Goal: Transaction & Acquisition: Purchase product/service

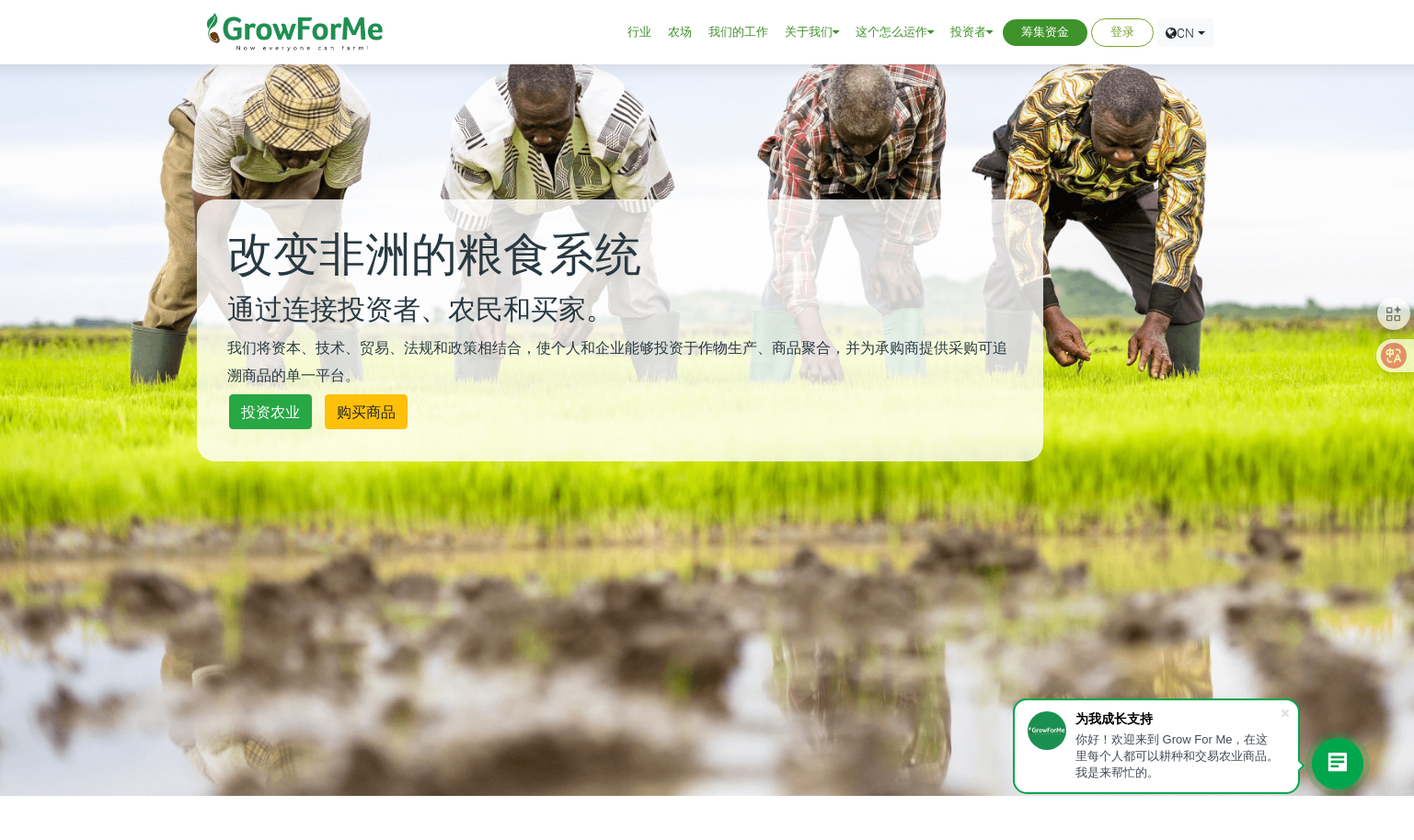
scroll to position [276, 0]
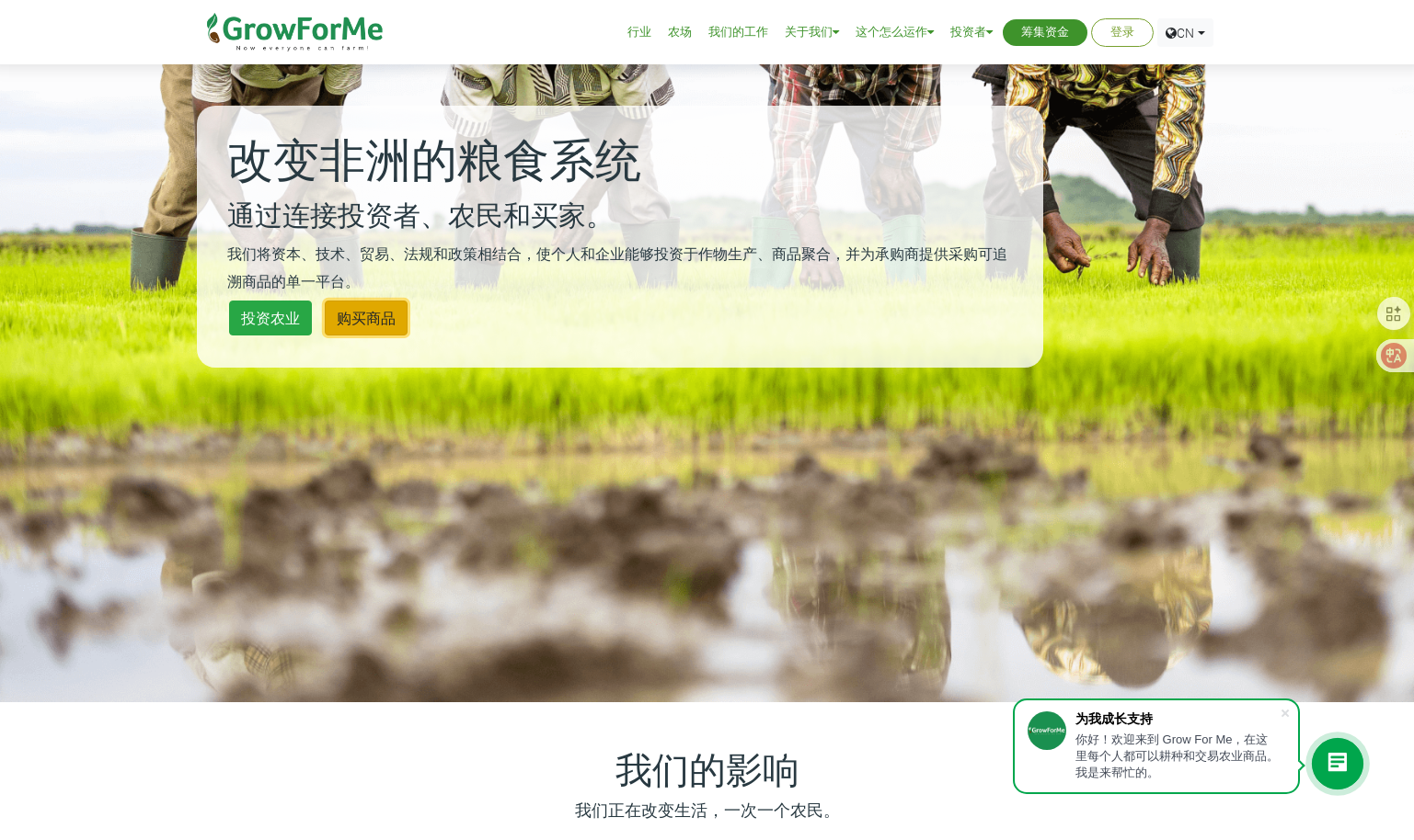
click at [364, 326] on link "购买商品" at bounding box center [366, 318] width 83 height 35
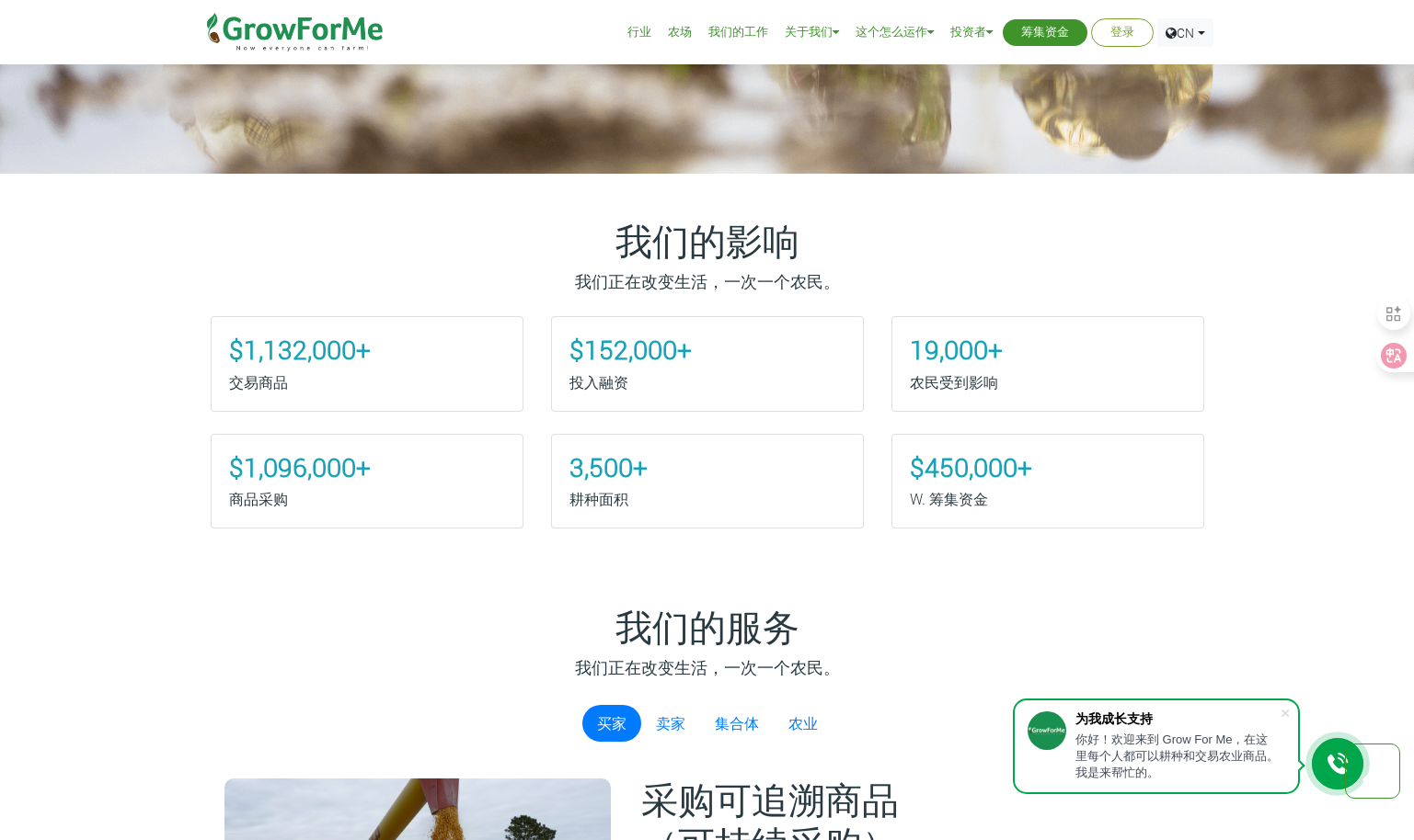
scroll to position [828, 0]
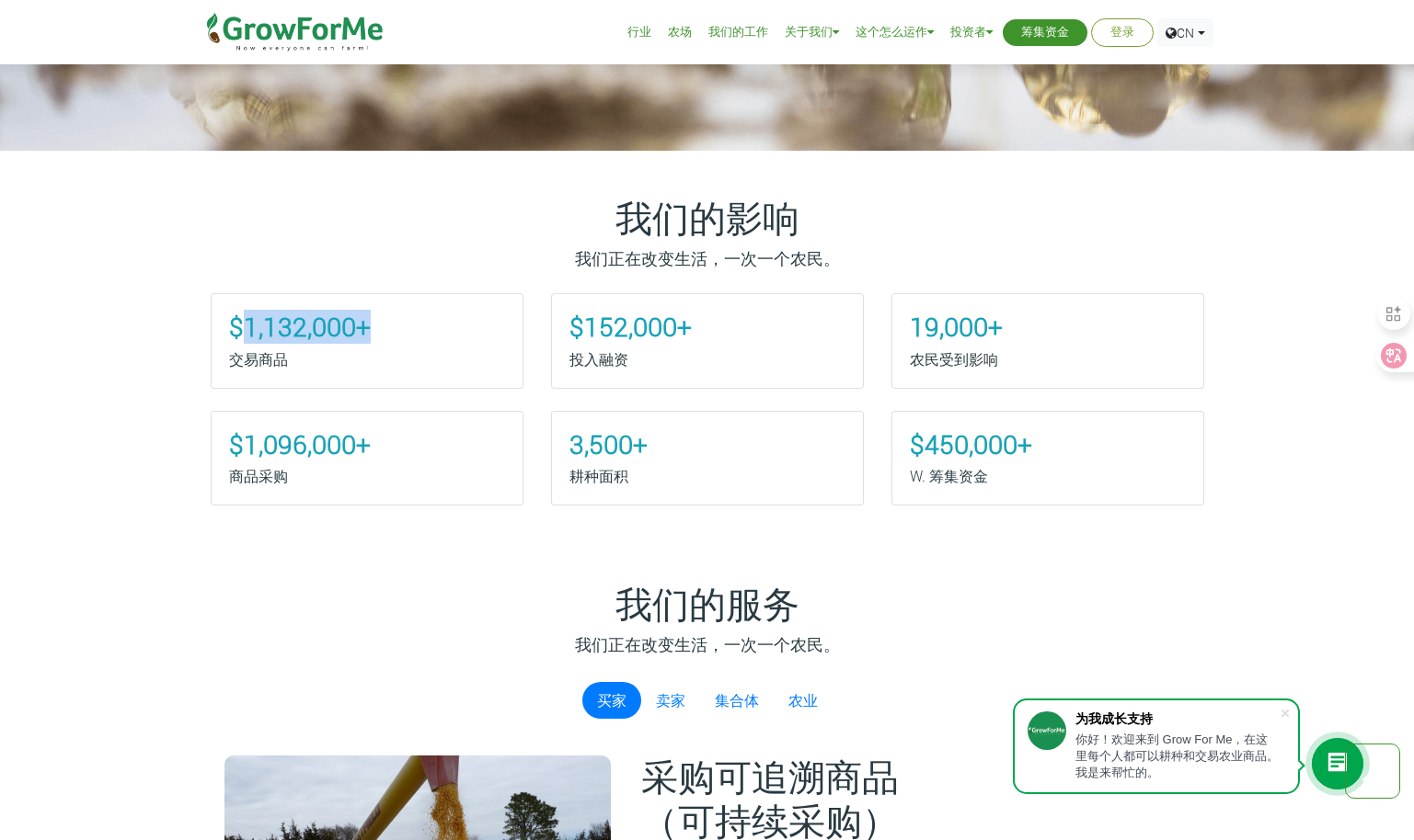
drag, startPoint x: 241, startPoint y: 331, endPoint x: 456, endPoint y: 330, distance: 215.0
click at [456, 330] on h3 "$1,132,000+" at bounding box center [367, 327] width 276 height 31
click at [801, 338] on h3 "$152,000+" at bounding box center [707, 327] width 276 height 31
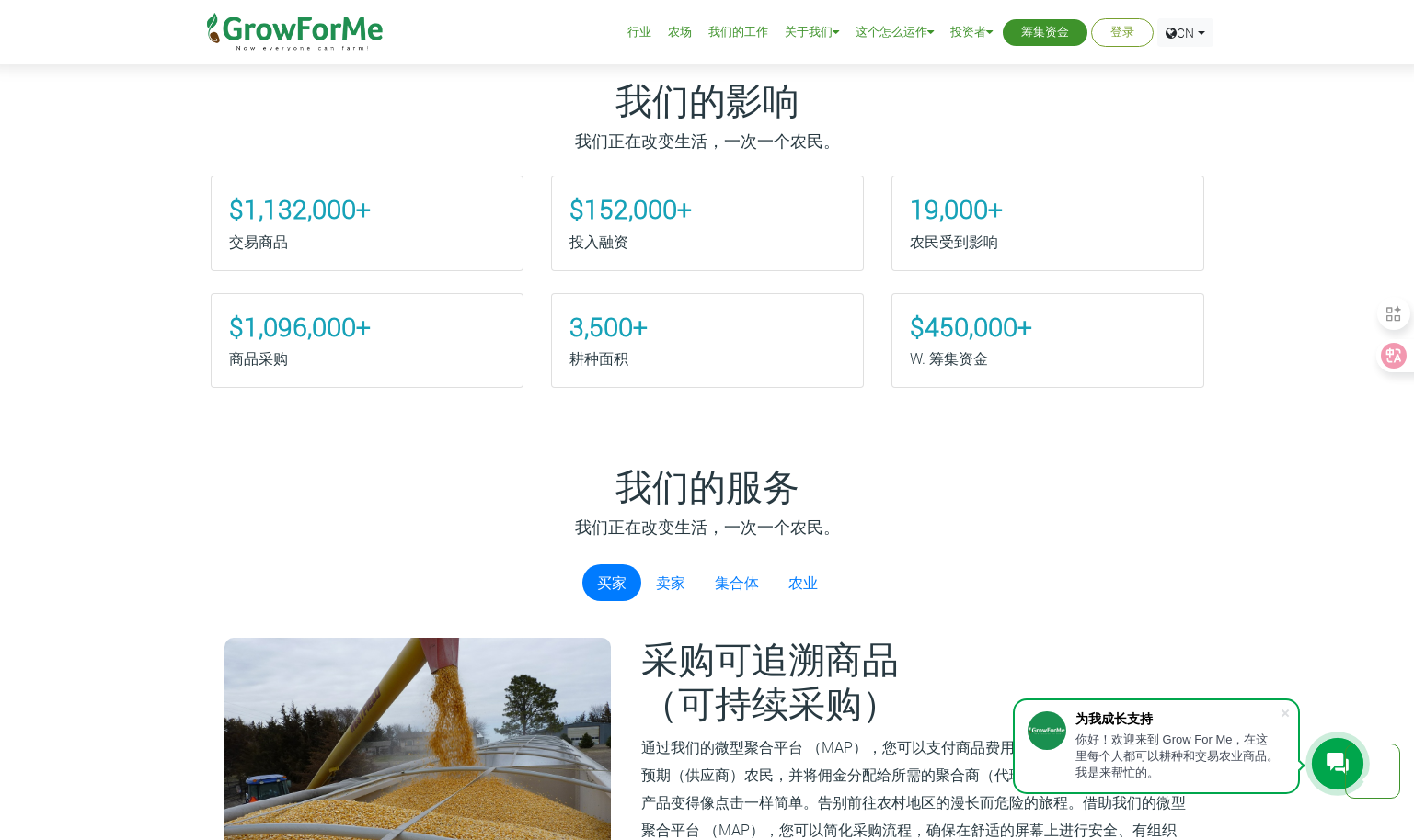
scroll to position [1103, 0]
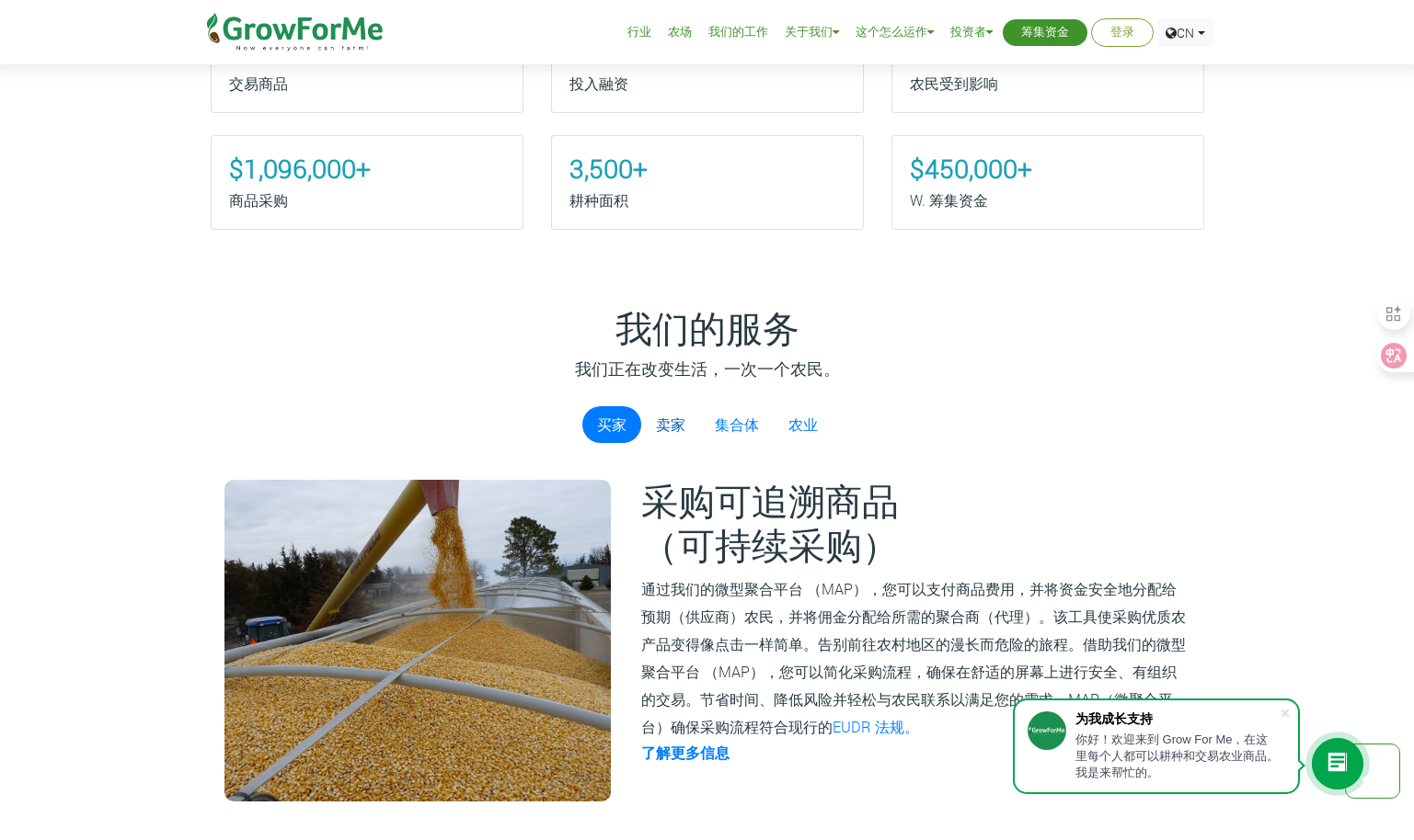
click at [653, 426] on link "卖家" at bounding box center [671, 425] width 59 height 37
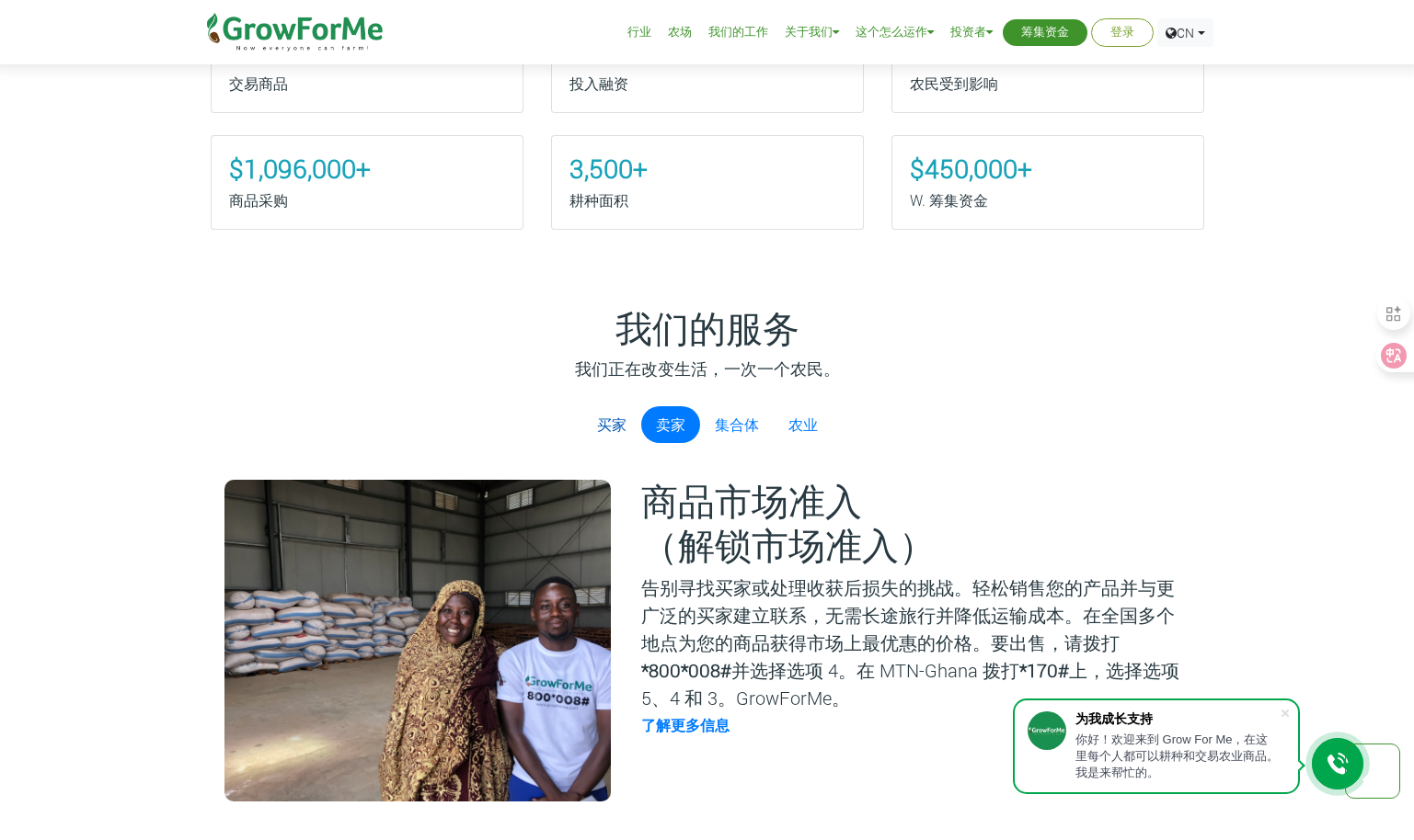
click at [612, 426] on link "买家" at bounding box center [612, 425] width 59 height 37
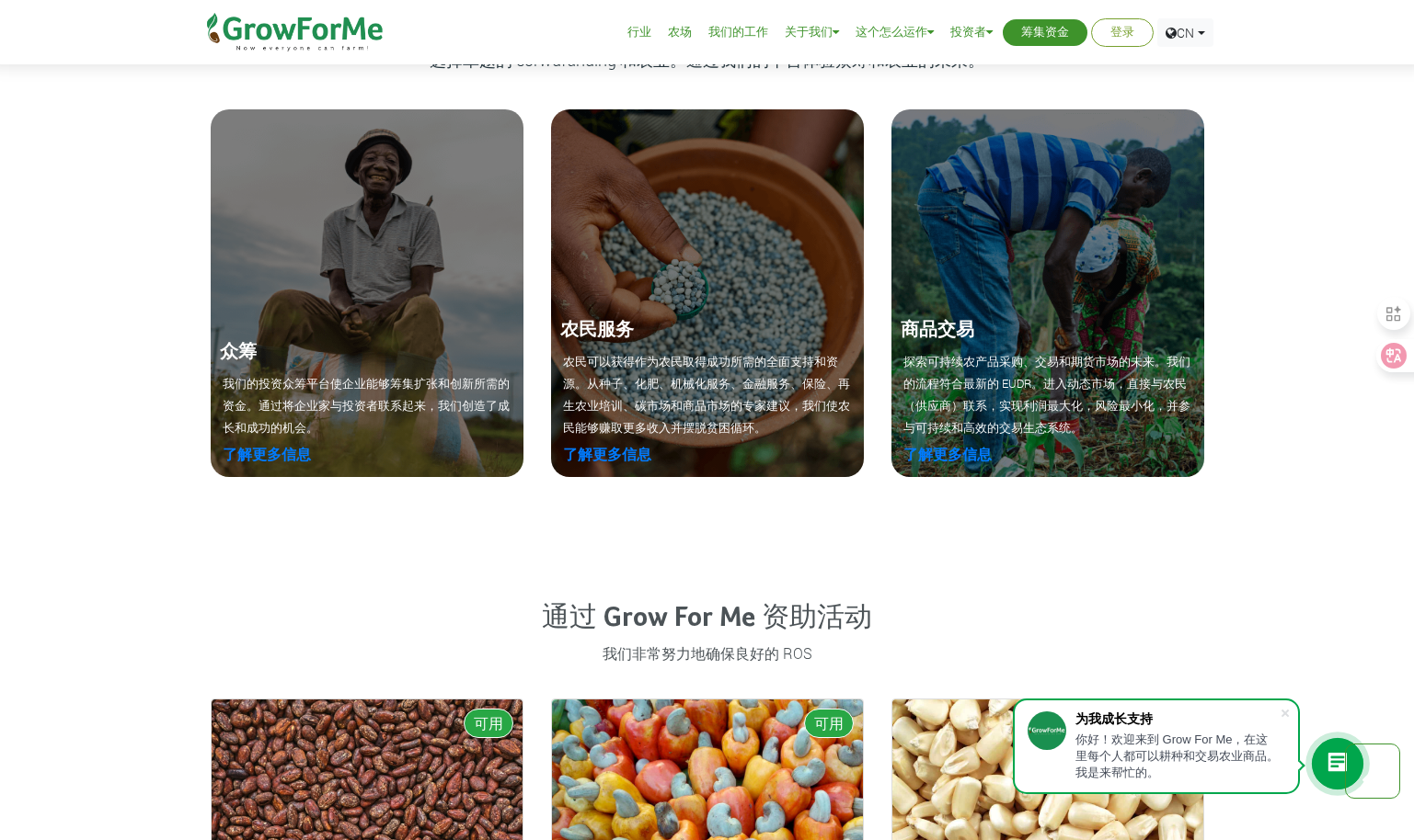
scroll to position [2023, 0]
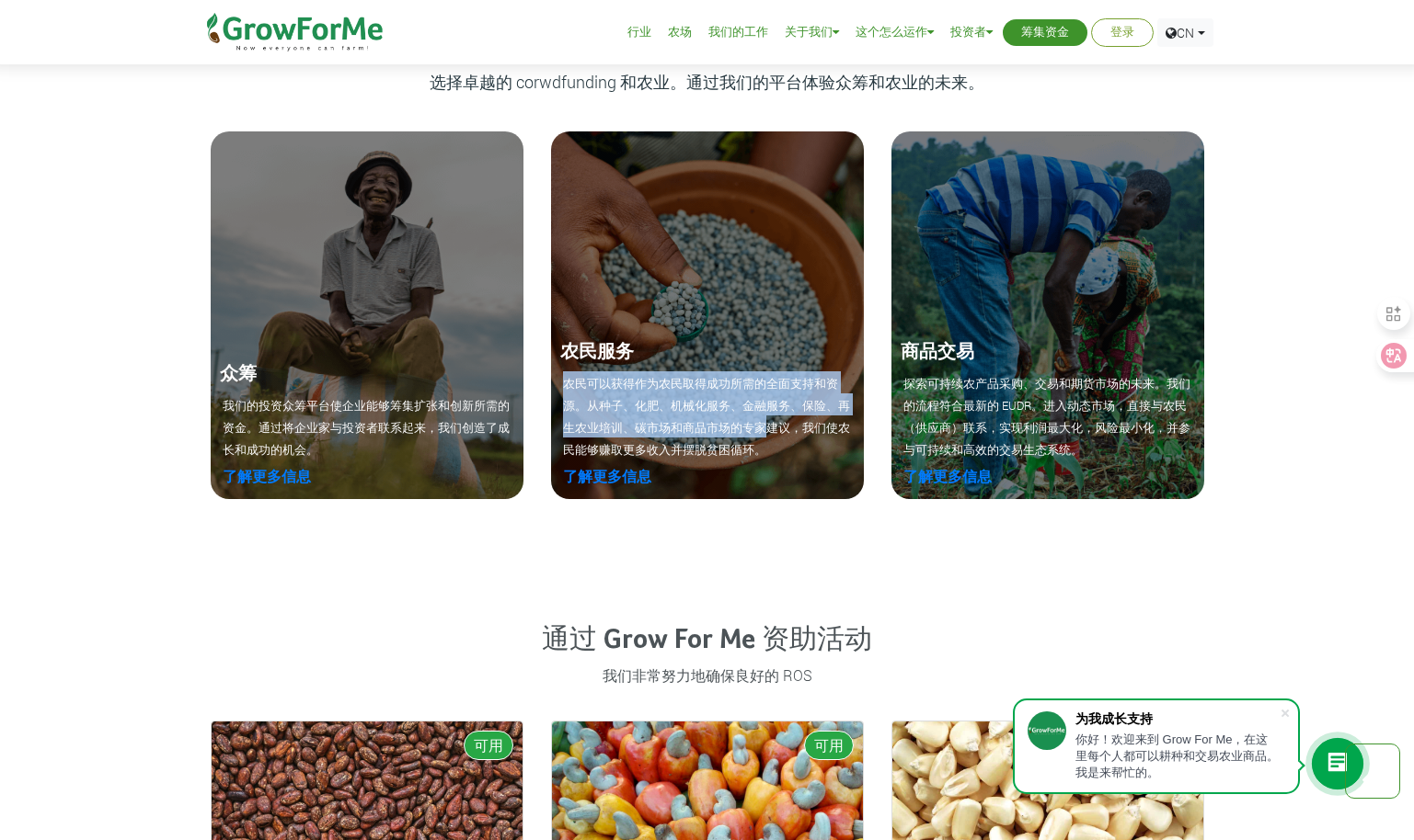
drag, startPoint x: 564, startPoint y: 383, endPoint x: 760, endPoint y: 436, distance: 203.0
click at [760, 436] on p "农民可以获得作为农民取得成功所需的全面支持和资源。从种子、化肥、机械化服务、金融服务、保险、再生农业培训、碳市场和商品市场的专家建议，我们使农民能够赚取更多收…" at bounding box center [707, 415] width 289 height 89
drag, startPoint x: 760, startPoint y: 436, endPoint x: 667, endPoint y: 561, distance: 155.8
click at [667, 561] on div "我们的核心使命 选择卓越的 corwdfunding 和农业。通过我们的平台体验众筹和农业的未来。 众筹 我们的投资众筹平台使企业能够筹集扩张和创新所需的资金…" at bounding box center [707, 304] width 1414 height 586
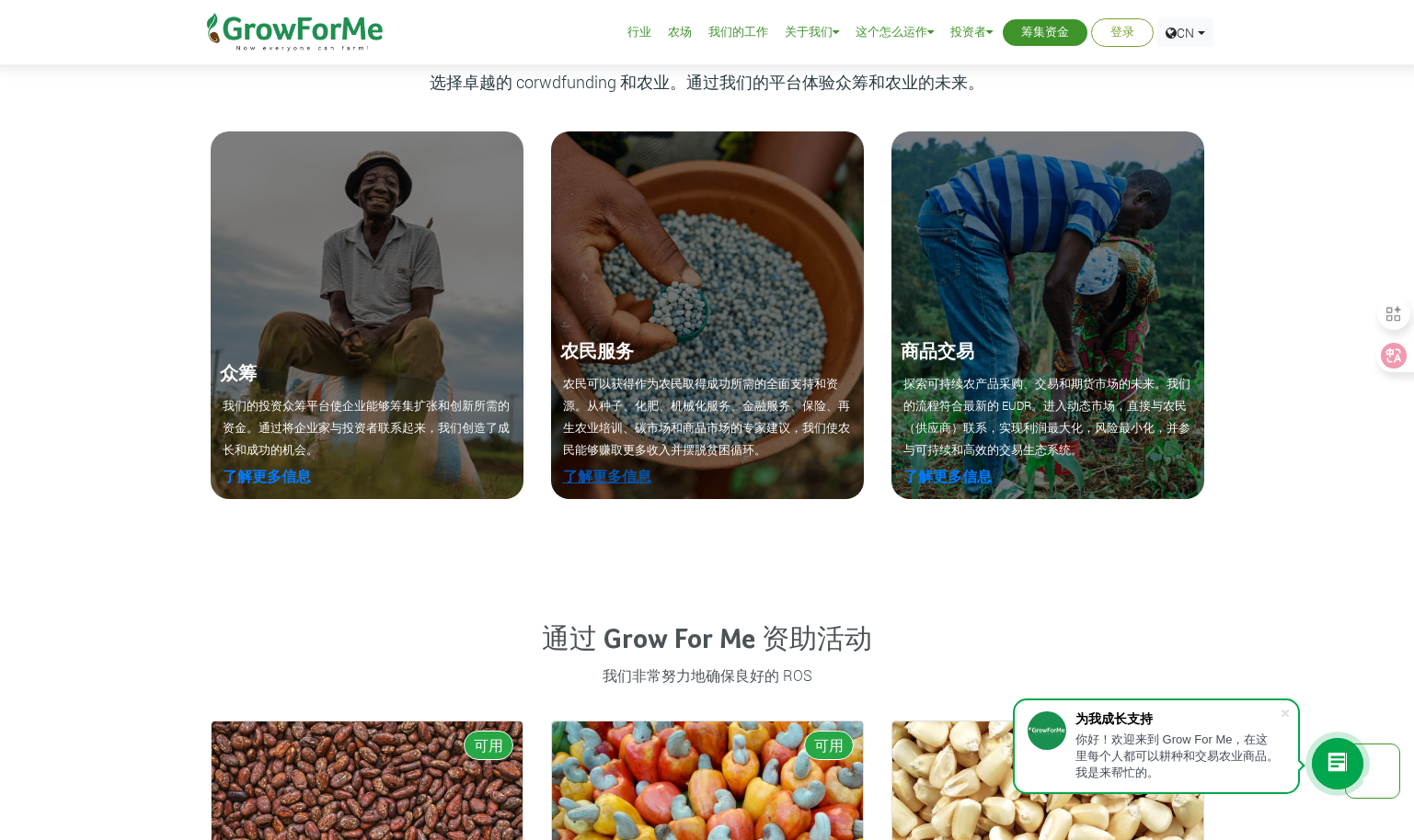
click at [630, 468] on link "了解更多信息" at bounding box center [607, 475] width 89 height 19
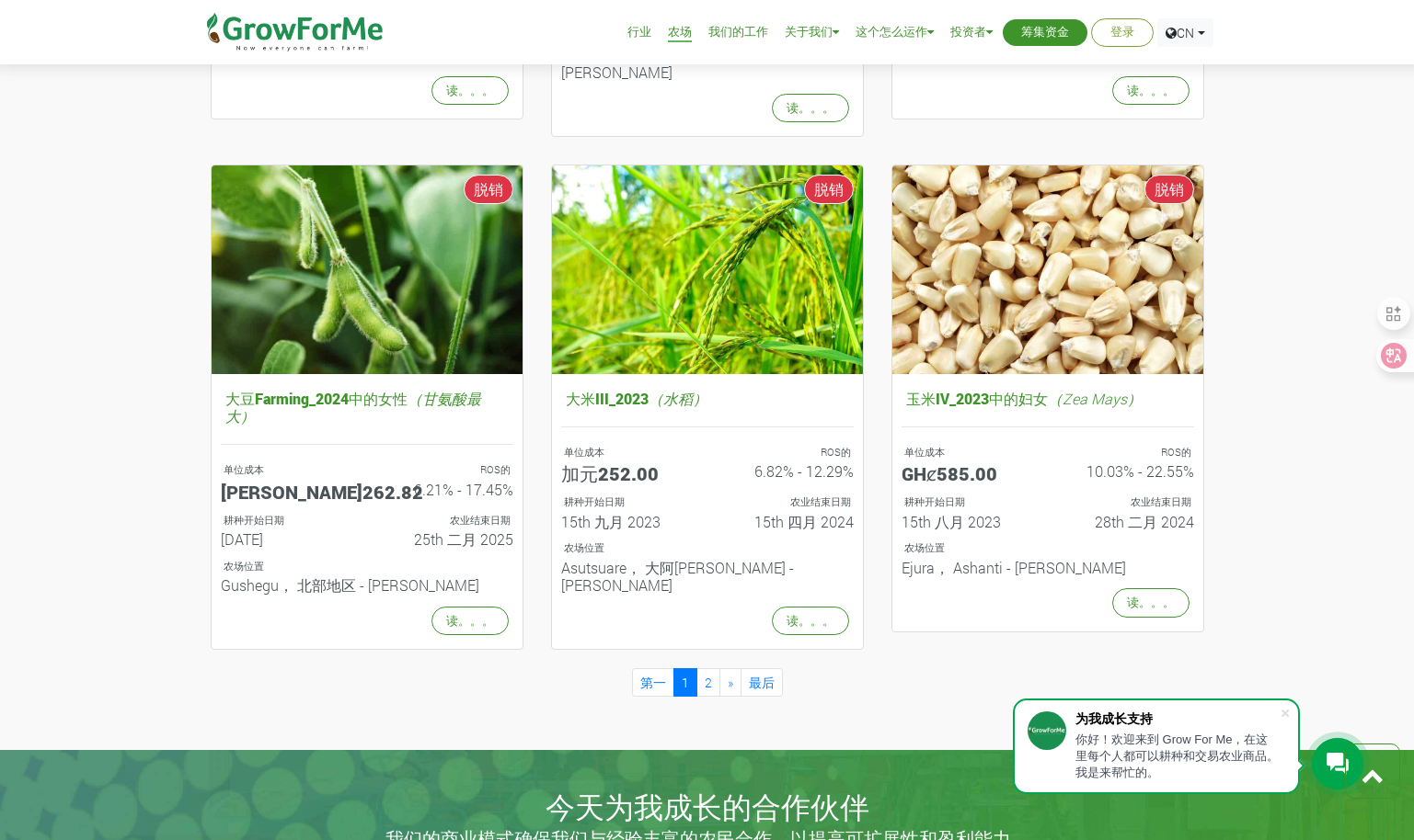
scroll to position [2027, 0]
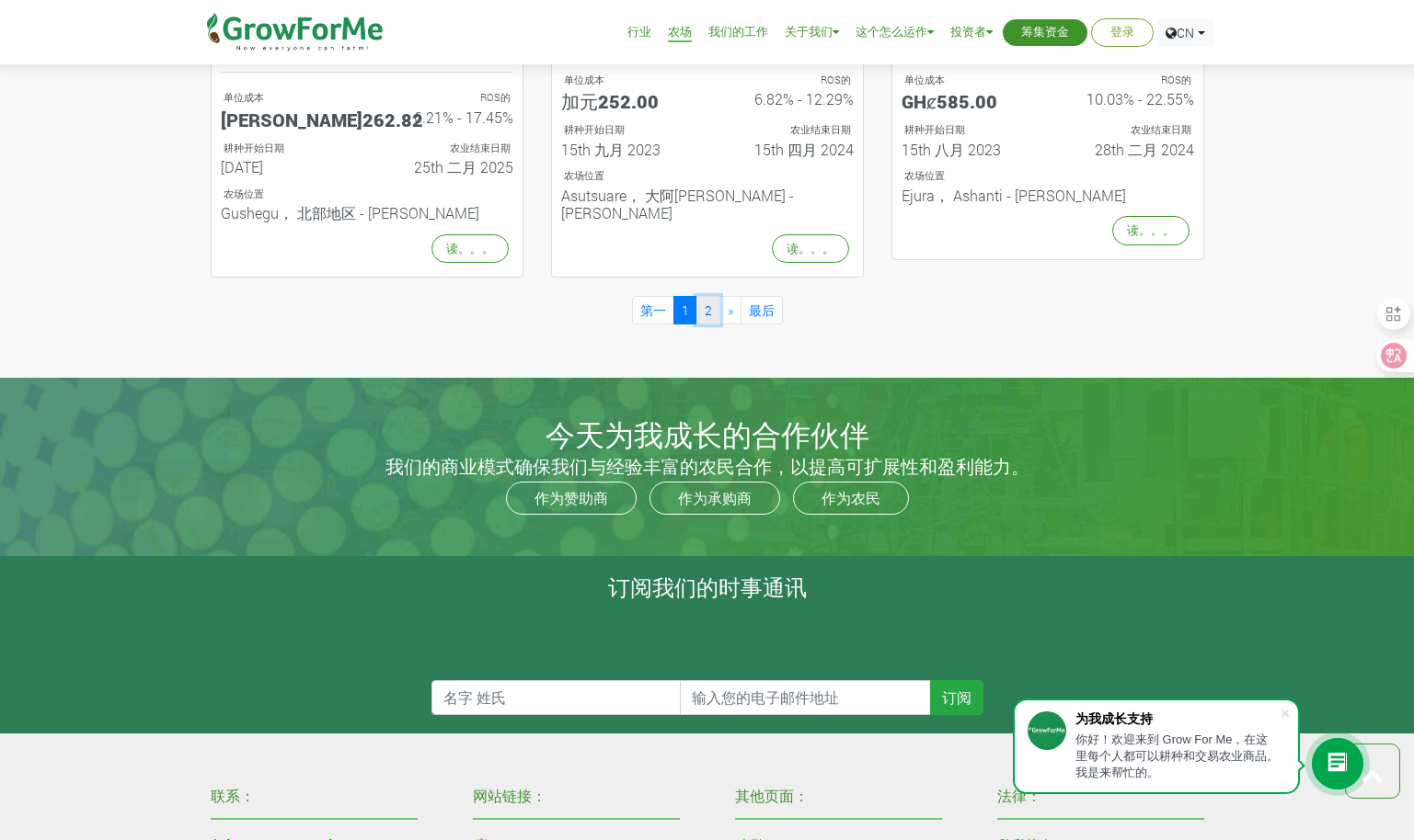
click at [701, 278] on link "2" at bounding box center [708, 292] width 24 height 29
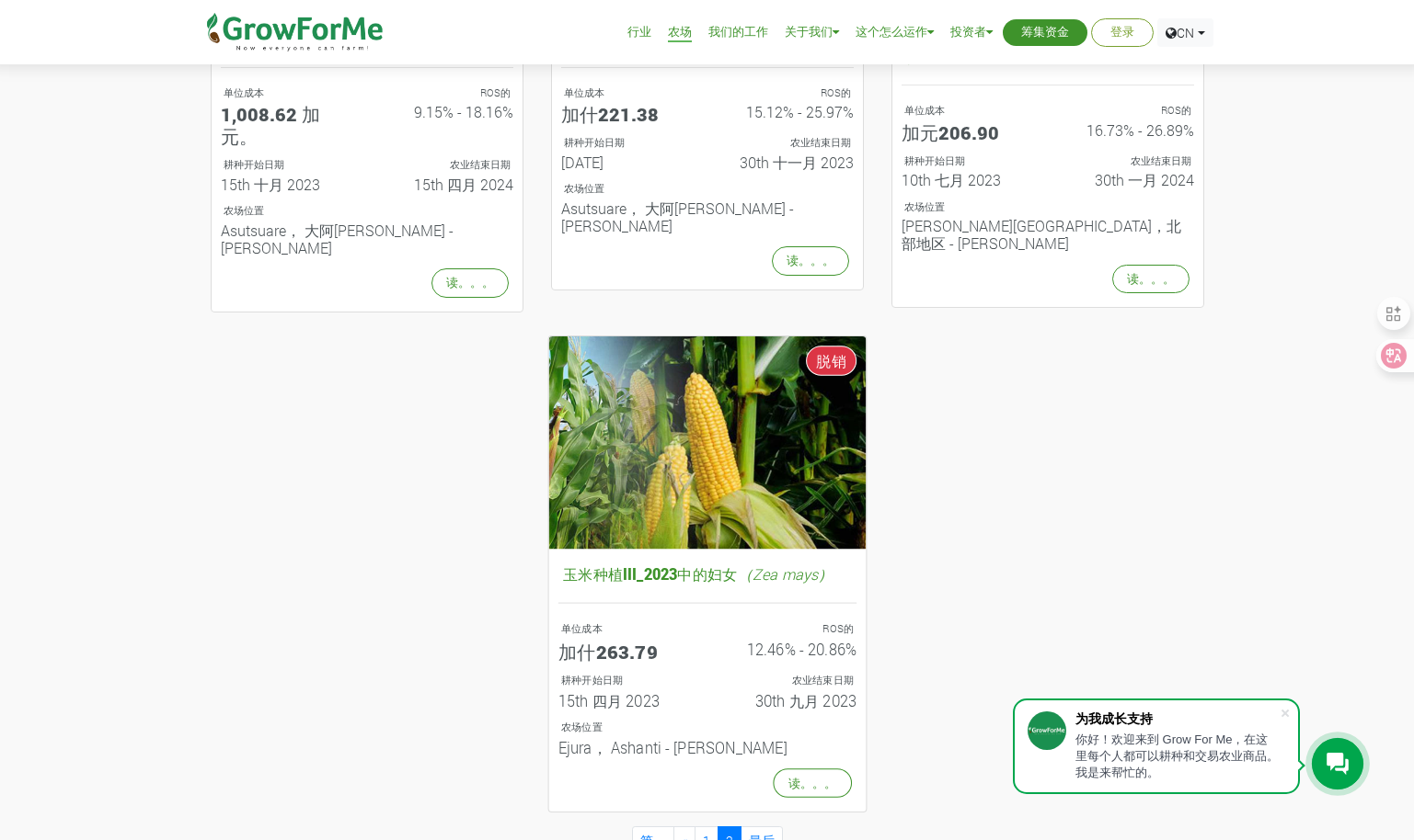
scroll to position [551, 0]
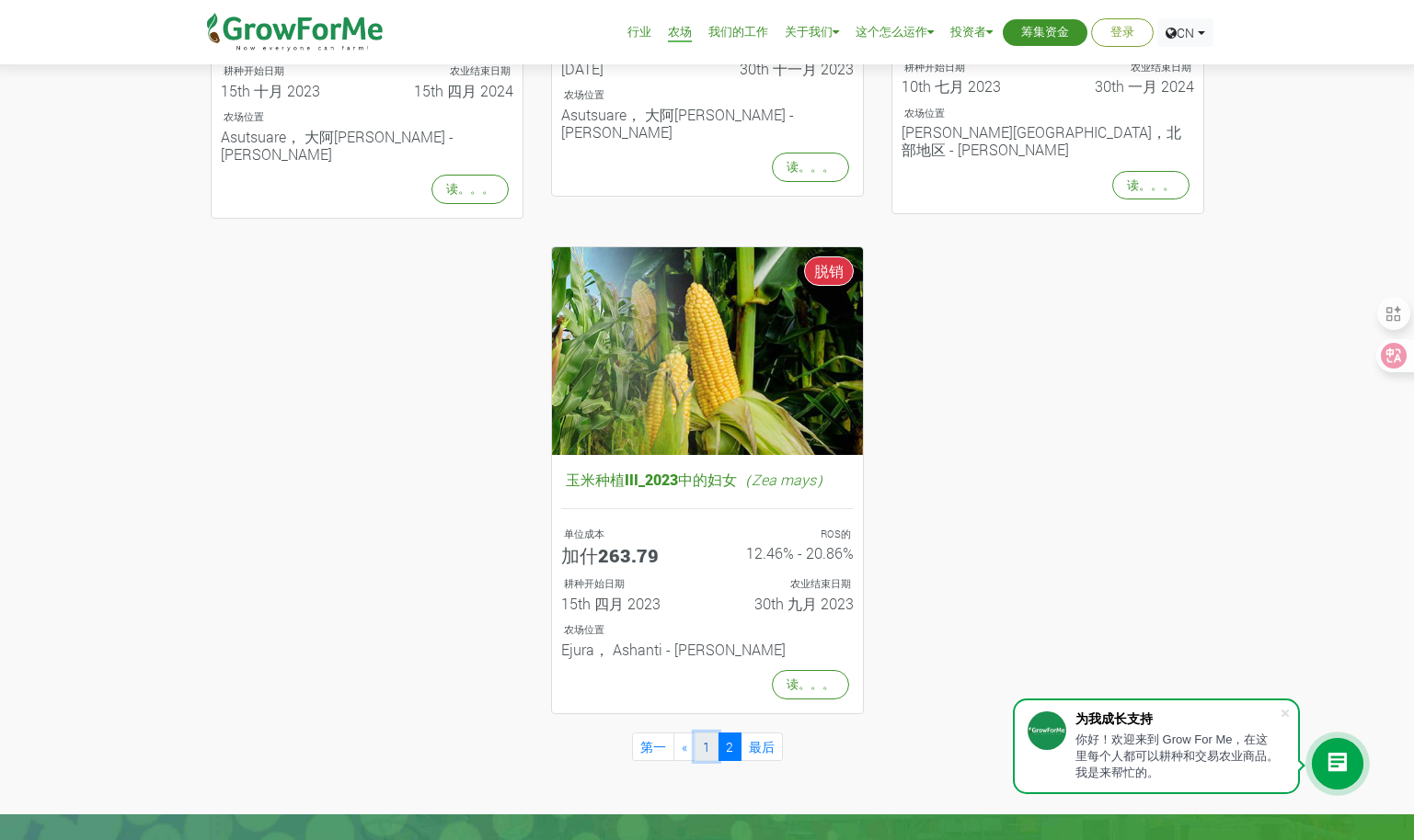
click at [704, 732] on link "1" at bounding box center [706, 747] width 24 height 29
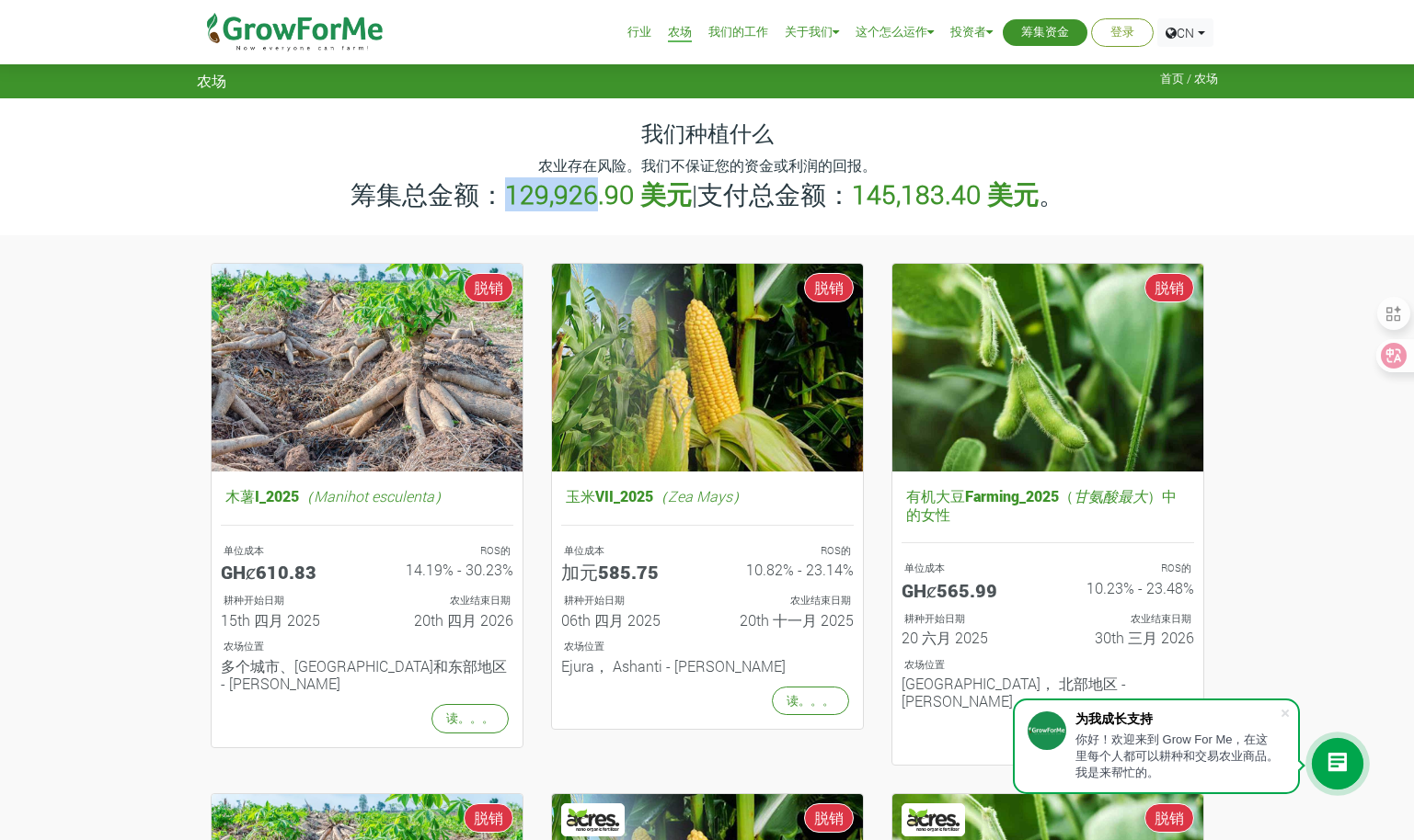
drag, startPoint x: 508, startPoint y: 194, endPoint x: 589, endPoint y: 194, distance: 81.0
click at [589, 194] on b "129,926.90 美元" at bounding box center [598, 194] width 187 height 34
drag, startPoint x: 589, startPoint y: 194, endPoint x: 481, endPoint y: 222, distance: 111.6
click at [481, 222] on div "我们种植什么 农业存在风险。我们不保证您的资金或利润的回报。 筹集总金额： 129,926.90 美元 |支付总金额： 145,183.40 美元 。" at bounding box center [707, 166] width 1048 height 136
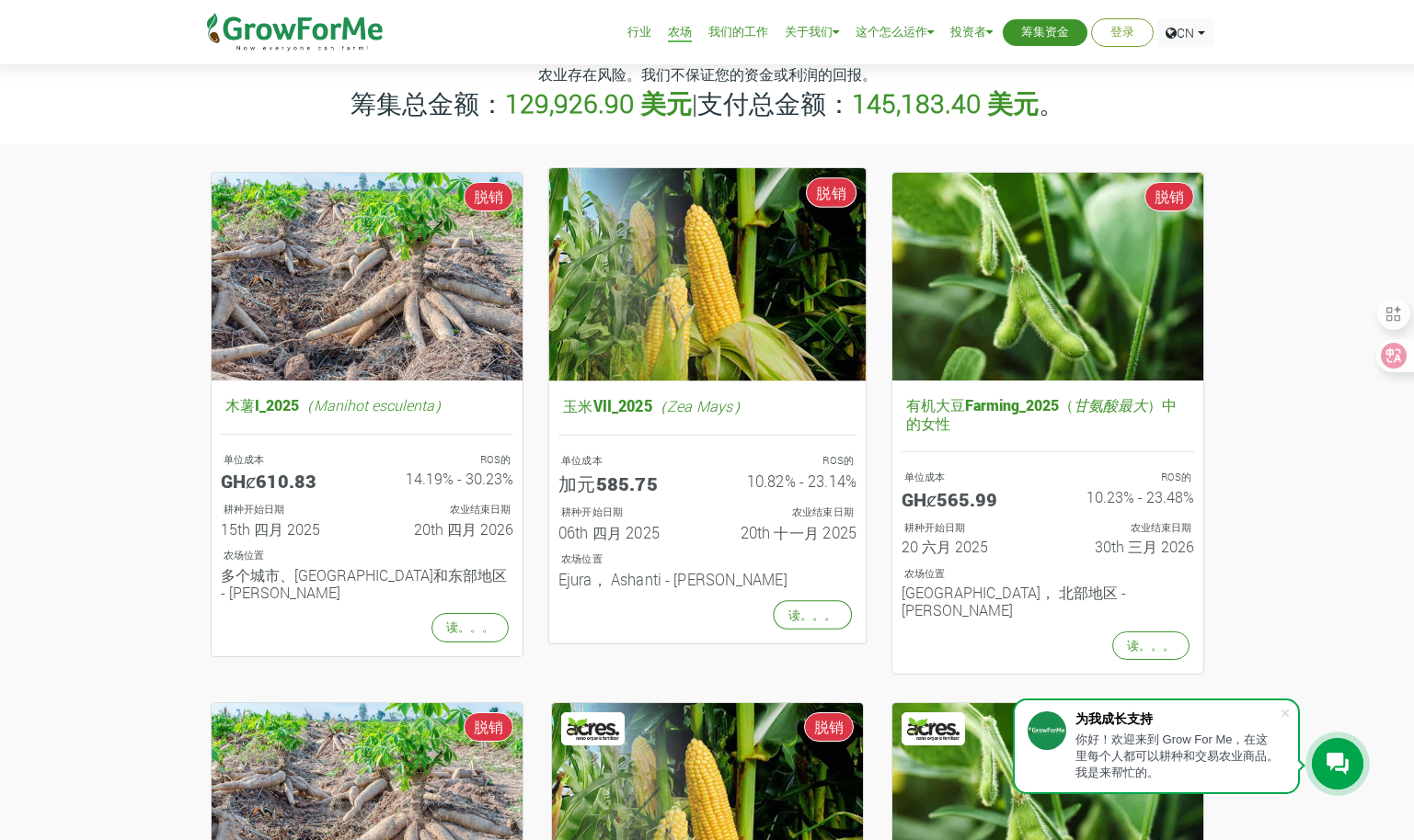
scroll to position [184, 0]
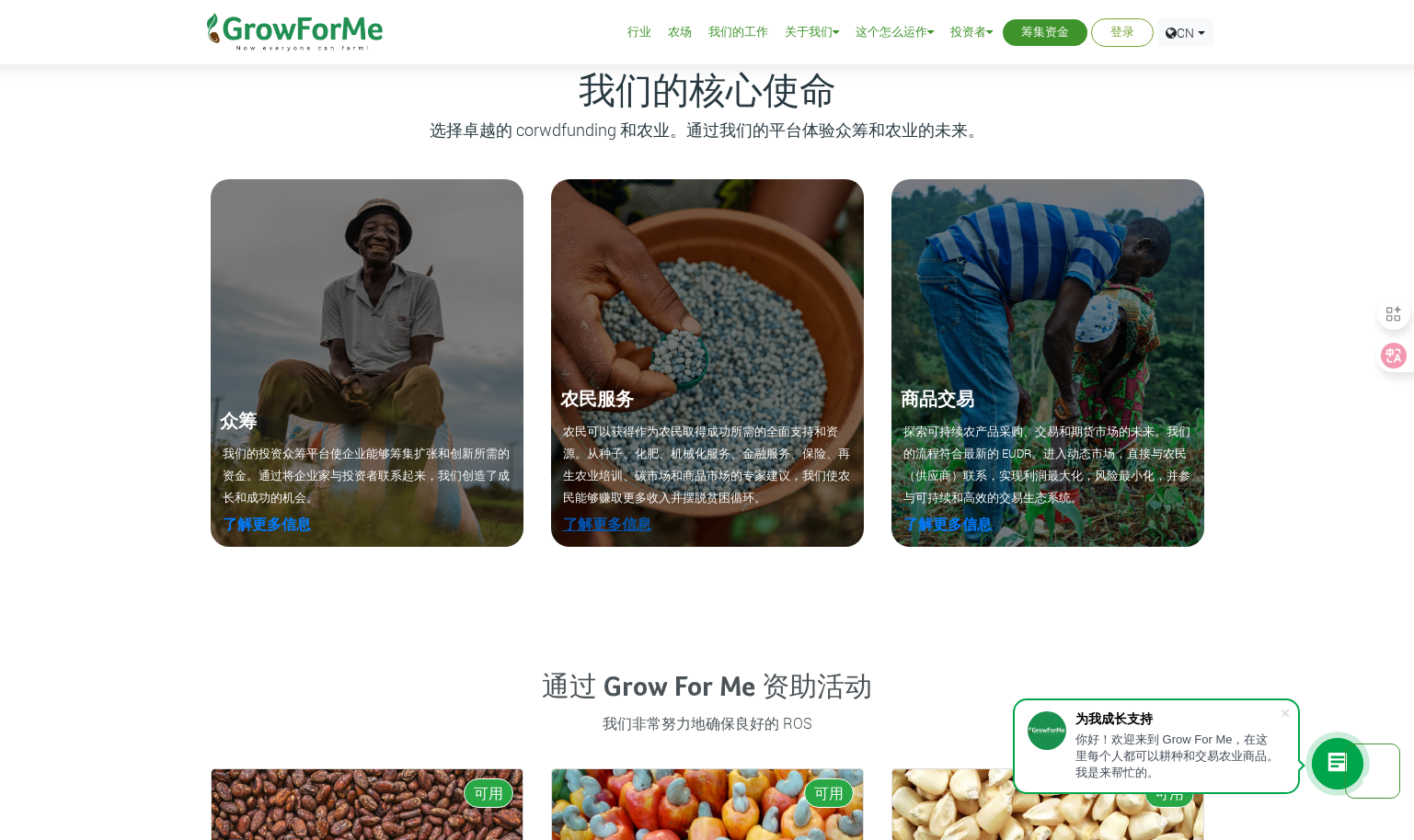
click at [624, 521] on link "了解更多信息" at bounding box center [607, 524] width 89 height 19
click at [957, 537] on div "商品交易 探索可持续农产品采购、交易和期货市场的未来。我们的流程符合最新的 EUDR。进入动态市场，直接与农民（供应商）联系，实现利润最大化，风险最小化，并参…" at bounding box center [1047, 363] width 313 height 368
click at [957, 530] on link "了解更多信息" at bounding box center [947, 524] width 89 height 19
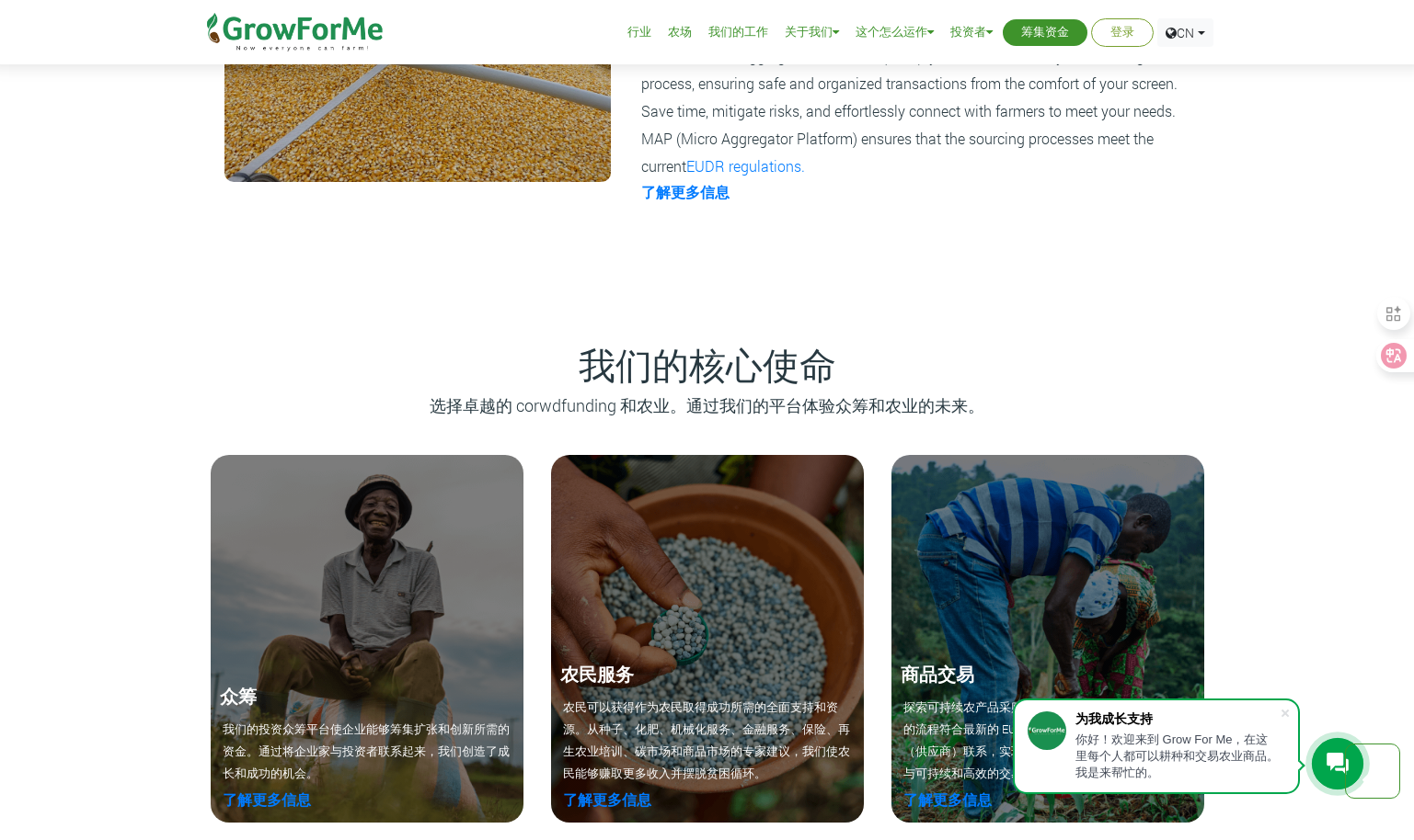
scroll to position [1287, 0]
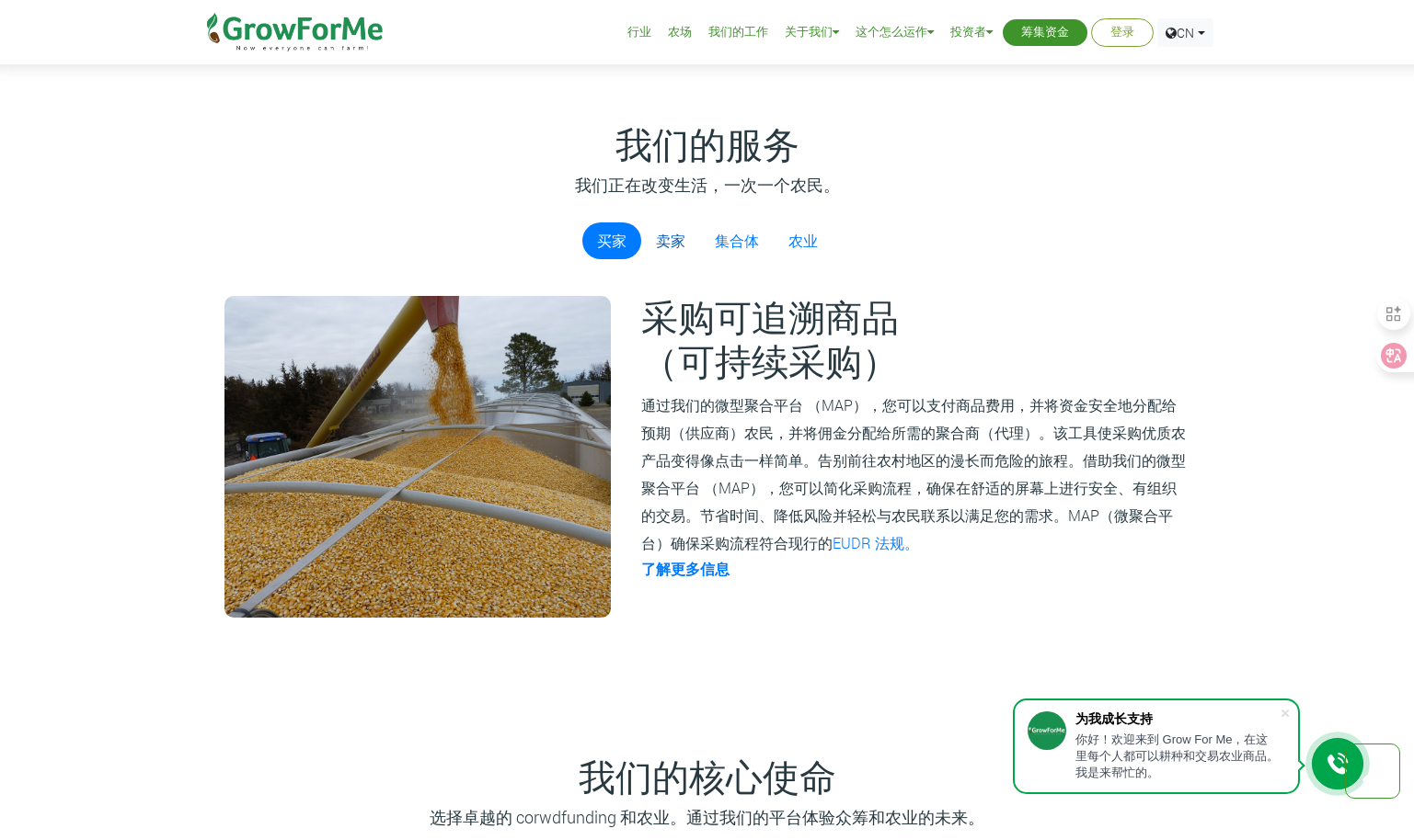
click at [665, 251] on link "卖家" at bounding box center [671, 241] width 59 height 37
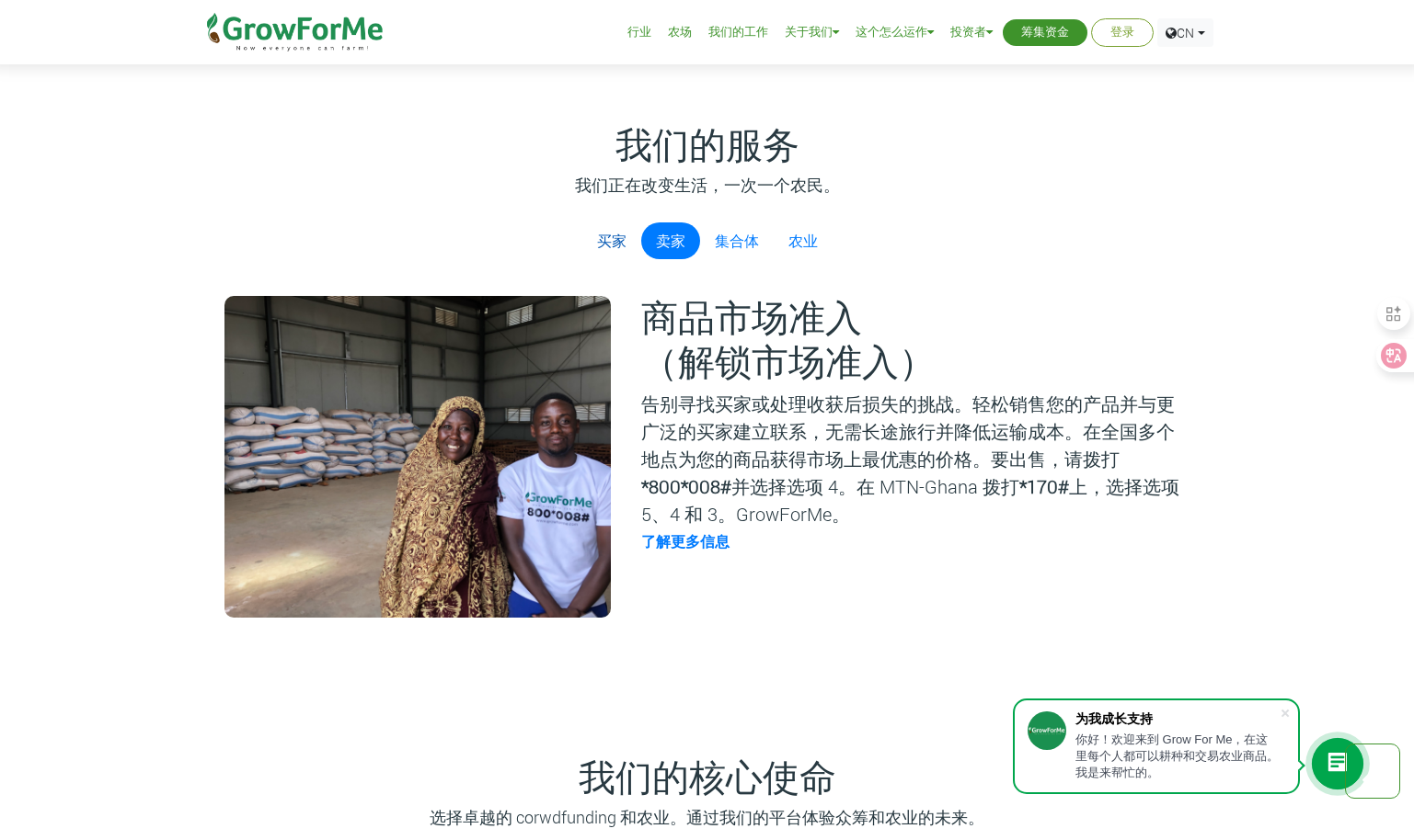
click at [611, 243] on link "买家" at bounding box center [612, 241] width 59 height 37
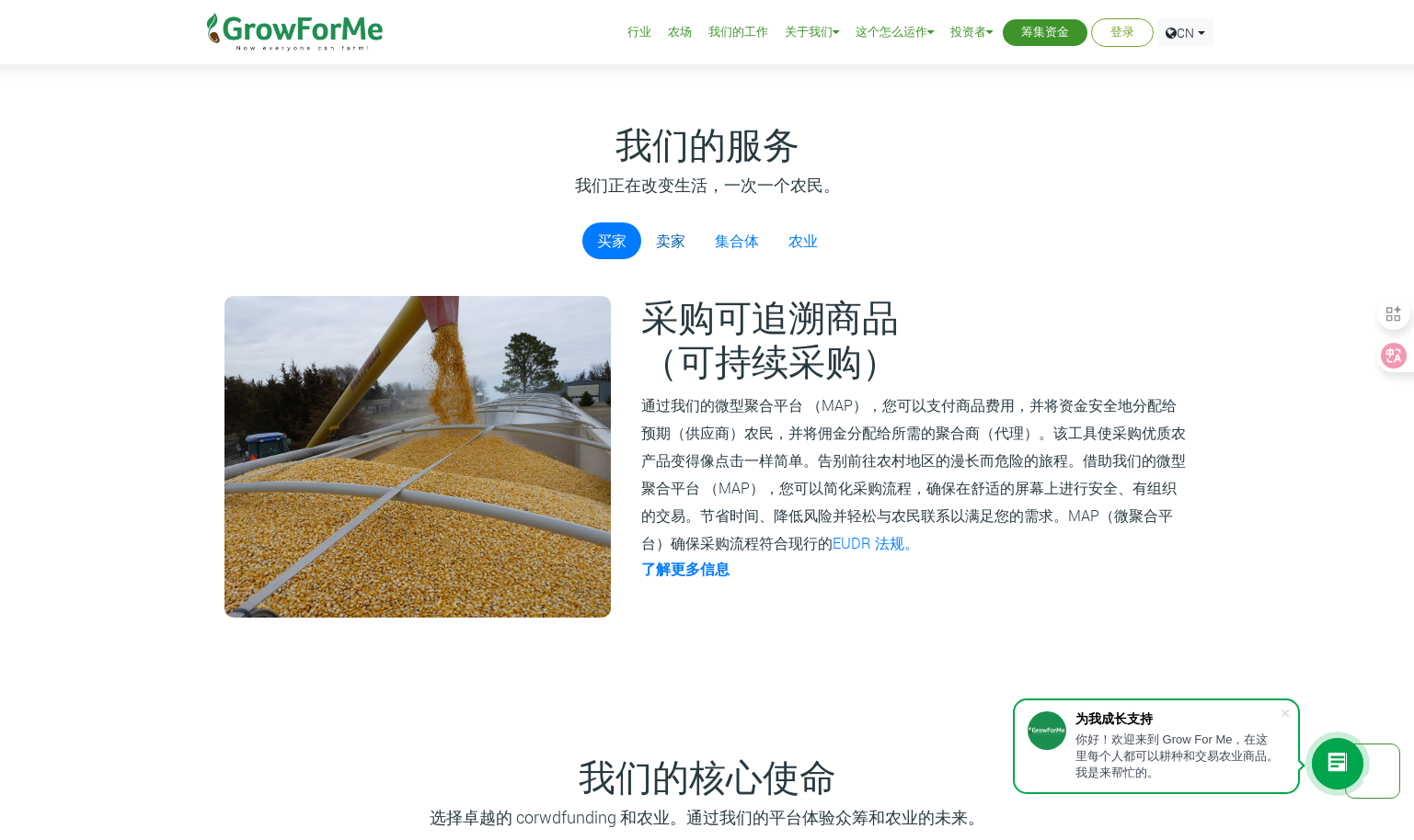
click at [673, 244] on link "卖家" at bounding box center [671, 241] width 59 height 37
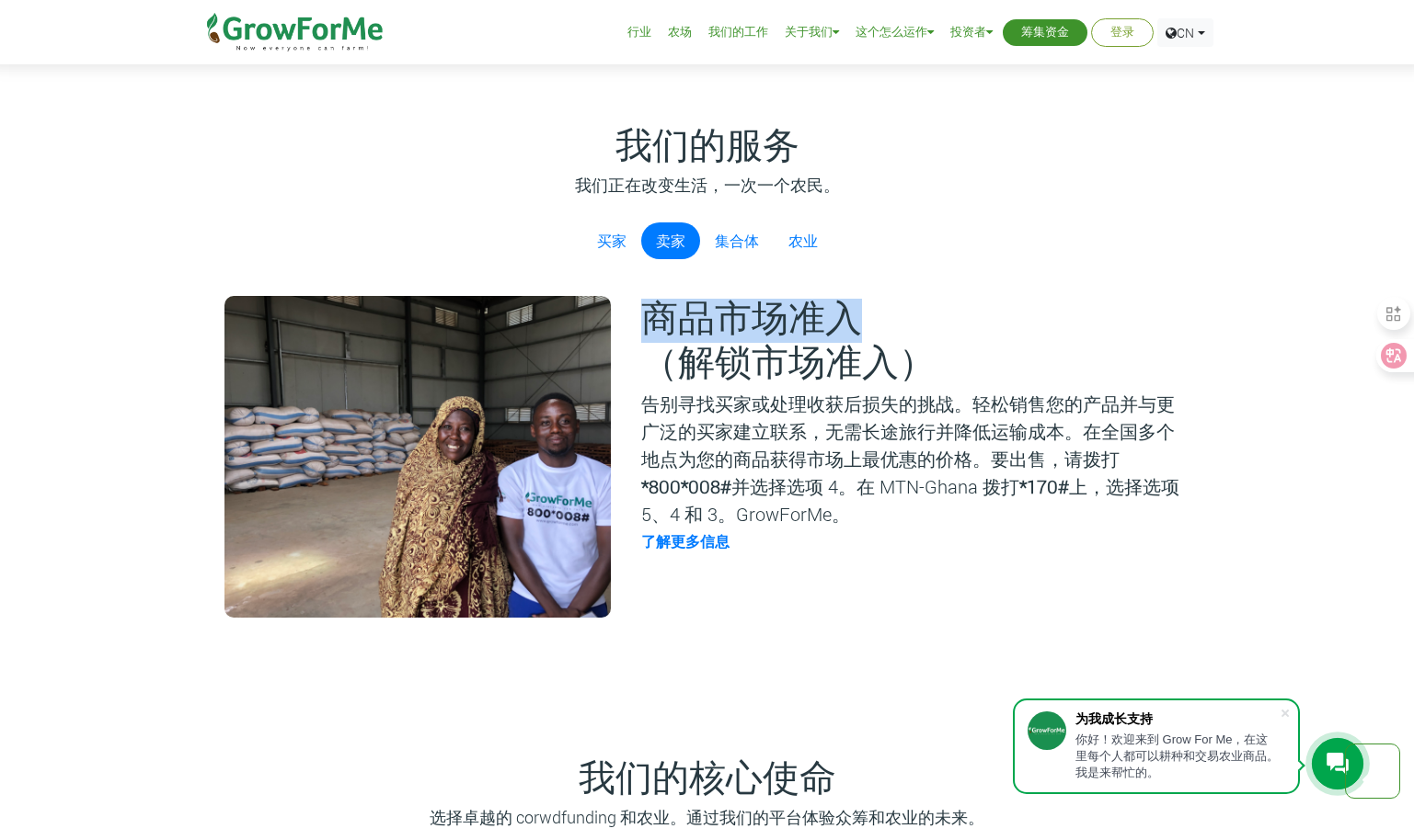
drag, startPoint x: 655, startPoint y: 320, endPoint x: 913, endPoint y: 296, distance: 259.1
click at [913, 296] on div "商品市场准入 （解锁市场准入） 告别寻找买家或处理收获后损失的挑战。轻松销售您的产品并与更广泛的买家建立联系，无需长途旅行并降低运输成本。在全国多个地点为您的…" at bounding box center [914, 457] width 579 height 322
click at [773, 356] on h2 "商品市场准入 （解锁市场准入）" at bounding box center [914, 343] width 546 height 89
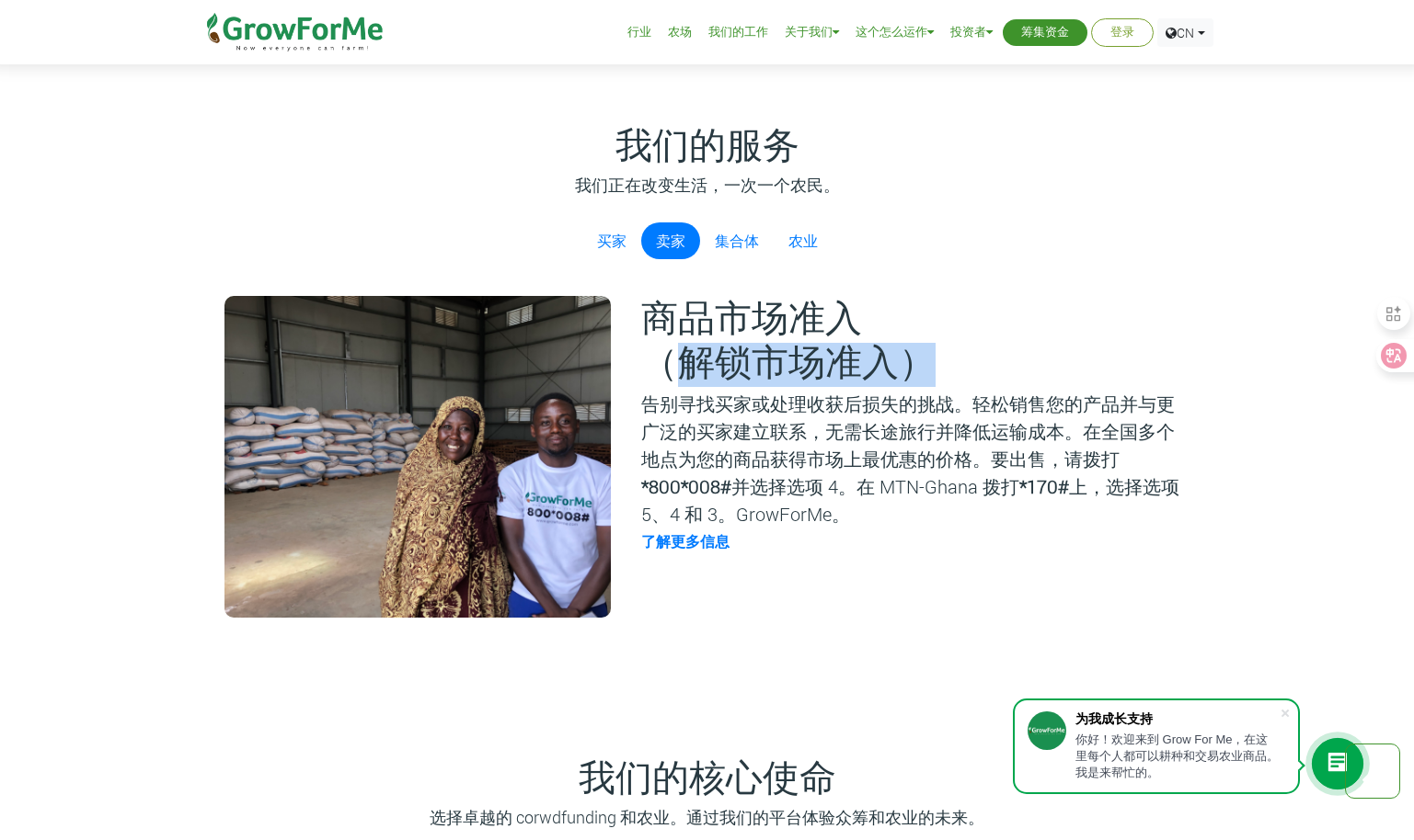
drag, startPoint x: 674, startPoint y: 360, endPoint x: 943, endPoint y: 359, distance: 269.0
click at [943, 359] on h2 "商品市场准入 （解锁市场准入）" at bounding box center [914, 343] width 546 height 89
click at [781, 470] on p "告别寻找买家或处理收获后损失的挑战。轻松销售您的产品并与更广泛的买家建立联系，无需长途旅行并降低运输成本。在全国多个地点为您的商品获得市场上最优惠的价格。要出…" at bounding box center [914, 458] width 546 height 138
click at [730, 240] on link "集合体" at bounding box center [737, 241] width 73 height 37
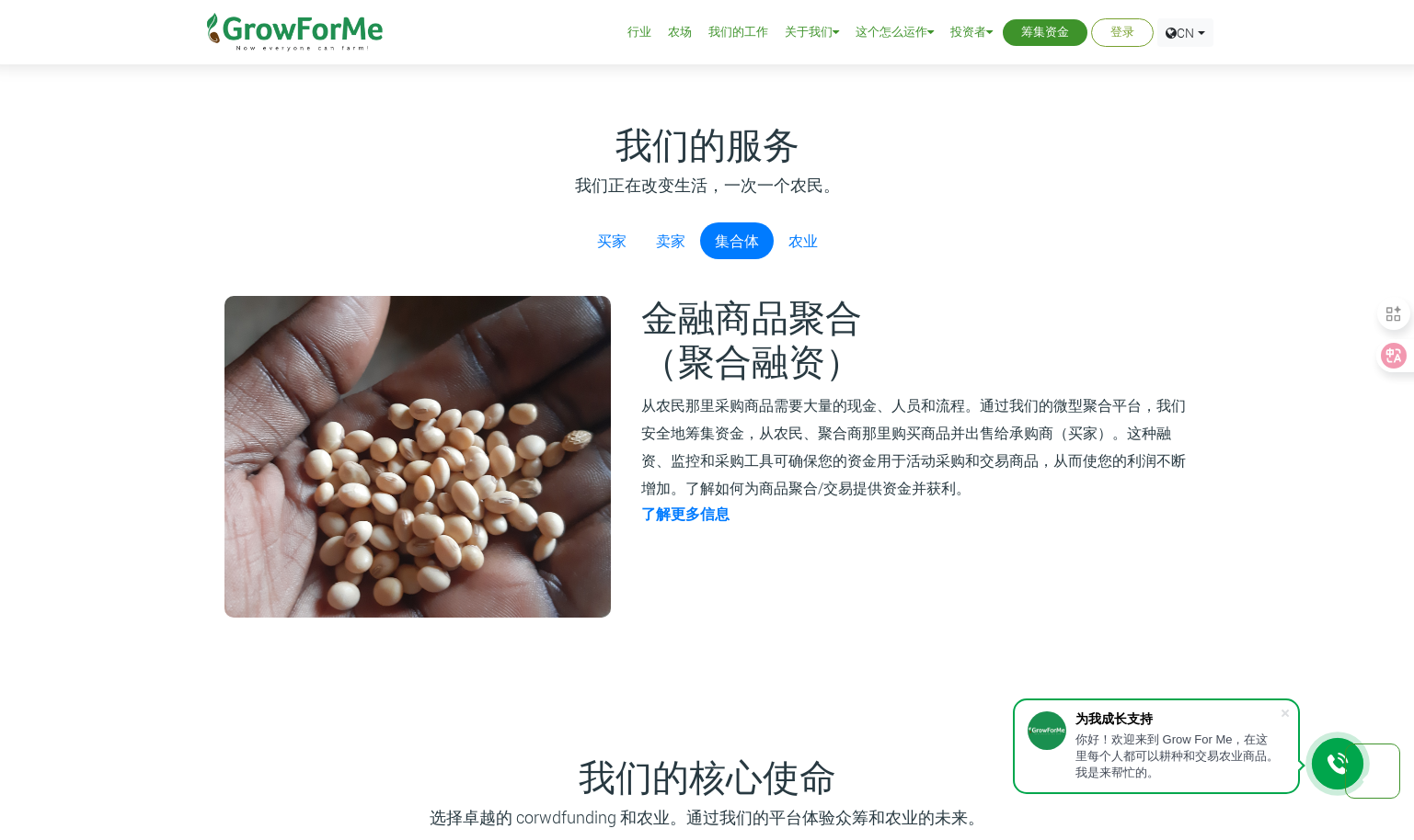
click at [648, 409] on small "从农民那里采购商品需要大量的现金、人员和流程。通过我们的微型聚合平台，我们安全地筹集资金，从农民、聚合商那里购买商品并出售给承购商（买家）。这种融资、监控和采…" at bounding box center [913, 446] width 544 height 102
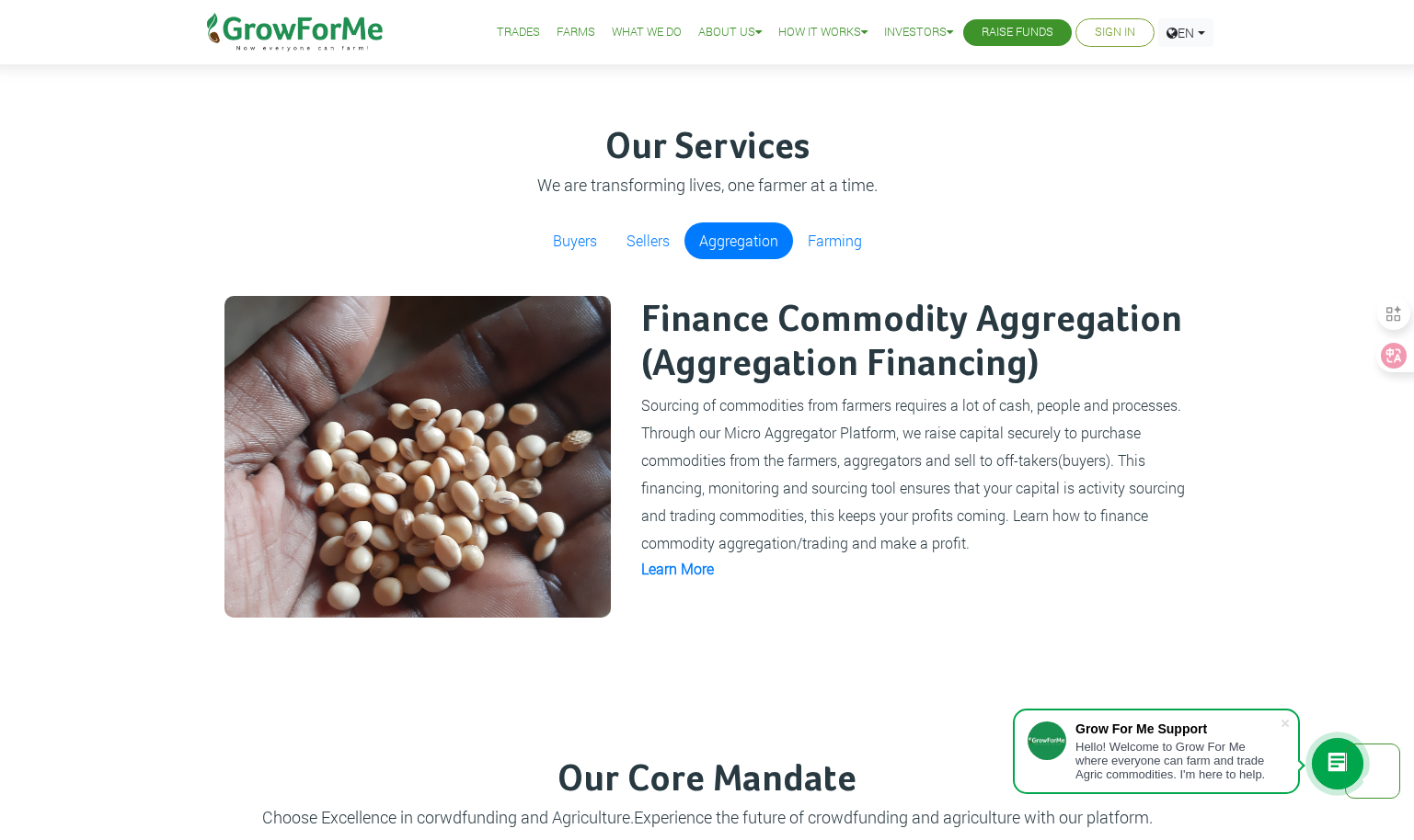
click at [950, 225] on ul "Buyers Sellers Aggregation Farming" at bounding box center [707, 241] width 993 height 37
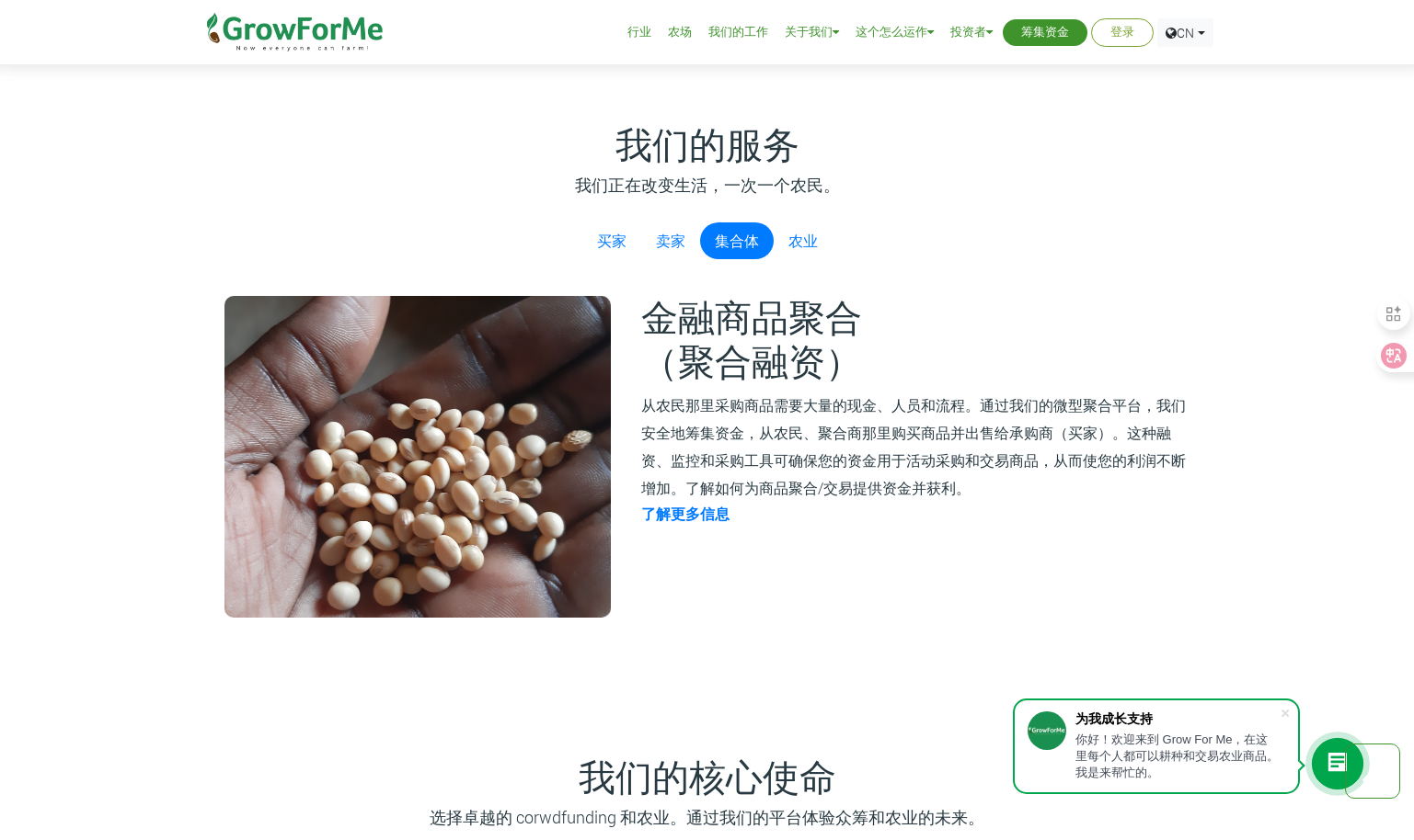
click at [988, 282] on div "我们的服务 我们正在改变生活，一次一个农民。 买家 卖家 集合体 农业 Sourcing Traceable commodities (sustainable…" at bounding box center [707, 371] width 1020 height 491
drag, startPoint x: 650, startPoint y: 431, endPoint x: 993, endPoint y: 430, distance: 343.0
click at [993, 430] on small "从农民那里采购商品需要大量的现金、人员和流程。通过我们的微型聚合平台，我们安全地筹集资金，从农民、聚合商那里购买商品并出售给承购商（买家）。这种融资、监控和采…" at bounding box center [913, 446] width 544 height 102
drag, startPoint x: 993, startPoint y: 430, endPoint x: 914, endPoint y: 377, distance: 95.1
click at [914, 377] on h2 "金融商品聚合 （聚合融资）" at bounding box center [914, 343] width 546 height 89
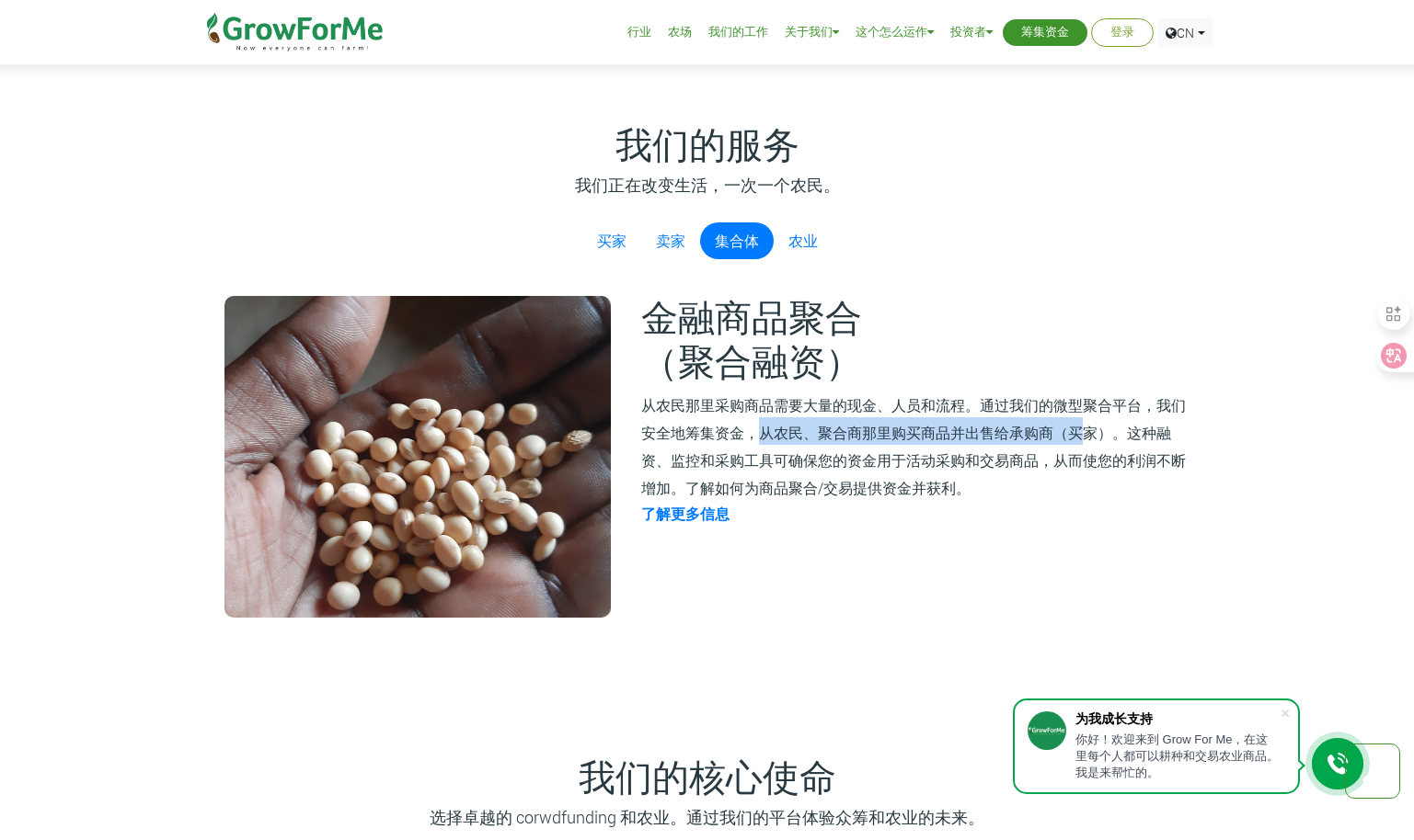
drag, startPoint x: 757, startPoint y: 435, endPoint x: 1084, endPoint y: 432, distance: 327.0
click at [1084, 432] on small "从农民那里采购商品需要大量的现金、人员和流程。通过我们的微型聚合平台，我们安全地筹集资金，从农民、聚合商那里购买商品并出售给承购商（买家）。这种融资、监控和采…" at bounding box center [913, 446] width 544 height 102
drag, startPoint x: 1084, startPoint y: 432, endPoint x: 1001, endPoint y: 388, distance: 93.9
click at [1001, 388] on div "金融商品聚合 （聚合融资） 从农民那里采购商品需要大量的现金、人员和流程。通过我们的微型聚合平台，我们安全地筹集资金，从农民、聚合商那里购买商品并出售给承购商…" at bounding box center [914, 457] width 579 height 322
click at [811, 251] on link "农业" at bounding box center [803, 241] width 59 height 37
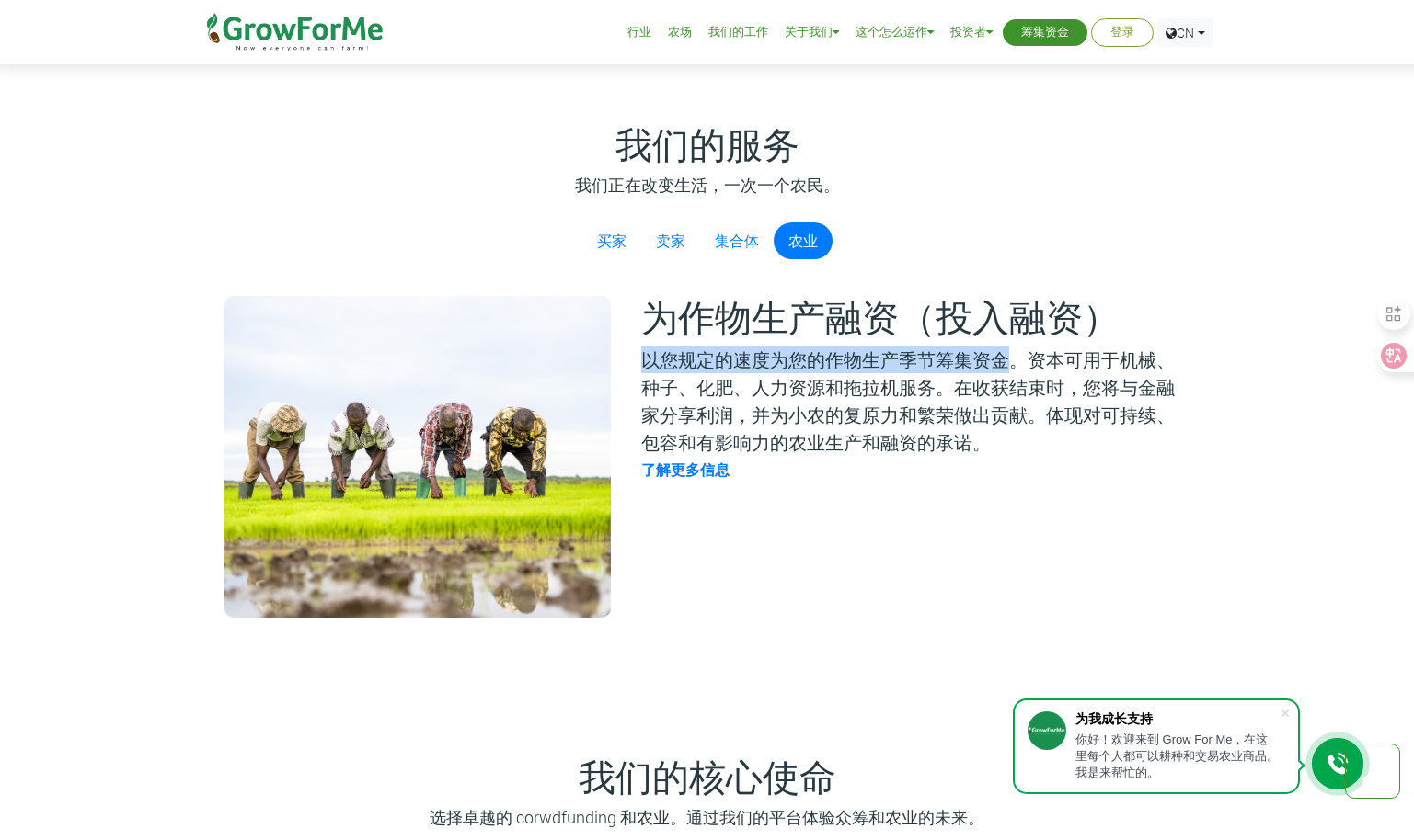
drag, startPoint x: 648, startPoint y: 357, endPoint x: 1000, endPoint y: 368, distance: 352.2
click at [1000, 368] on p "以您规定的速度为您的作物生产季节筹集资金。资本可用于机械、种子、化肥、人力资源和拖拉机服务。在收获结束时，您将与金融家分享利润，并为小农的复原力和繁荣做出贡献…" at bounding box center [914, 401] width 546 height 110
drag, startPoint x: 1000, startPoint y: 368, endPoint x: 909, endPoint y: 408, distance: 99.4
click at [909, 408] on p "以您规定的速度为您的作物生产季节筹集资金。资本可用于机械、种子、化肥、人力资源和拖拉机服务。在收获结束时，您将与金融家分享利润，并为小农的复原力和繁荣做出贡献…" at bounding box center [914, 401] width 546 height 110
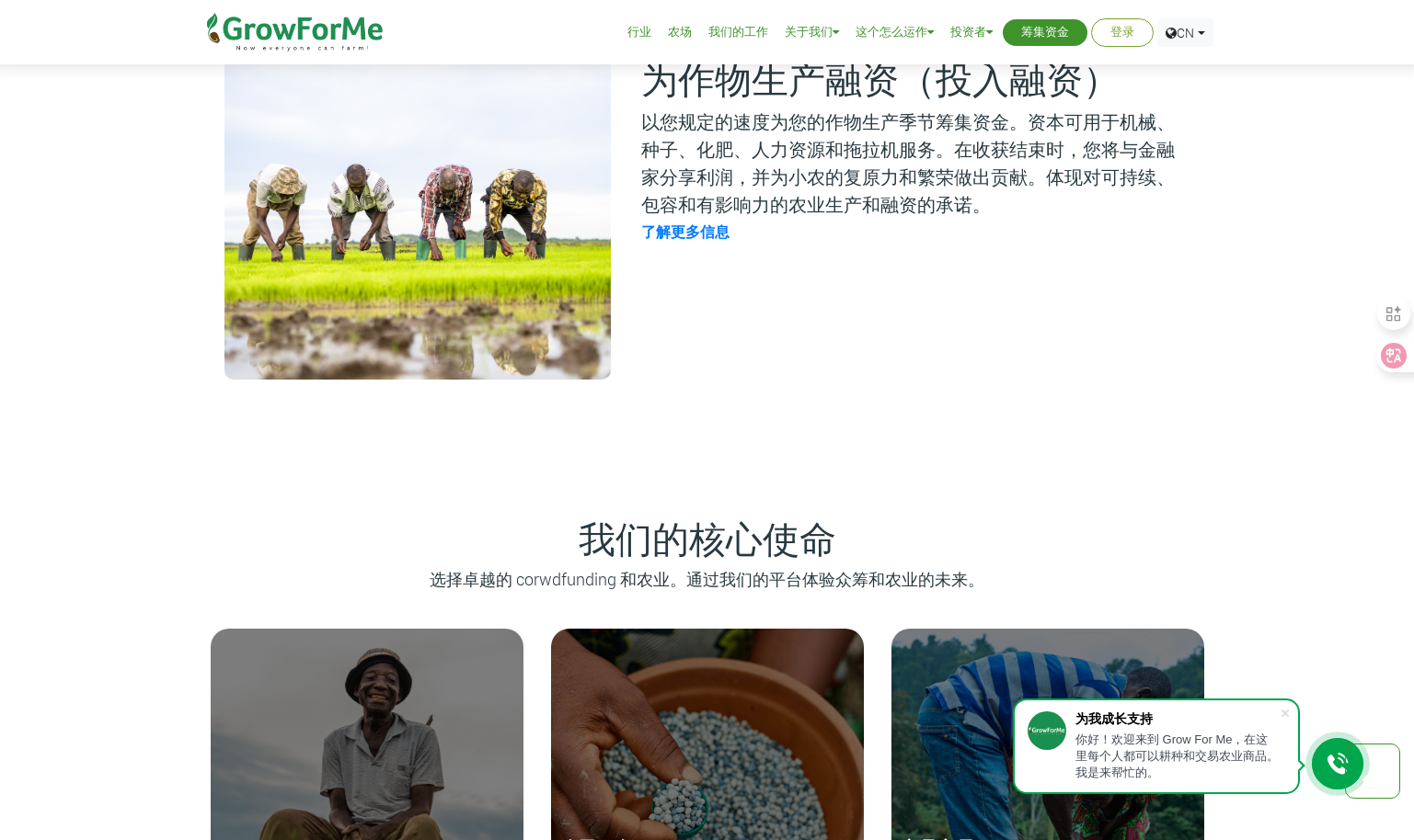
scroll to position [1563, 0]
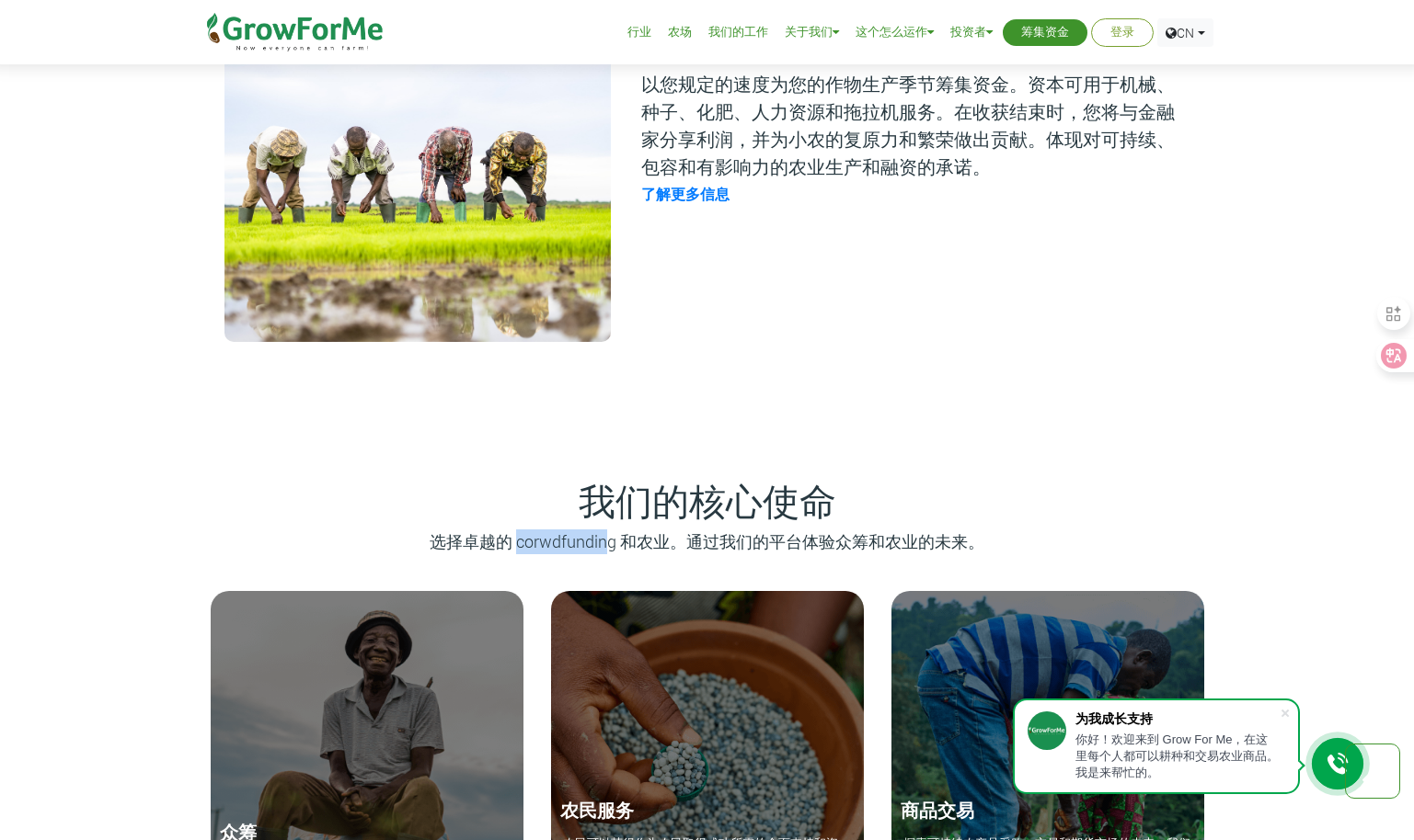
drag, startPoint x: 518, startPoint y: 544, endPoint x: 611, endPoint y: 542, distance: 93.0
click at [611, 542] on p "选择卓越的 corwdfunding 和农业。通过我们的平台体验众筹和农业的未来。" at bounding box center [707, 542] width 1016 height 25
drag, startPoint x: 611, startPoint y: 542, endPoint x: 485, endPoint y: 465, distance: 147.7
click at [485, 465] on div "我们的服务 我们正在改变生活，一次一个农民。 买家 卖家 集合体 农业 Sourcing Traceable commodities (sustainable…" at bounding box center [707, 136] width 1414 height 670
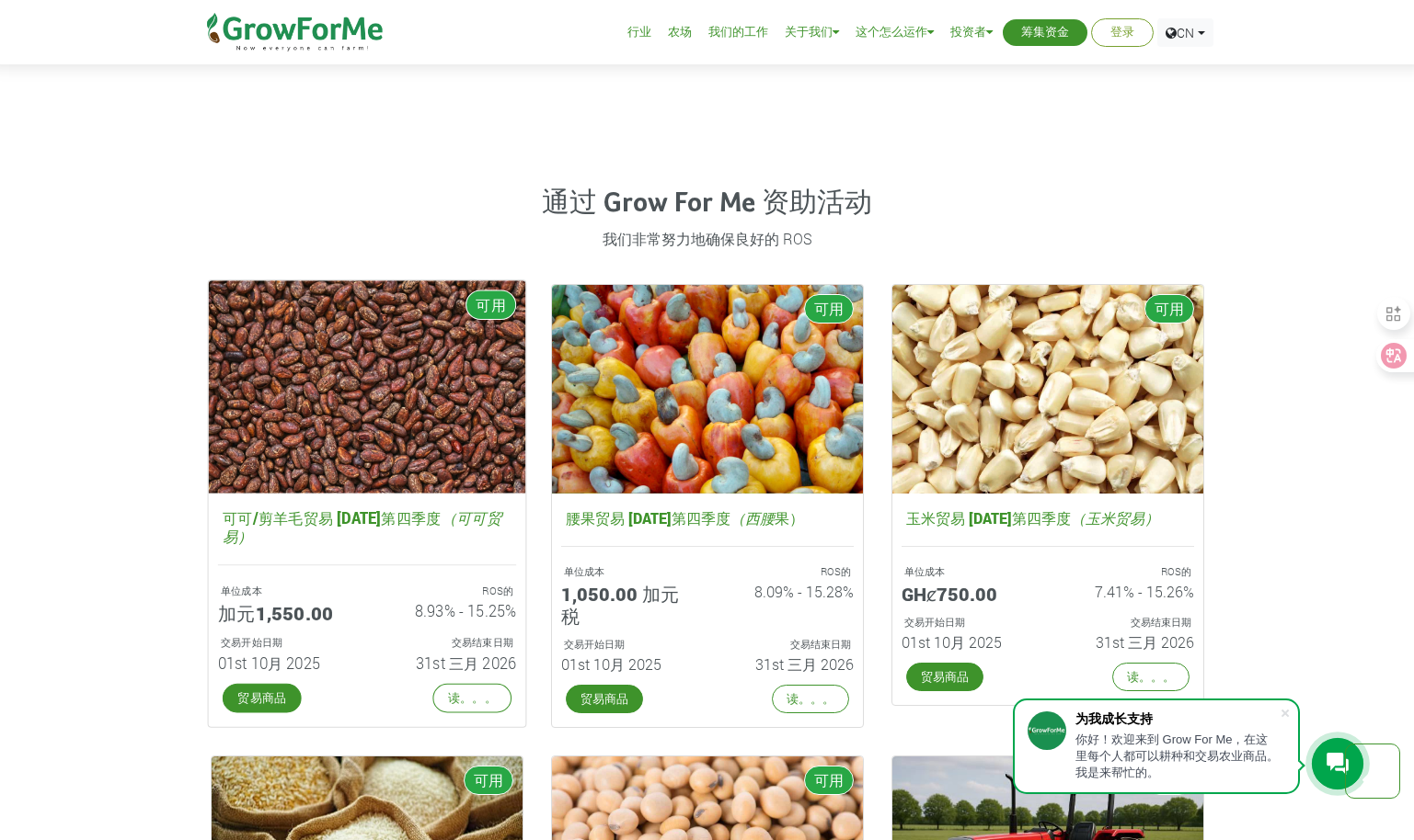
scroll to position [2482, 0]
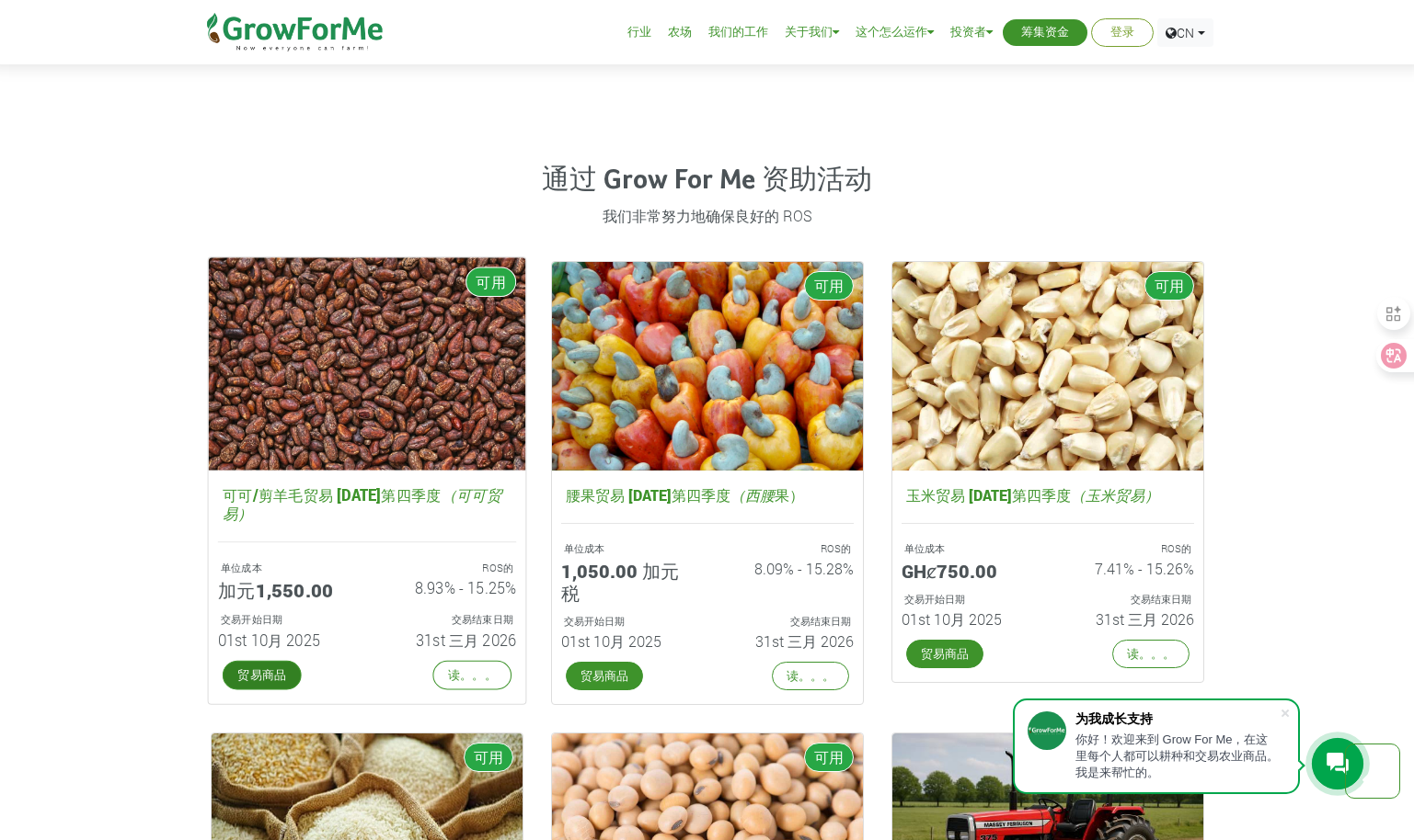
click at [273, 678] on link "贸易商品" at bounding box center [261, 675] width 79 height 30
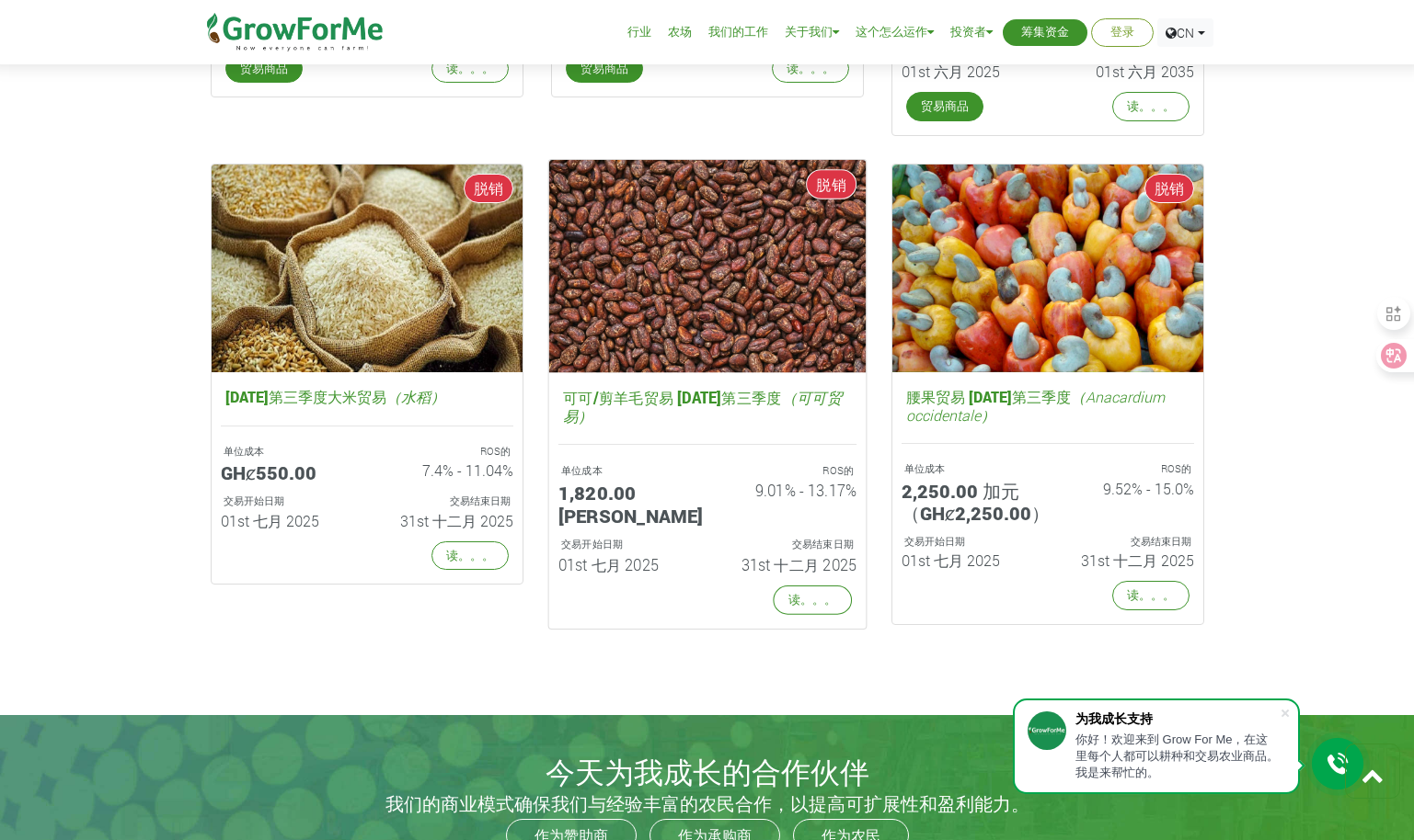
scroll to position [3907, 0]
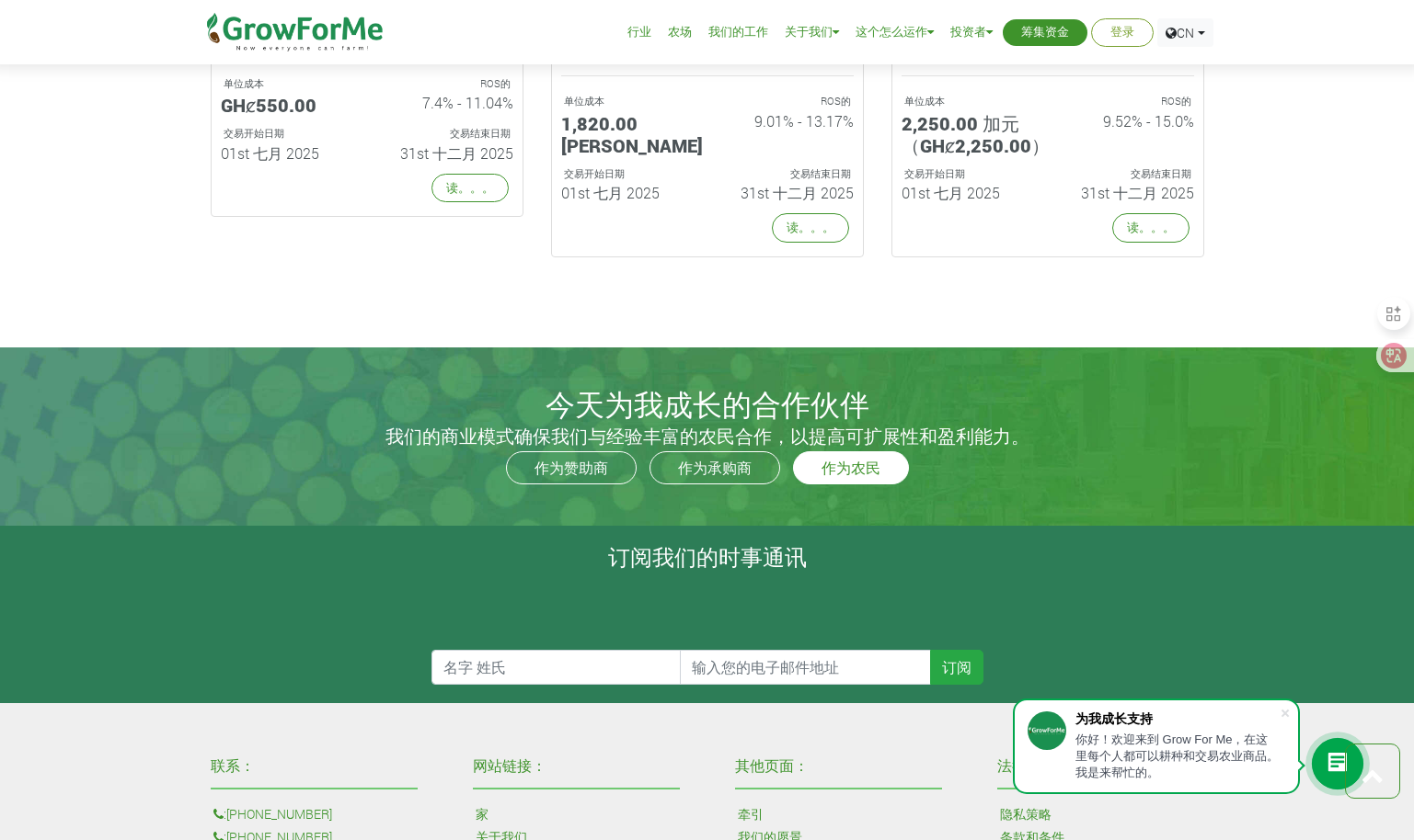
click at [844, 473] on link "作为农民" at bounding box center [851, 468] width 116 height 33
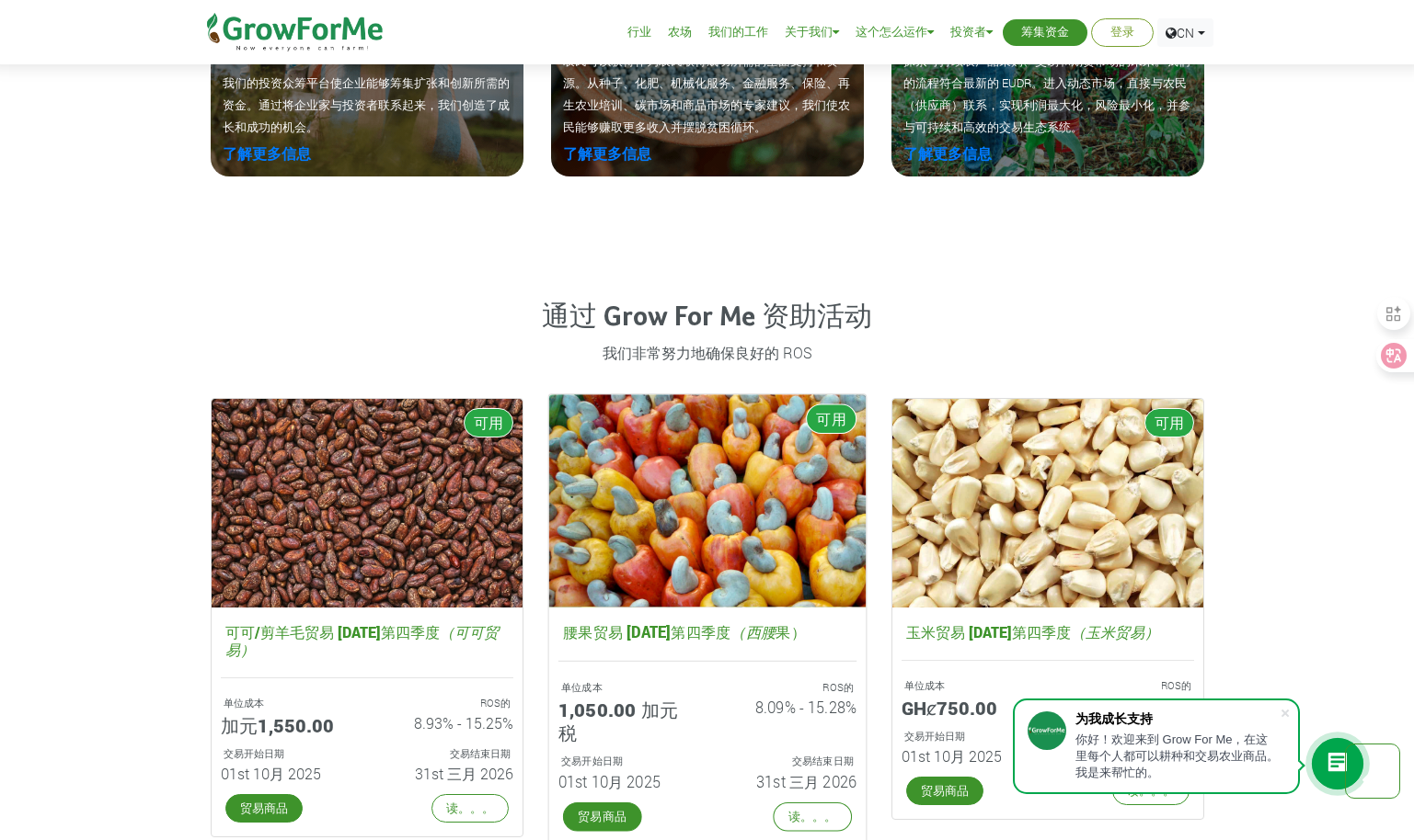
scroll to position [2252, 0]
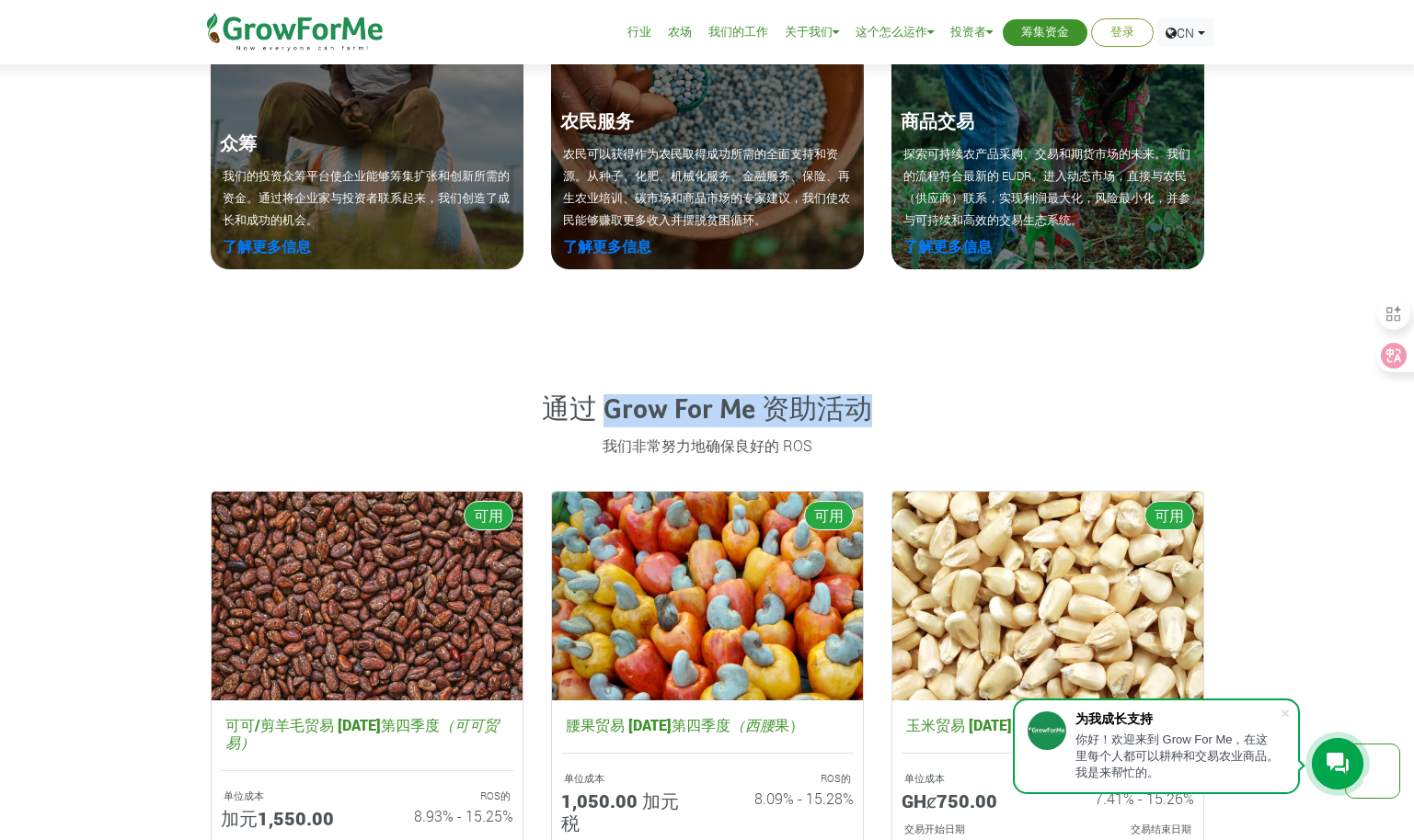
drag, startPoint x: 602, startPoint y: 410, endPoint x: 877, endPoint y: 403, distance: 275.1
click at [877, 403] on h4 "通过 Grow For Me 资助活动" at bounding box center [707, 410] width 993 height 33
drag, startPoint x: 877, startPoint y: 403, endPoint x: 508, endPoint y: 426, distance: 369.7
click at [508, 426] on h4 "通过 Grow For Me 资助活动" at bounding box center [707, 410] width 993 height 33
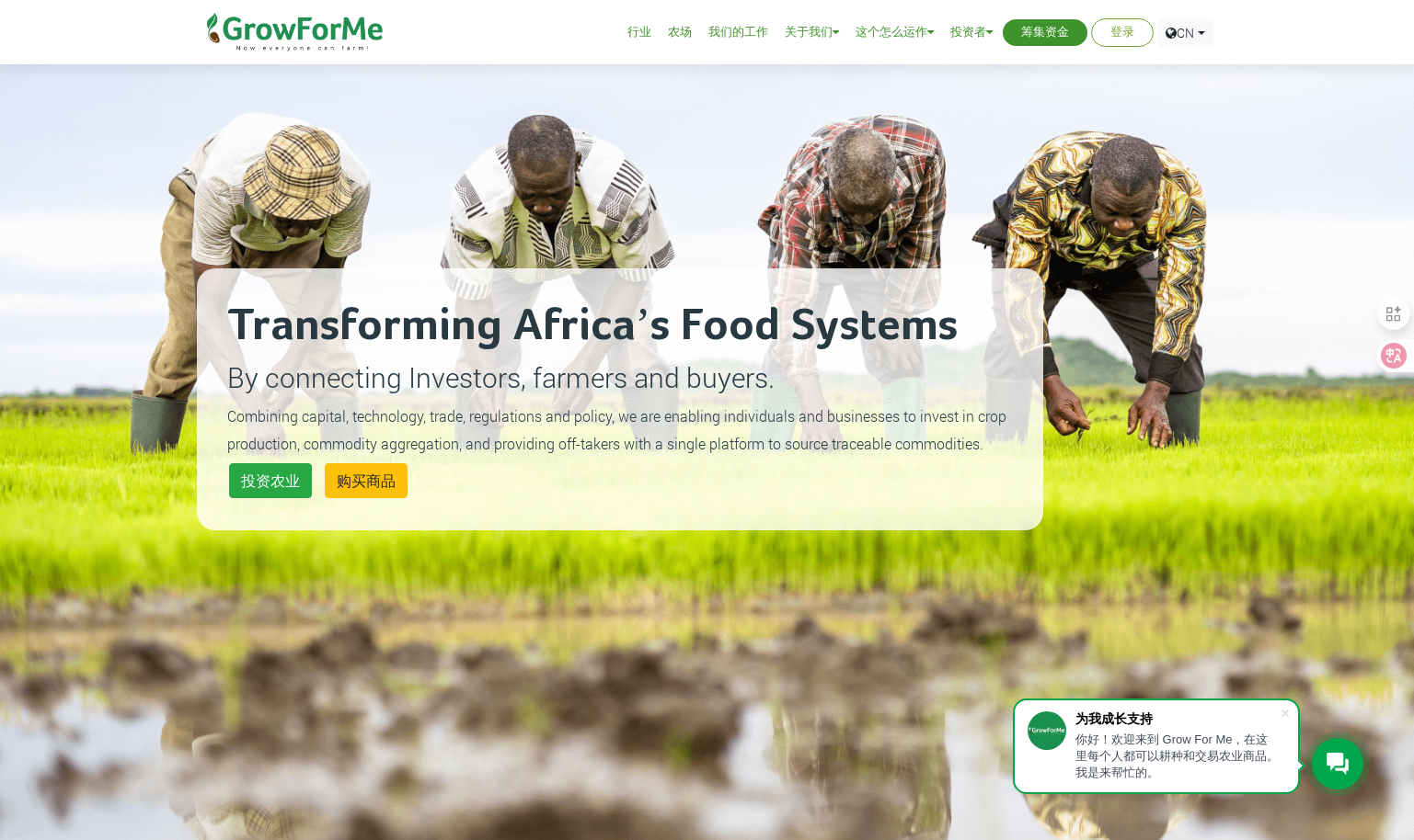
scroll to position [0, 0]
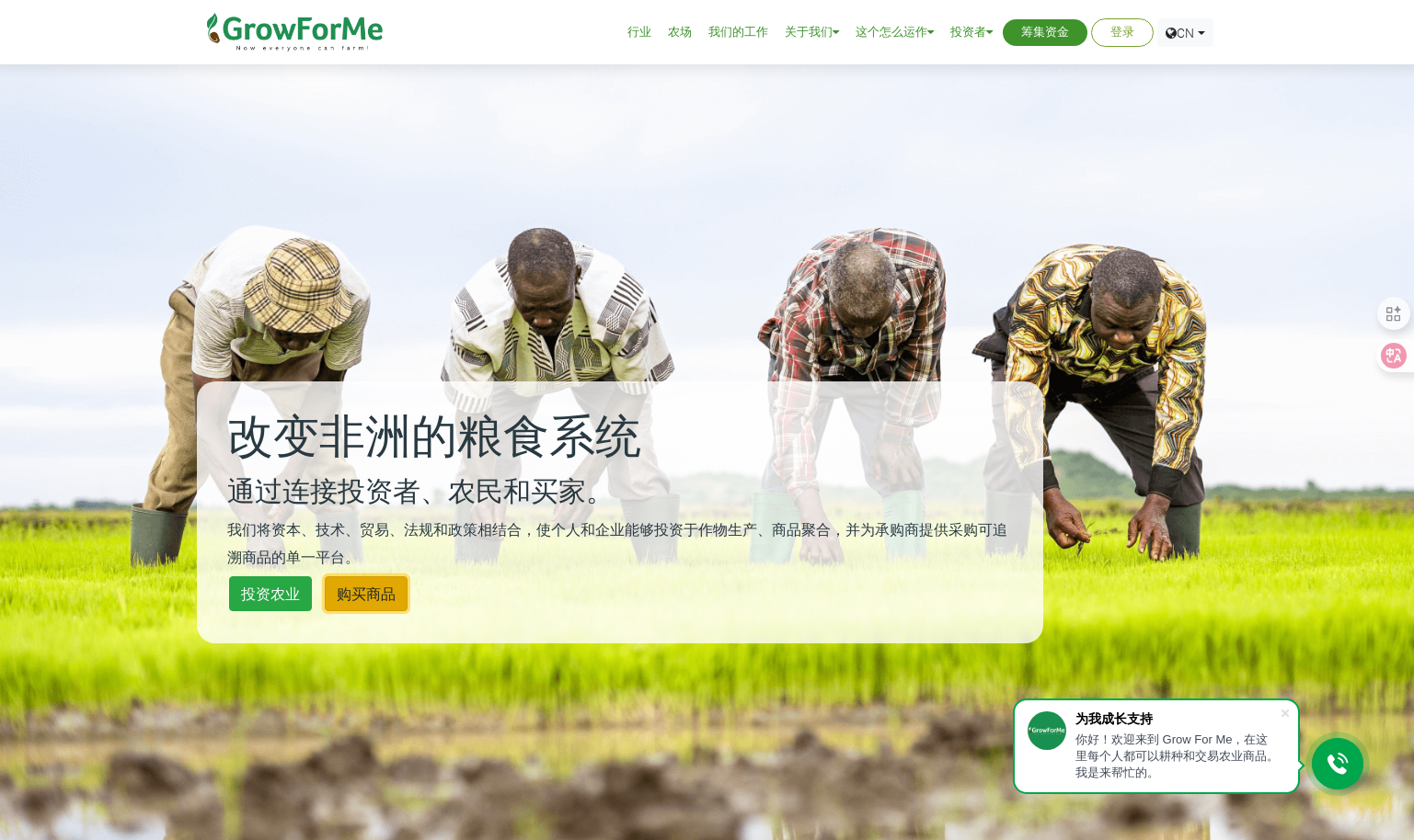
click at [373, 591] on link "购买商品" at bounding box center [366, 593] width 83 height 35
click at [288, 593] on link "投资农业" at bounding box center [270, 593] width 83 height 35
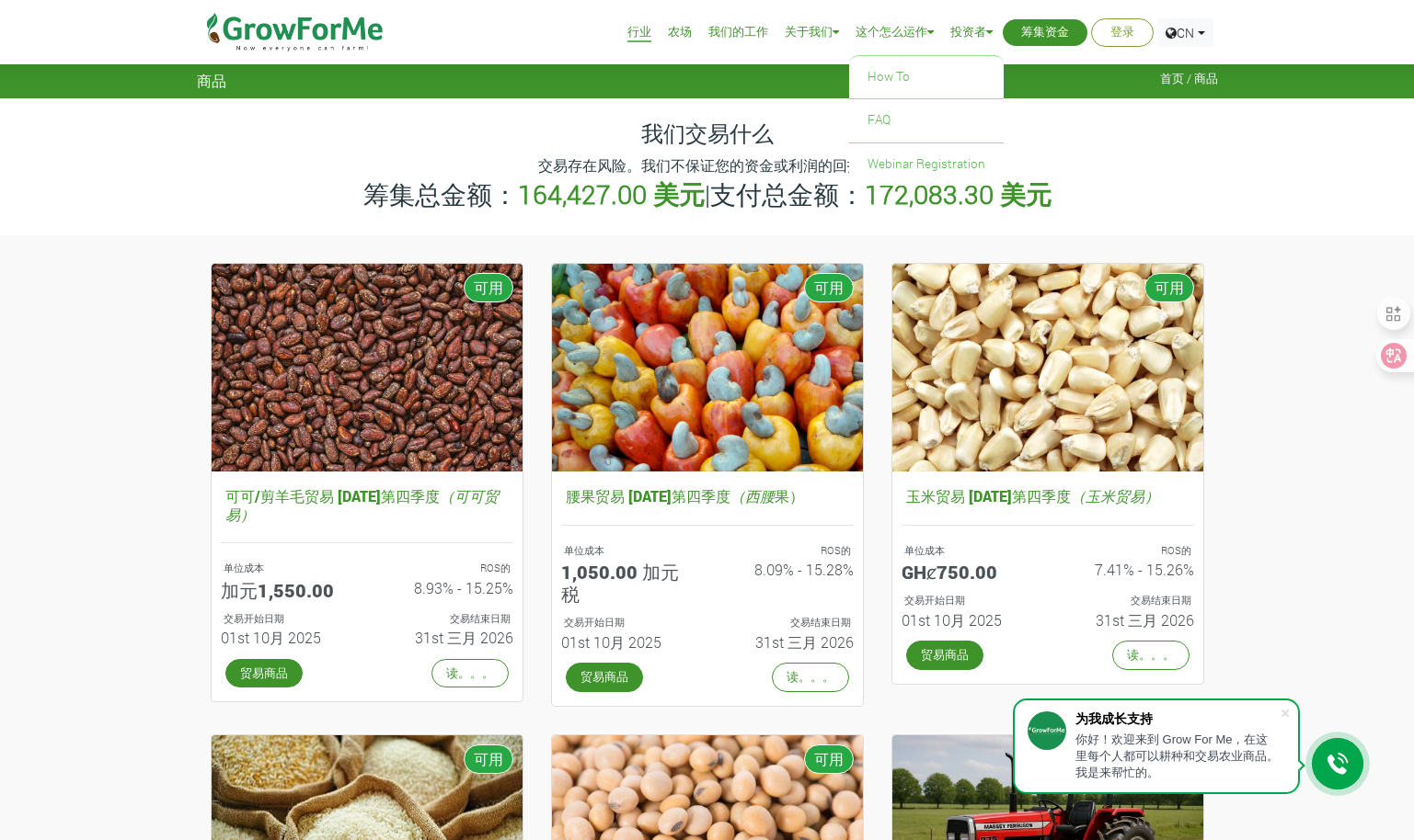
click at [909, 40] on link "这个怎么运作" at bounding box center [895, 32] width 78 height 19
click at [908, 71] on link "How To" at bounding box center [926, 77] width 154 height 42
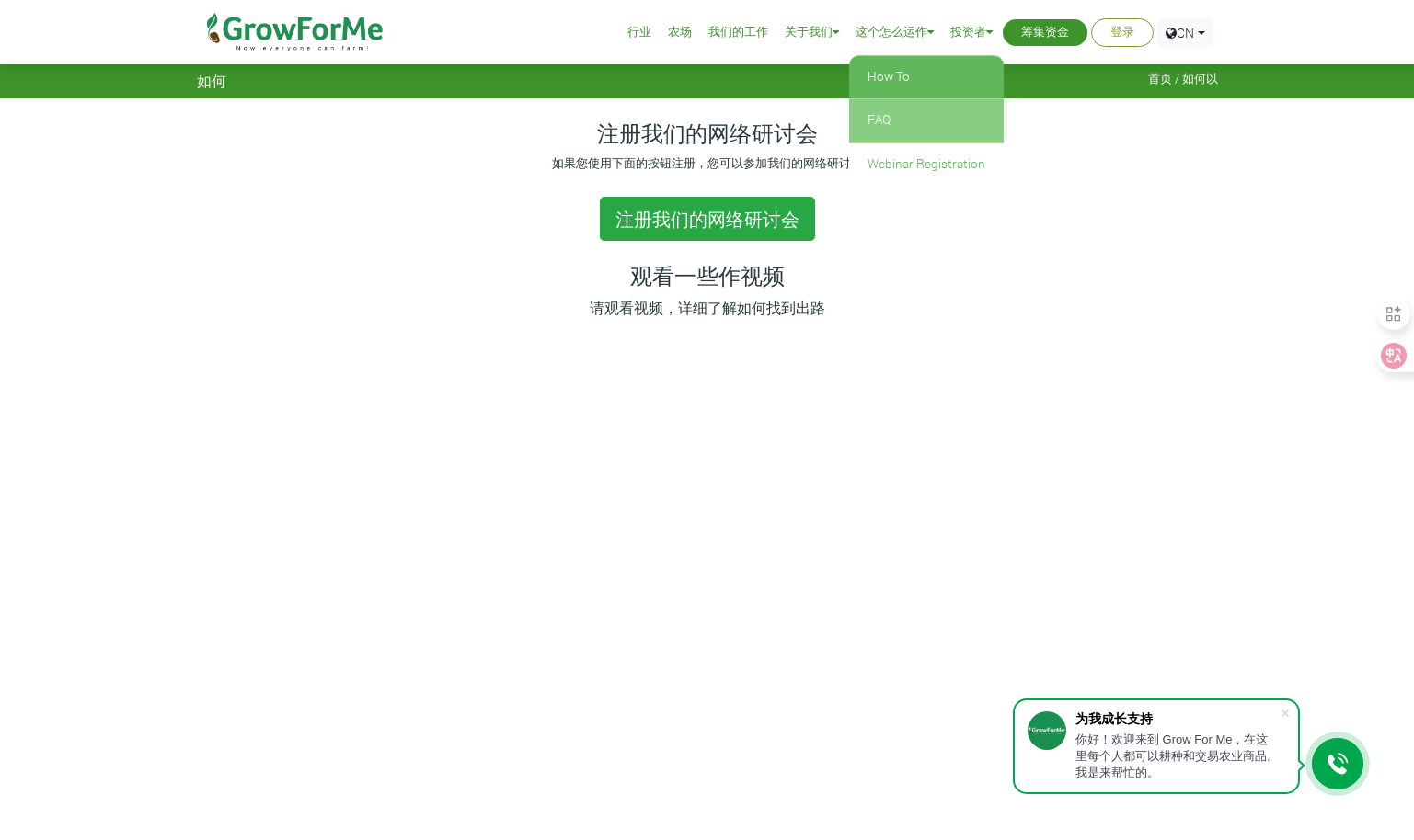
click at [910, 118] on link "FAQ" at bounding box center [926, 120] width 154 height 42
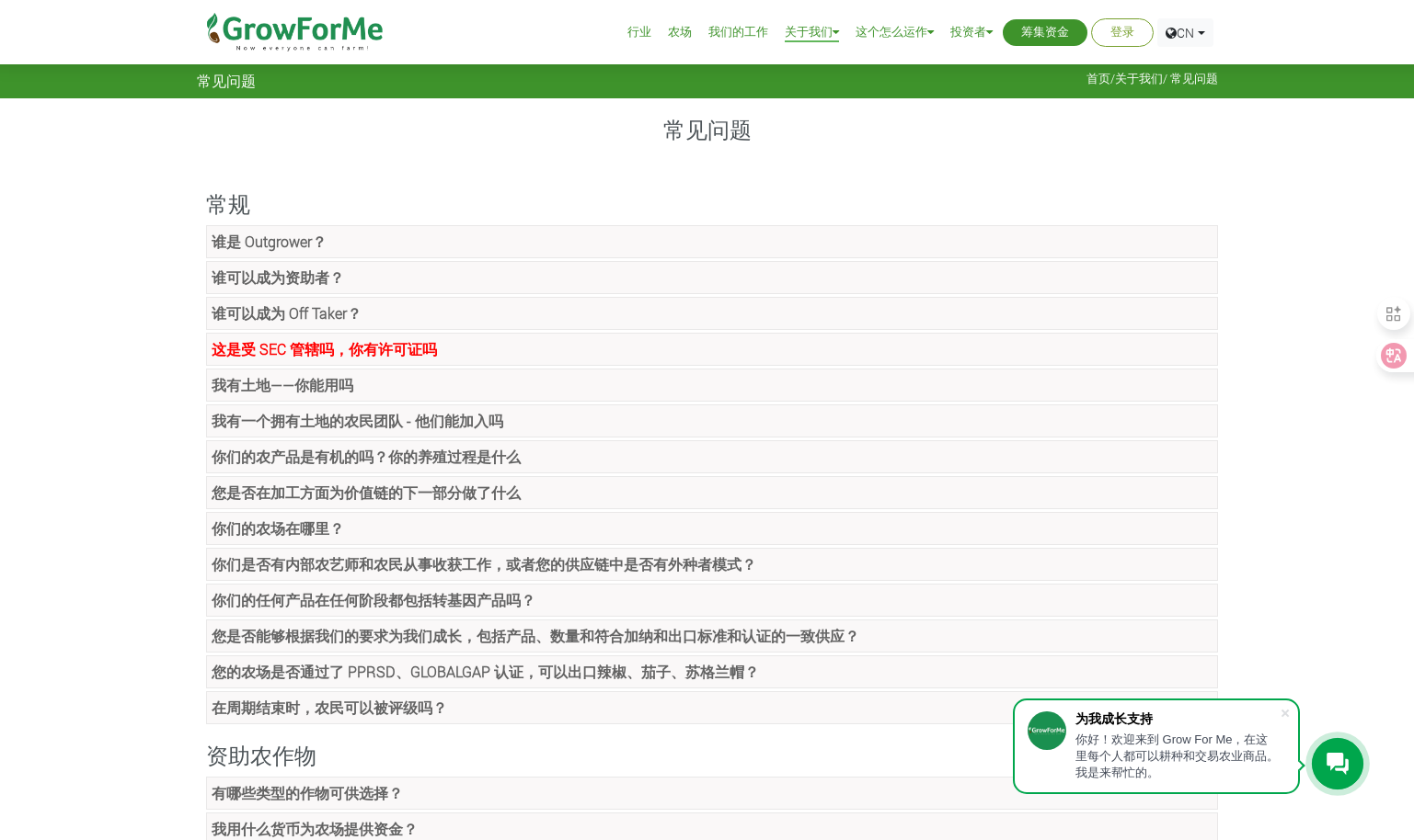
click at [326, 280] on strong "谁可以成为资助者？" at bounding box center [277, 277] width 132 height 19
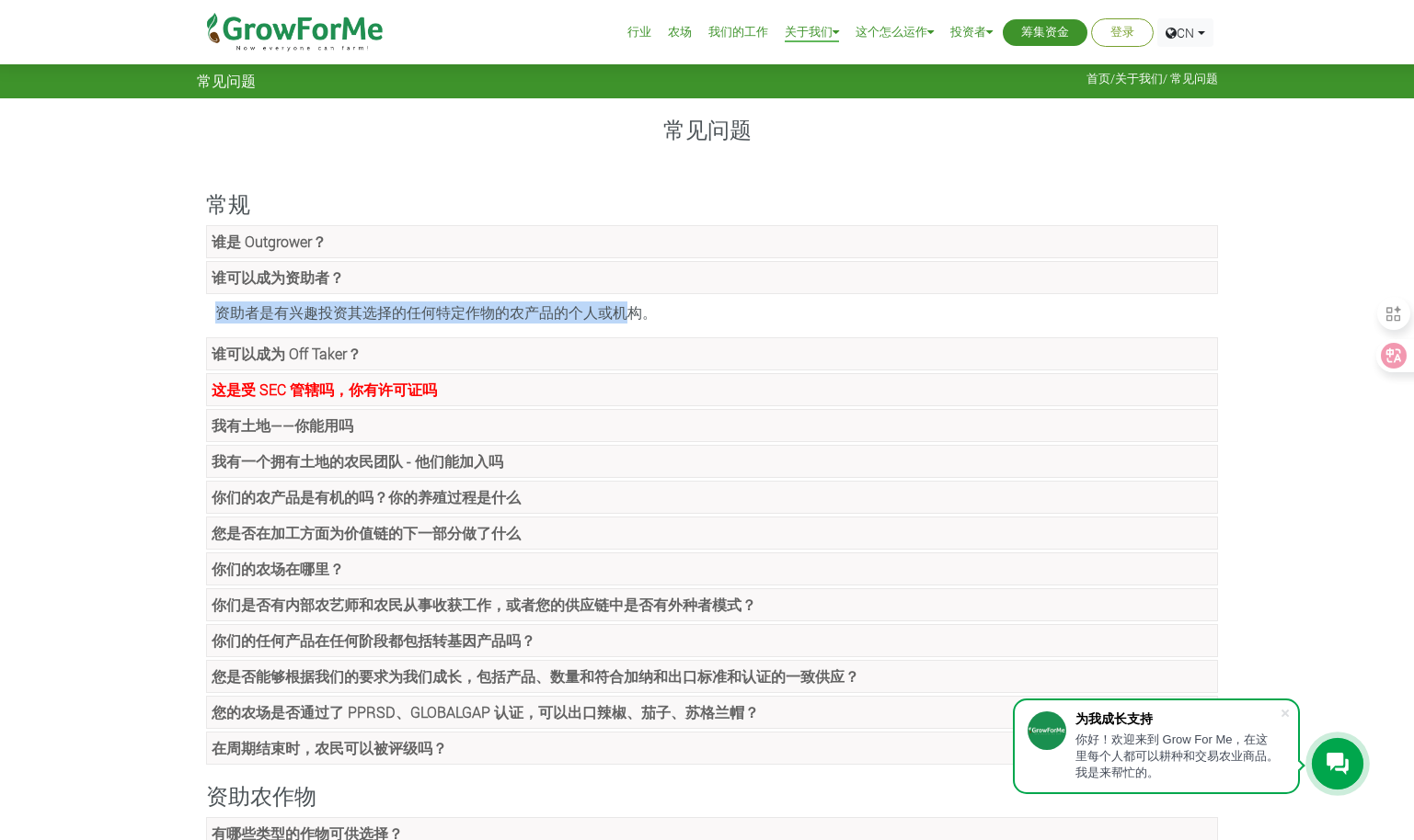
drag, startPoint x: 218, startPoint y: 319, endPoint x: 630, endPoint y: 295, distance: 412.7
click at [630, 295] on li "谁可以成为资助者？ 资助者是有兴趣投资其选择的任何特定作物的农产品的个人或机构。" at bounding box center [707, 294] width 1020 height 67
drag, startPoint x: 630, startPoint y: 295, endPoint x: 464, endPoint y: 271, distance: 167.7
click at [464, 271] on link "谁可以成为资助者？" at bounding box center [712, 277] width 1012 height 33
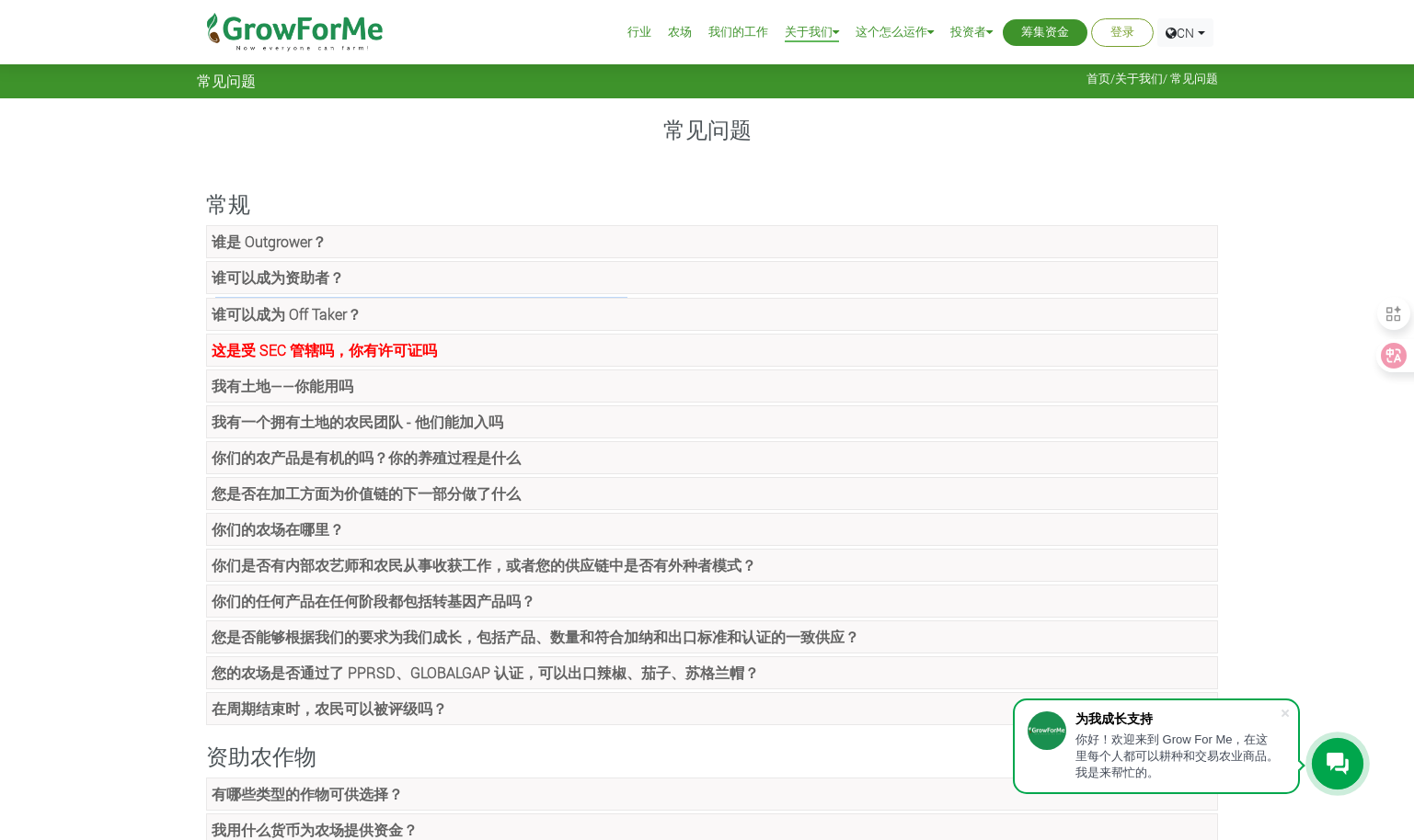
click at [465, 277] on link "谁可以成为资助者？" at bounding box center [712, 277] width 1012 height 33
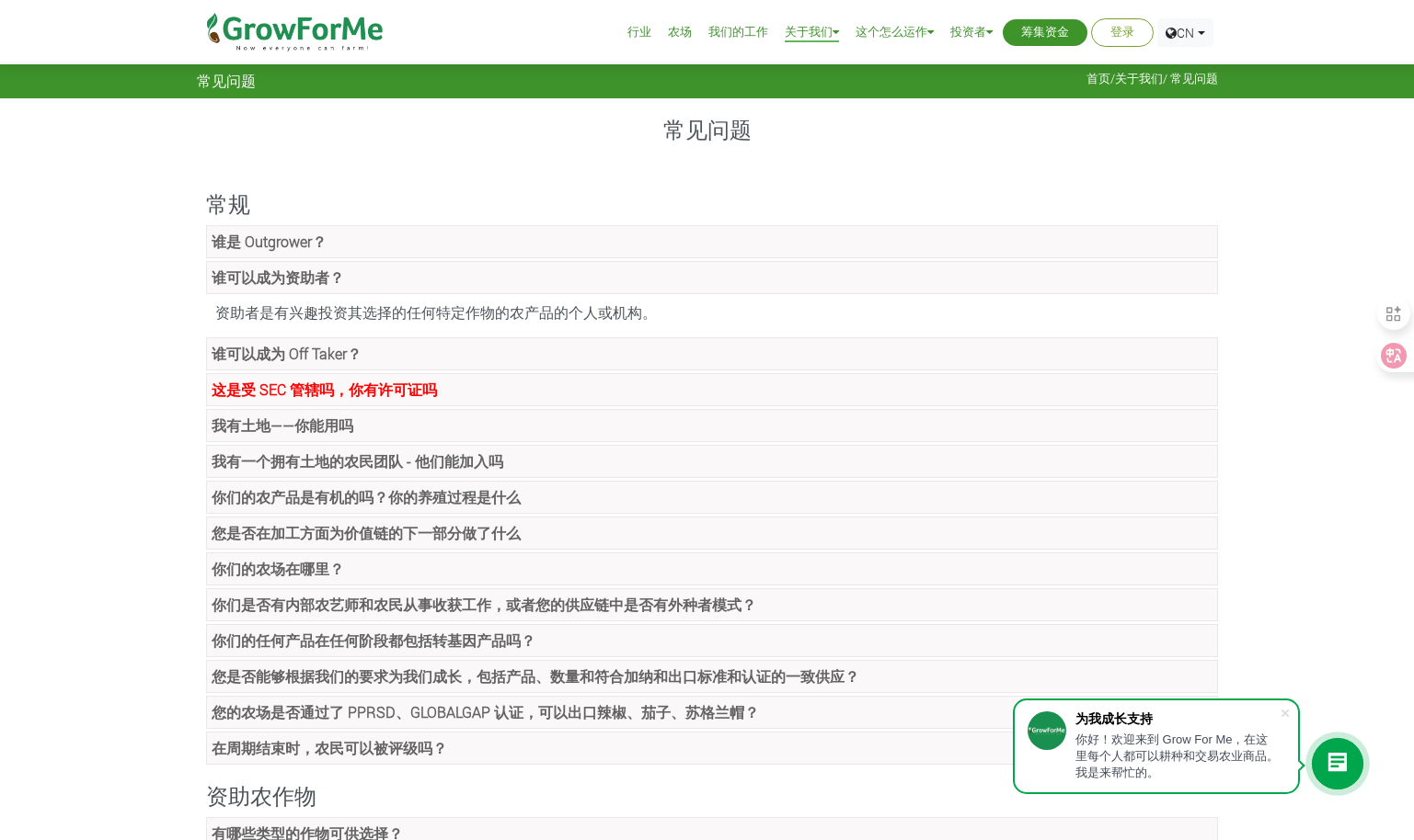
click at [664, 305] on div "资助者是有兴趣投资其选择的任何特定作物的农产品的个人或机构。" at bounding box center [712, 312] width 1012 height 31
drag, startPoint x: 665, startPoint y: 317, endPoint x: 205, endPoint y: 310, distance: 460.1
click at [205, 310] on li "谁可以成为资助者？ 资助者是有兴趣投资其选择的任何特定作物的农产品的个人或机构。" at bounding box center [707, 294] width 1020 height 67
click at [435, 273] on link "谁可以成为资助者？" at bounding box center [712, 277] width 1012 height 33
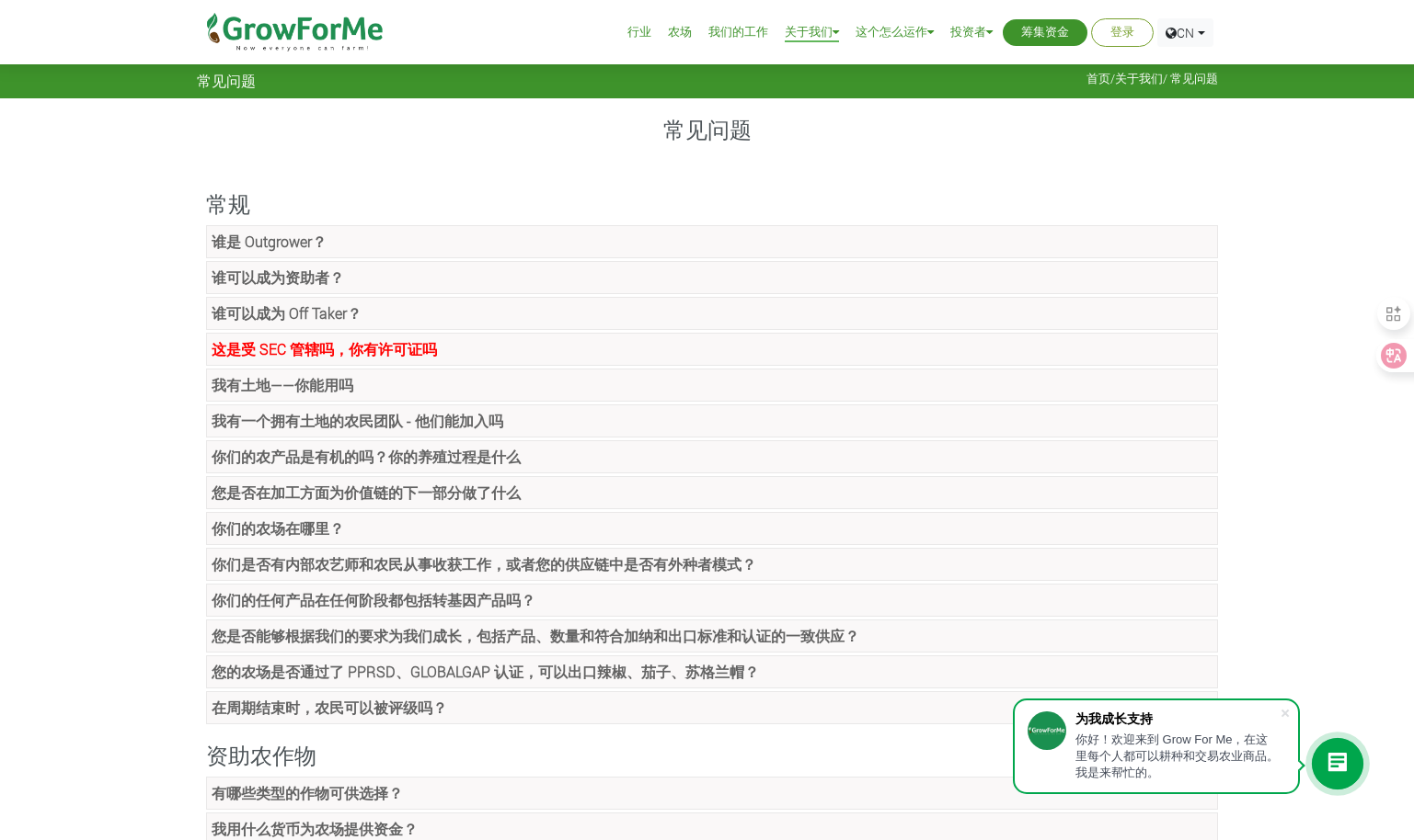
click at [411, 244] on link "谁是 Outgrower？" at bounding box center [712, 241] width 1012 height 33
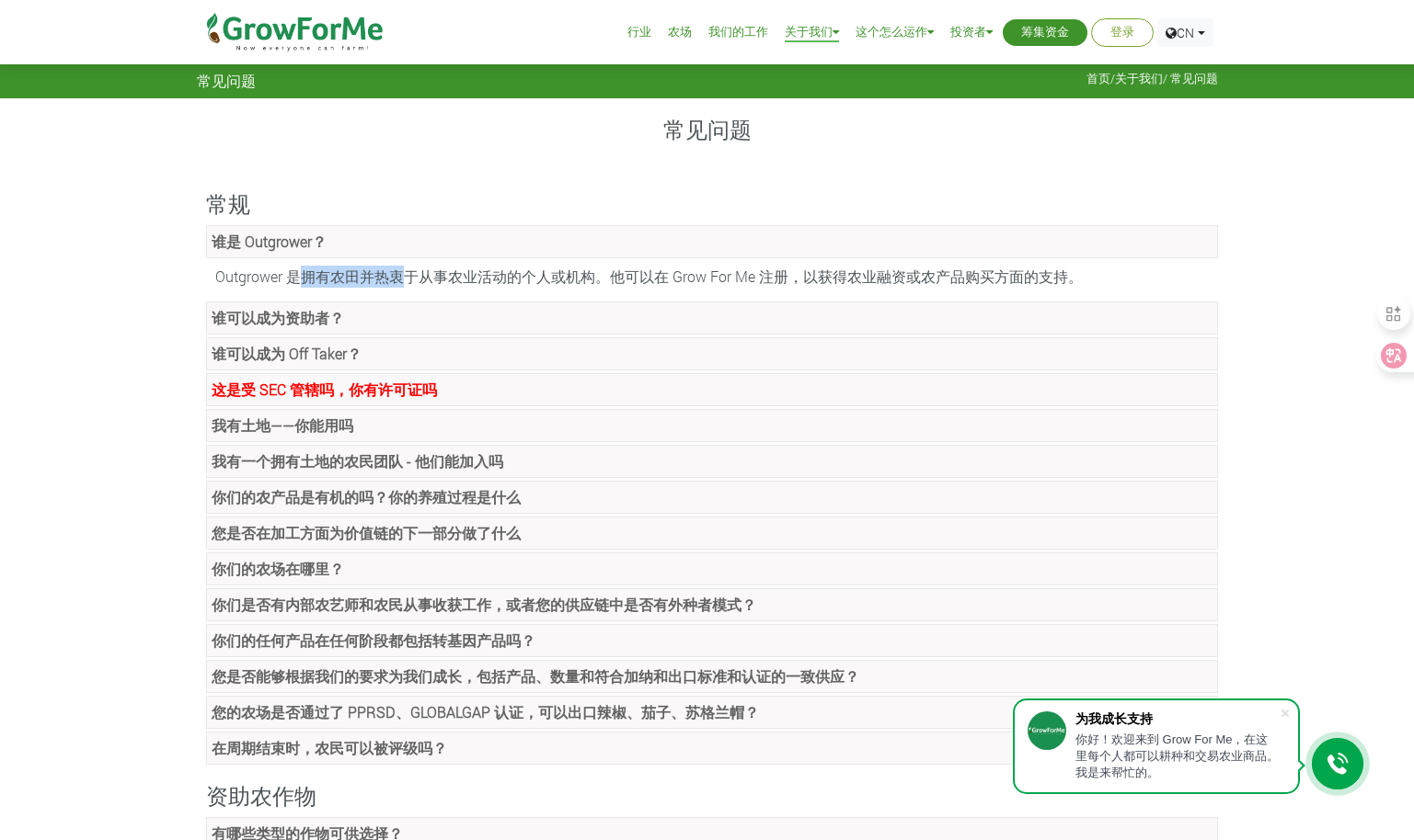
drag, startPoint x: 298, startPoint y: 277, endPoint x: 410, endPoint y: 275, distance: 112.0
click at [410, 275] on font "Outgrower 是拥有农田并热衷于从事农业活动的个人或机构。他可以在 Grow For Me 注册，以获得农业融资或农产品购买方面的支持。" at bounding box center [649, 276] width 867 height 19
drag, startPoint x: 410, startPoint y: 275, endPoint x: 567, endPoint y: 275, distance: 157.0
click at [567, 275] on font "Outgrower 是拥有农田并热衷于从事农业活动的个人或机构。他可以在 Grow For Me 注册，以获得农业融资或农产品购买方面的支持。" at bounding box center [649, 276] width 867 height 19
drag, startPoint x: 814, startPoint y: 279, endPoint x: 1096, endPoint y: 274, distance: 282.0
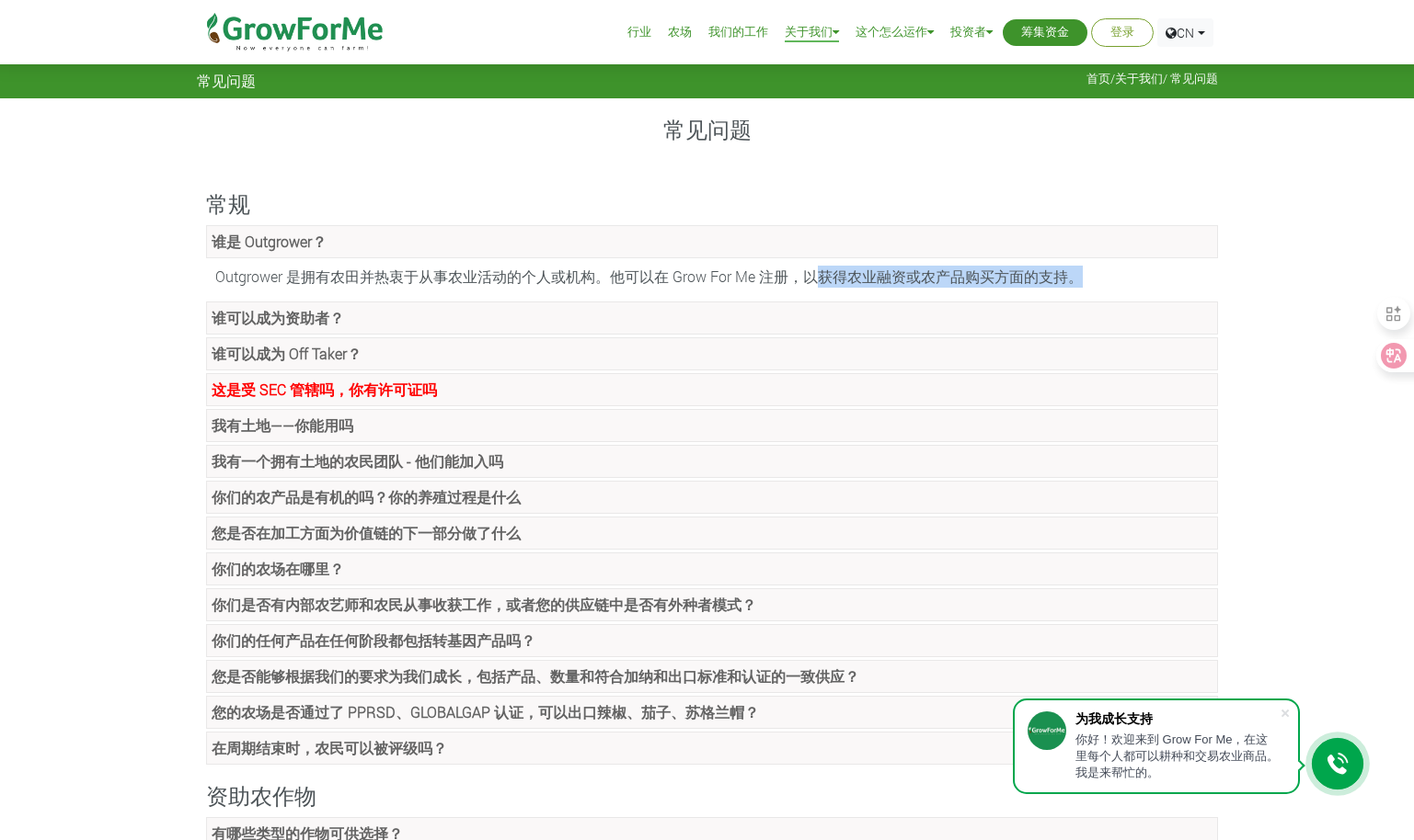
click at [1096, 274] on div "Outgrower 是拥有农田并热衷于从事农业活动的个人或机构。他可以在 Grow For Me 注册，以获得农业融资或农产品购买方面的支持。" at bounding box center [712, 276] width 1012 height 31
drag, startPoint x: 1096, startPoint y: 274, endPoint x: 794, endPoint y: 272, distance: 302.0
click at [794, 272] on font "Outgrower 是拥有农田并热衷于从事农业活动的个人或机构。他可以在 Grow For Me 注册，以获得农业融资或农产品购买方面的支持。" at bounding box center [649, 276] width 867 height 19
drag, startPoint x: 804, startPoint y: 267, endPoint x: 1040, endPoint y: 272, distance: 236.1
click at [1040, 272] on font "Outgrower 是拥有农田并热衷于从事农业活动的个人或机构。他可以在 Grow For Me 注册，以获得农业融资或农产品购买方面的支持。" at bounding box center [649, 276] width 867 height 19
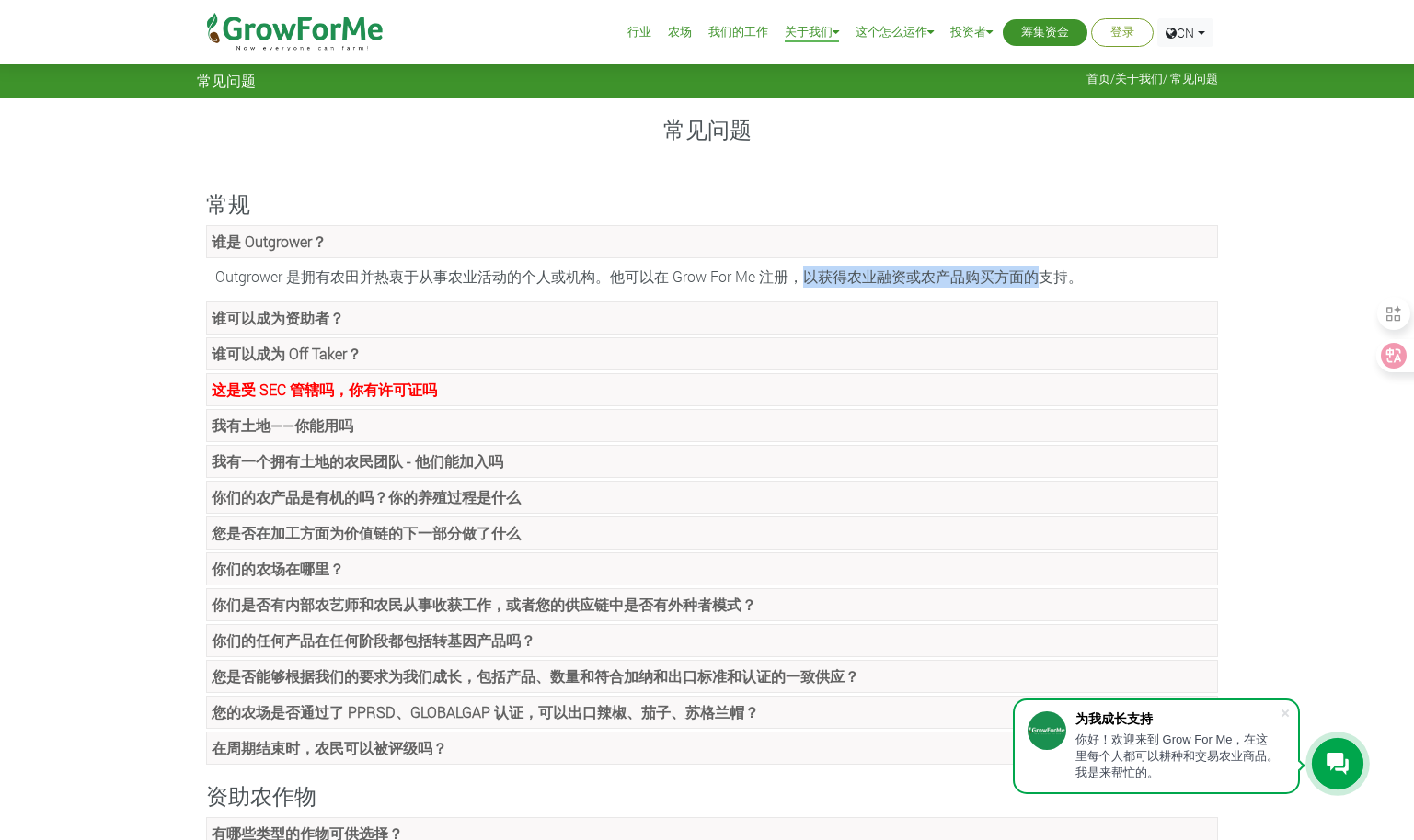
drag, startPoint x: 1040, startPoint y: 272, endPoint x: 830, endPoint y: 250, distance: 211.1
click at [830, 250] on link "谁是 Outgrower？" at bounding box center [712, 241] width 1012 height 33
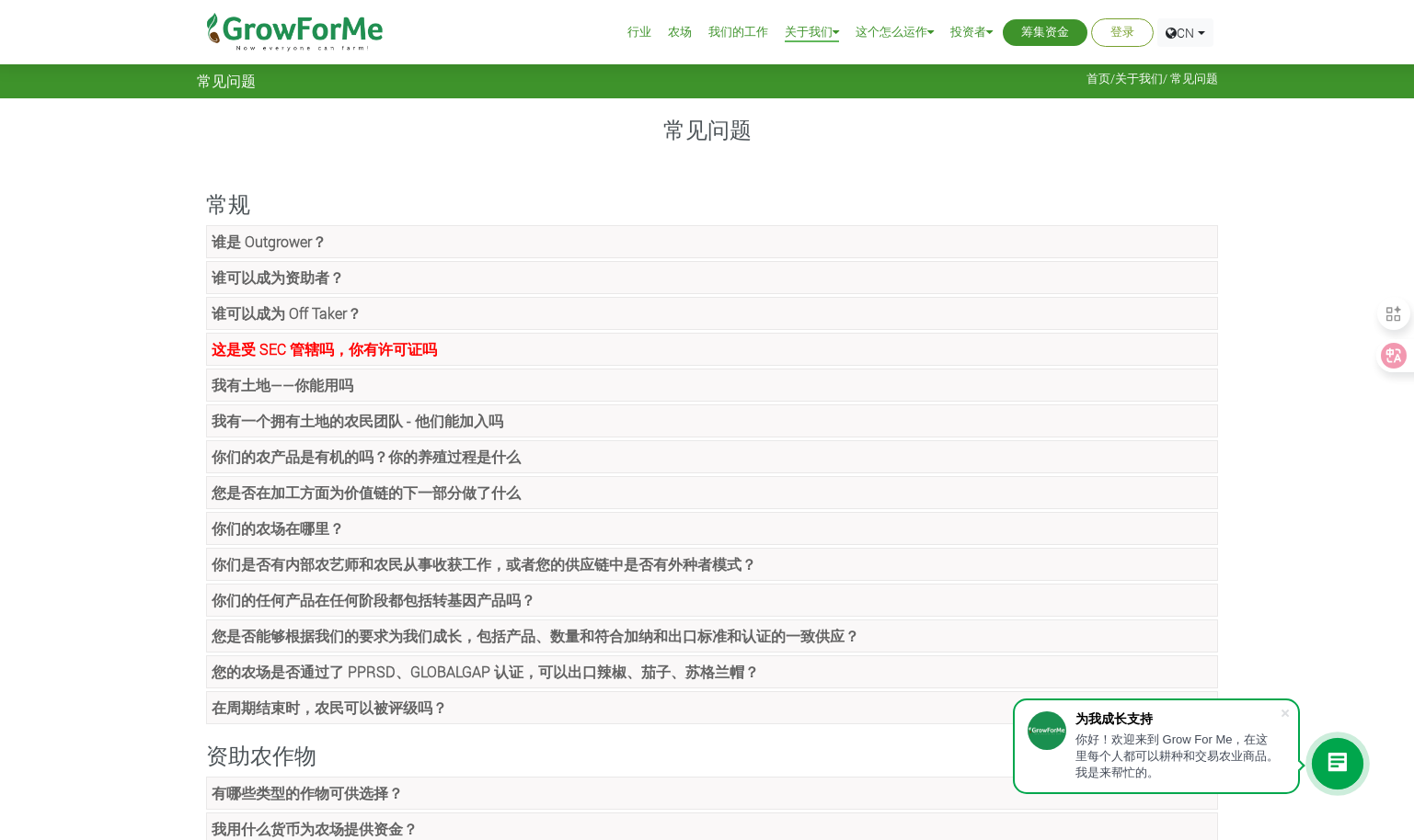
click at [387, 288] on link "谁可以成为资助者？" at bounding box center [712, 277] width 1012 height 33
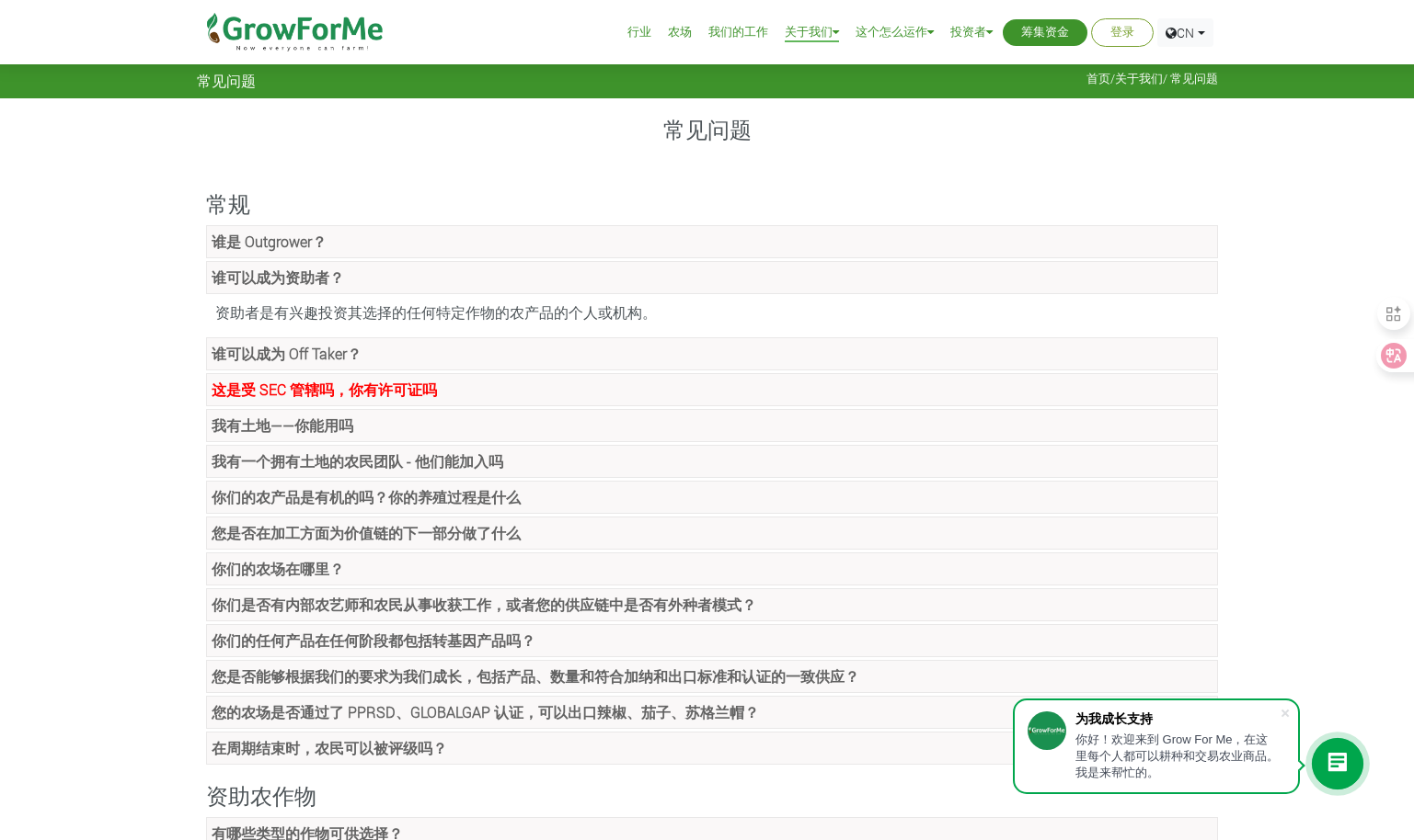
click at [411, 334] on ul "谁是 Outgrower？ Outgrower 是拥有农田并热衷于从事农业活动的个人或机构。他可以在 Grow For Me 注册，以获得农业融资或农产品购买…" at bounding box center [707, 494] width 1020 height 540
click at [419, 344] on link "谁可以成为 Off Taker？" at bounding box center [712, 353] width 1012 height 33
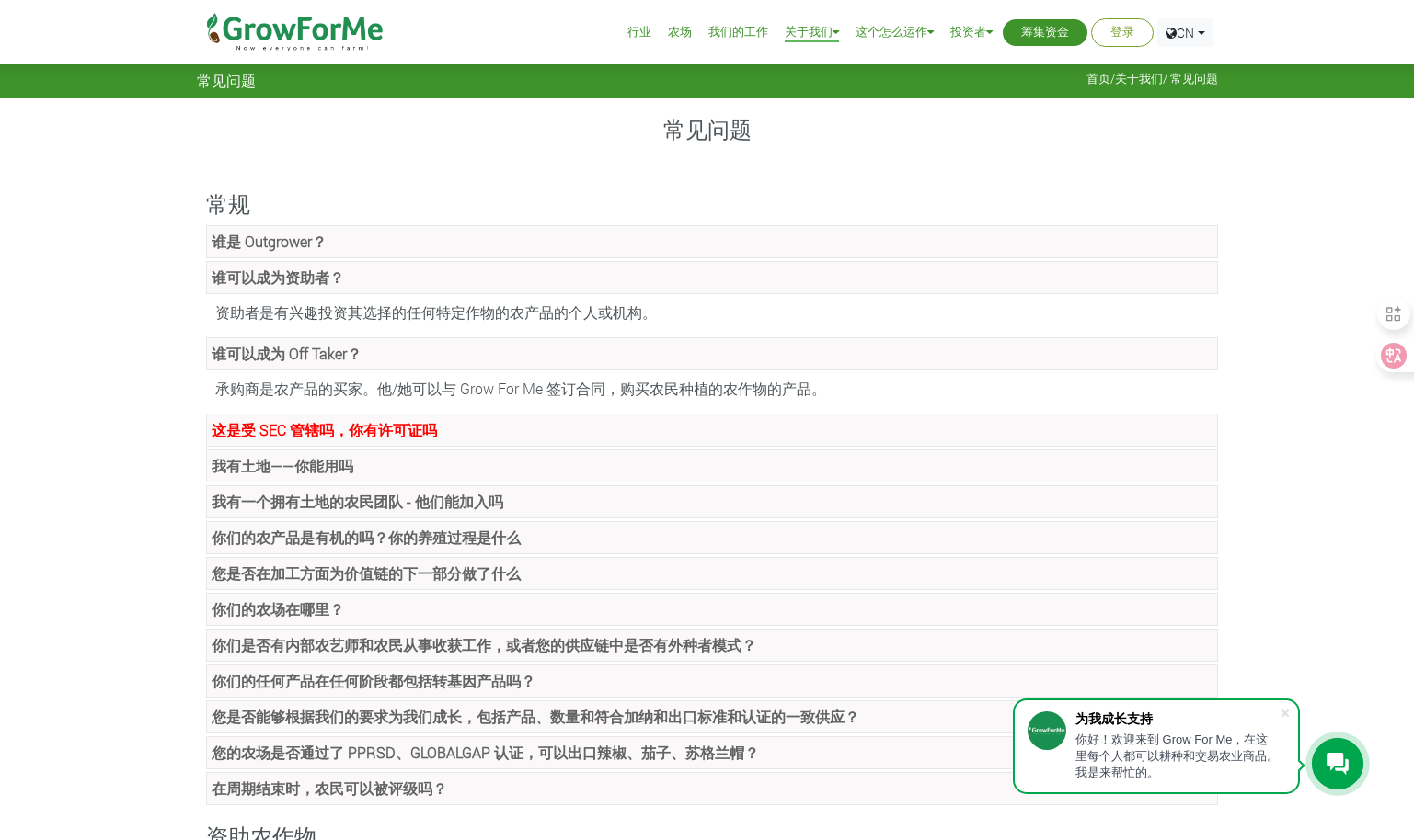
click at [517, 427] on link "这是受 SEC 管辖吗，你有许可证吗" at bounding box center [712, 430] width 1012 height 33
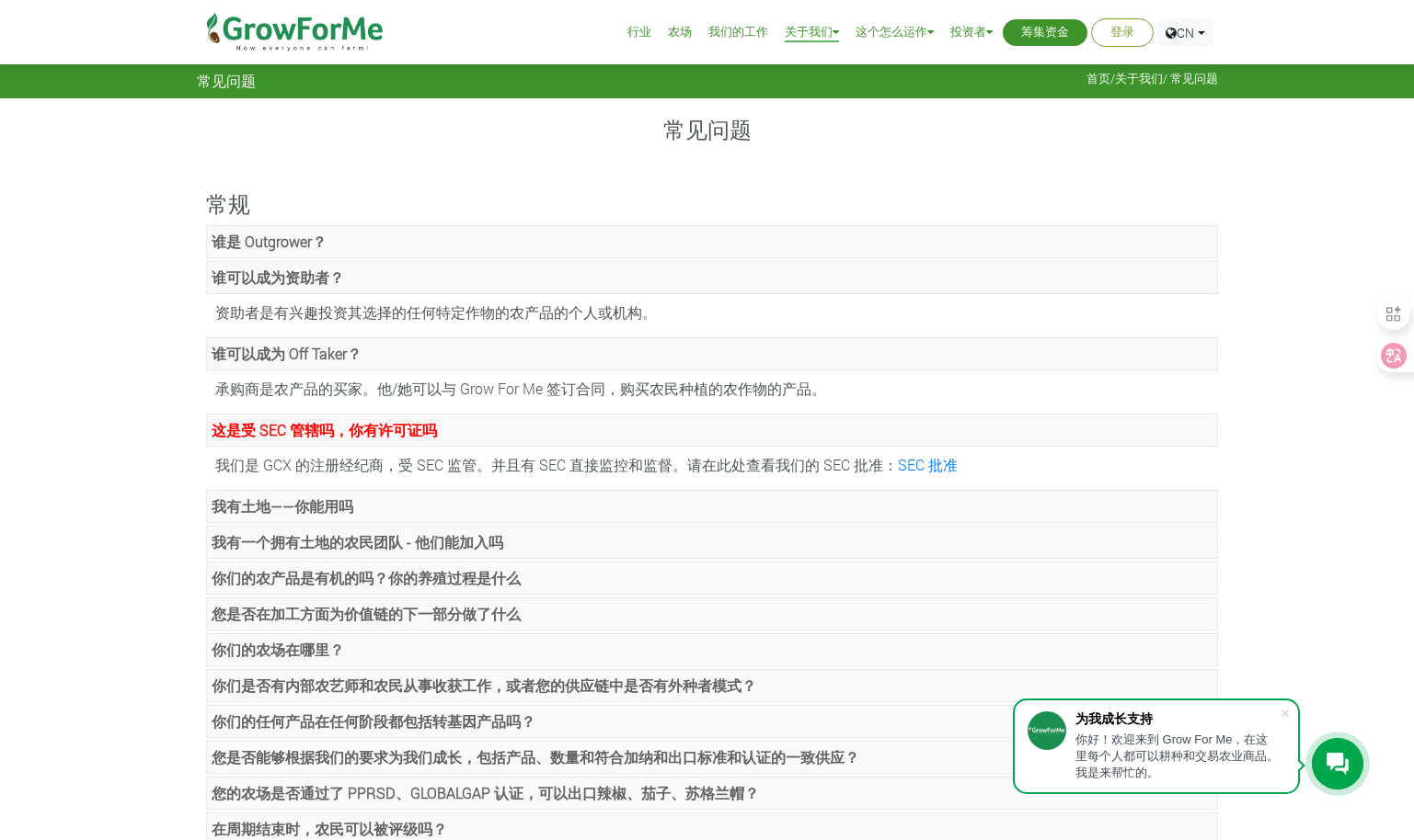
click at [213, 387] on div "承购商是农产品的买家。他/她可以与 Grow For Me 签订合同，购买农民种植的农作物的产品。" at bounding box center [712, 389] width 1012 height 31
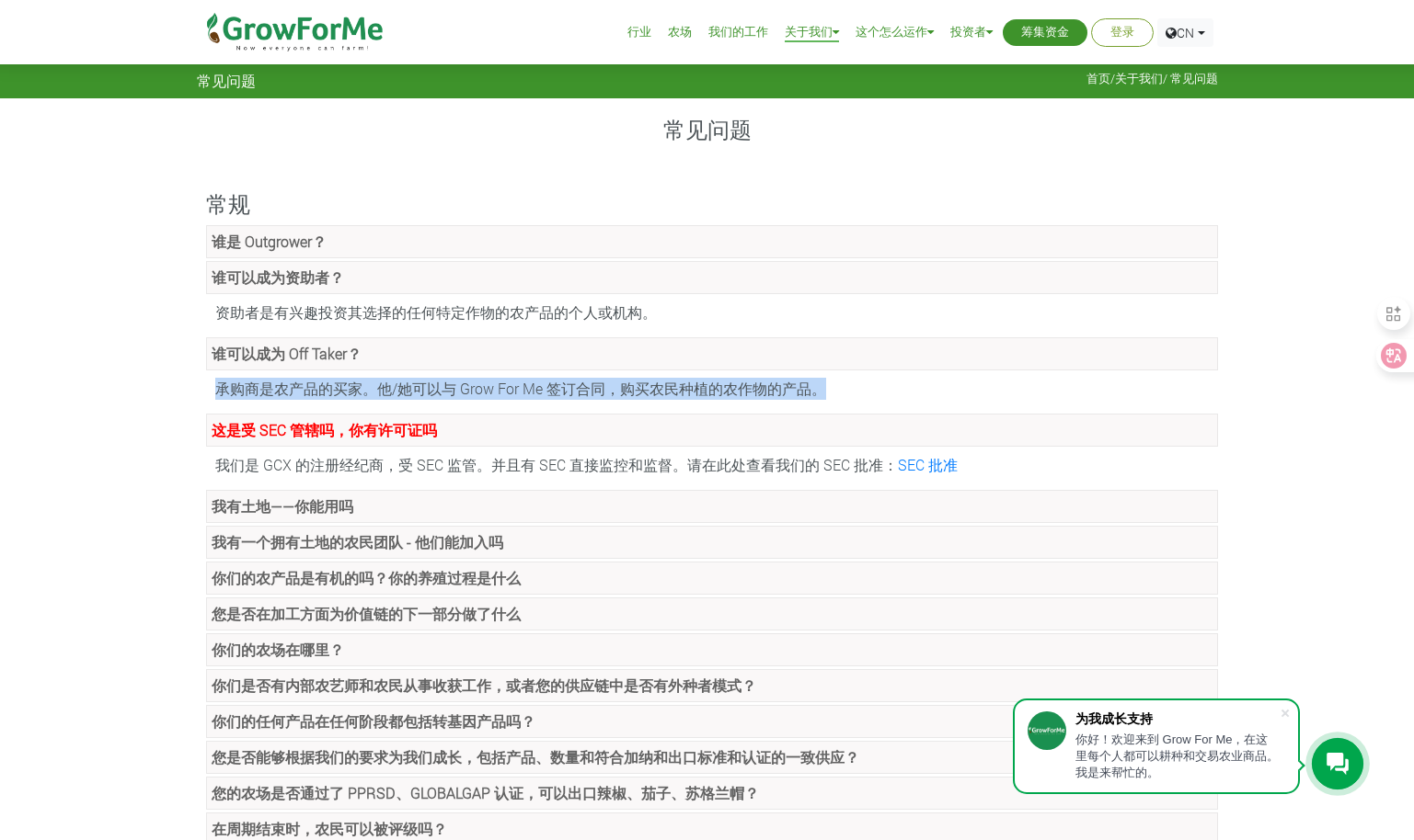
drag, startPoint x: 219, startPoint y: 387, endPoint x: 852, endPoint y: 384, distance: 633.0
click at [852, 384] on div "承购商是农产品的买家。他/她可以与 Grow For Me 签订合同，购买农民种植的农作物的产品。" at bounding box center [712, 389] width 1012 height 31
click at [1036, 392] on div "承购商是农产品的买家。他/她可以与 Grow For Me 签订合同，购买农民种植的农作物的产品。" at bounding box center [712, 389] width 1012 height 31
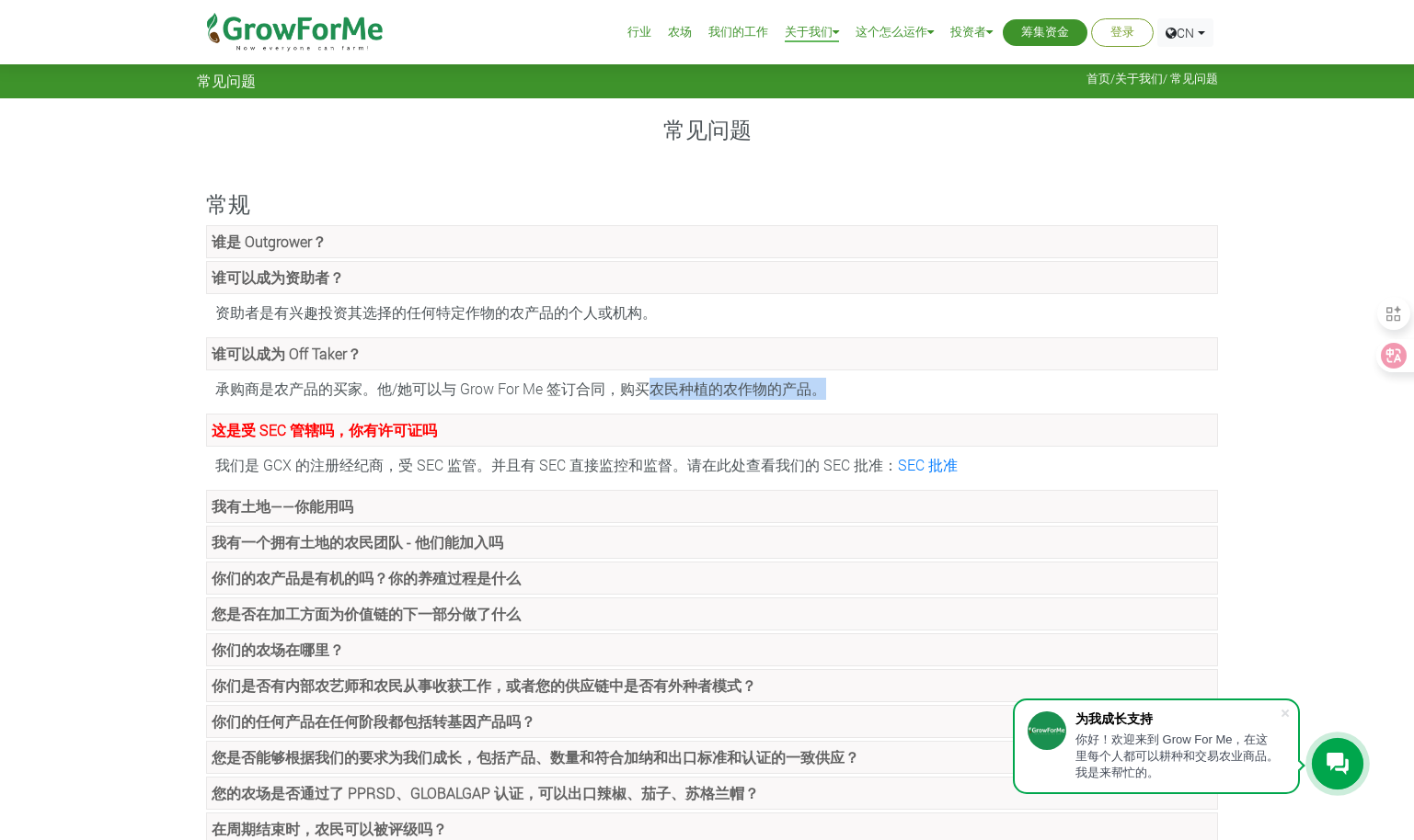
drag, startPoint x: 655, startPoint y: 394, endPoint x: 859, endPoint y: 395, distance: 204.0
click at [859, 395] on div "承购商是农产品的买家。他/她可以与 Grow For Me 签订合同，购买农民种植的农作物的产品。" at bounding box center [712, 389] width 1012 height 31
click at [498, 512] on link "我有土地——你能用吗" at bounding box center [712, 506] width 1012 height 33
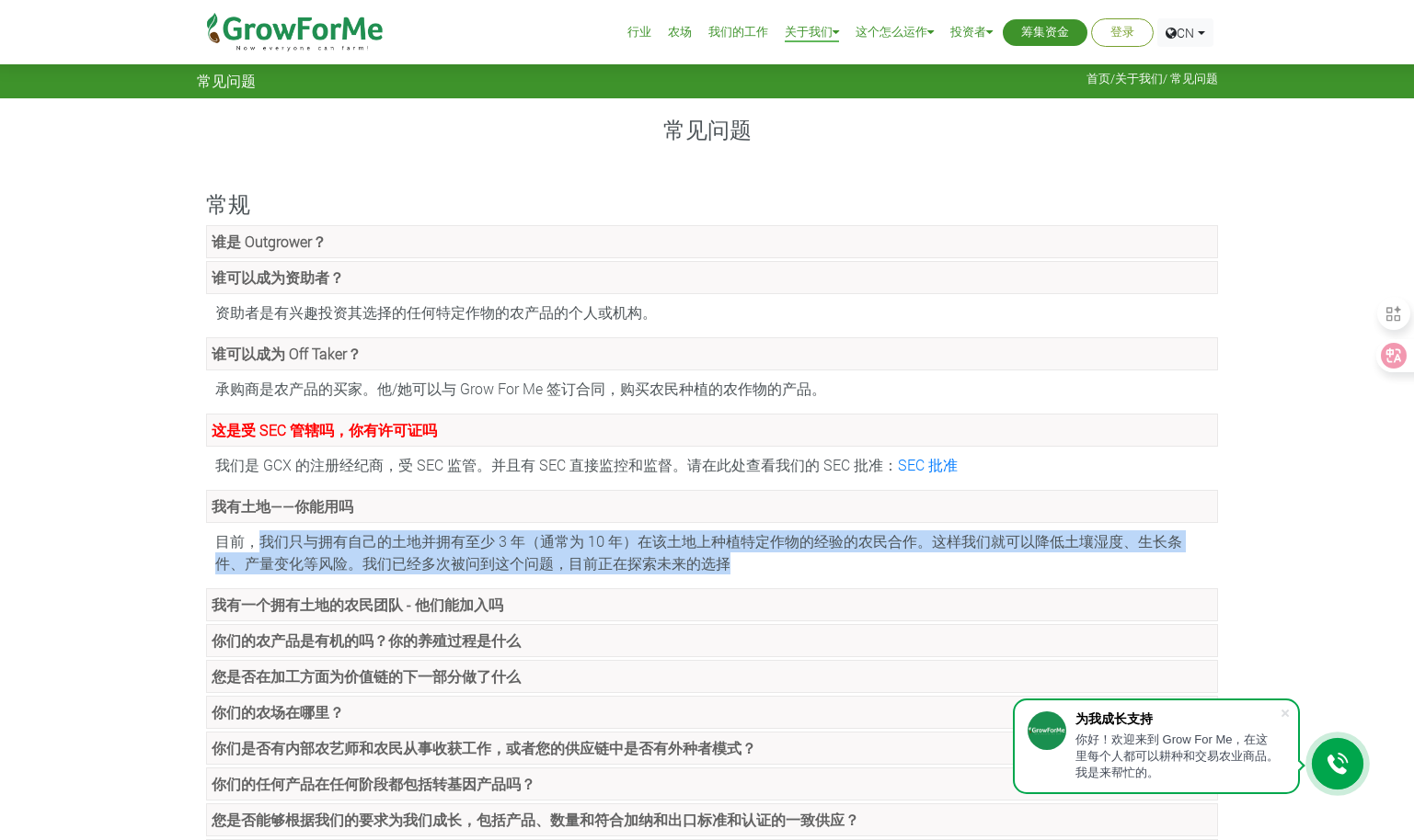
drag, startPoint x: 258, startPoint y: 544, endPoint x: 760, endPoint y: 553, distance: 502.1
click at [760, 553] on div "目前，我们只与拥有自己的土地并拥有至少 3 年（通常为 10 年）在该土地上种植特定作物的经验的农民合作。这样我们就可以降低土壤湿度、生长条件、产量变化等风险…" at bounding box center [712, 552] width 1012 height 53
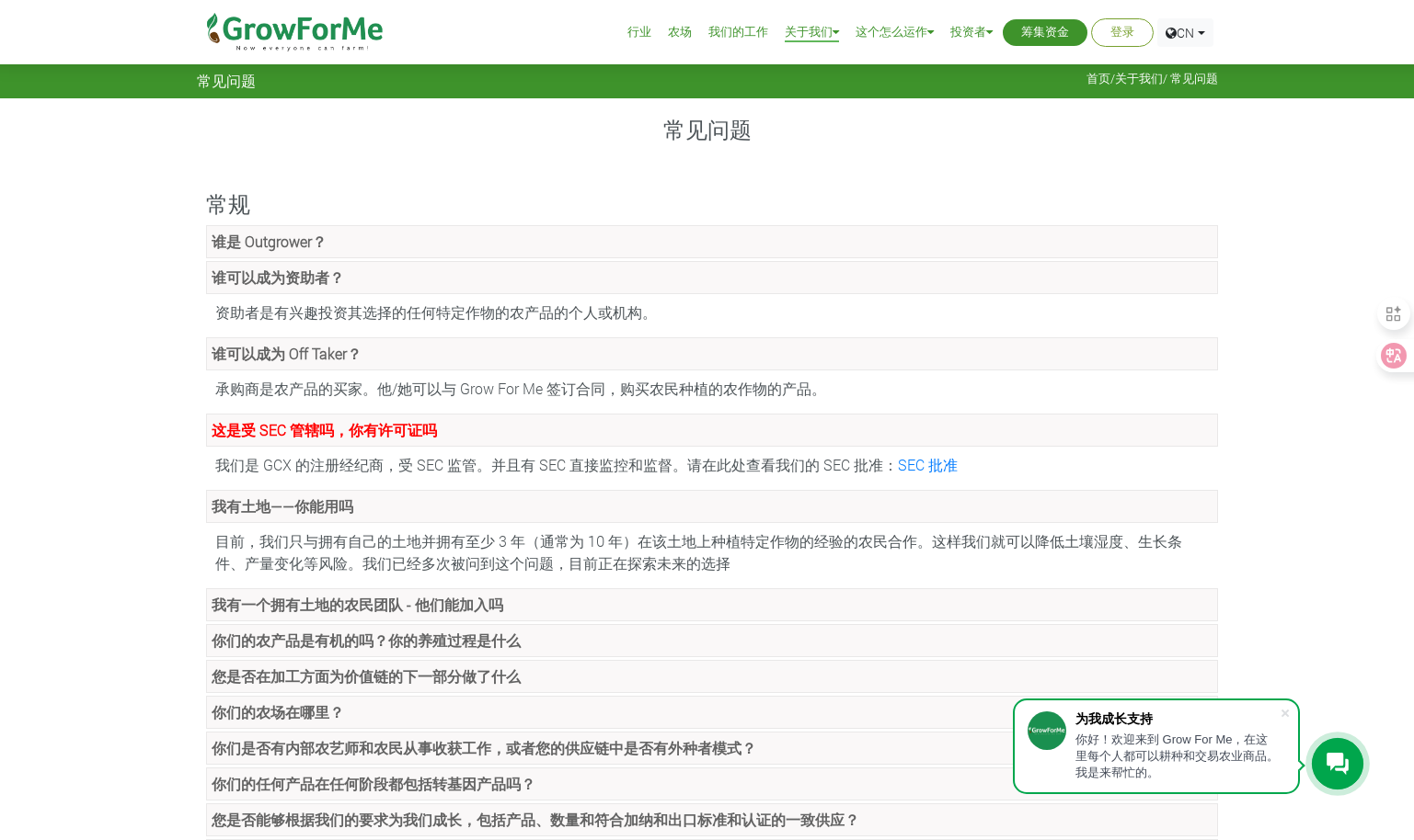
click at [454, 598] on strong "我有一个拥有土地的农民团队 - 他们能加入吗" at bounding box center [357, 605] width 292 height 19
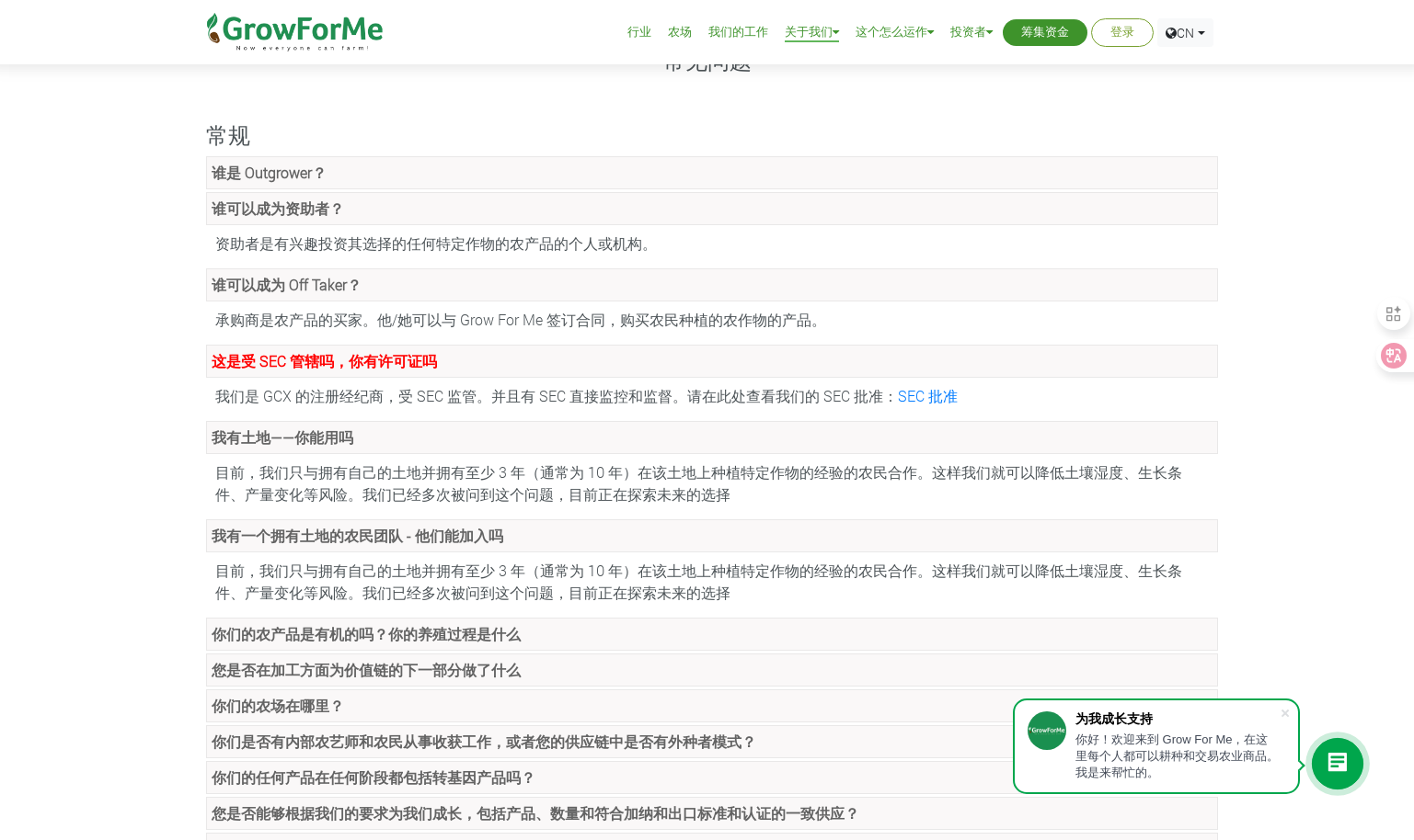
scroll to position [92, 0]
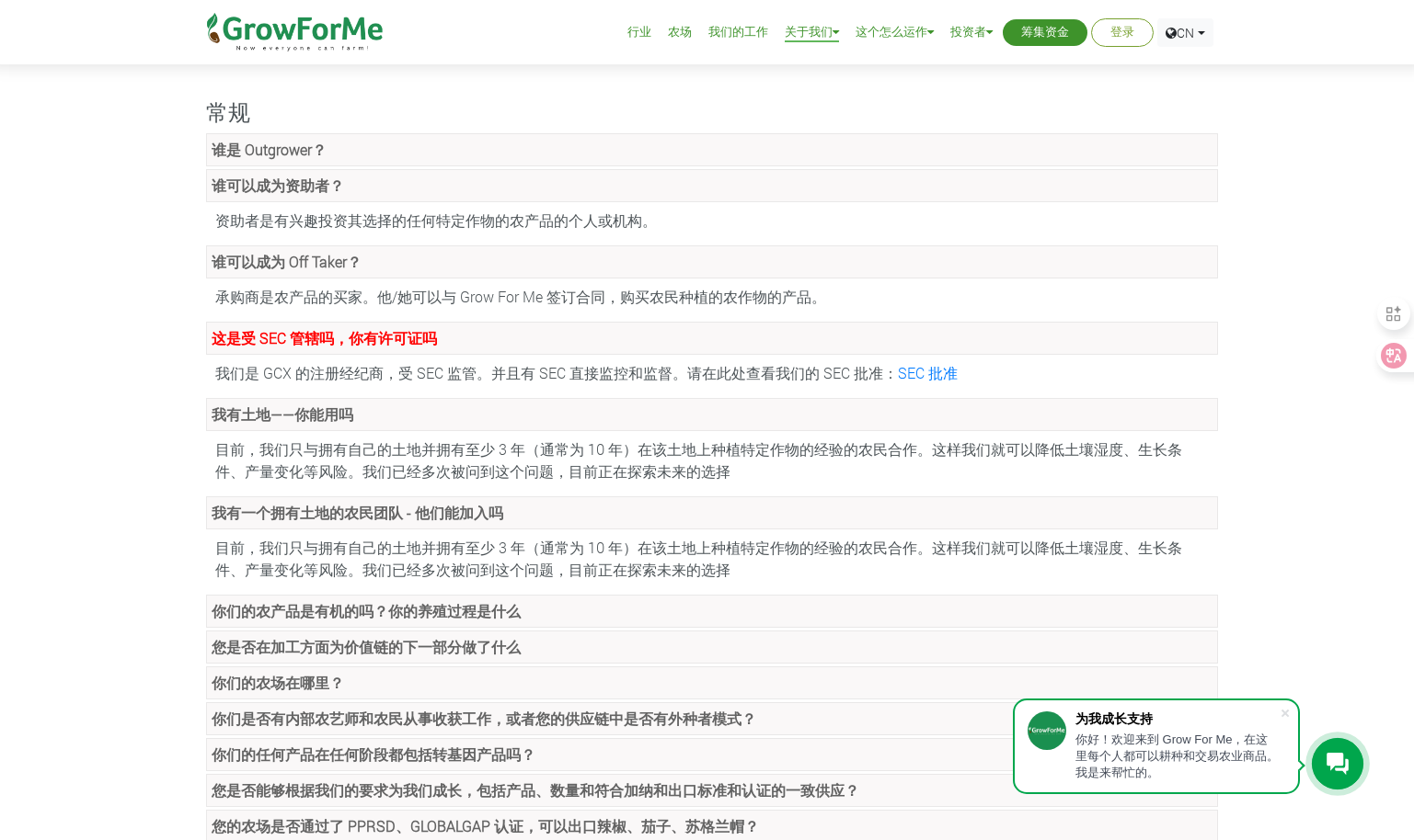
click at [405, 618] on strong "你们的农产品是有机的吗？你的养殖过程是什么" at bounding box center [366, 610] width 309 height 19
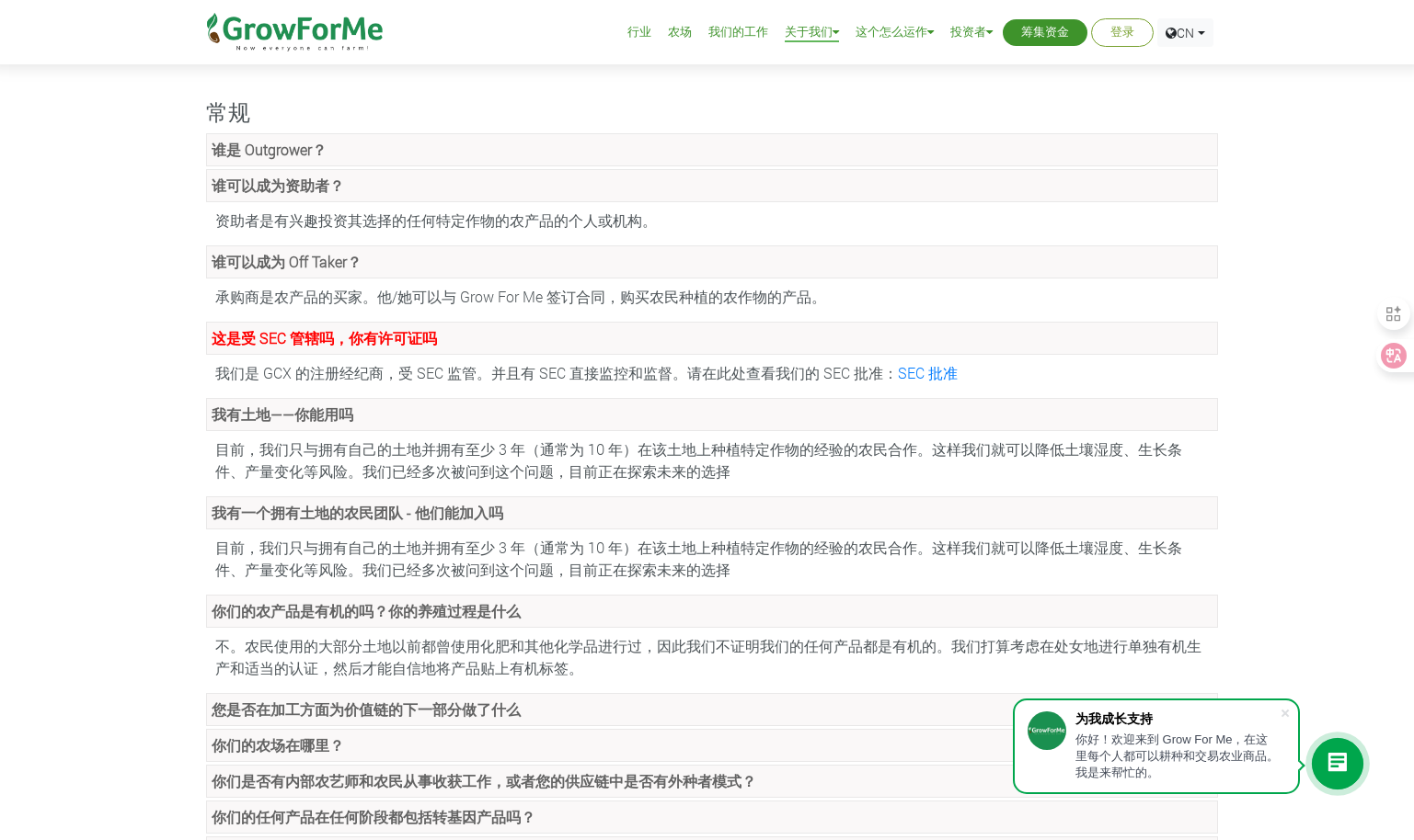
scroll to position [184, 0]
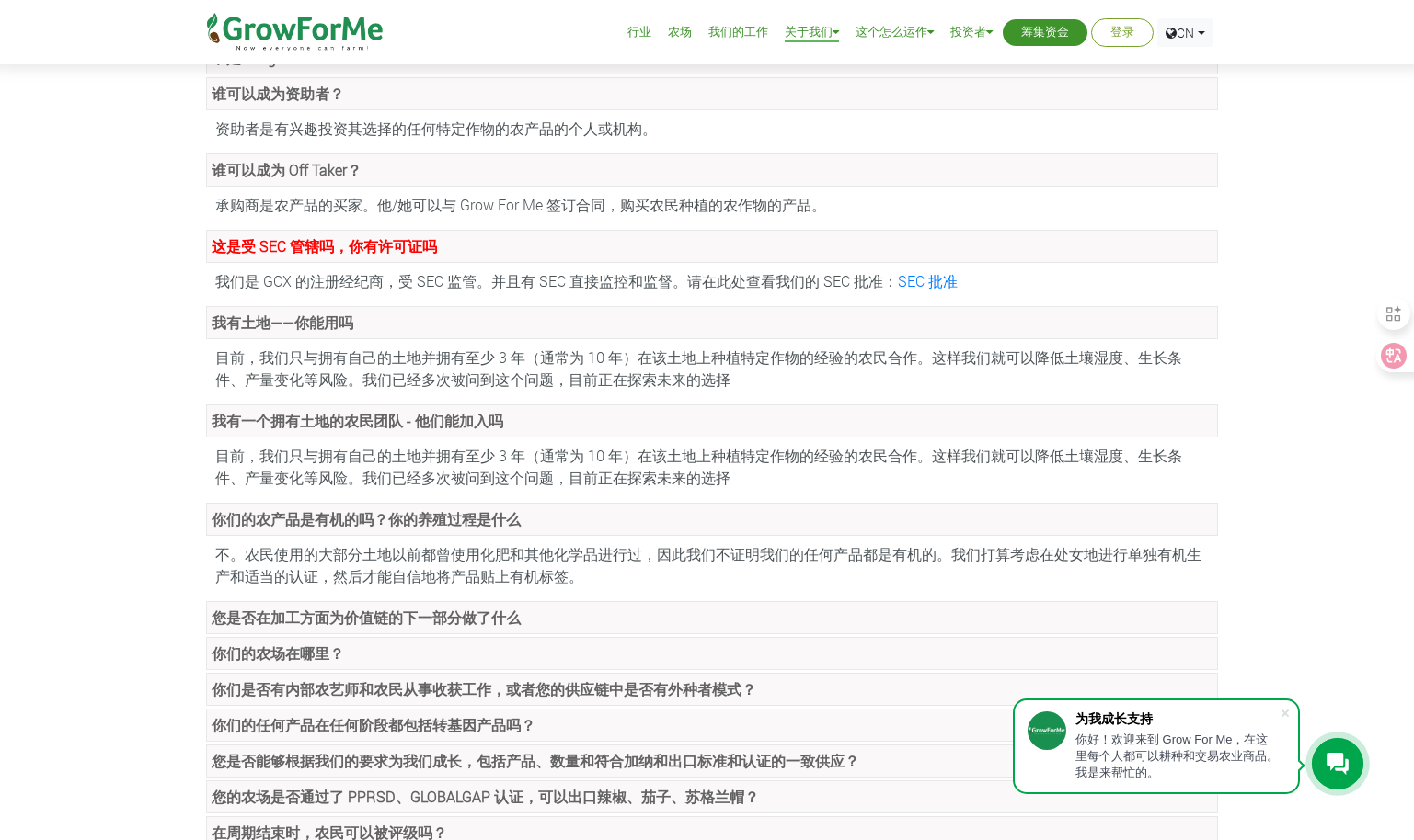
click at [651, 620] on link "您是否在加工方面为价值链的下一部分做了什么" at bounding box center [712, 617] width 1012 height 33
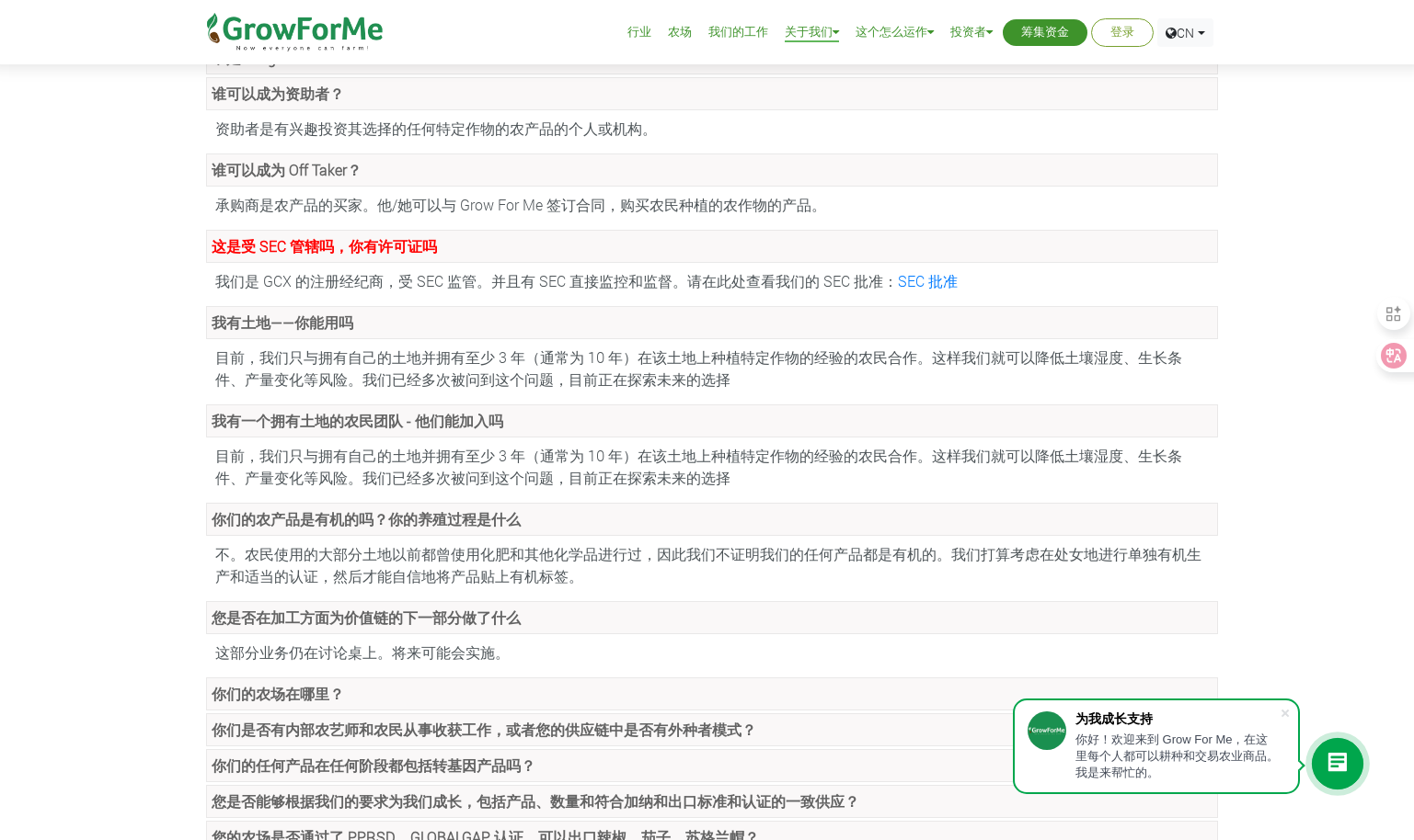
scroll to position [276, 0]
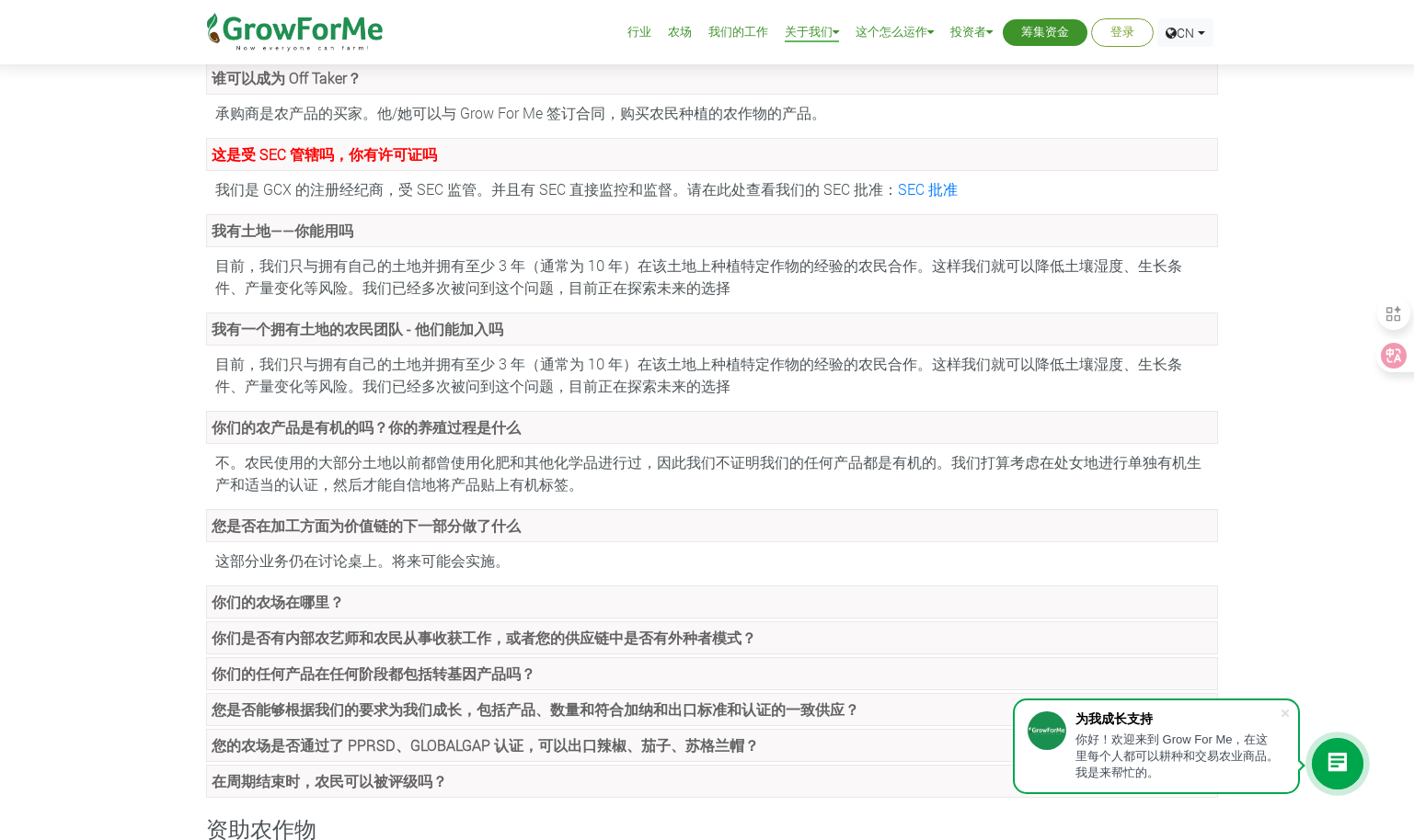
click at [447, 611] on link "你们的农场在哪里？" at bounding box center [712, 602] width 1012 height 33
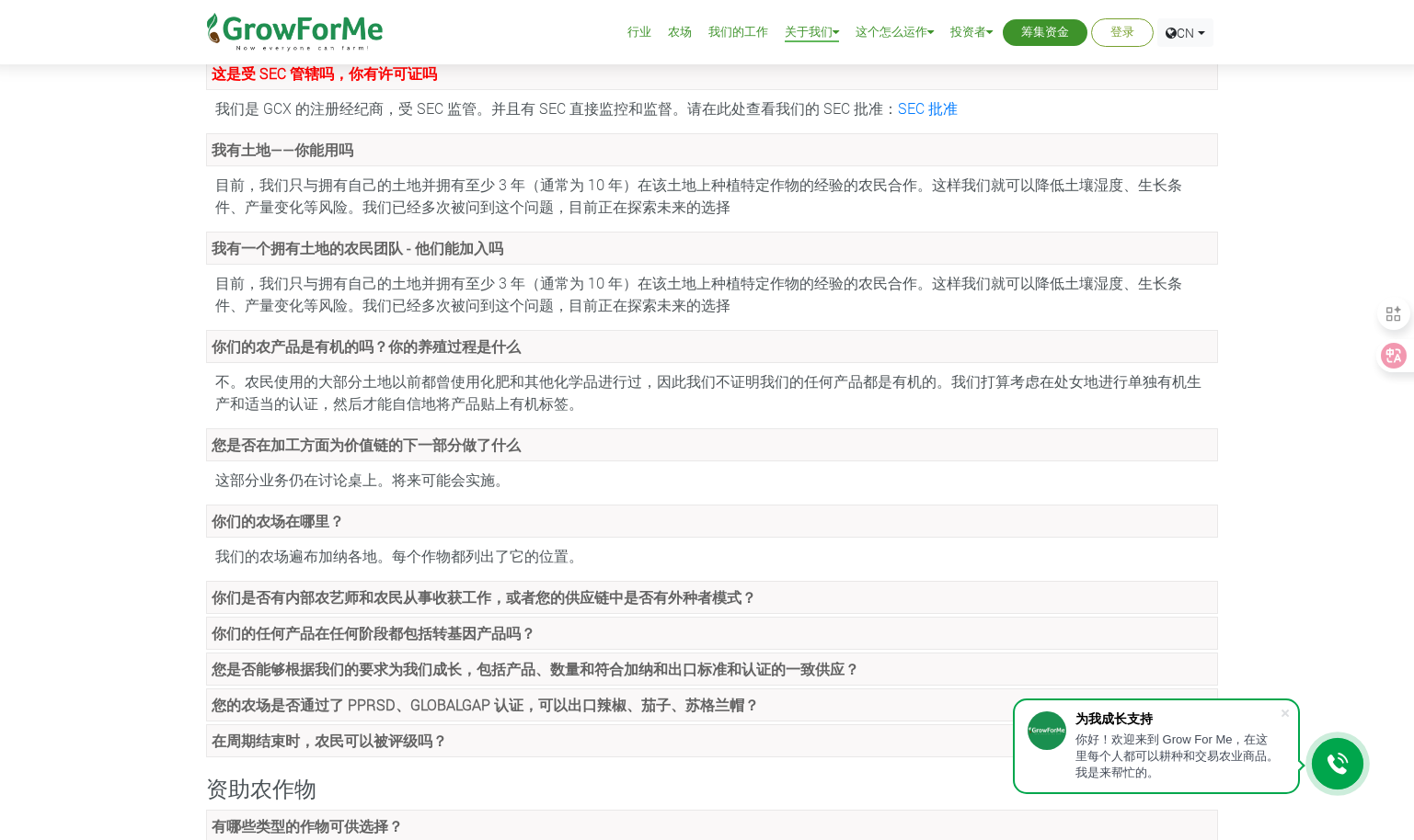
scroll to position [460, 0]
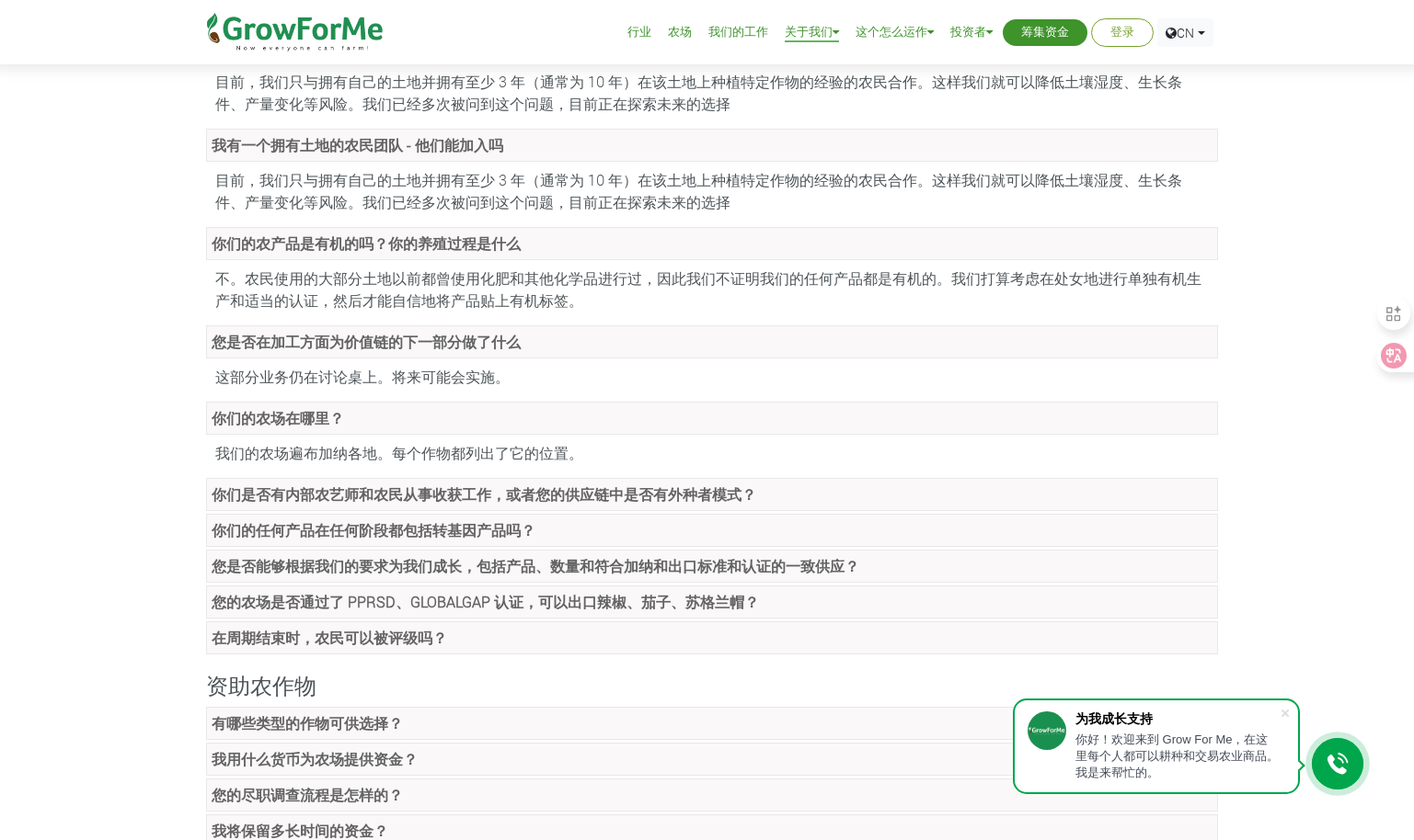
click at [411, 490] on strong "你们是否有内部农艺师和农民从事收获工作，或者您的供应链中是否有外种者模式？" at bounding box center [483, 494] width 544 height 19
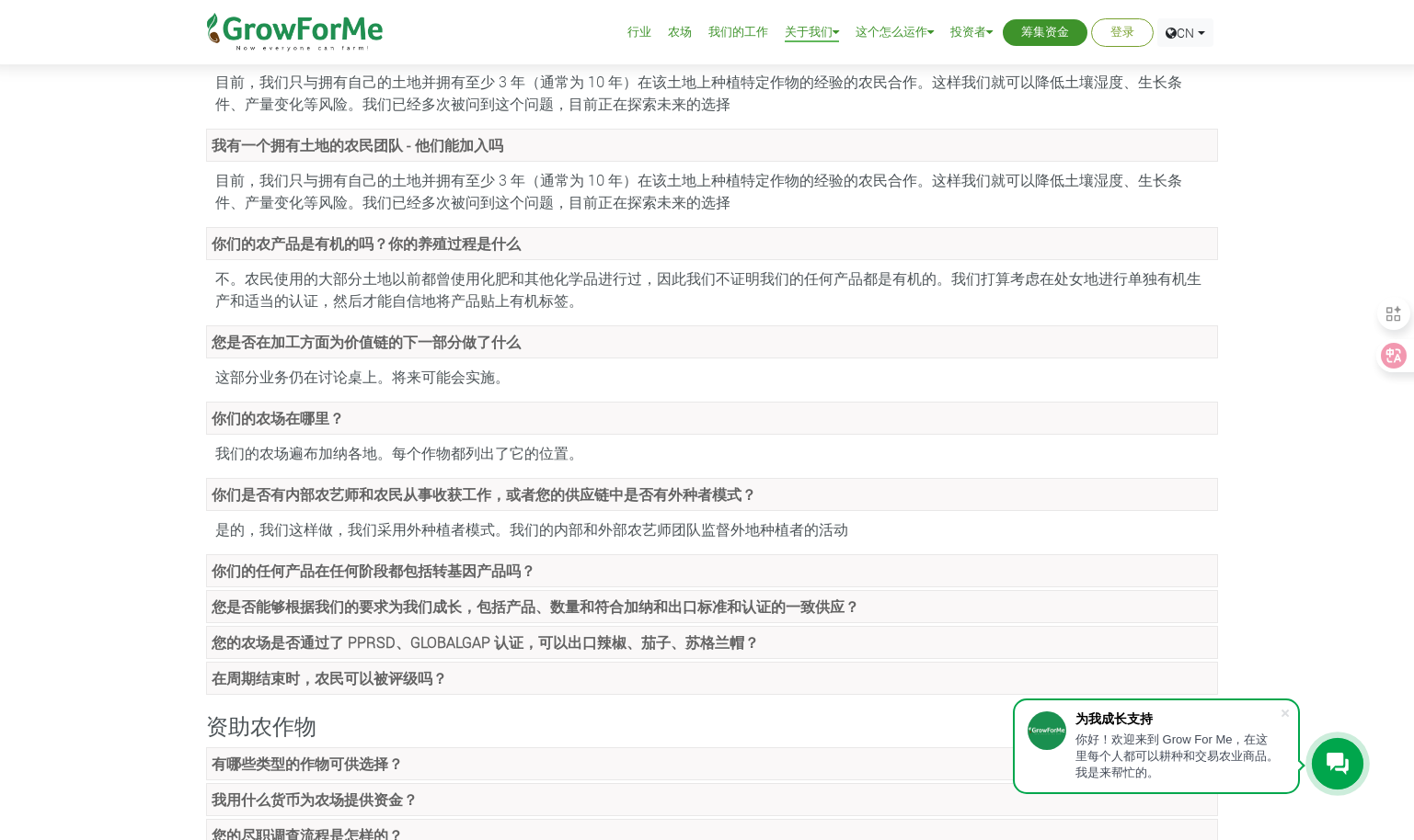
click at [434, 569] on strong "你们的任何产品在任何阶段都包括转基因产品吗？" at bounding box center [374, 570] width 324 height 19
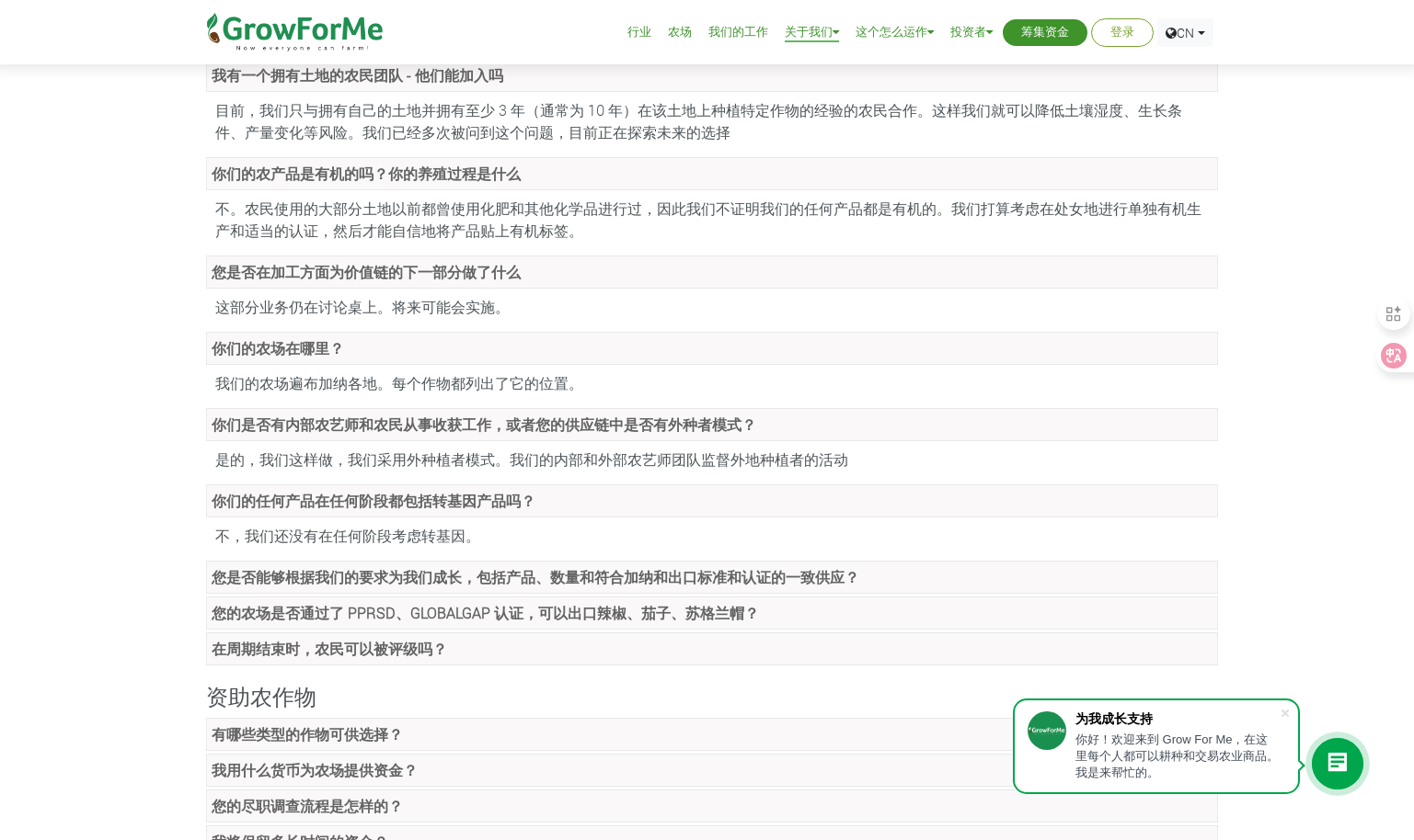
scroll to position [551, 0]
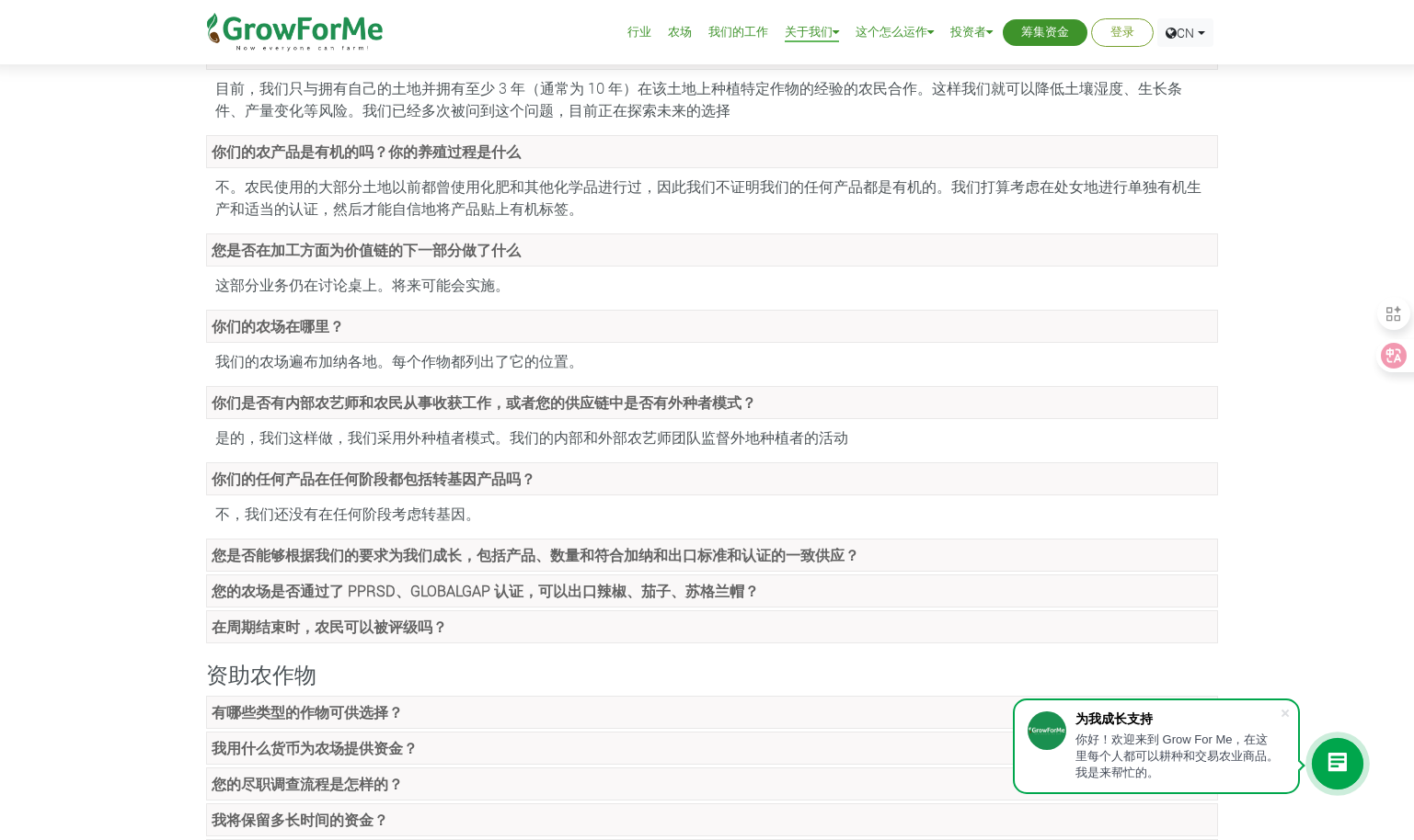
click at [399, 553] on strong "您是否能够根据我们的要求为我们成长，包括产品、数量和符合加纳和出口标准和认证的一致供应？" at bounding box center [535, 554] width 648 height 19
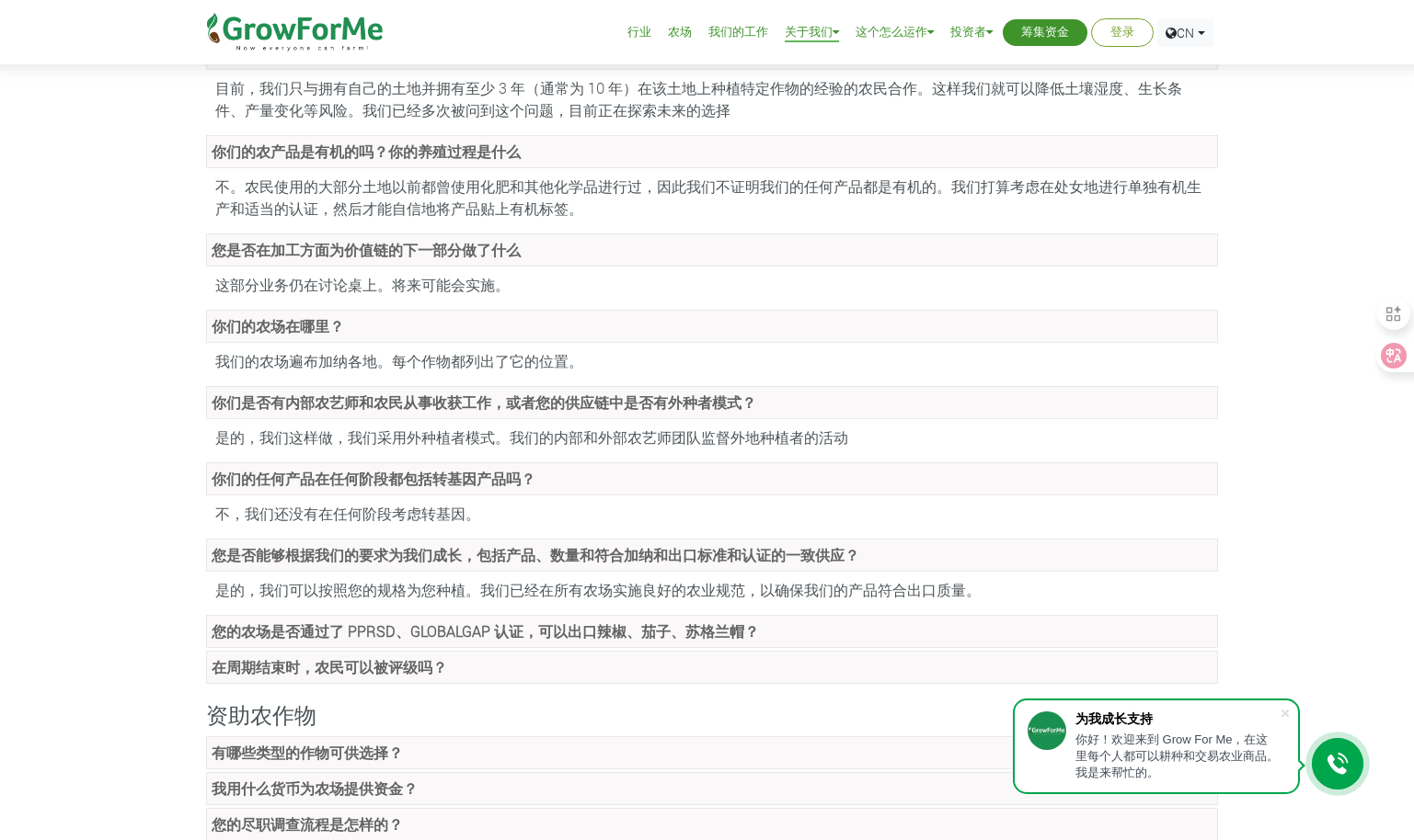
click at [407, 630] on strong "您的农场是否通过了 PPRSD、GLOBALGAP 认证，可以出口辣椒、茄子、苏格兰帽？" at bounding box center [485, 630] width 547 height 19
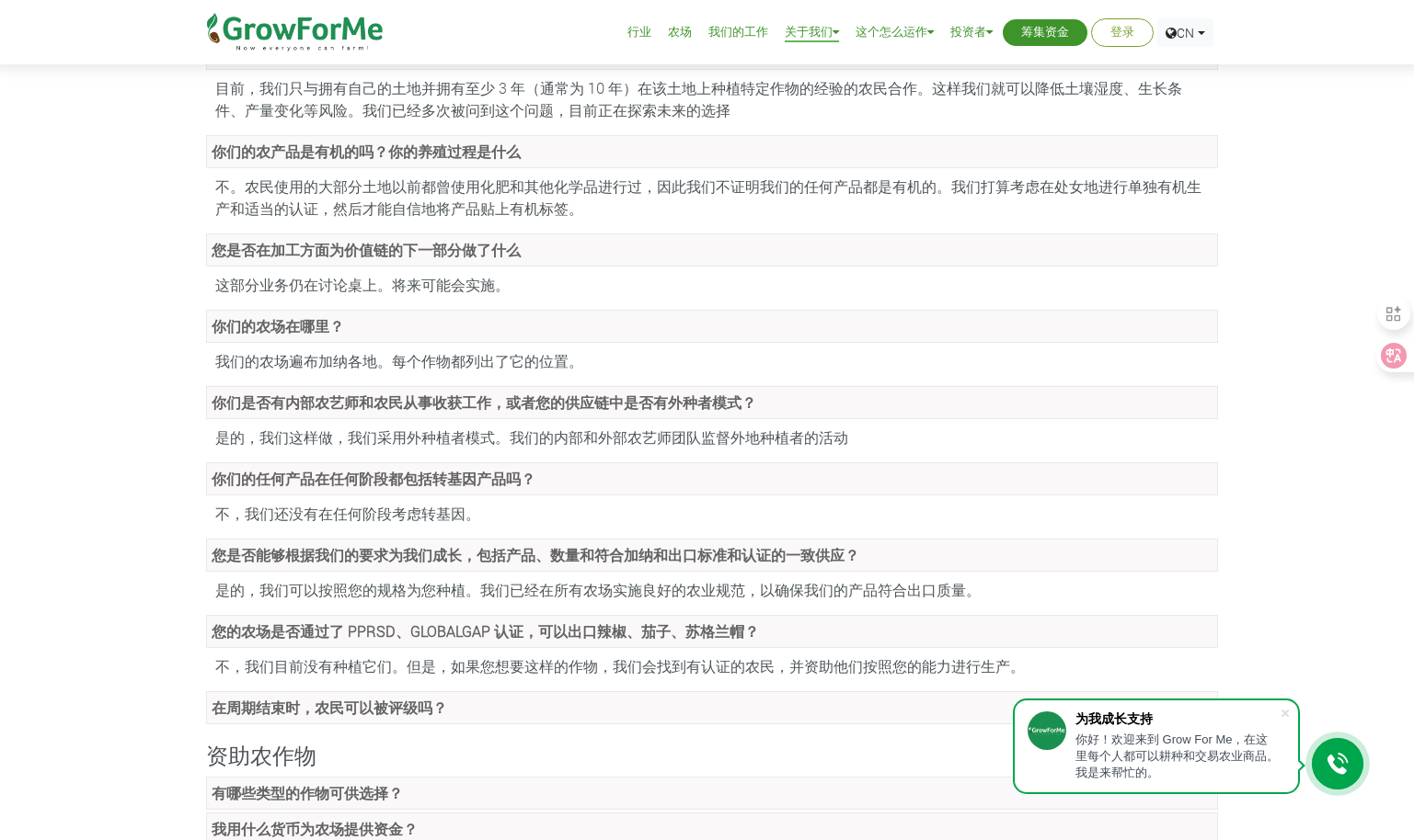
scroll to position [644, 0]
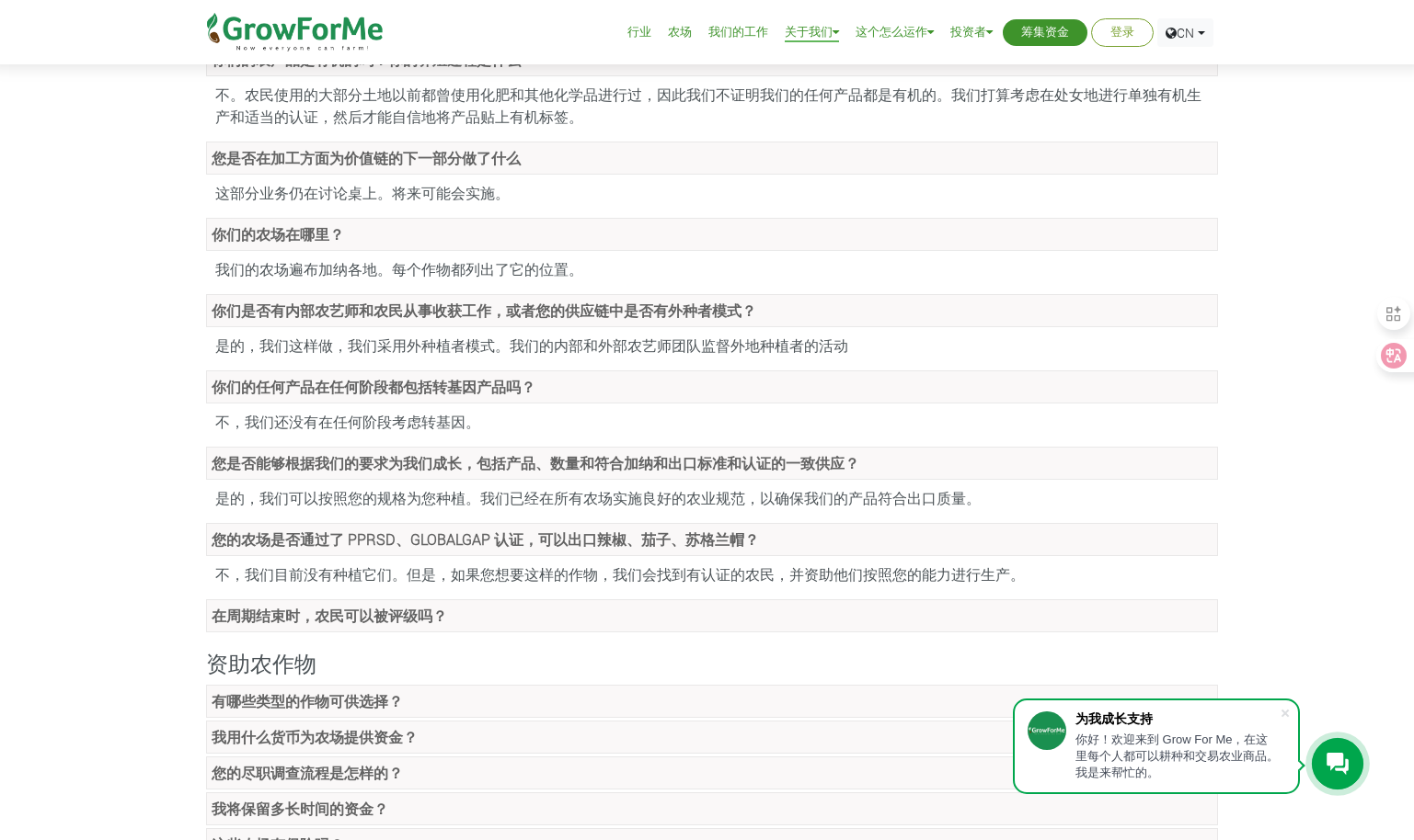
click at [482, 613] on link "在周期结束时，农民可以被评级吗？" at bounding box center [712, 615] width 1012 height 33
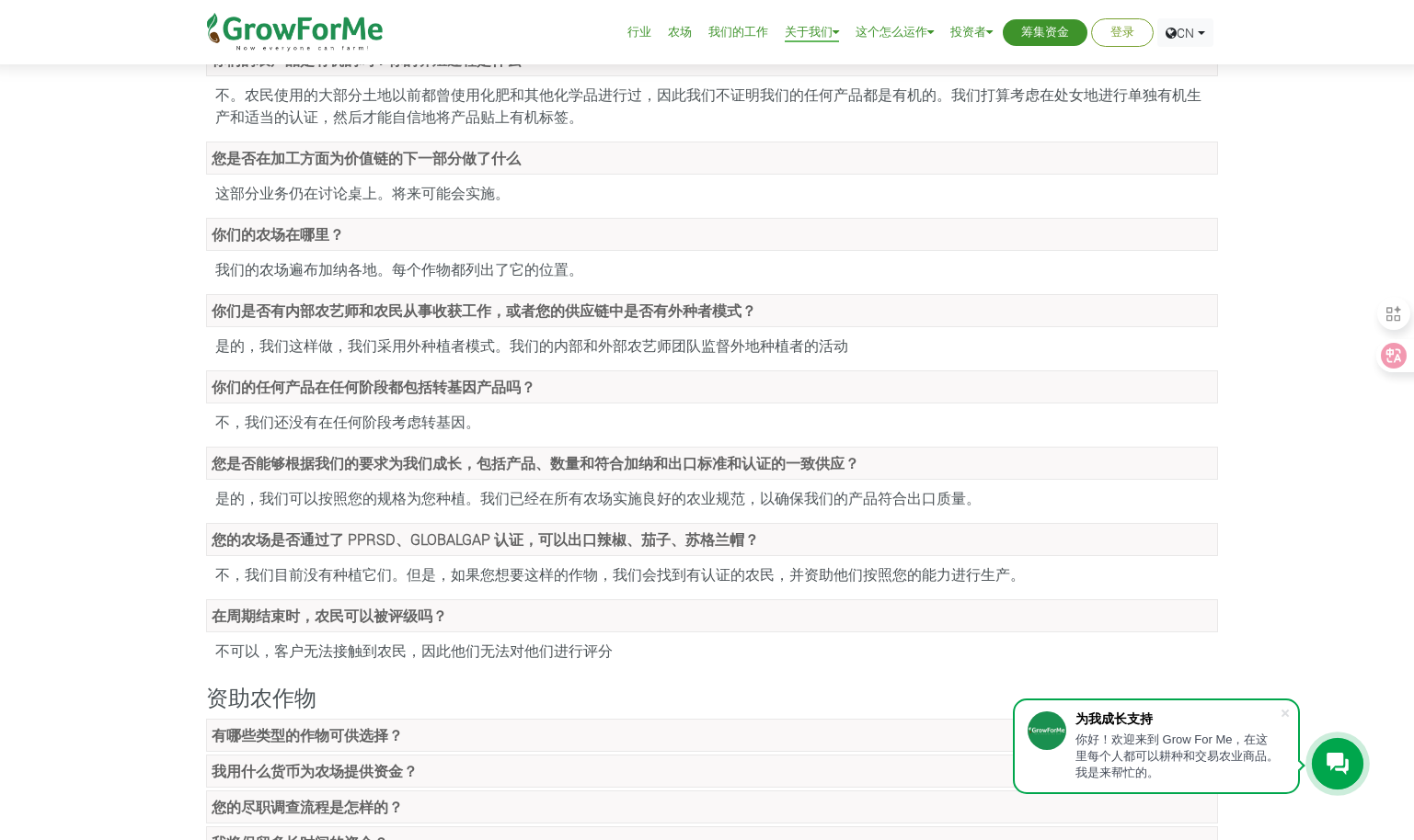
scroll to position [828, 0]
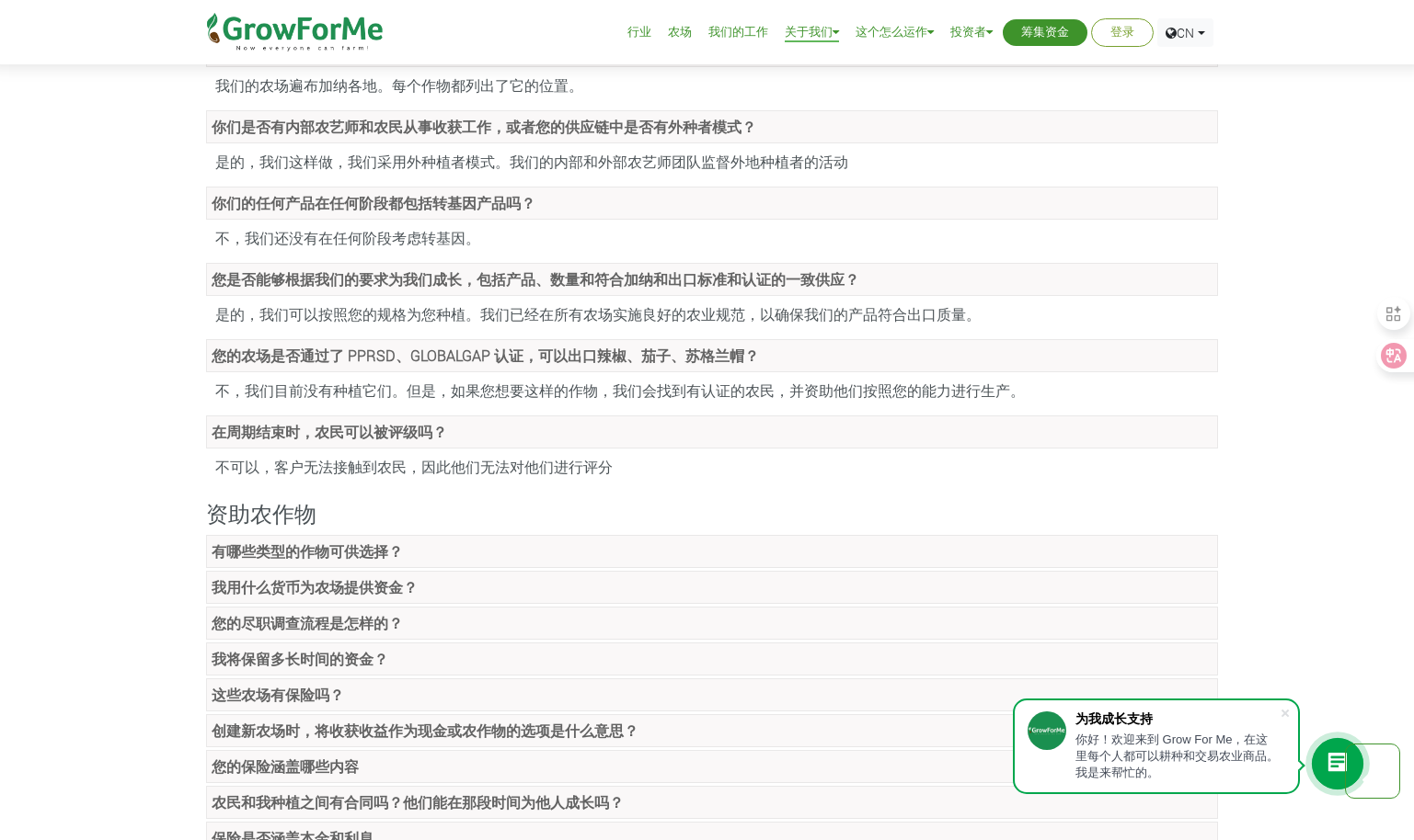
click at [405, 549] on link "有哪些类型的作物可供选择？" at bounding box center [712, 551] width 1012 height 33
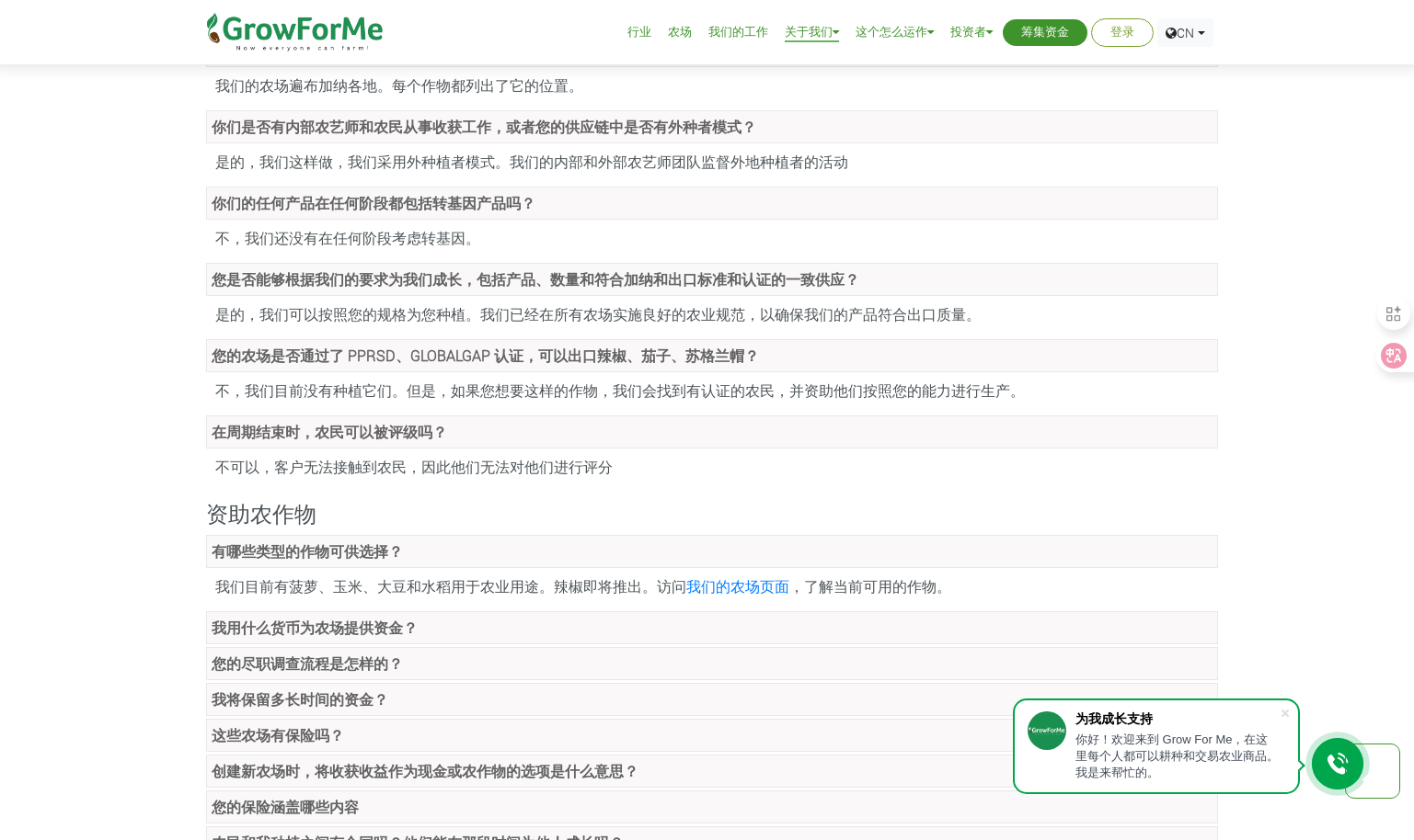
click at [486, 624] on link "我用什么货币为农场提供资金？" at bounding box center [712, 628] width 1012 height 33
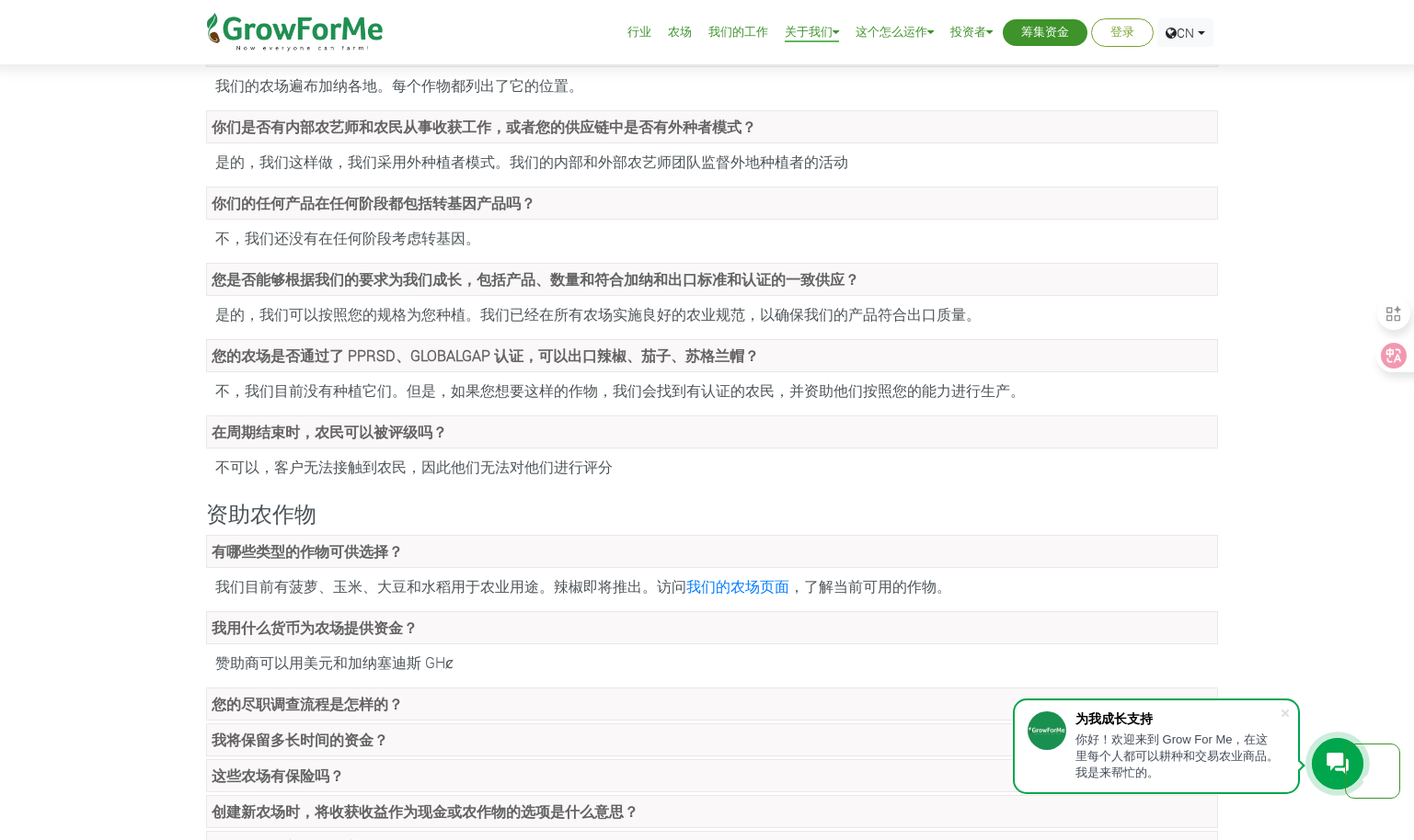
scroll to position [919, 0]
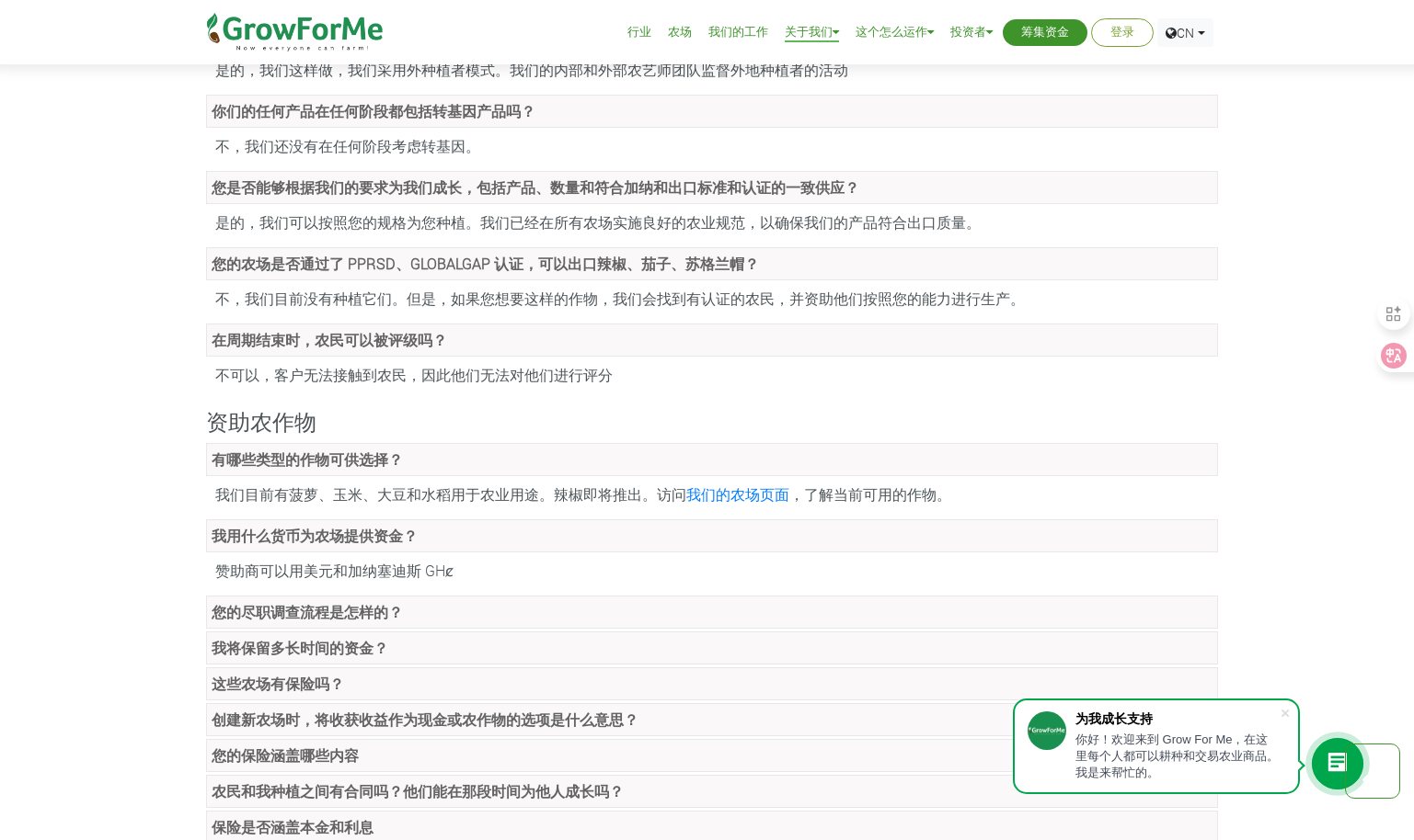
click at [449, 623] on link "您的尽职调查流程是怎样的？" at bounding box center [712, 611] width 1012 height 33
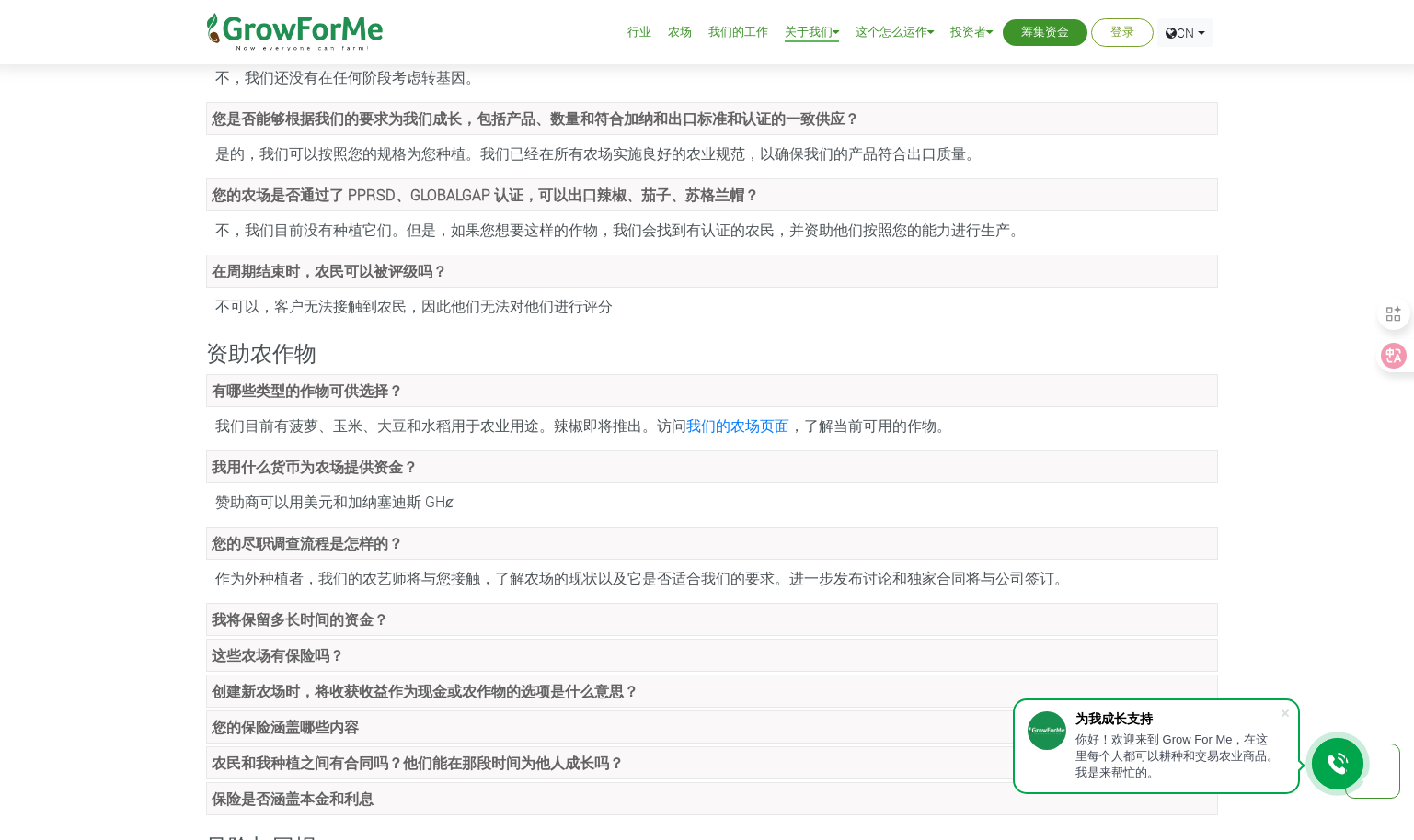
scroll to position [1011, 0]
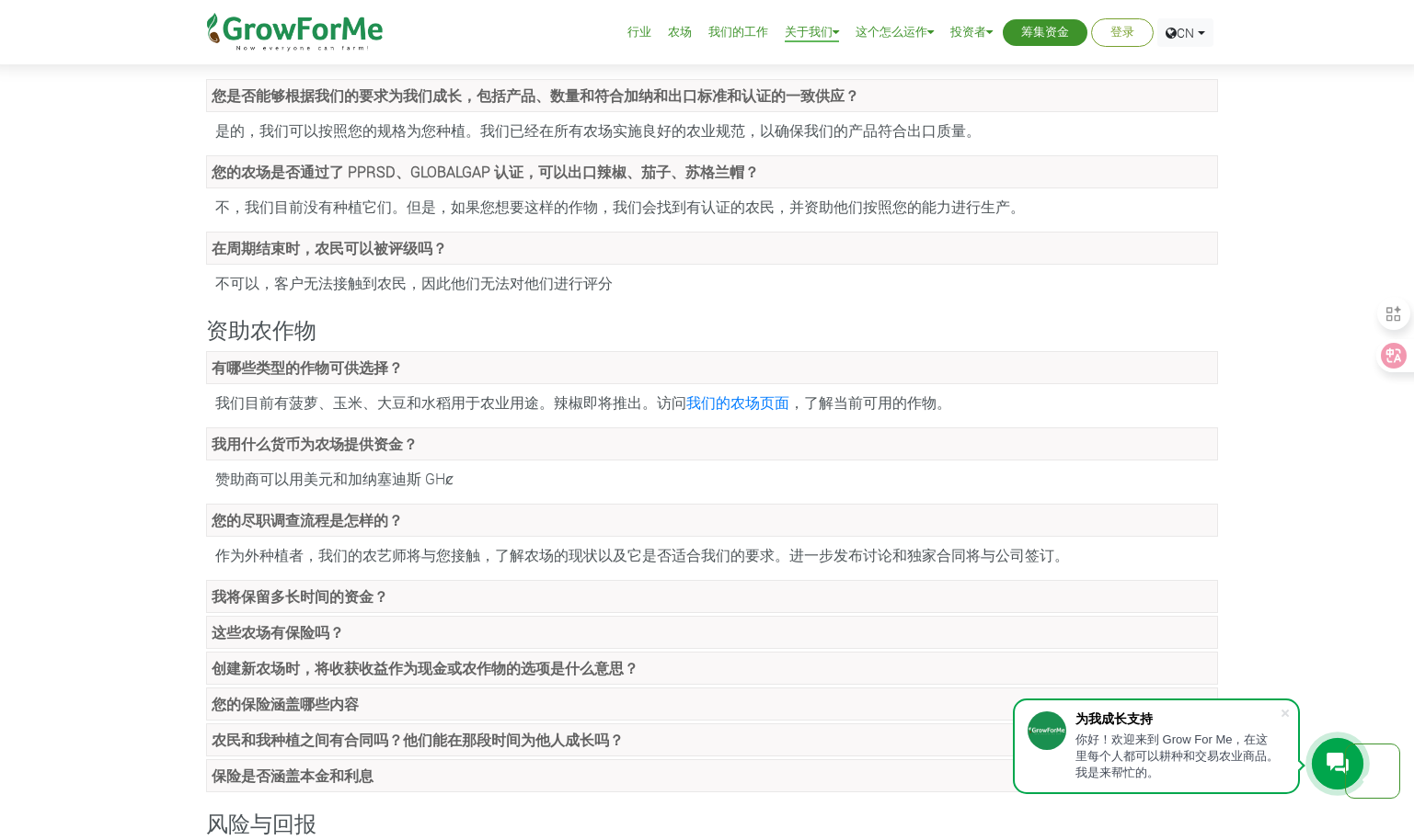
click at [464, 599] on link "我将保留多长时间的资金？" at bounding box center [712, 596] width 1012 height 33
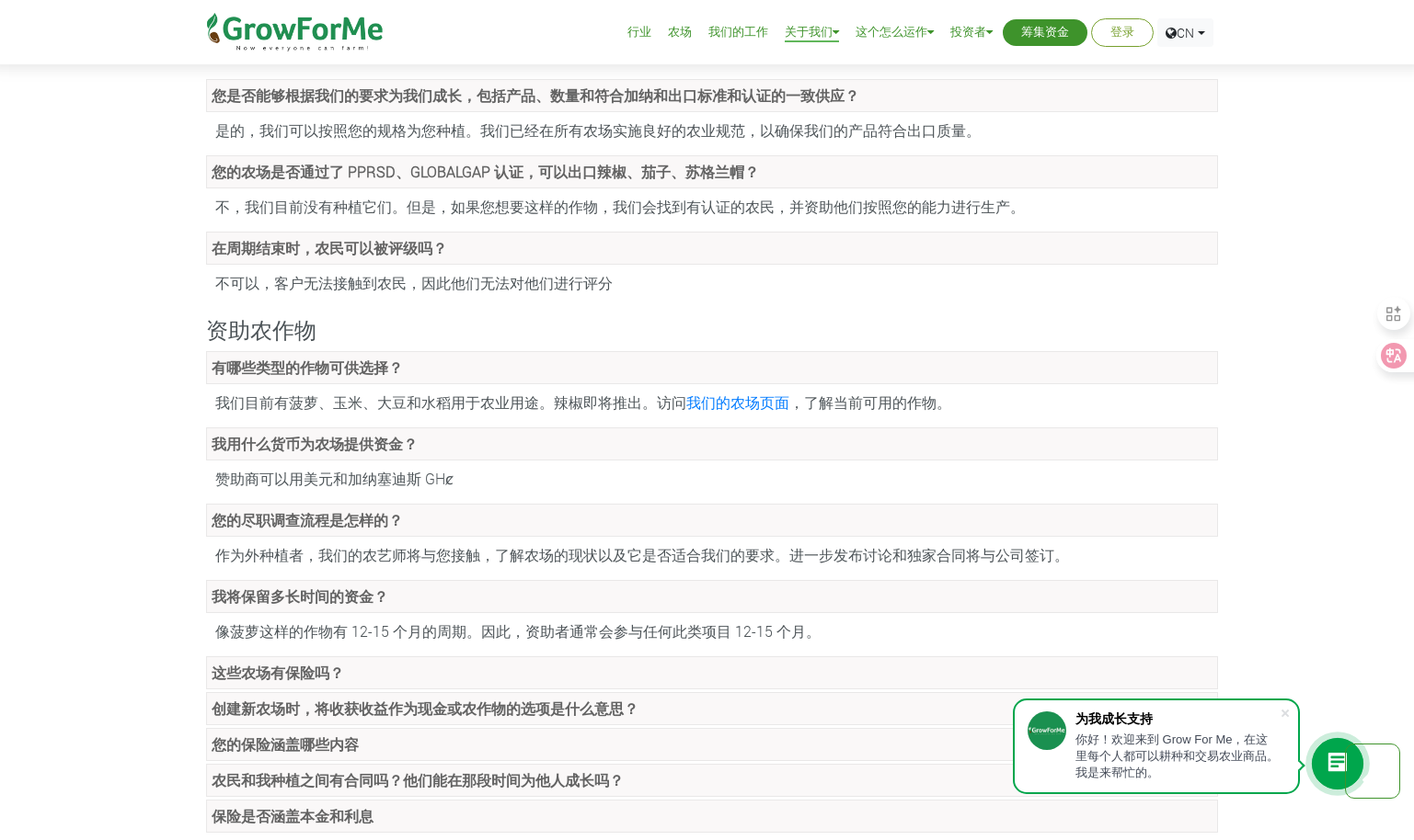
click at [478, 670] on link "这些农场有保险吗？" at bounding box center [712, 672] width 1012 height 33
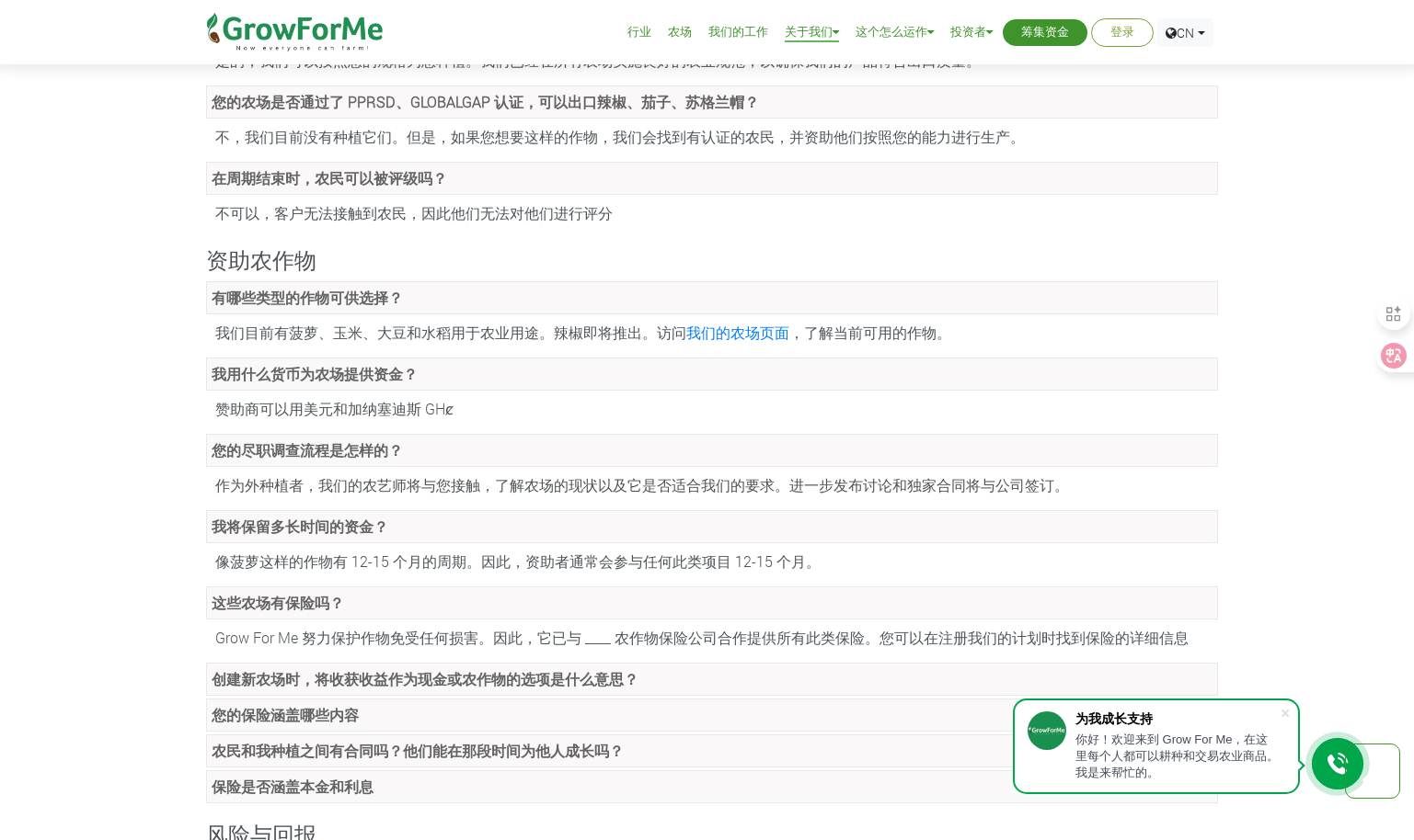
scroll to position [1103, 0]
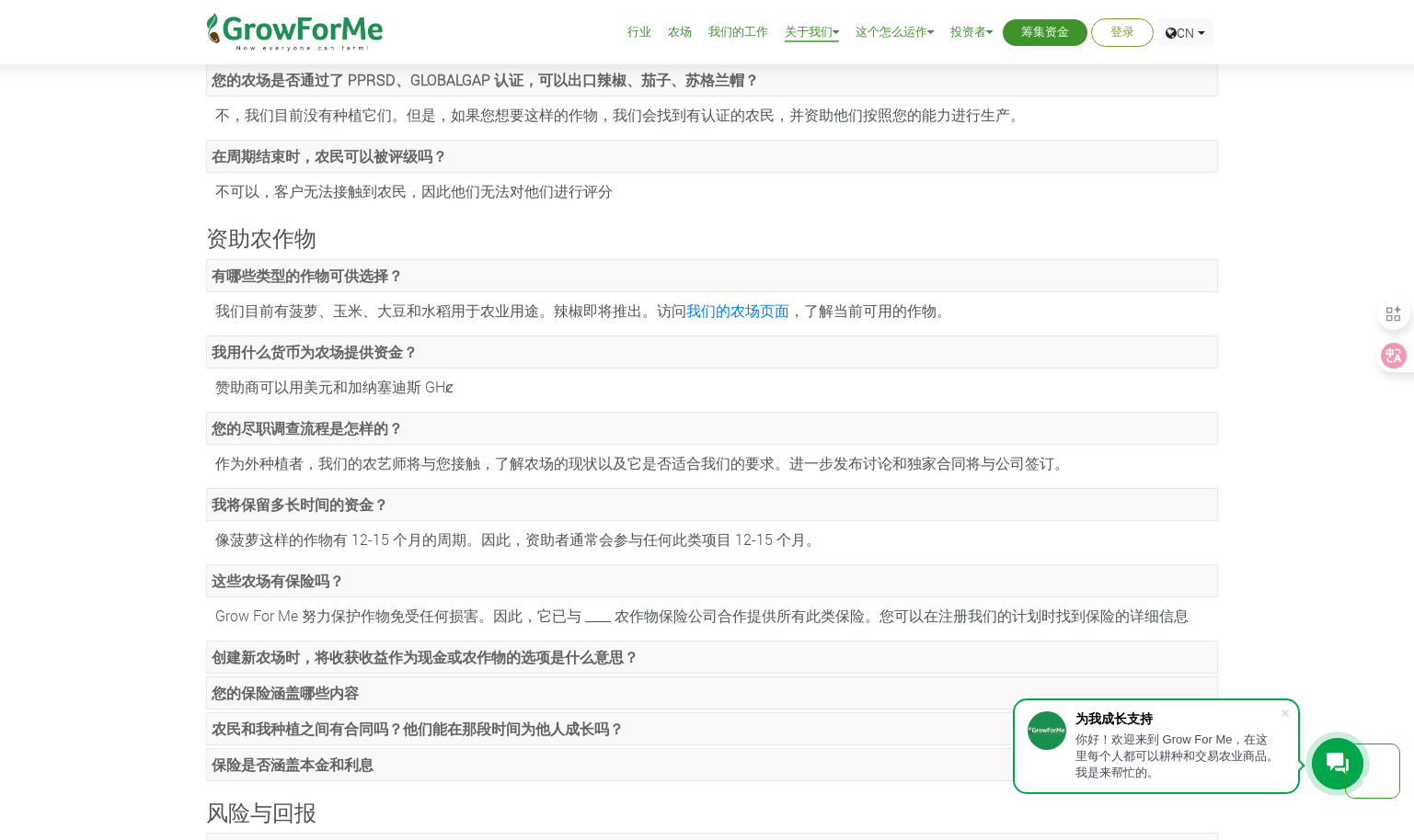
click at [463, 661] on strong "创建新农场时，将收获收益作为现金或农作物的选项是什么意思？" at bounding box center [425, 657] width 427 height 19
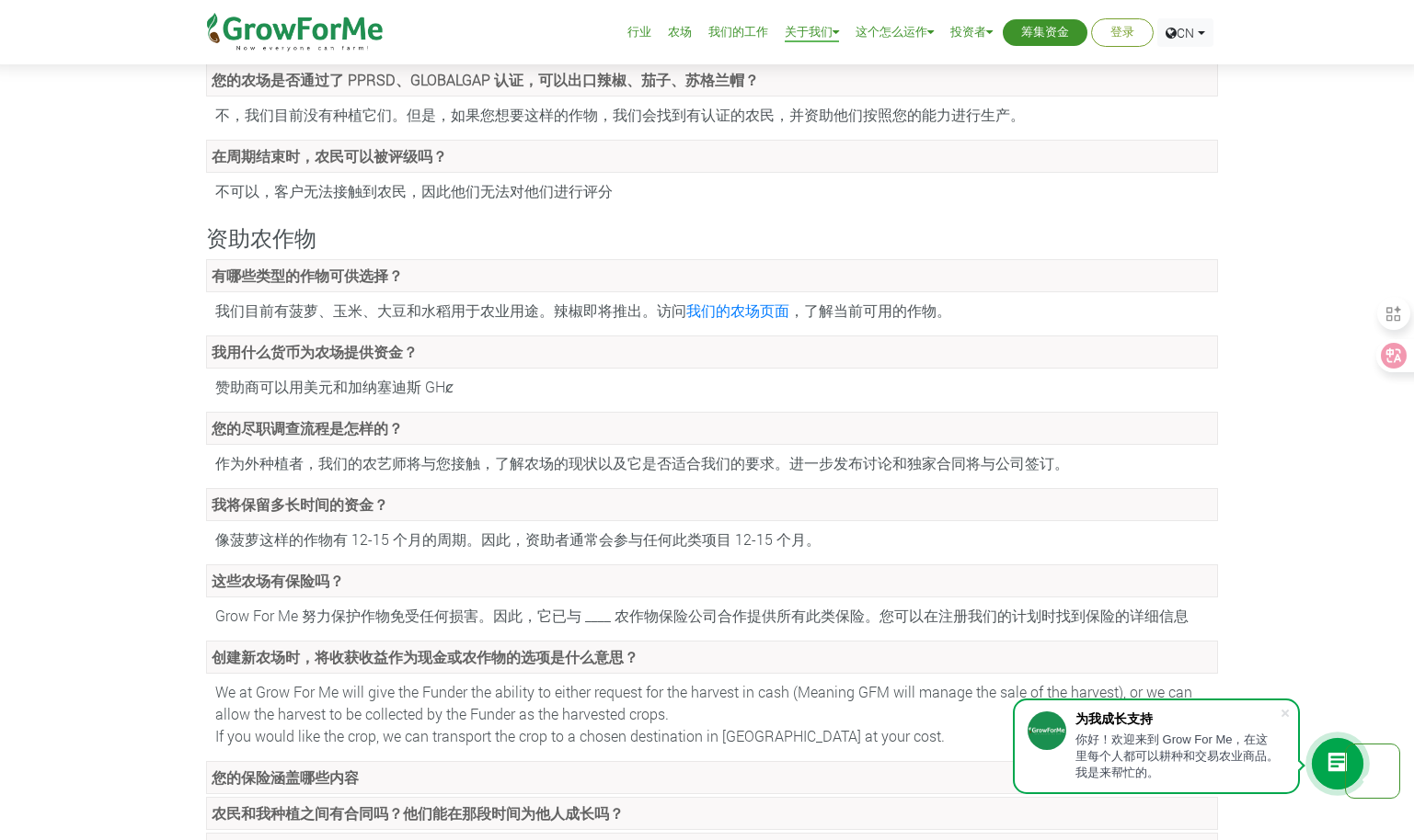
scroll to position [1195, 0]
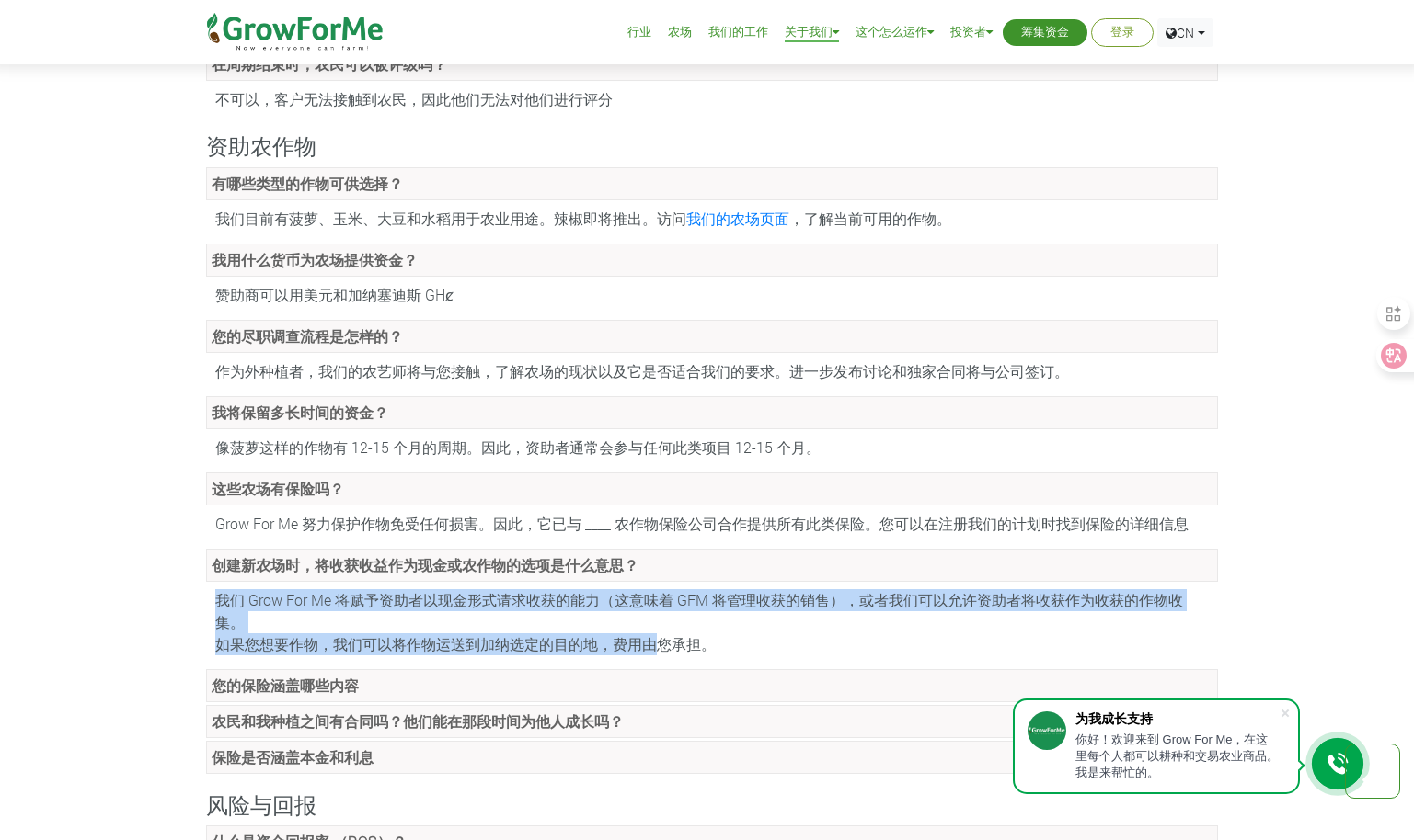
drag, startPoint x: 220, startPoint y: 603, endPoint x: 659, endPoint y: 611, distance: 439.1
click at [659, 611] on div "我们 Grow For Me 将赋予资助者以现金形式请求收获的能力（这意味着 GFM 将管理收获的销售），或者我们可以允许资助者将收获作为收获的作物收集。 如…" at bounding box center [712, 622] width 1012 height 75
drag, startPoint x: 659, startPoint y: 611, endPoint x: 496, endPoint y: 625, distance: 163.6
click at [496, 625] on font "我们 Grow For Me 将赋予资助者以现金形式请求收获的能力（这意味着 GFM 将管理收获的销售），或者我们可以允许资助者将收获作为收获的作物收集。 如…" at bounding box center [698, 622] width 967 height 64
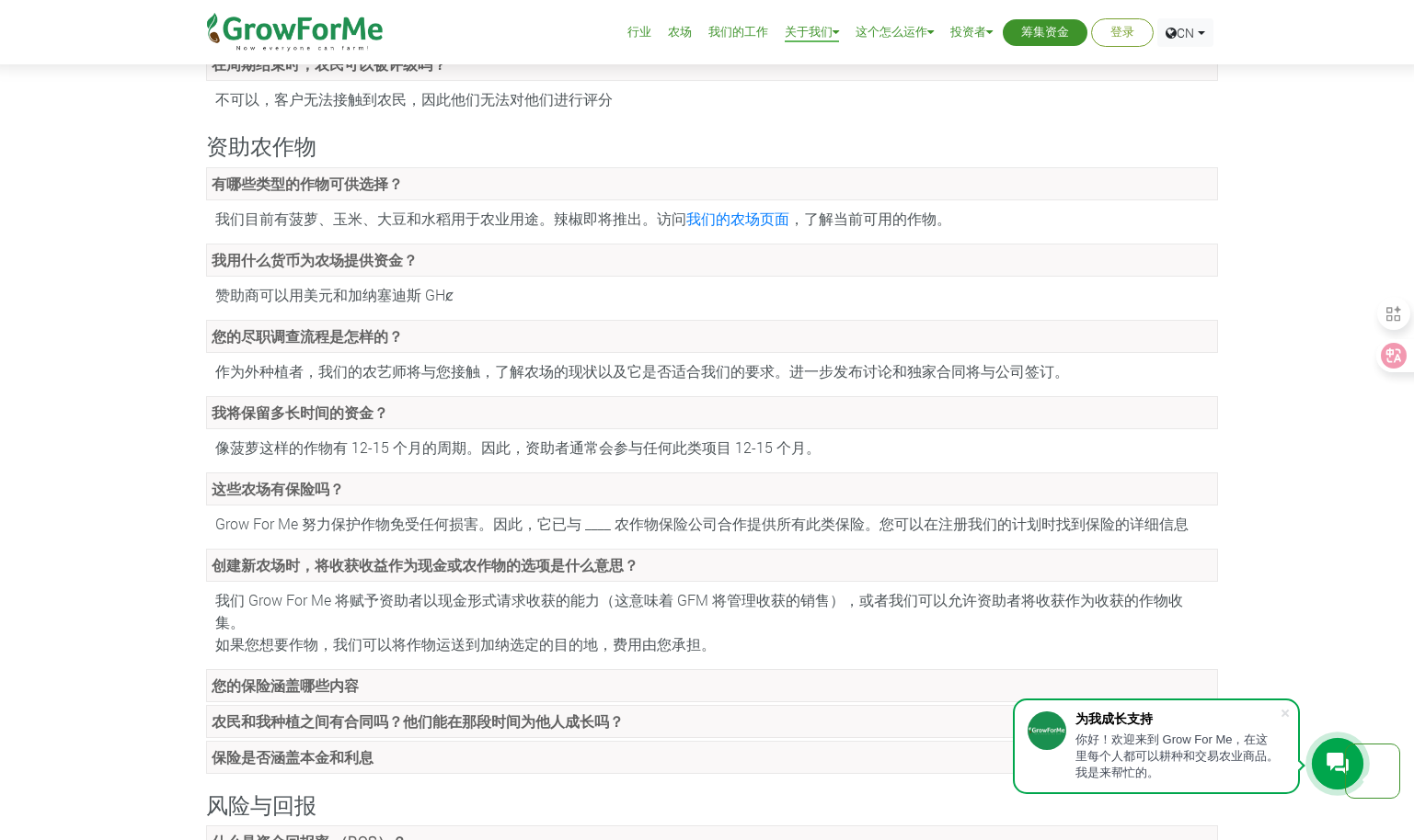
click at [821, 622] on div "我们 Grow For Me 将赋予资助者以现金形式请求收获的能力（这意味着 GFM 将管理收获的销售），或者我们可以允许资助者将收获作为收获的作物收集。 如…" at bounding box center [712, 622] width 1012 height 75
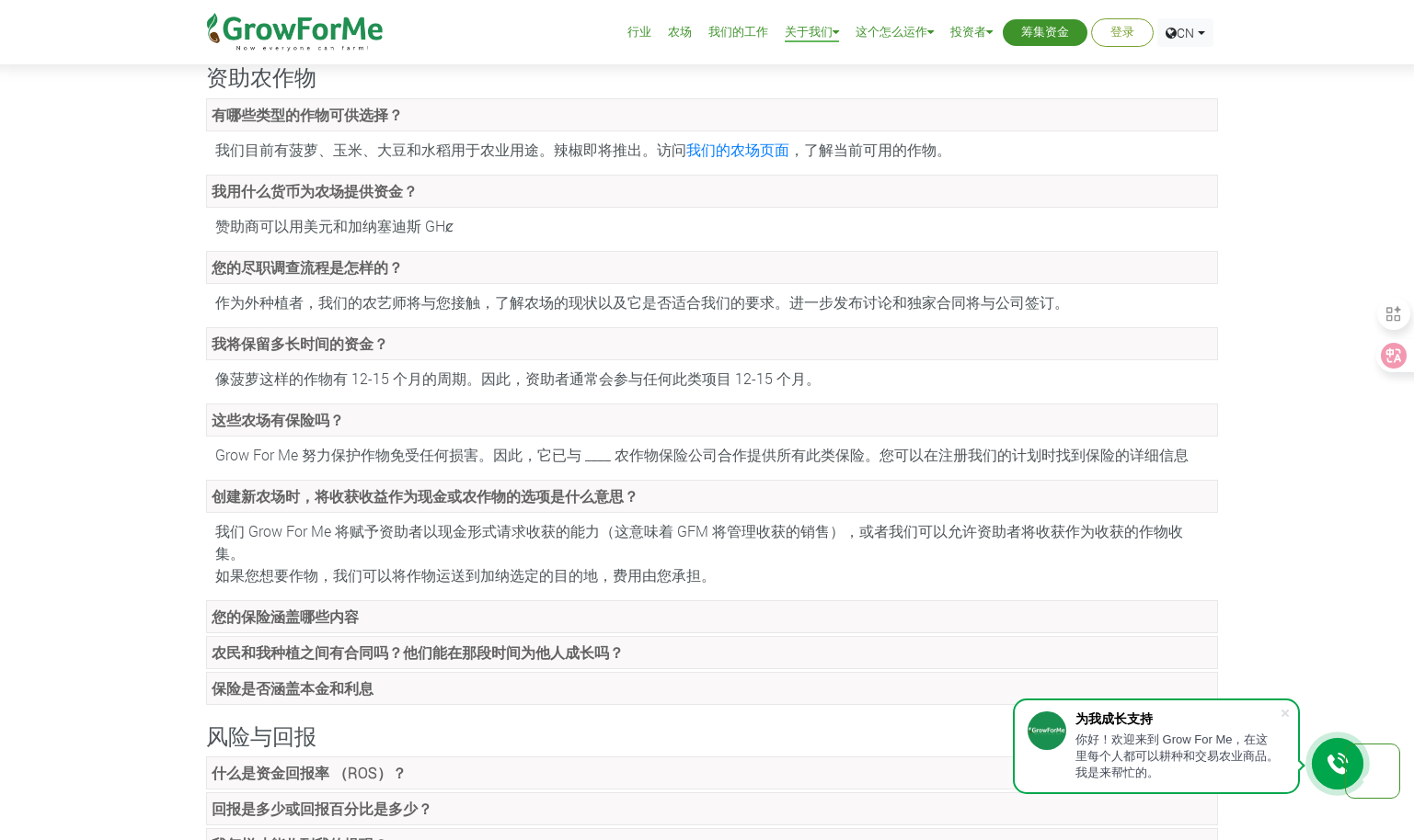
scroll to position [1287, 0]
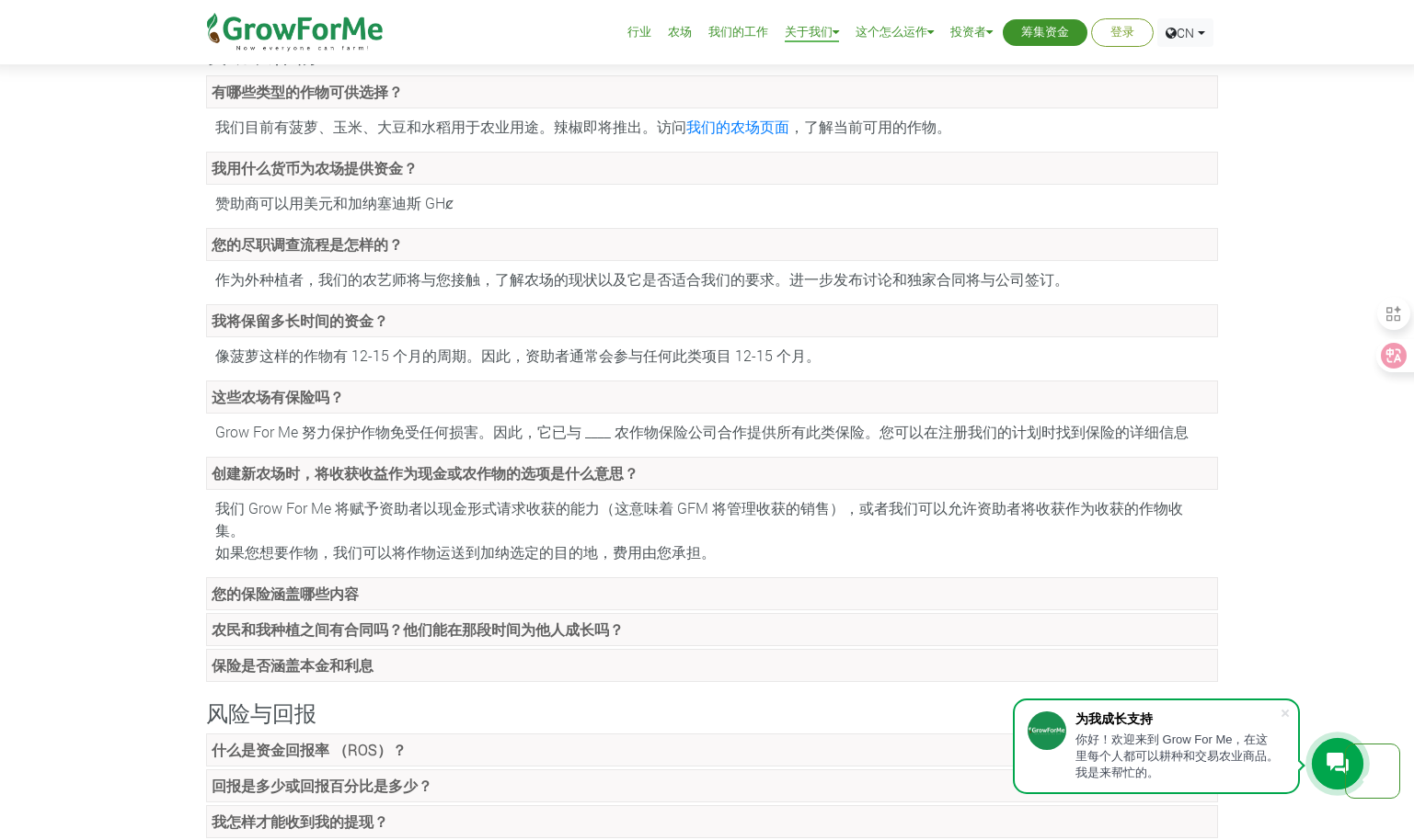
click at [394, 580] on link "您的保险涵盖哪些内容" at bounding box center [712, 593] width 1012 height 33
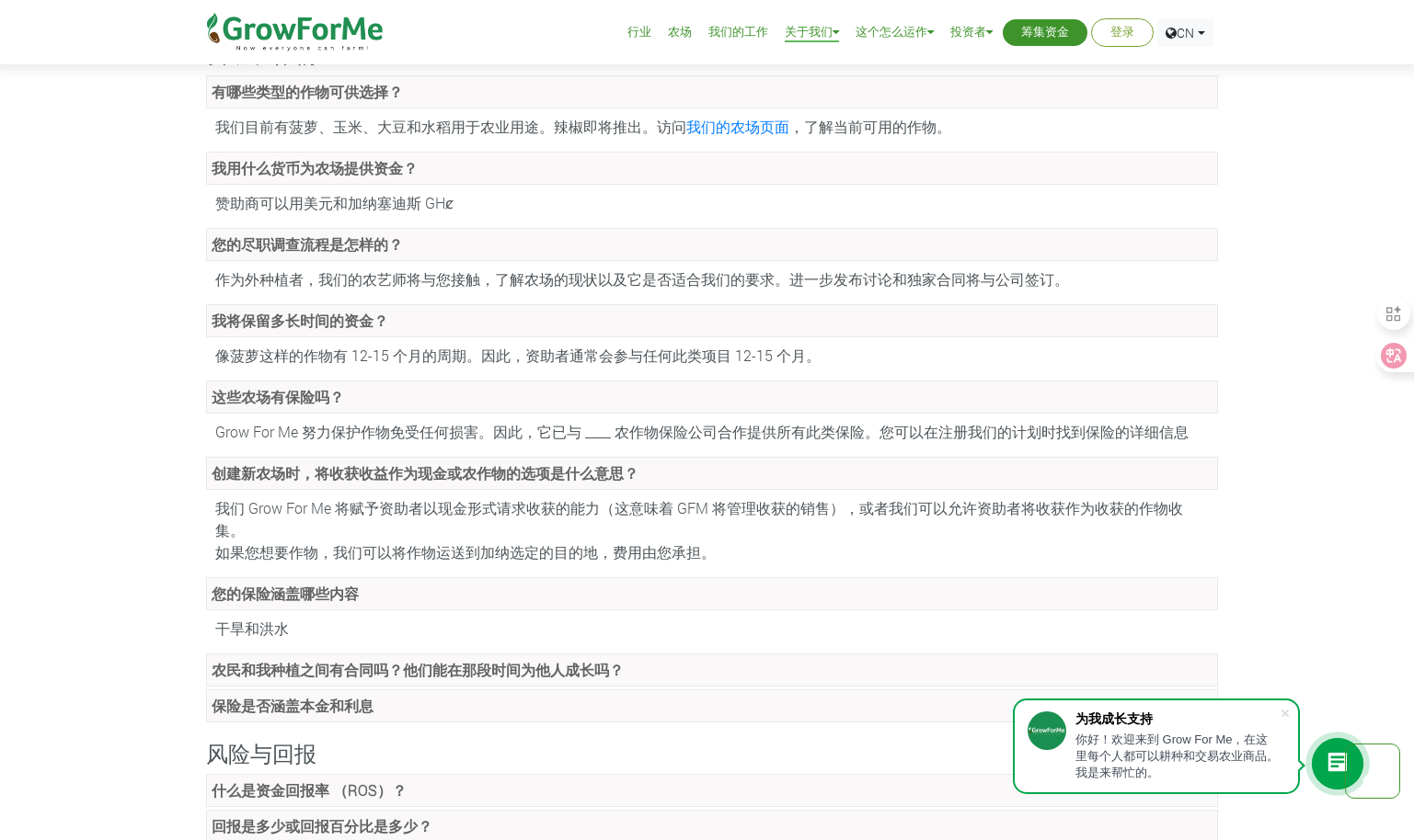
click at [410, 660] on strong "农民和我种植之间有合同吗？他们能在那段时间为他人成长吗？" at bounding box center [417, 670] width 412 height 19
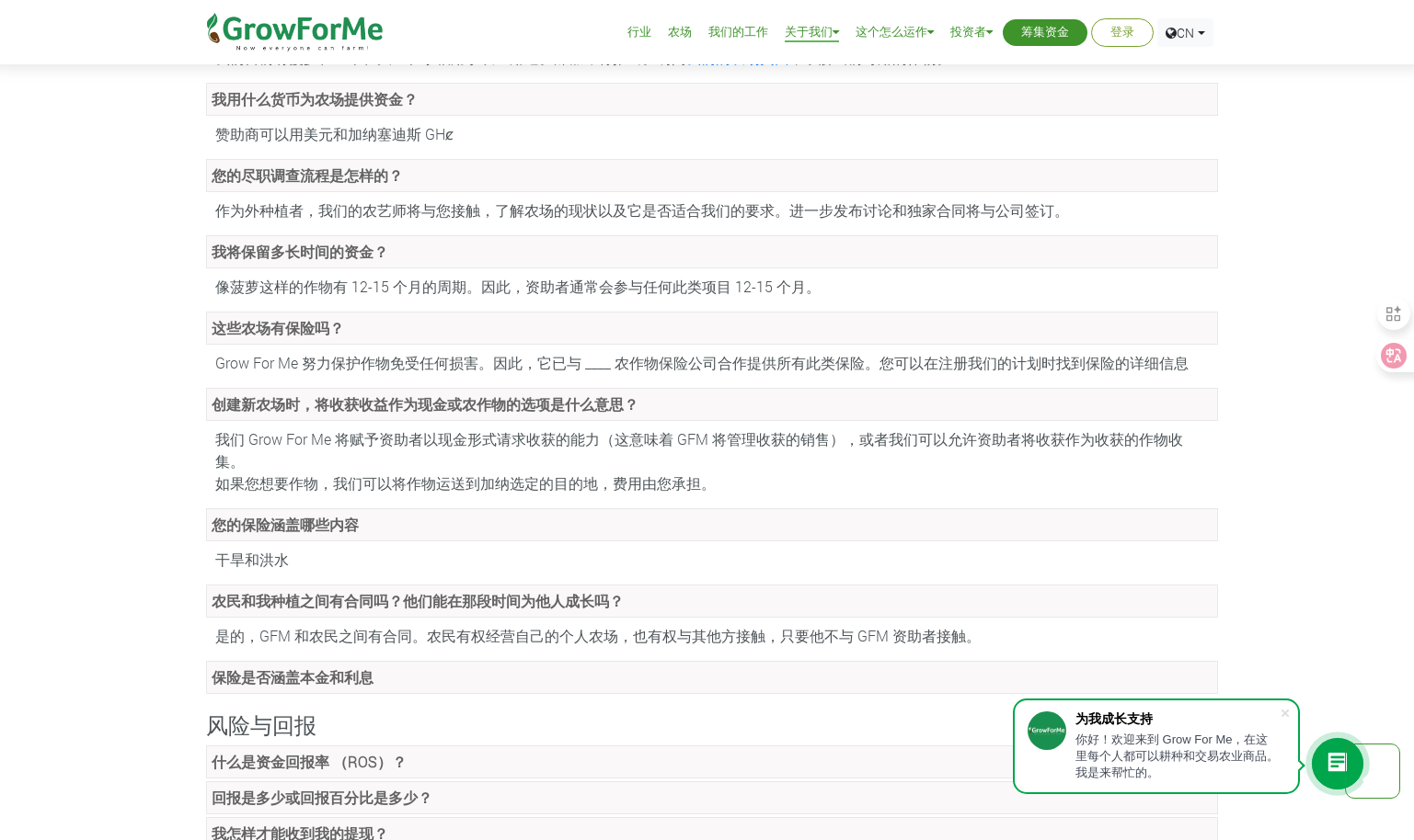
scroll to position [1379, 0]
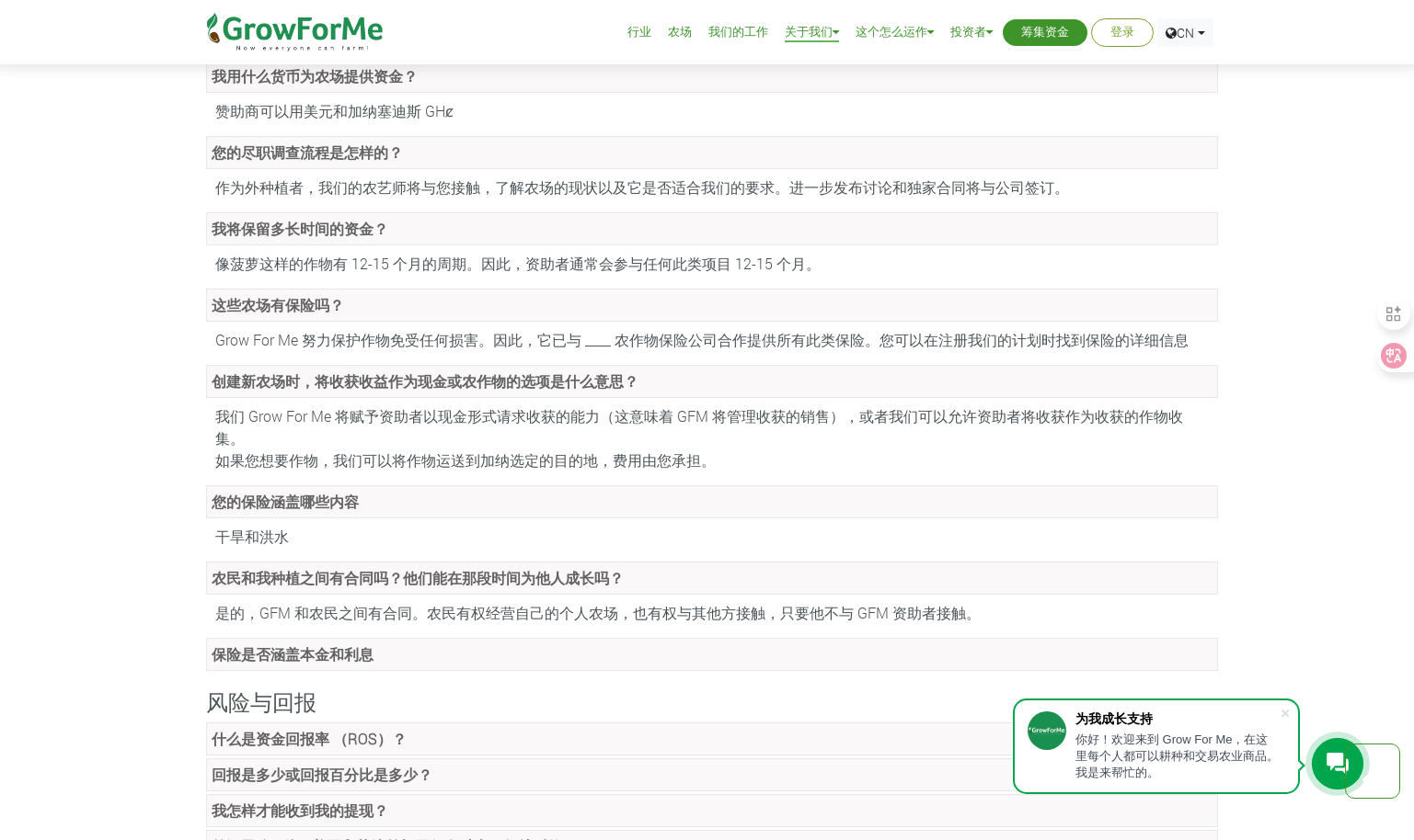
click at [440, 638] on link "保险是否涵盖本金和利息" at bounding box center [712, 654] width 1012 height 33
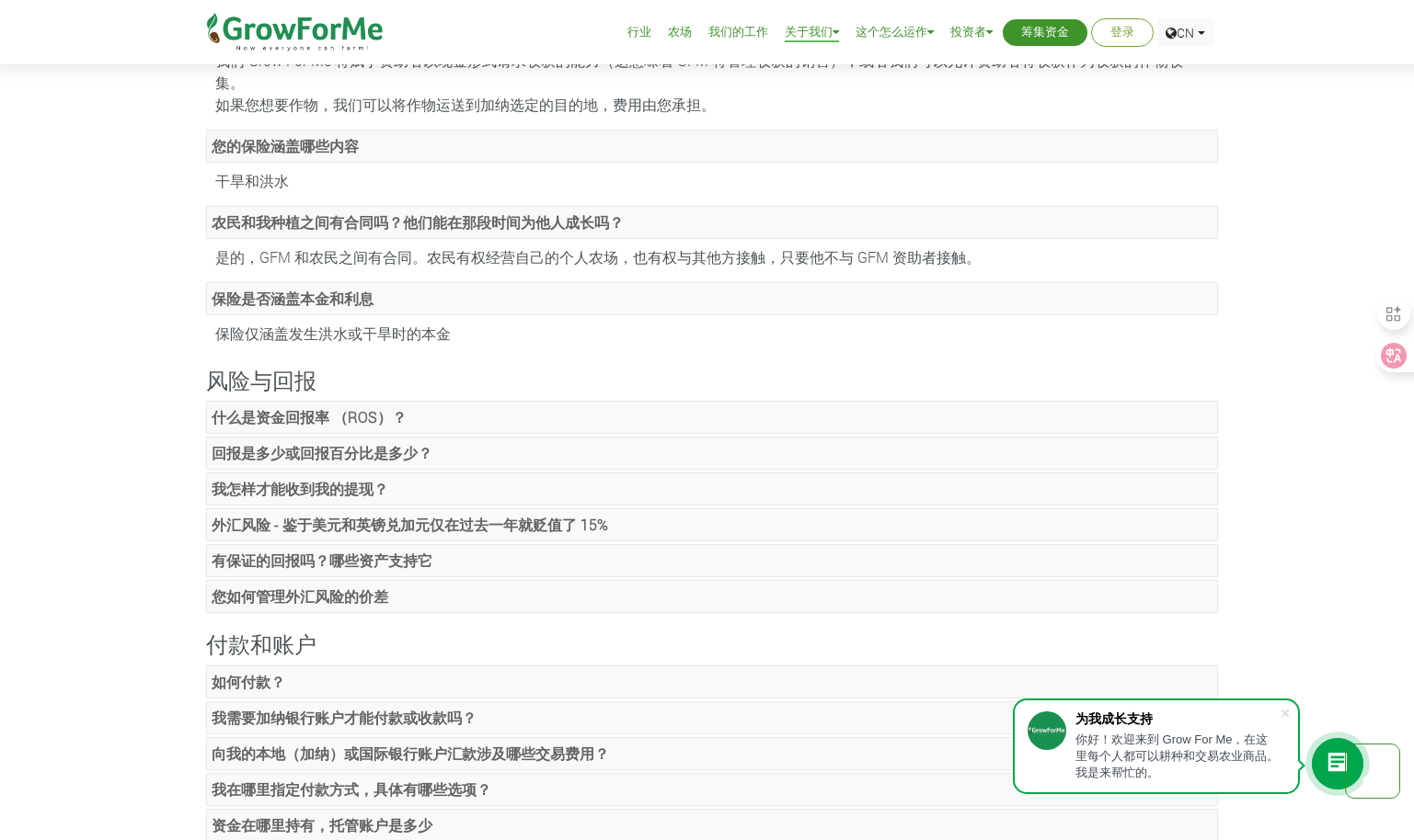
scroll to position [1838, 0]
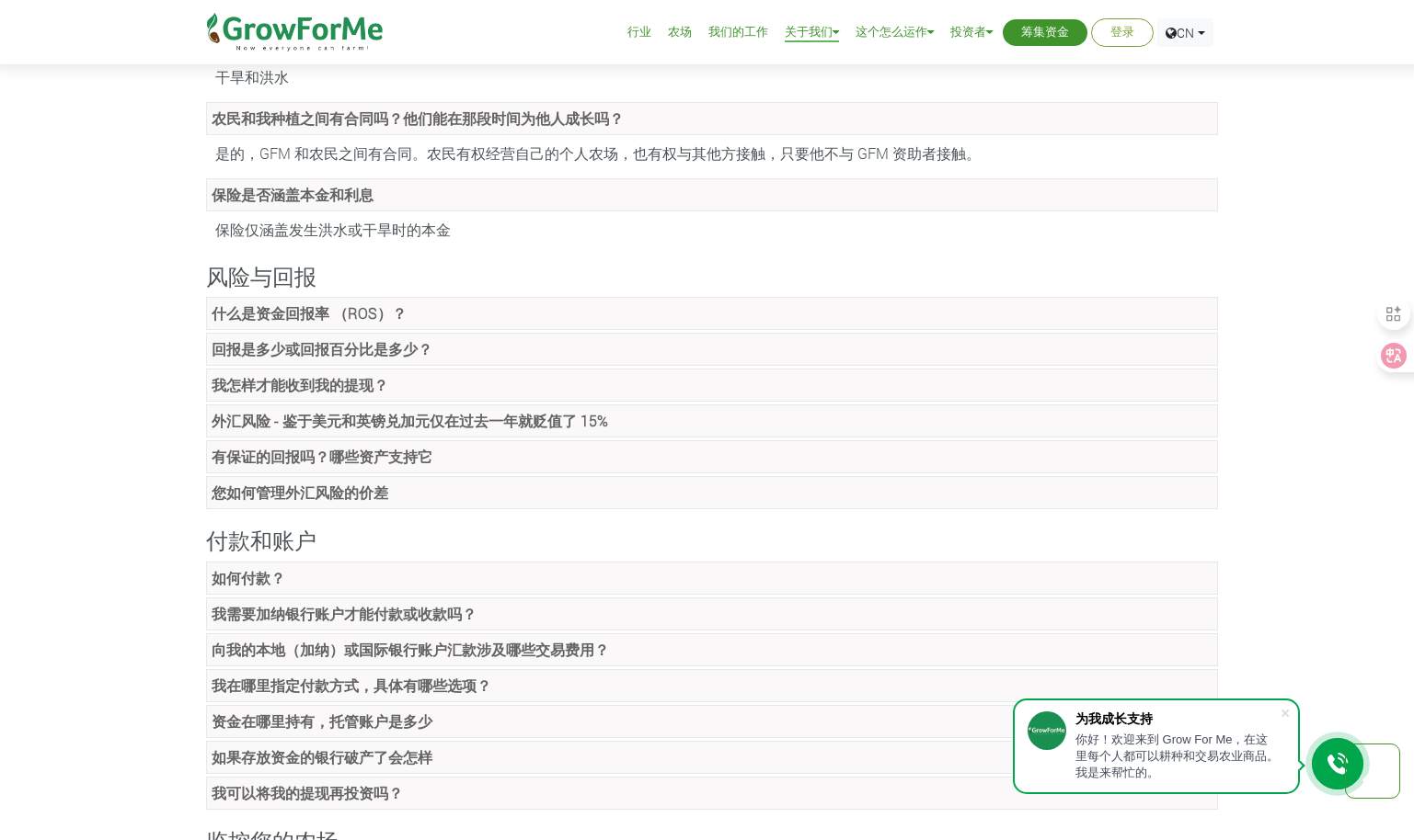
click at [411, 297] on link "什么是资金回报率 （ROS）？" at bounding box center [712, 313] width 1012 height 33
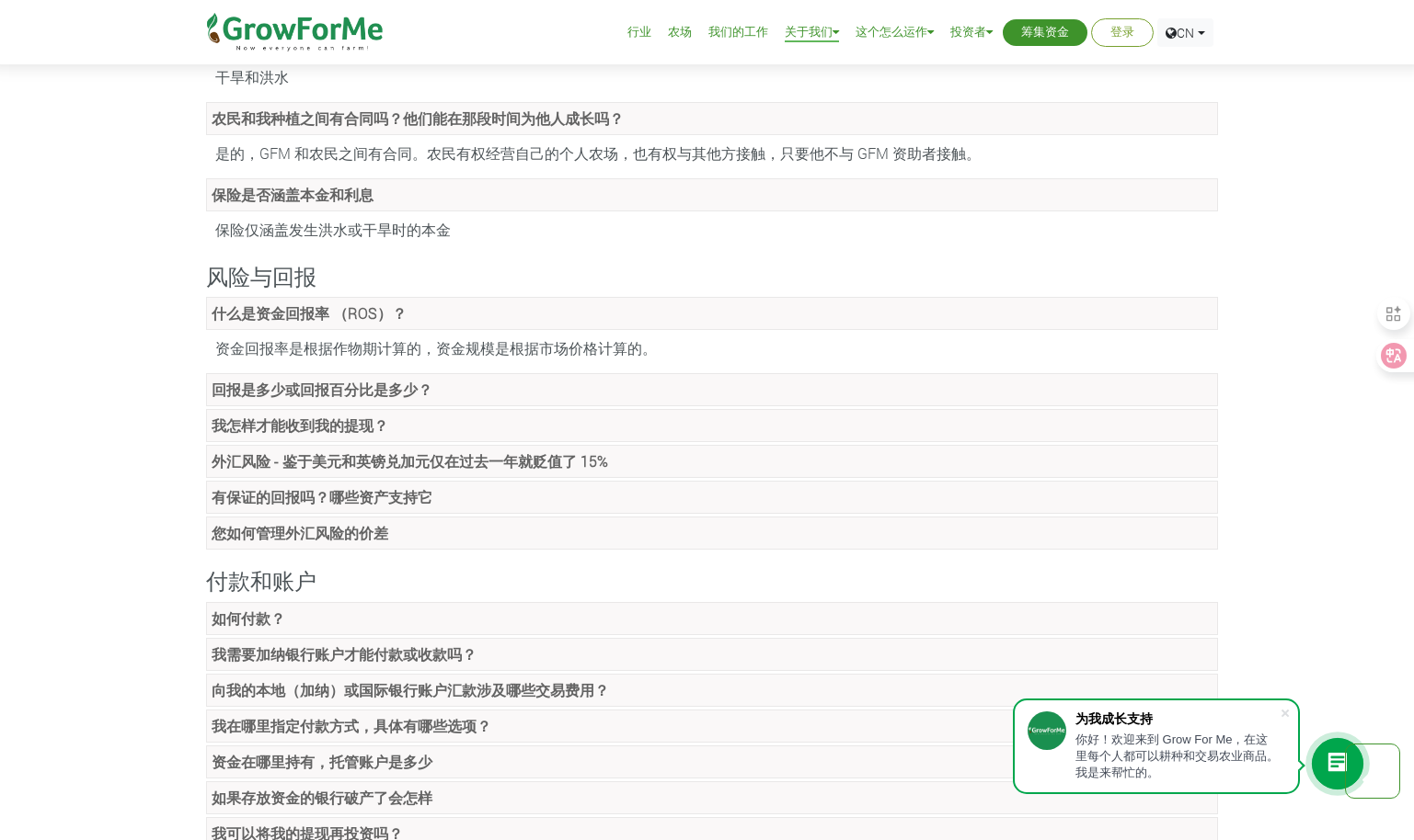
click at [475, 373] on link "回报是多少或回报百分比是多少？" at bounding box center [712, 390] width 1012 height 33
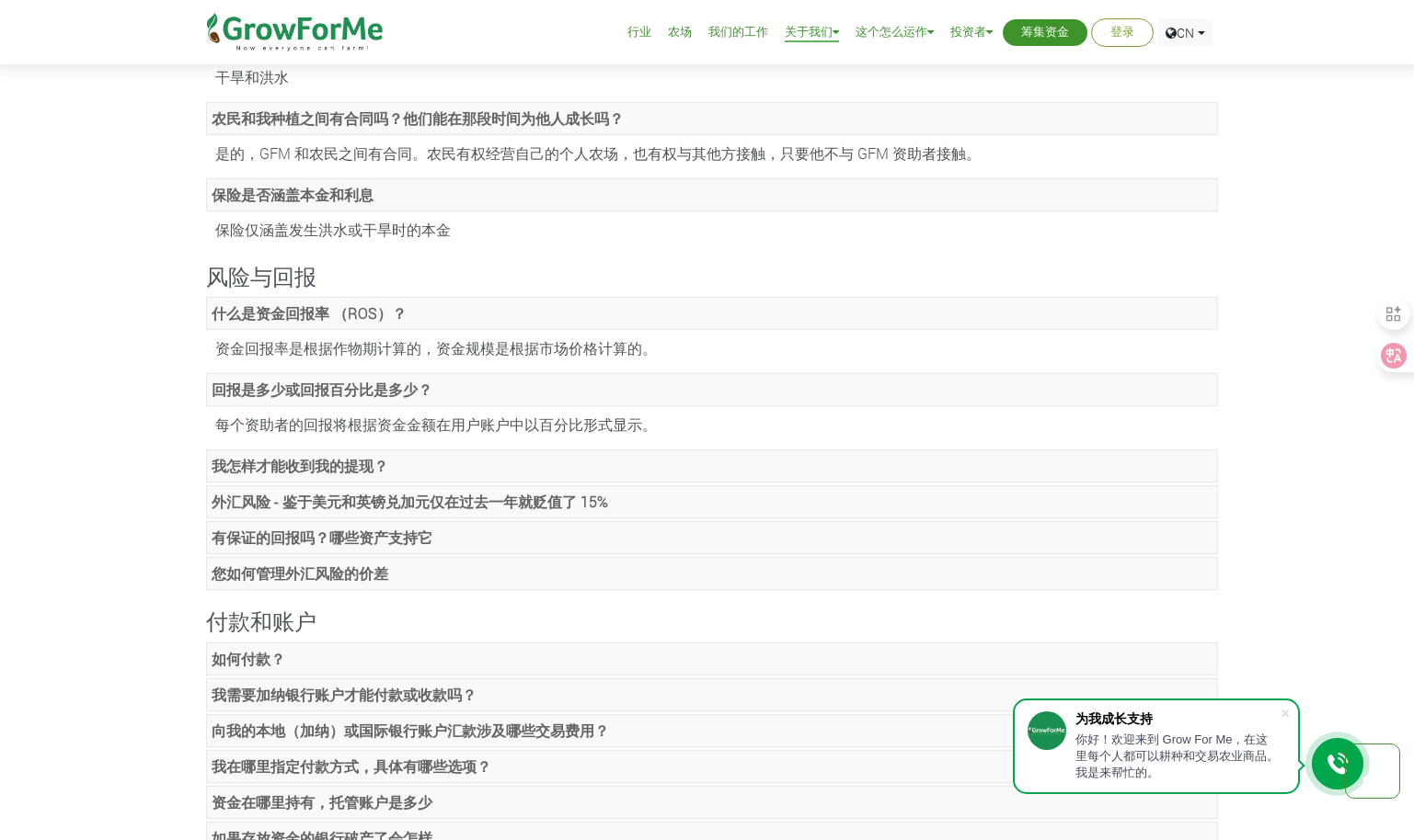
click at [437, 450] on link "我怎样才能收到我的提现？" at bounding box center [712, 466] width 1012 height 33
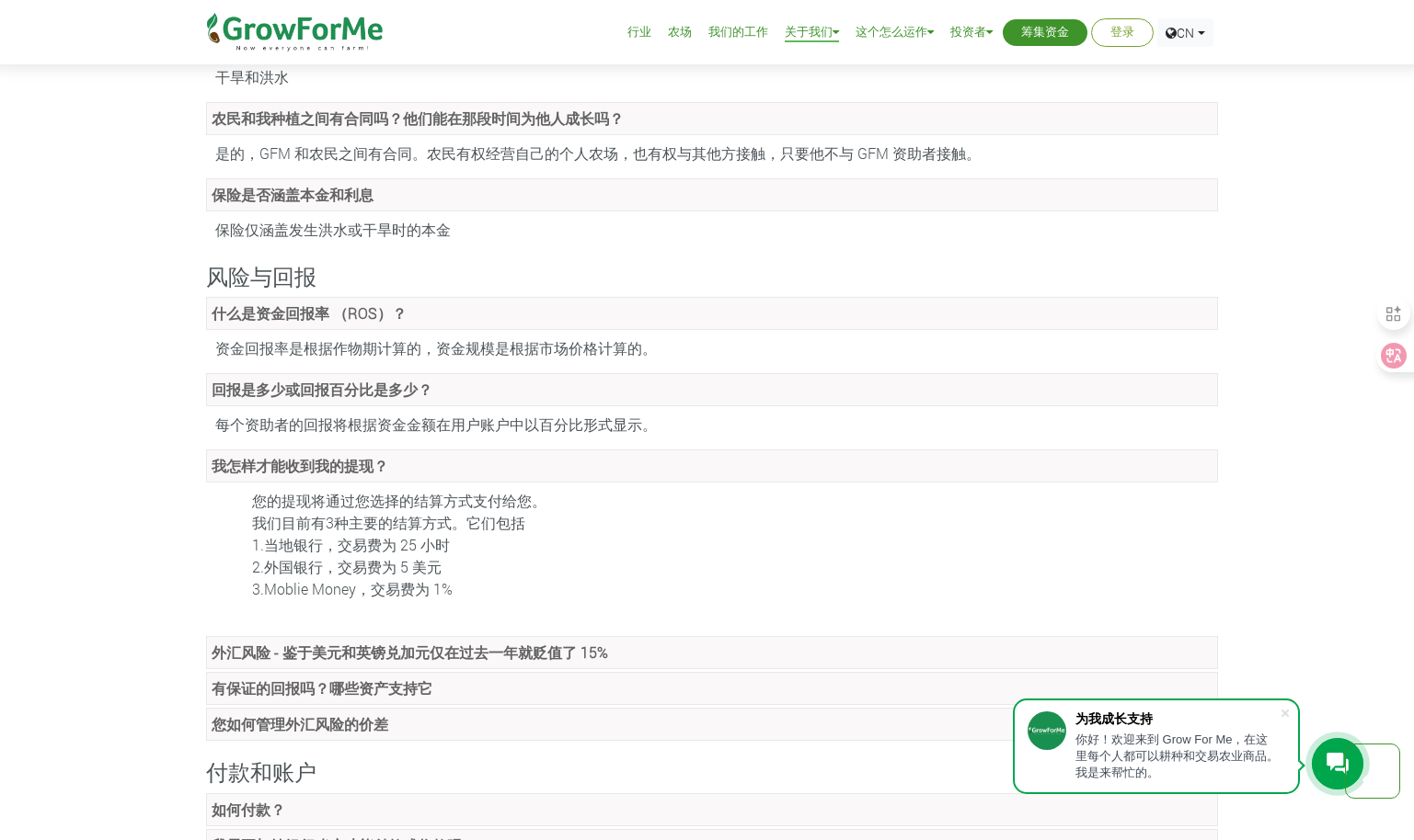
scroll to position [1930, 0]
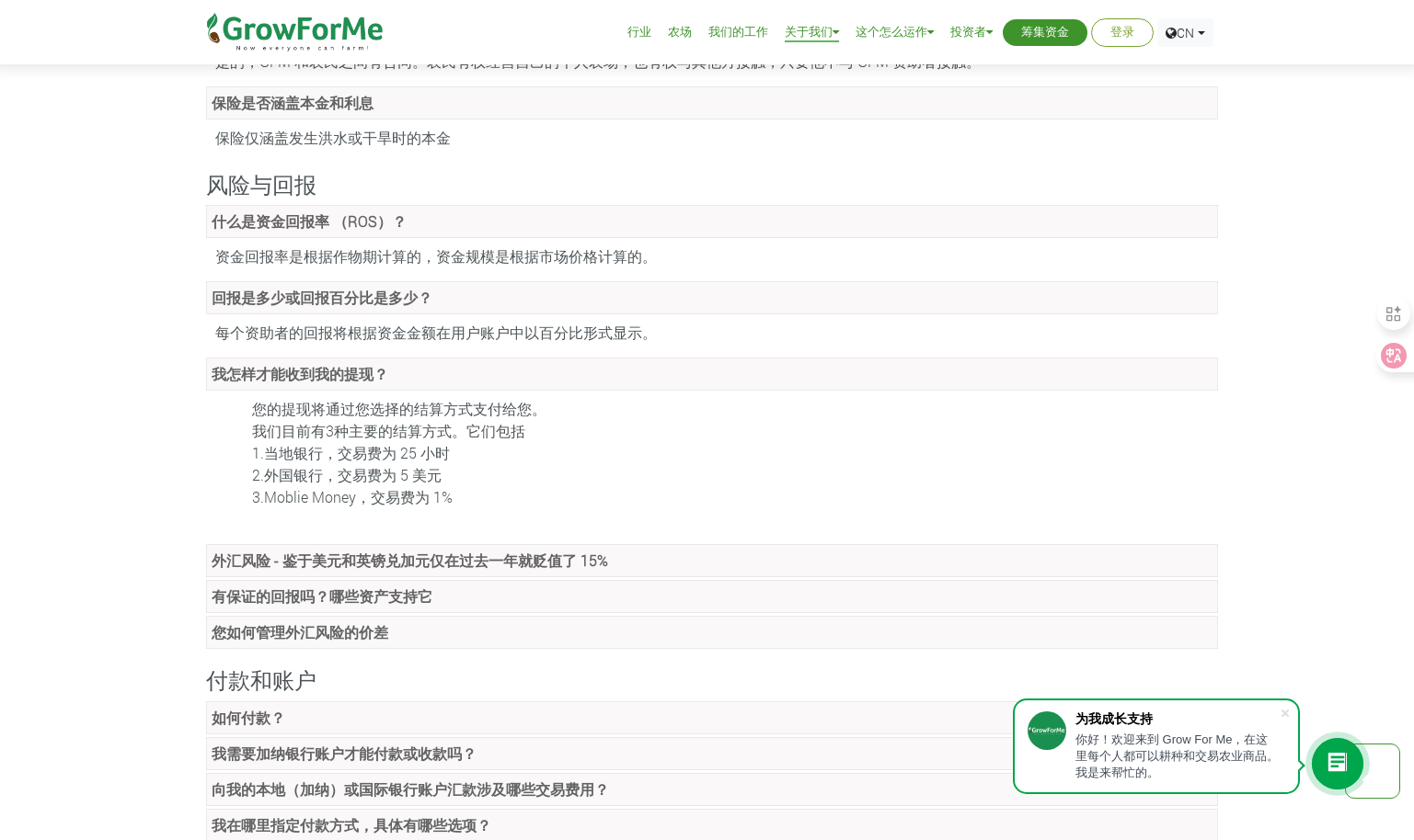
click at [381, 550] on strong "外汇风险 - 鉴于美元和英镑兑加元仅在过去一年就贬值了 15%" at bounding box center [410, 560] width 396 height 19
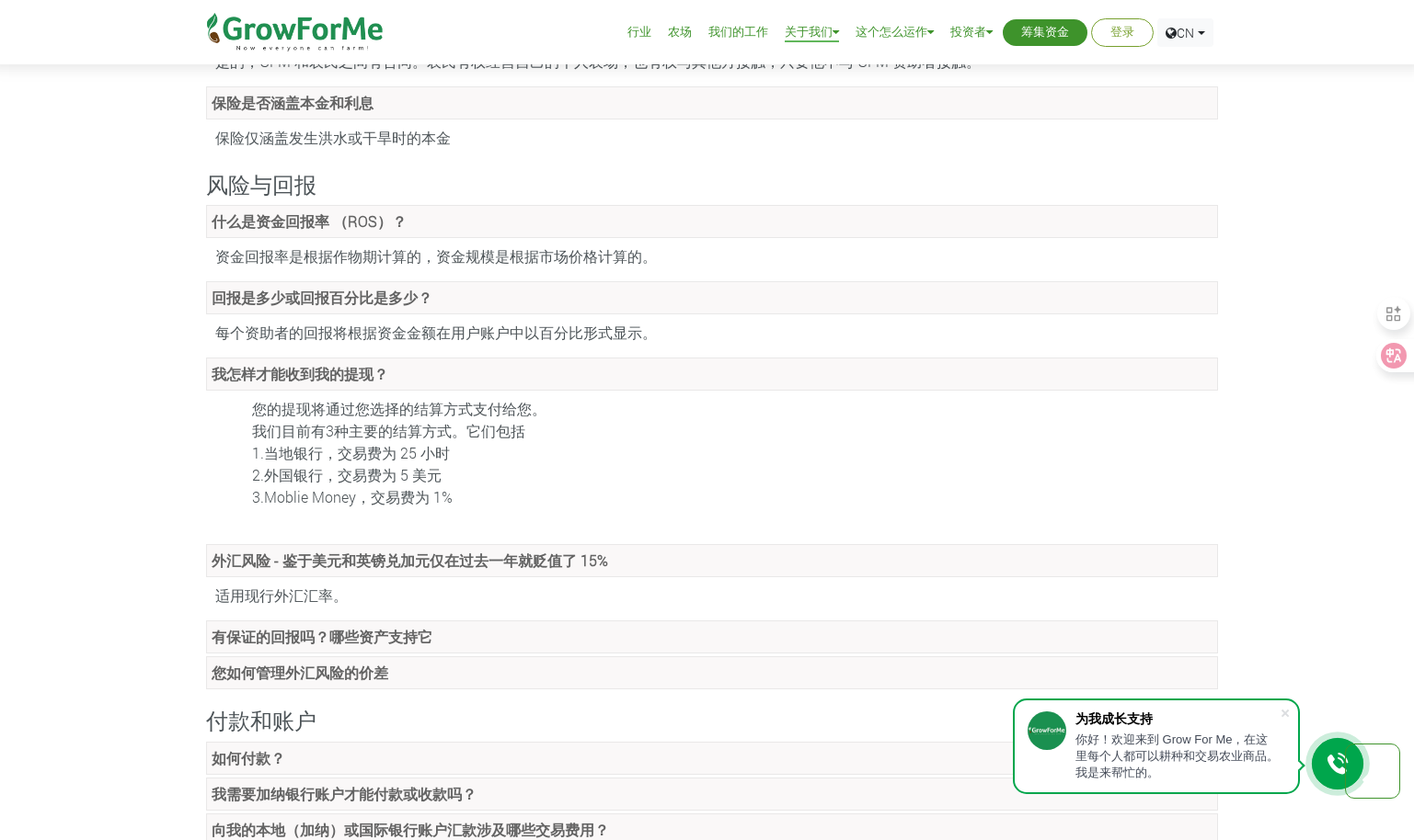
click at [431, 627] on strong "有保证的回报吗？哪些资产支持它" at bounding box center [322, 636] width 221 height 19
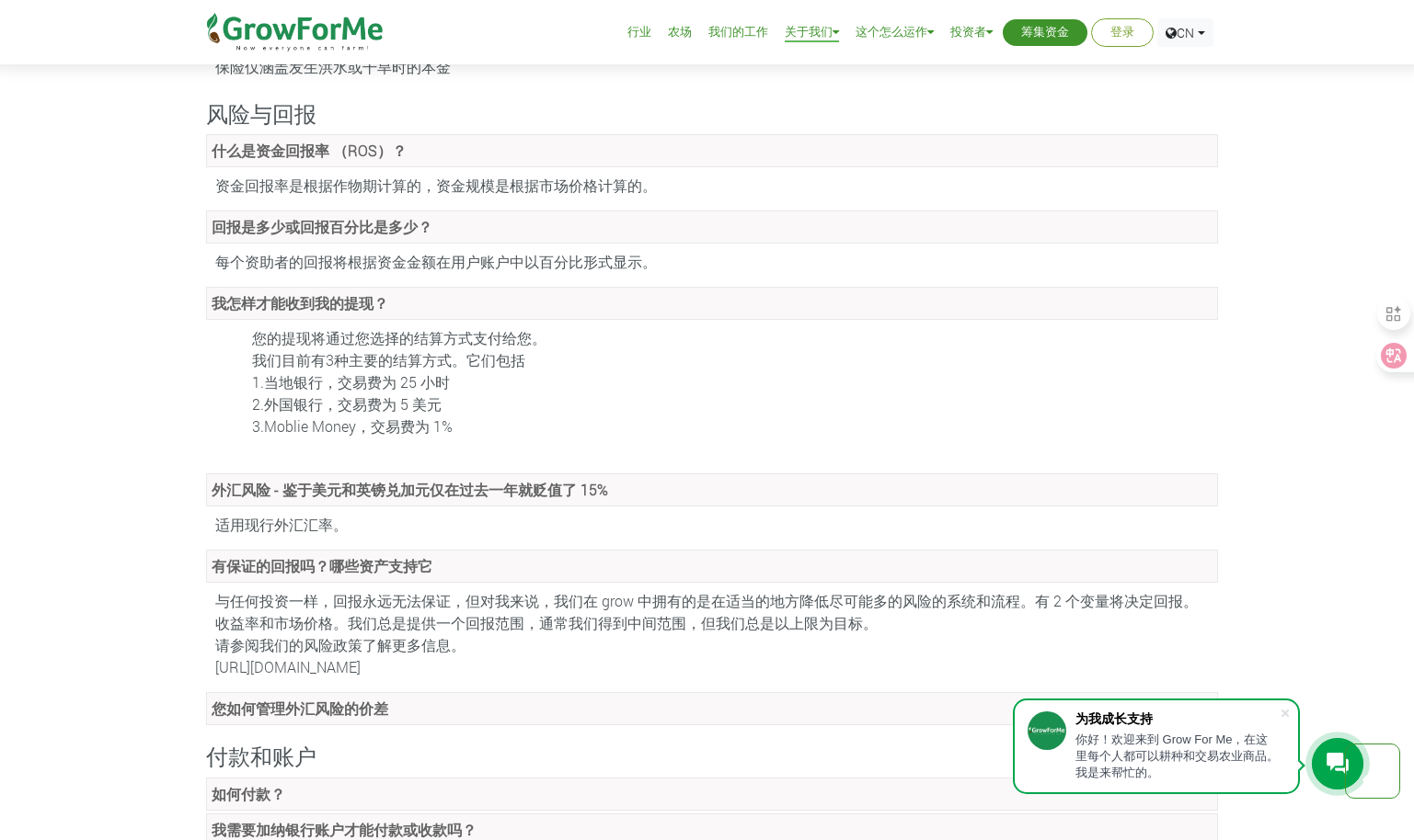
scroll to position [2114, 0]
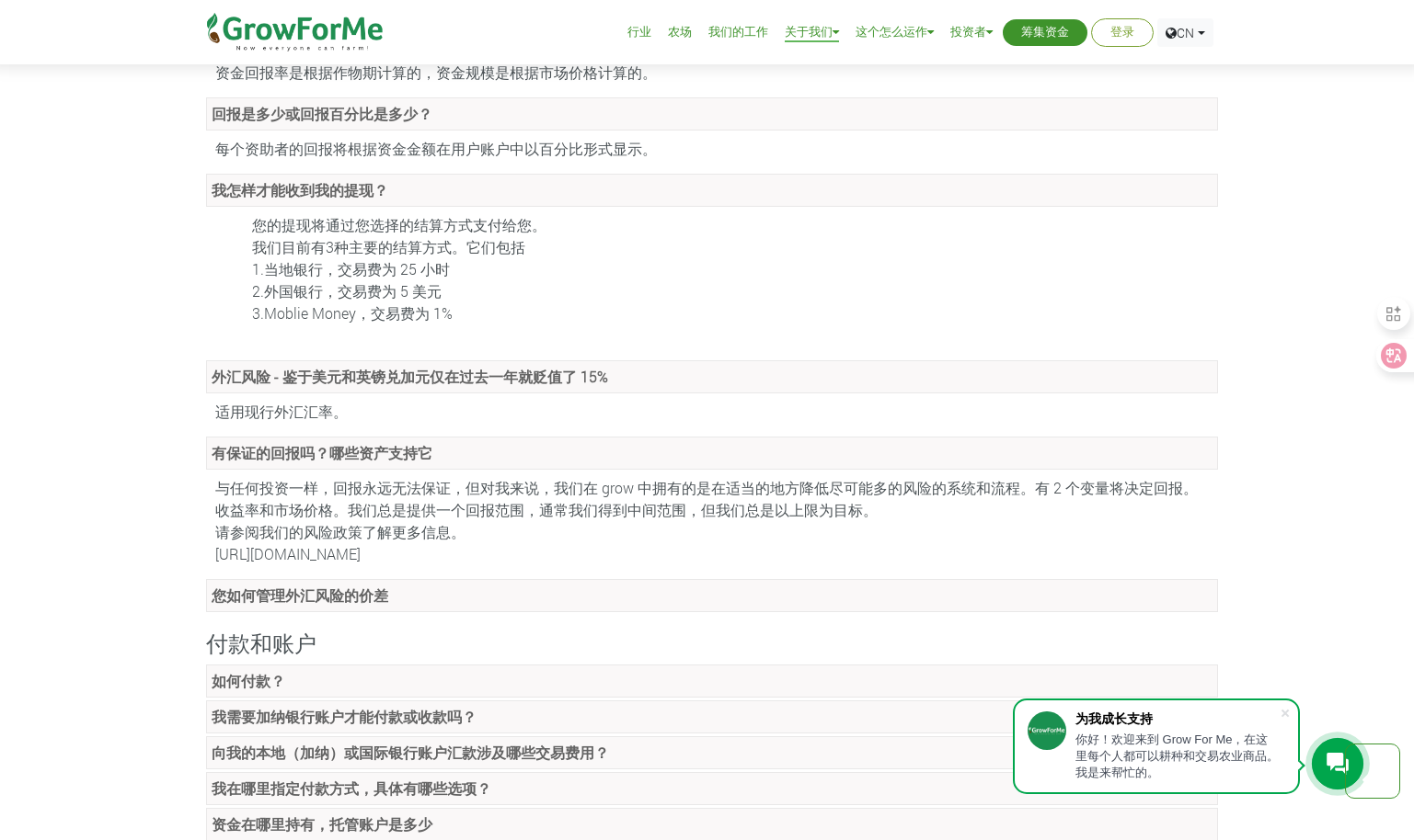
click at [448, 579] on link "您如何管理外汇风险的价差" at bounding box center [712, 595] width 1012 height 33
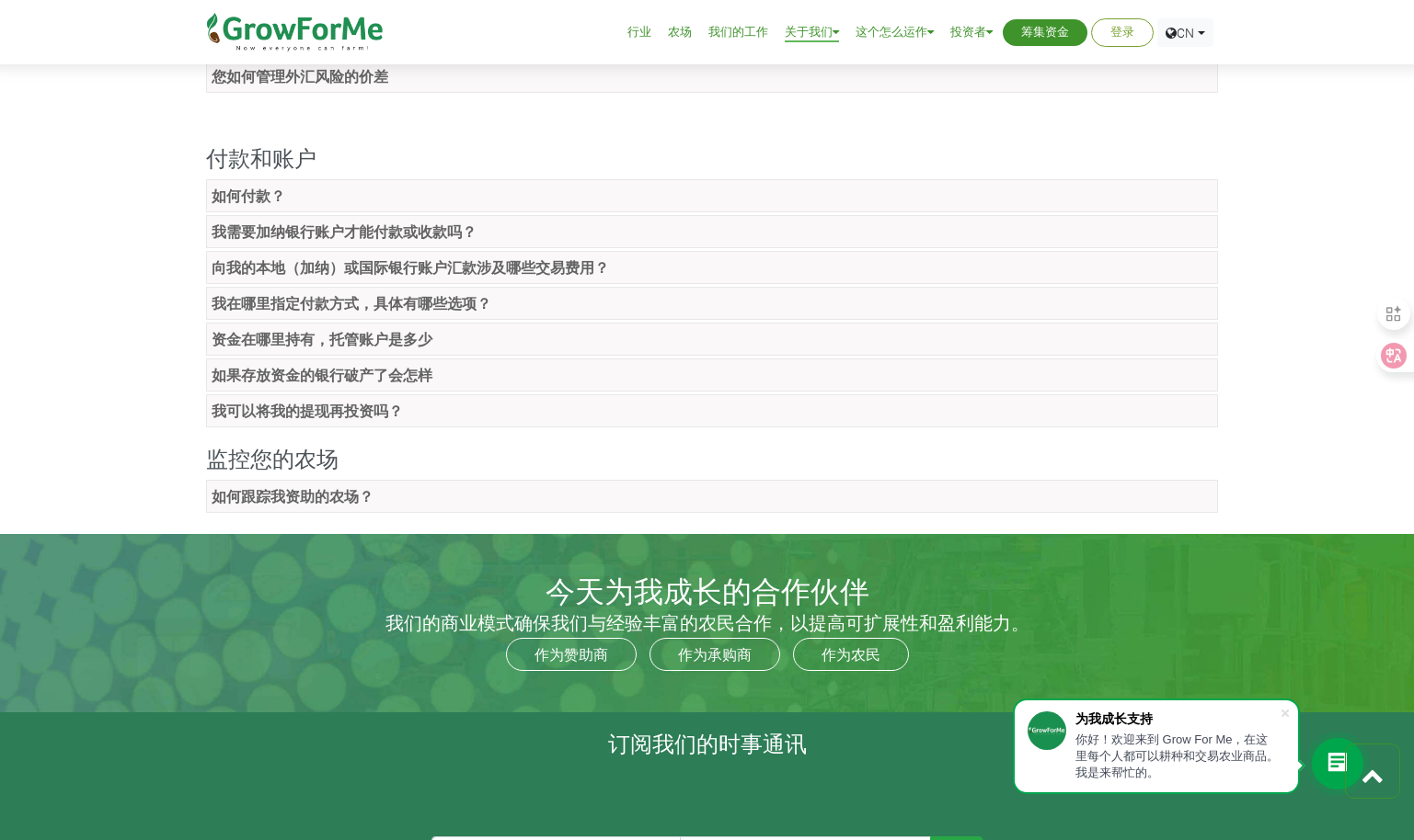
scroll to position [2666, 0]
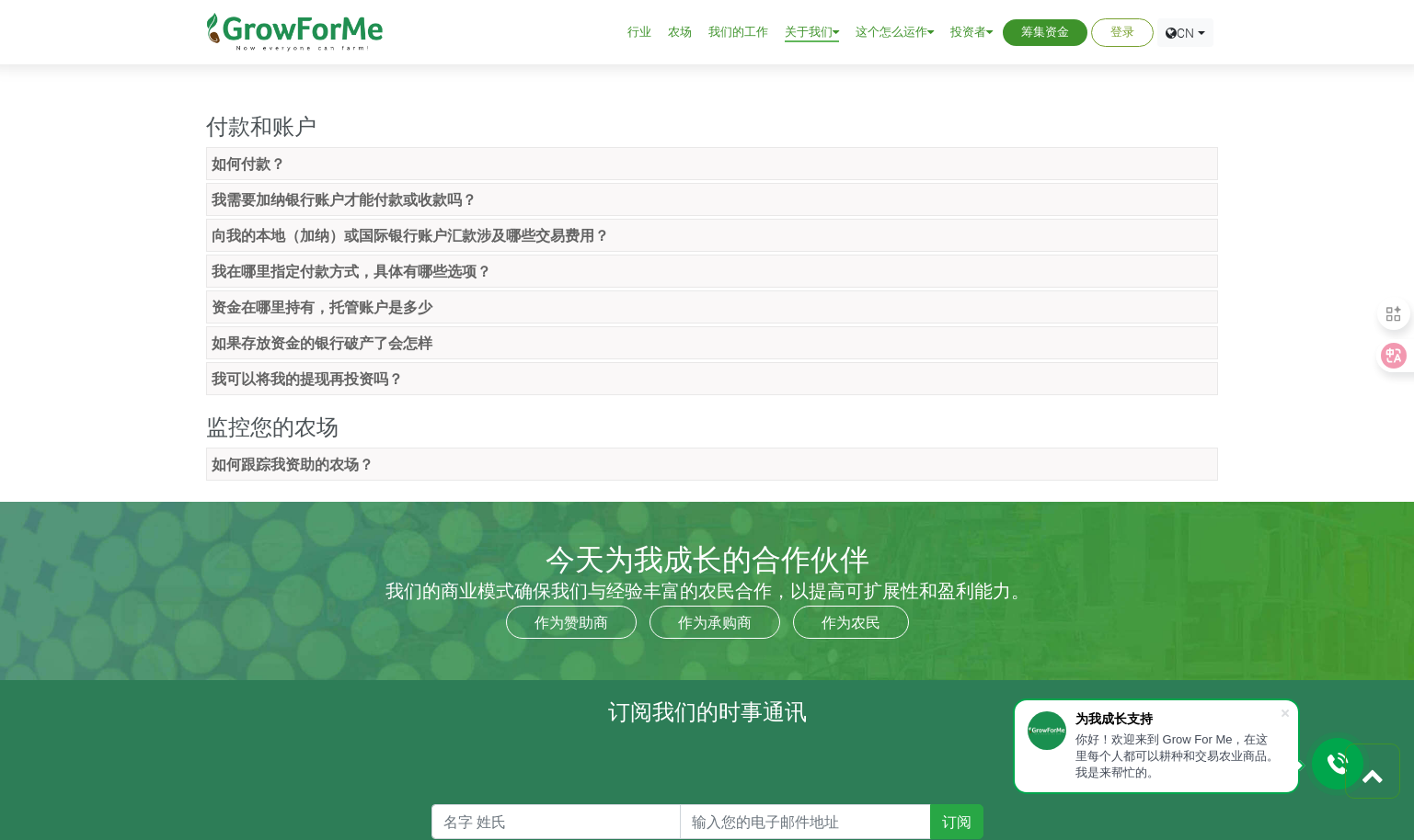
click at [481, 448] on link "如何跟踪我资助的农场？" at bounding box center [712, 464] width 1012 height 33
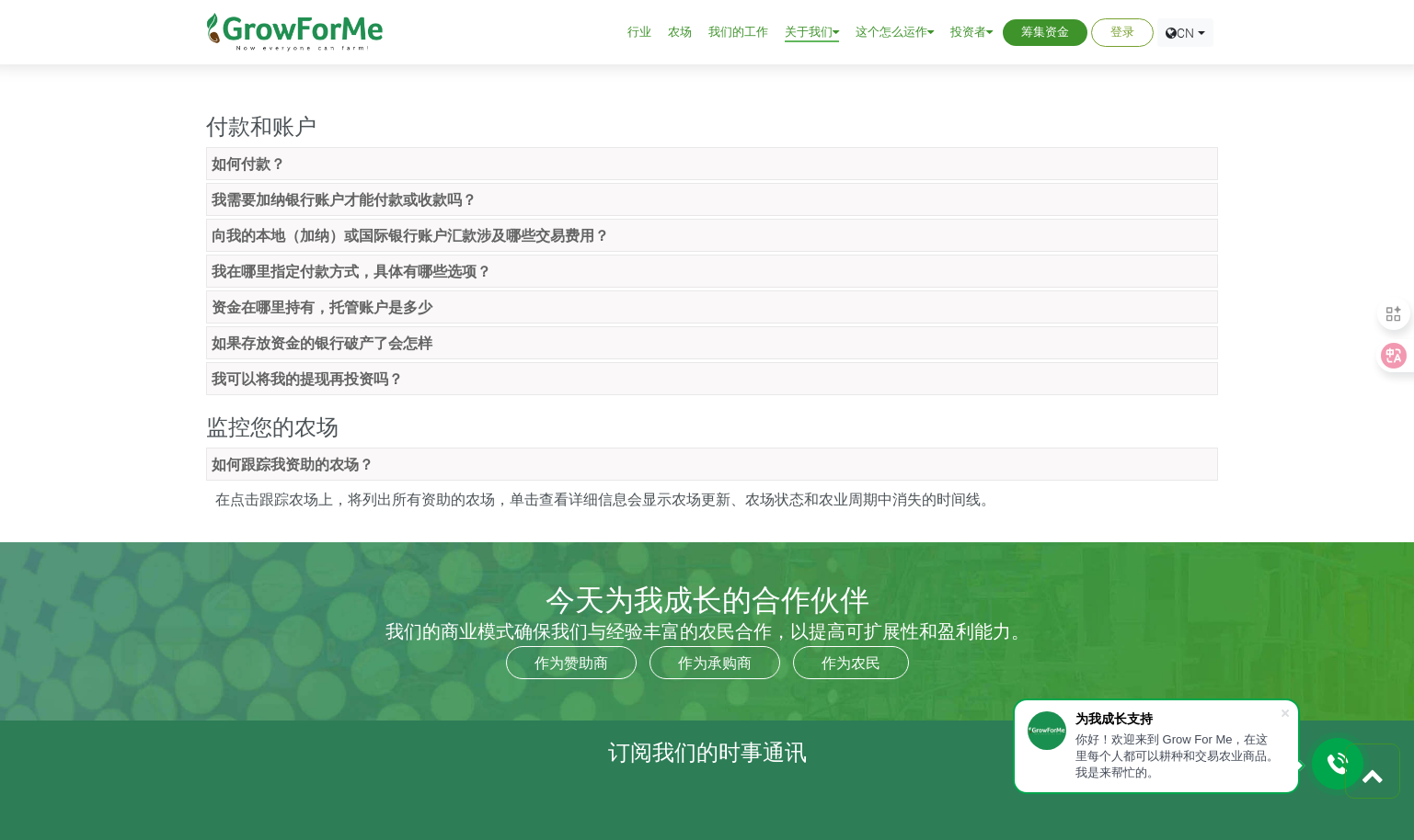
click at [481, 448] on link "如何跟踪我资助的农场？" at bounding box center [712, 464] width 1012 height 33
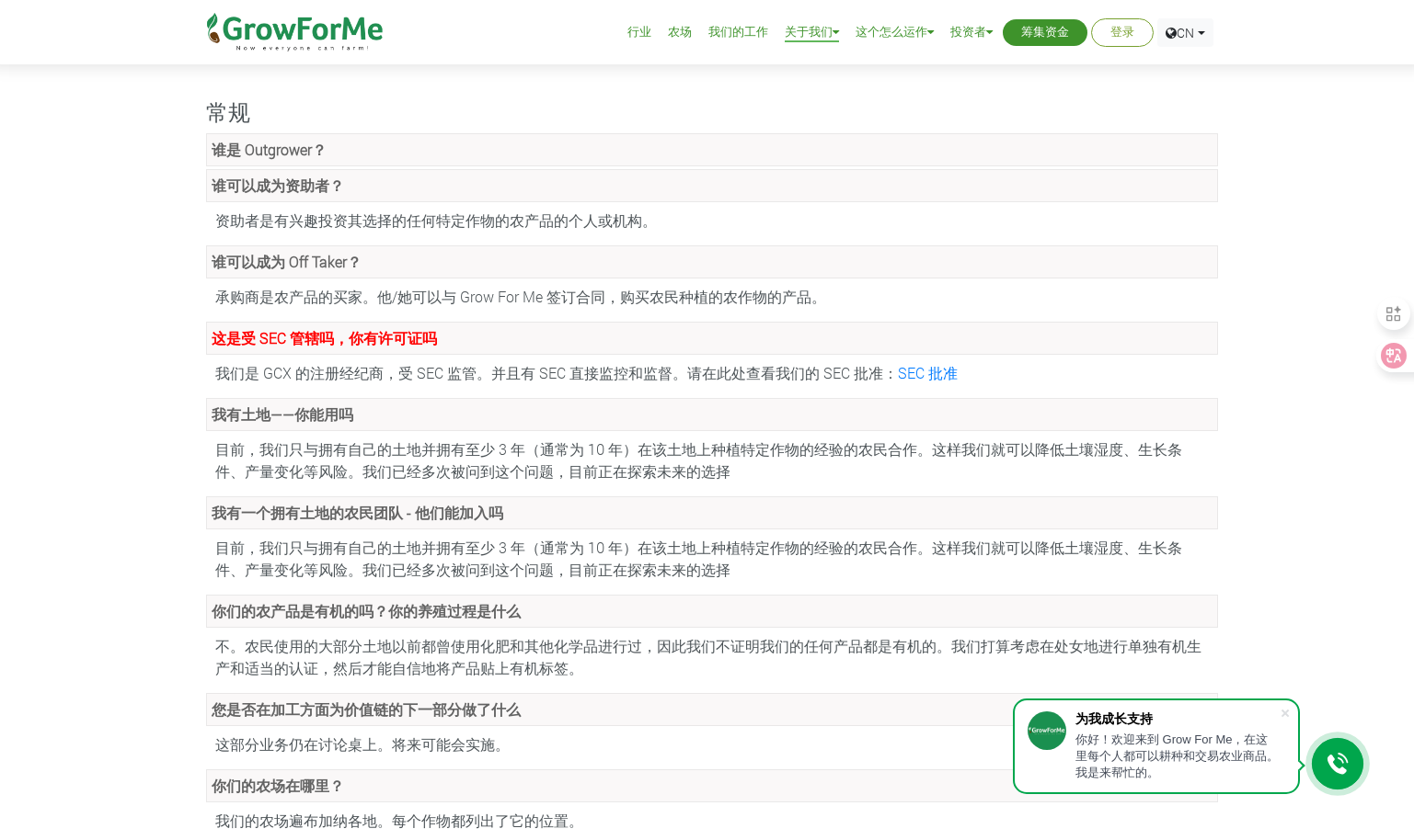
scroll to position [0, 0]
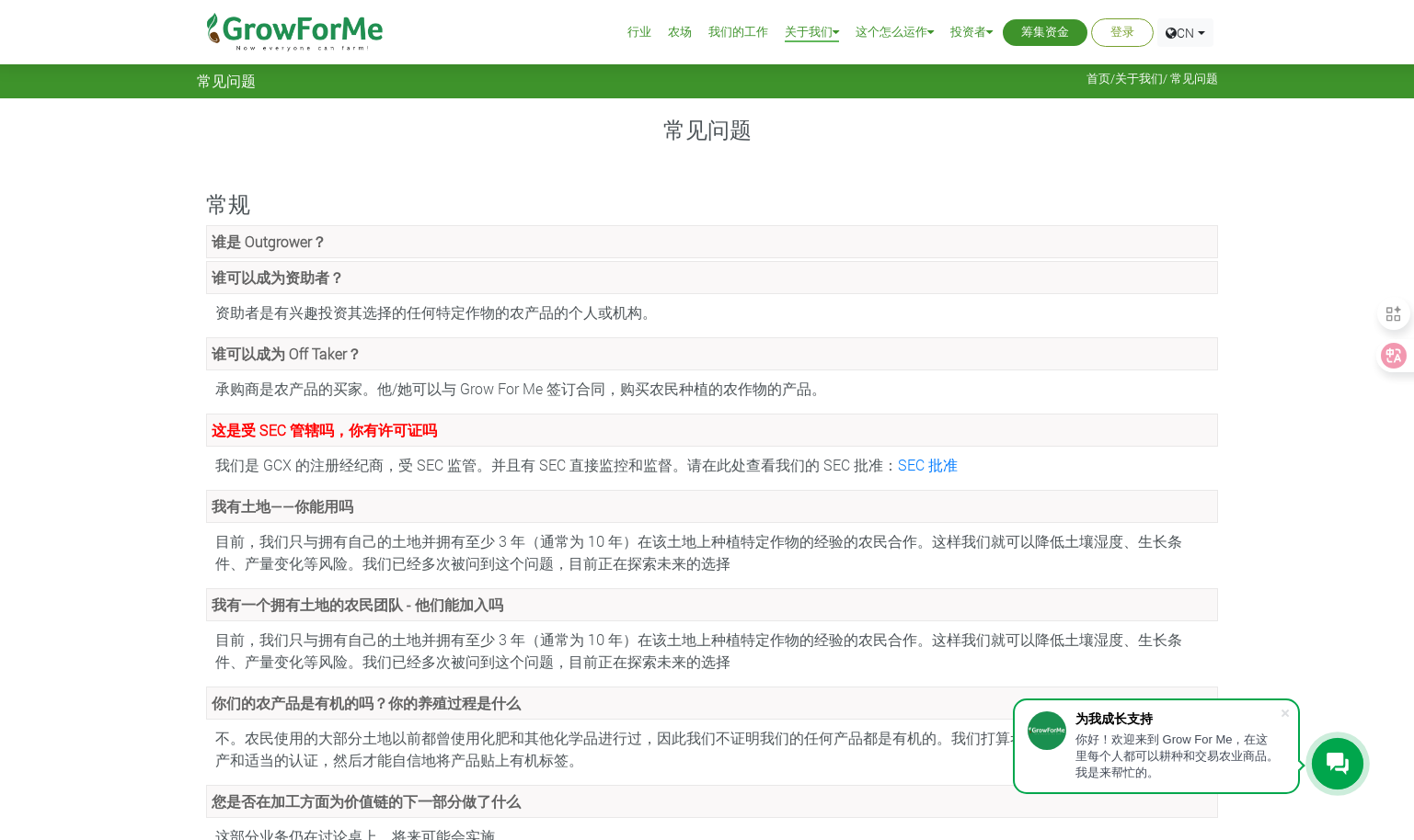
click at [369, 247] on link "谁是 Outgrower？" at bounding box center [712, 241] width 1012 height 33
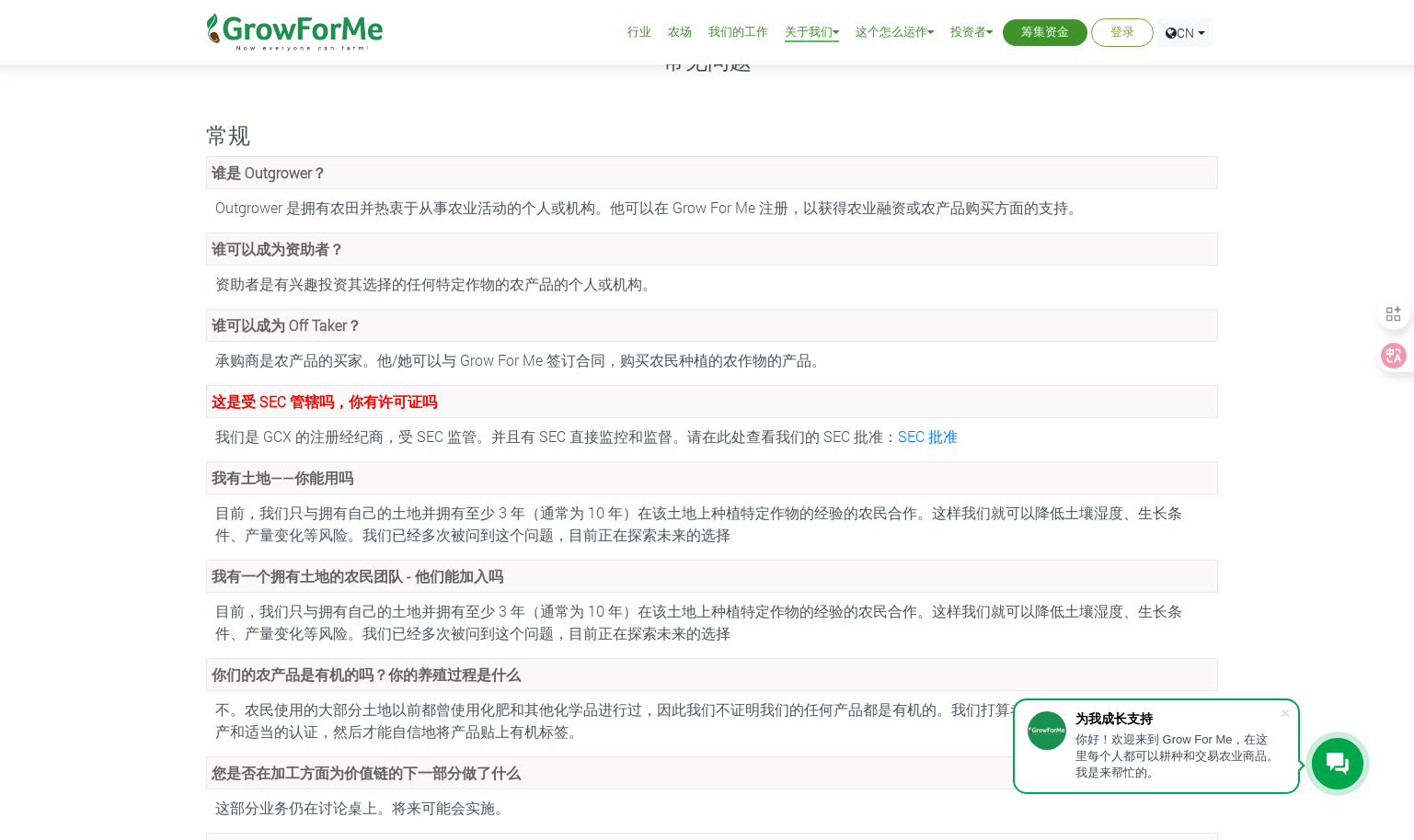
scroll to position [92, 0]
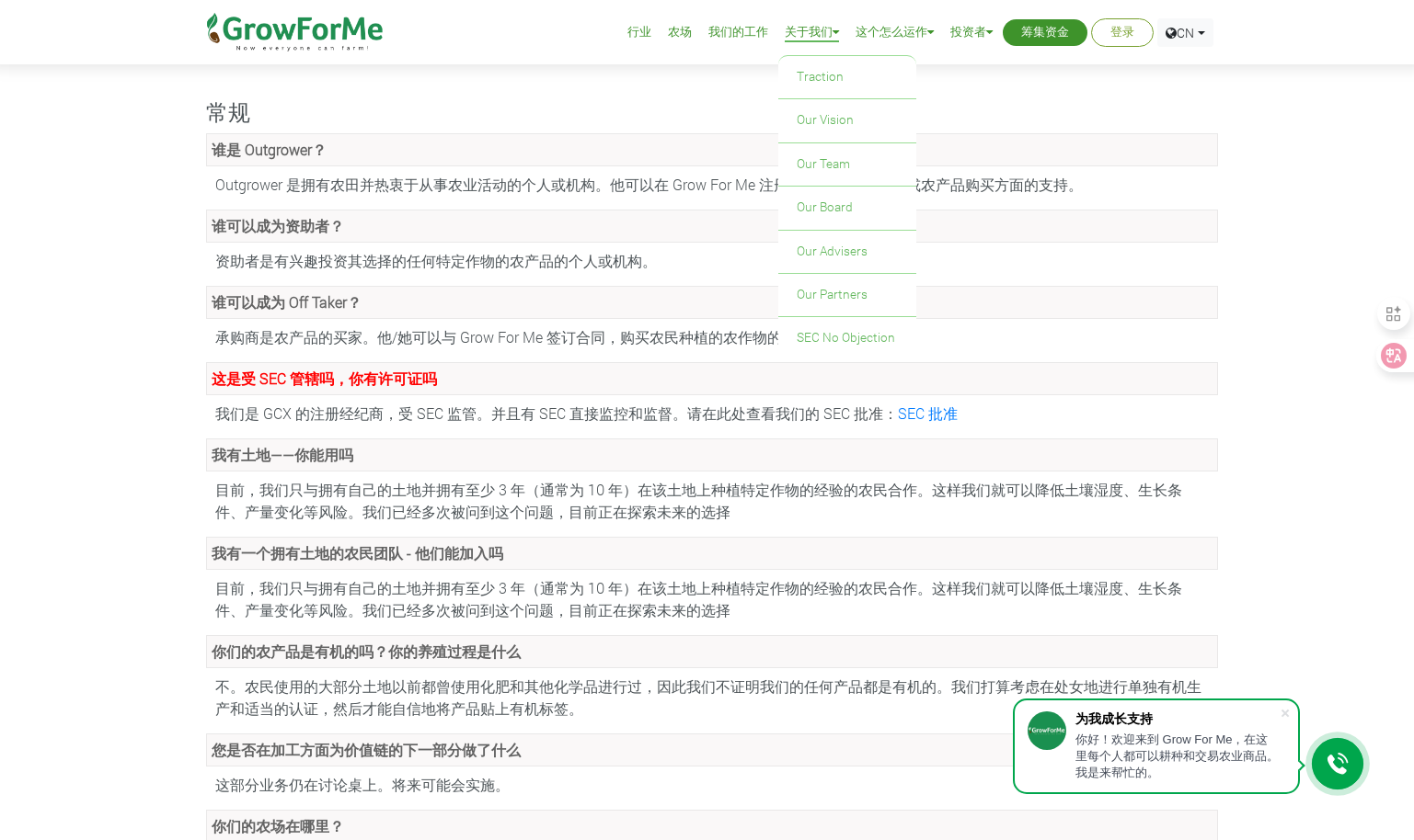
click at [821, 15] on li "关于我们 Traction Our Vision Our Team Our Board Our Advisers Our Partners SEC No Ob…" at bounding box center [812, 32] width 67 height 66
click at [645, 38] on link "行业" at bounding box center [638, 32] width 24 height 19
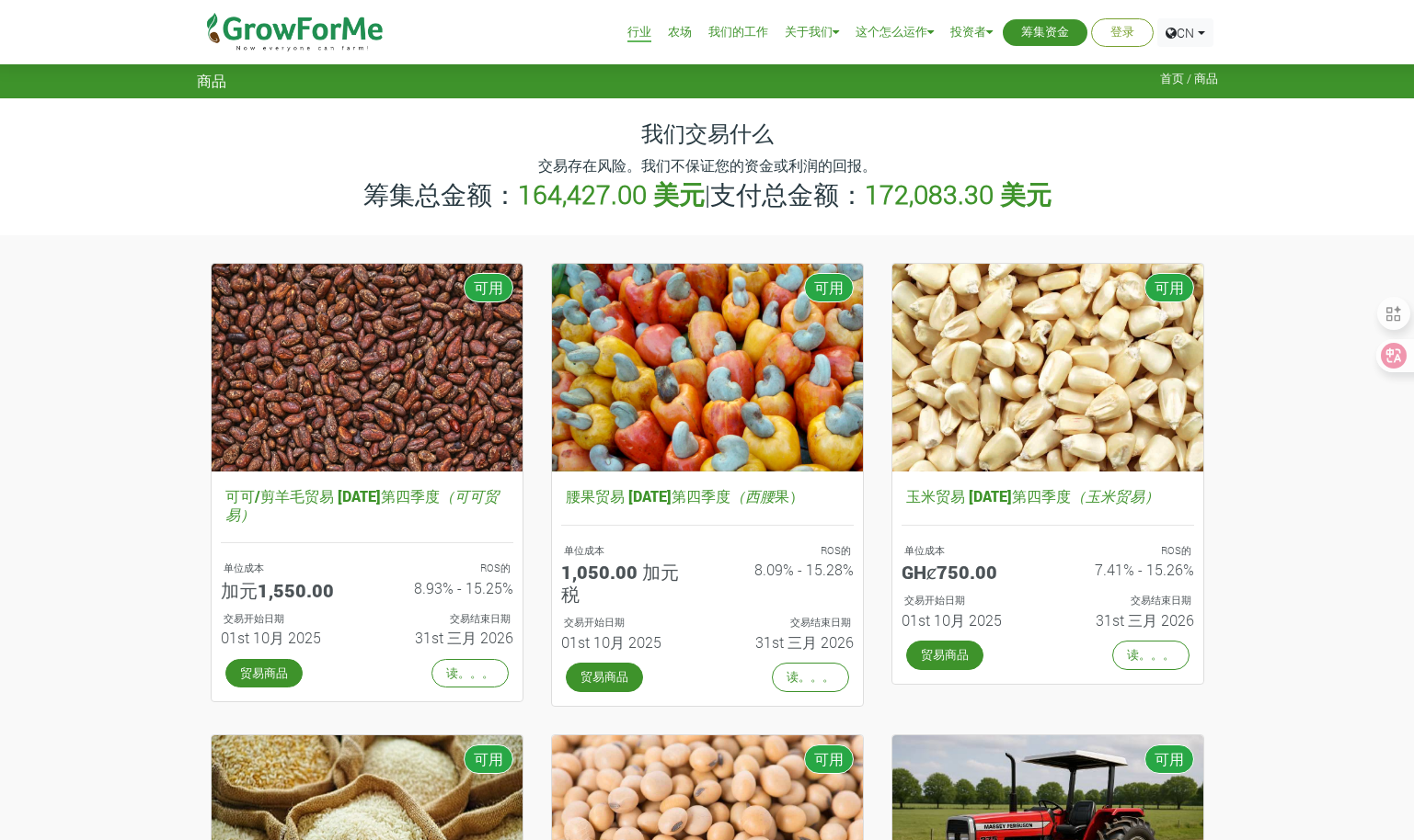
click at [732, 35] on link "我们的工作" at bounding box center [737, 32] width 60 height 19
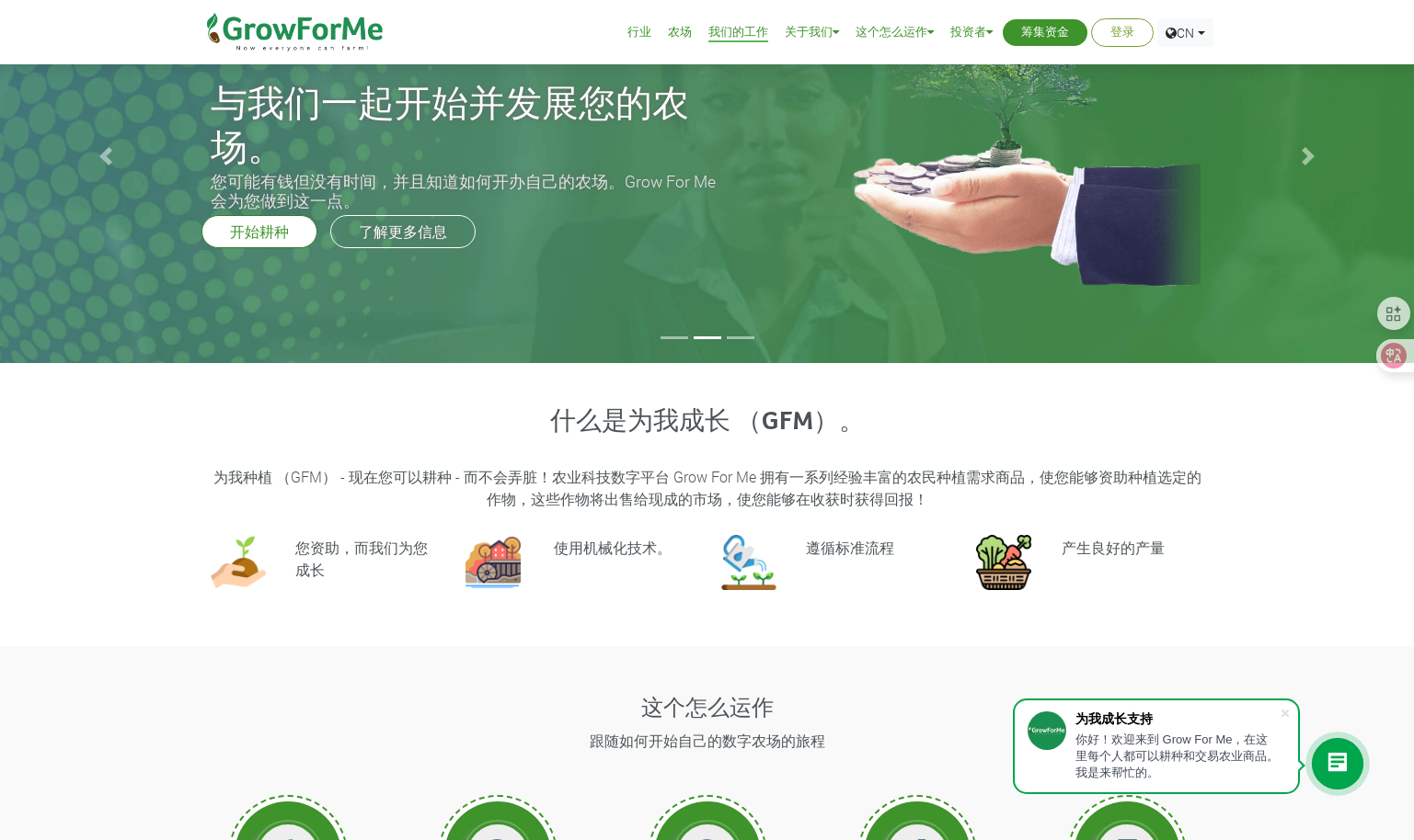
scroll to position [184, 0]
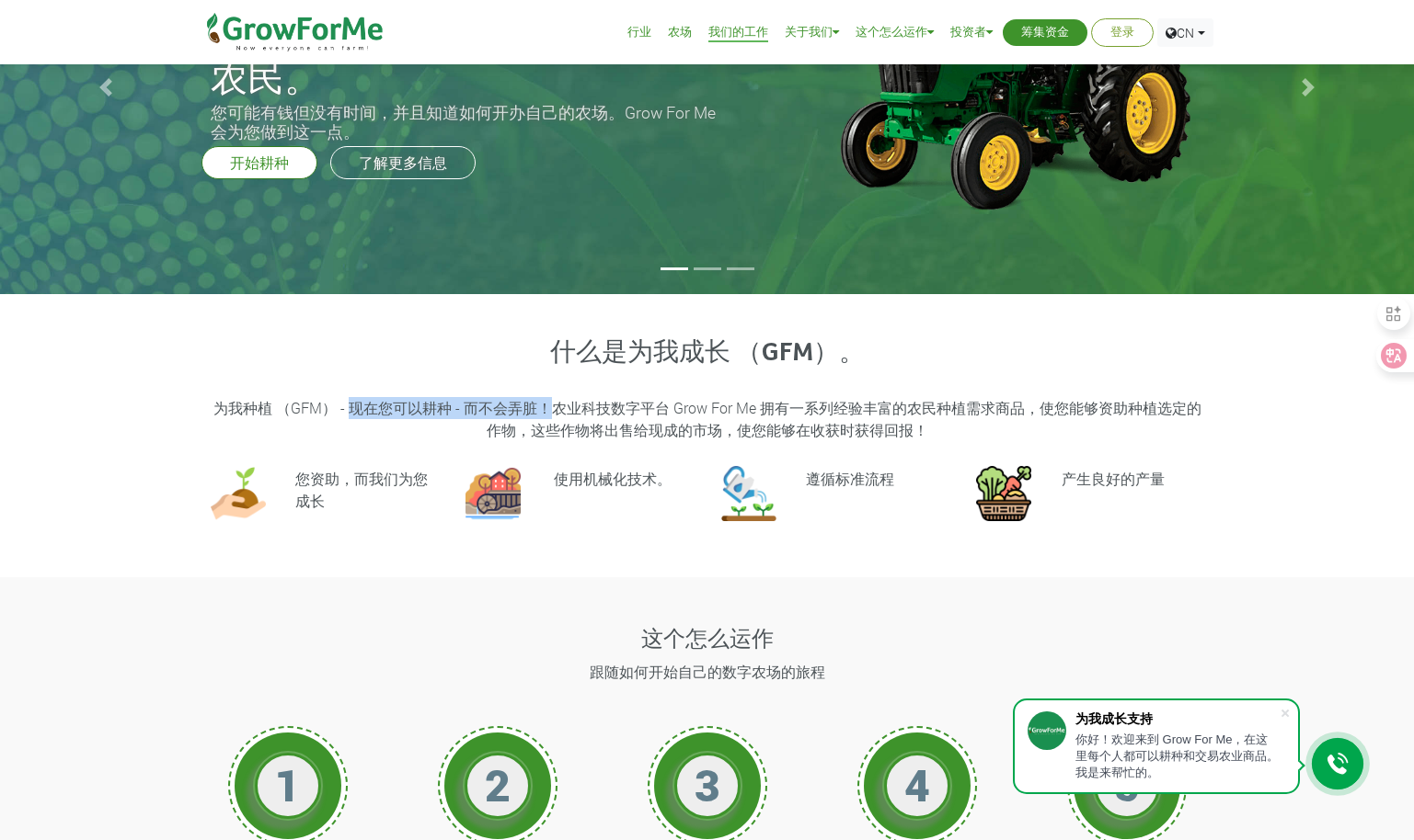
drag, startPoint x: 352, startPoint y: 410, endPoint x: 551, endPoint y: 409, distance: 199.0
click at [551, 409] on p "为我种植 （GFM） - 现在您可以耕种 - 而不会弄脏！农业科技数字平台 Grow For Me 拥有一系列经验丰富的农民种植需求商品，使您能够资助种植选定…" at bounding box center [707, 419] width 988 height 44
drag, startPoint x: 551, startPoint y: 409, endPoint x: 734, endPoint y: 415, distance: 183.1
click at [734, 415] on p "为我种植 （GFM） - 现在您可以耕种 - 而不会弄脏！农业科技数字平台 Grow For Me 拥有一系列经验丰富的农民种植需求商品，使您能够资助种植选定…" at bounding box center [707, 419] width 988 height 44
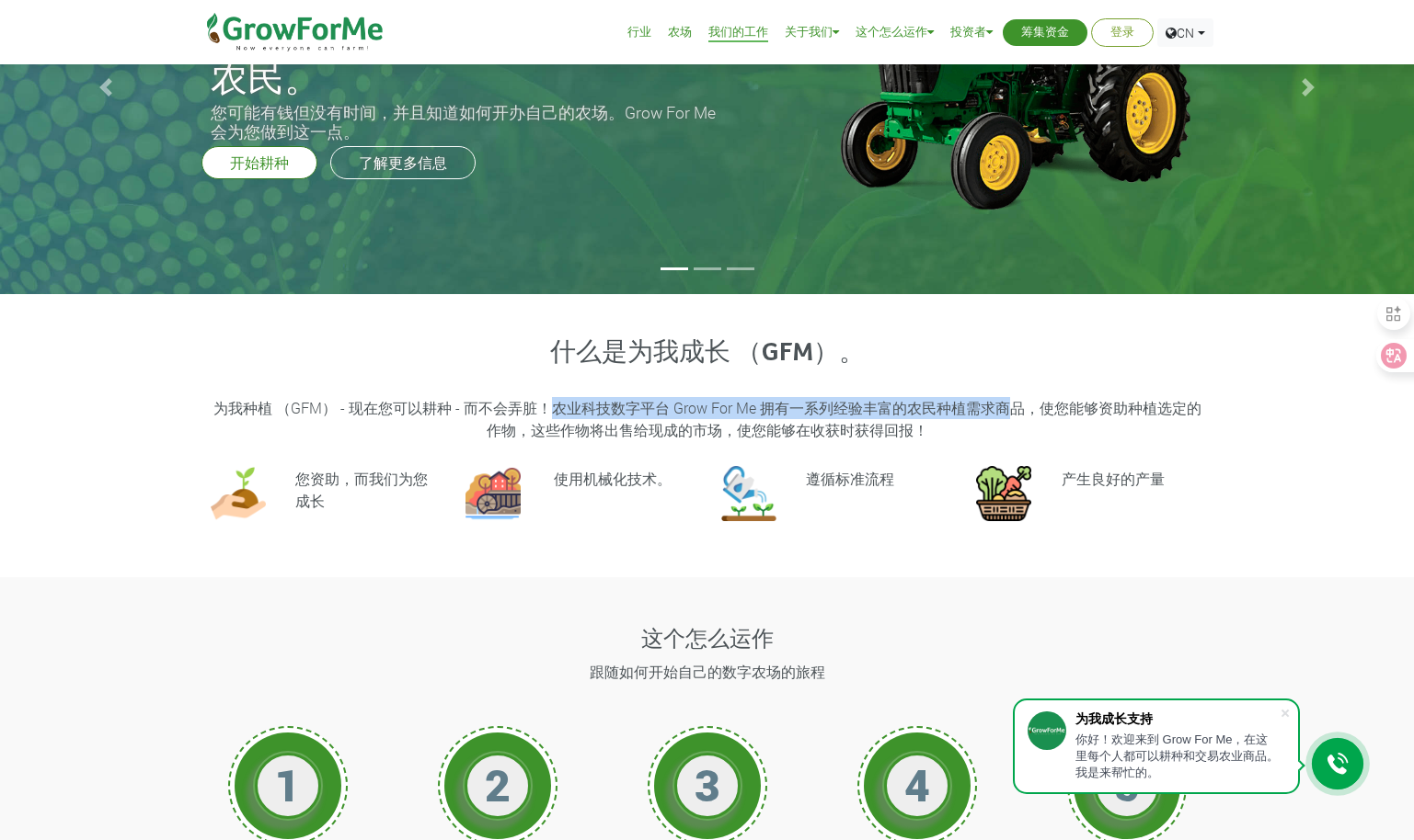
drag, startPoint x: 553, startPoint y: 410, endPoint x: 1012, endPoint y: 402, distance: 459.1
click at [1012, 402] on p "为我种植 （GFM） - 现在您可以耕种 - 而不会弄脏！农业科技数字平台 Grow For Me 拥有一系列经验丰富的农民种植需求商品，使您能够资助种植选定…" at bounding box center [707, 419] width 988 height 44
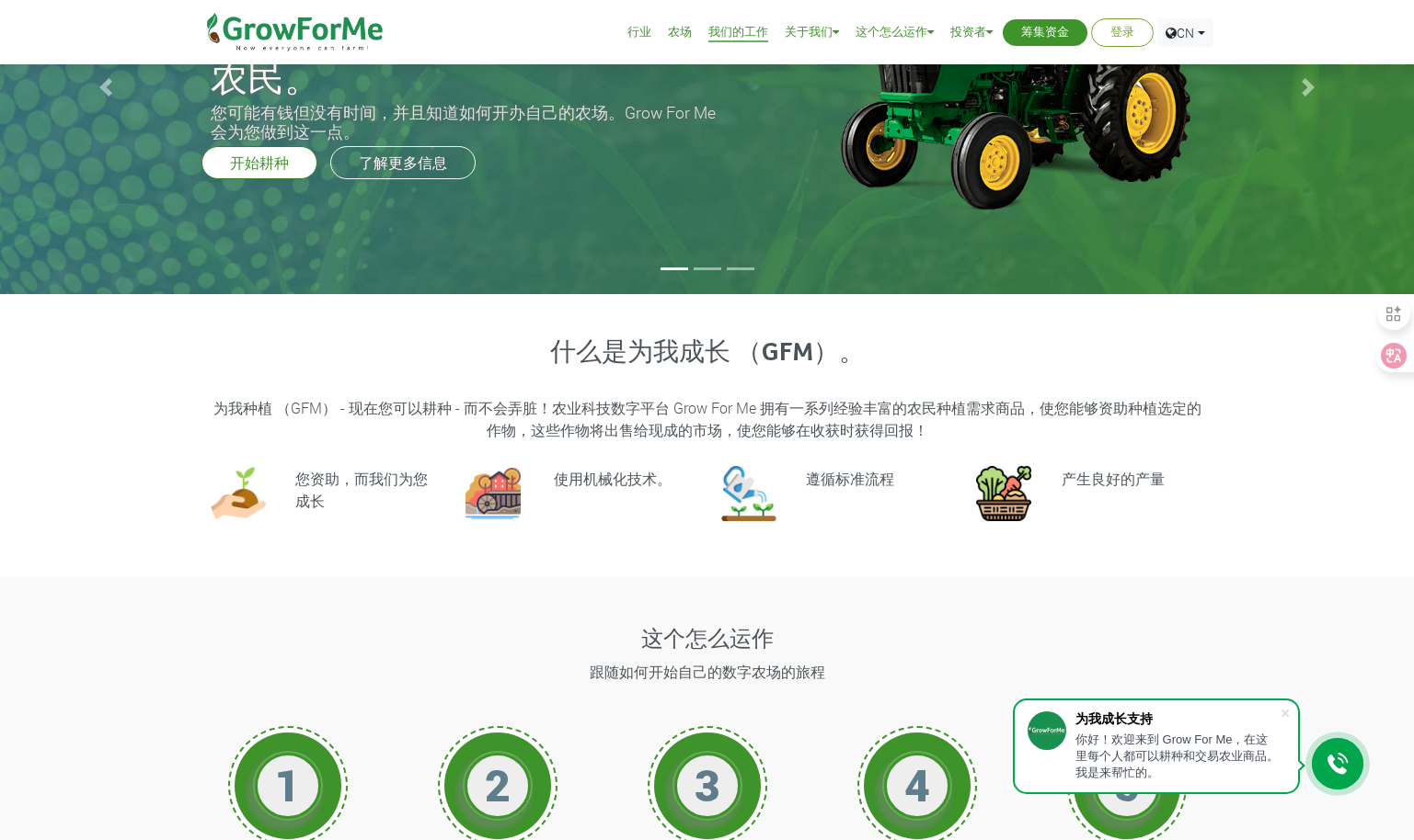
drag, startPoint x: 1012, startPoint y: 402, endPoint x: 885, endPoint y: 441, distance: 132.9
click at [885, 441] on div "什么是为我成长 （GFM）。 为我种植 （GFM） - 现在您可以耕种 - 而不会弄脏！农业科技数字平台 Grow For Me 拥有一系列经验丰富的农民种植…" at bounding box center [707, 437] width 1048 height 198
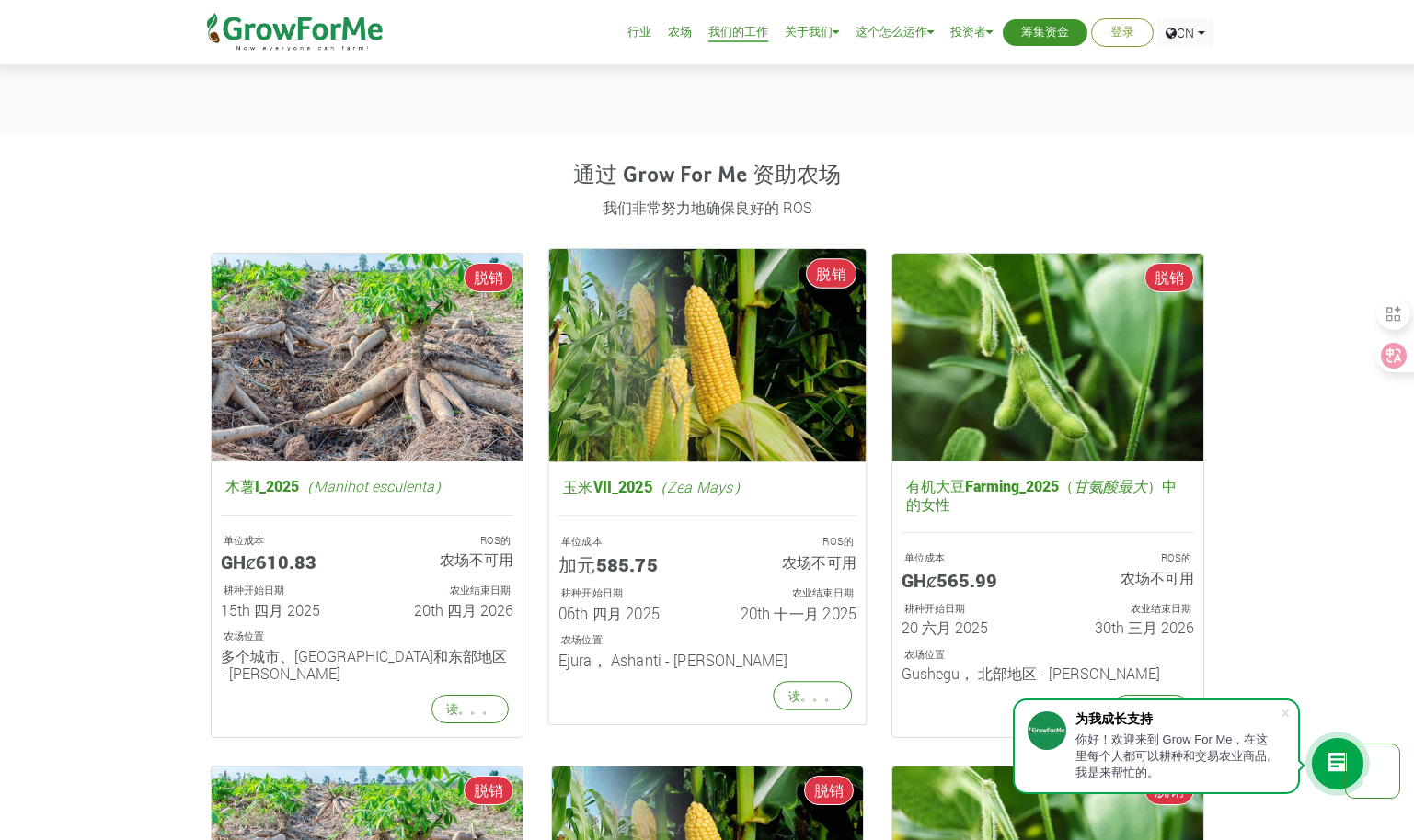
scroll to position [828, 0]
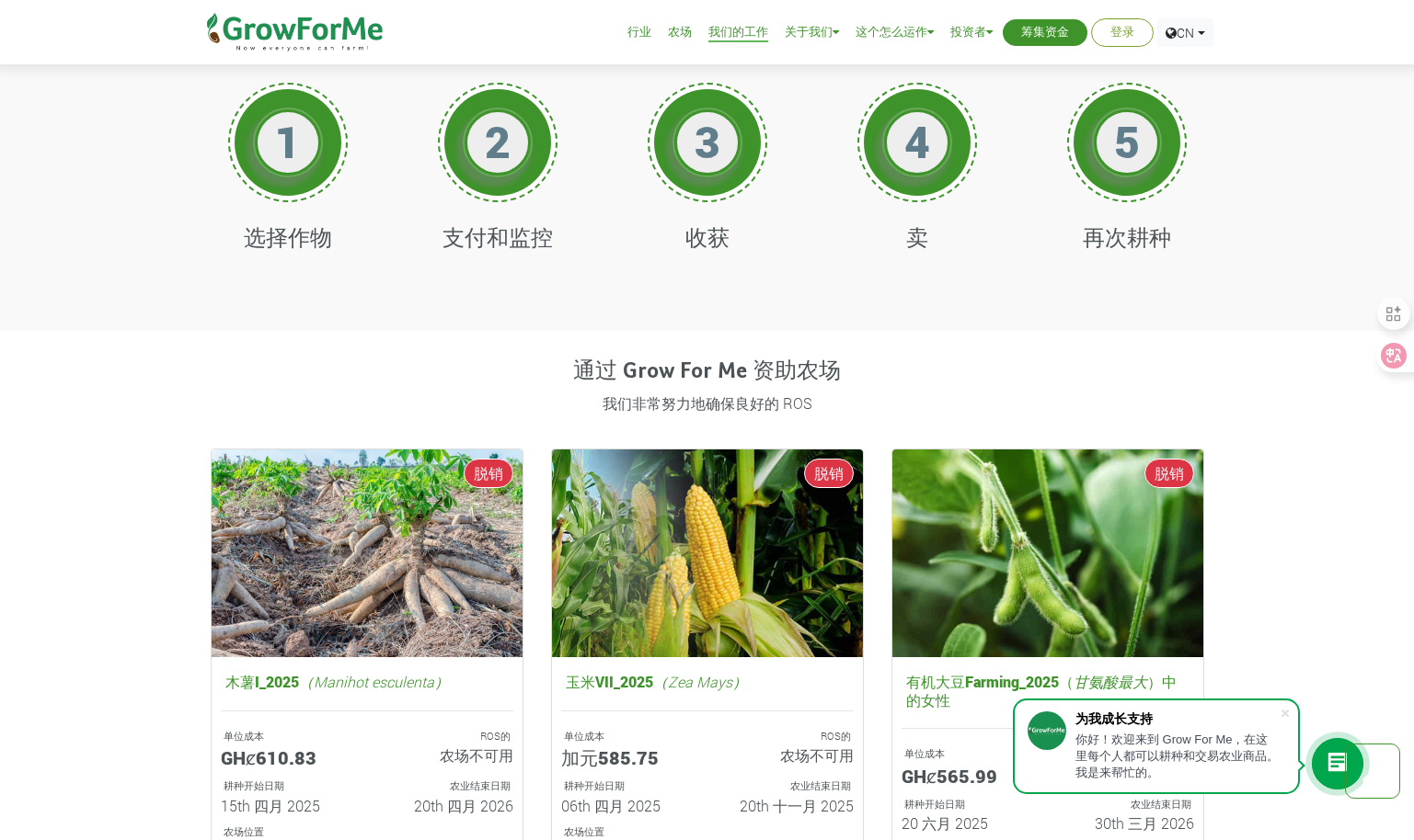
click at [384, 171] on div "1 选择作物" at bounding box center [288, 184] width 210 height 239
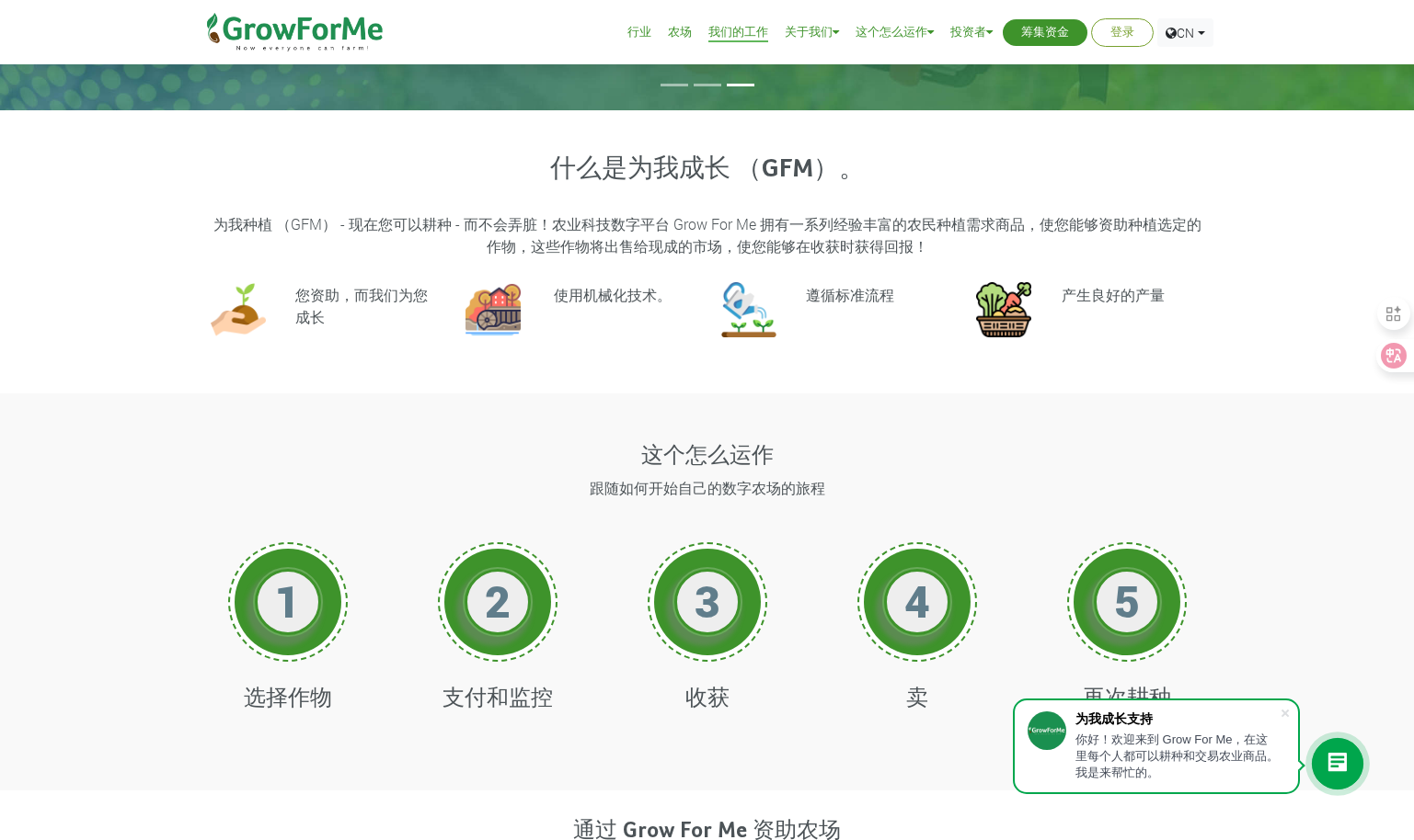
scroll to position [460, 0]
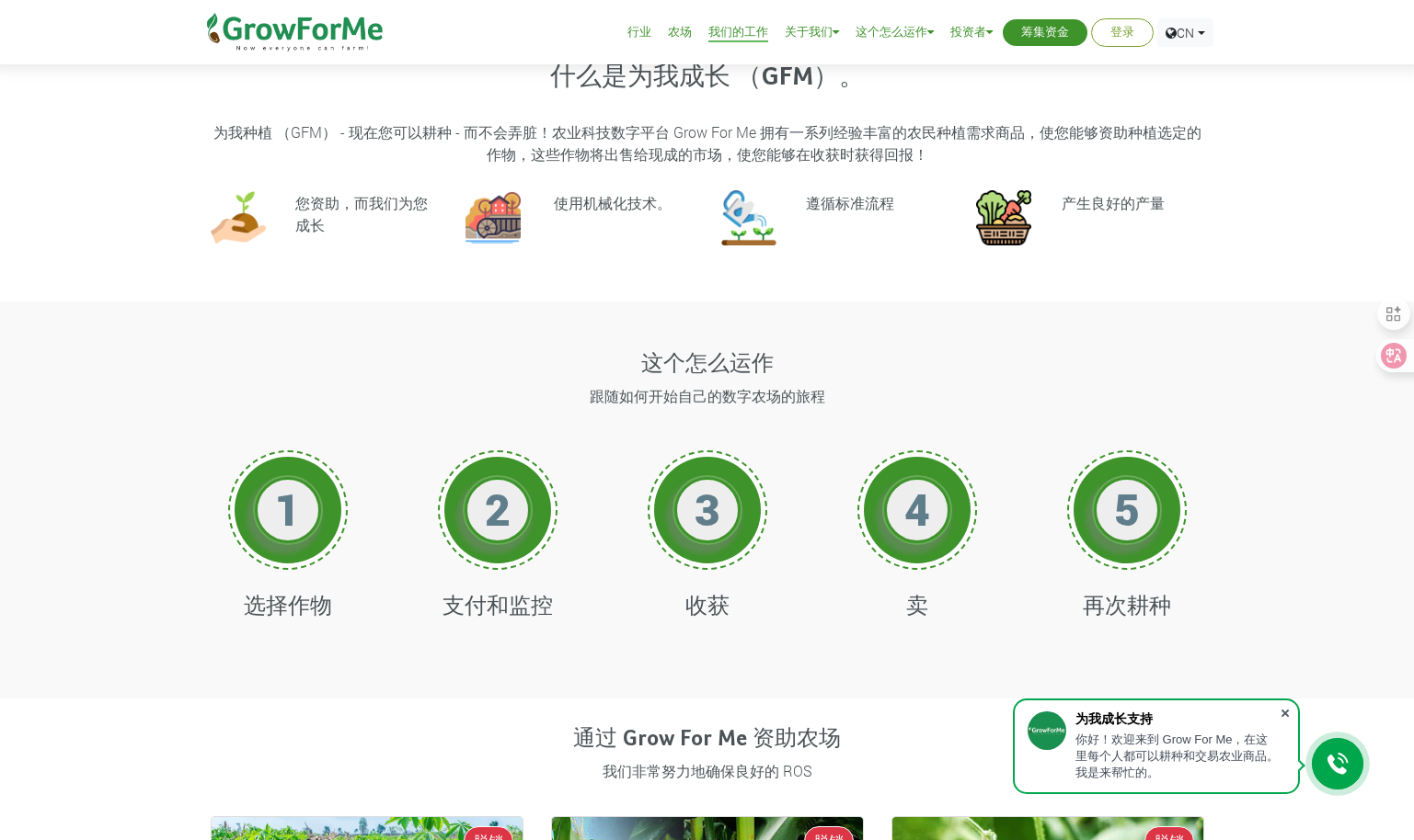
click at [1282, 707] on span at bounding box center [1284, 712] width 18 height 18
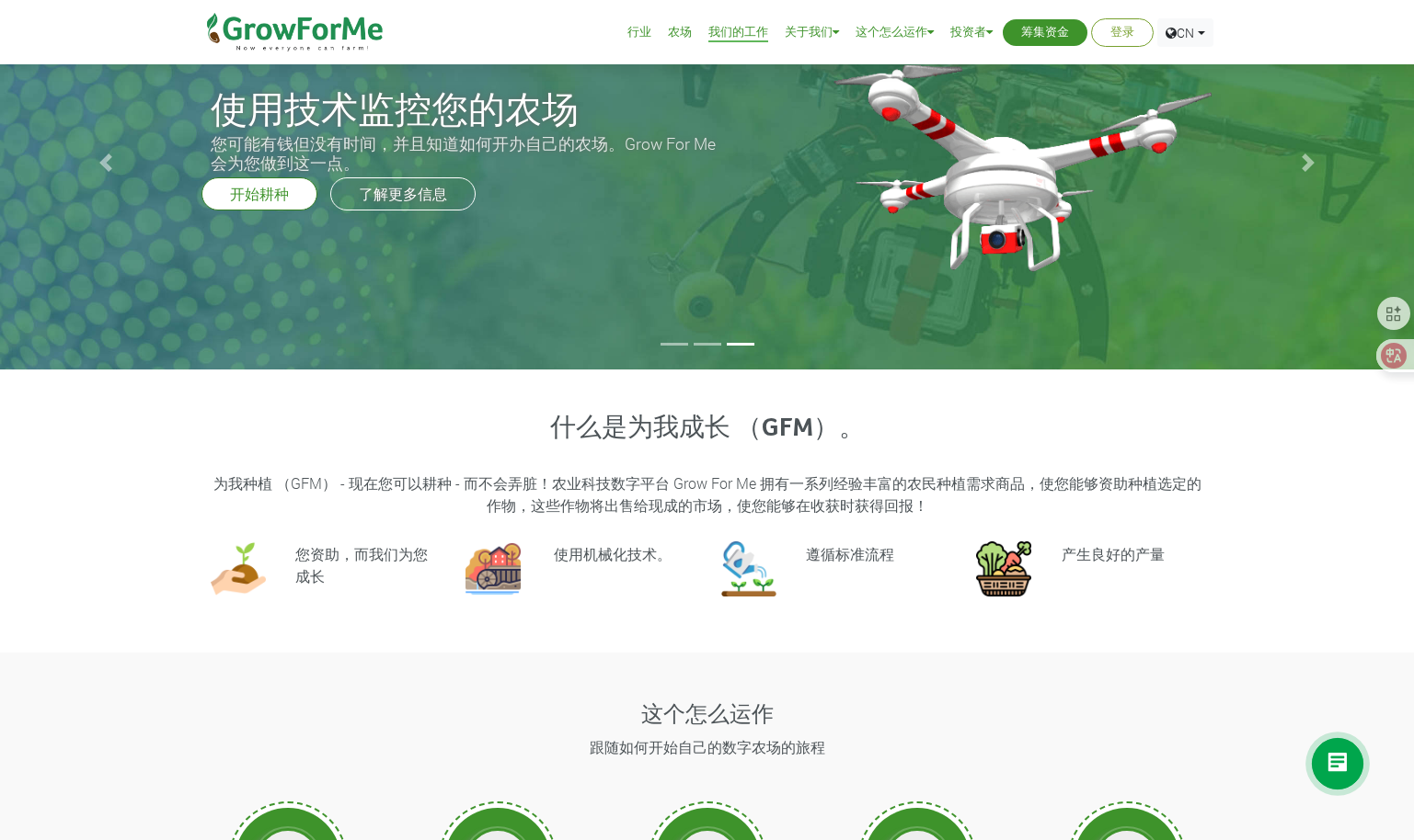
scroll to position [0, 0]
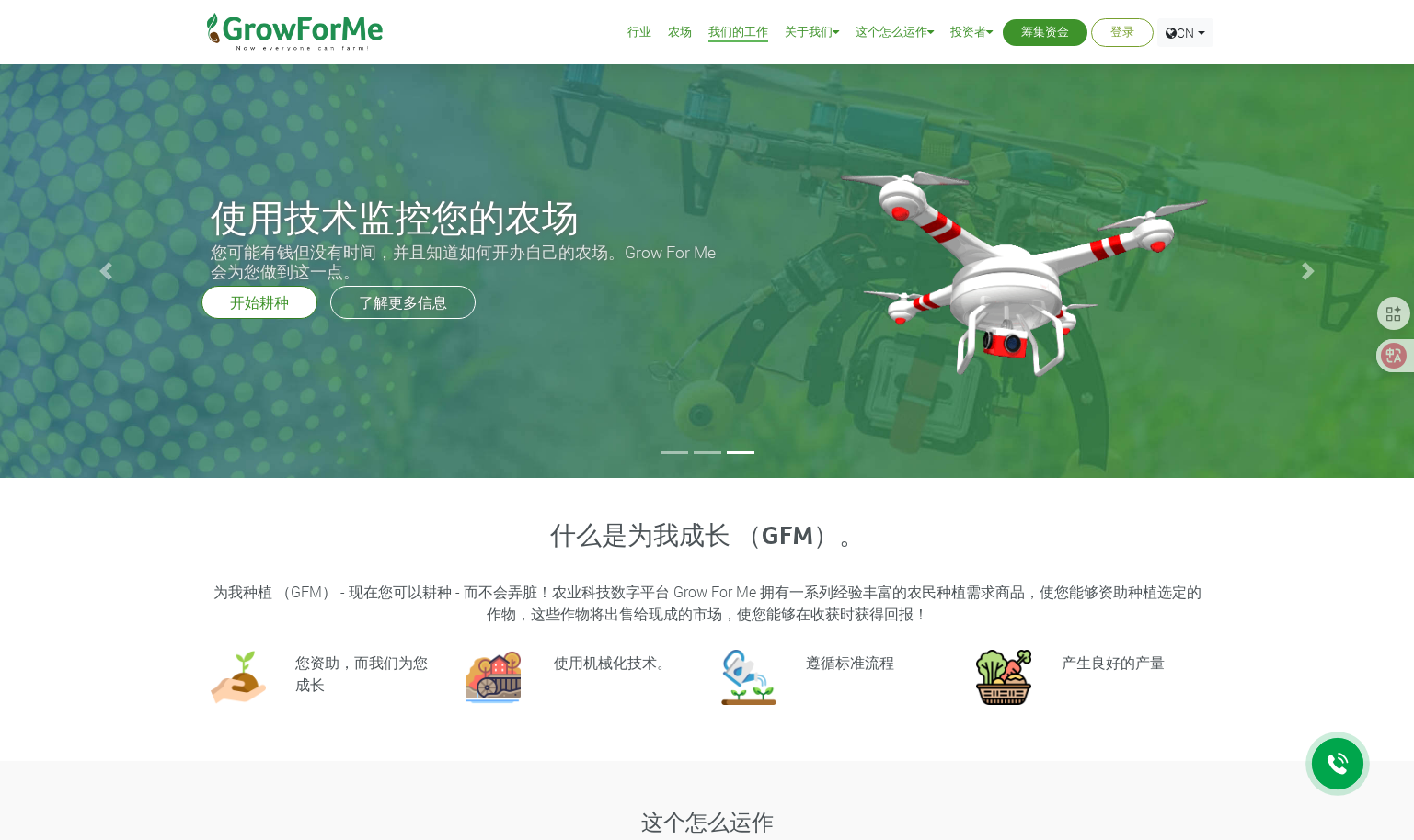
click at [745, 33] on link "我们的工作" at bounding box center [737, 32] width 60 height 19
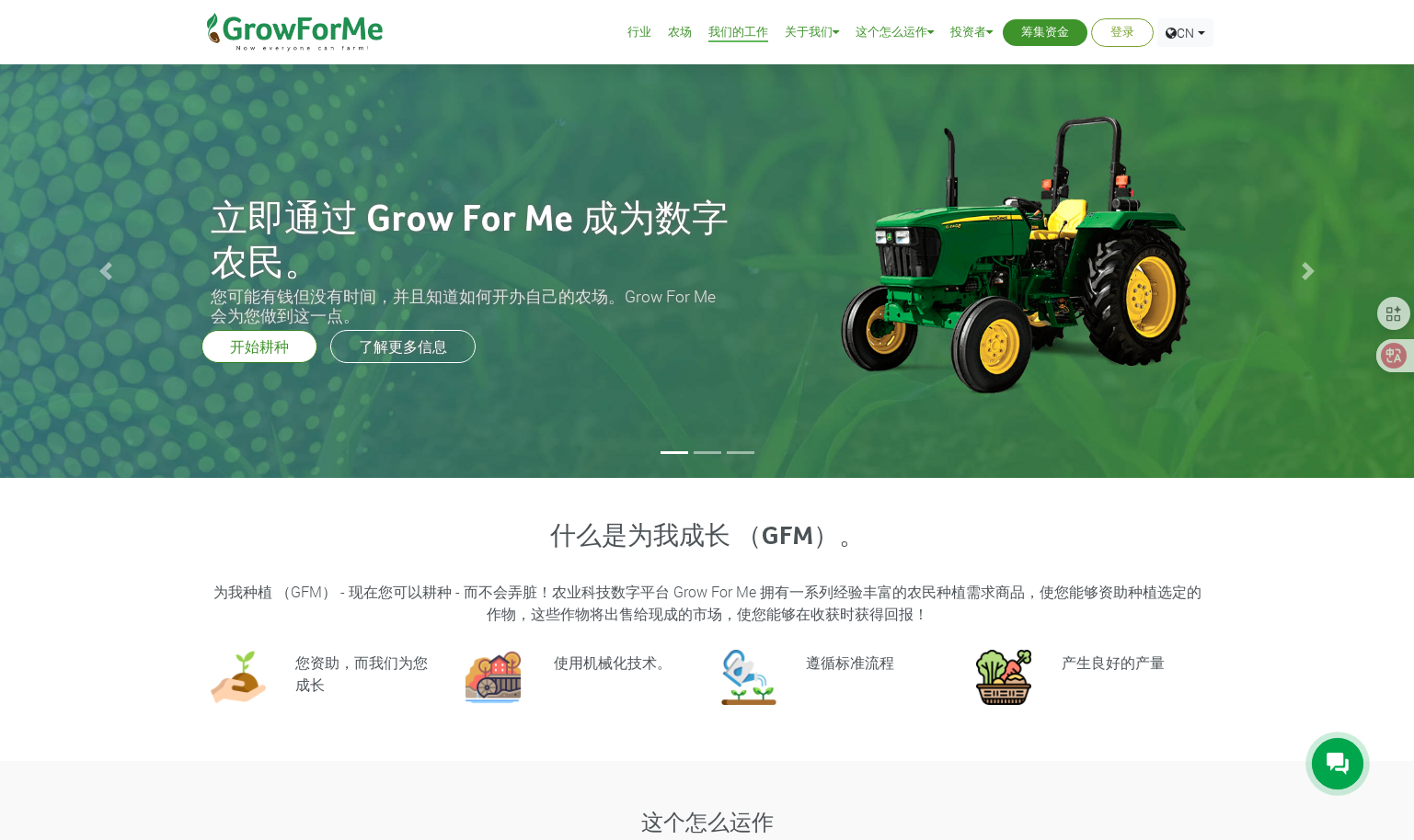
click at [702, 452] on li at bounding box center [707, 452] width 28 height 3
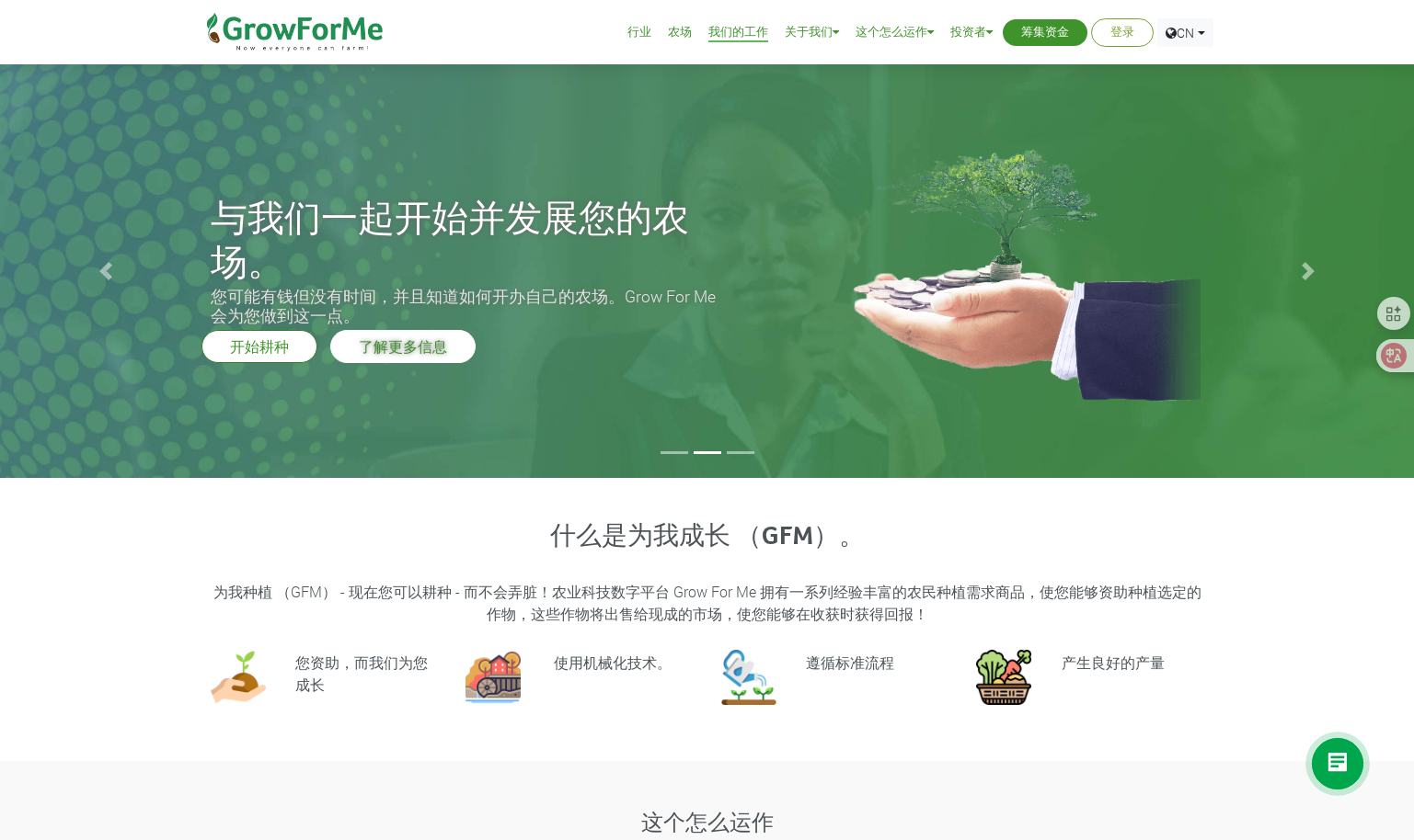
click at [396, 353] on link "了解更多信息" at bounding box center [403, 347] width 146 height 33
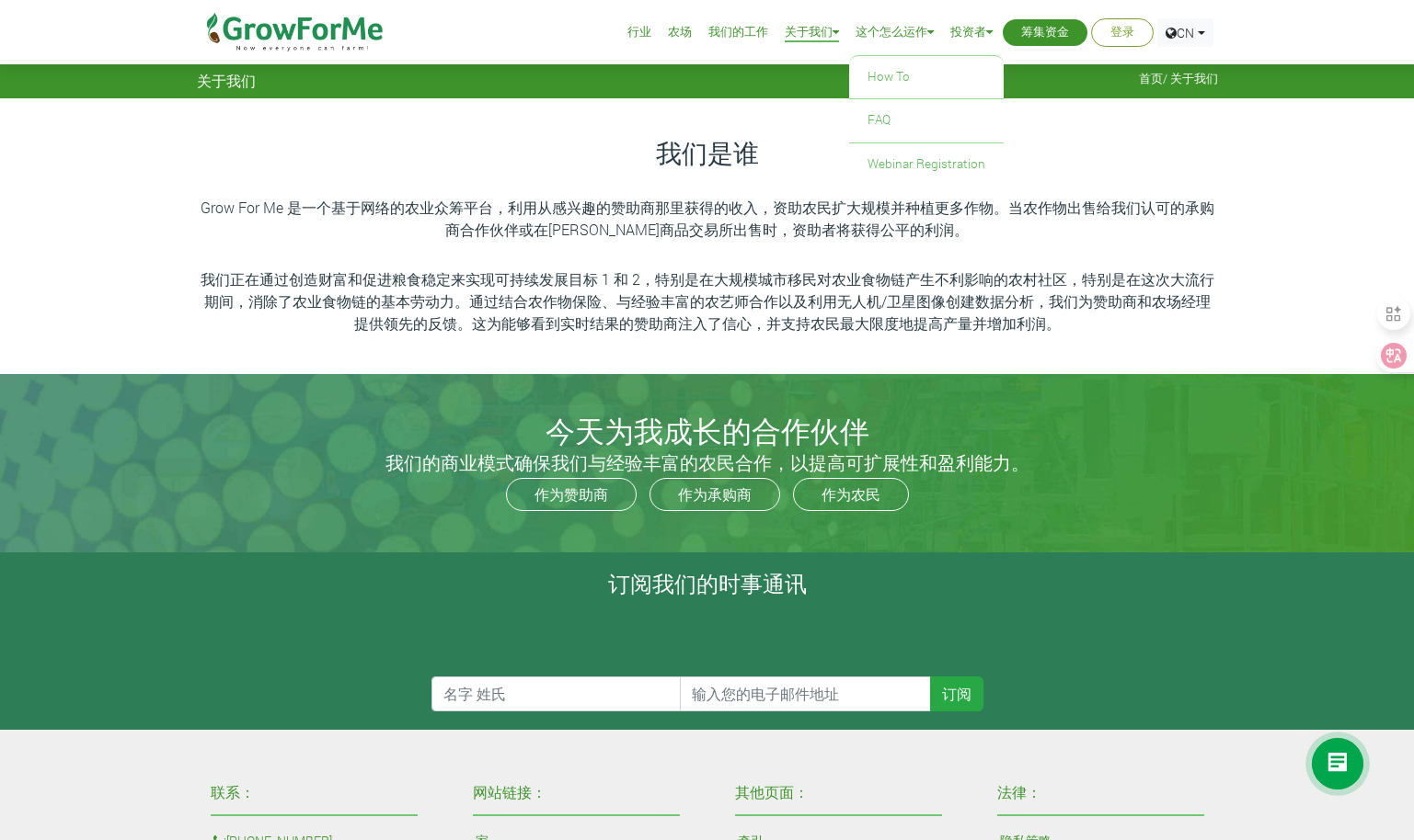
click at [913, 39] on font "这个怎么运作" at bounding box center [891, 30] width 71 height 14
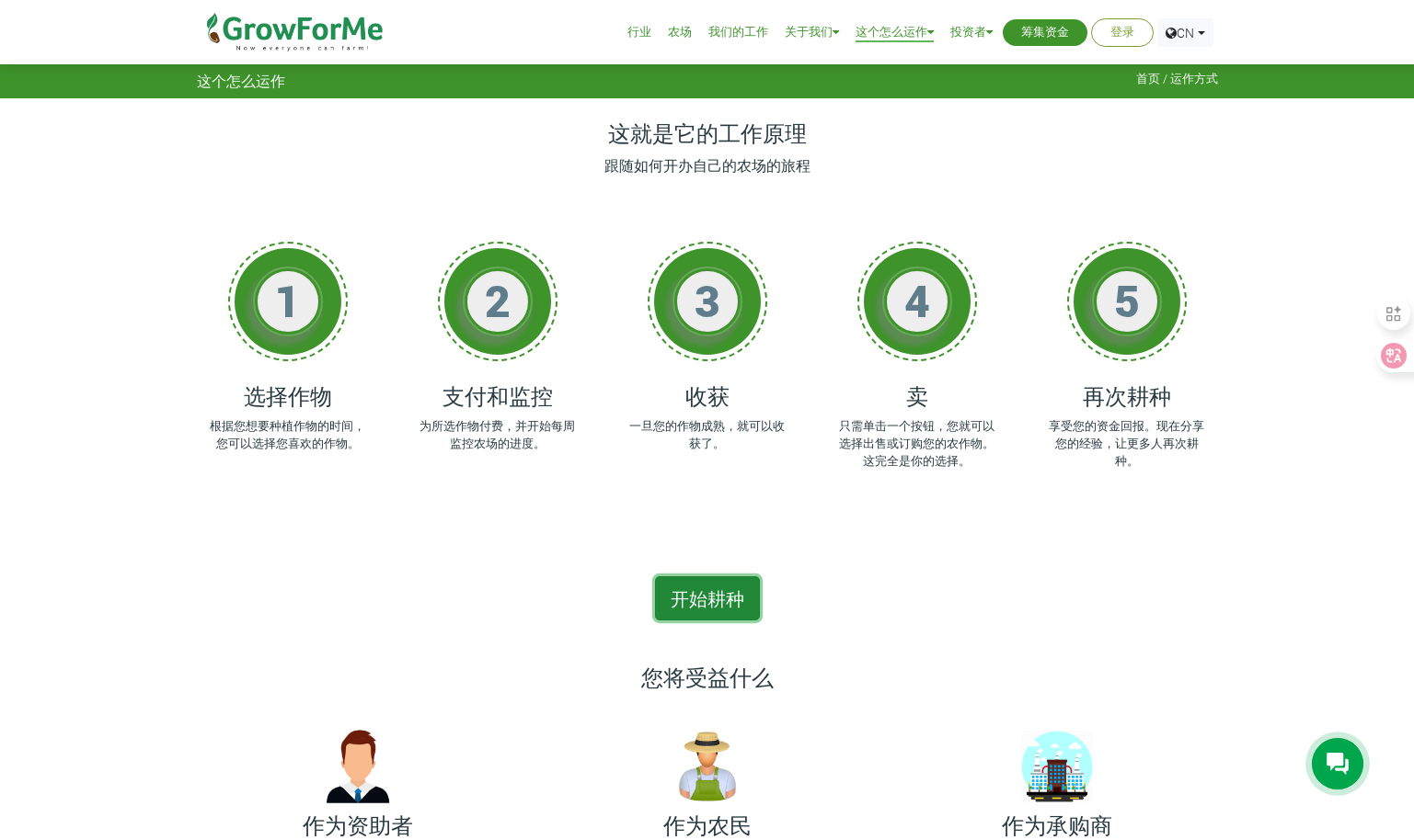
click at [706, 612] on link "开始耕种" at bounding box center [707, 598] width 105 height 44
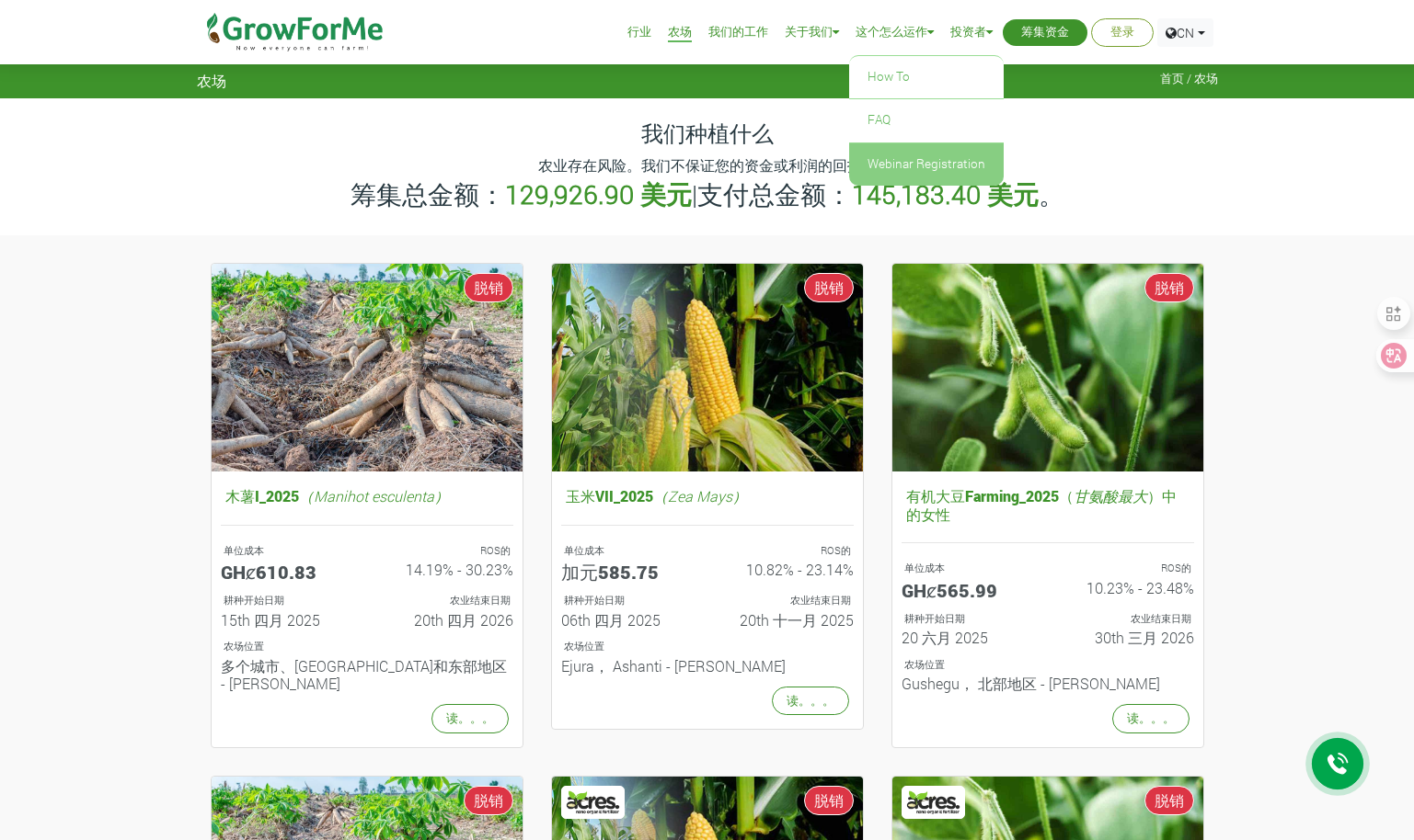
click at [939, 170] on link "Webinar Registration" at bounding box center [926, 165] width 154 height 42
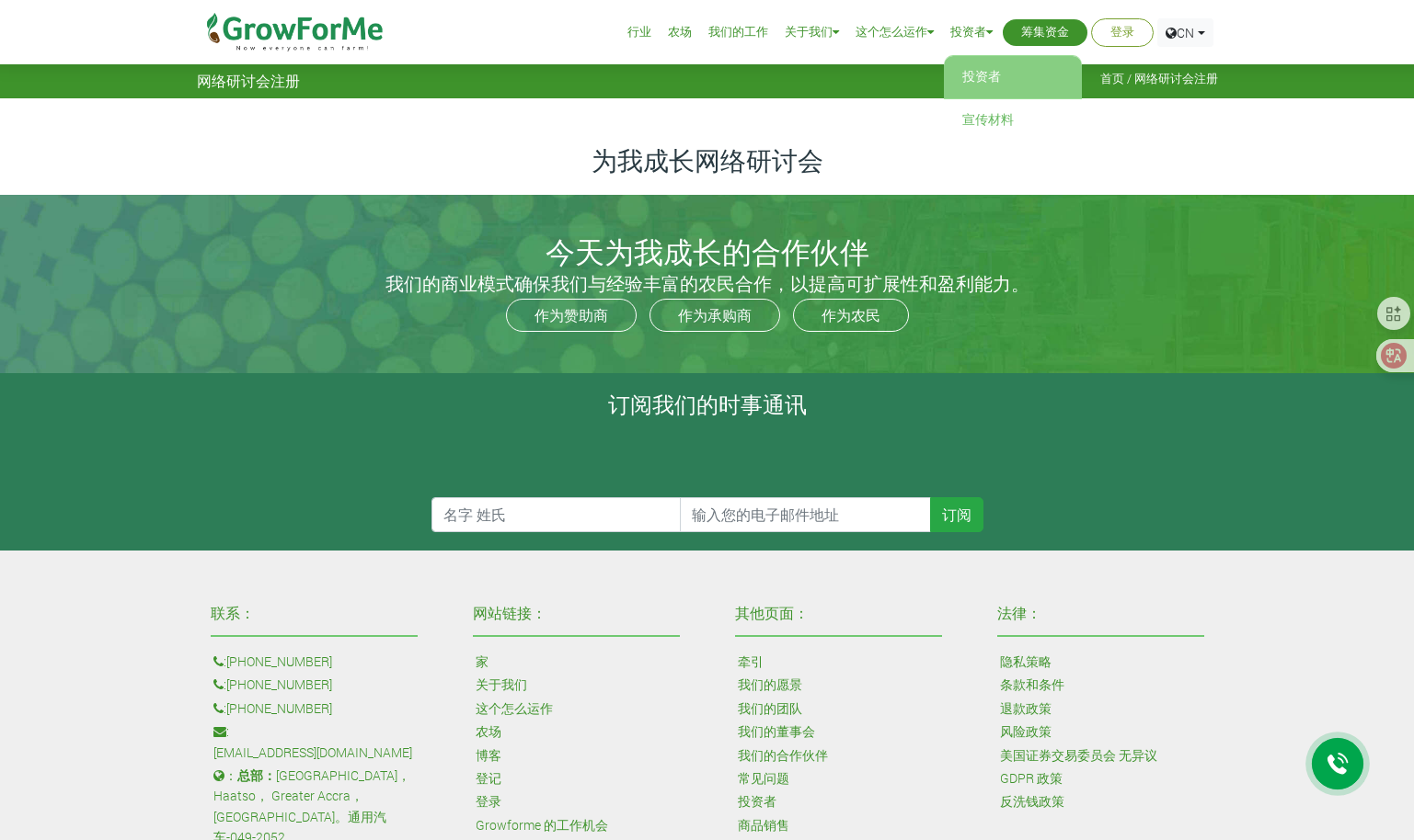
click at [970, 71] on link "投资者" at bounding box center [1012, 77] width 138 height 42
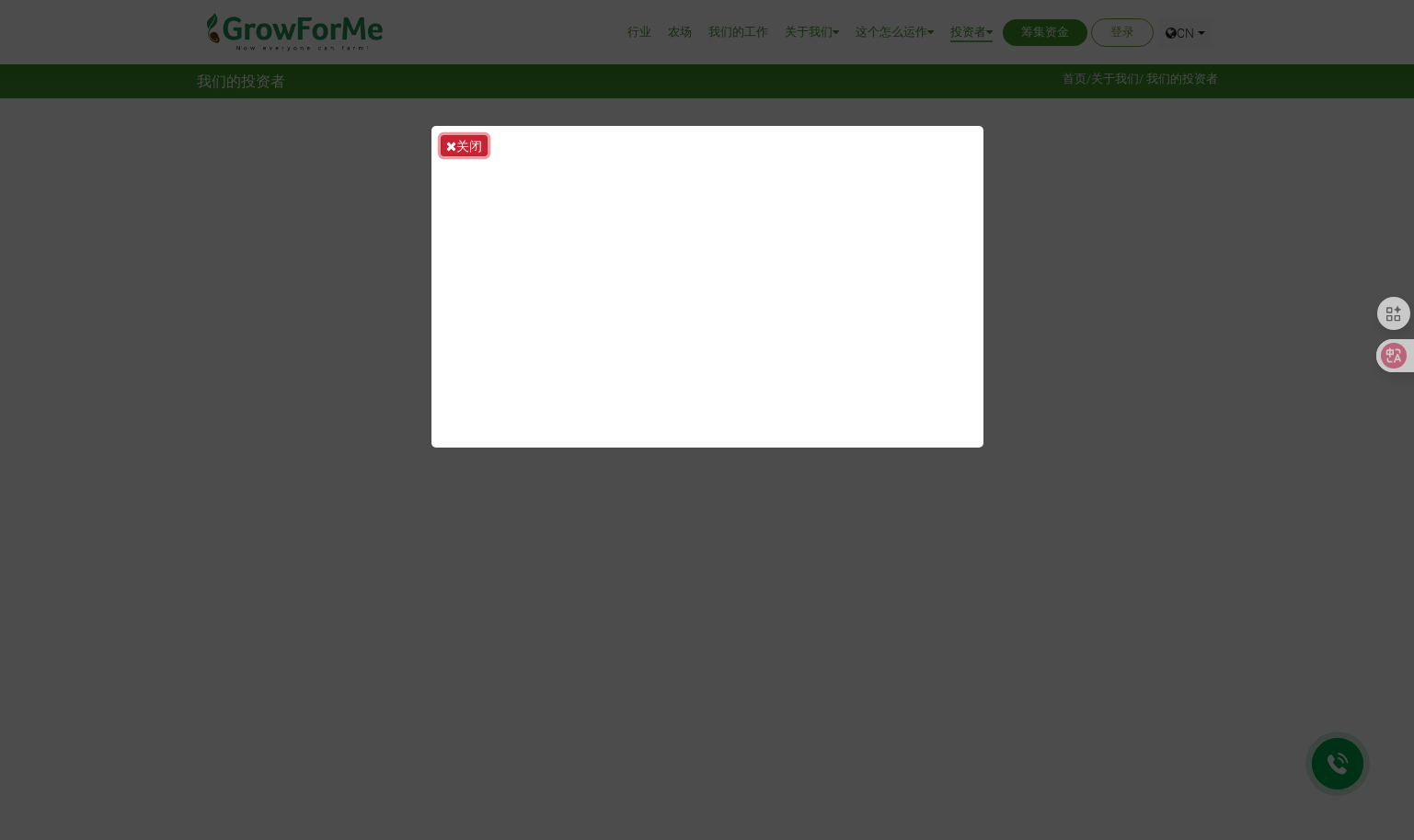
click at [467, 148] on font "关闭" at bounding box center [469, 146] width 26 height 17
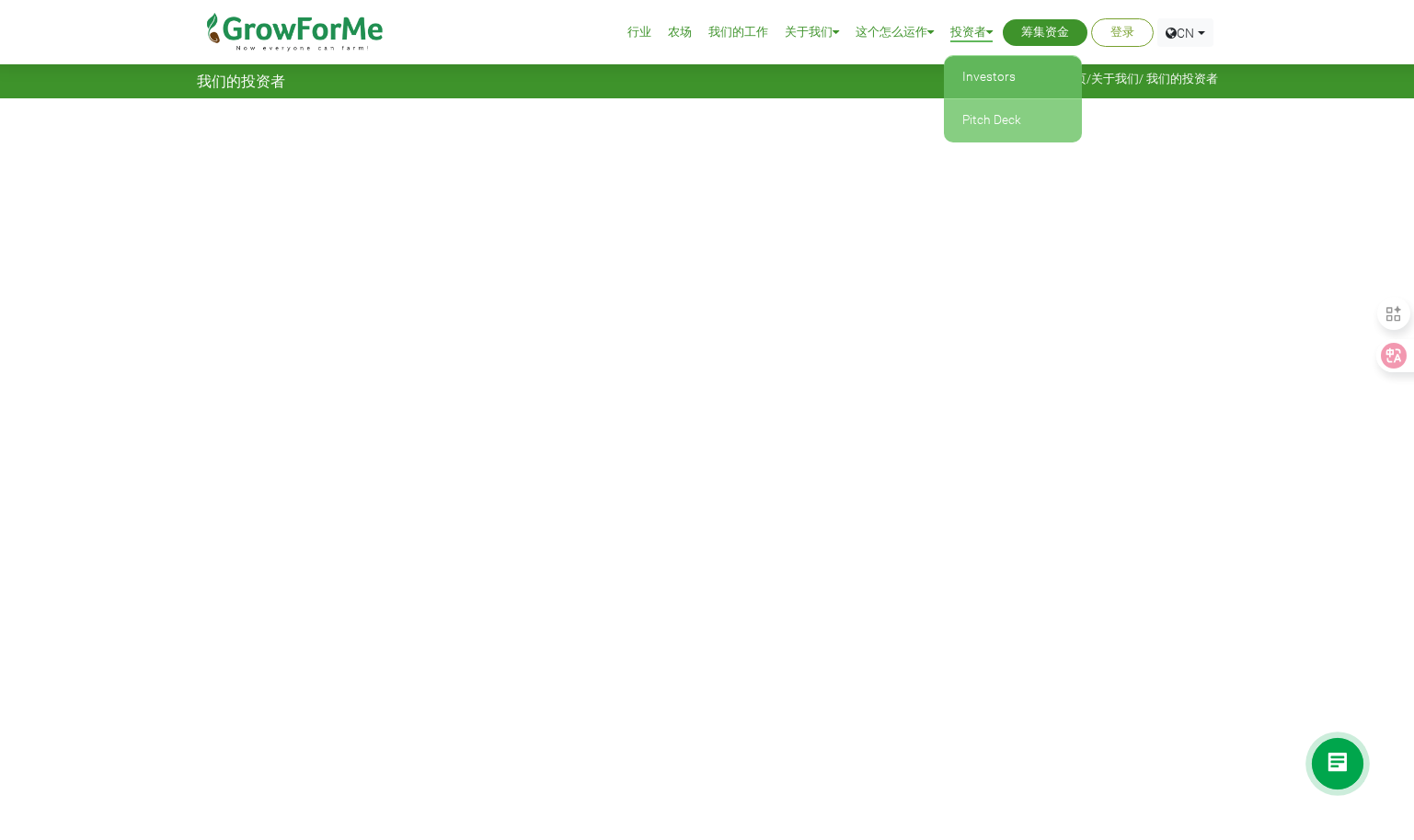
click at [996, 114] on link "Pitch Deck" at bounding box center [1012, 120] width 138 height 42
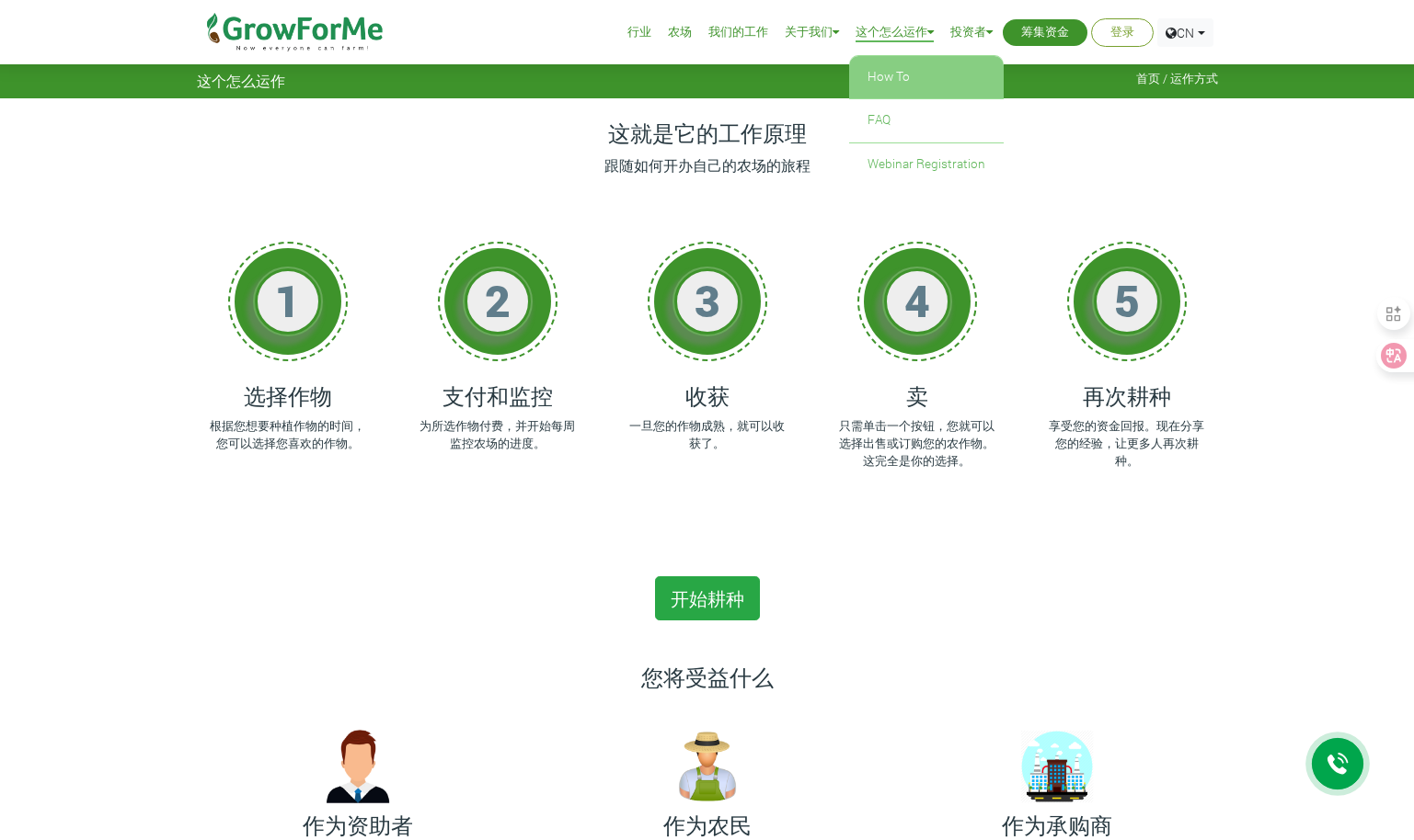
click at [890, 84] on link "How To" at bounding box center [926, 77] width 154 height 42
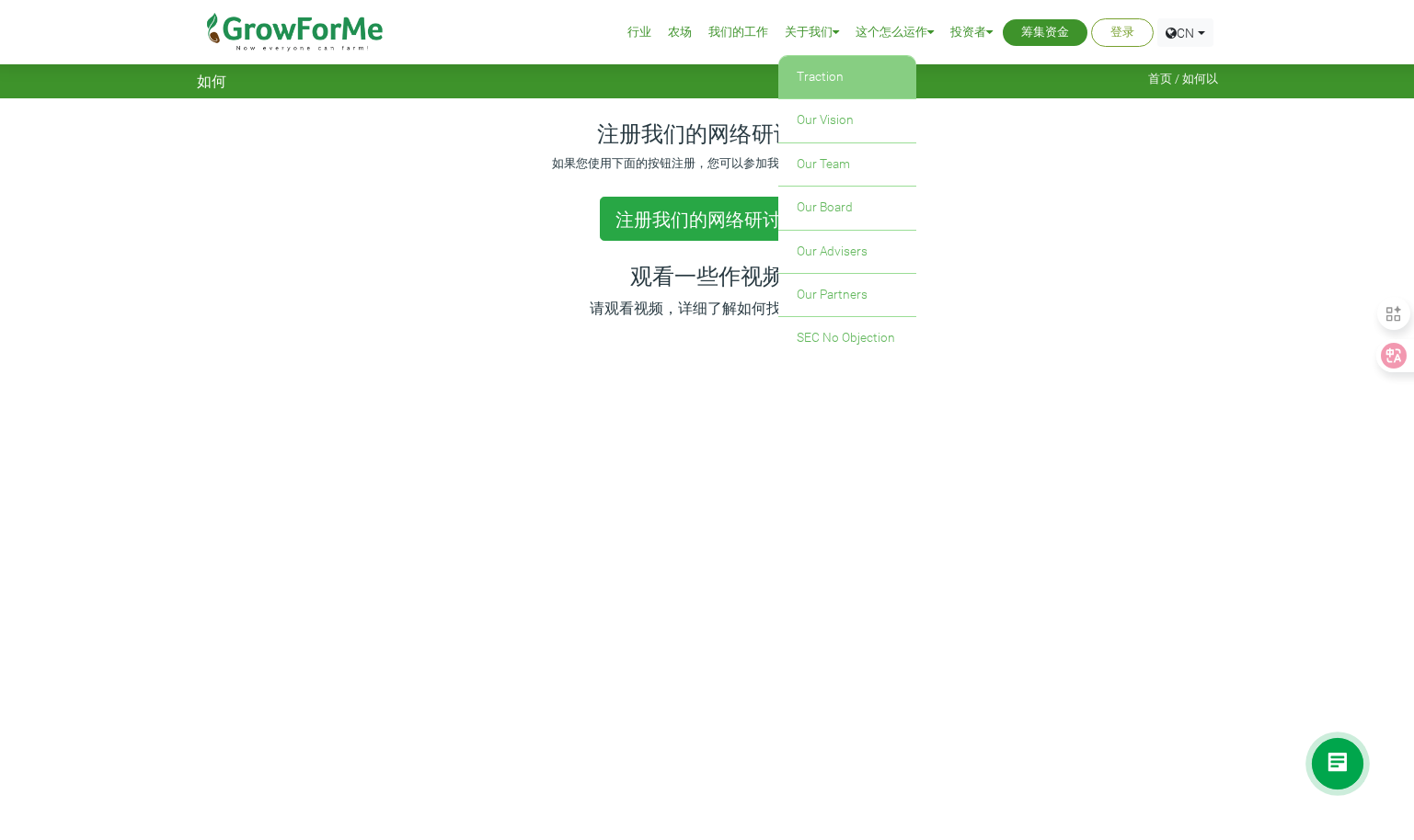
click at [827, 81] on link "Traction" at bounding box center [847, 77] width 138 height 42
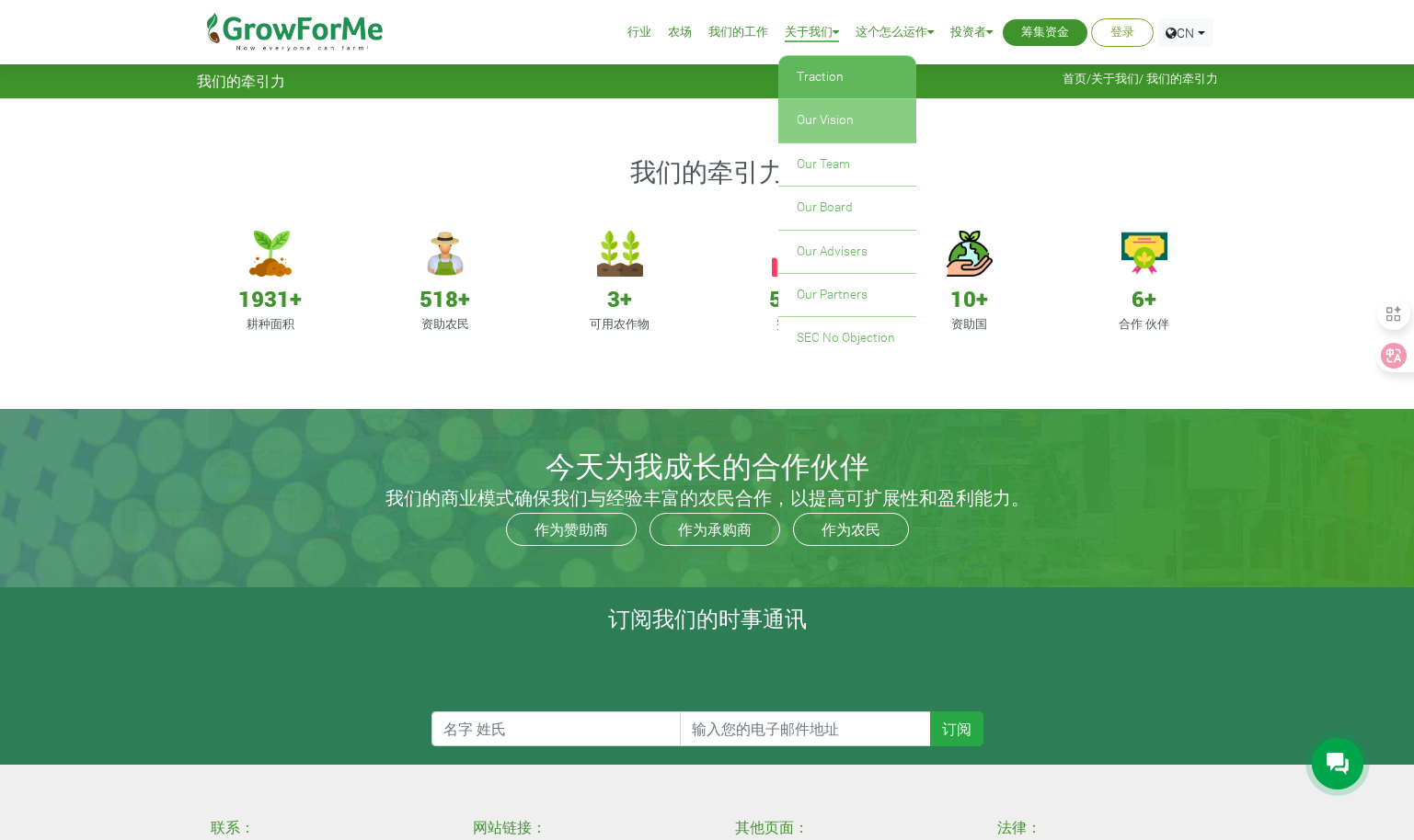
click at [845, 109] on link "Our Vision" at bounding box center [847, 120] width 138 height 42
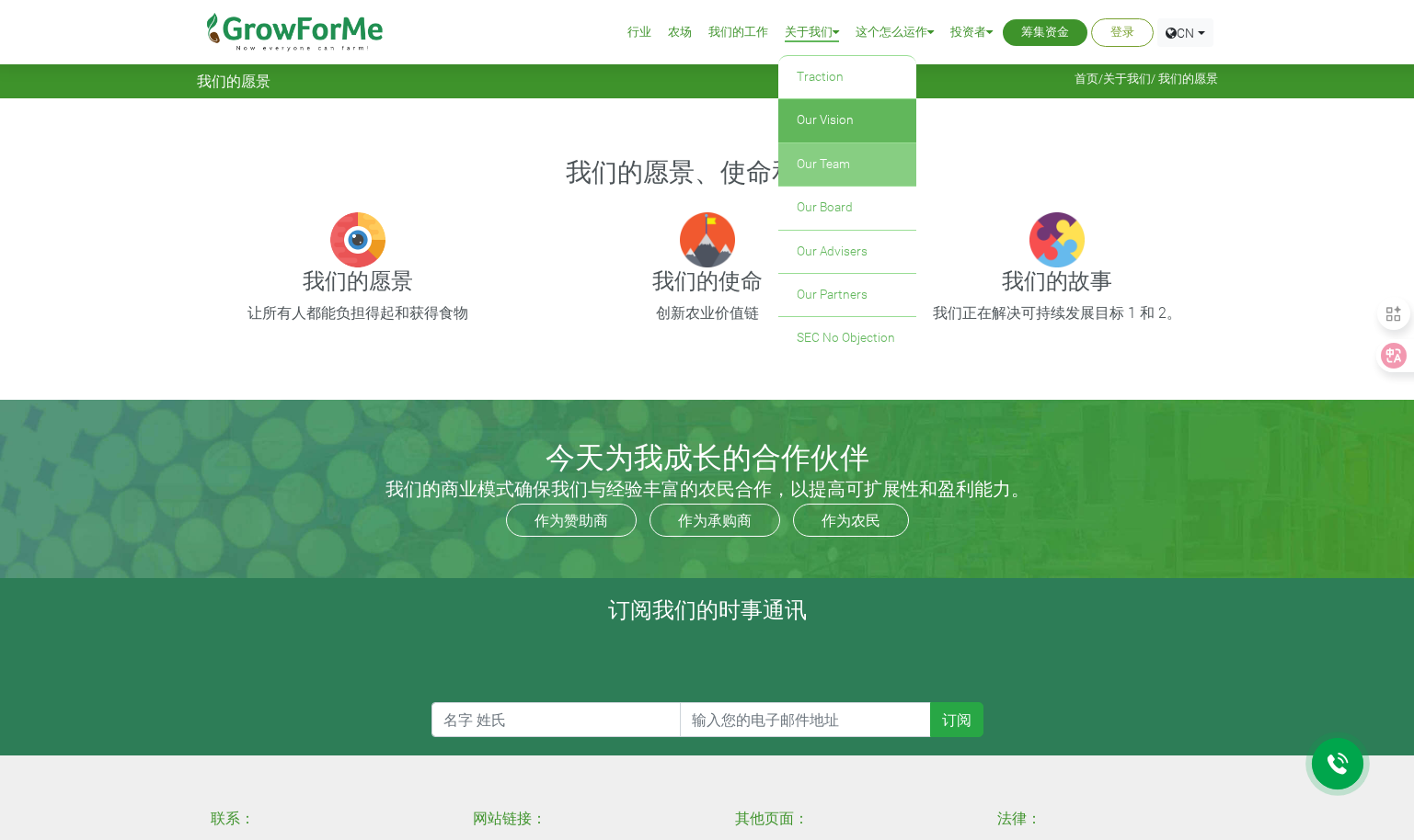
click at [841, 161] on link "Our Team" at bounding box center [847, 165] width 138 height 42
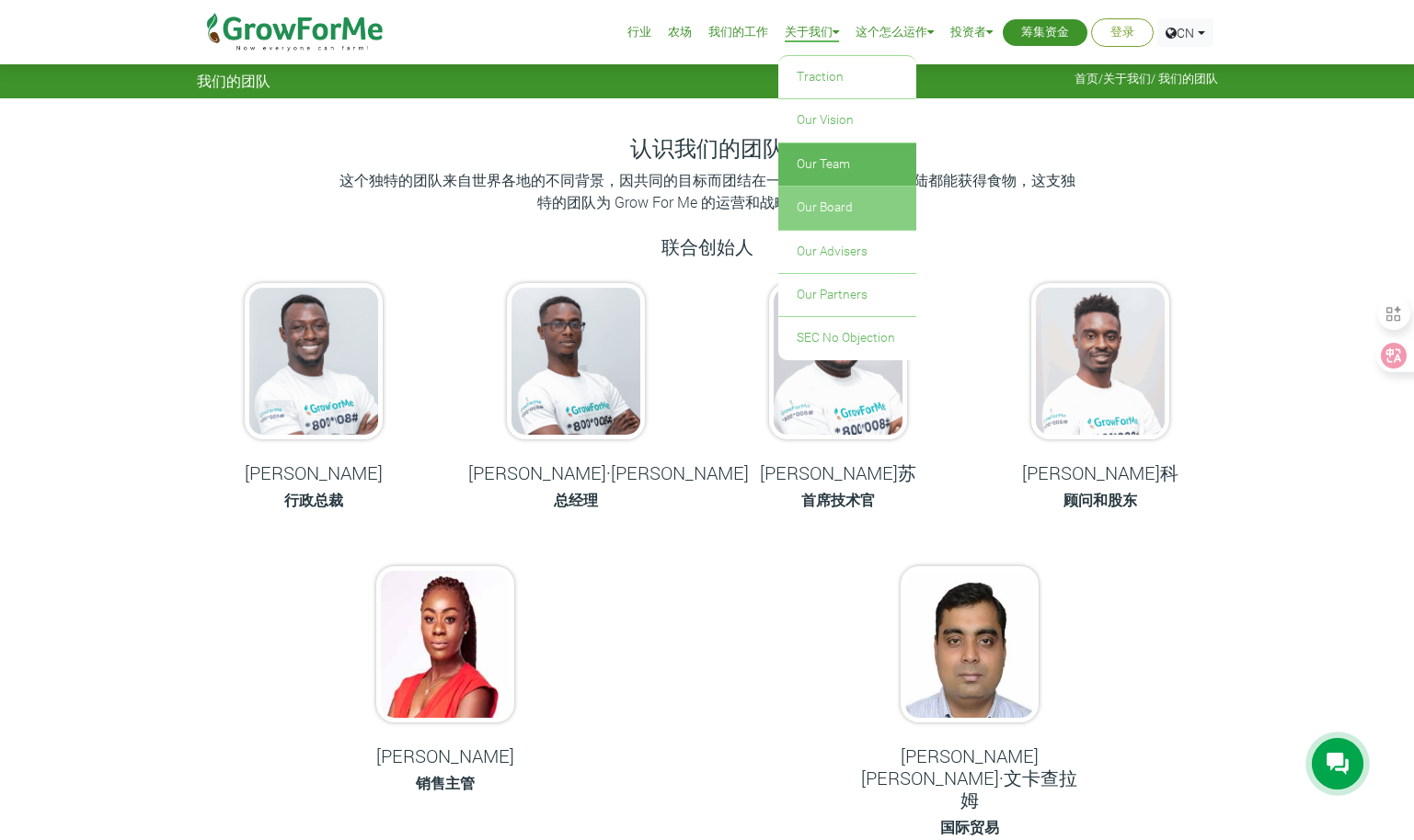
click at [826, 215] on link "Our Board" at bounding box center [847, 208] width 138 height 42
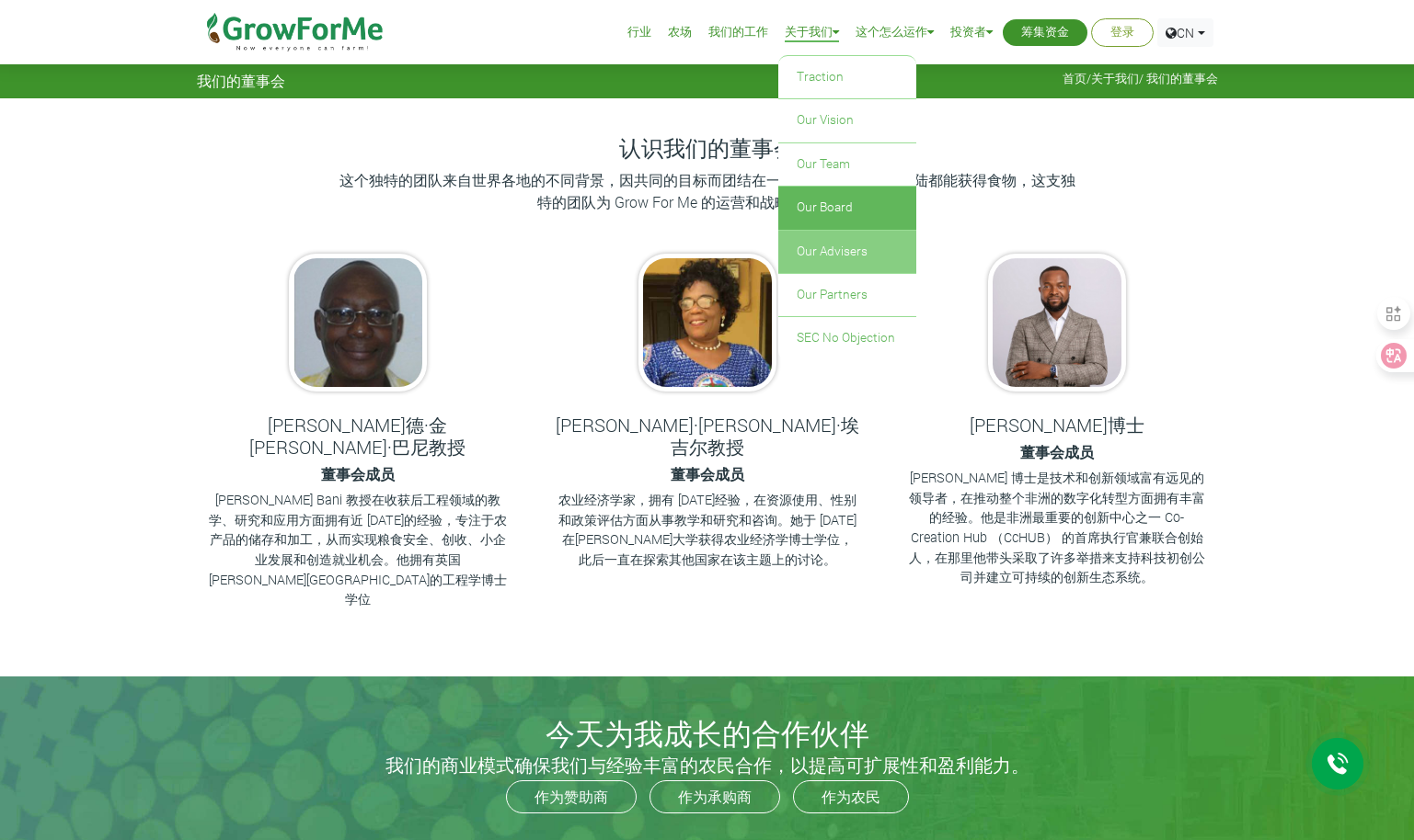
click at [857, 260] on link "Our Advisers" at bounding box center [847, 251] width 138 height 42
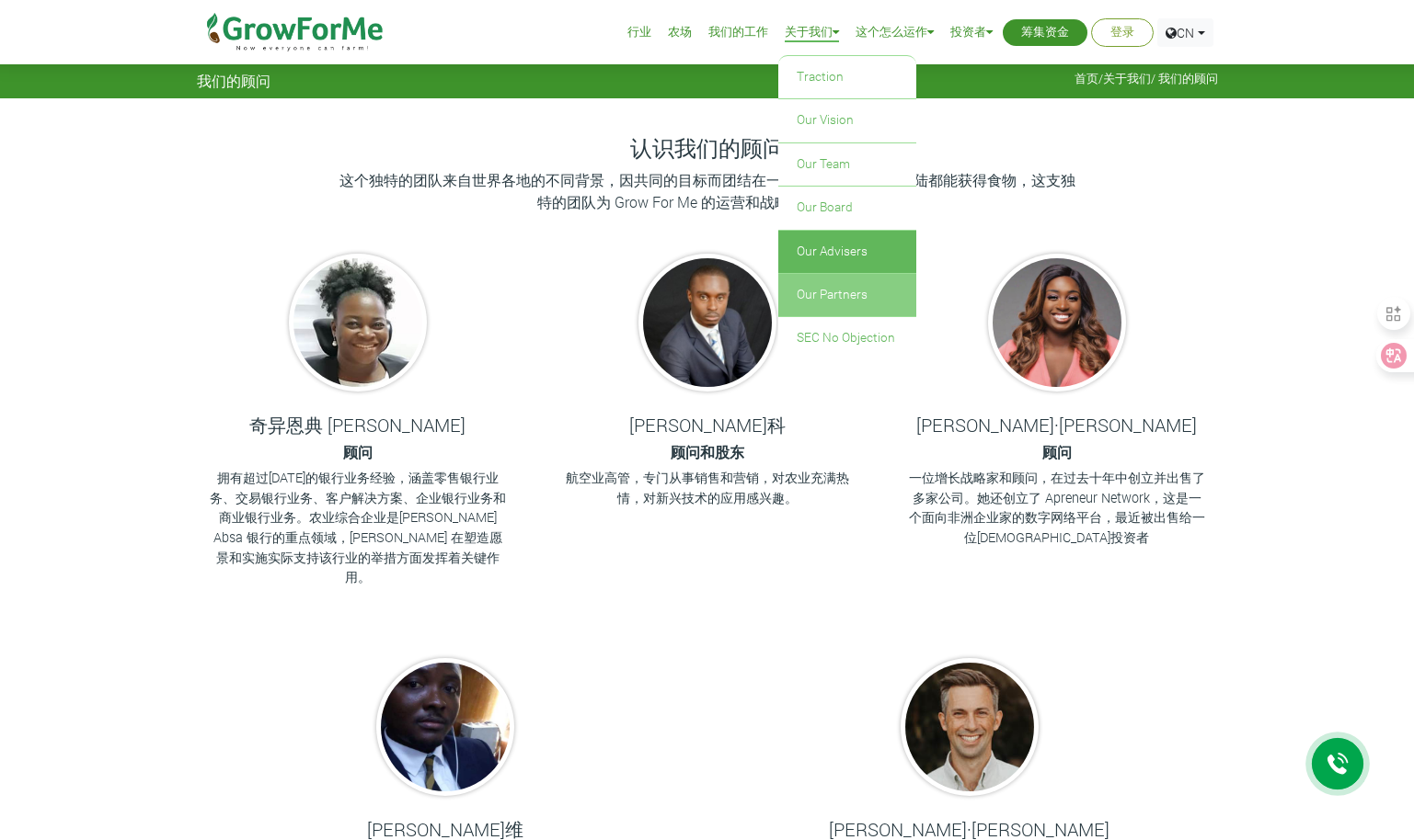
click at [866, 301] on link "Our Partners" at bounding box center [847, 295] width 138 height 42
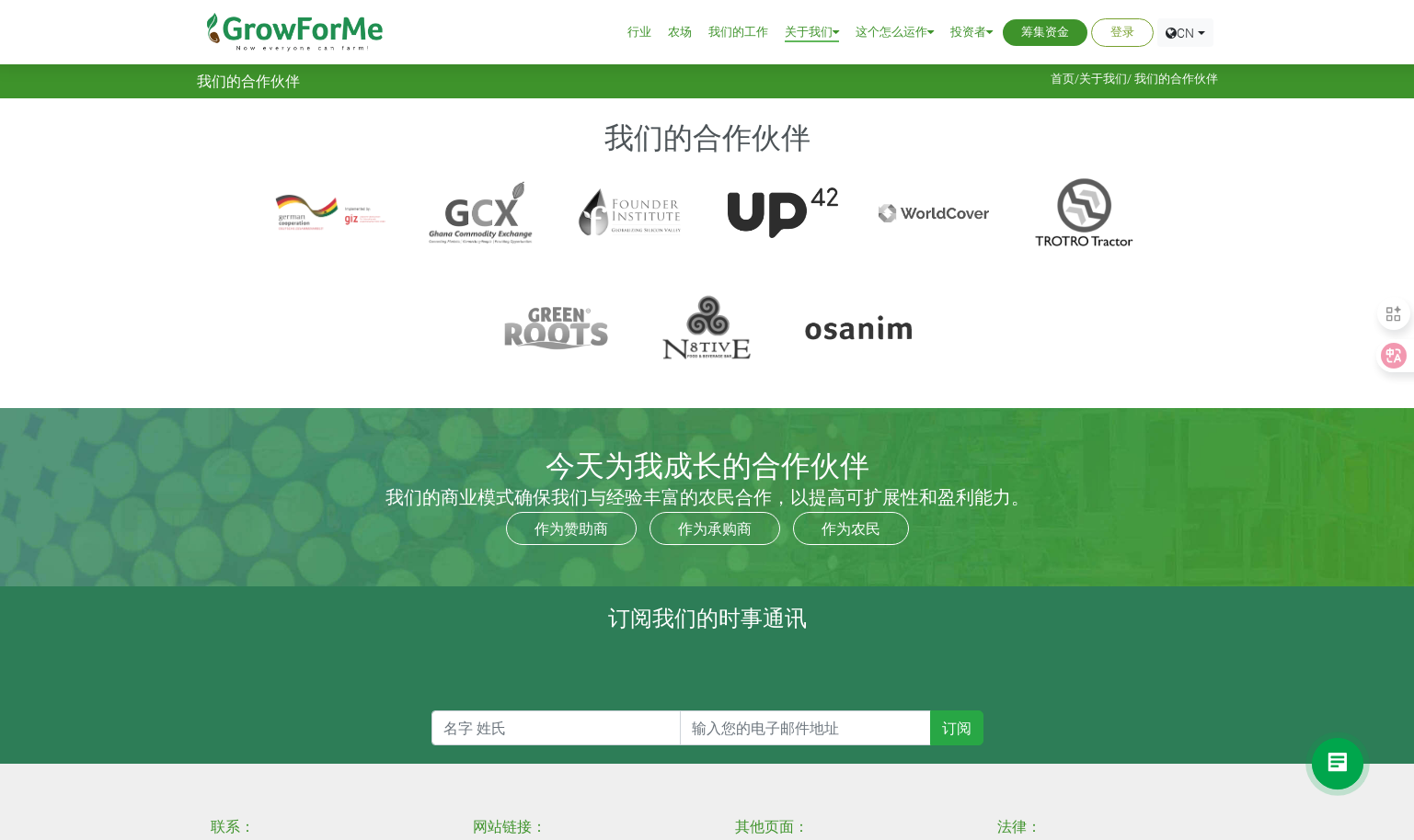
click at [344, 218] on div at bounding box center [331, 212] width 111 height 73
click at [861, 336] on div at bounding box center [858, 329] width 111 height 73
click at [679, 24] on link "农场" at bounding box center [679, 32] width 24 height 19
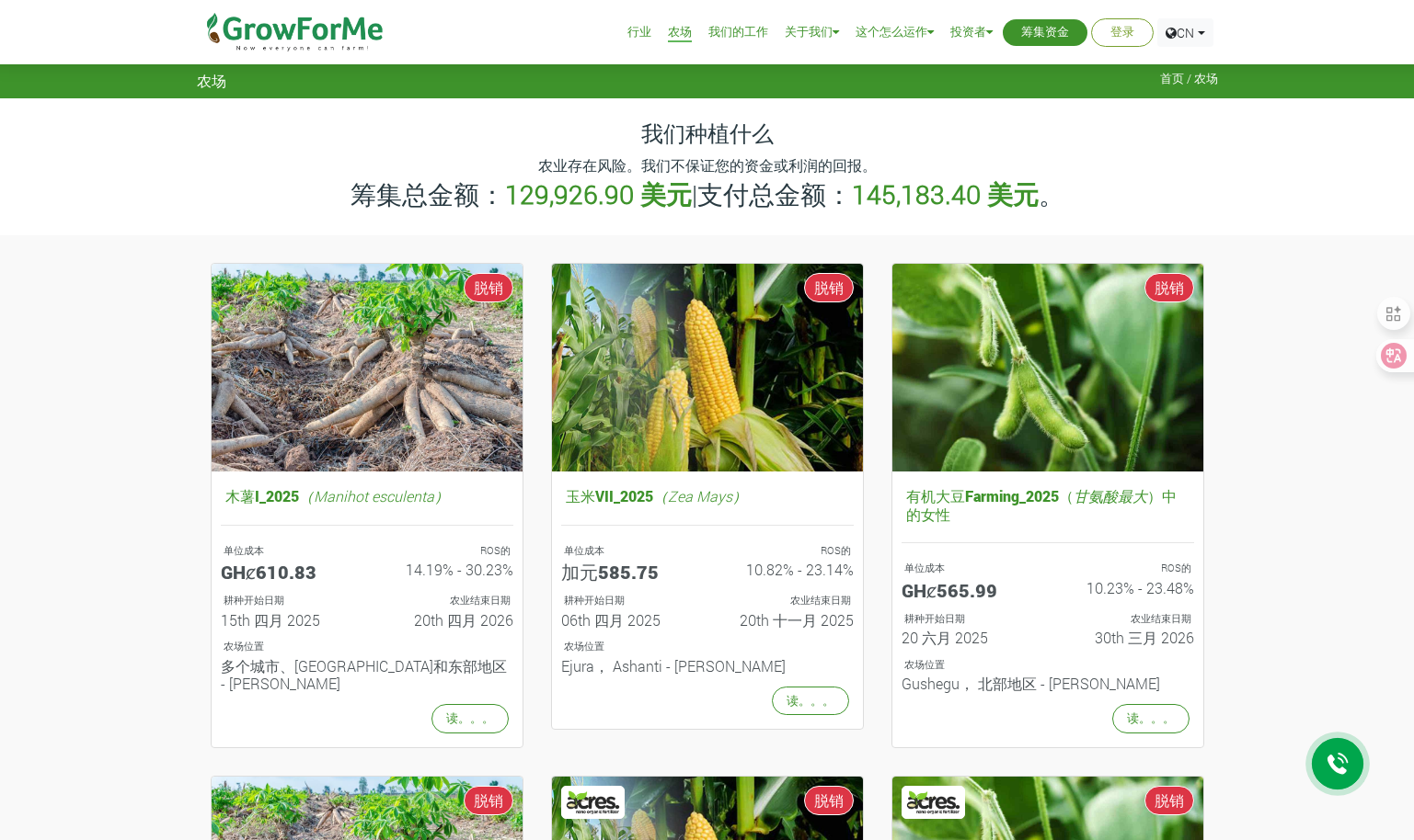
click at [688, 32] on link "农场" at bounding box center [679, 32] width 24 height 19
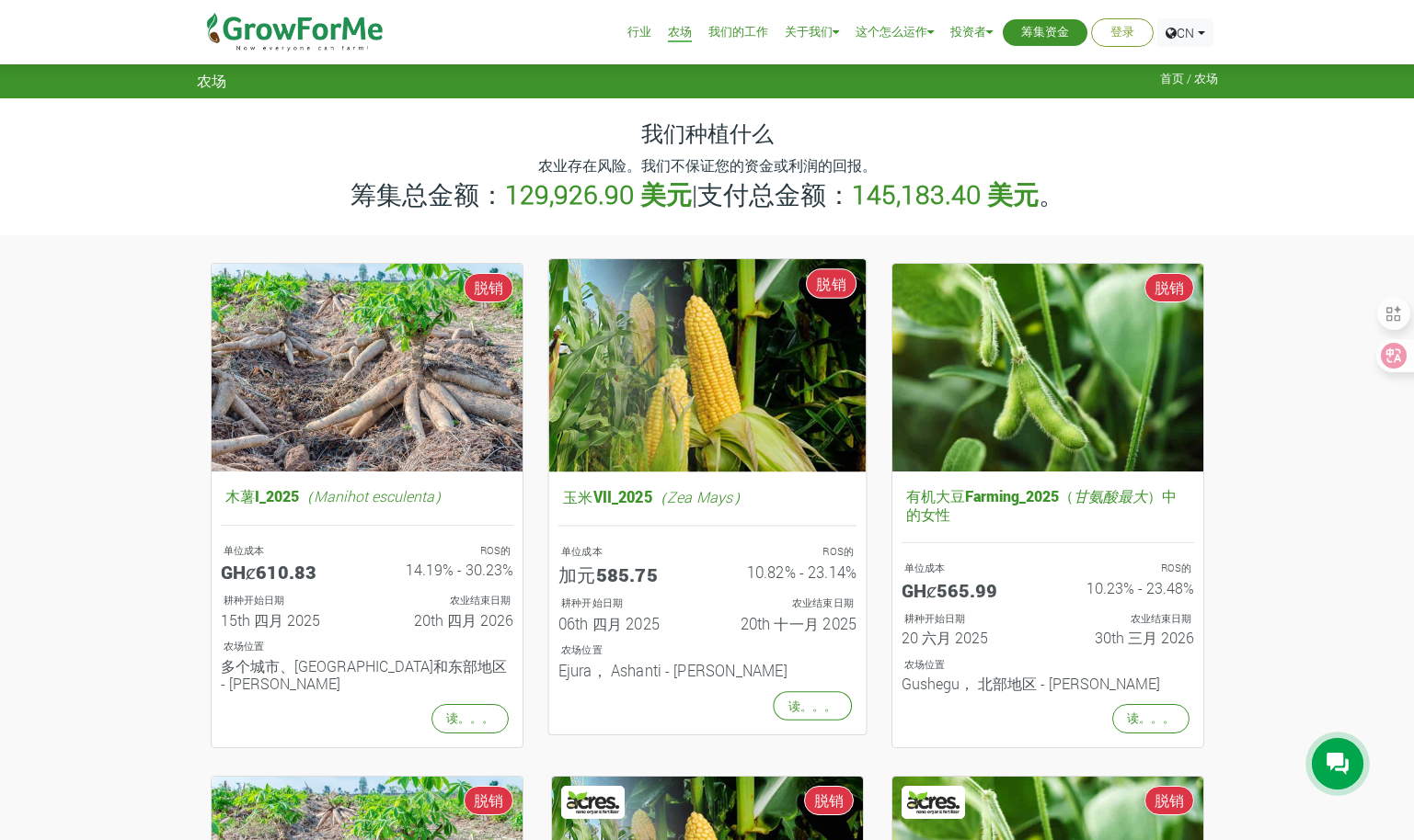
scroll to position [129, 0]
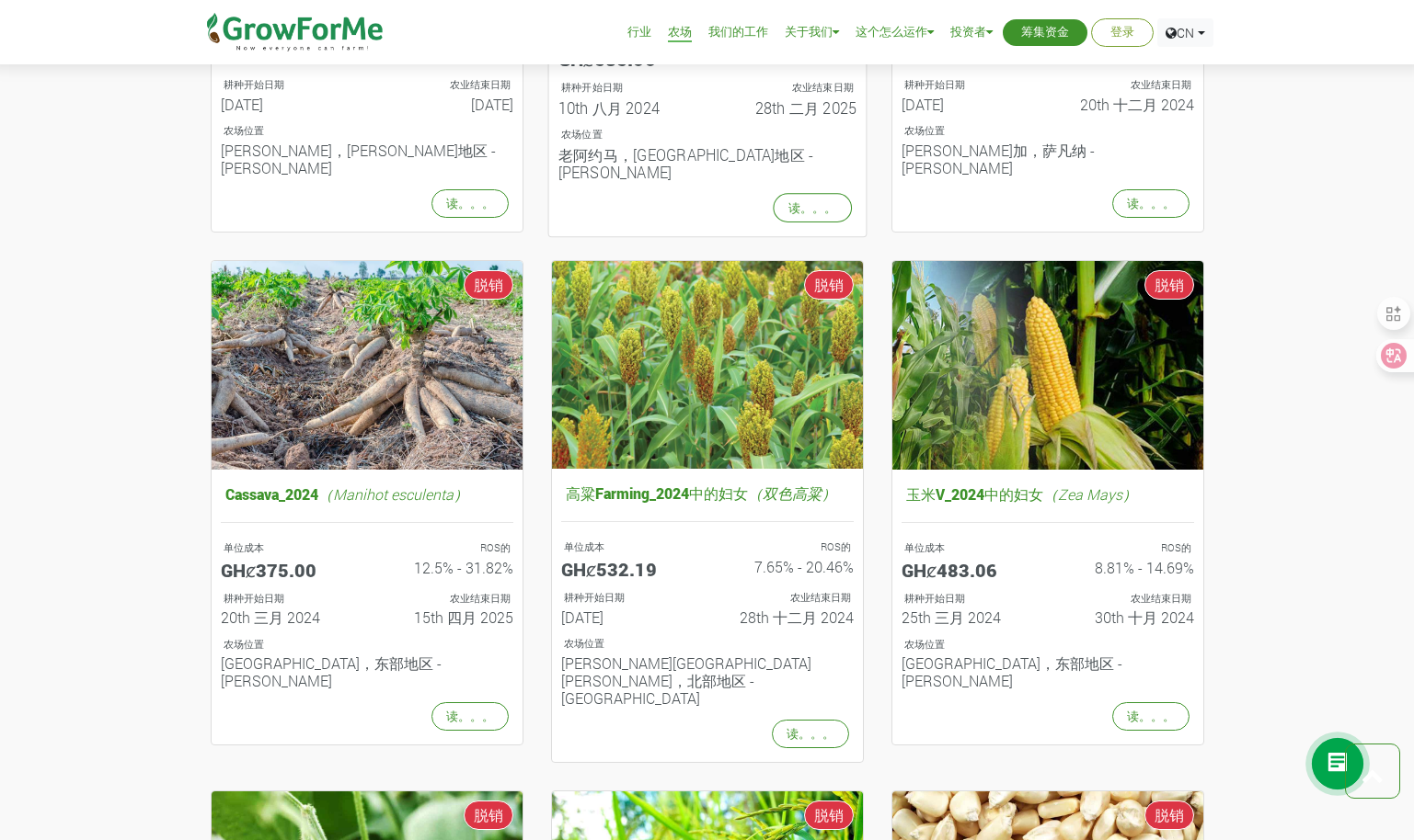
scroll to position [919, 0]
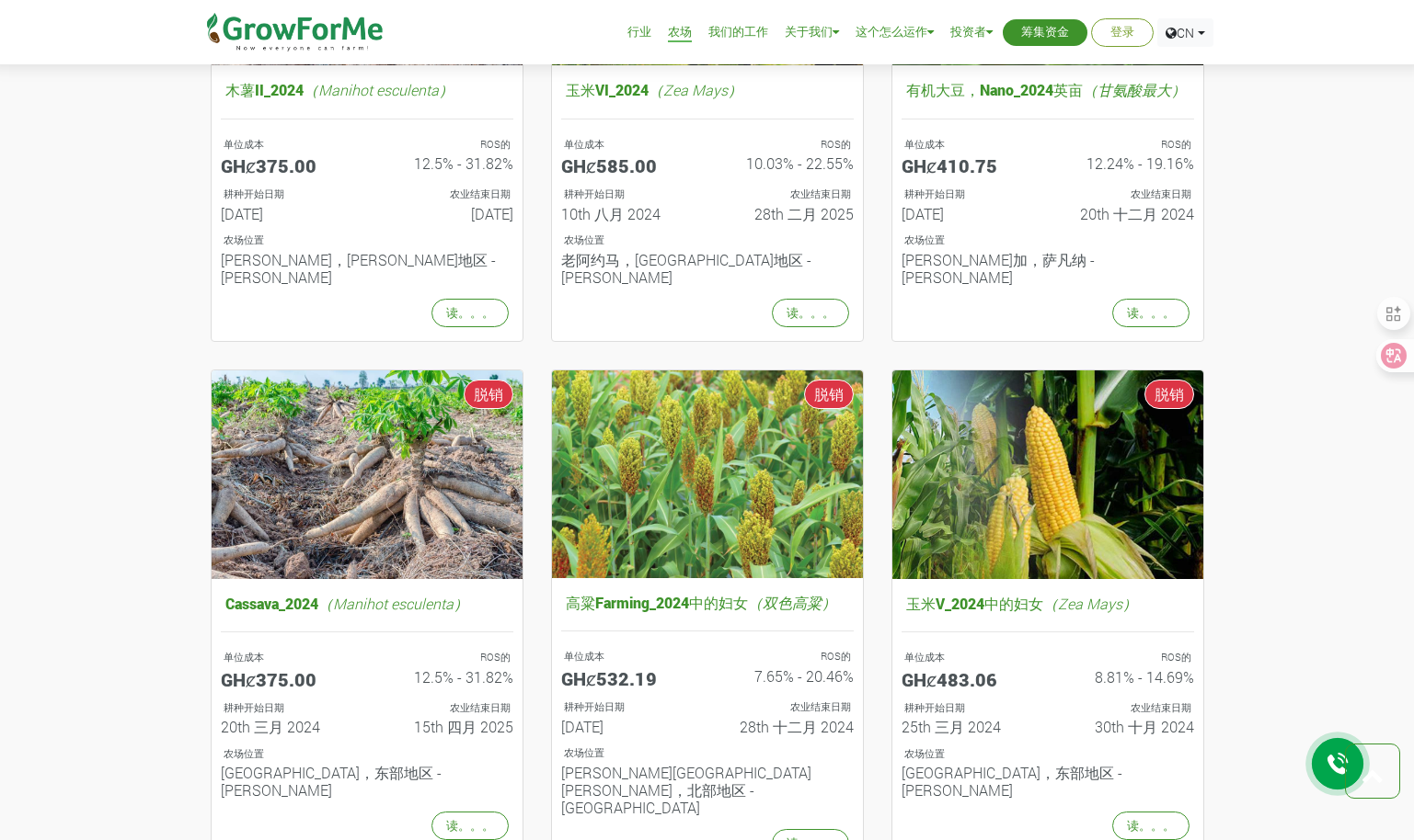
click at [639, 31] on link "行业" at bounding box center [638, 32] width 24 height 19
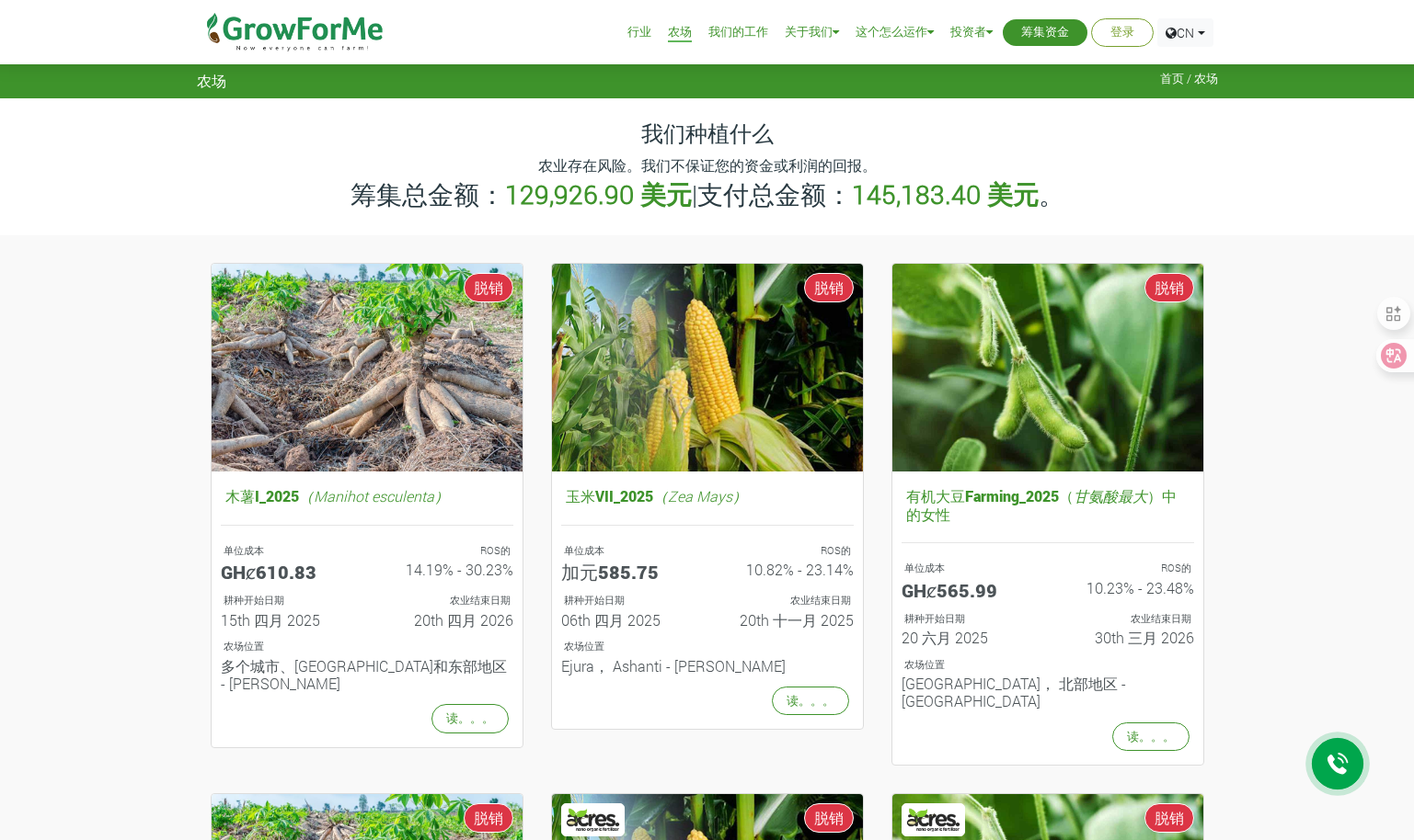
click at [636, 31] on link "行业" at bounding box center [638, 32] width 24 height 19
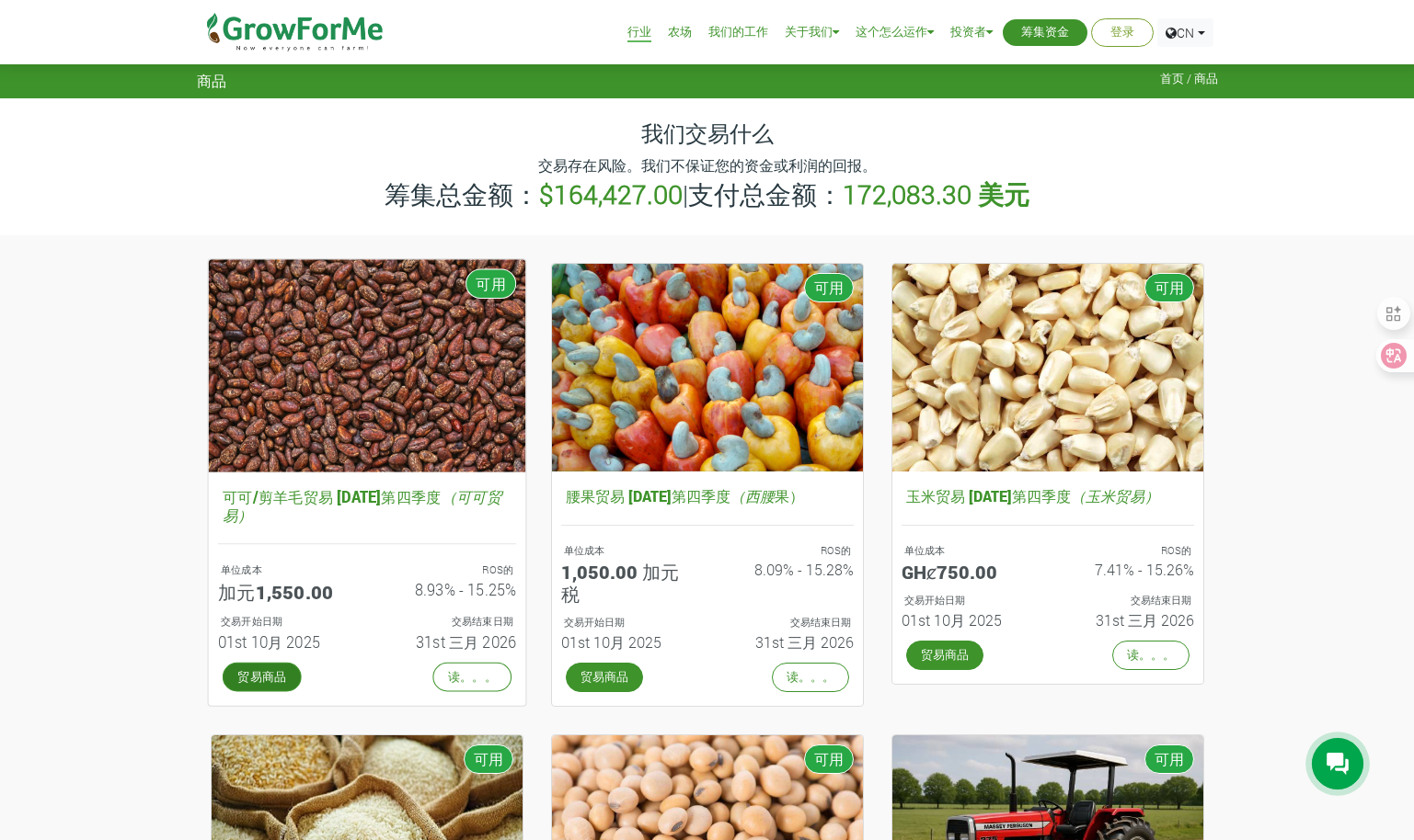
click at [290, 676] on link "贸易商品" at bounding box center [261, 676] width 79 height 30
click at [453, 414] on img at bounding box center [366, 365] width 317 height 212
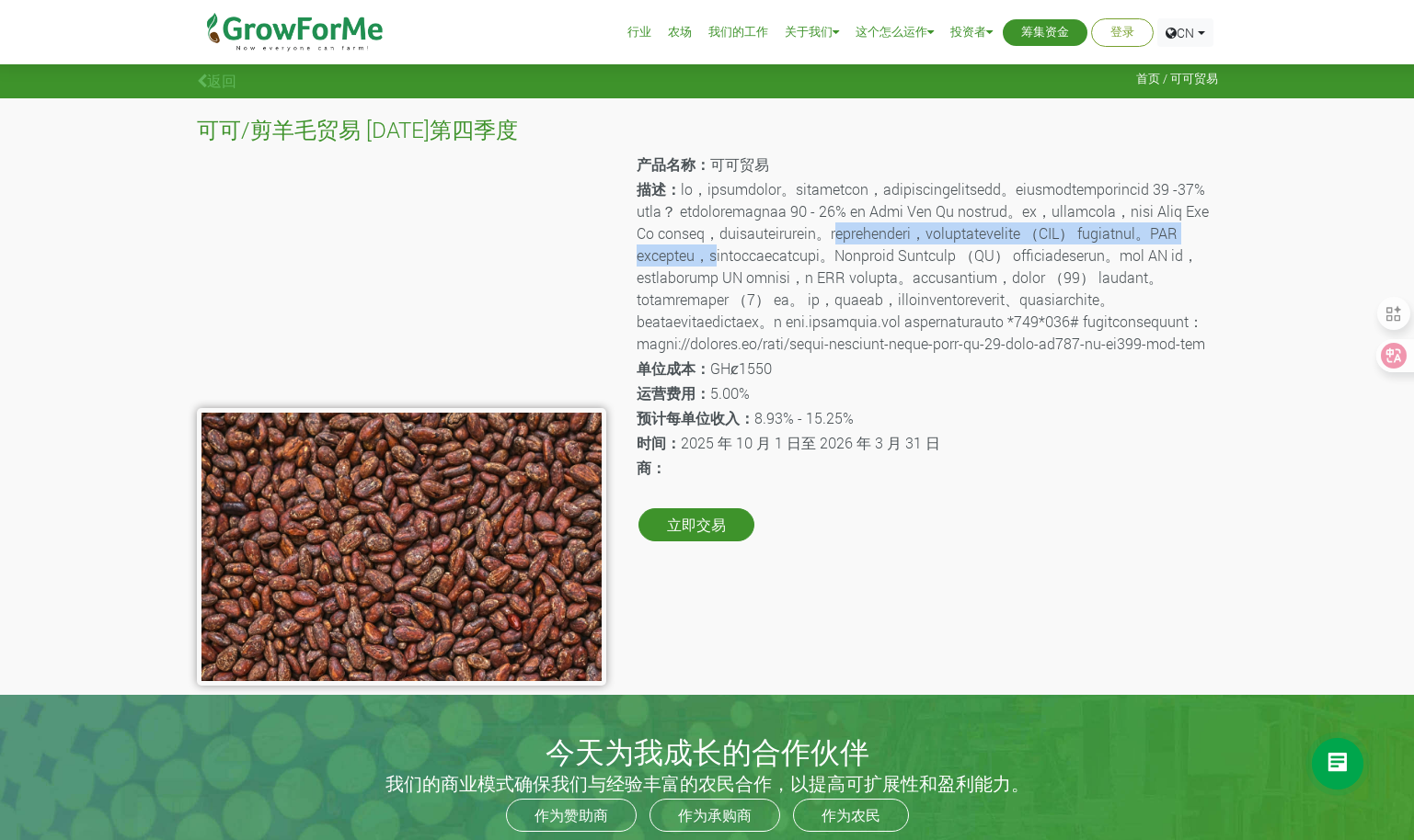
drag, startPoint x: 636, startPoint y: 281, endPoint x: 858, endPoint y: 290, distance: 222.2
click at [858, 290] on div "产品名称： 可可贸易 描述： 单位成本： GHȼ1550 运营费用： 5.00% 预计每单位收入： 8.93% - 15.25% 时间： [DATE]至 [D…" at bounding box center [926, 418] width 612 height 535
drag, startPoint x: 858, startPoint y: 290, endPoint x: 798, endPoint y: 350, distance: 84.9
click at [798, 350] on p "描述：" at bounding box center [925, 266] width 578 height 176
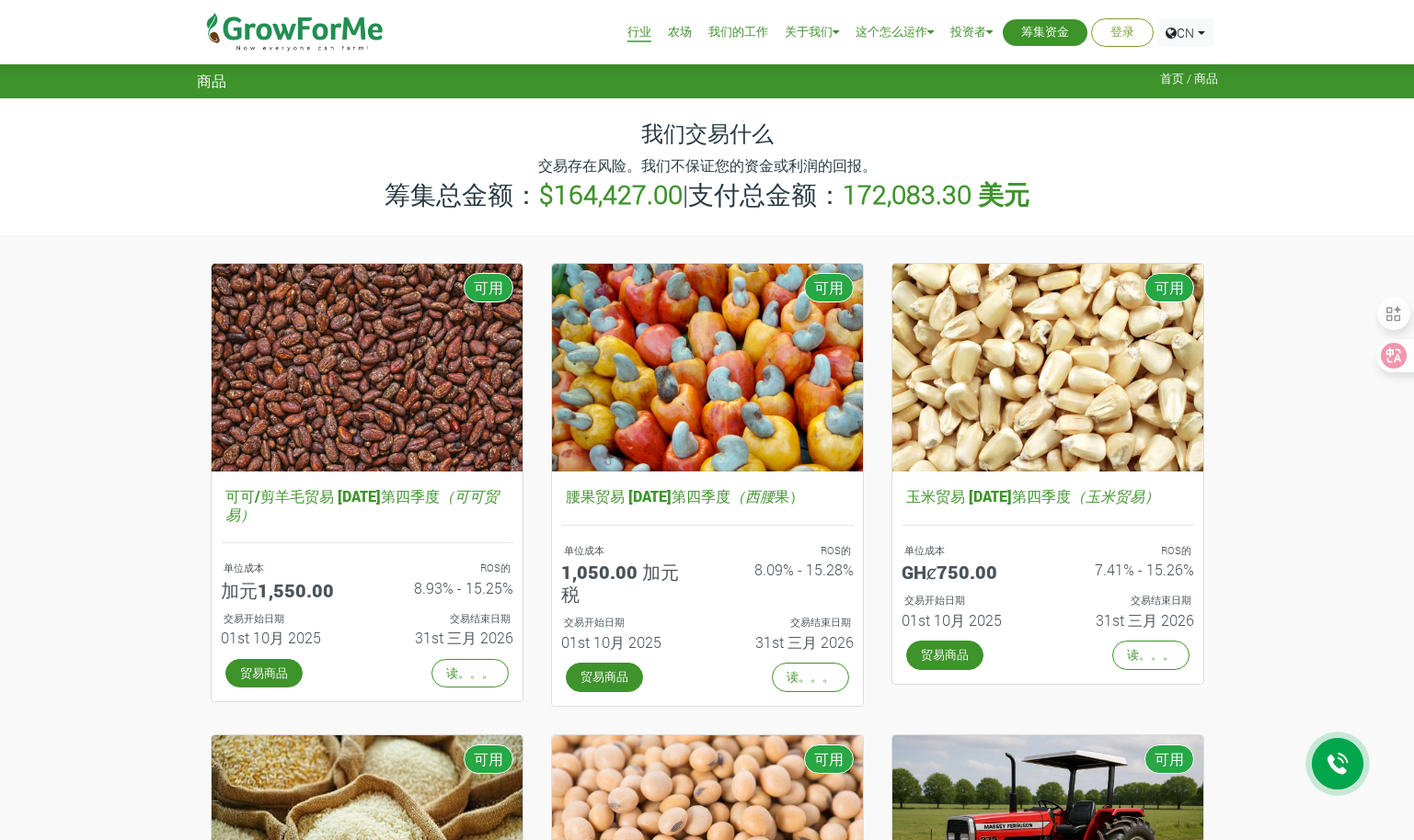
click at [681, 40] on link "农场" at bounding box center [679, 32] width 24 height 19
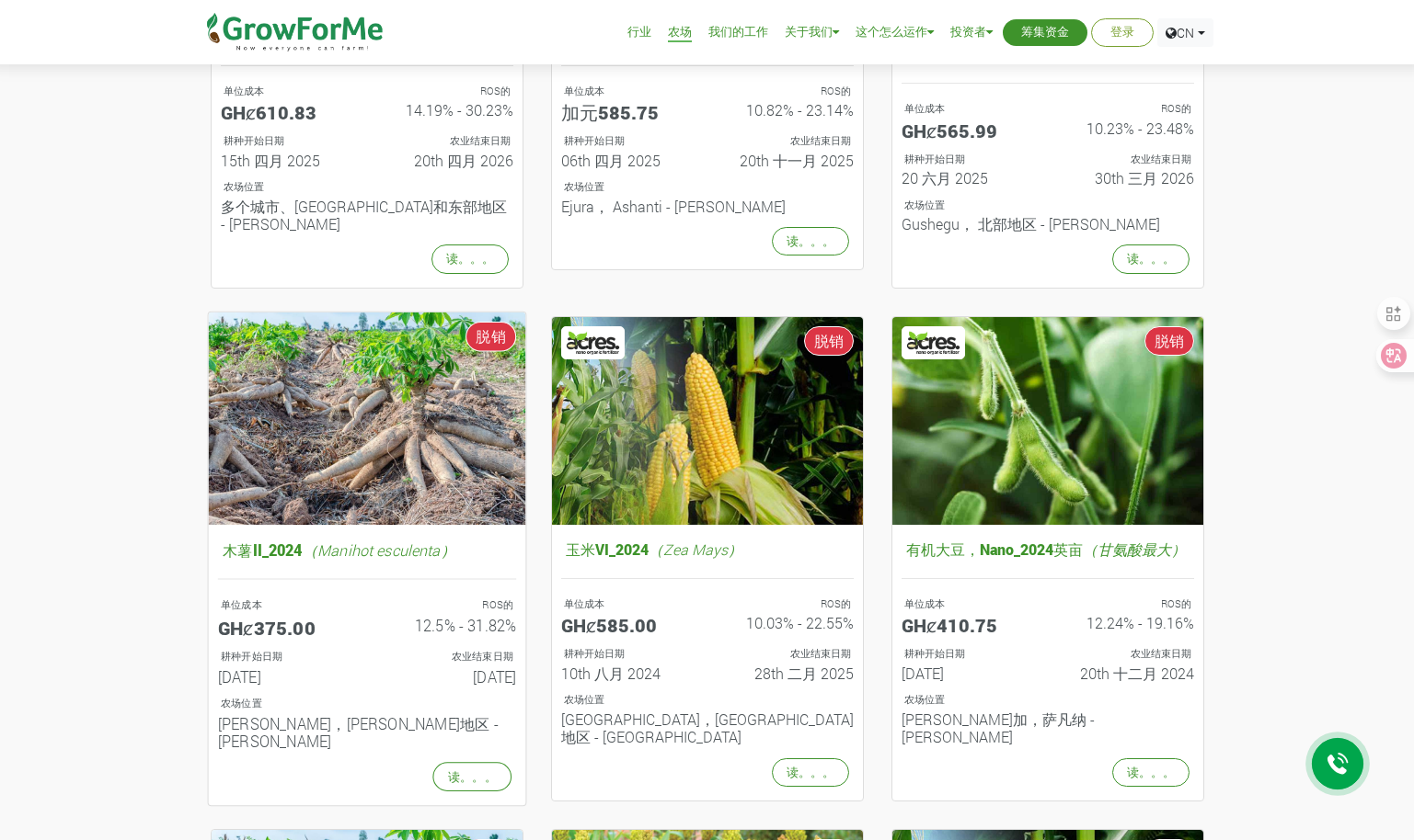
scroll to position [368, 0]
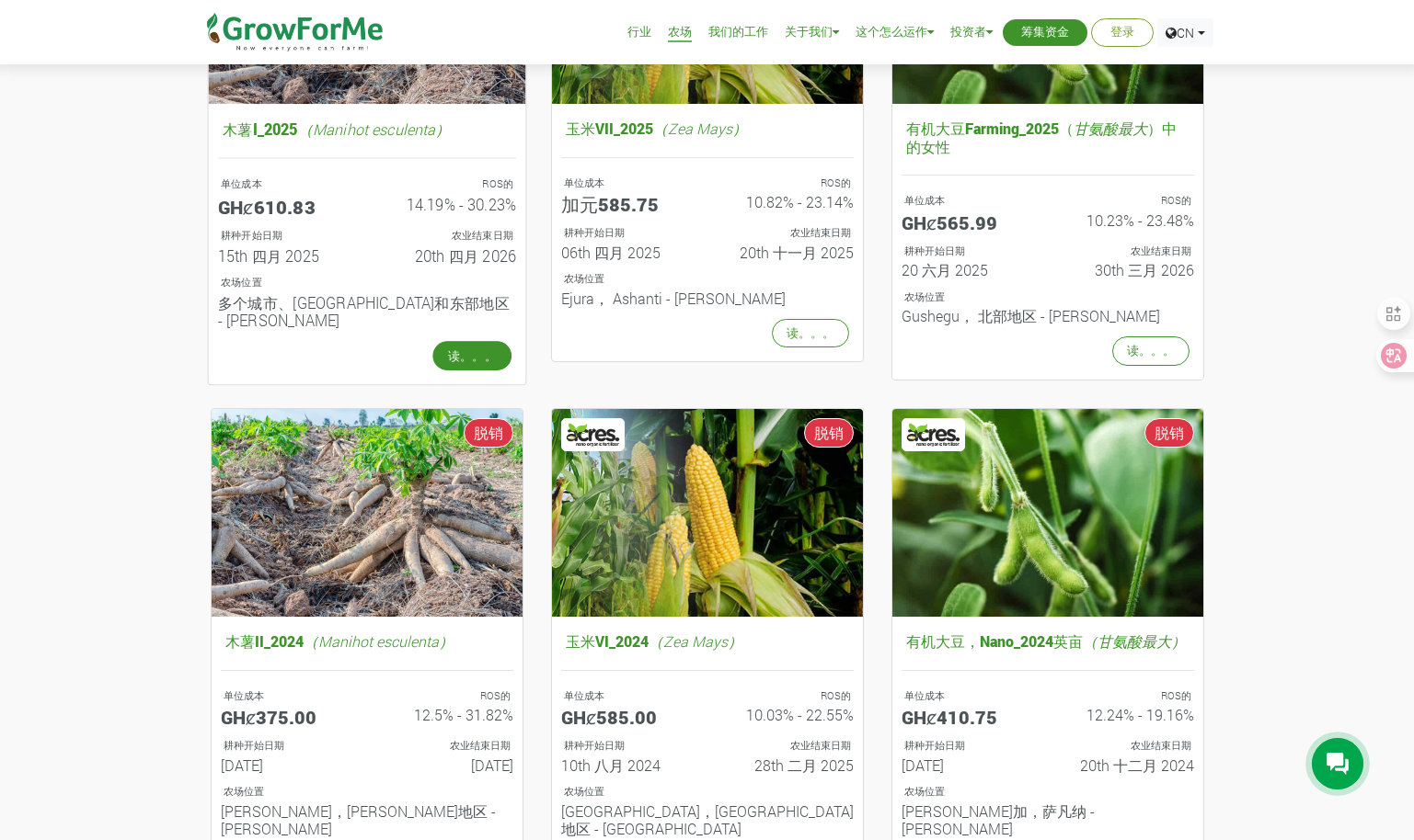
click at [464, 341] on link "读。。。" at bounding box center [472, 355] width 79 height 30
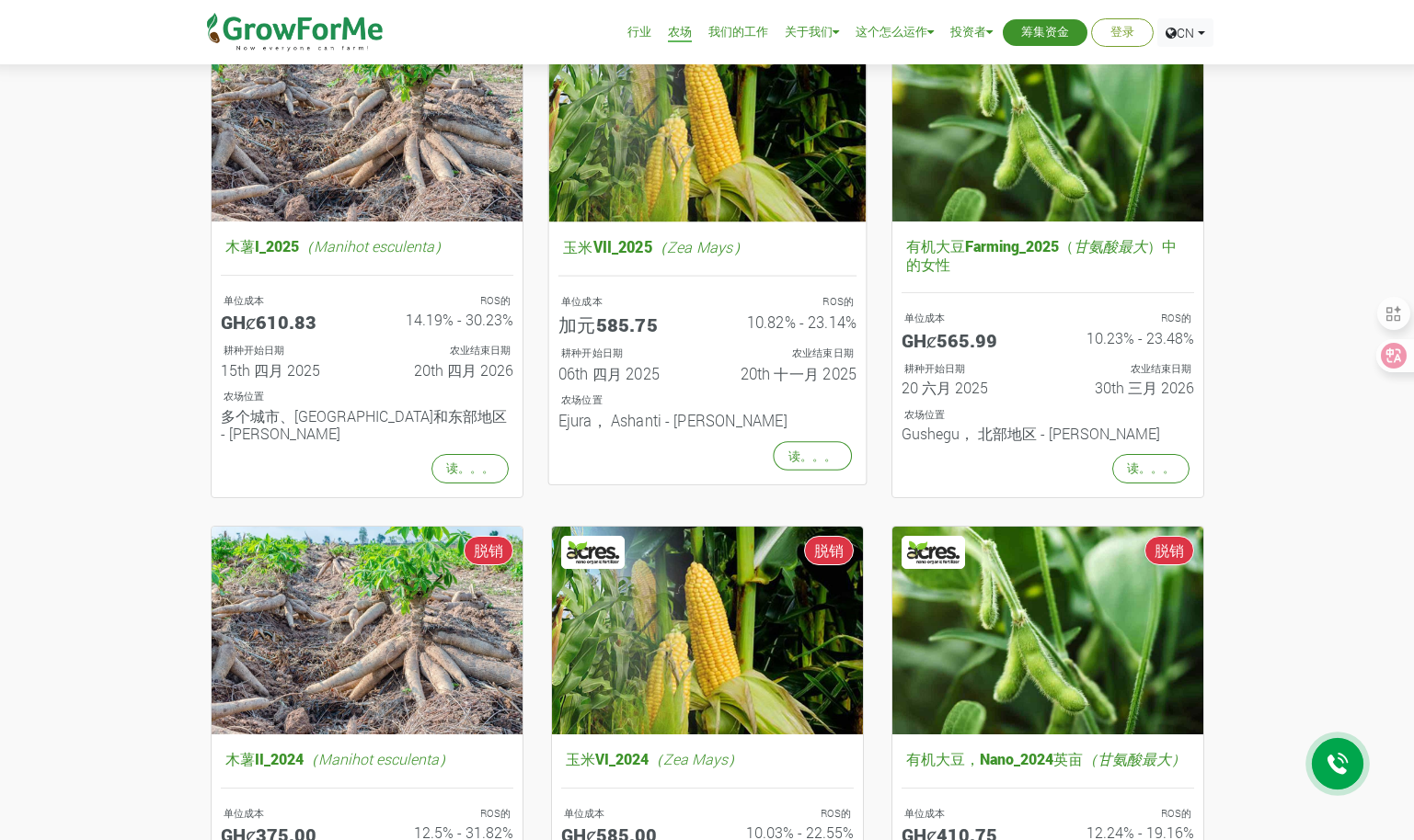
scroll to position [66, 0]
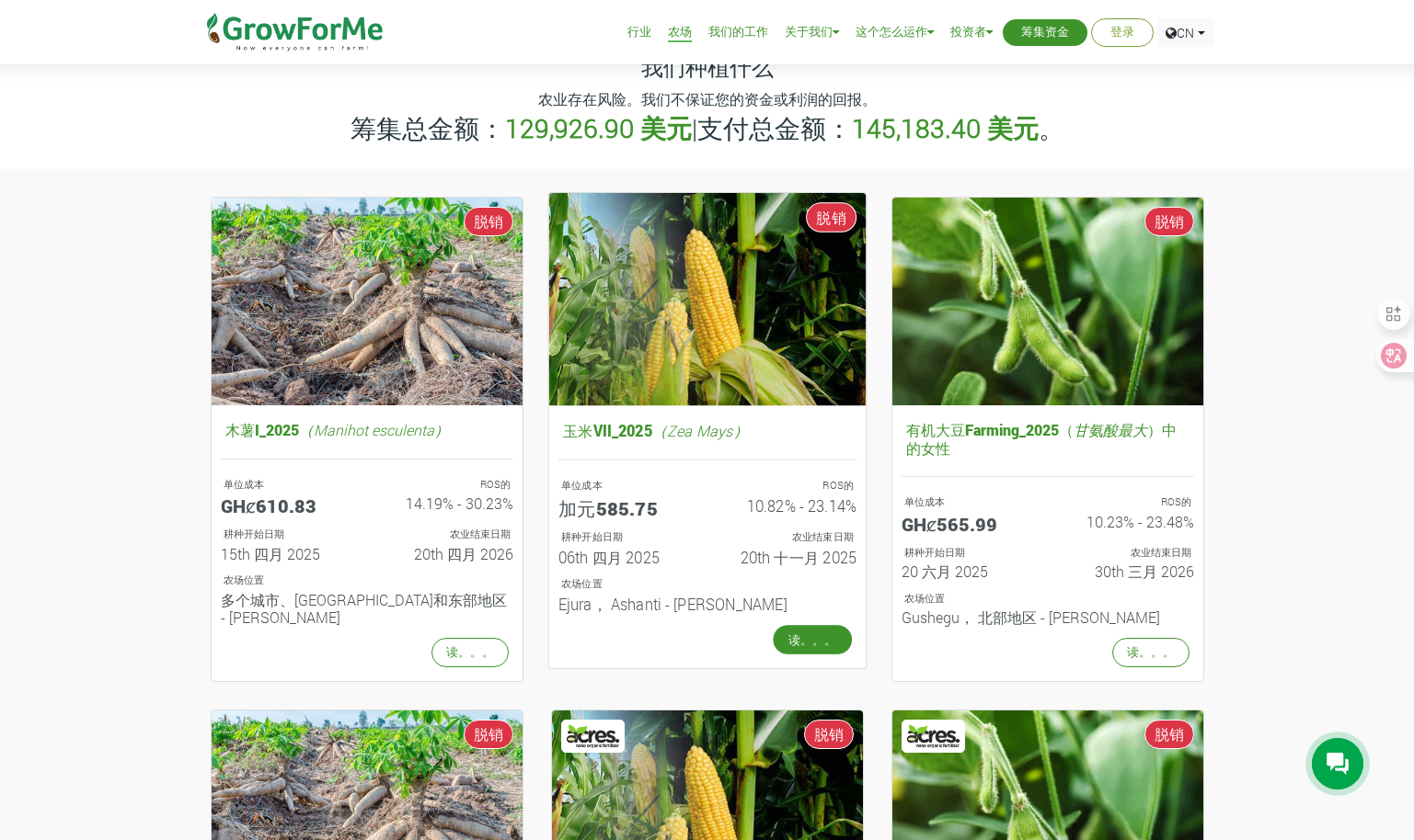
click at [817, 641] on link "读。。。" at bounding box center [812, 638] width 79 height 30
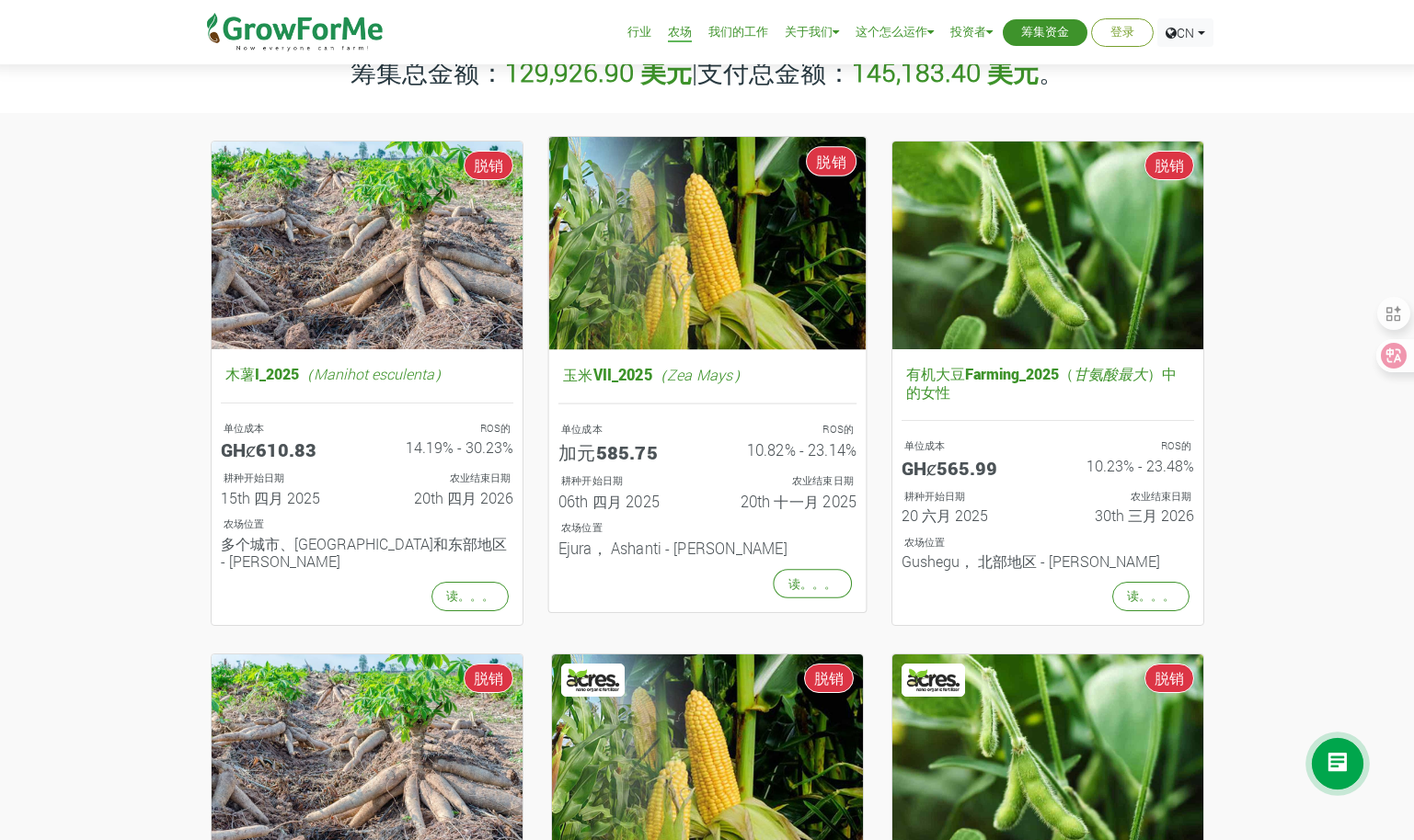
scroll to position [66, 0]
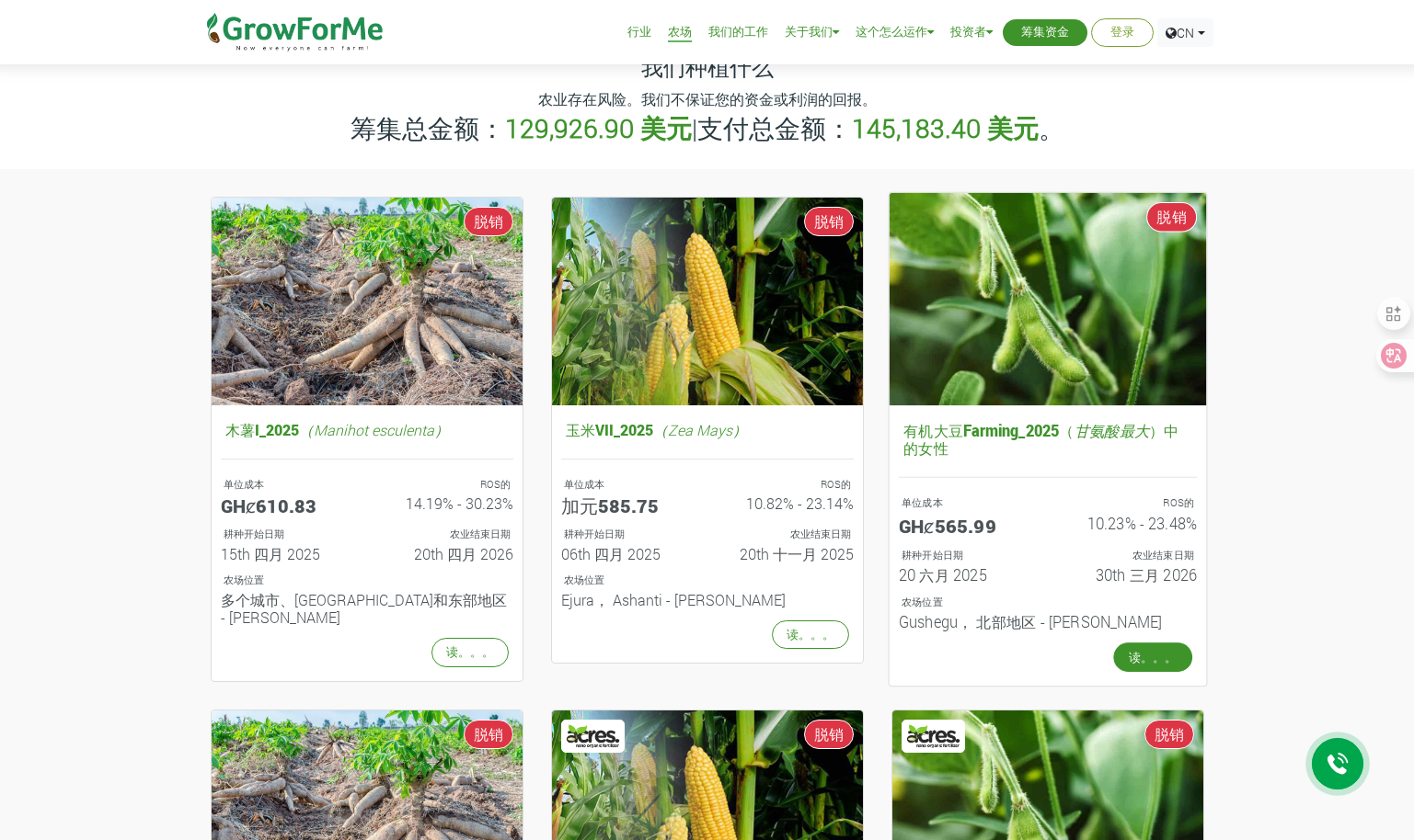
click at [1146, 645] on link "读。。。" at bounding box center [1152, 657] width 79 height 30
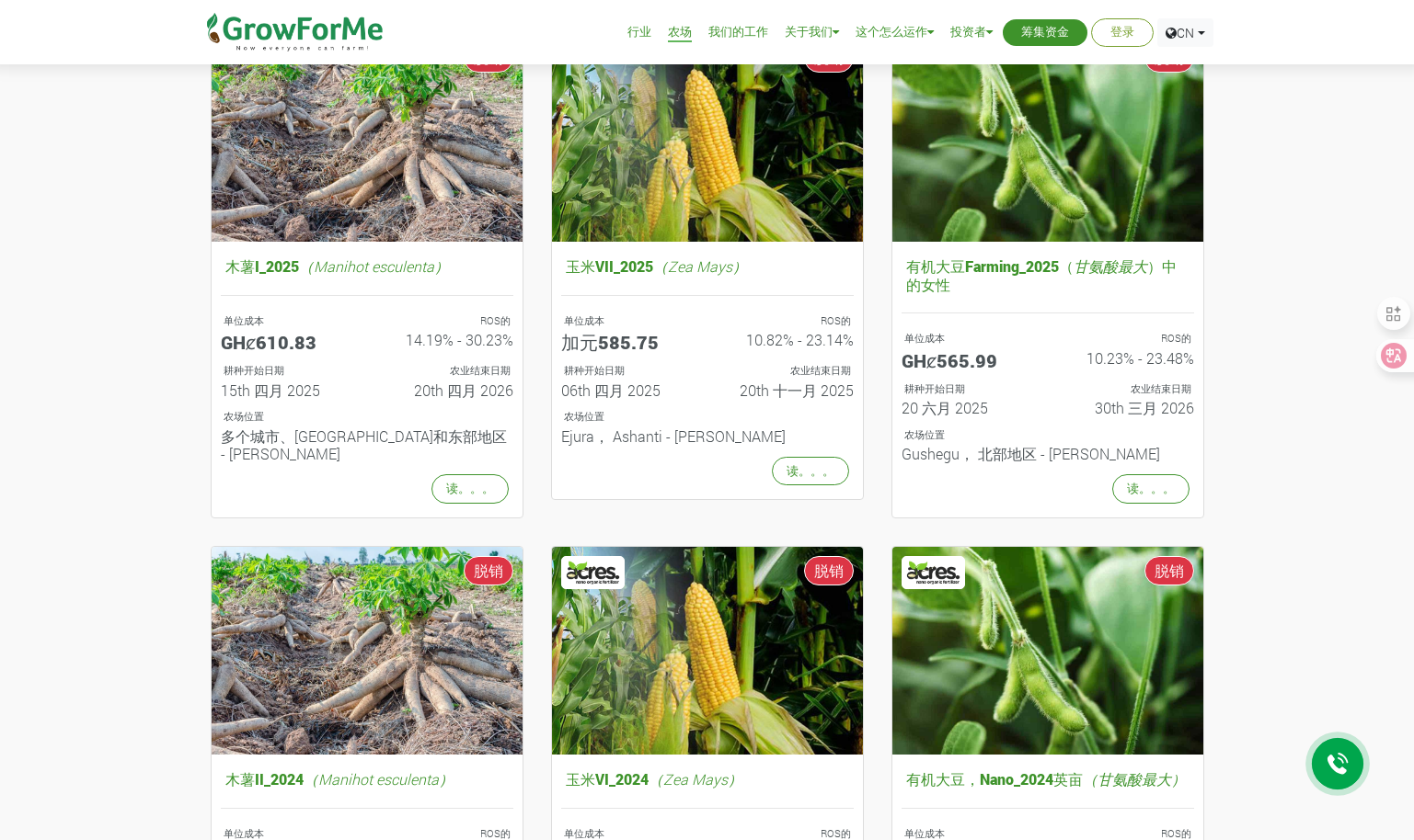
scroll to position [158, 0]
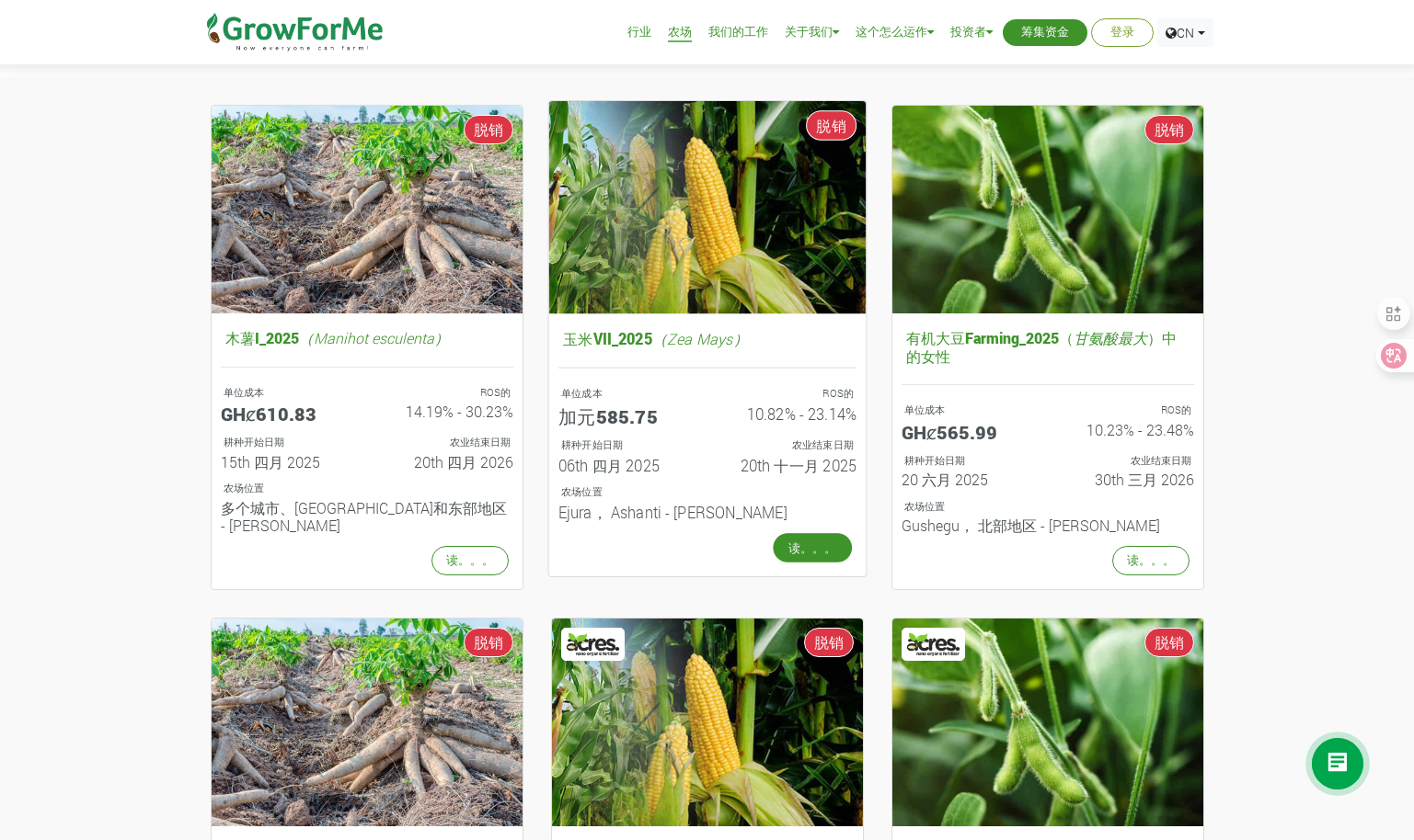
click at [803, 542] on link "读。。。" at bounding box center [812, 547] width 79 height 30
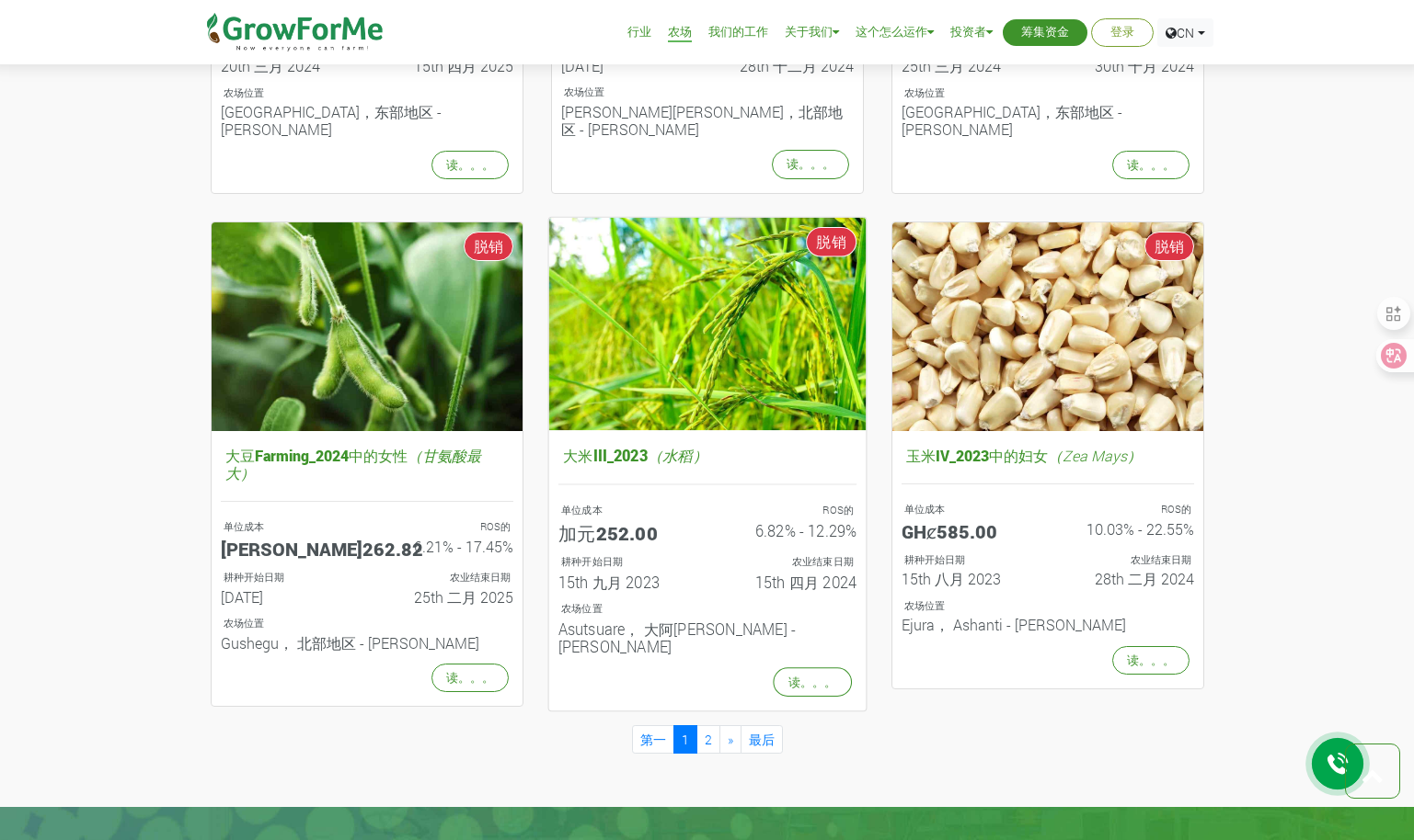
scroll to position [1629, 0]
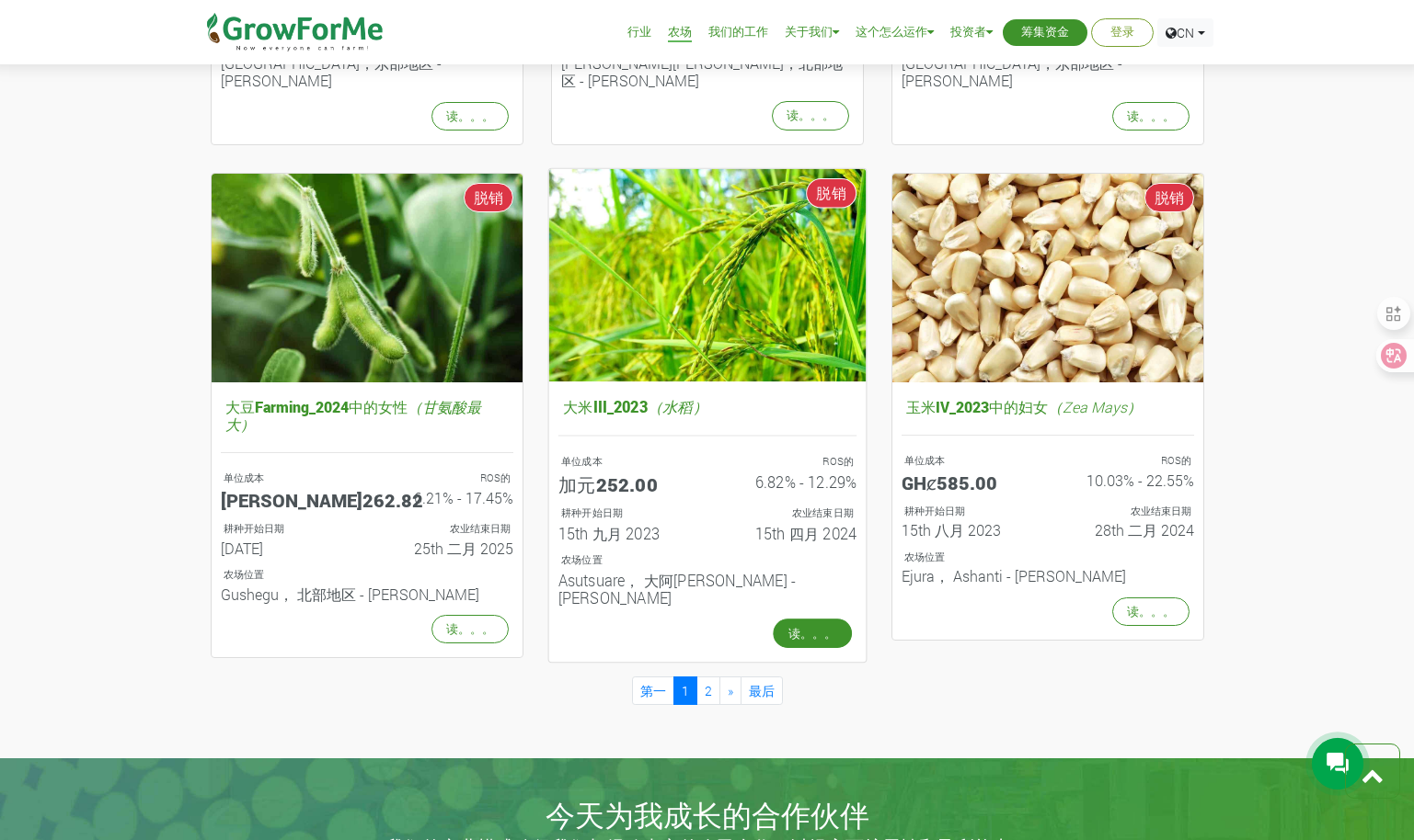
click at [816, 619] on link "读。。。" at bounding box center [812, 633] width 79 height 30
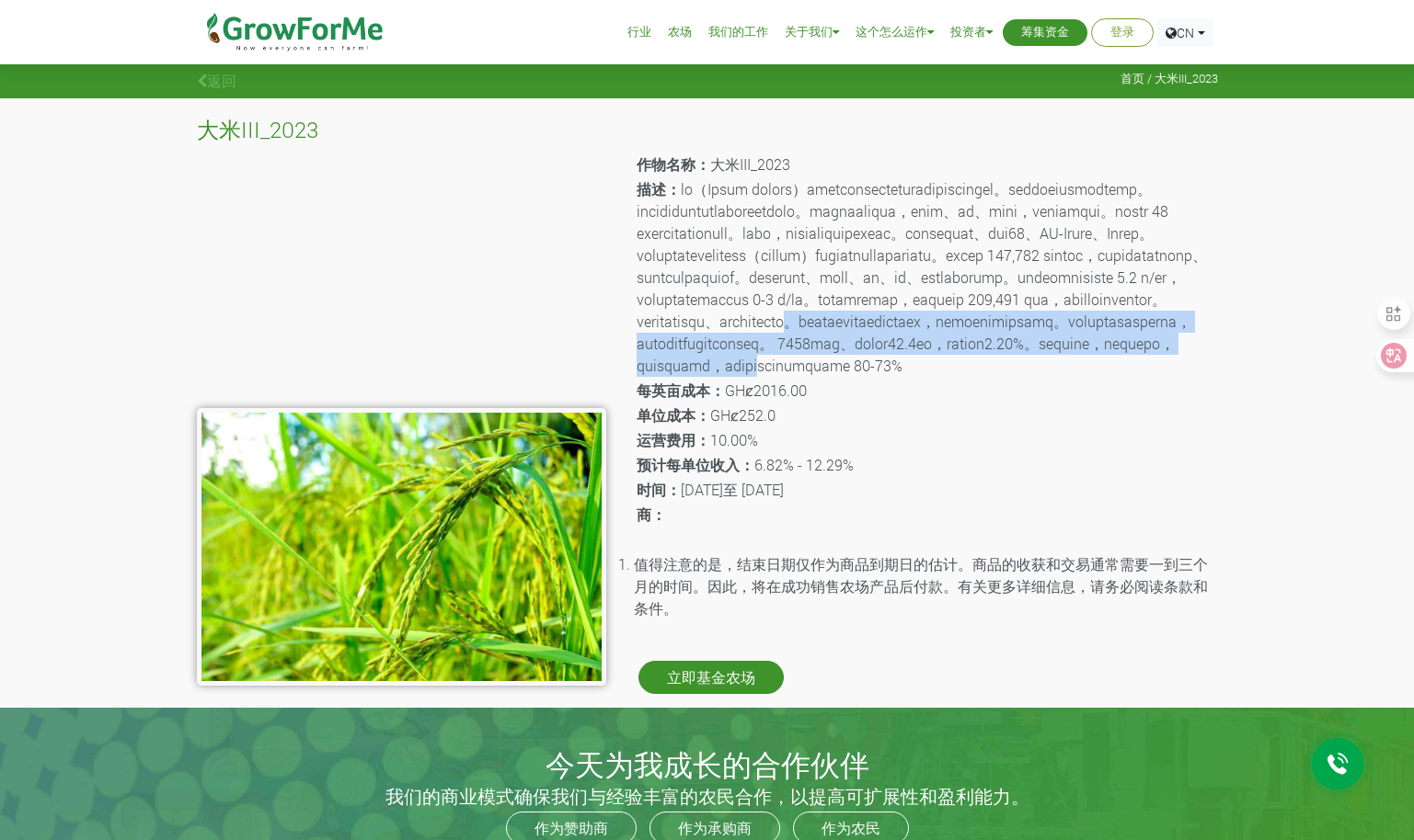
drag, startPoint x: 994, startPoint y: 414, endPoint x: 1148, endPoint y: 485, distance: 169.6
click at [1148, 377] on p "描述：" at bounding box center [925, 277] width 578 height 198
drag, startPoint x: 1148, startPoint y: 485, endPoint x: 1003, endPoint y: 517, distance: 148.5
click at [1003, 402] on p "每英亩成本： GHȼ2016.00" at bounding box center [925, 390] width 578 height 22
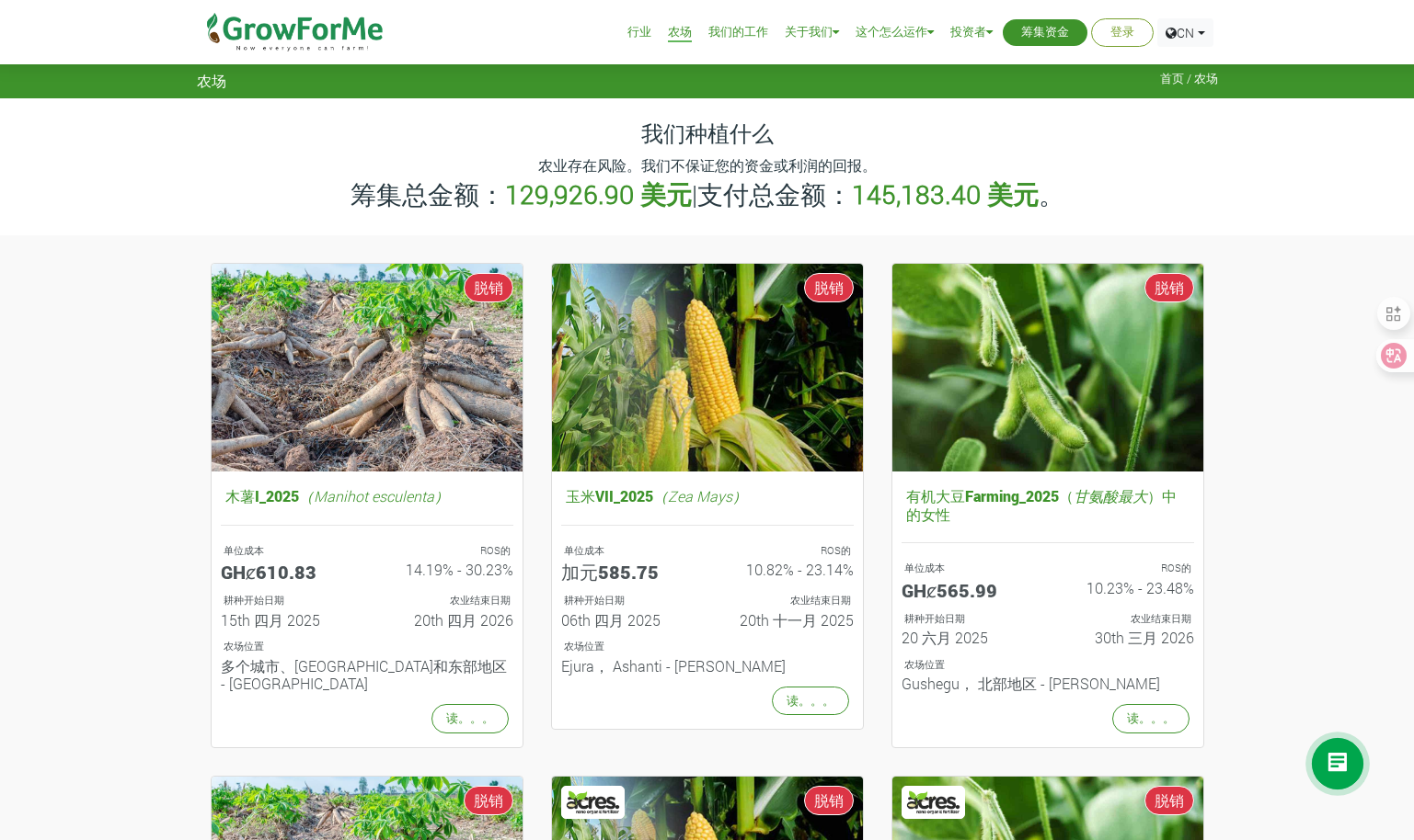
click at [638, 30] on link "行业" at bounding box center [638, 32] width 24 height 19
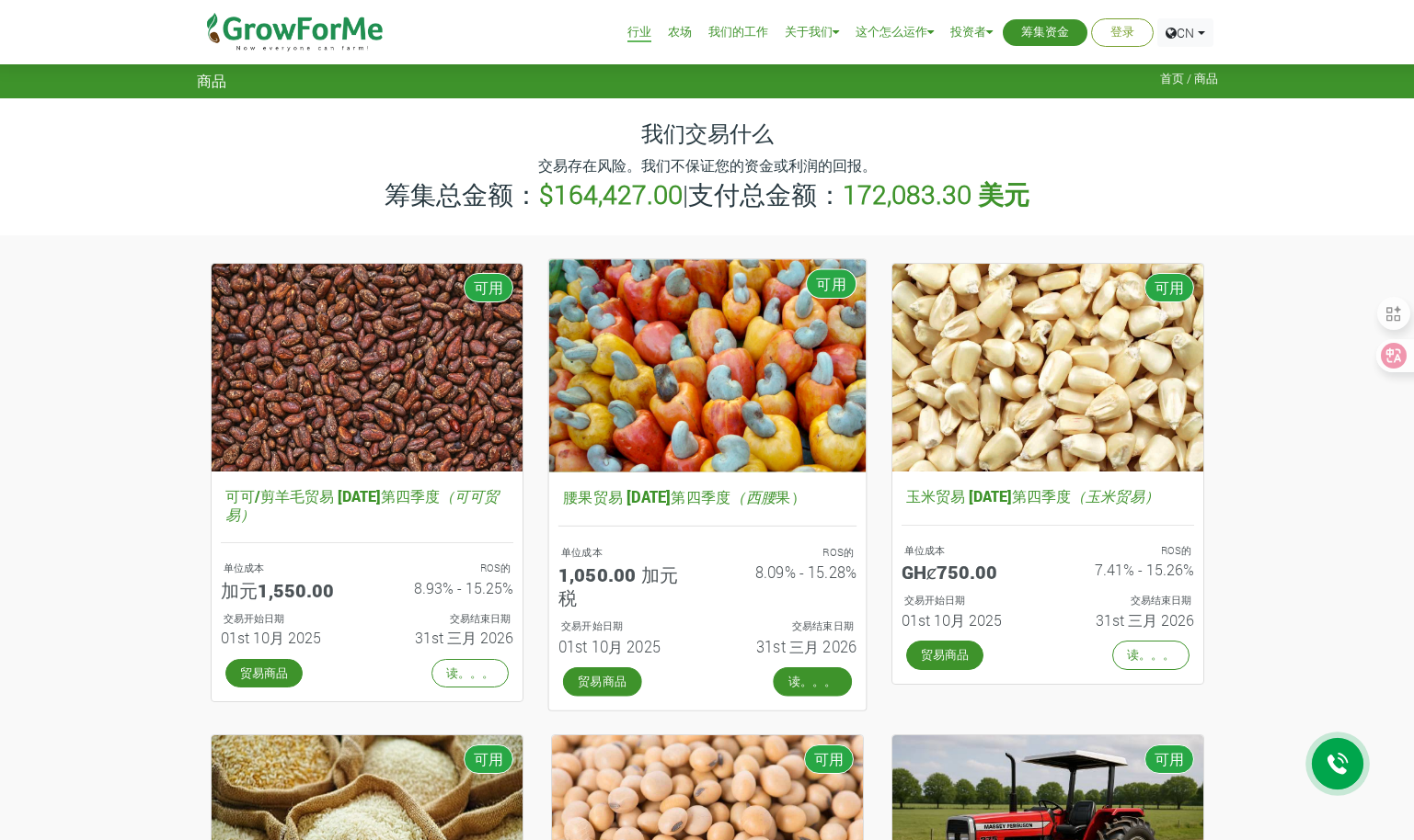
click at [820, 679] on link "读。。。" at bounding box center [812, 681] width 79 height 30
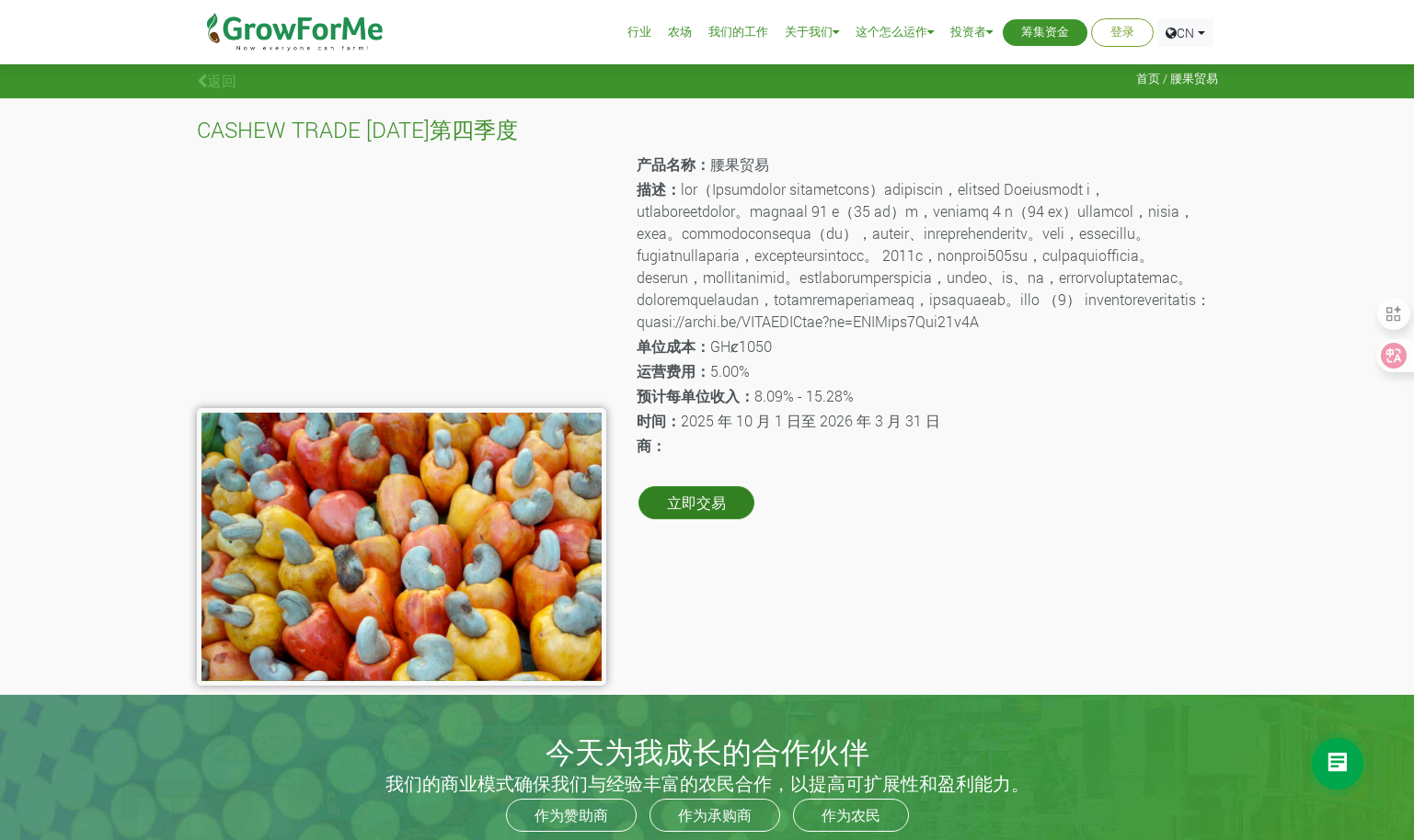
click at [724, 519] on link "立即交易" at bounding box center [697, 503] width 116 height 33
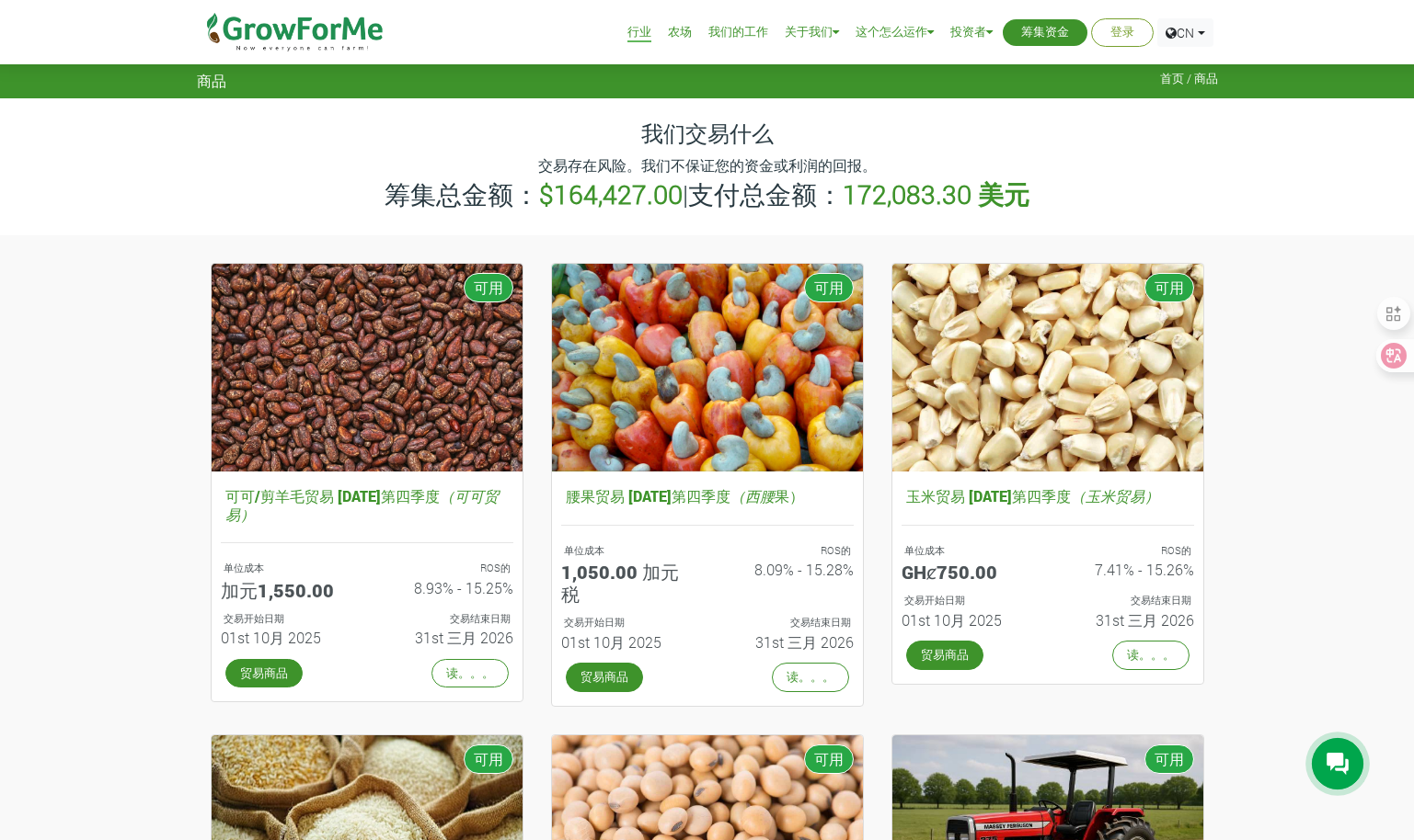
click at [213, 77] on span "商品" at bounding box center [212, 80] width 30 height 17
click at [1166, 73] on span "首页 / 商品" at bounding box center [1188, 78] width 58 height 13
click at [1180, 76] on span "首页 / 商品" at bounding box center [1188, 78] width 58 height 13
click at [1207, 78] on span "首页 / 商品" at bounding box center [1188, 78] width 58 height 13
click at [1201, 36] on link "CN" at bounding box center [1184, 32] width 56 height 29
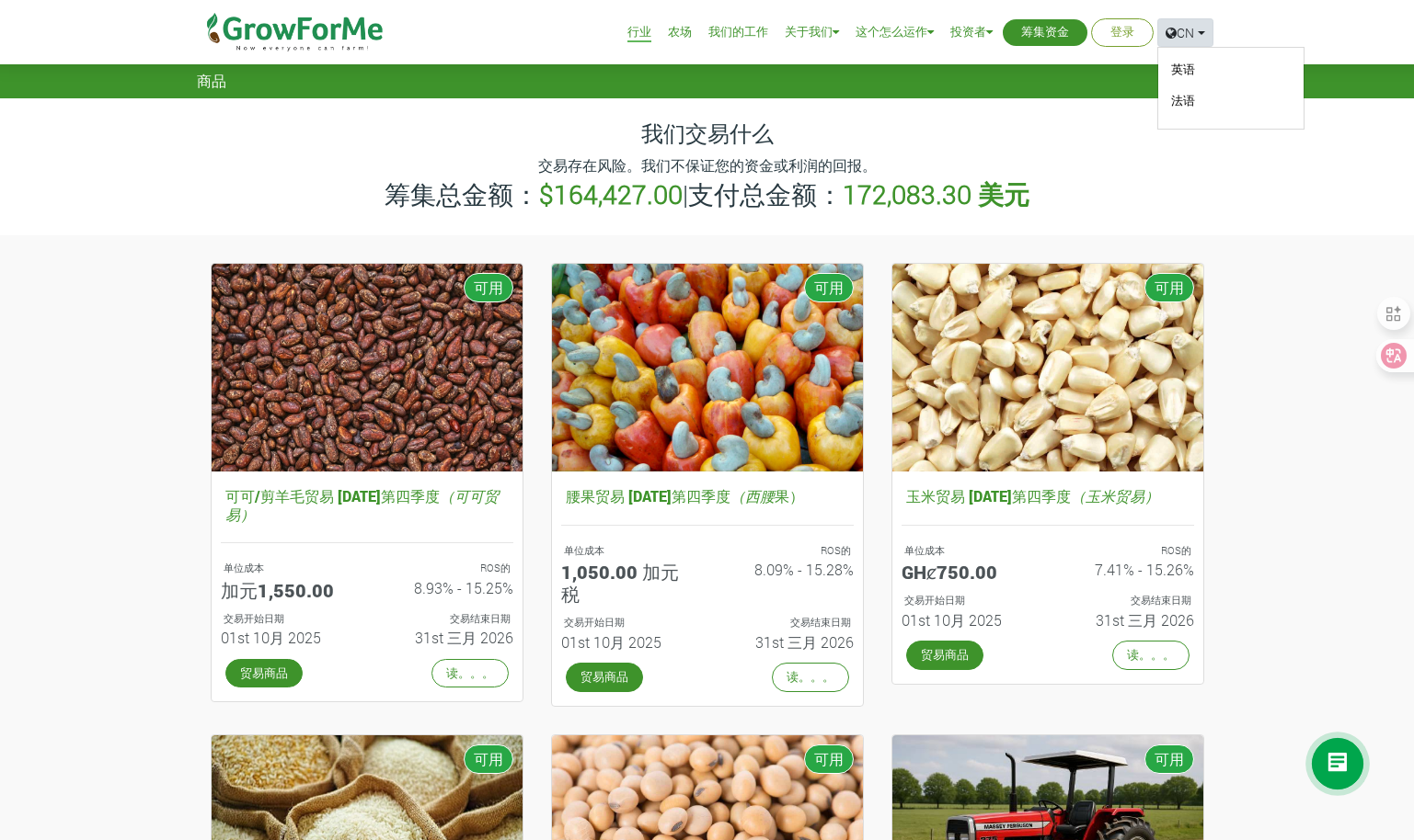
click at [1037, 124] on h4 "我们交易什么" at bounding box center [707, 133] width 1020 height 27
click at [727, 28] on link "我们的工作" at bounding box center [737, 32] width 60 height 19
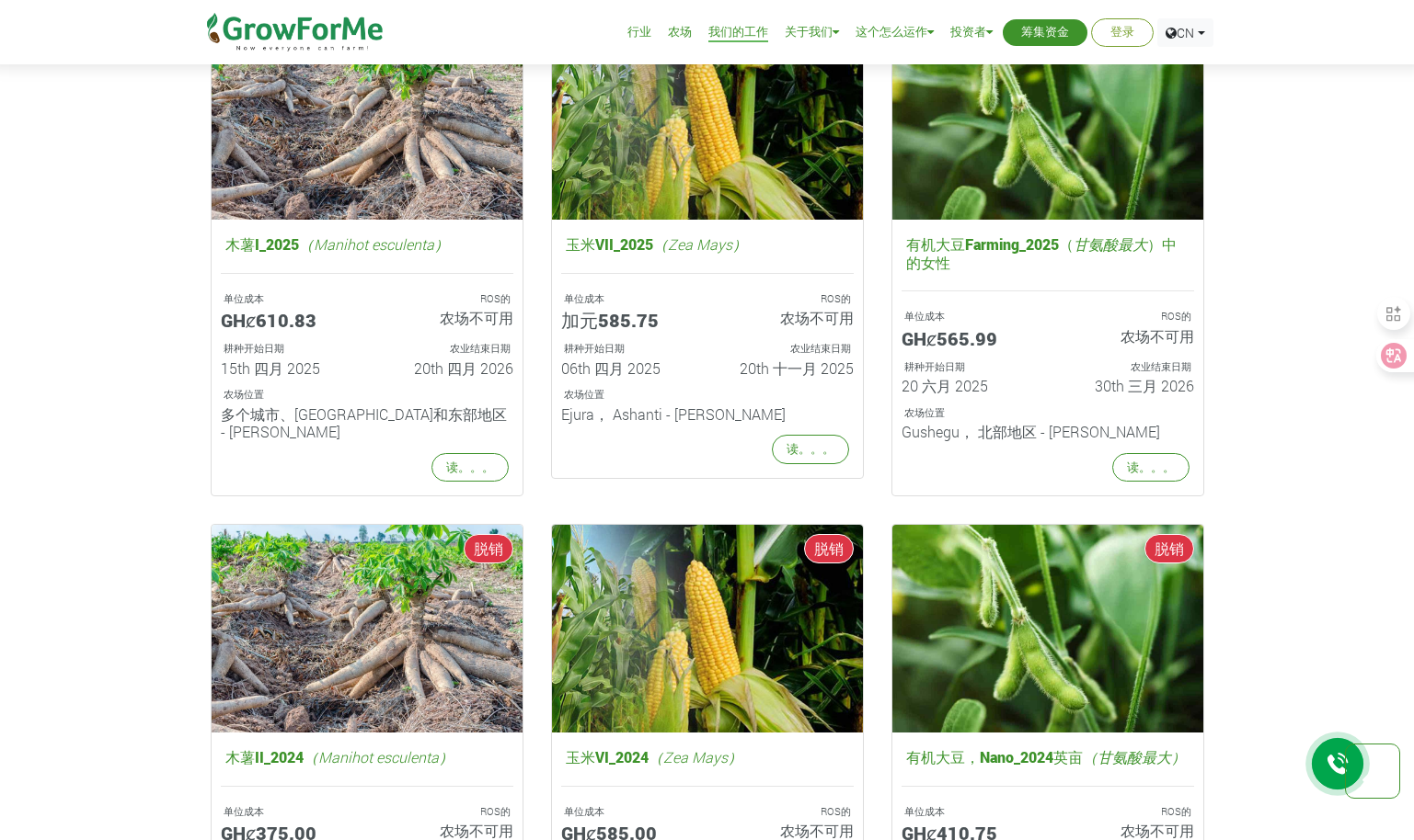
scroll to position [1103, 0]
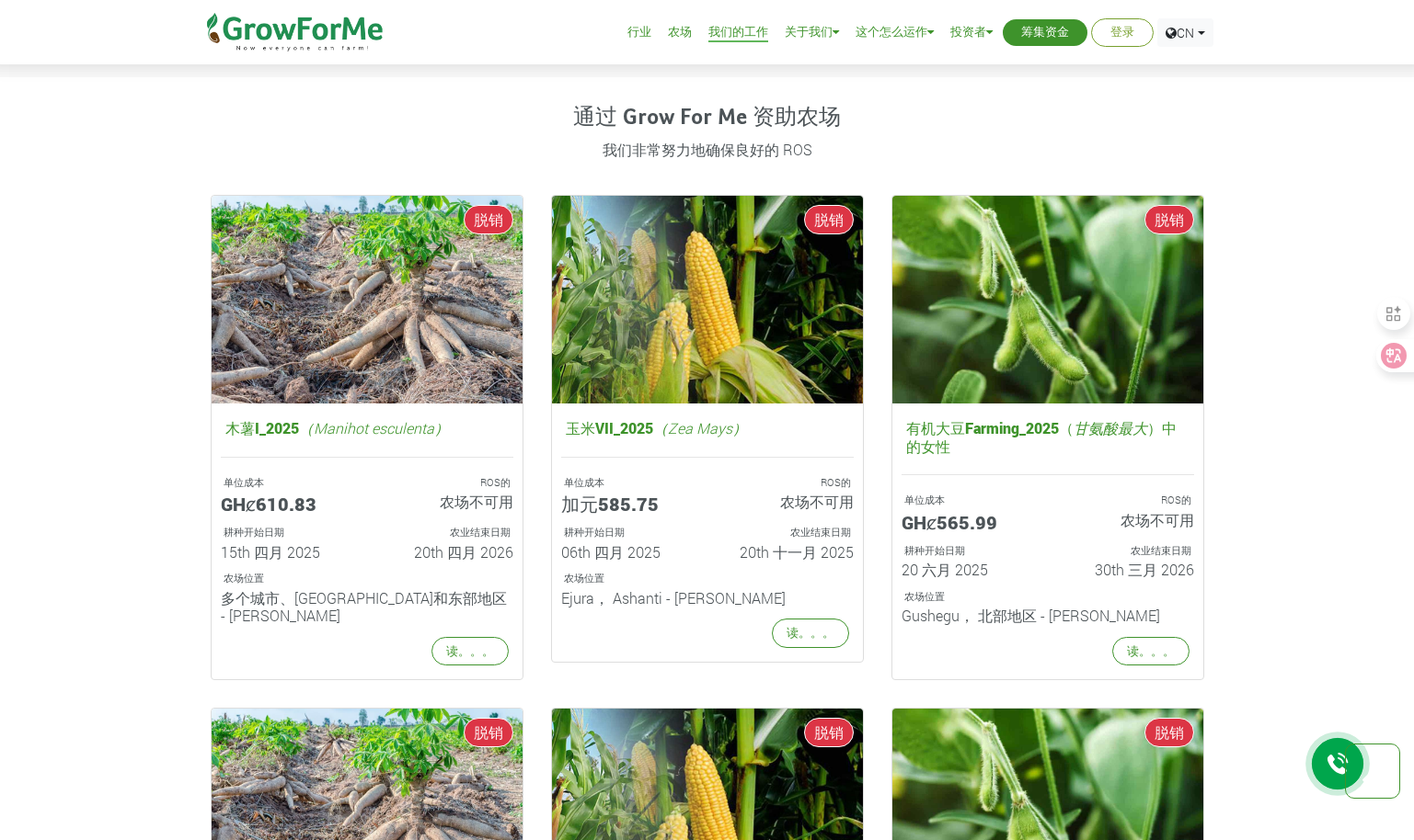
click at [679, 42] on li "农场" at bounding box center [679, 32] width 37 height 66
click at [679, 33] on link "农场" at bounding box center [679, 32] width 24 height 19
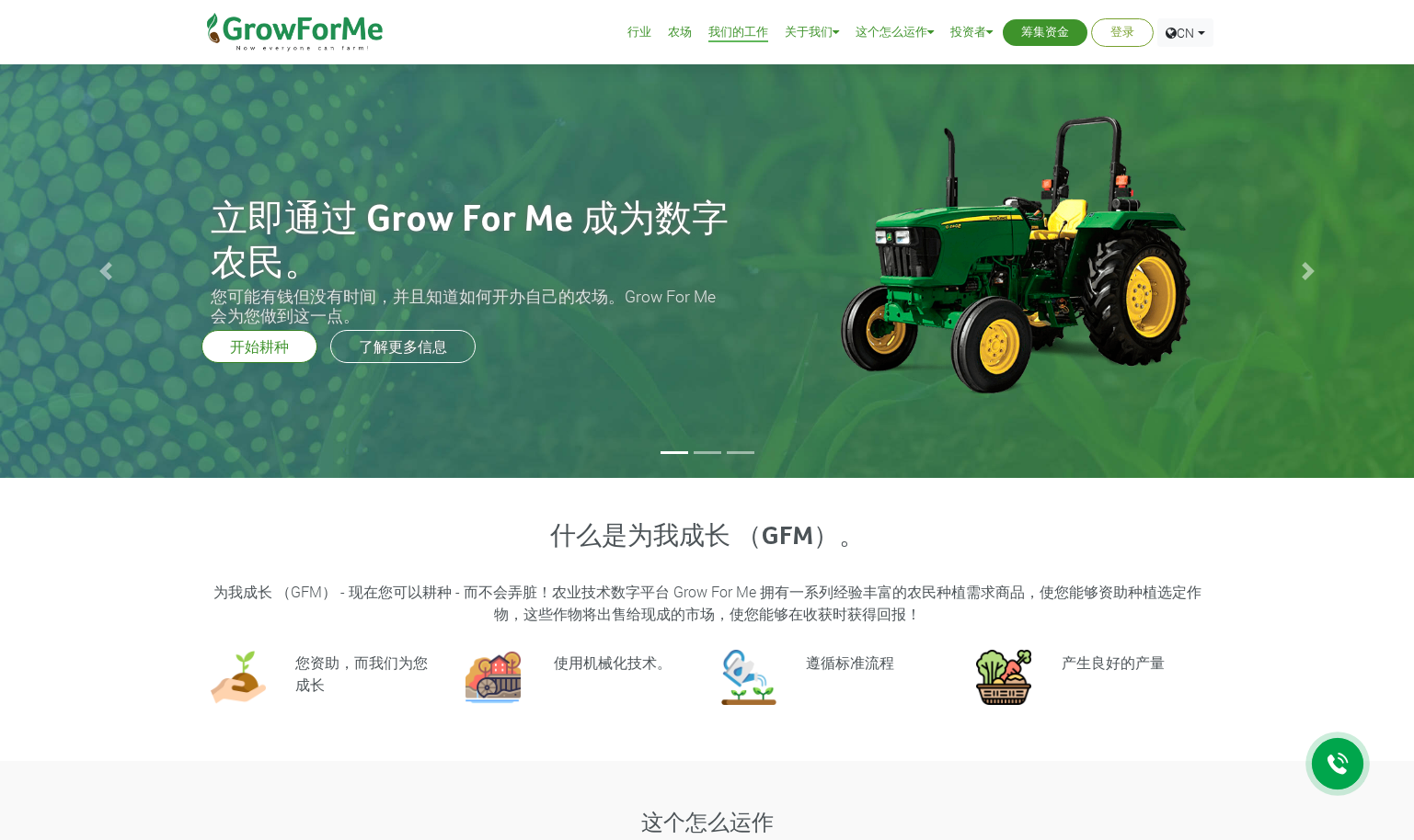
click at [683, 29] on link "农场" at bounding box center [679, 32] width 24 height 19
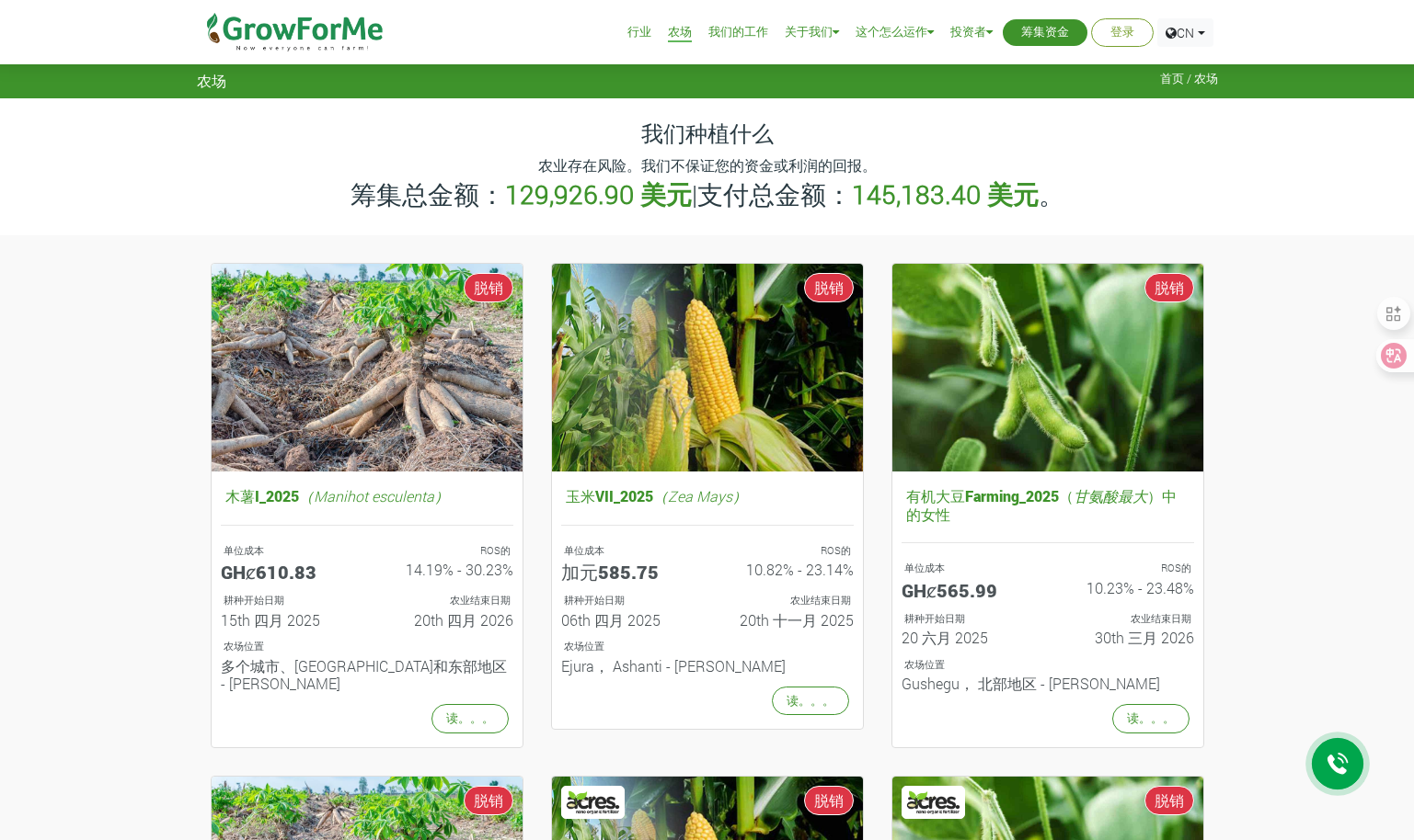
click at [647, 40] on link "行业" at bounding box center [638, 32] width 24 height 19
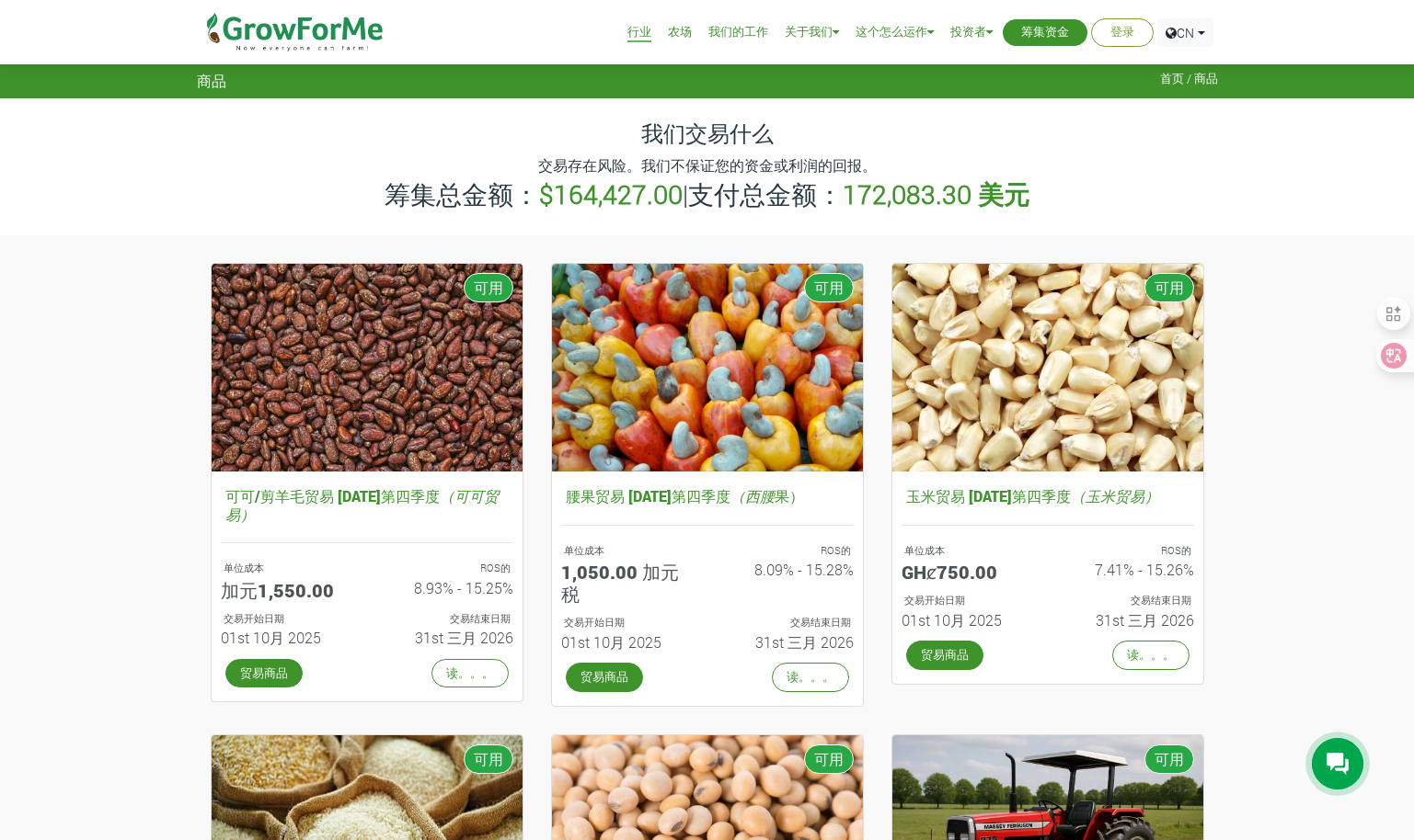
click at [215, 75] on span "商品" at bounding box center [212, 80] width 30 height 17
click at [283, 35] on img at bounding box center [295, 32] width 189 height 65
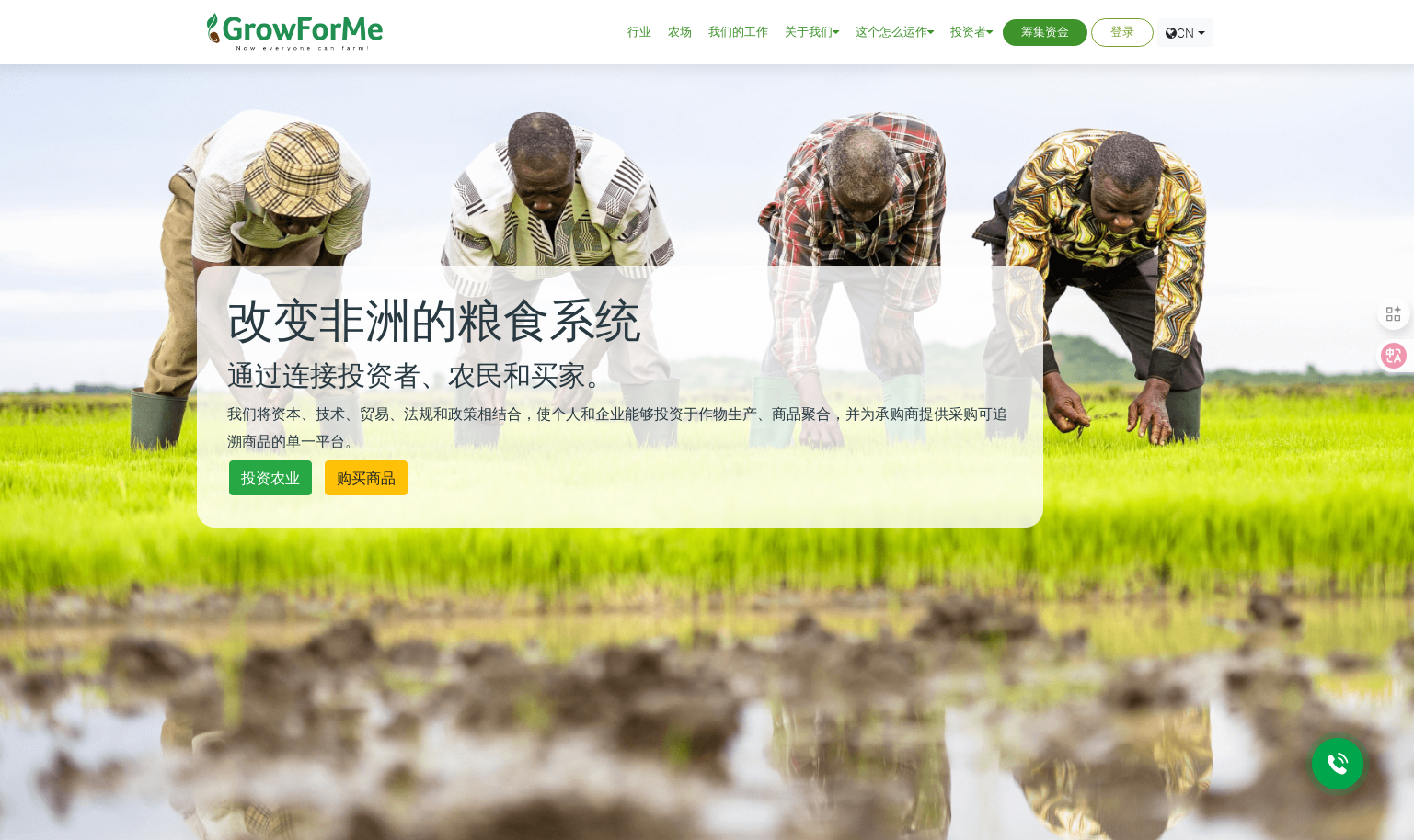
scroll to position [184, 0]
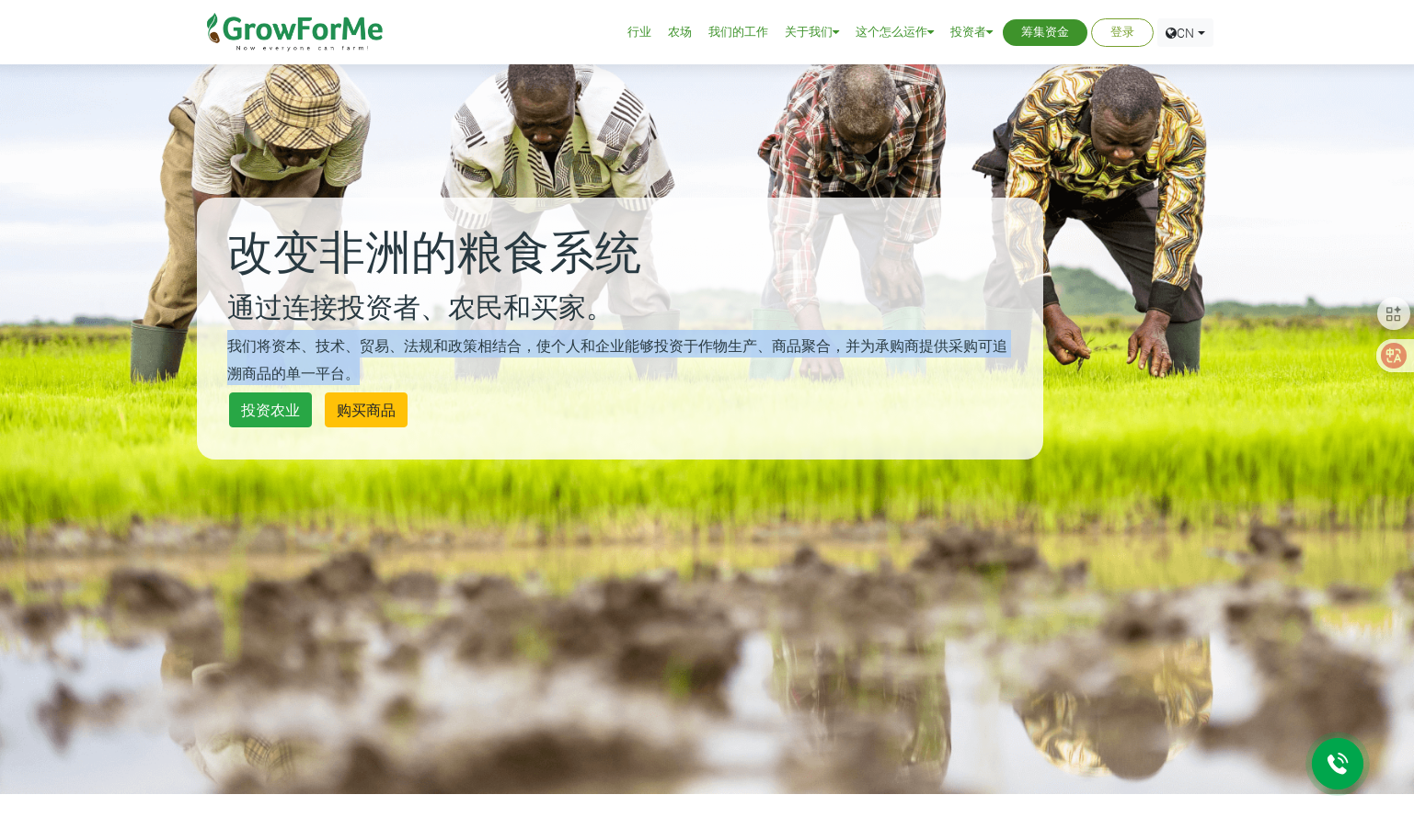
drag, startPoint x: 227, startPoint y: 343, endPoint x: 530, endPoint y: 359, distance: 303.4
click at [530, 359] on p "我们将资本、技术、贸易、法规和政策相结合，使个人和企业能够投资于作物生产、商品聚合，并为承购商提供采购可追溯商品的单一平台。" at bounding box center [619, 358] width 785 height 55
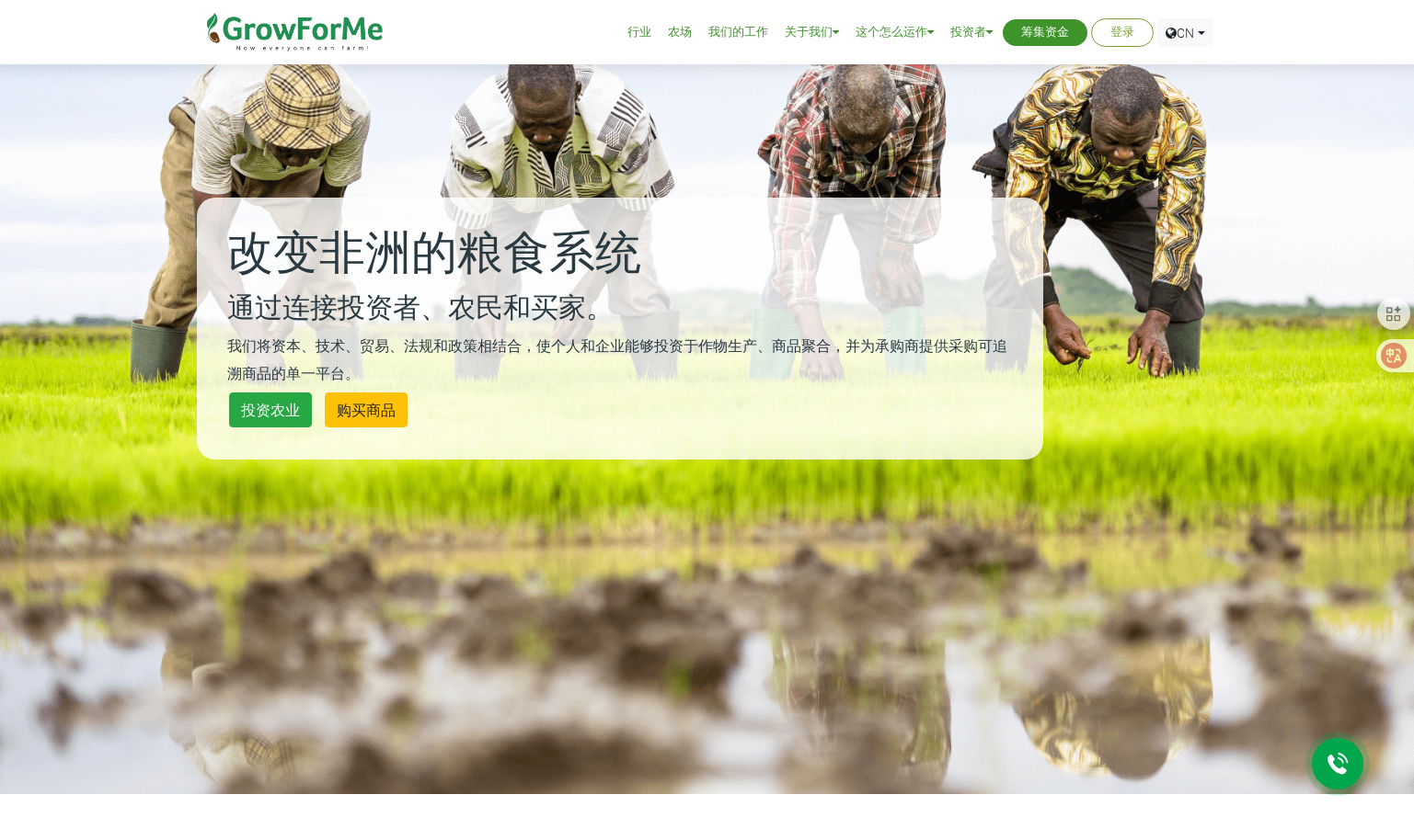
click at [840, 398] on div "投资农业 购买商品" at bounding box center [620, 410] width 791 height 44
drag, startPoint x: 649, startPoint y: 347, endPoint x: 825, endPoint y: 347, distance: 176.0
click at [825, 347] on small "我们将资本、技术、贸易、法规和政策相结合，使个人和企业能够投资于作物生产、商品聚合，并为承购商提供采购可追溯商品的单一平台。" at bounding box center [616, 358] width 780 height 47
drag, startPoint x: 825, startPoint y: 347, endPoint x: 744, endPoint y: 410, distance: 102.6
click at [744, 410] on div "投资农业 购买商品" at bounding box center [620, 410] width 791 height 44
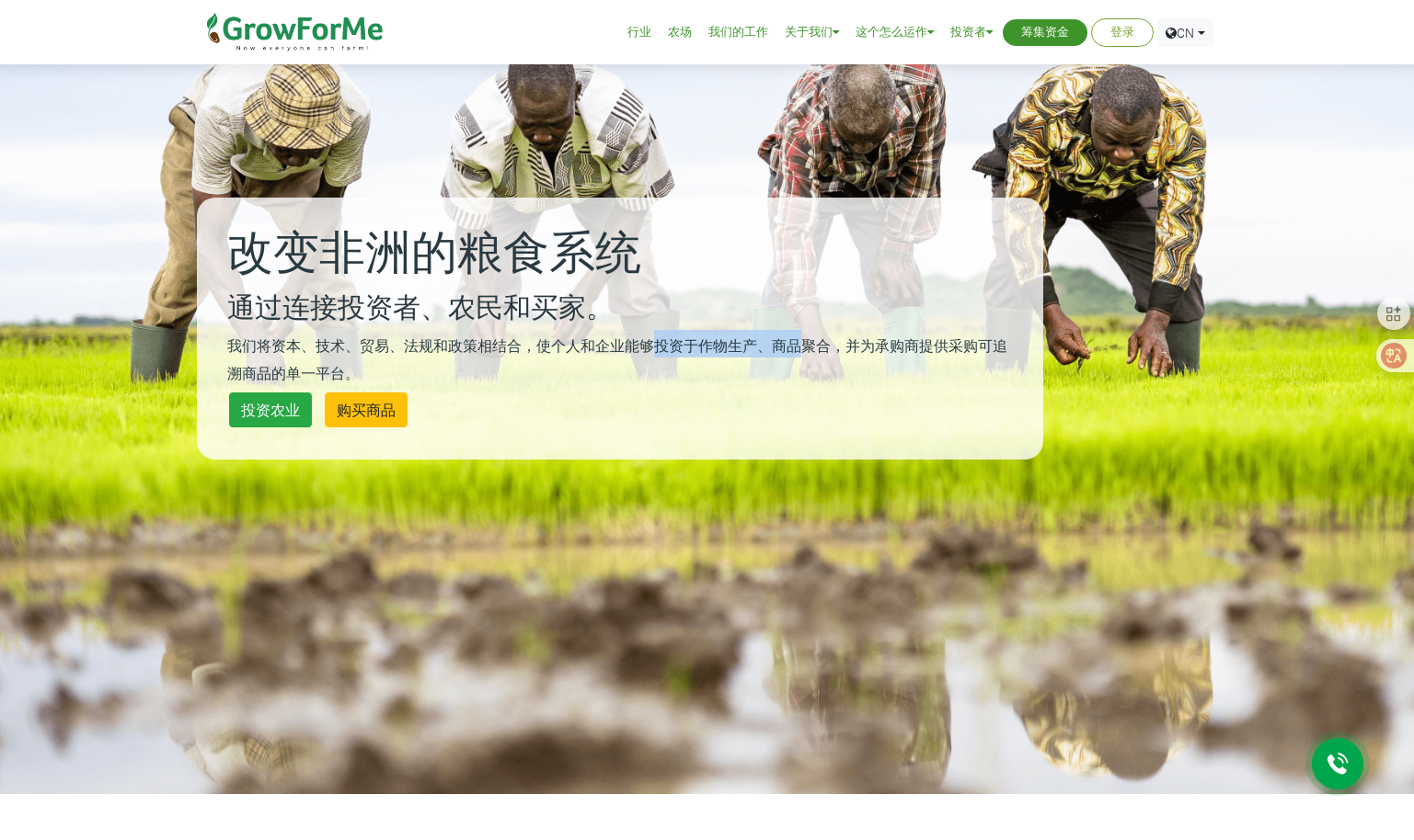
drag, startPoint x: 654, startPoint y: 342, endPoint x: 806, endPoint y: 340, distance: 152.0
click at [806, 340] on small "我们将资本、技术、贸易、法规和政策相结合，使个人和企业能够投资于作物生产、商品聚合，并为承购商提供采购可追溯商品的单一平台。" at bounding box center [616, 358] width 780 height 47
drag, startPoint x: 806, startPoint y: 340, endPoint x: 707, endPoint y: 387, distance: 109.6
click at [707, 388] on div "投资农业 购买商品" at bounding box center [620, 410] width 791 height 44
drag, startPoint x: 655, startPoint y: 342, endPoint x: 903, endPoint y: 352, distance: 248.2
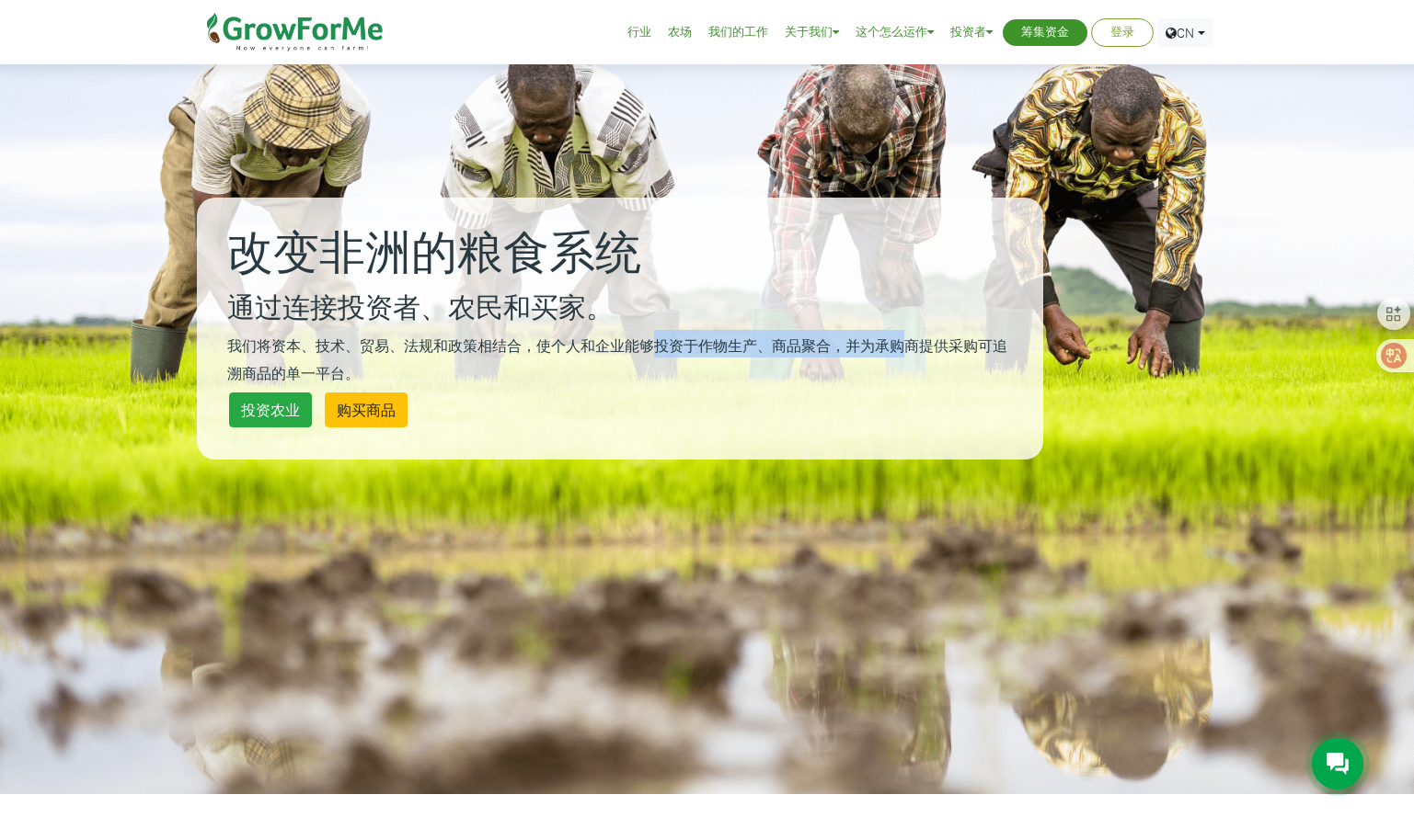
click at [903, 352] on small "我们将资本、技术、贸易、法规和政策相结合，使个人和企业能够投资于作物生产、商品聚合，并为承购商提供采购可追溯商品的单一平台。" at bounding box center [616, 358] width 780 height 47
drag, startPoint x: 903, startPoint y: 352, endPoint x: 772, endPoint y: 389, distance: 136.1
click at [772, 389] on div "投资农业 购买商品" at bounding box center [620, 410] width 791 height 44
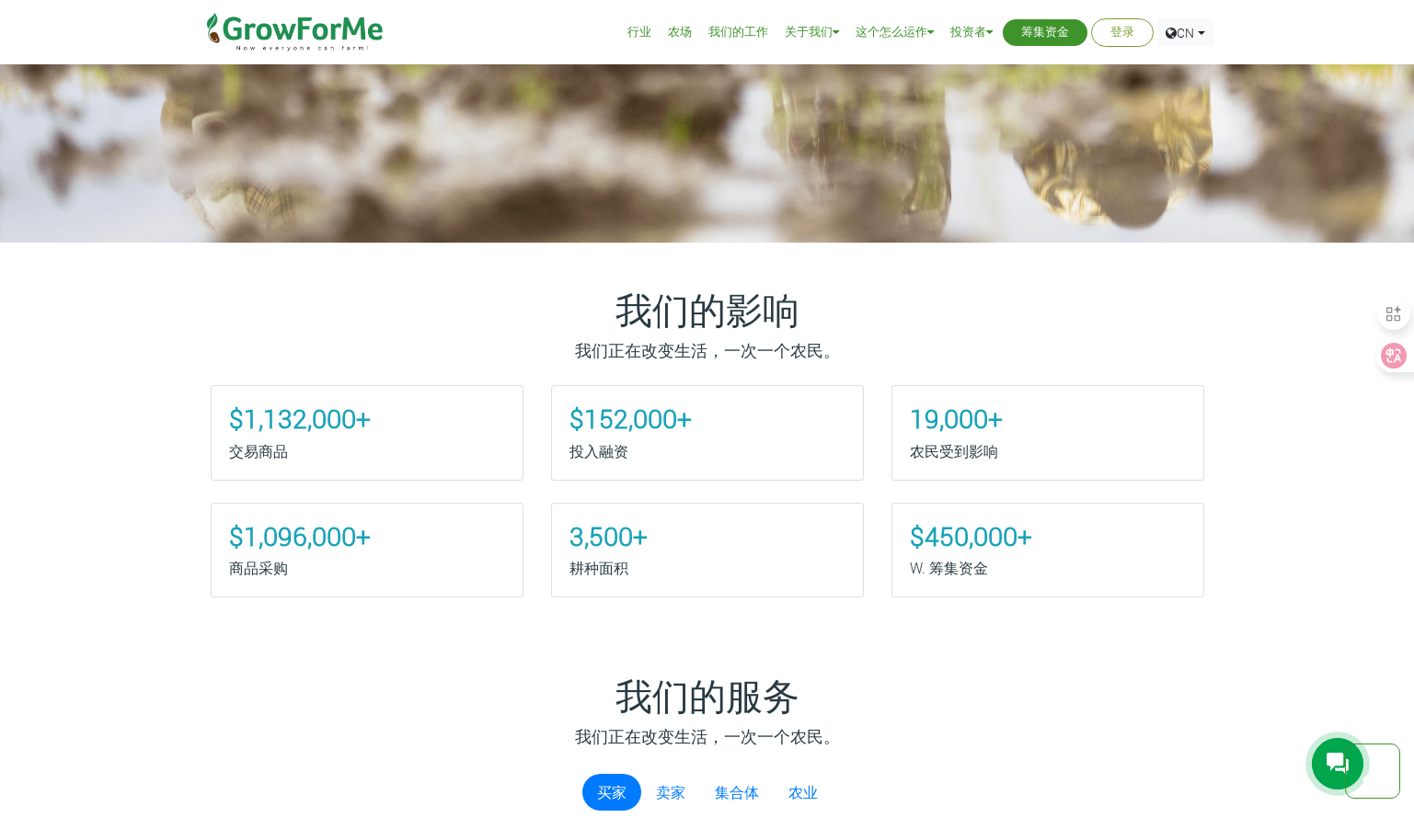
scroll to position [1103, 0]
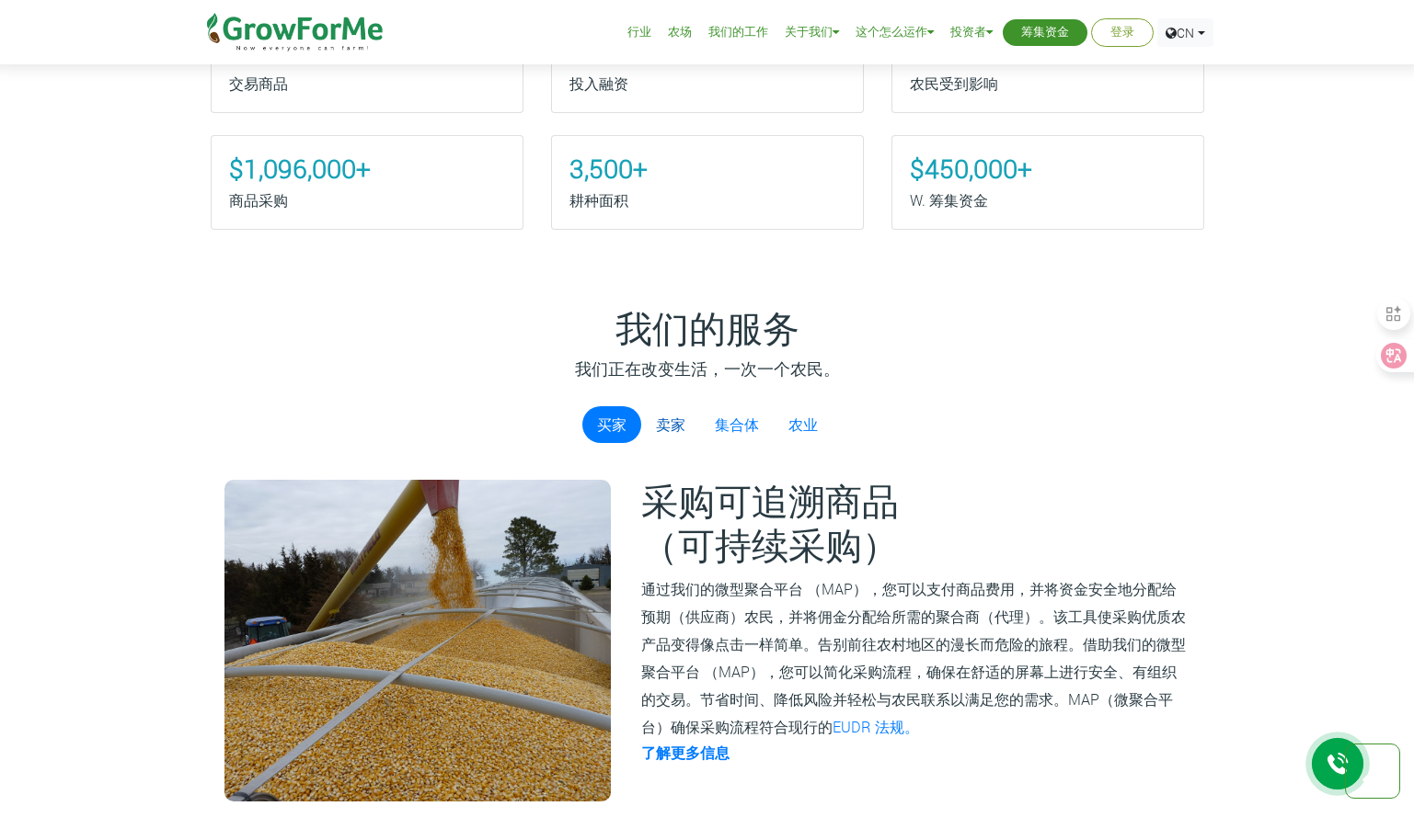
click at [658, 428] on link "卖家" at bounding box center [671, 425] width 59 height 37
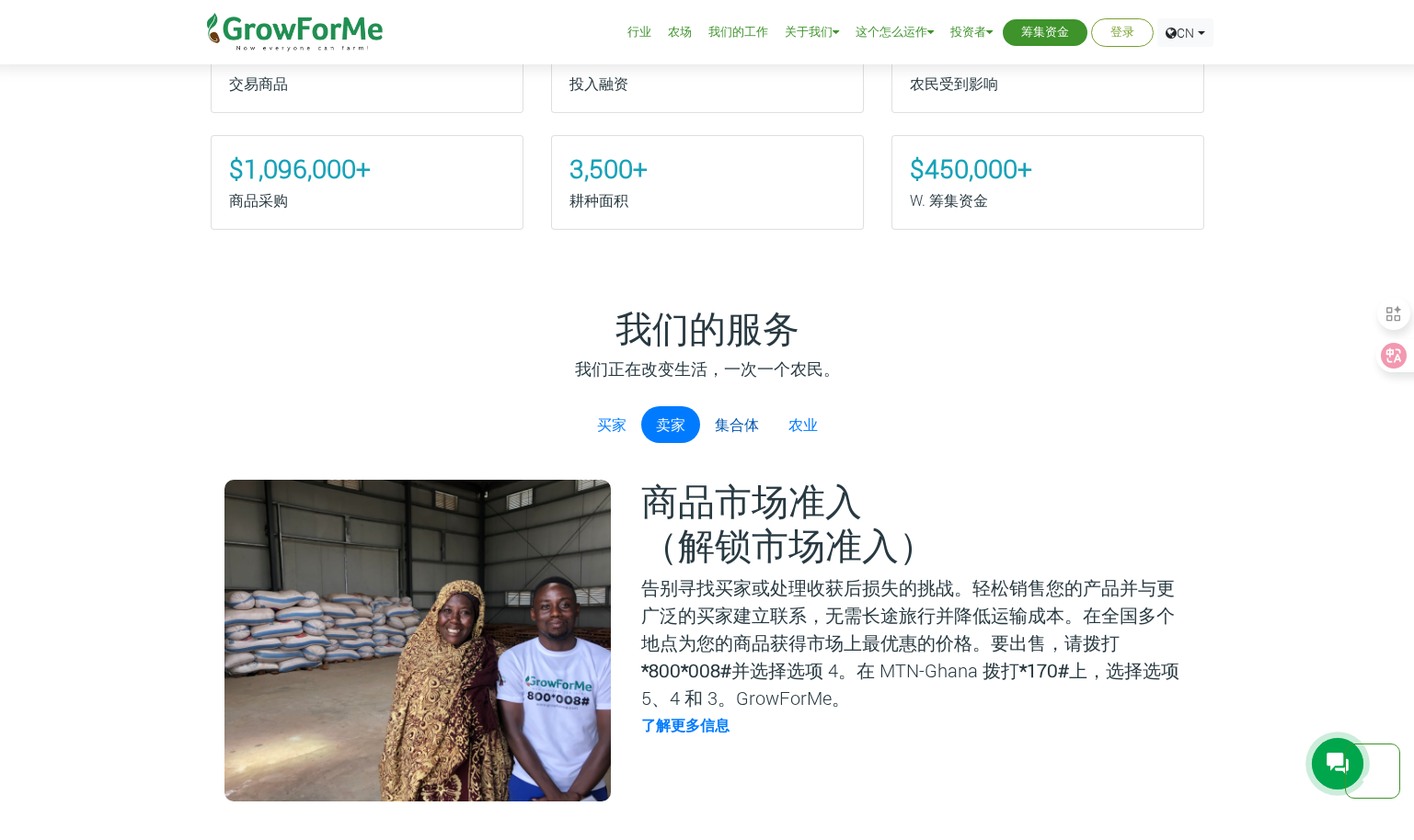
click at [748, 428] on link "集合体" at bounding box center [737, 425] width 73 height 37
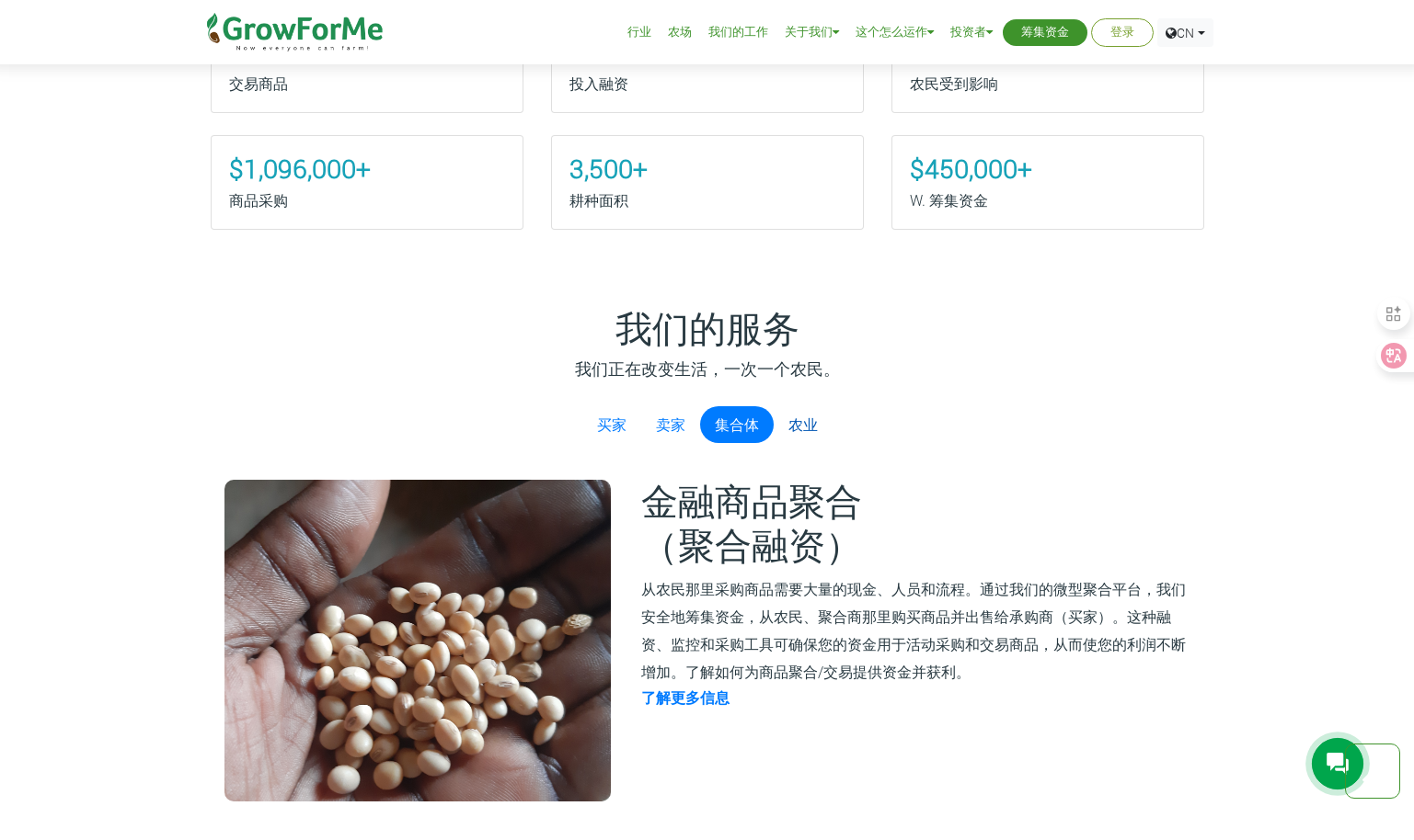
click at [802, 428] on link "农业" at bounding box center [803, 425] width 59 height 37
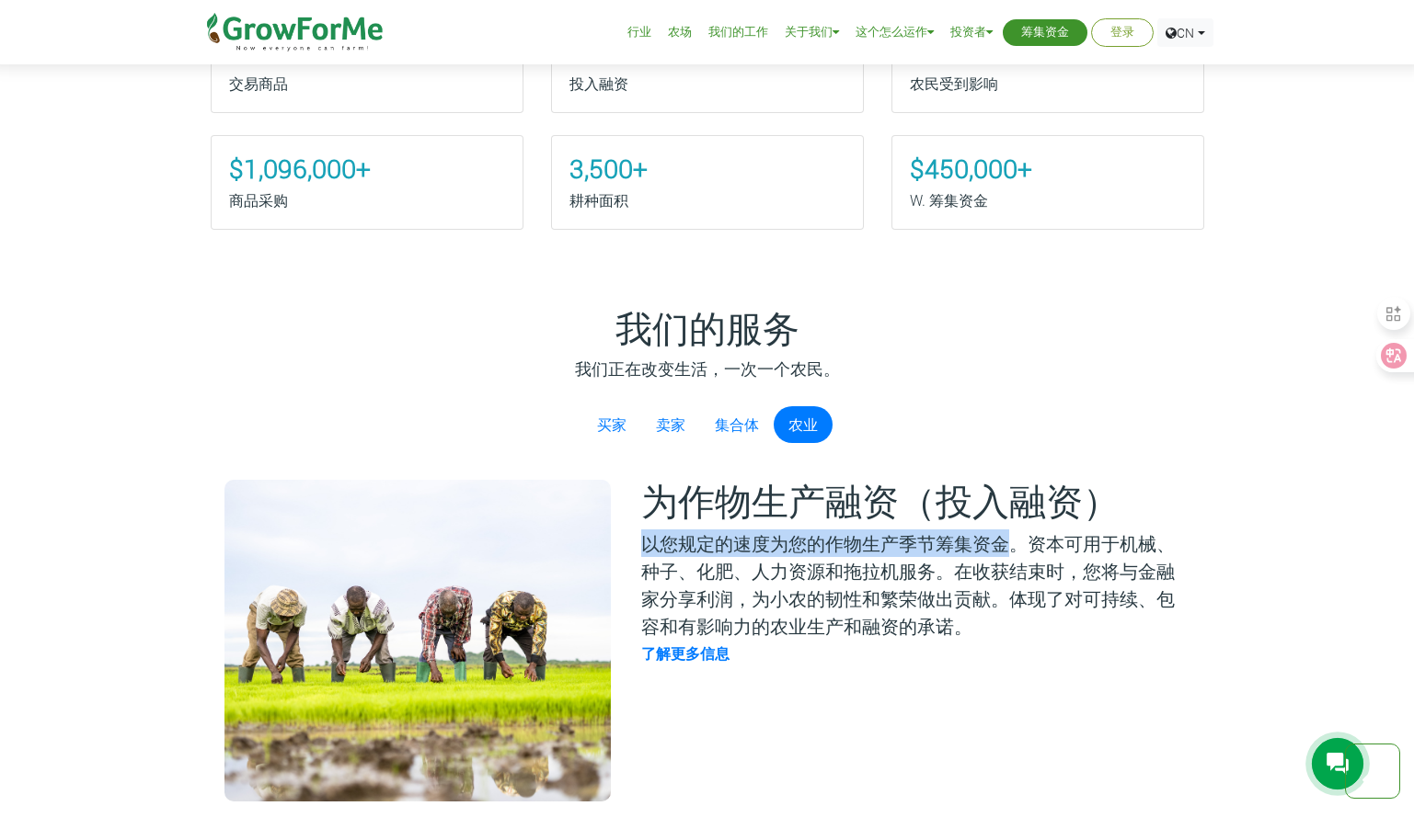
drag, startPoint x: 641, startPoint y: 543, endPoint x: 1009, endPoint y: 550, distance: 368.1
click at [1009, 550] on p "以您规定的速度为您的作物生产季节筹集资金。资本可用于机械、种子、化肥、人力资源和拖拉机服务。在收获结束时，您将与金融家分享利润，为小农的韧性和繁荣做出贡献。体…" at bounding box center [914, 585] width 546 height 110
drag, startPoint x: 1009, startPoint y: 550, endPoint x: 866, endPoint y: 586, distance: 147.5
click at [866, 586] on p "以您规定的速度为您的作物生产季节筹集资金。资本可用于机械、种子、化肥、人力资源和拖拉机服务。在收获结束时，您将与金融家分享利润，为小农的韧性和繁荣做出贡献。体…" at bounding box center [914, 585] width 546 height 110
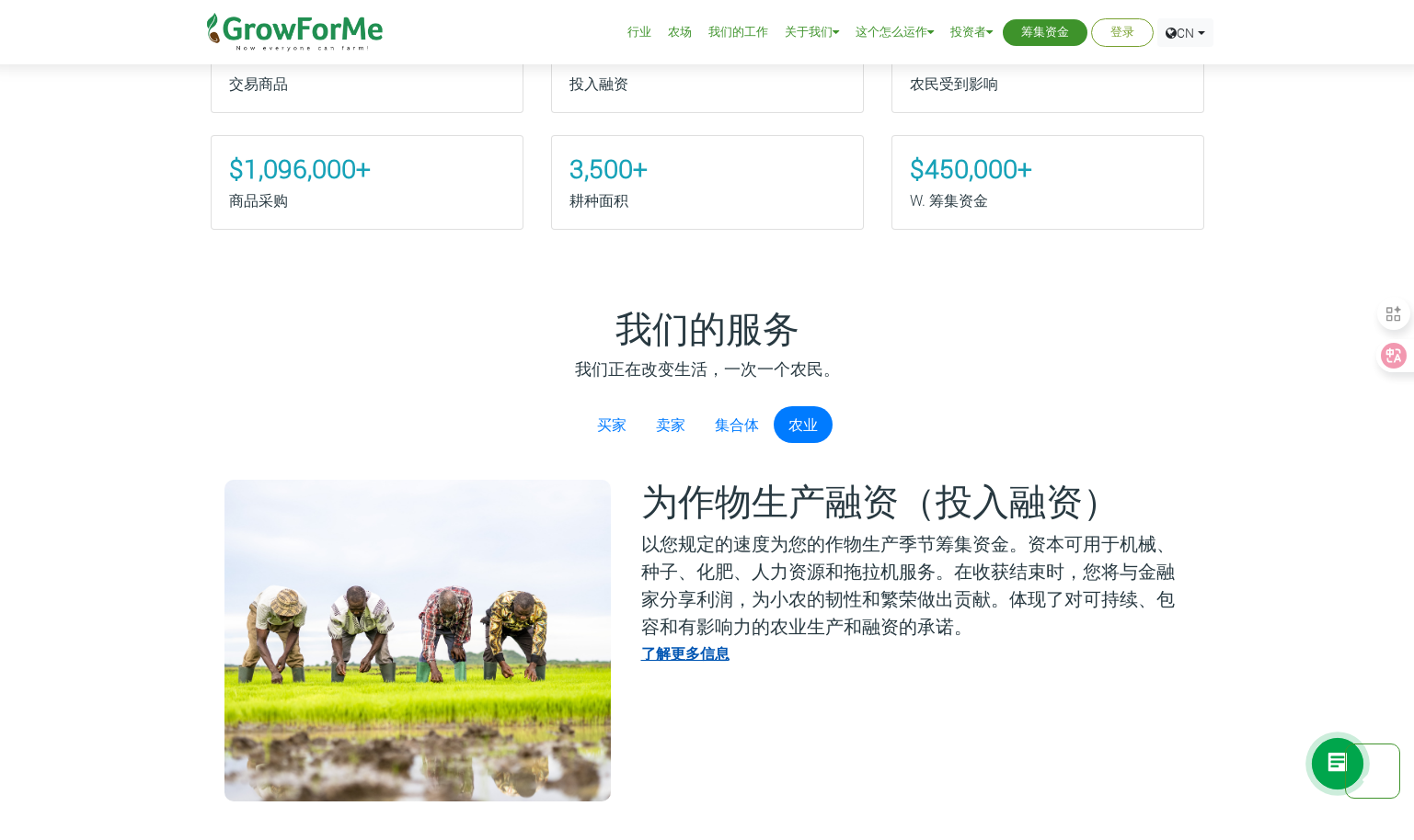
click at [713, 652] on link "了解更多信息" at bounding box center [685, 653] width 89 height 19
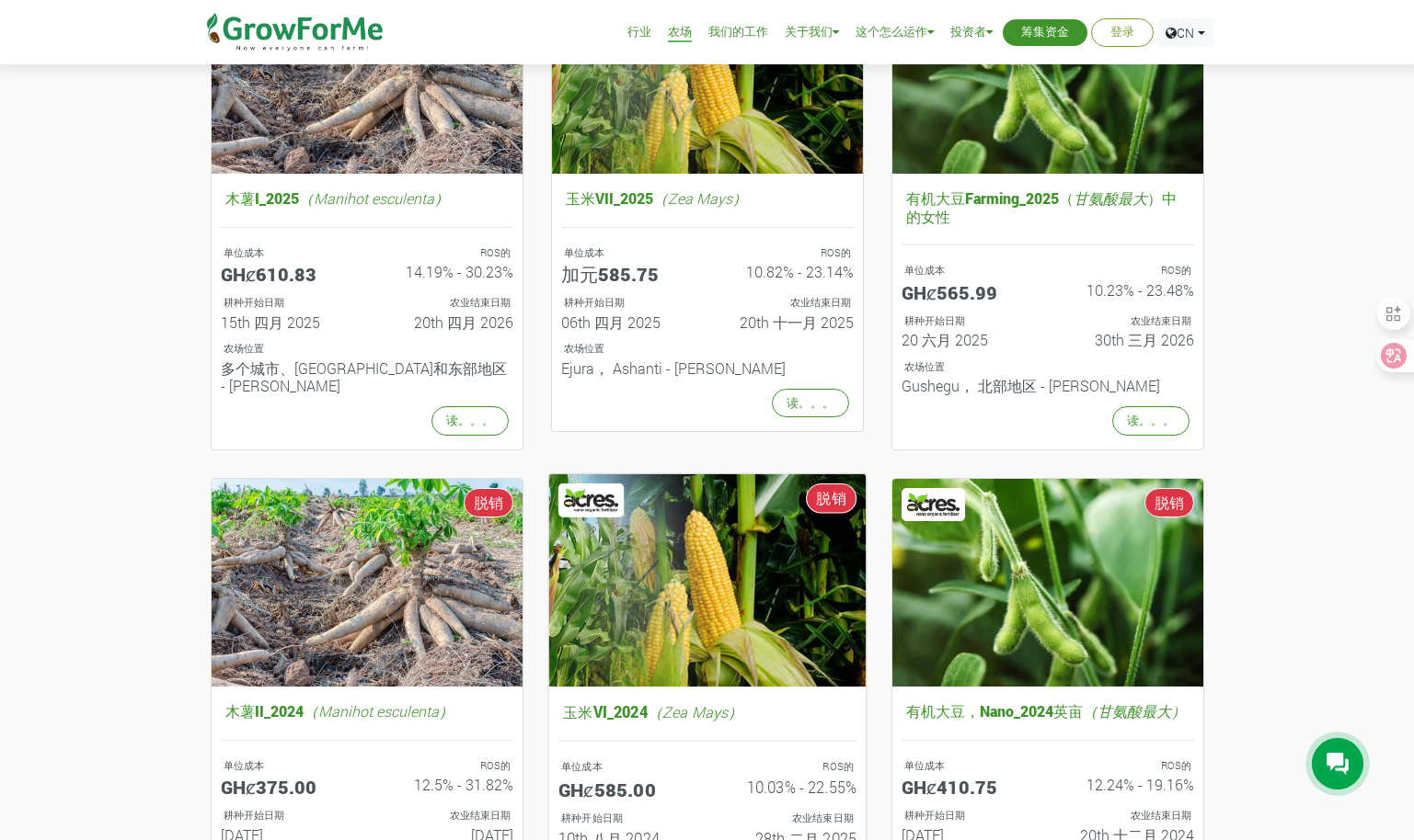
scroll to position [460, 0]
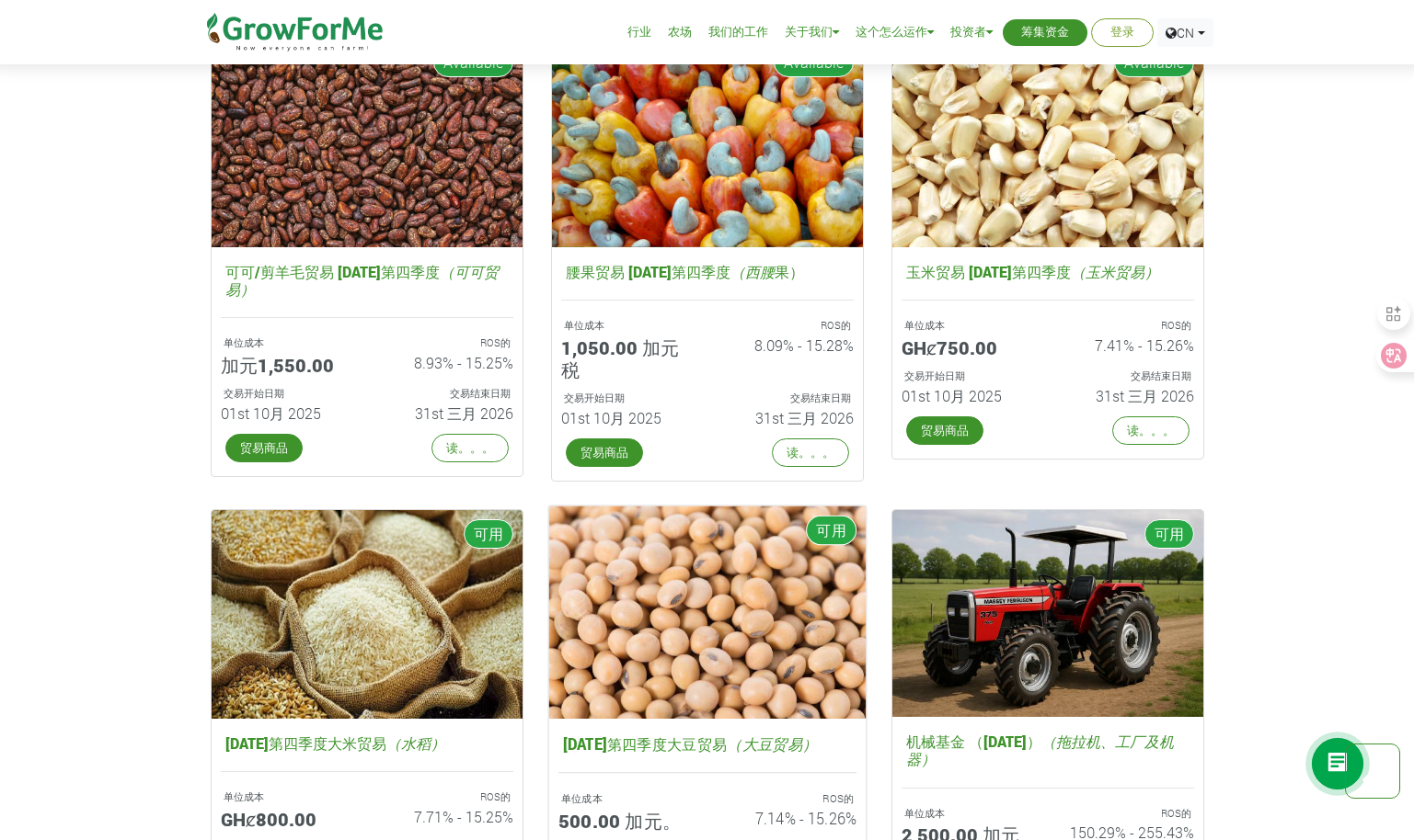
scroll to position [2713, 0]
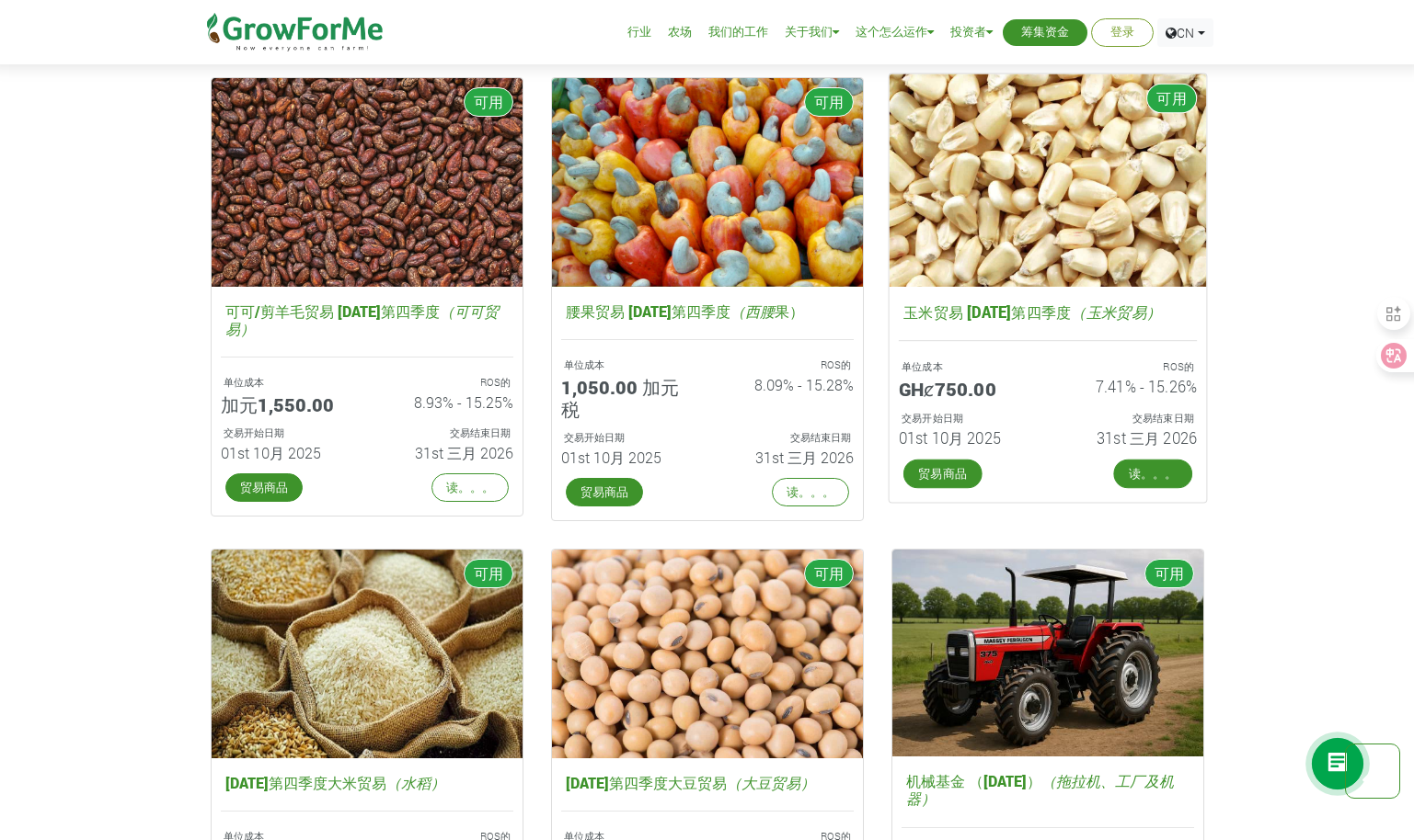
click at [1143, 467] on link "读。。。" at bounding box center [1152, 474] width 79 height 30
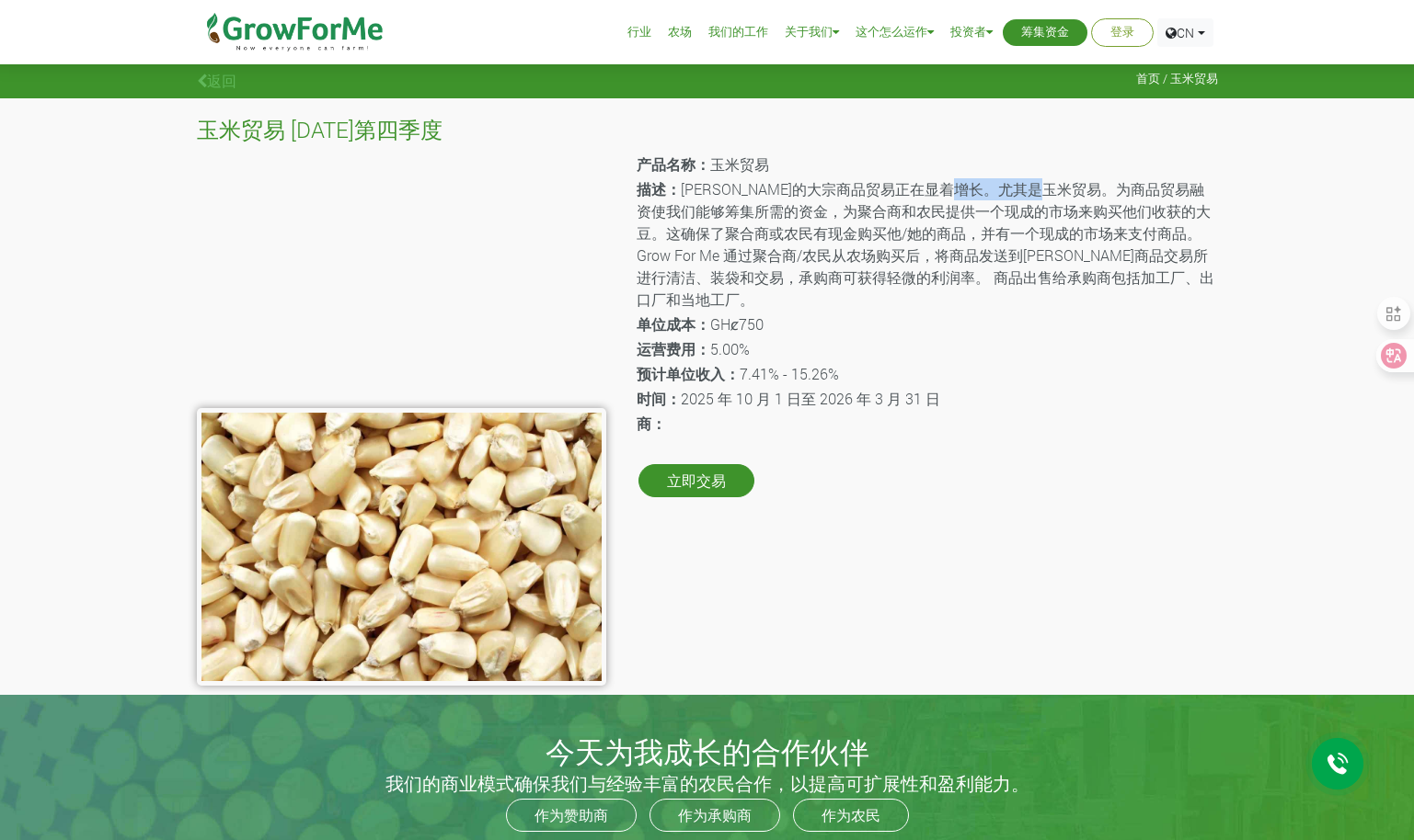
drag, startPoint x: 1040, startPoint y: 196, endPoint x: 1123, endPoint y: 196, distance: 83.0
click at [1123, 196] on p "描述： 加纳的大宗商品贸易正在显着增长。尤其是玉米贸易。为商品贸易融资使我们能够筹集所需的资金，为聚合商和农民提供一个现成的市场来购买他们收获的大豆。这确保了…" at bounding box center [925, 244] width 578 height 132
click at [886, 223] on p "描述： 加纳的大宗商品贸易正在显着增长。尤其是玉米贸易。为商品贸易融资使我们能够筹集所需的资金，为聚合商和农民提供一个现成的市场来购买他们收获的大豆。这确保了…" at bounding box center [925, 244] width 578 height 132
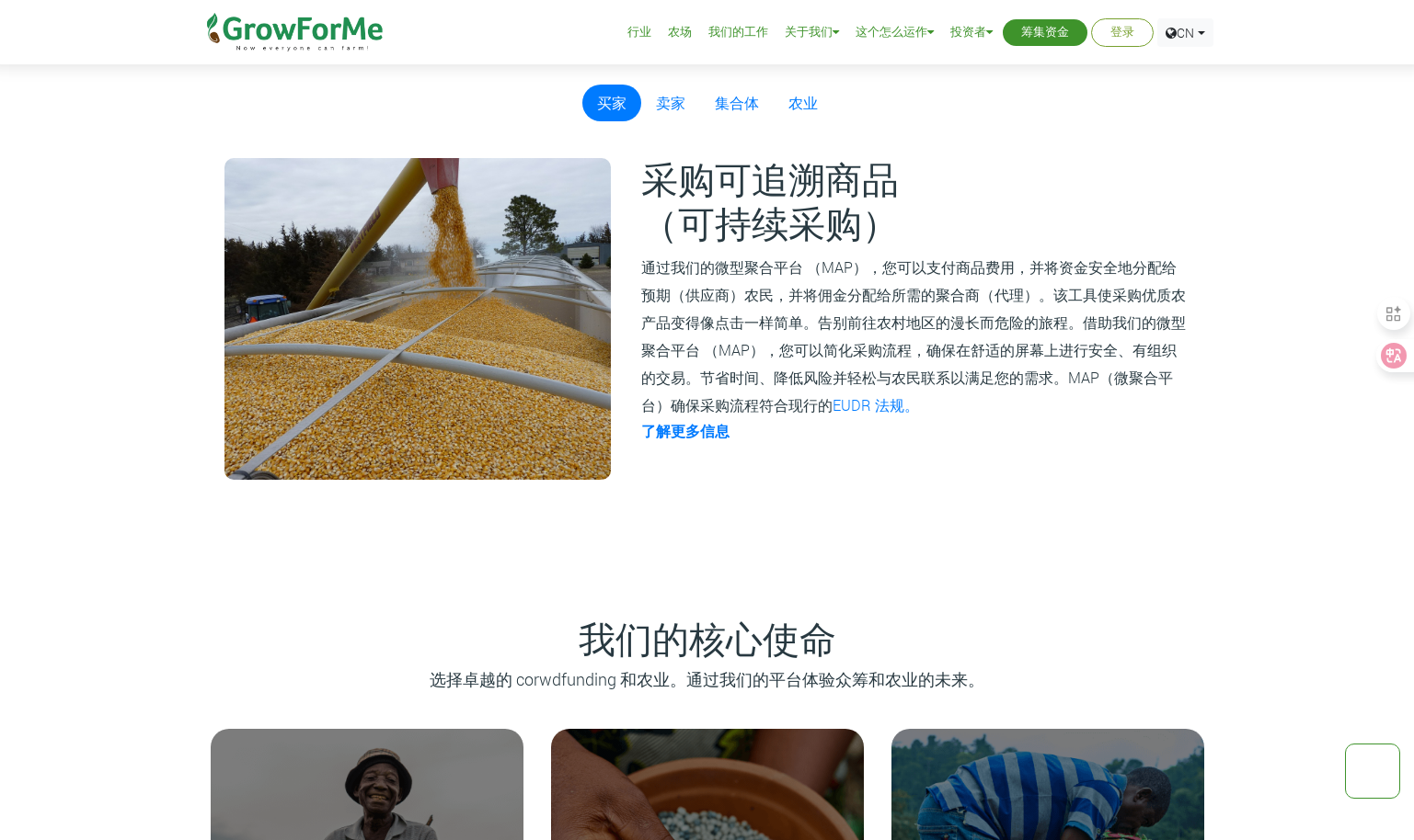
scroll to position [1333, 0]
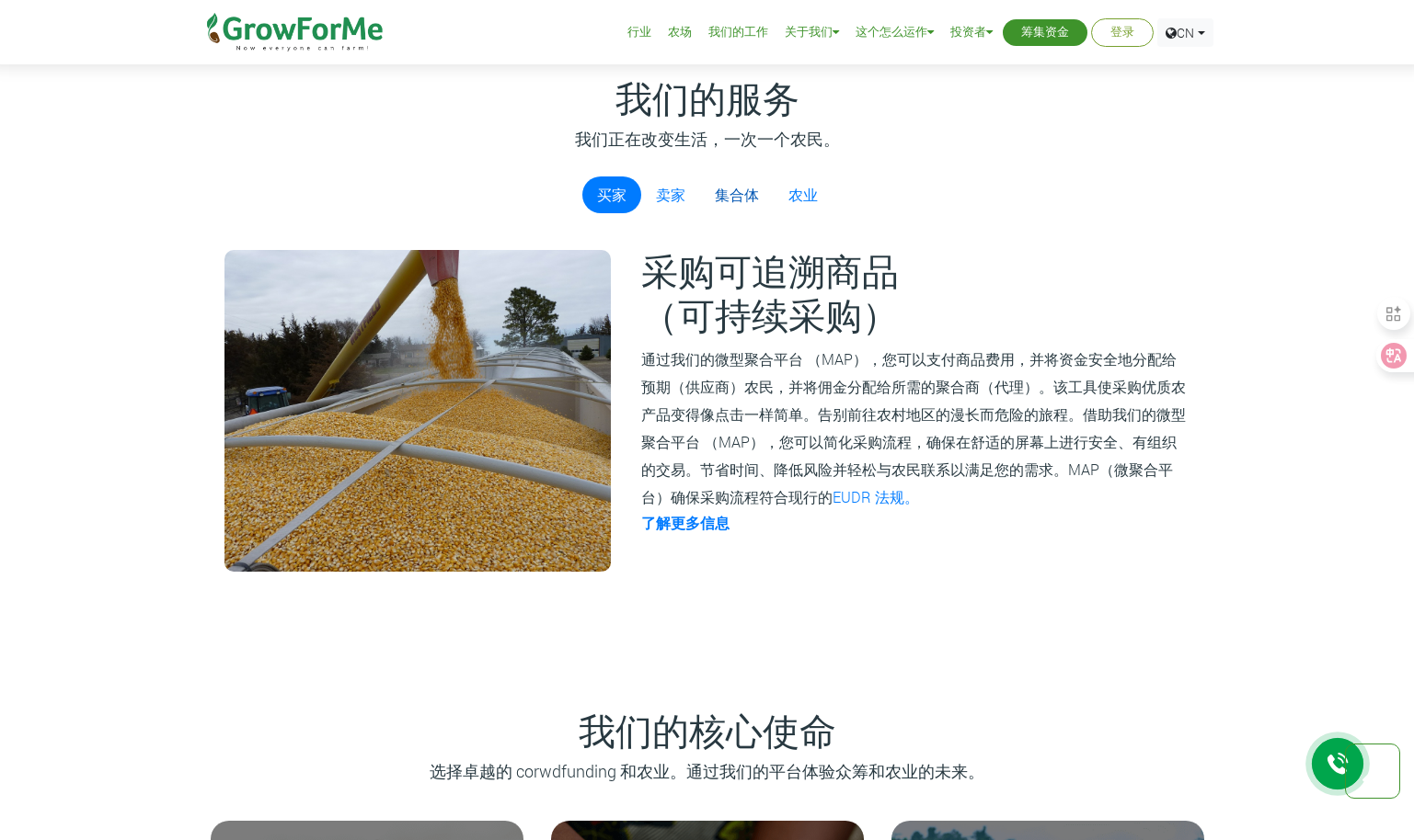
click at [742, 210] on link "集合体" at bounding box center [737, 194] width 73 height 37
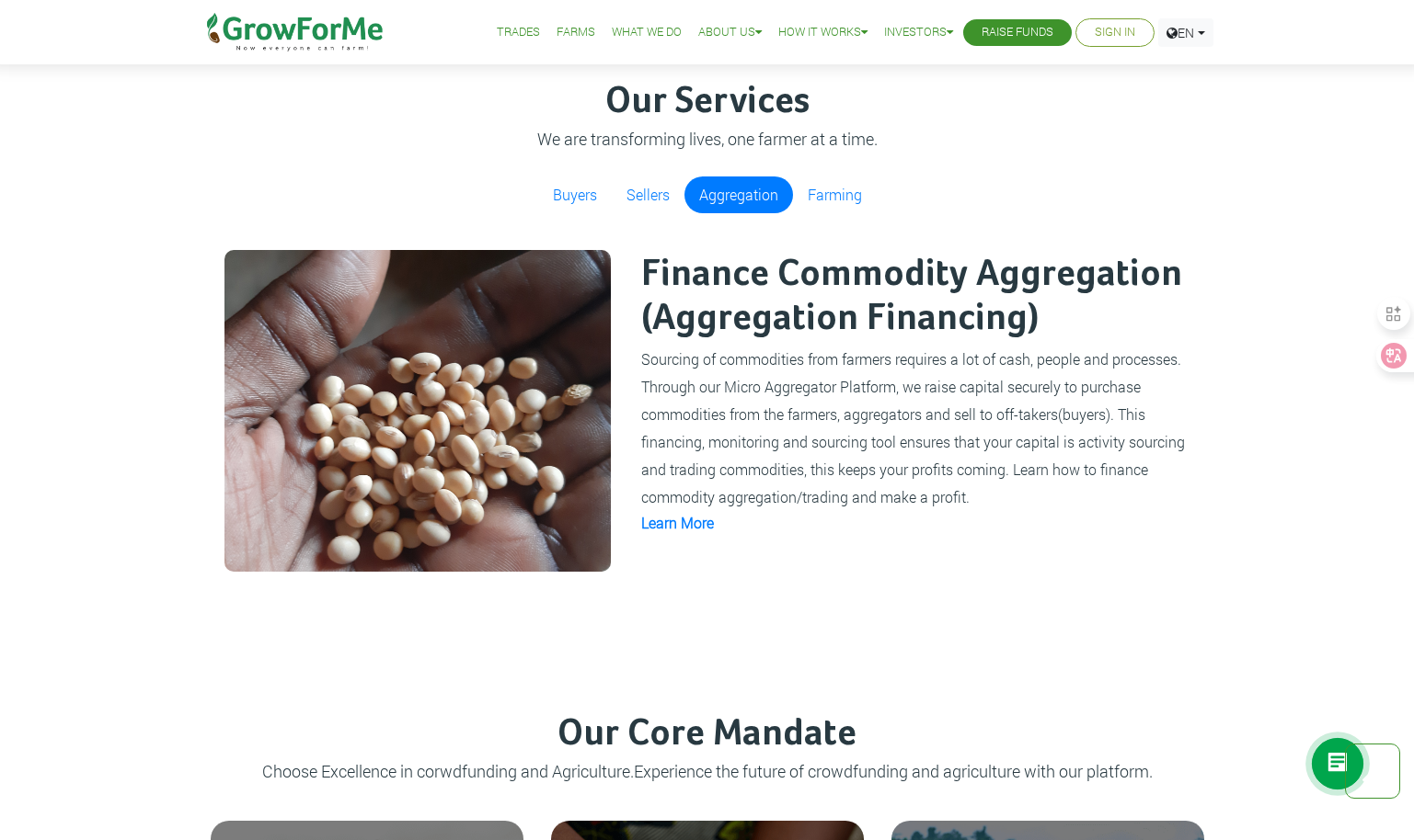
click at [946, 537] on div "Finance Commodity Aggregation (Aggregation Financing) Sourcing of commodities f…" at bounding box center [914, 411] width 579 height 322
click at [694, 529] on link "Learn More" at bounding box center [677, 523] width 72 height 19
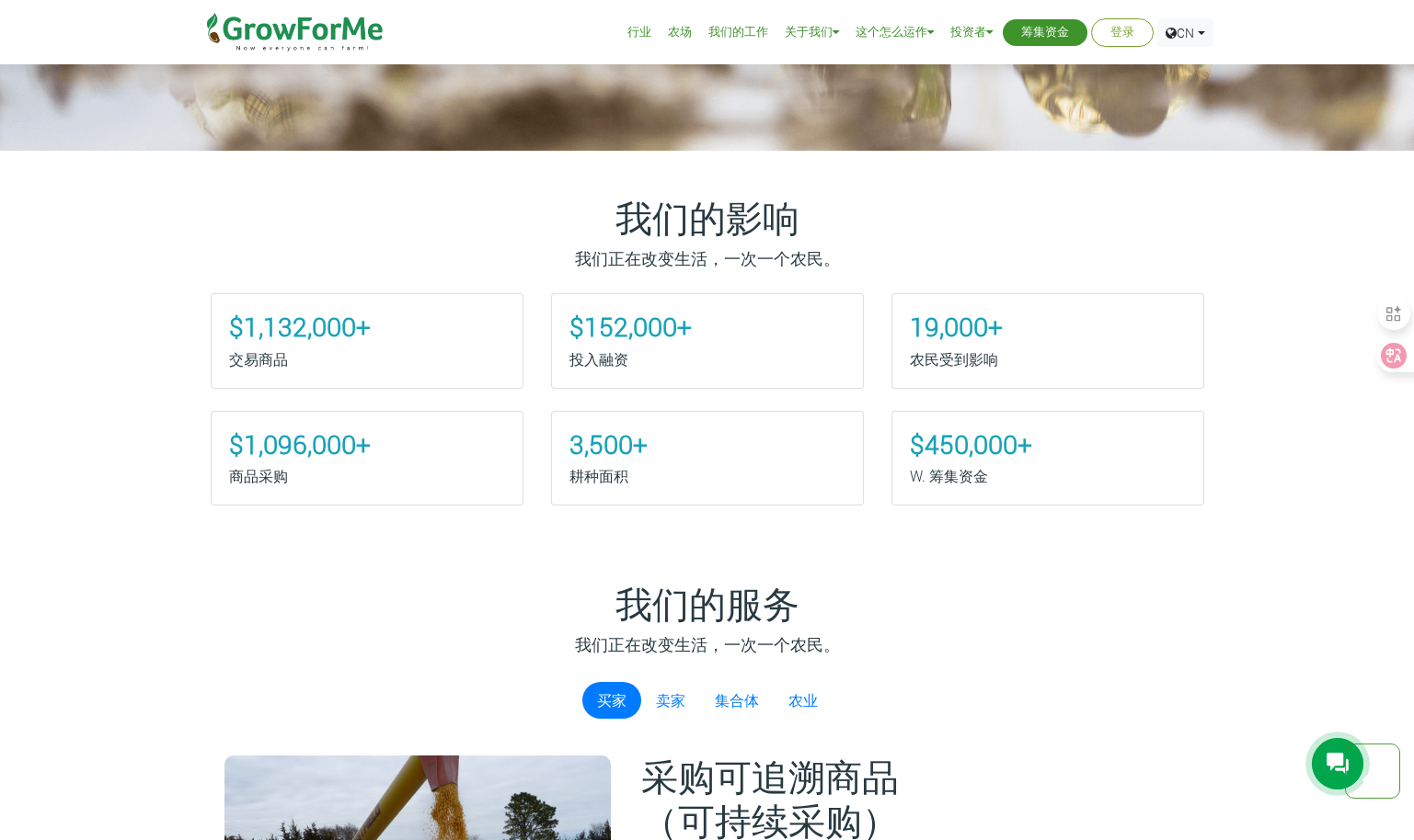
scroll to position [1103, 0]
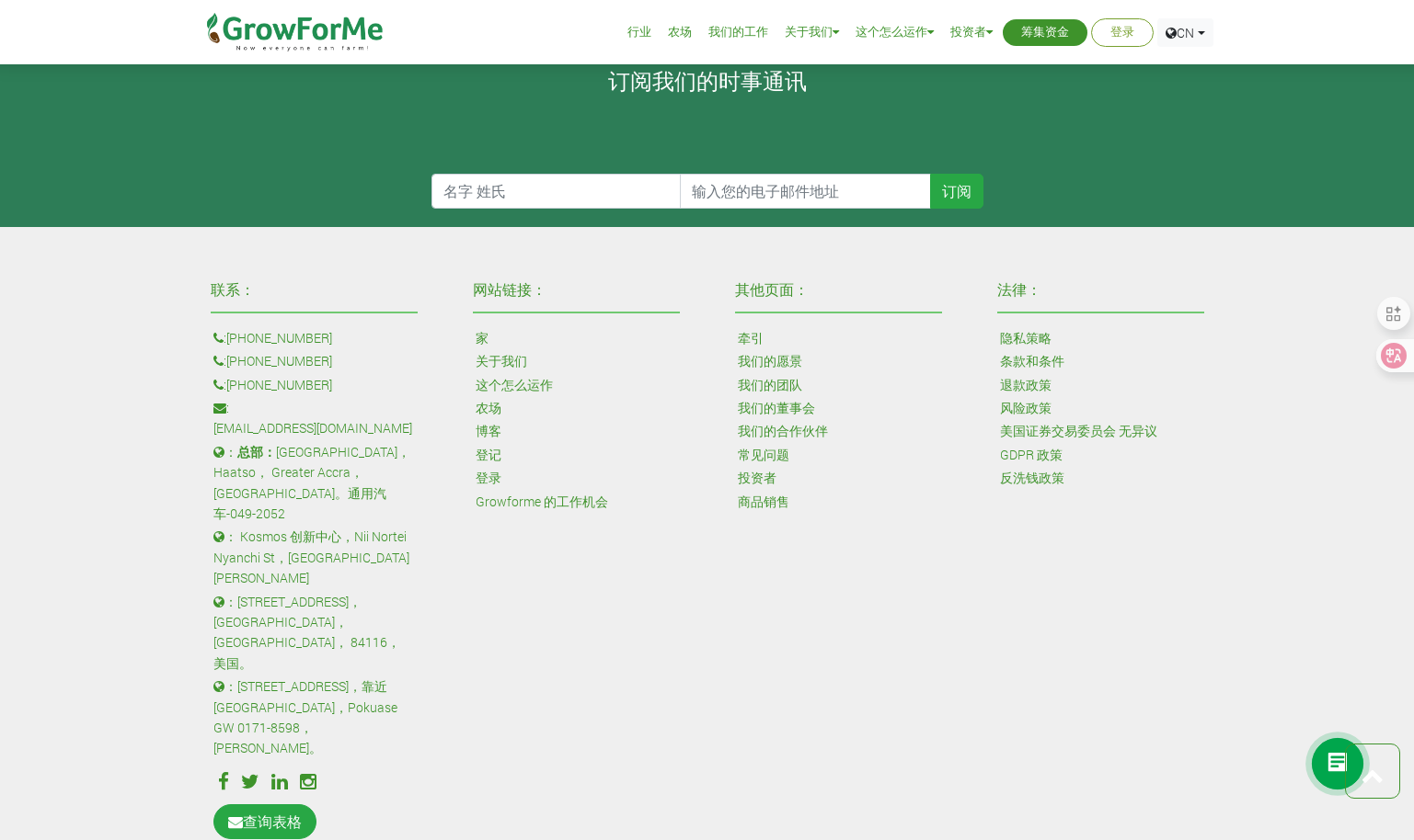
scroll to position [4396, 0]
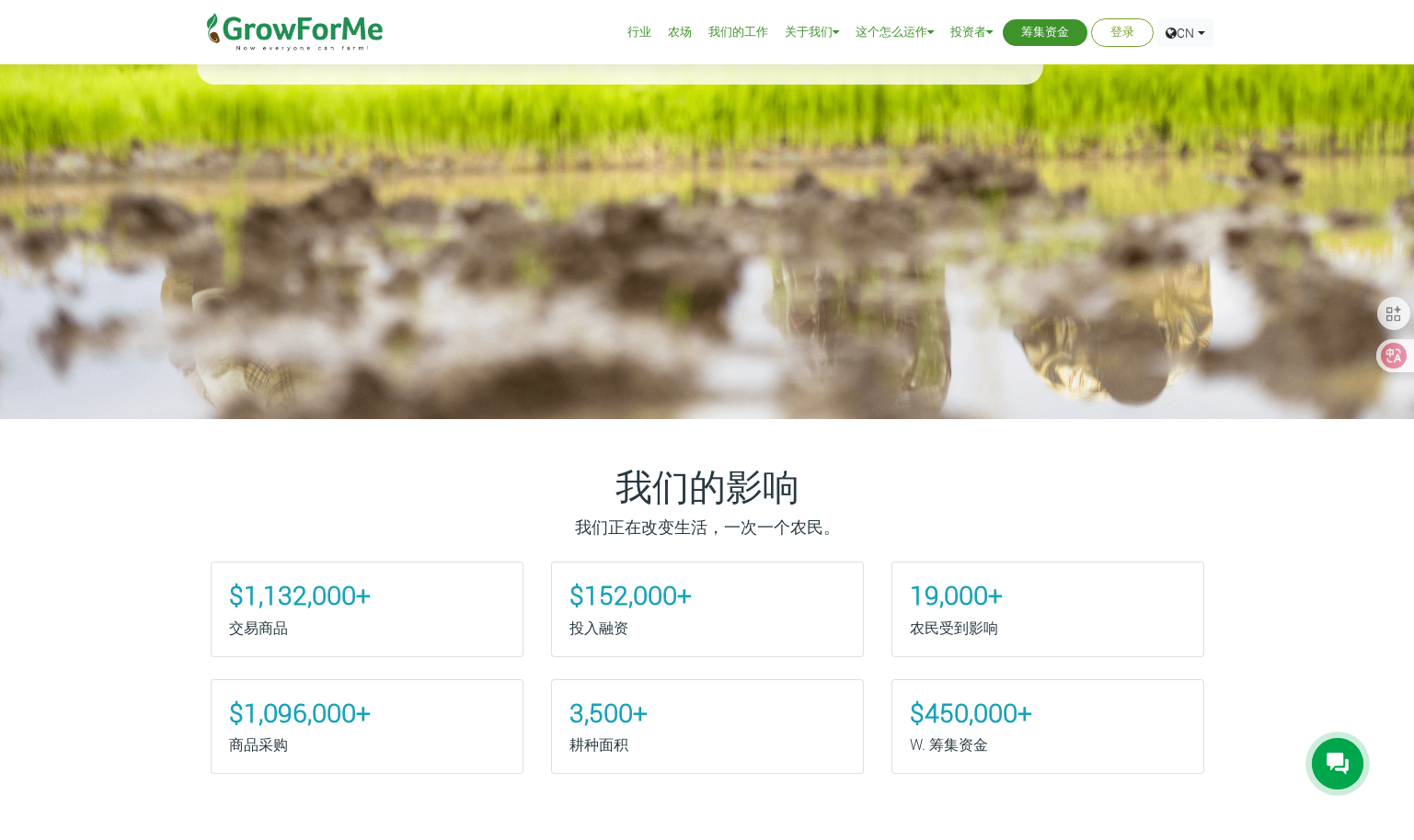
scroll to position [735, 0]
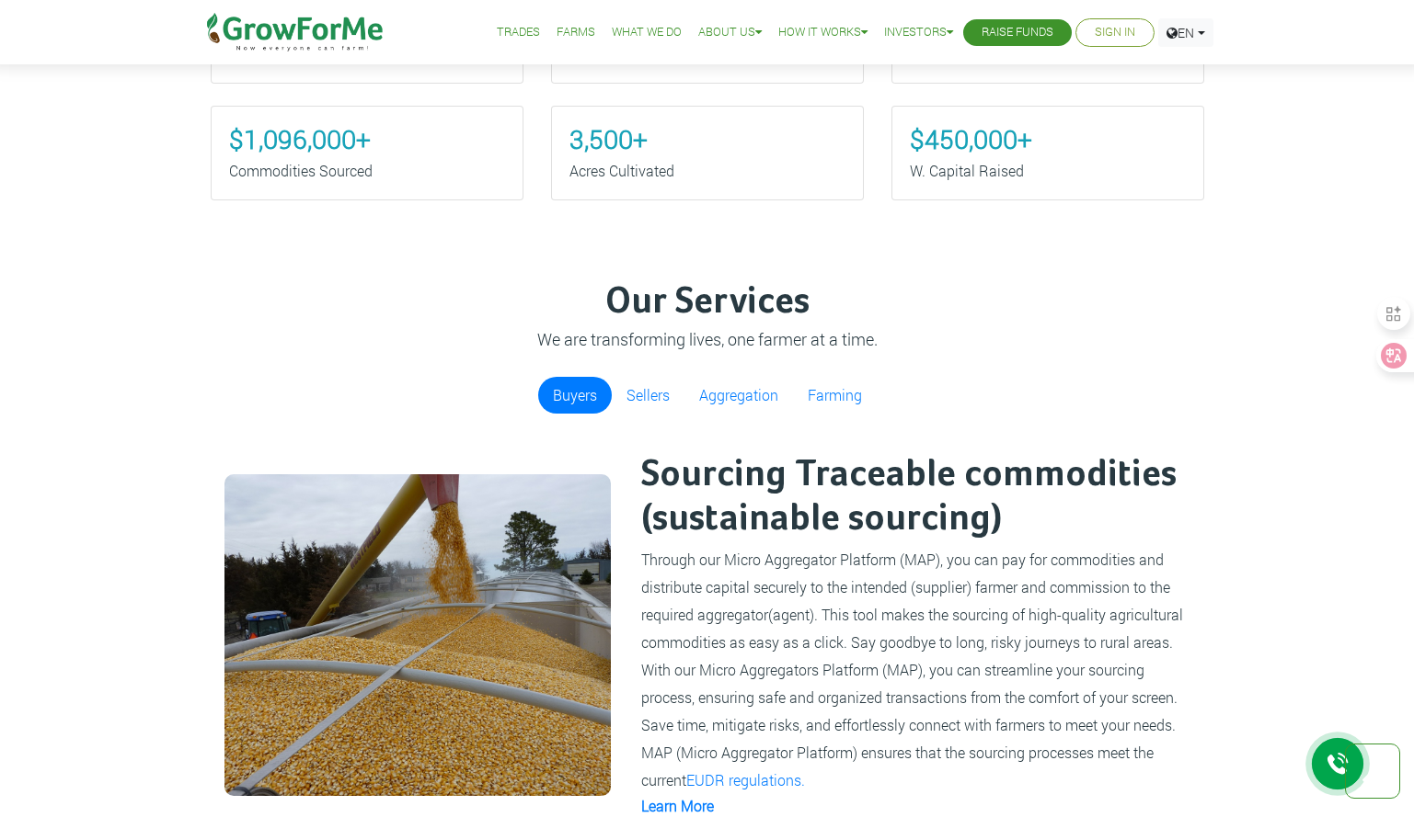
scroll to position [1195, 0]
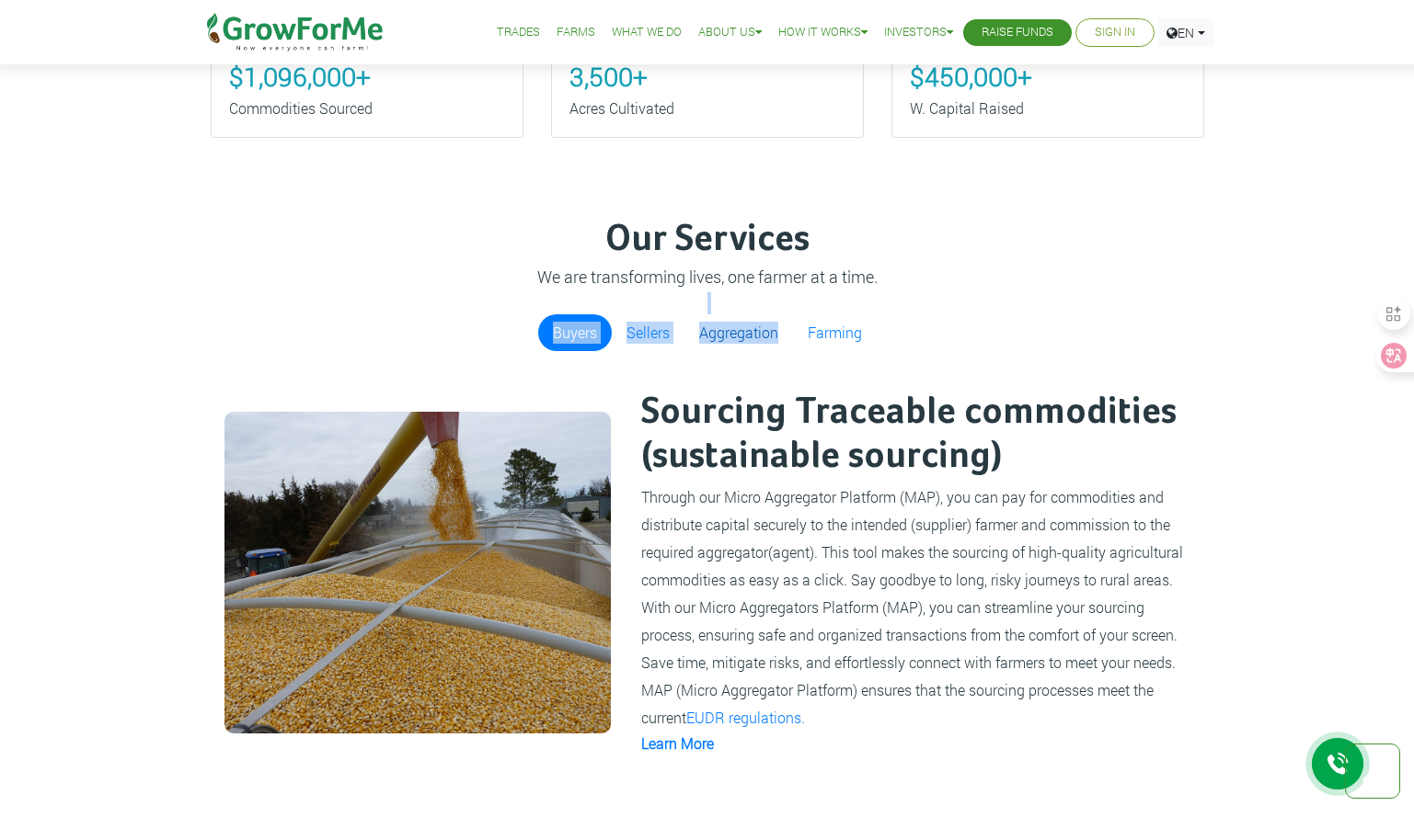
drag, startPoint x: 697, startPoint y: 313, endPoint x: 774, endPoint y: 328, distance: 78.4
click at [774, 328] on div "Our Services We are transforming lives, one farmer at a time. Buyers Sellers Ag…" at bounding box center [707, 488] width 1020 height 540
copy div "Buyers Sellers Aggregation"
click at [896, 349] on ul "Buyers Sellers Aggregation Farming" at bounding box center [707, 332] width 993 height 37
click at [721, 334] on link "Aggregation" at bounding box center [738, 332] width 109 height 37
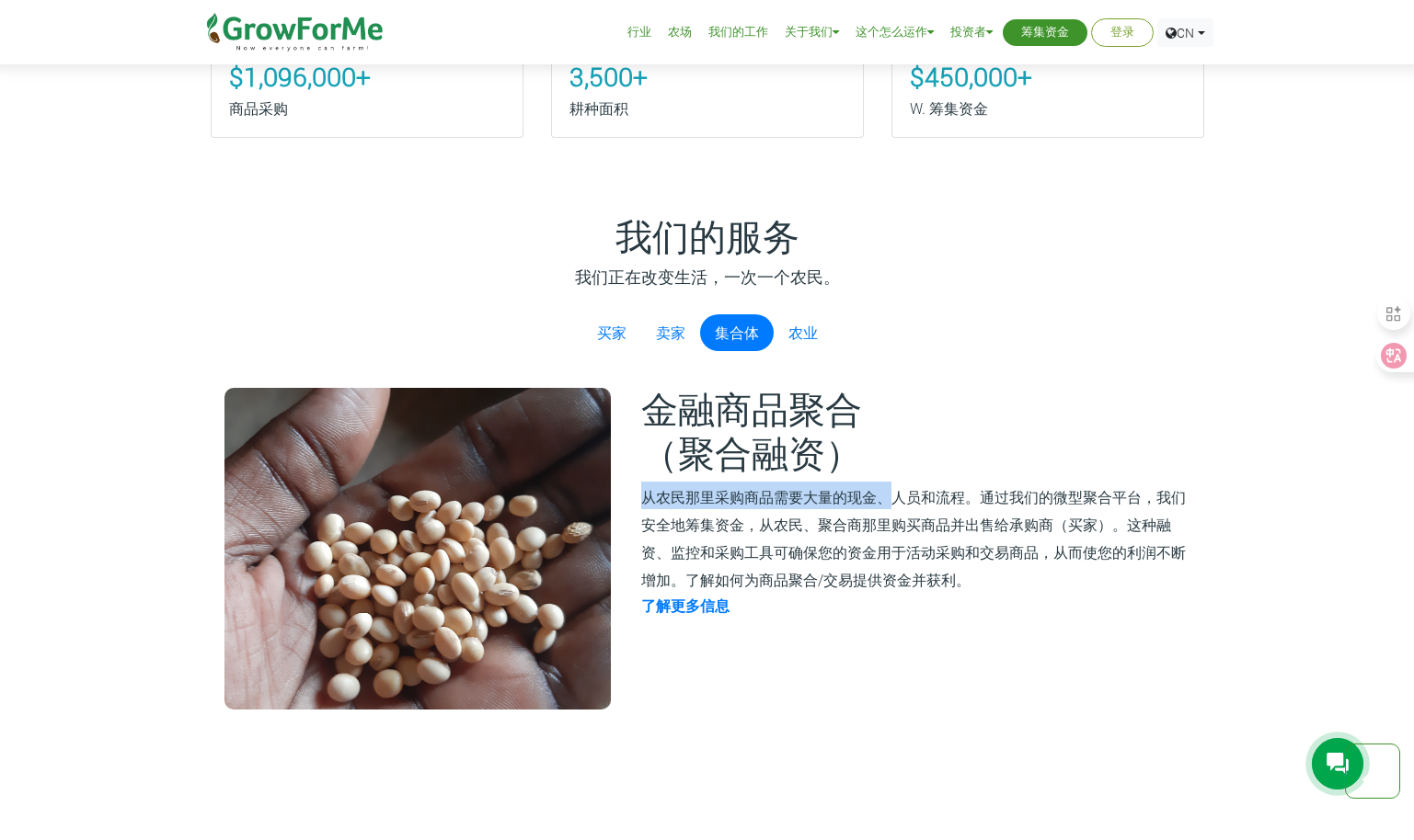
drag, startPoint x: 644, startPoint y: 501, endPoint x: 895, endPoint y: 508, distance: 251.1
click at [895, 508] on p "从农民那里采购商品需要大量的现金、人员和流程。通过我们的微型聚合平台，我们安全地筹集资金，从农民、聚合商那里购买商品并出售给承购商（买家）。这种融资、监控和采…" at bounding box center [914, 537] width 546 height 110
drag, startPoint x: 895, startPoint y: 508, endPoint x: 1121, endPoint y: 358, distance: 271.2
click at [1121, 358] on div "我们的服务 我们正在改变生活，一次一个农民。 买家 卖家 集合体 农业 Sourcing Traceable commodities (sustainable…" at bounding box center [707, 464] width 1020 height 491
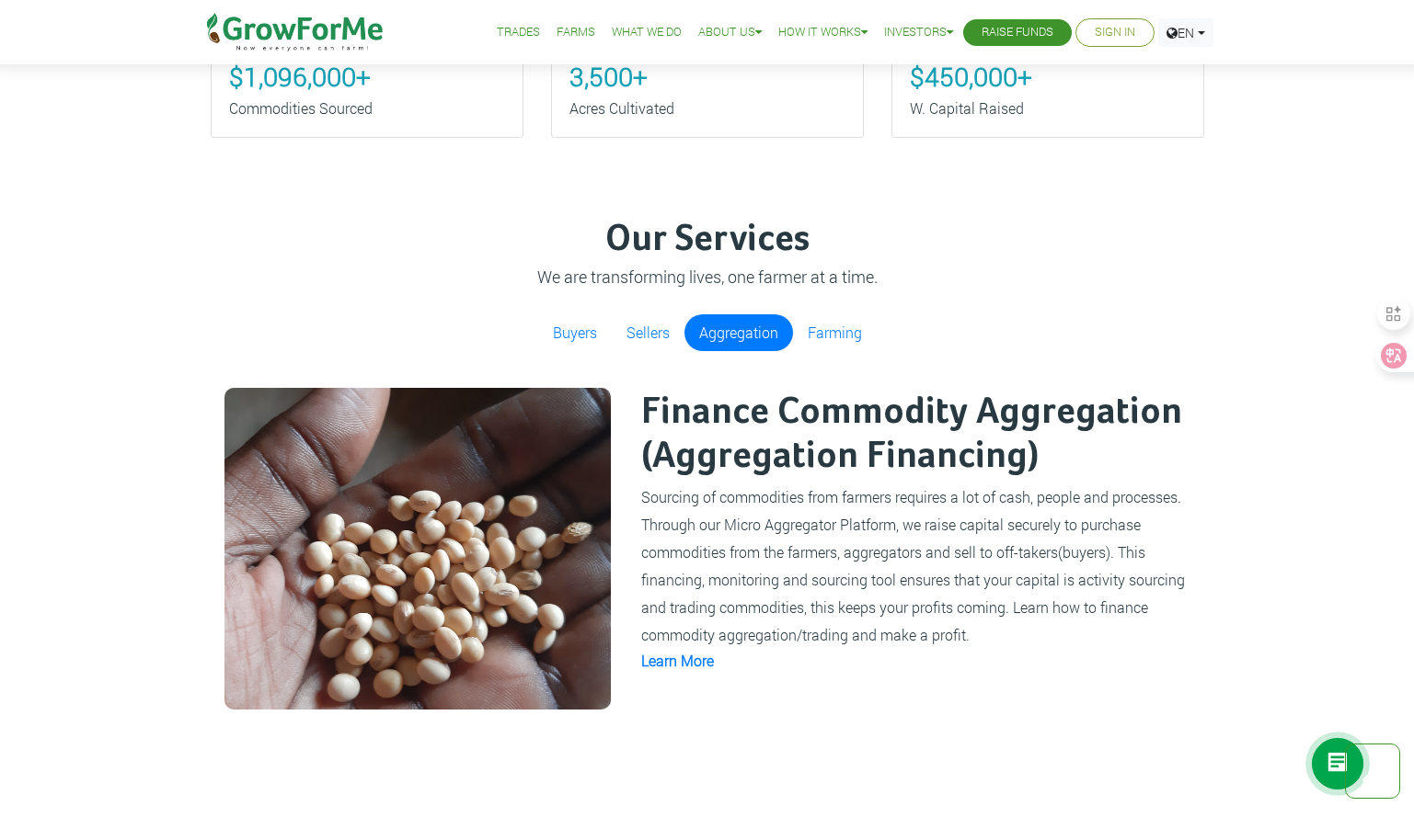
click at [642, 505] on small "Sourcing of commodities from farmers requires a lot of cash, people and process…" at bounding box center [913, 566] width 543 height 157
click at [647, 505] on small "Sourcing of commodities from farmers requires a lot of cash, people and process…" at bounding box center [913, 566] width 543 height 157
drag, startPoint x: 647, startPoint y: 505, endPoint x: 765, endPoint y: 537, distance: 122.3
click at [781, 538] on p "Sourcing of commodities from farmers requires a lot of cash, people and process…" at bounding box center [914, 565] width 546 height 166
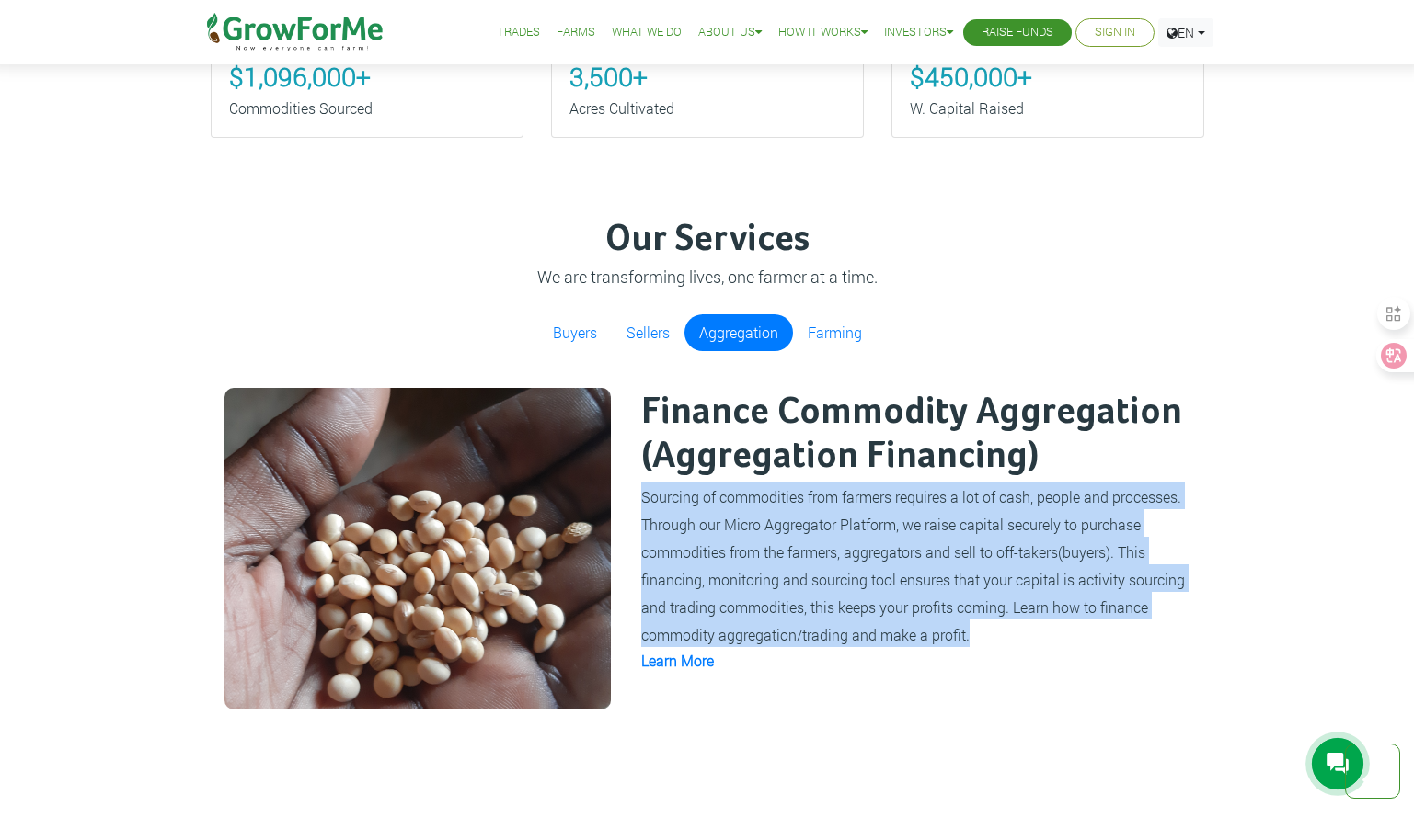
drag, startPoint x: 641, startPoint y: 493, endPoint x: 1006, endPoint y: 630, distance: 389.9
click at [1006, 630] on p "Sourcing of commodities from farmers requires a lot of cash, people and process…" at bounding box center [914, 565] width 546 height 166
copy small "Sourcing of commodities from farmers requires a lot of cash, people and process…"
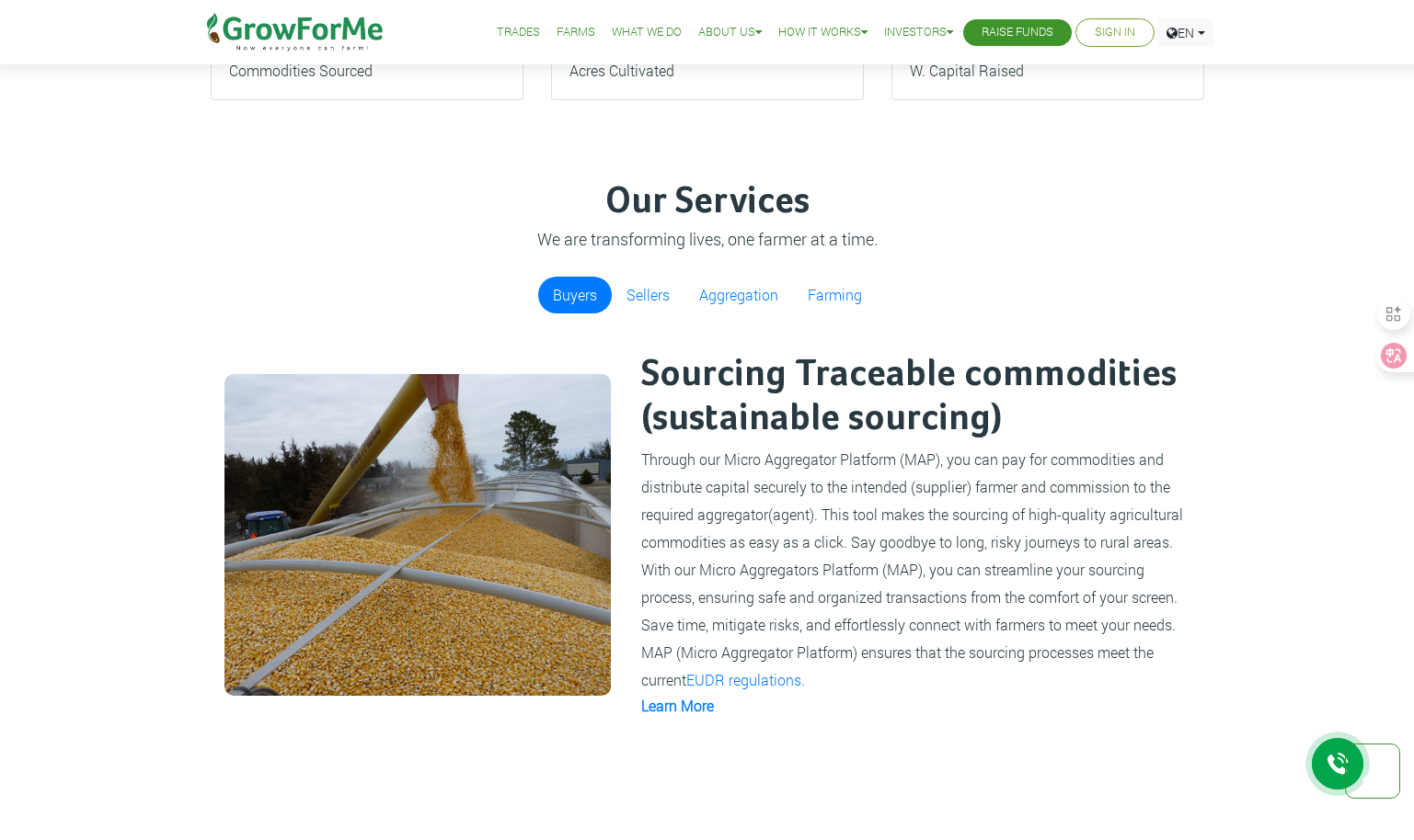
scroll to position [1195, 0]
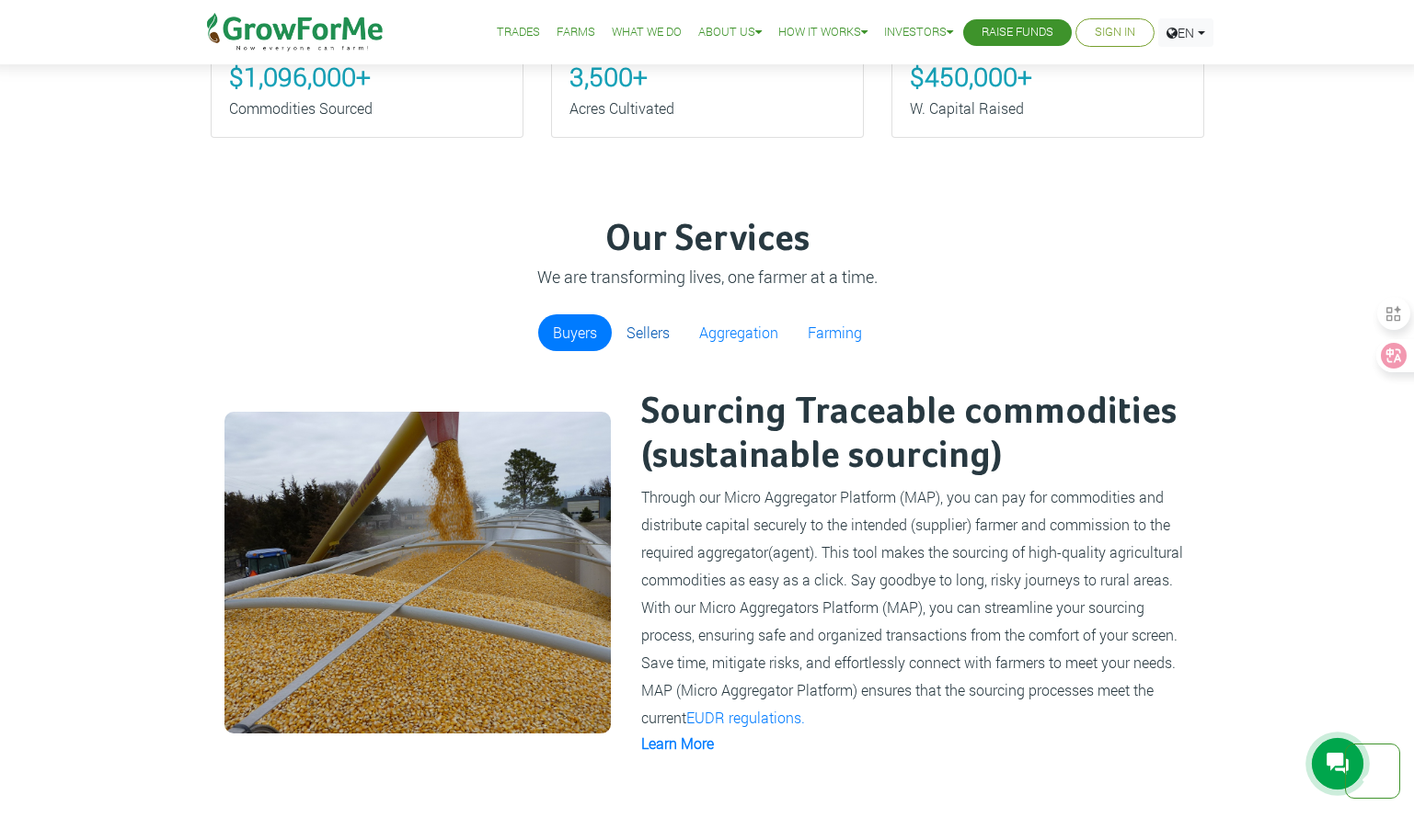
click at [640, 336] on link "Sellers" at bounding box center [648, 332] width 72 height 37
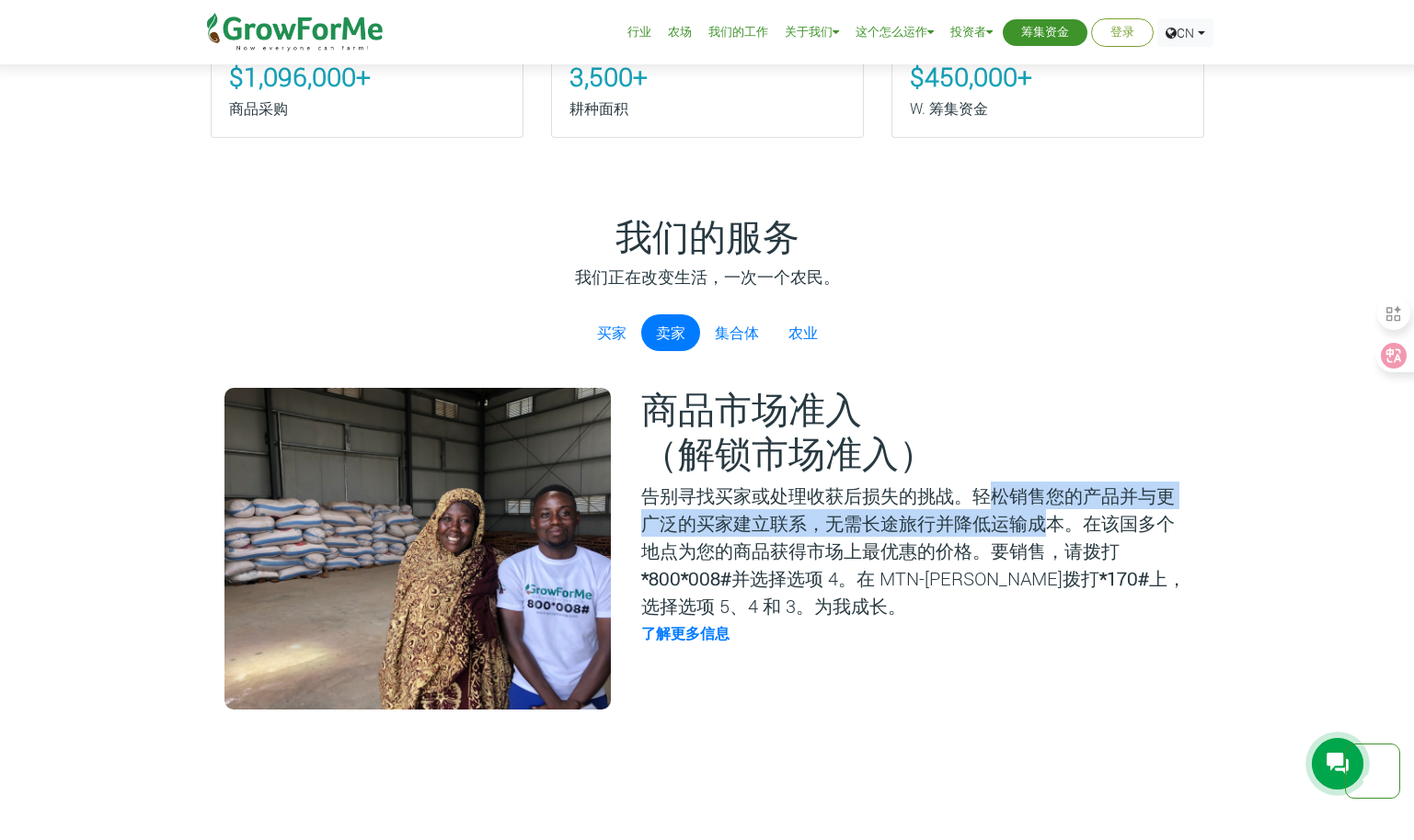
drag, startPoint x: 982, startPoint y: 499, endPoint x: 1052, endPoint y: 510, distance: 70.9
click at [1052, 510] on p "告别寻找买家或处理收获后损失的挑战。轻松销售您的产品并与更广泛的买家建立联系，无需长途旅行并降低运输成本。在该国多个地点为您的商品获得市场上最优惠的价格。要销…" at bounding box center [914, 550] width 546 height 138
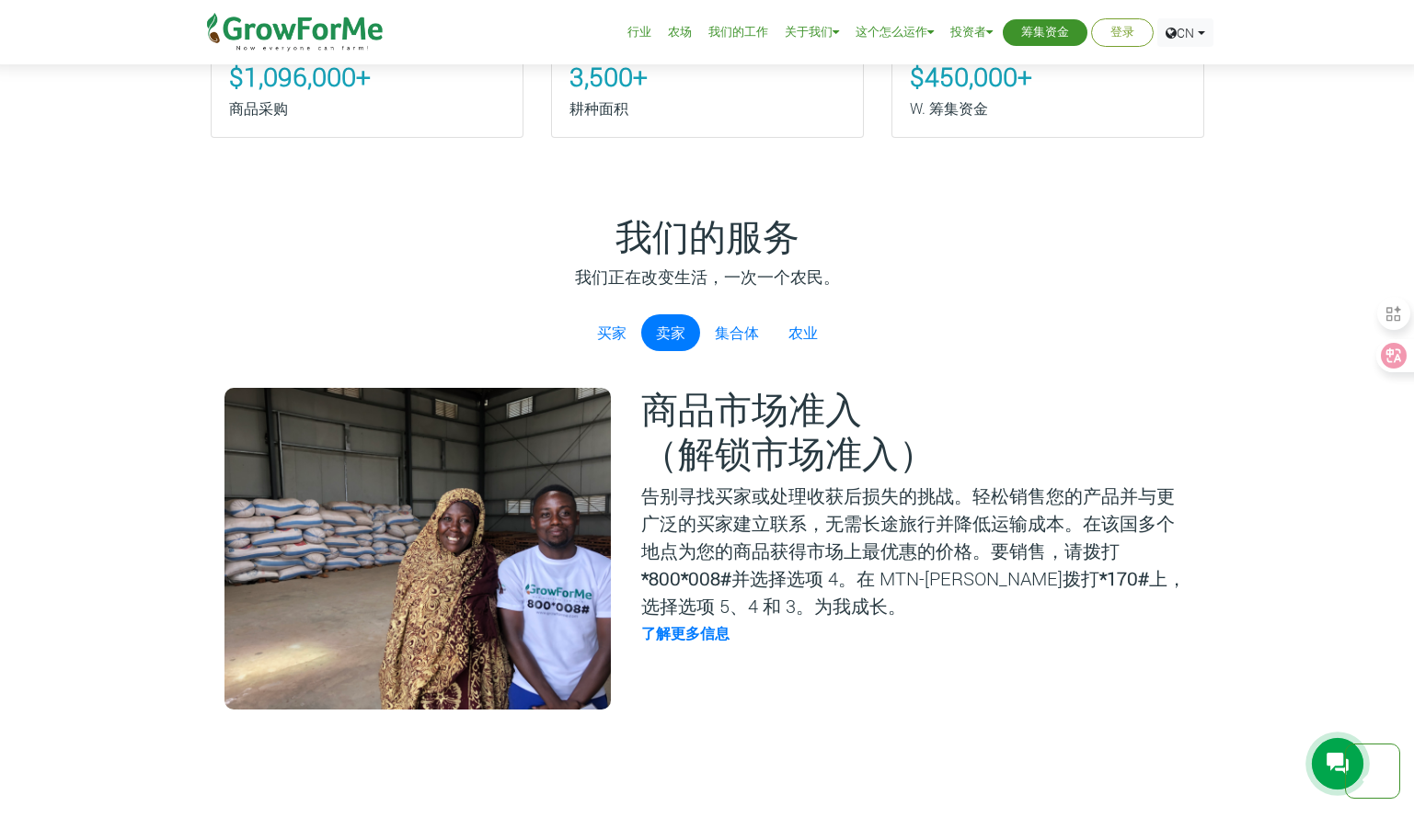
drag, startPoint x: 1052, startPoint y: 510, endPoint x: 967, endPoint y: 488, distance: 87.8
click at [967, 488] on p "告别寻找买家或处理收获后损失的挑战。轻松销售您的产品并与更广泛的买家建立联系，无需长途旅行并降低运输成本。在该国多个地点为您的商品获得市场上最优惠的价格。要销…" at bounding box center [914, 550] width 546 height 138
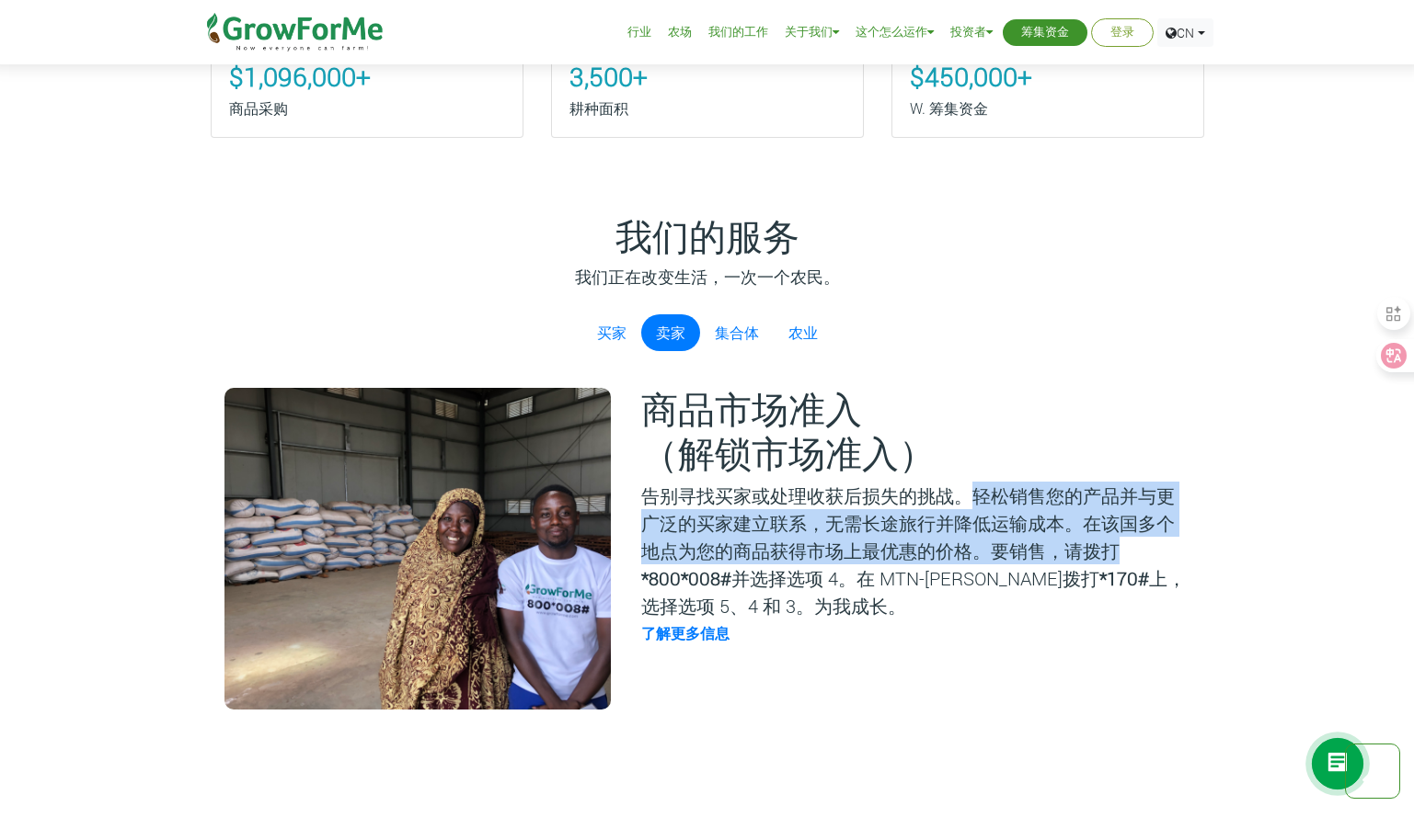
drag, startPoint x: 973, startPoint y: 490, endPoint x: 1121, endPoint y: 552, distance: 160.5
click at [1121, 552] on p "告别寻找买家或处理收获后损失的挑战。轻松销售您的产品并与更广泛的买家建立联系，无需长途旅行并降低运输成本。在该国多个地点为您的商品获得市场上最优惠的价格。要销…" at bounding box center [914, 550] width 546 height 138
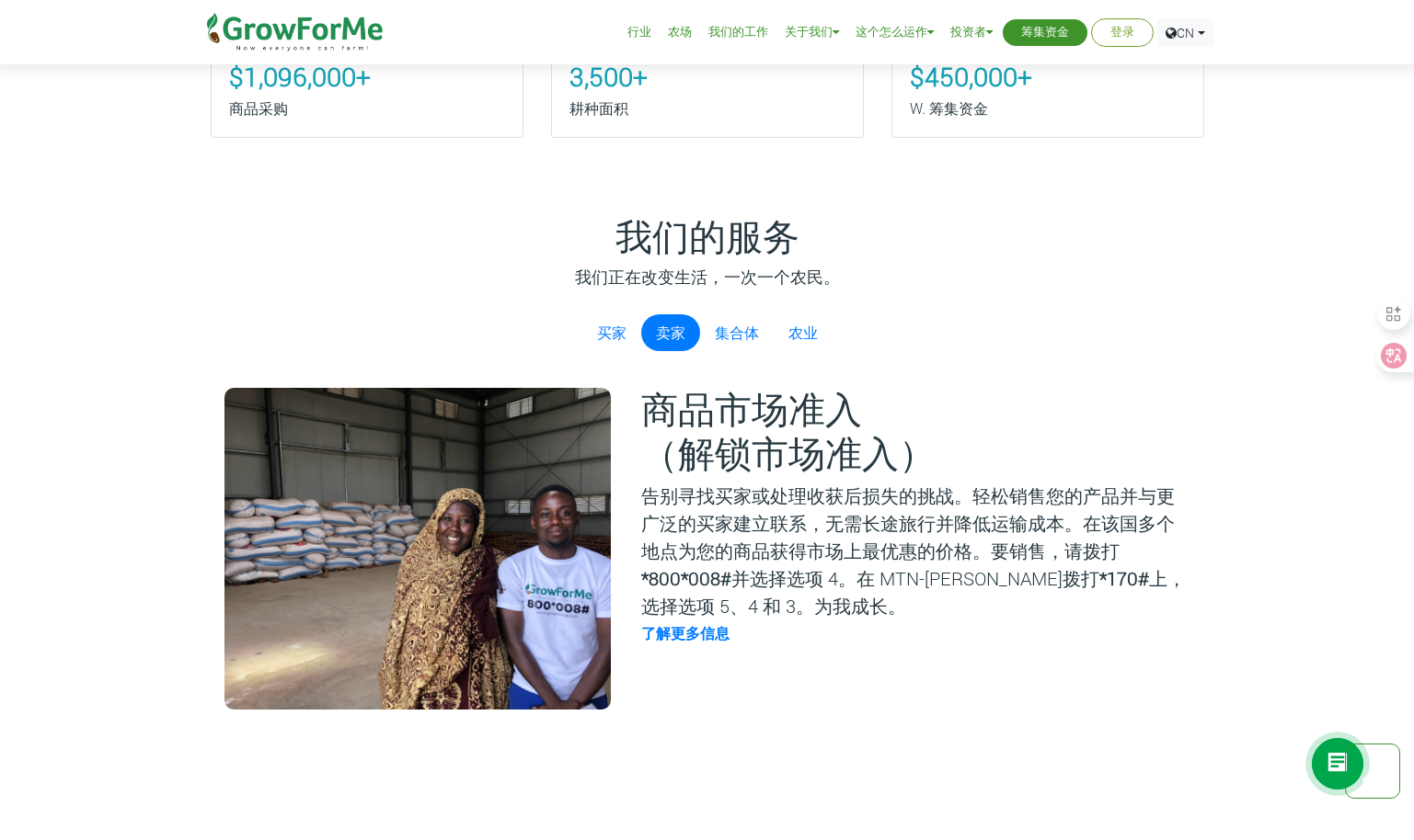
drag, startPoint x: 1121, startPoint y: 552, endPoint x: 965, endPoint y: 575, distance: 157.7
click at [965, 575] on p "告别寻找买家或处理收获后损失的挑战。轻松销售您的产品并与更广泛的买家建立联系，无需长途旅行并降低运输成本。在该国多个地点为您的商品获得市场上最优惠的价格。要销…" at bounding box center [914, 550] width 546 height 138
click at [596, 338] on link "买家" at bounding box center [612, 332] width 59 height 37
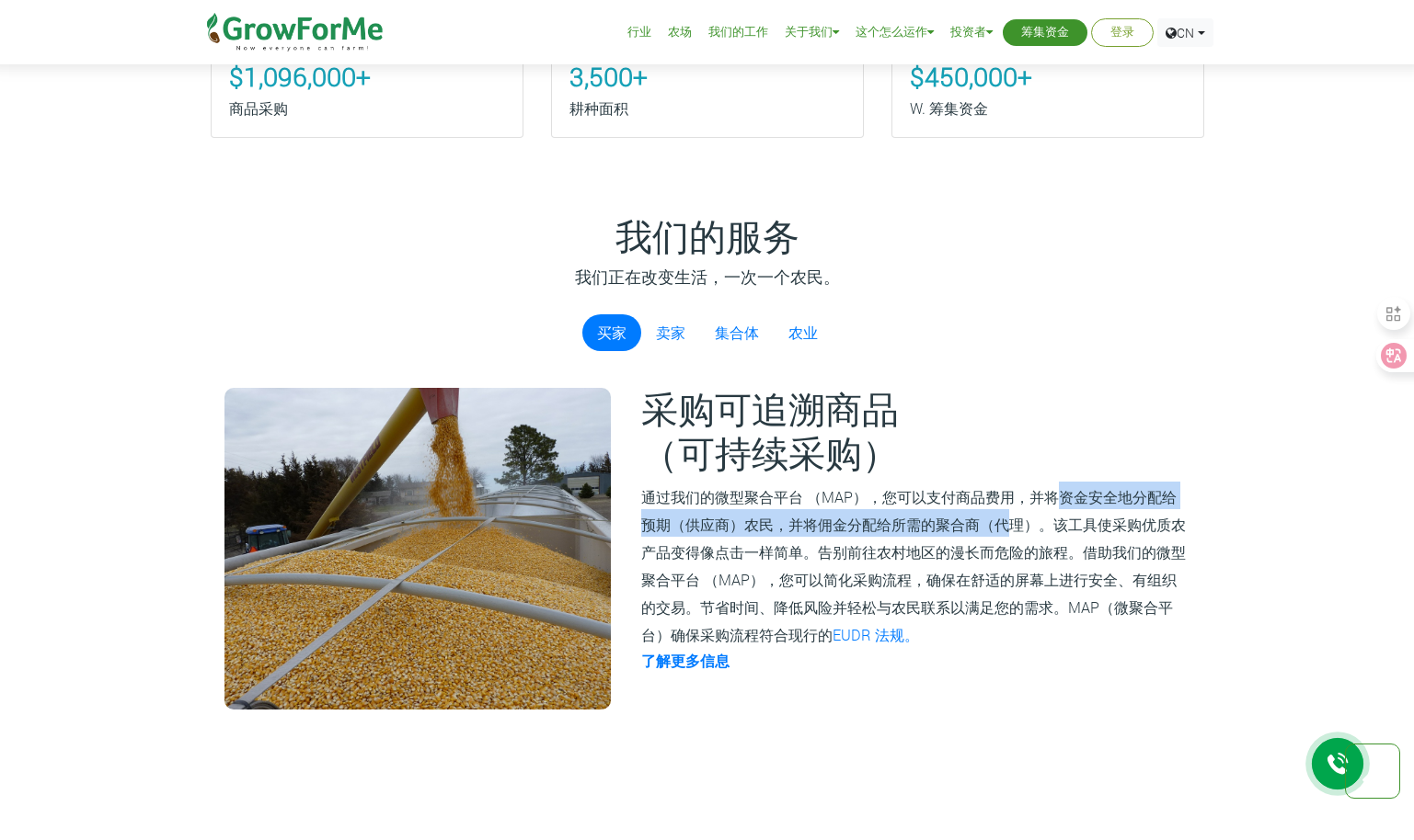
drag, startPoint x: 1055, startPoint y: 505, endPoint x: 993, endPoint y: 536, distance: 69.3
click at [993, 536] on p "通过我们的微型聚合平台 （MAP），您可以支付商品费用，并将资金安全地分配给预期（供应商）农民，并将佣金分配给所需的聚合商（代理）。该工具使采购优质农产品变得…" at bounding box center [914, 565] width 546 height 166
drag, startPoint x: 993, startPoint y: 536, endPoint x: 944, endPoint y: 496, distance: 63.3
click at [944, 496] on small "通过我们的微型聚合平台 （MAP），您可以支付商品费用，并将资金安全地分配给预期（供应商）农民，并将佣金分配给所需的聚合商（代理）。该工具使采购优质农产品变得…" at bounding box center [913, 566] width 544 height 157
drag, startPoint x: 902, startPoint y: 491, endPoint x: 959, endPoint y: 528, distance: 68.0
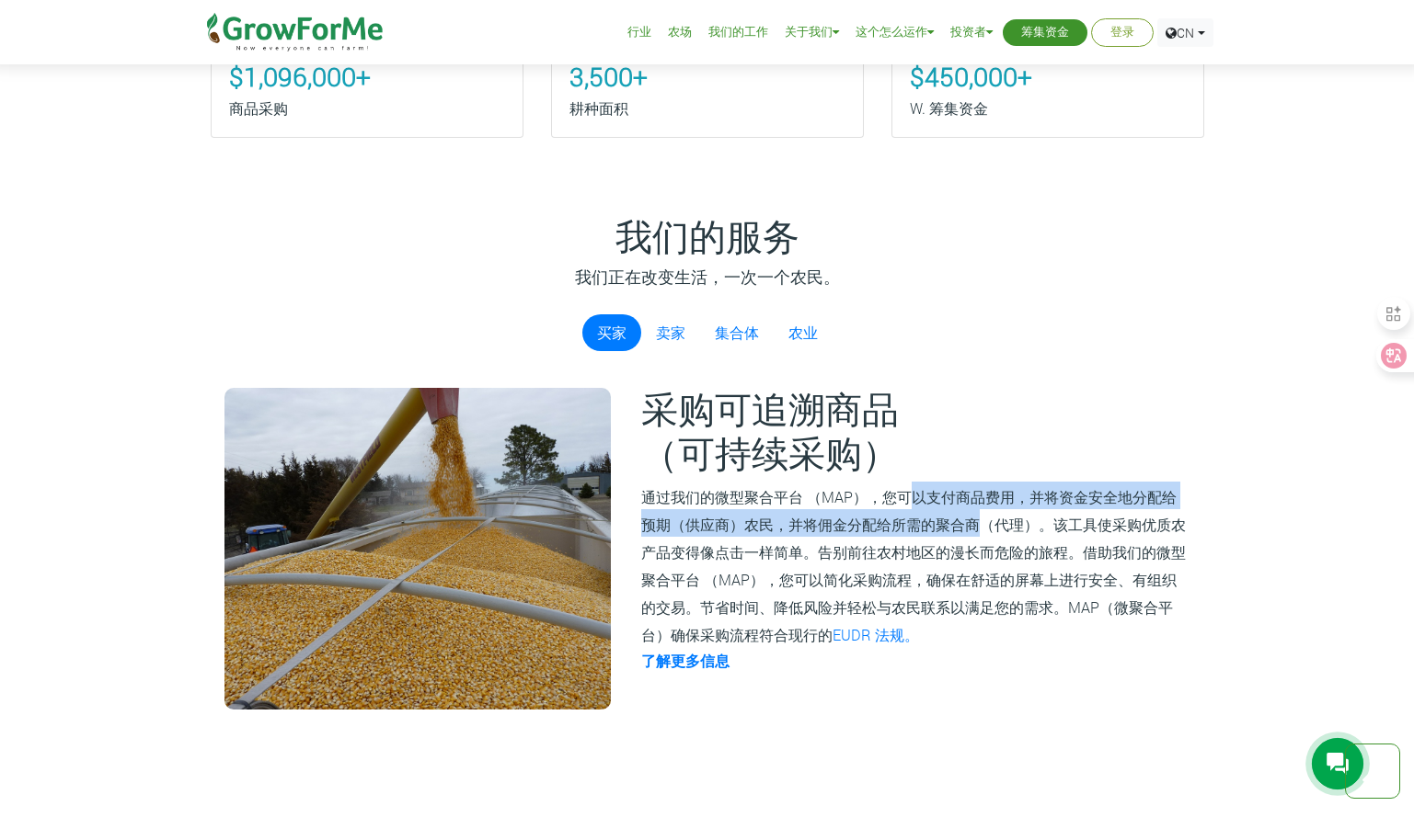
click at [959, 528] on small "通过我们的微型聚合平台 （MAP），您可以支付商品费用，并将资金安全地分配给预期（供应商）农民，并将佣金分配给所需的聚合商（代理）。该工具使采购优质农产品变得…" at bounding box center [913, 566] width 544 height 157
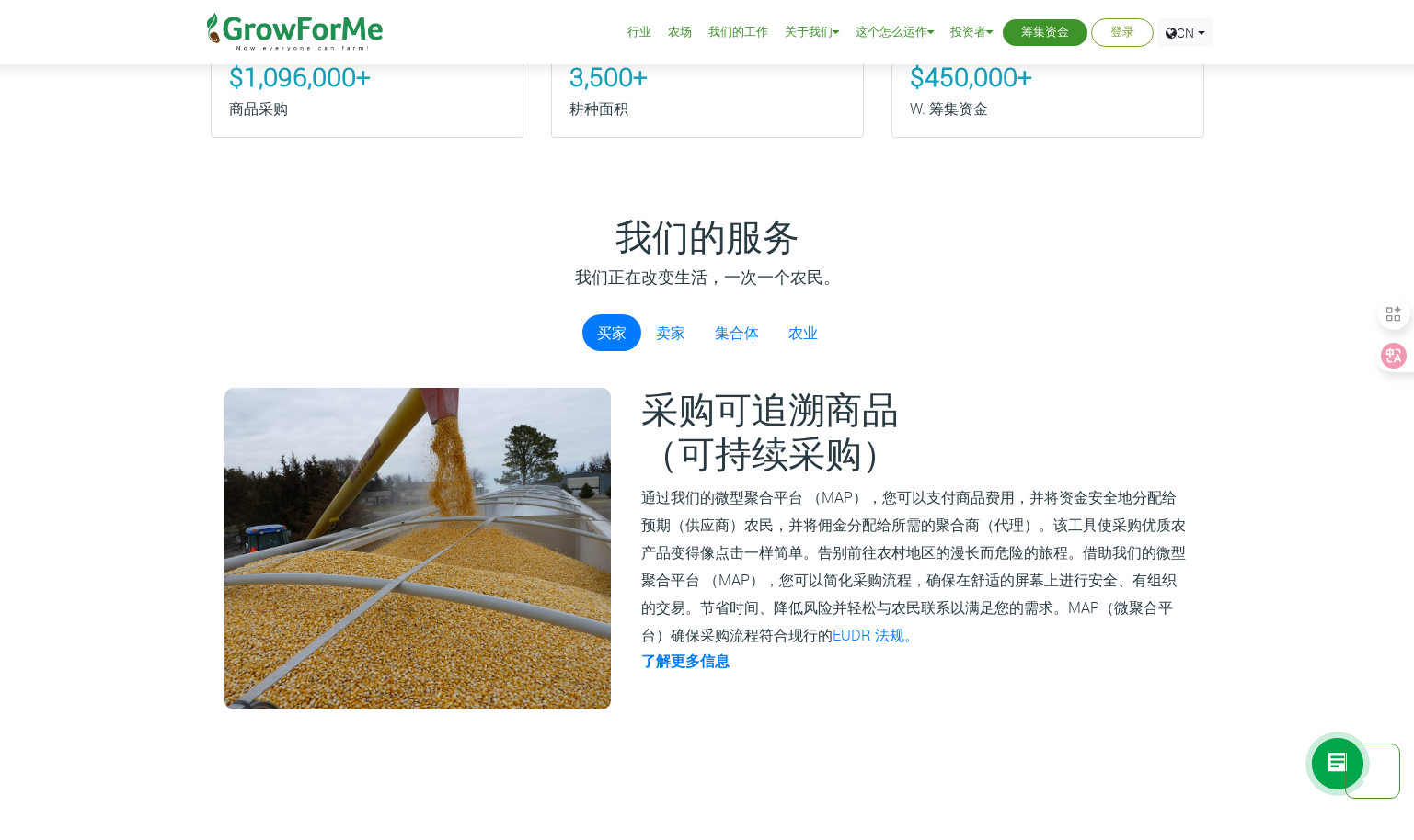
drag, startPoint x: 959, startPoint y: 528, endPoint x: 835, endPoint y: 568, distance: 130.3
click at [835, 569] on p "通过我们的微型聚合平台 （MAP），您可以支付商品费用，并将资金安全地分配给预期（供应商）农民，并将佣金分配给所需的聚合商（代理）。该工具使采购优质农产品变得…" at bounding box center [914, 565] width 546 height 166
drag, startPoint x: 775, startPoint y: 529, endPoint x: 1016, endPoint y: 528, distance: 241.0
click at [1016, 528] on small "通过我们的微型聚合平台 （MAP），您可以支付商品费用，并将资金安全地分配给预期（供应商）农民，并将佣金分配给所需的聚合商（代理）。该工具使采购优质农产品变得…" at bounding box center [913, 566] width 544 height 157
drag, startPoint x: 1016, startPoint y: 528, endPoint x: 944, endPoint y: 481, distance: 86.0
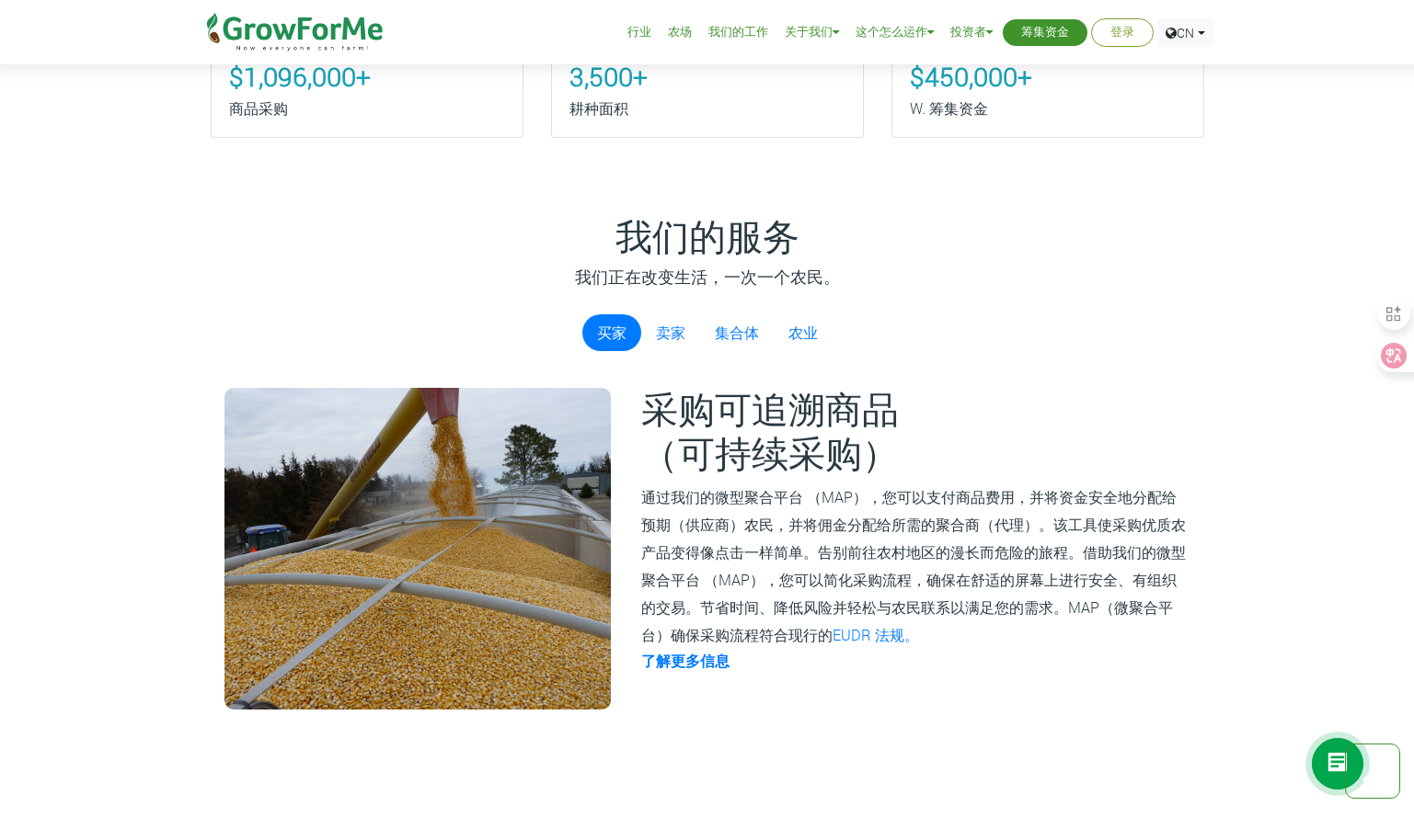
click at [944, 481] on div "采购可追溯商品 （可持续采购） 通过我们的微型聚合平台 （MAP），您可以支付商品费用，并将资金安全地分配给预期（供应商）农民，并将佣金分配给所需的聚合商（代…" at bounding box center [914, 549] width 579 height 322
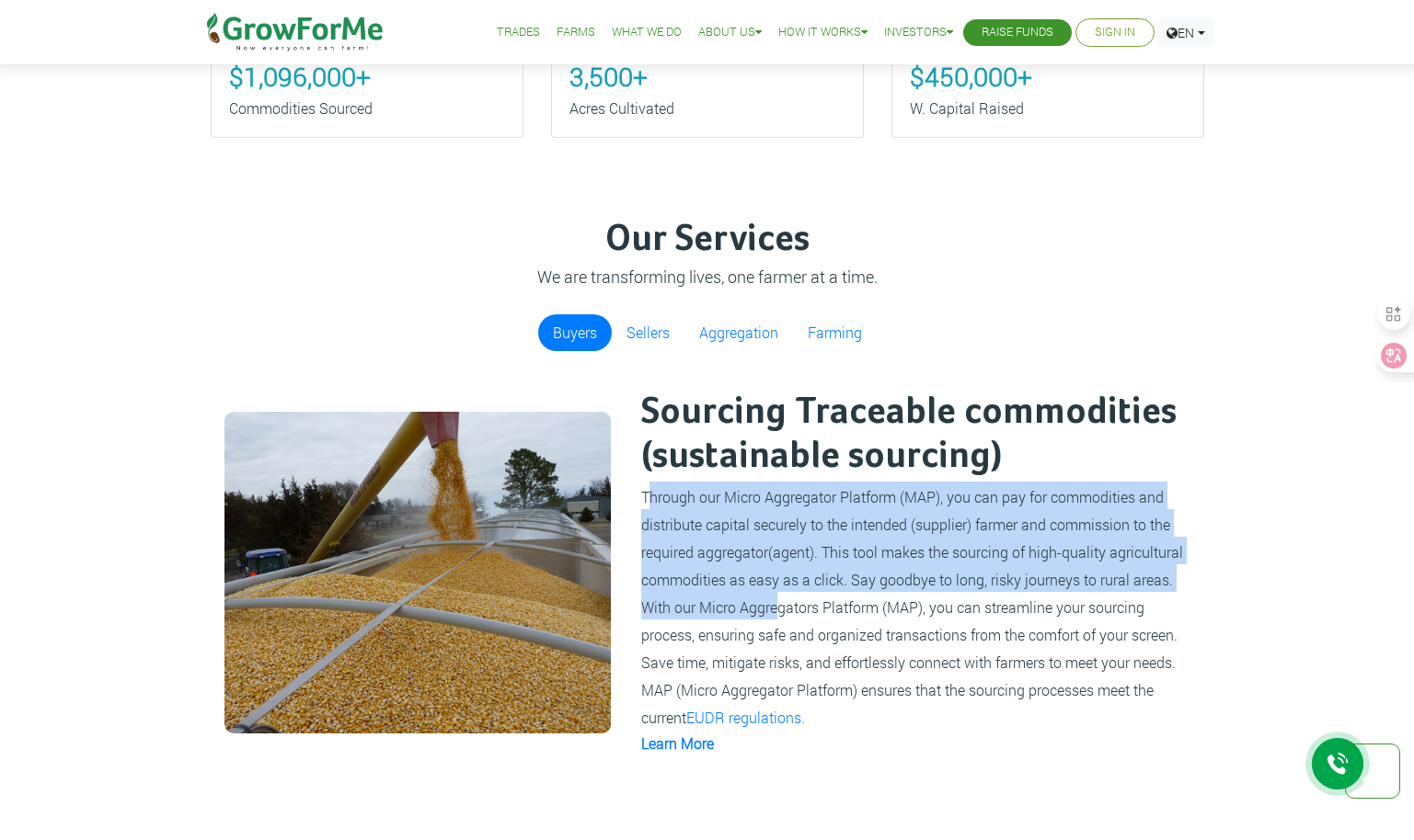
drag, startPoint x: 646, startPoint y: 498, endPoint x: 778, endPoint y: 610, distance: 173.1
click at [778, 610] on small "Through our Micro Aggregator Platform (MAP), you can pay for commodities and di…" at bounding box center [912, 608] width 542 height 240
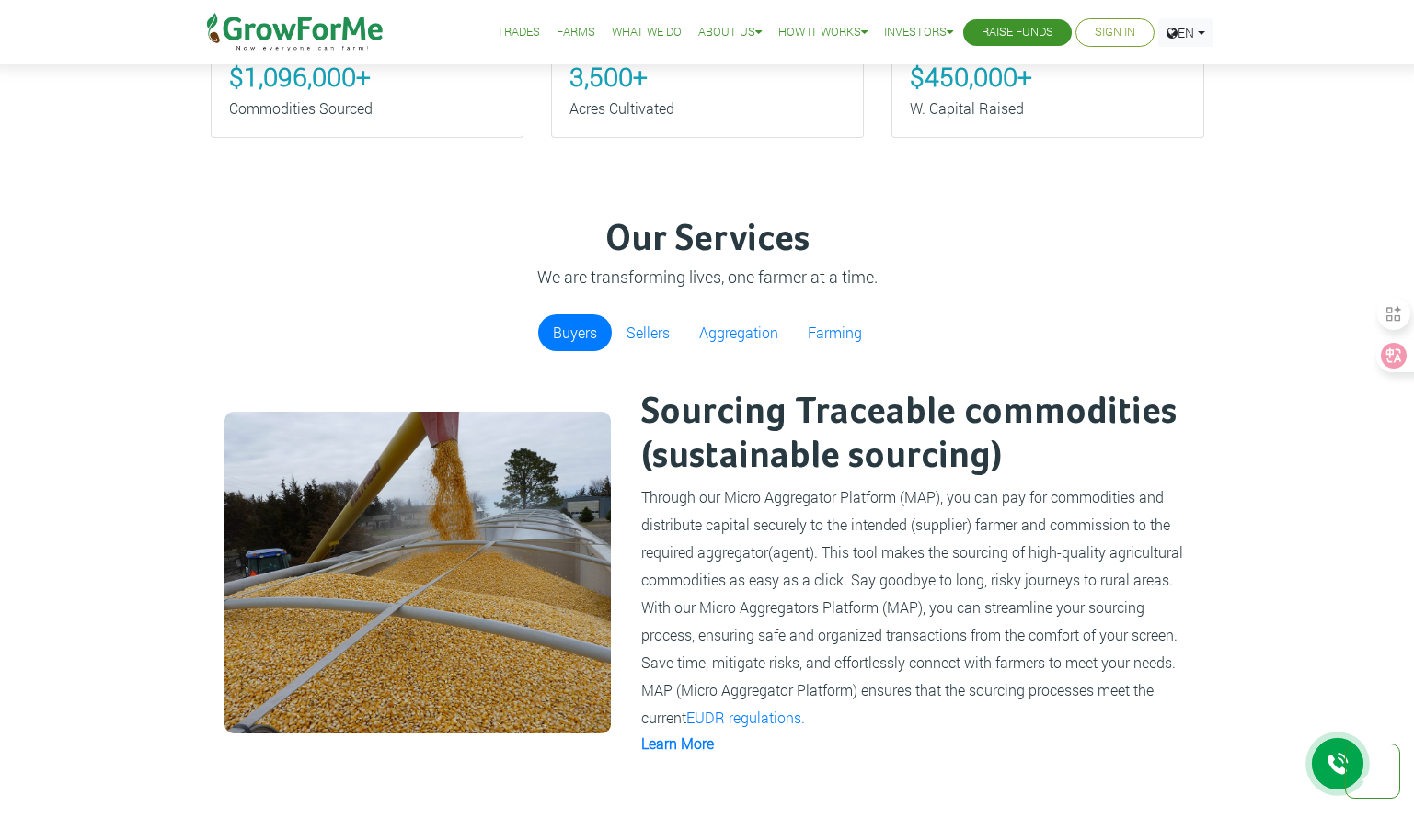
click at [635, 490] on div "Sourcing Traceable commodities (sustainable sourcing) Through our Micro Aggrega…" at bounding box center [914, 572] width 579 height 370
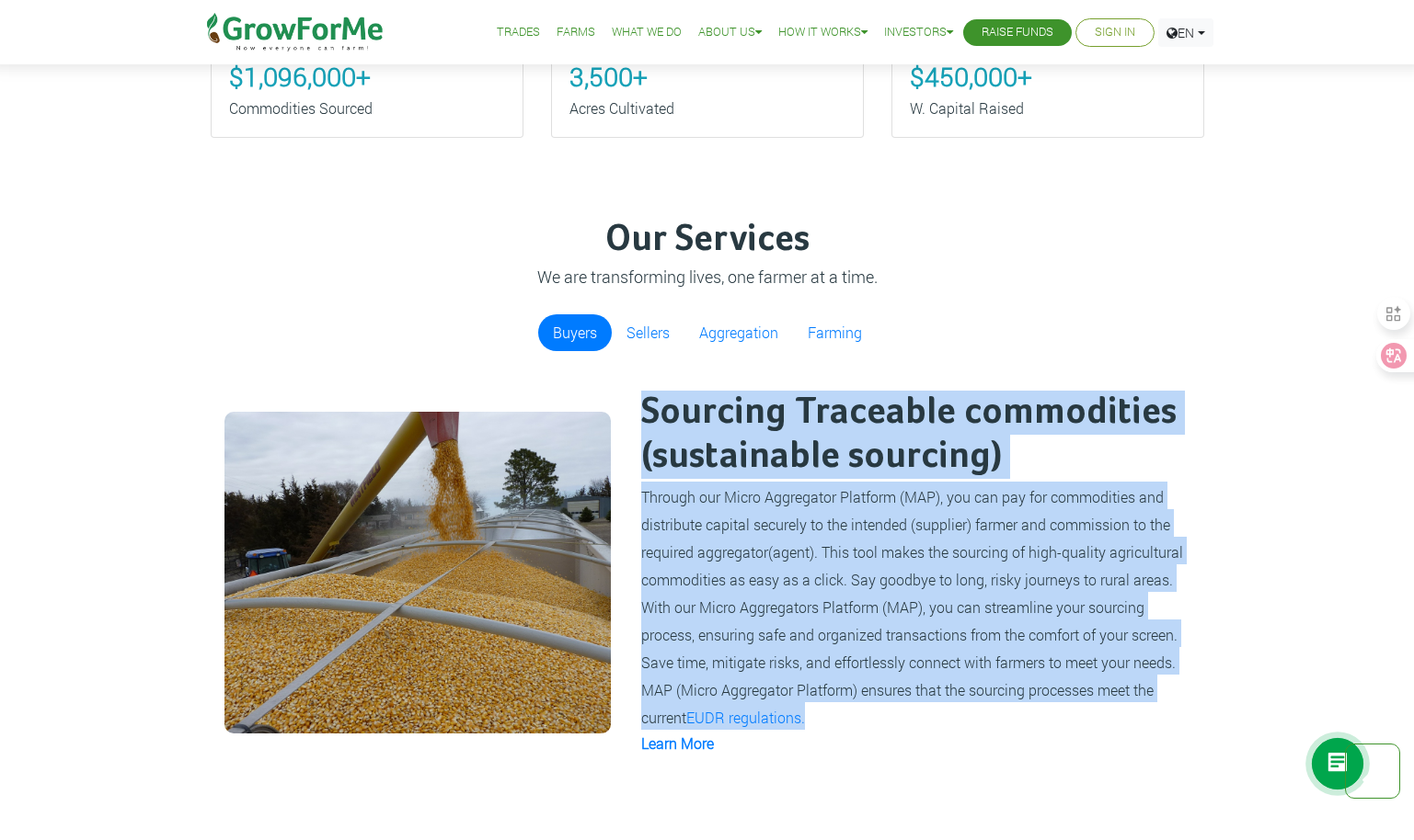
drag, startPoint x: 644, startPoint y: 406, endPoint x: 833, endPoint y: 717, distance: 363.9
click at [833, 717] on div "Sourcing Traceable commodities (sustainable sourcing) Through our Micro Aggrega…" at bounding box center [914, 572] width 579 height 370
copy div "Sourcing Traceable commodities (sustainable sourcing) Through our Micro Aggrega…"
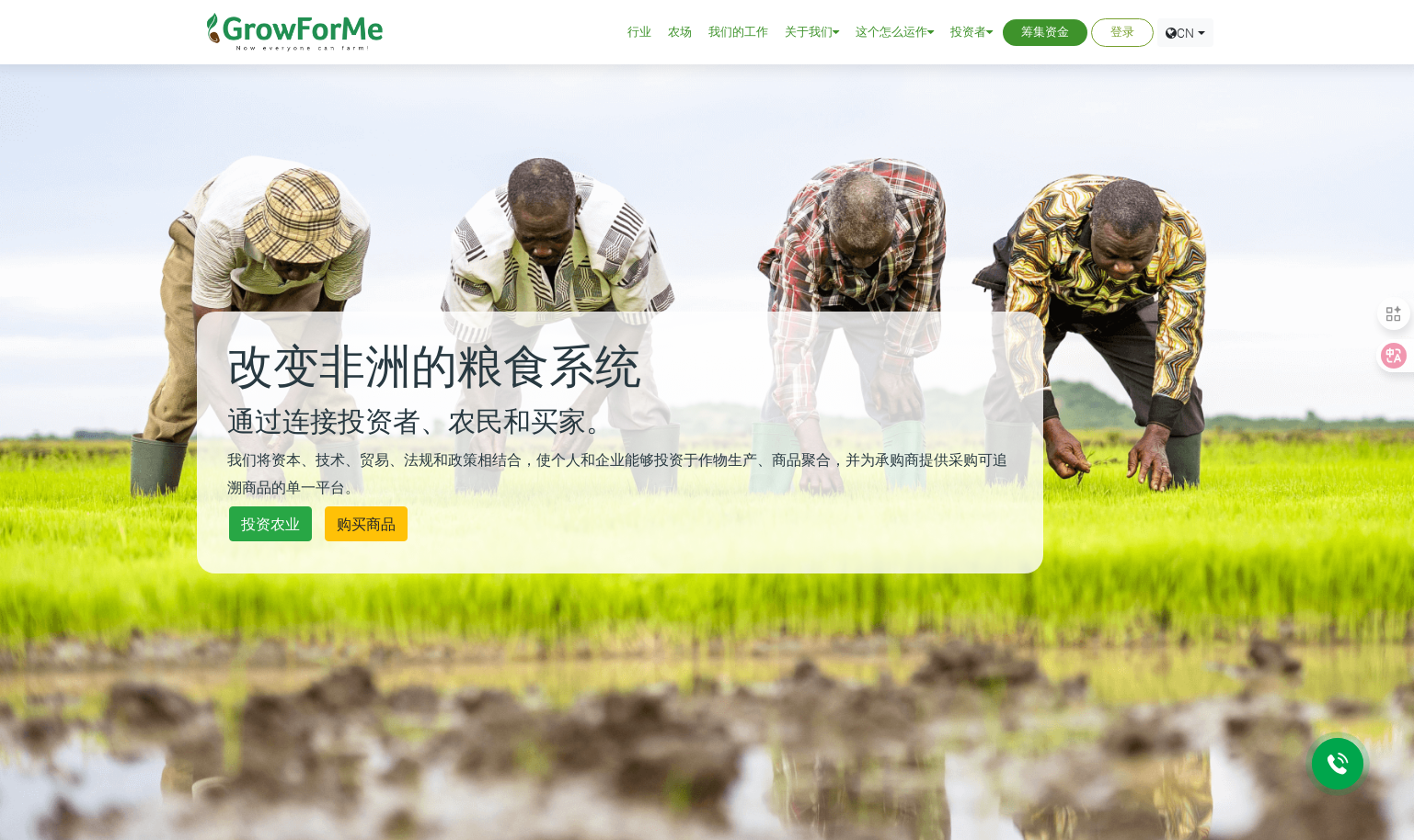
scroll to position [92, 0]
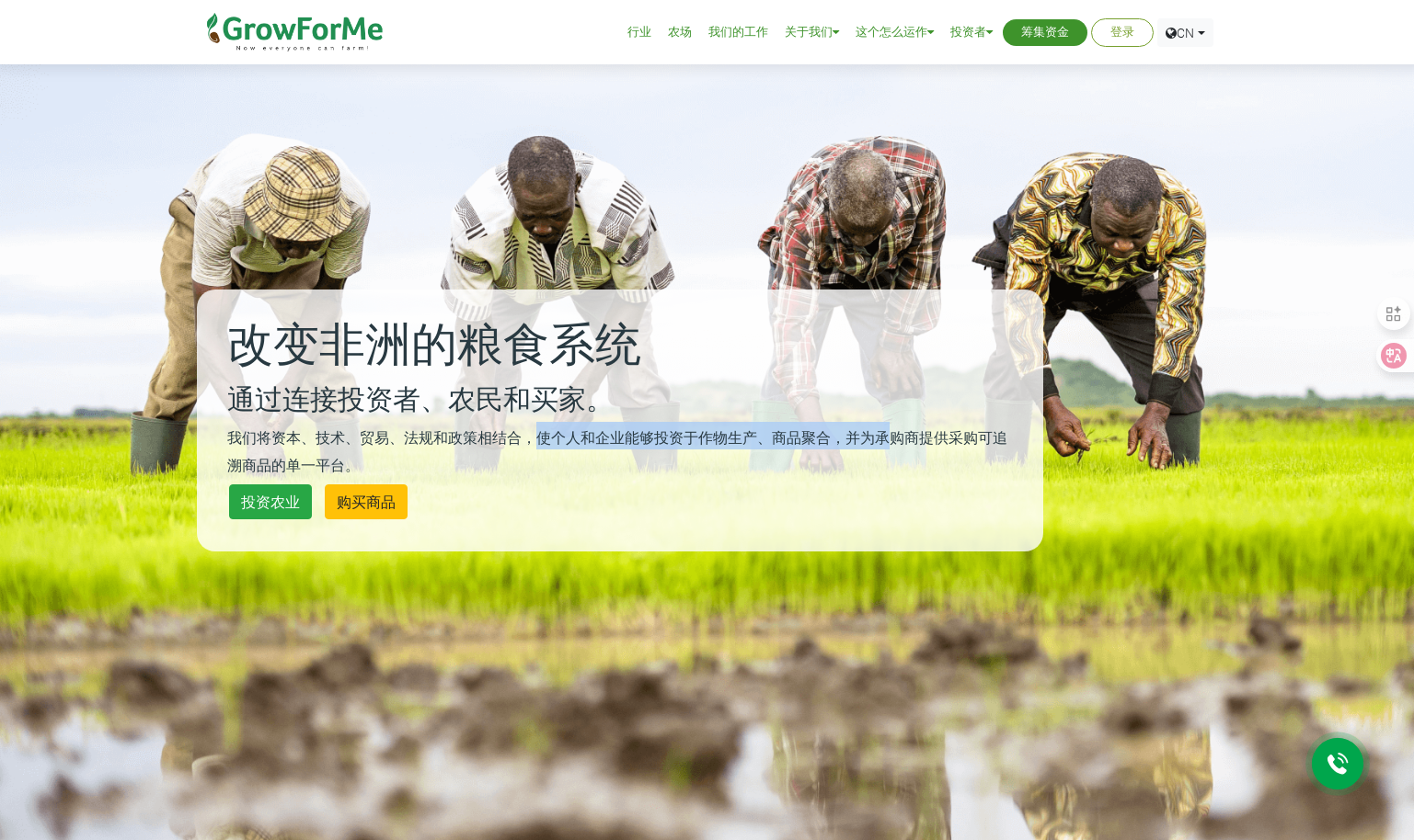
drag, startPoint x: 534, startPoint y: 435, endPoint x: 884, endPoint y: 442, distance: 350.1
click at [884, 442] on small "我们将资本、技术、贸易、法规和政策相结合，使个人和企业能够投资于作物生产、商品聚合，并为承购商提供采购可追溯商品的单一平台。" at bounding box center [616, 450] width 780 height 47
drag, startPoint x: 884, startPoint y: 442, endPoint x: 677, endPoint y: 499, distance: 214.7
click at [677, 499] on div "投资农业 购买商品" at bounding box center [620, 502] width 791 height 44
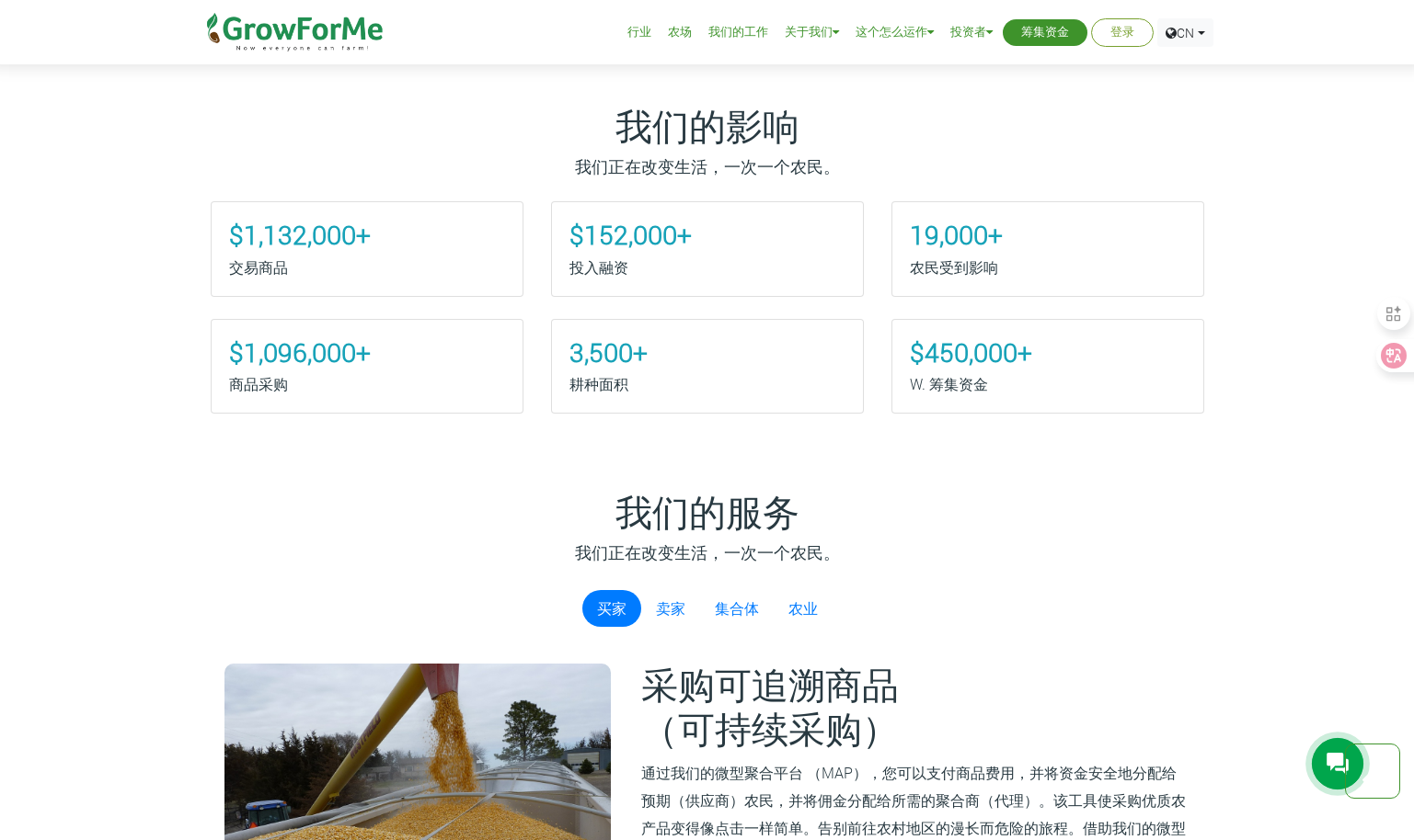
scroll to position [1195, 0]
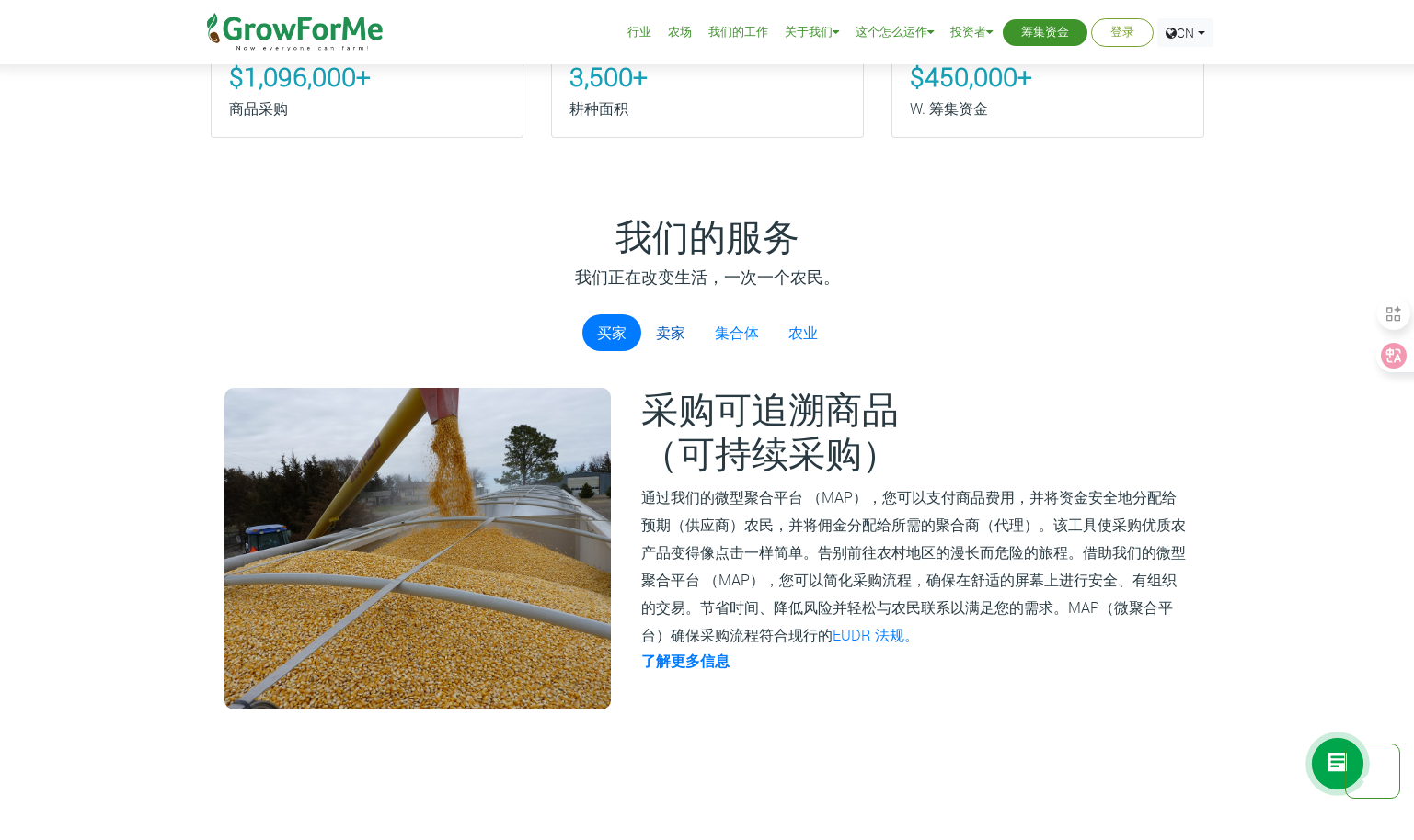
click at [658, 343] on link "卖家" at bounding box center [671, 332] width 59 height 37
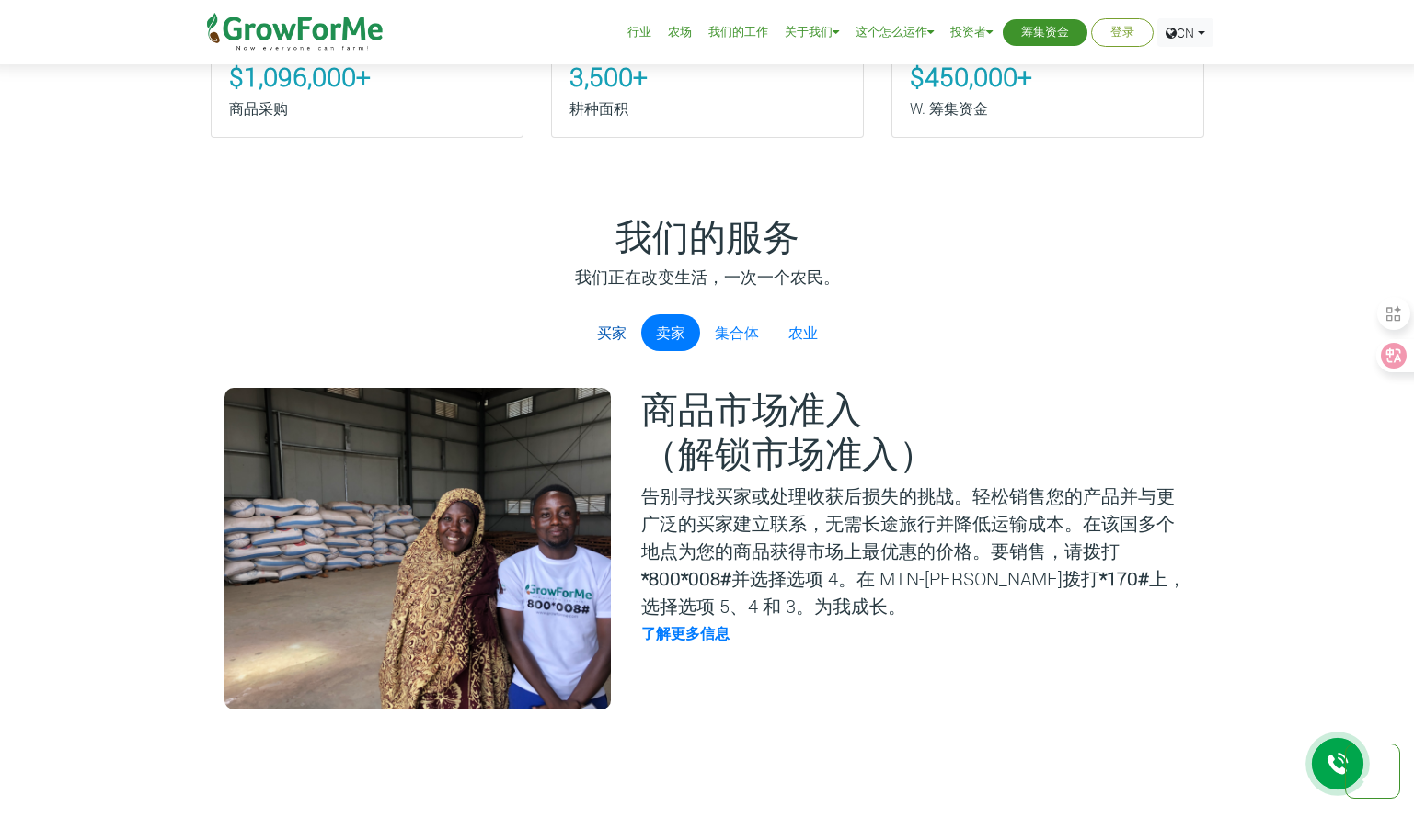
click at [609, 350] on link "买家" at bounding box center [612, 332] width 59 height 37
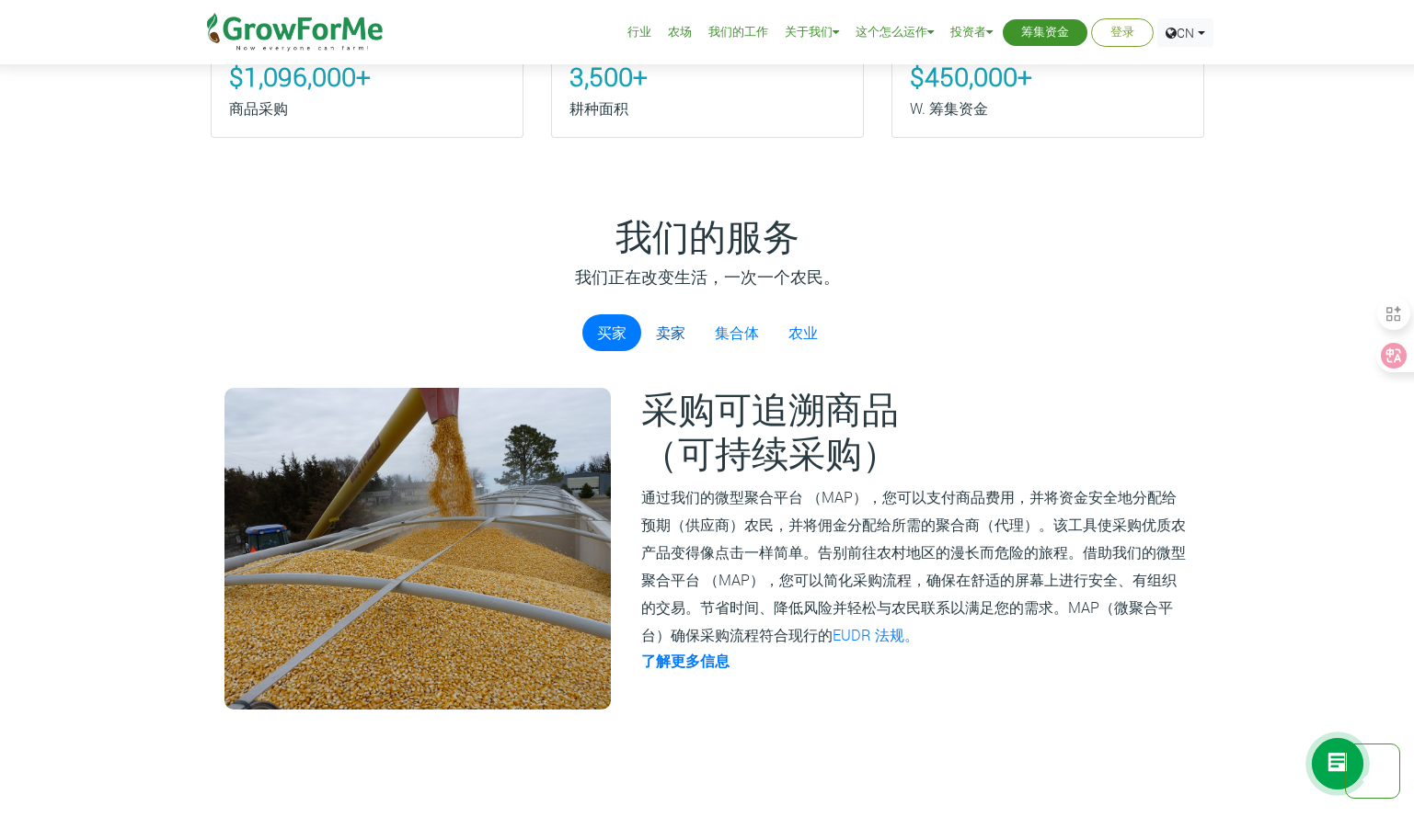
click at [677, 350] on link "卖家" at bounding box center [671, 332] width 59 height 37
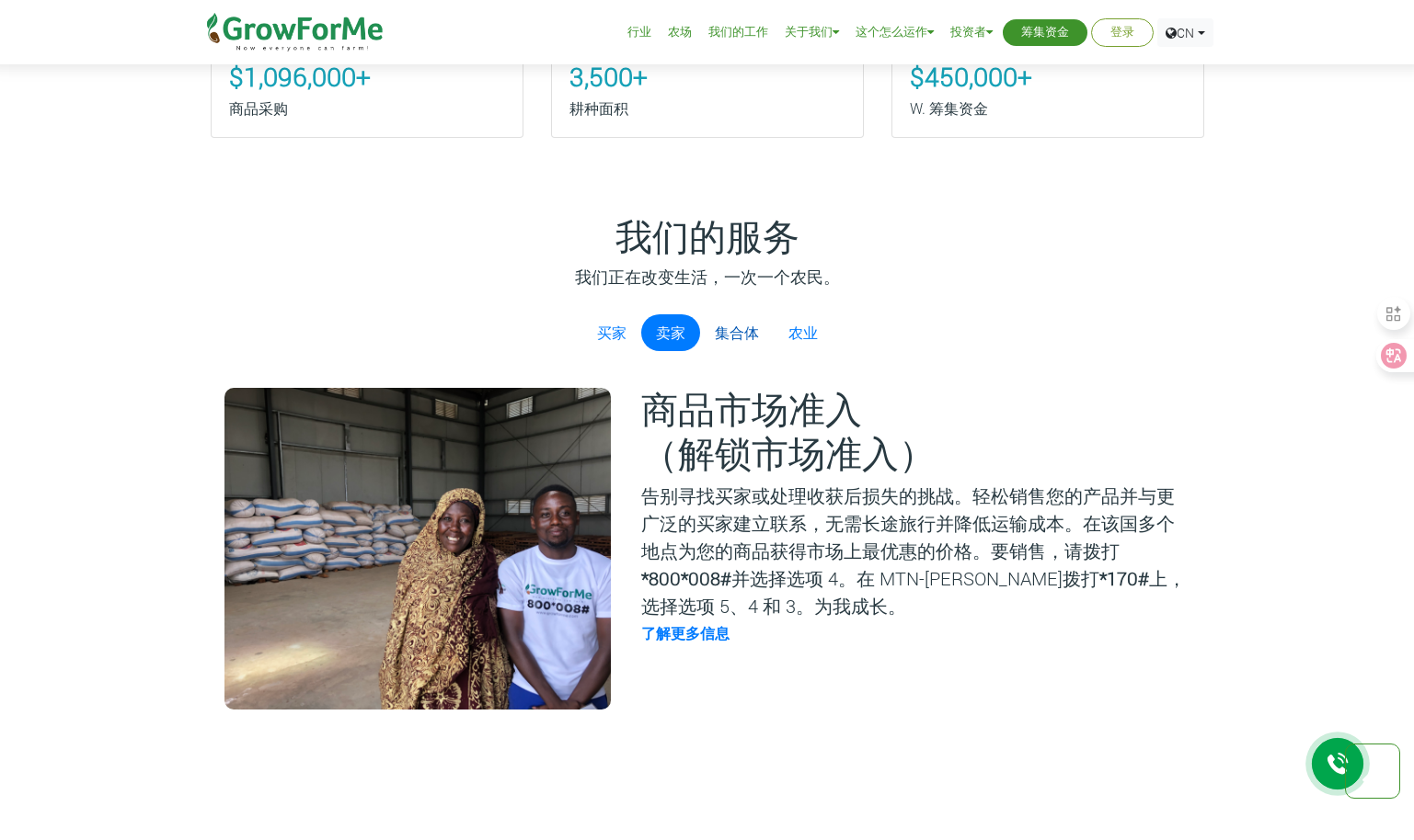
click at [739, 343] on link "集合体" at bounding box center [737, 332] width 73 height 37
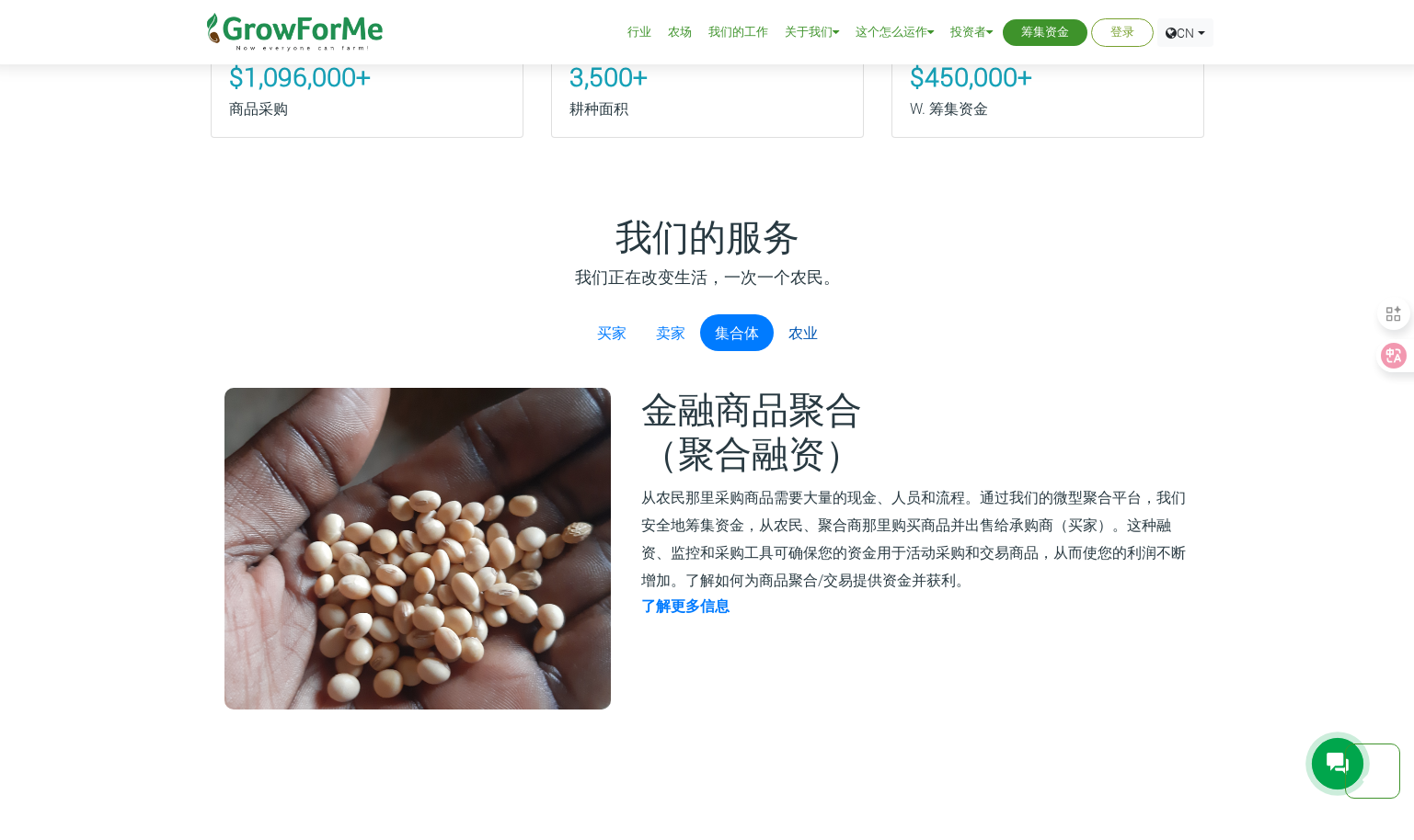
click at [828, 321] on link "农业" at bounding box center [803, 332] width 59 height 37
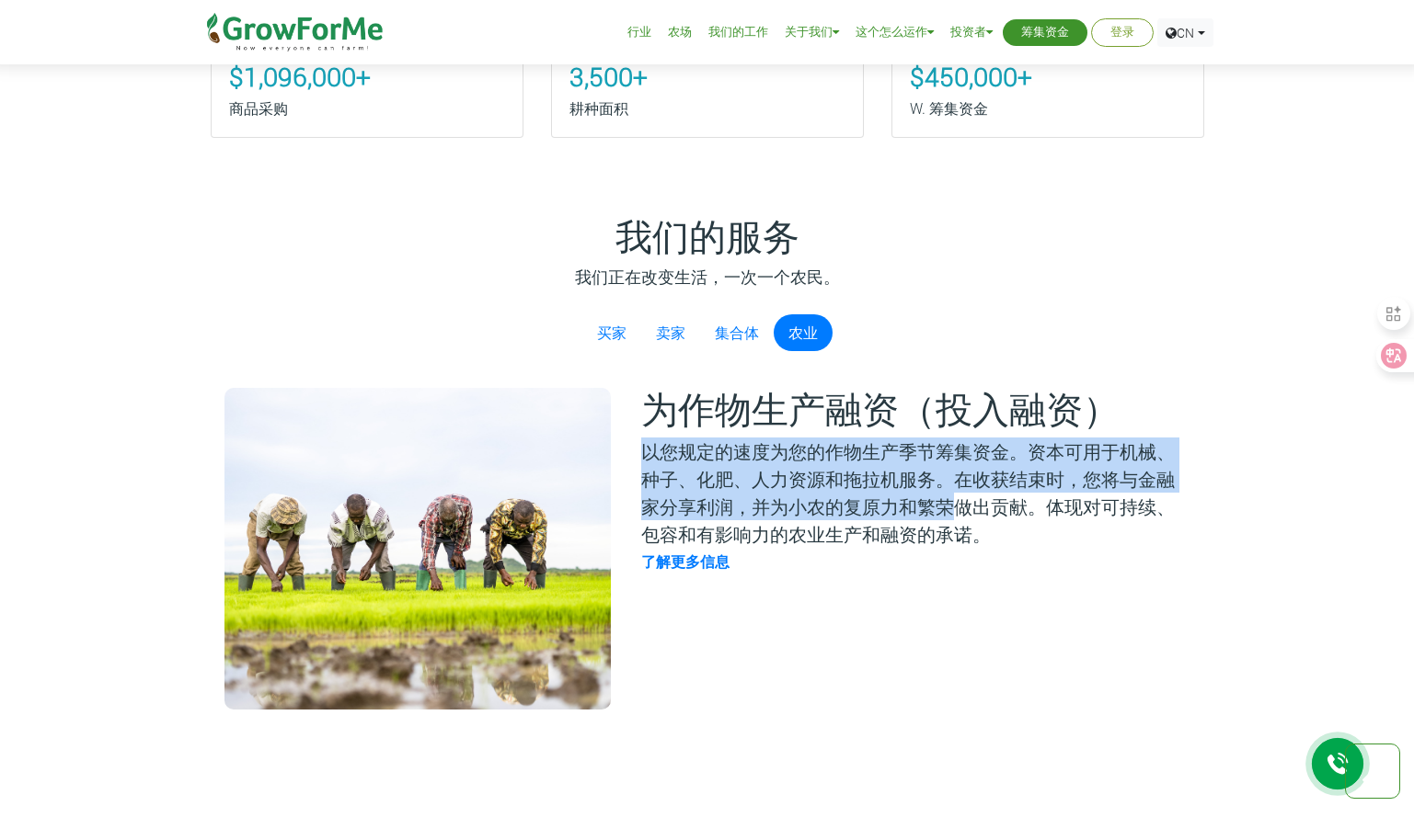
drag, startPoint x: 646, startPoint y: 451, endPoint x: 948, endPoint y: 501, distance: 306.1
click at [948, 501] on p "以您规定的速度为您的作物生产季节筹集资金。资本可用于机械、种子、化肥、人力资源和拖拉机服务。在收获结束时，您将与金融家分享利润，并为小农的复原力和繁荣做出贡献…" at bounding box center [914, 492] width 546 height 110
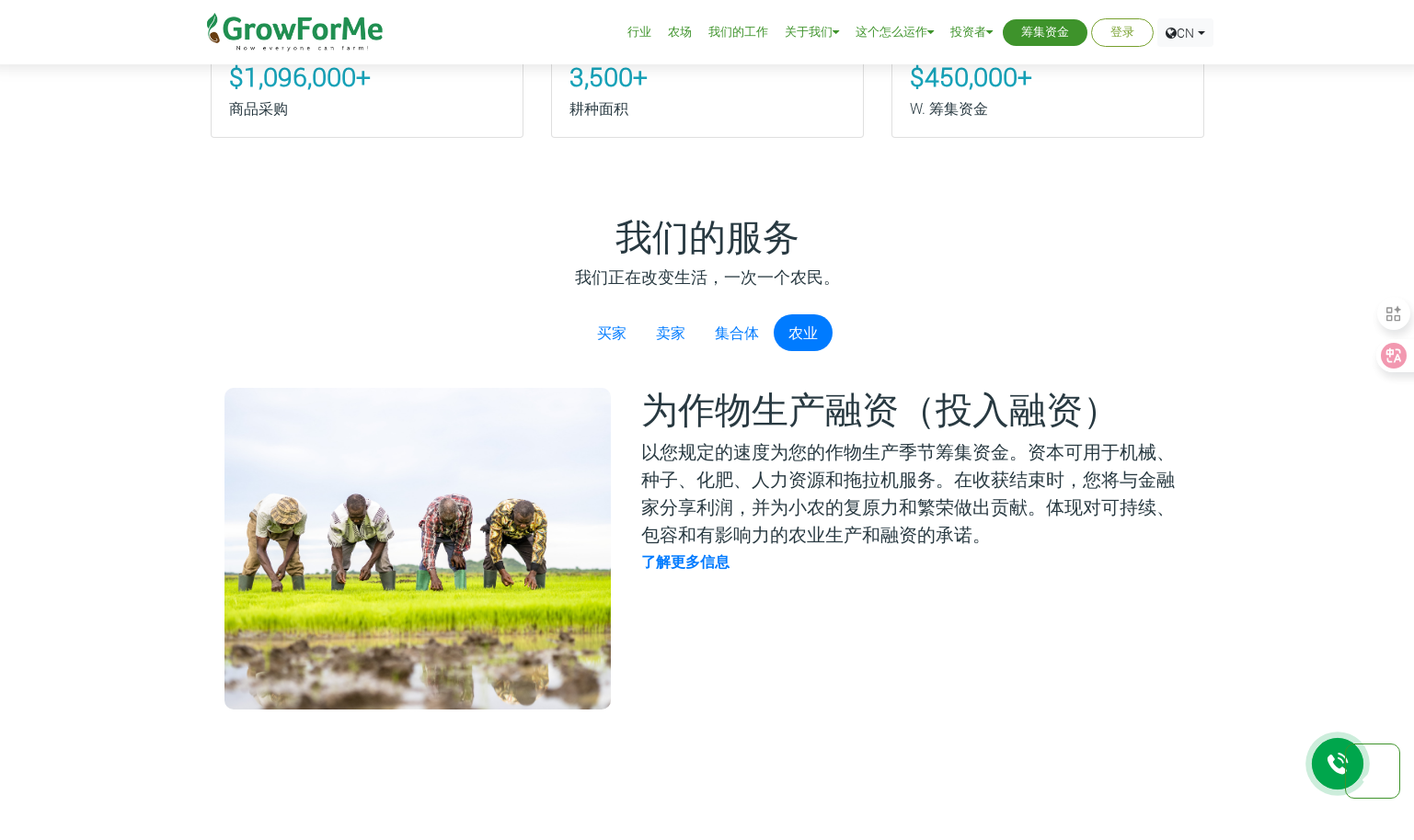
drag, startPoint x: 948, startPoint y: 501, endPoint x: 851, endPoint y: 601, distance: 139.3
click at [851, 601] on div "为作物生产融资（投入融资） 以您规定的速度为您的作物生产季节筹集资金。资本可用于机械、种子、化肥、人力资源和拖拉机服务。在收获结束时，您将与金融家分享利润，并…" at bounding box center [914, 549] width 579 height 322
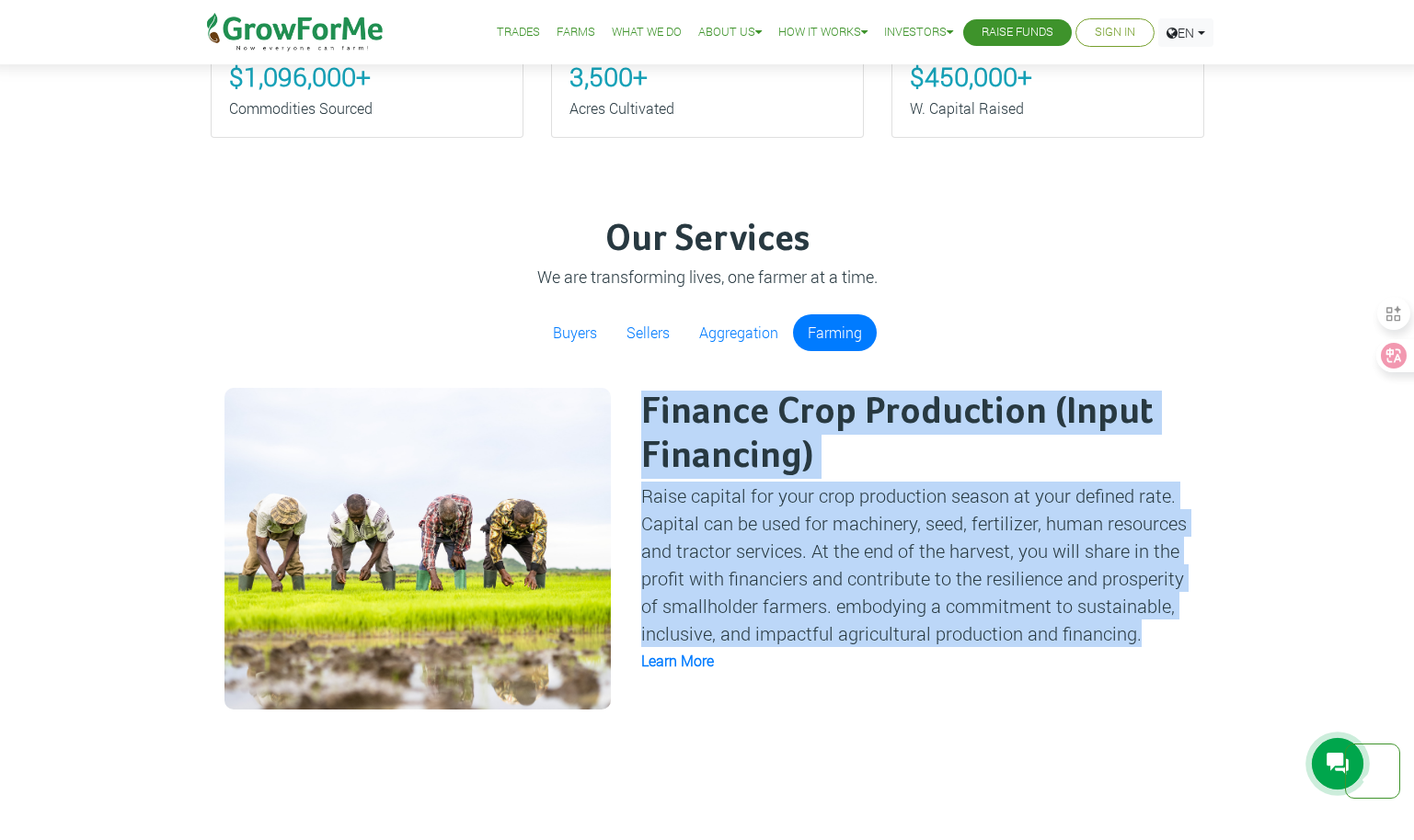
drag, startPoint x: 1133, startPoint y: 636, endPoint x: 637, endPoint y: 414, distance: 543.4
click at [637, 414] on div "Finance Crop Production (Input Financing) Raise capital for your crop productio…" at bounding box center [914, 549] width 579 height 322
copy div "Finance Crop Production (Input Financing) Raise capital for your crop productio…"
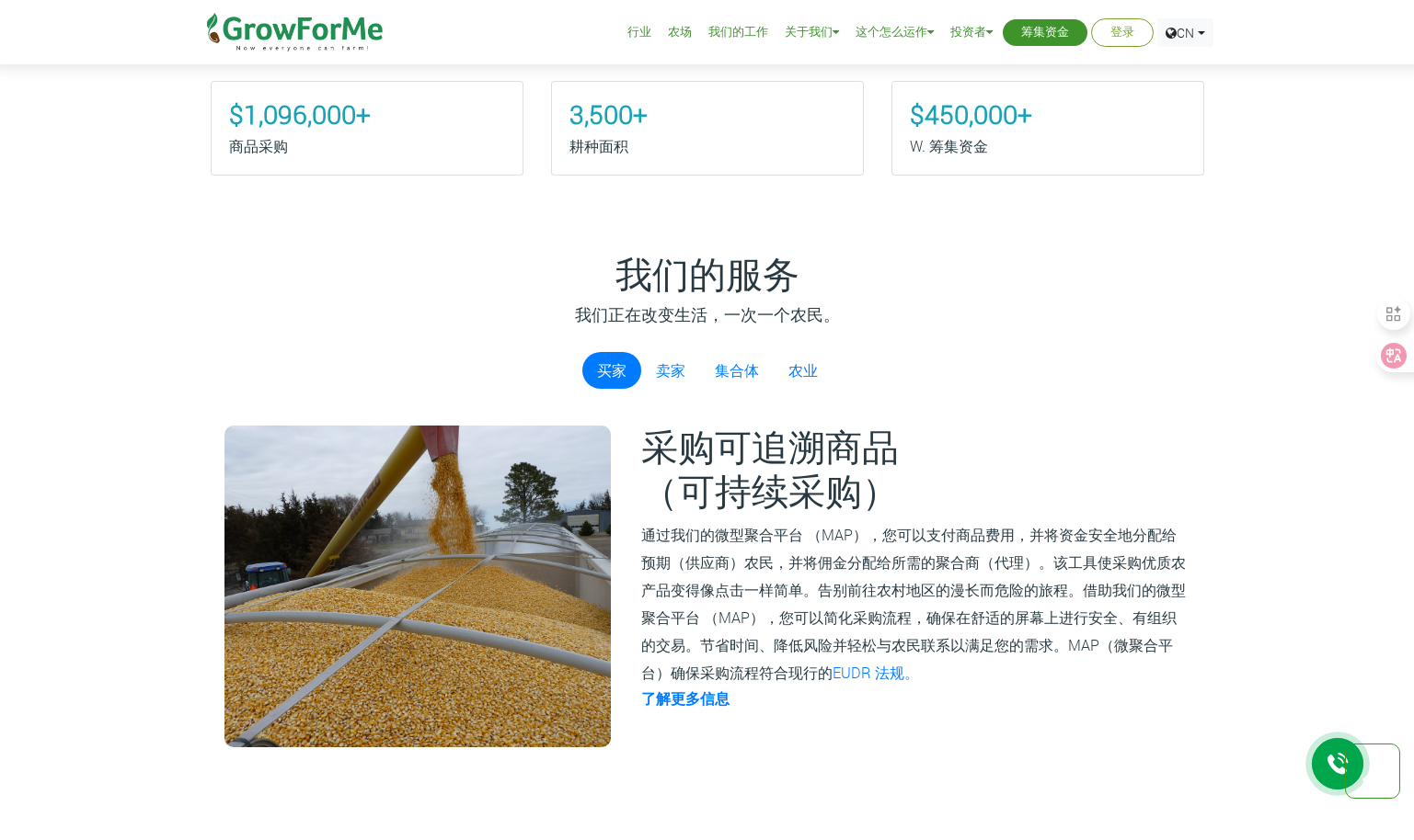
scroll to position [1195, 0]
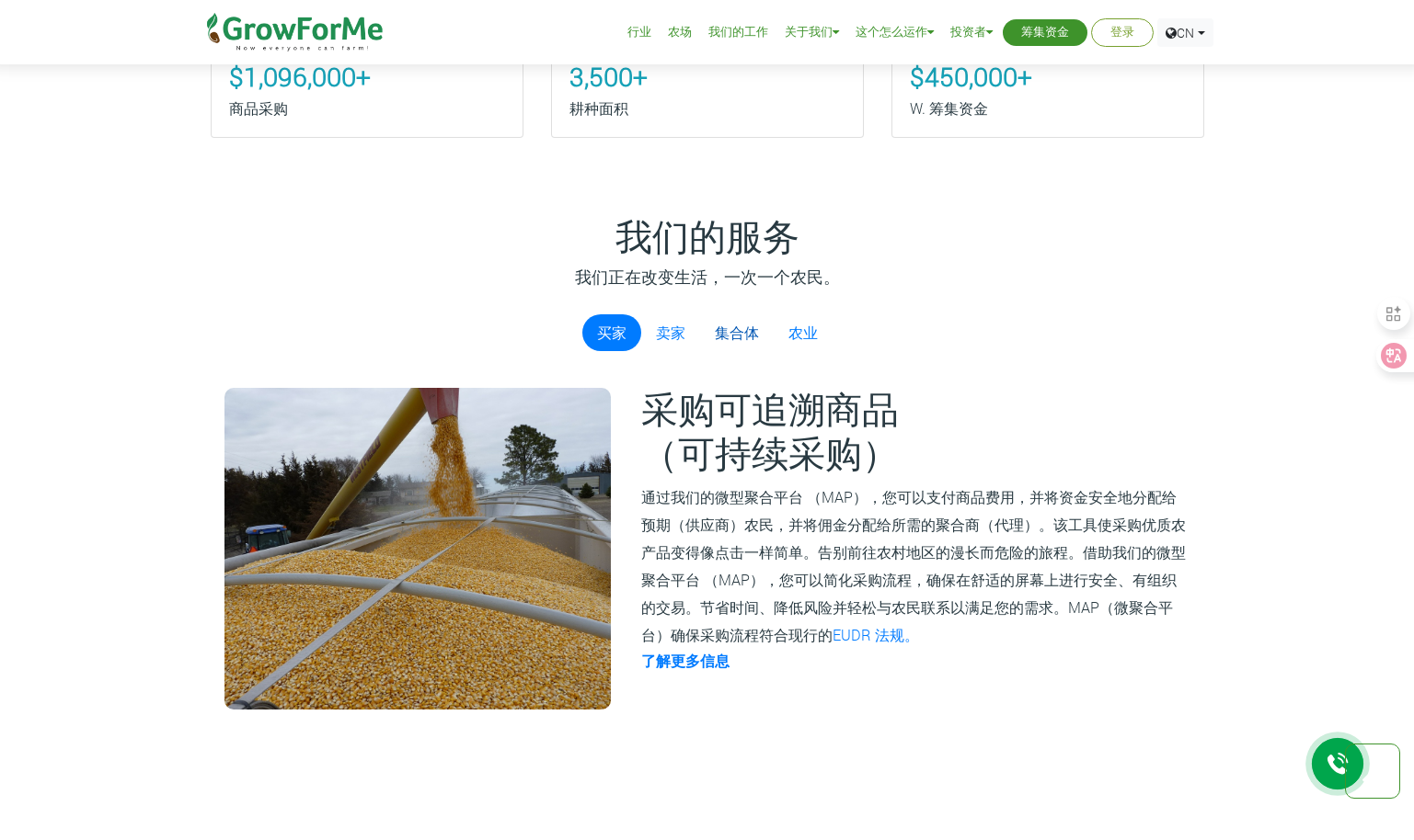
click at [728, 341] on link "集合体" at bounding box center [737, 332] width 73 height 37
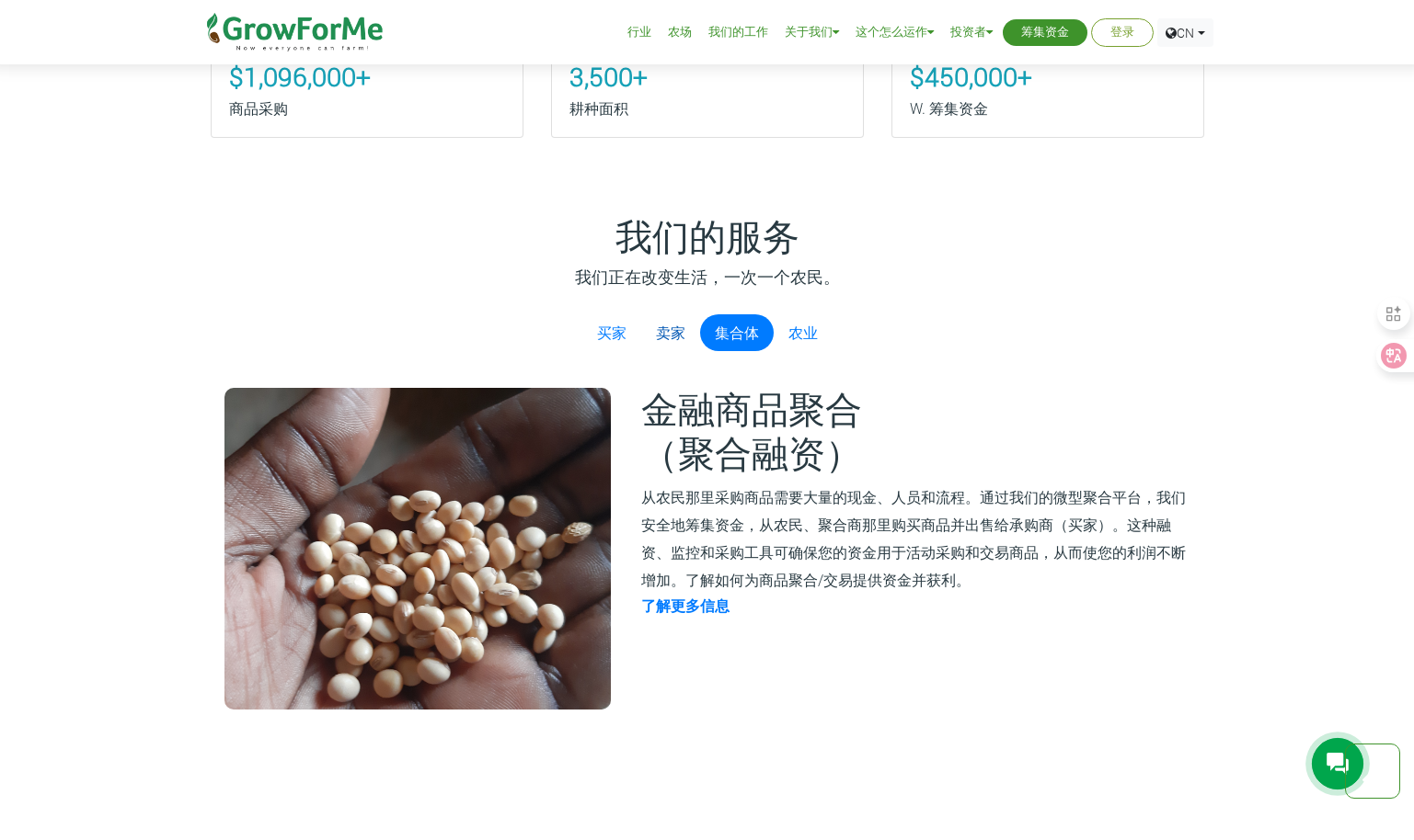
click at [682, 335] on link "卖家" at bounding box center [671, 332] width 59 height 37
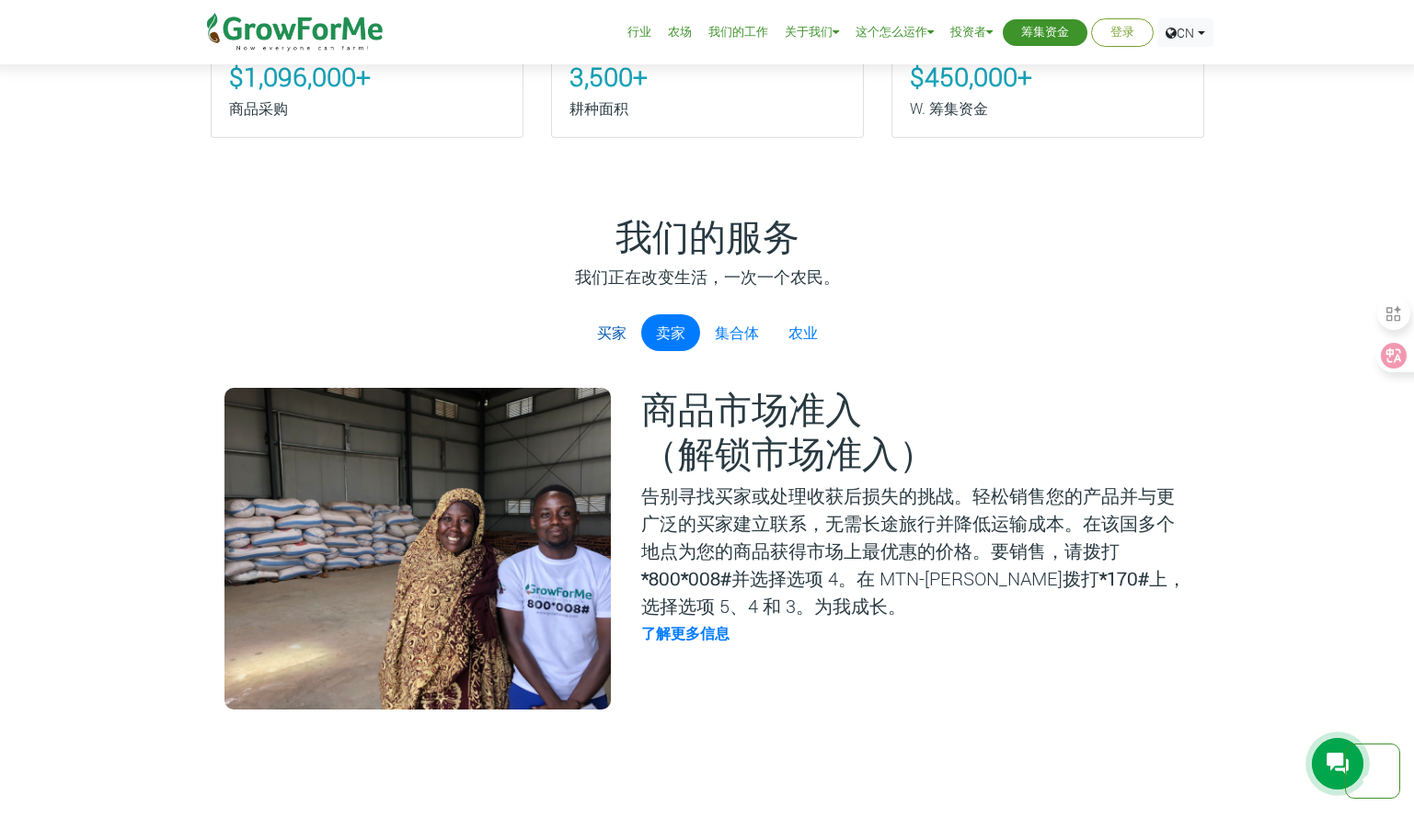
click at [606, 329] on link "买家" at bounding box center [612, 332] width 59 height 37
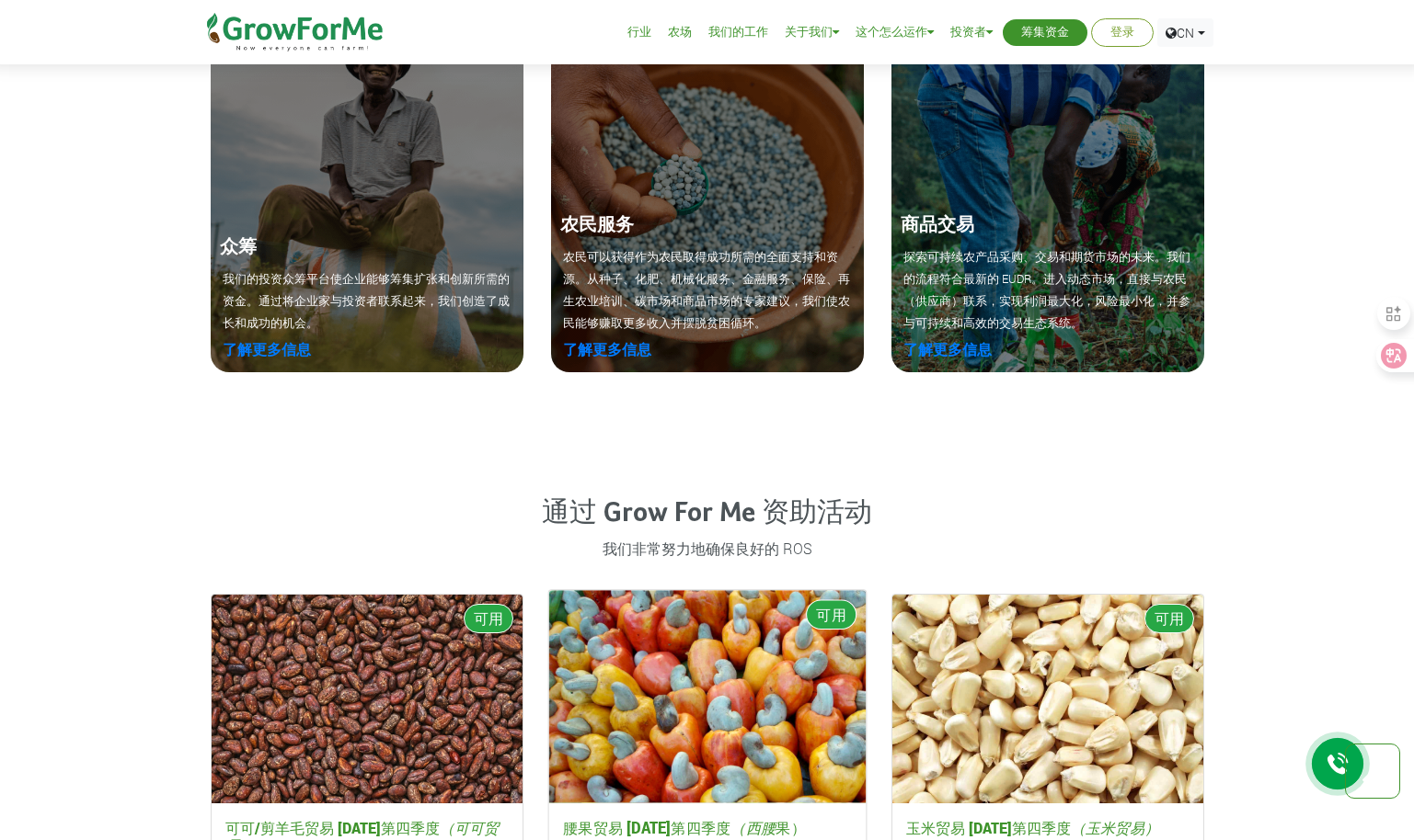
scroll to position [2207, 0]
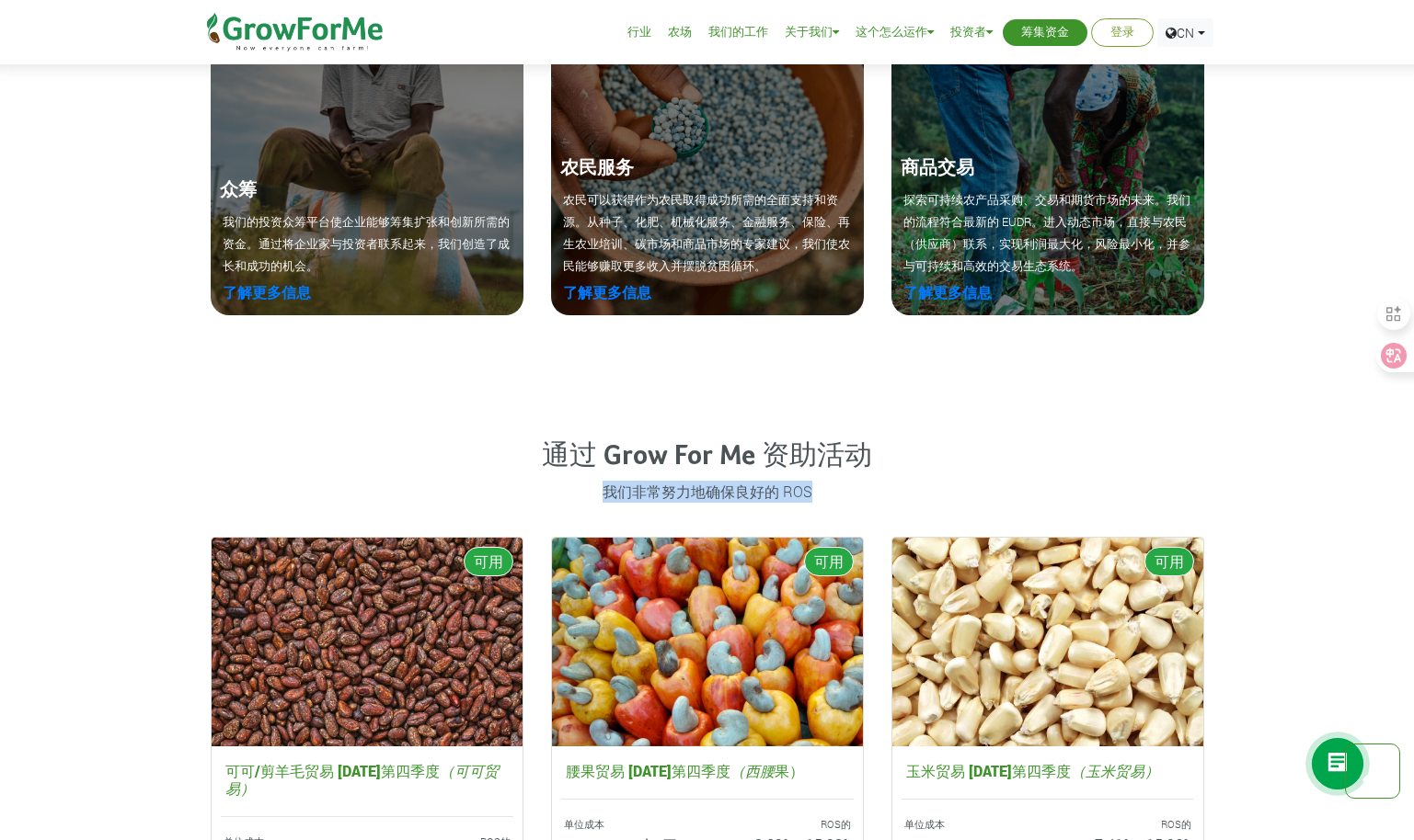
drag, startPoint x: 609, startPoint y: 492, endPoint x: 892, endPoint y: 480, distance: 283.3
drag, startPoint x: 892, startPoint y: 480, endPoint x: 1129, endPoint y: 440, distance: 240.4
click at [1129, 440] on h4 "通过 Grow For Me 资助活动" at bounding box center [707, 456] width 993 height 33
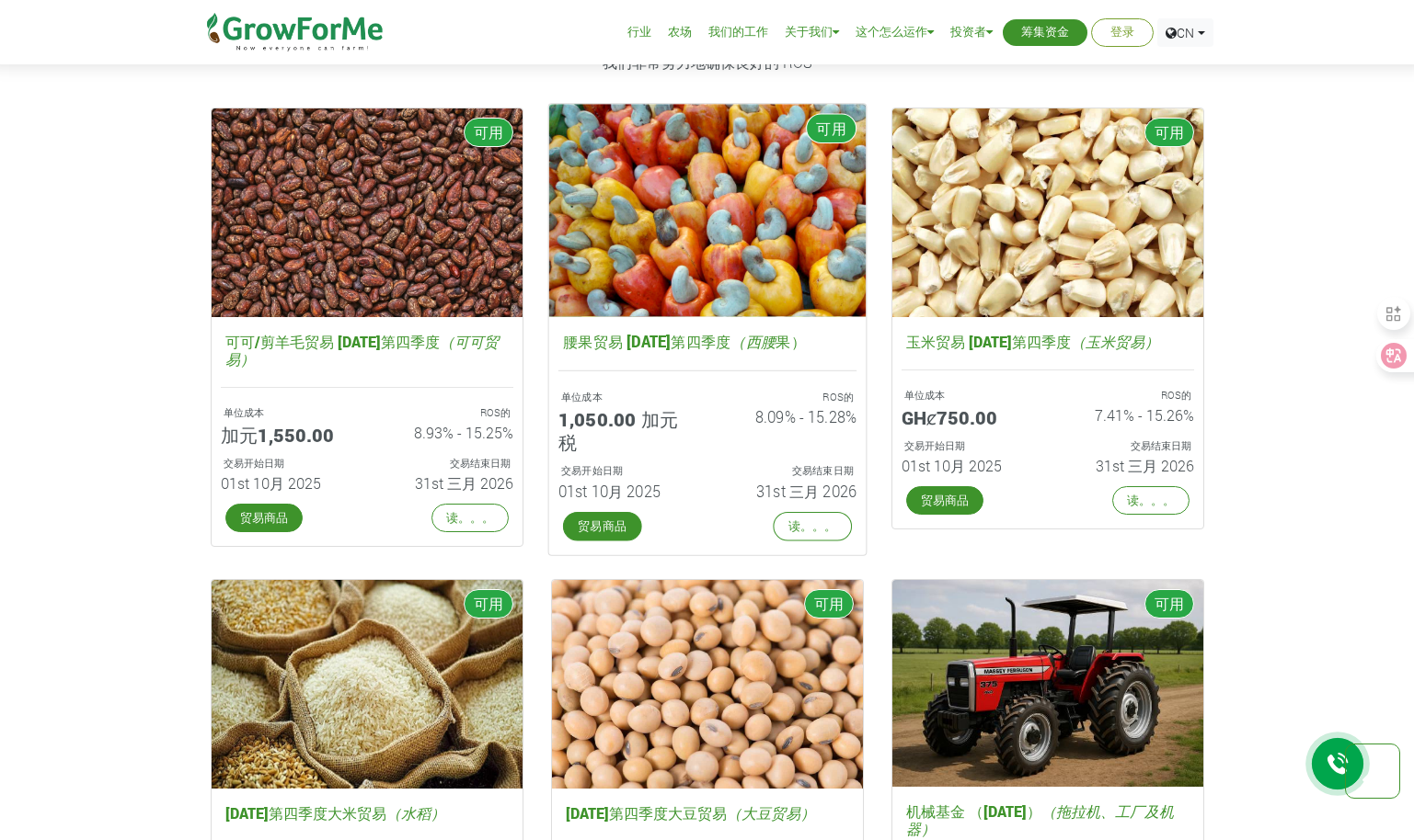
scroll to position [2666, 0]
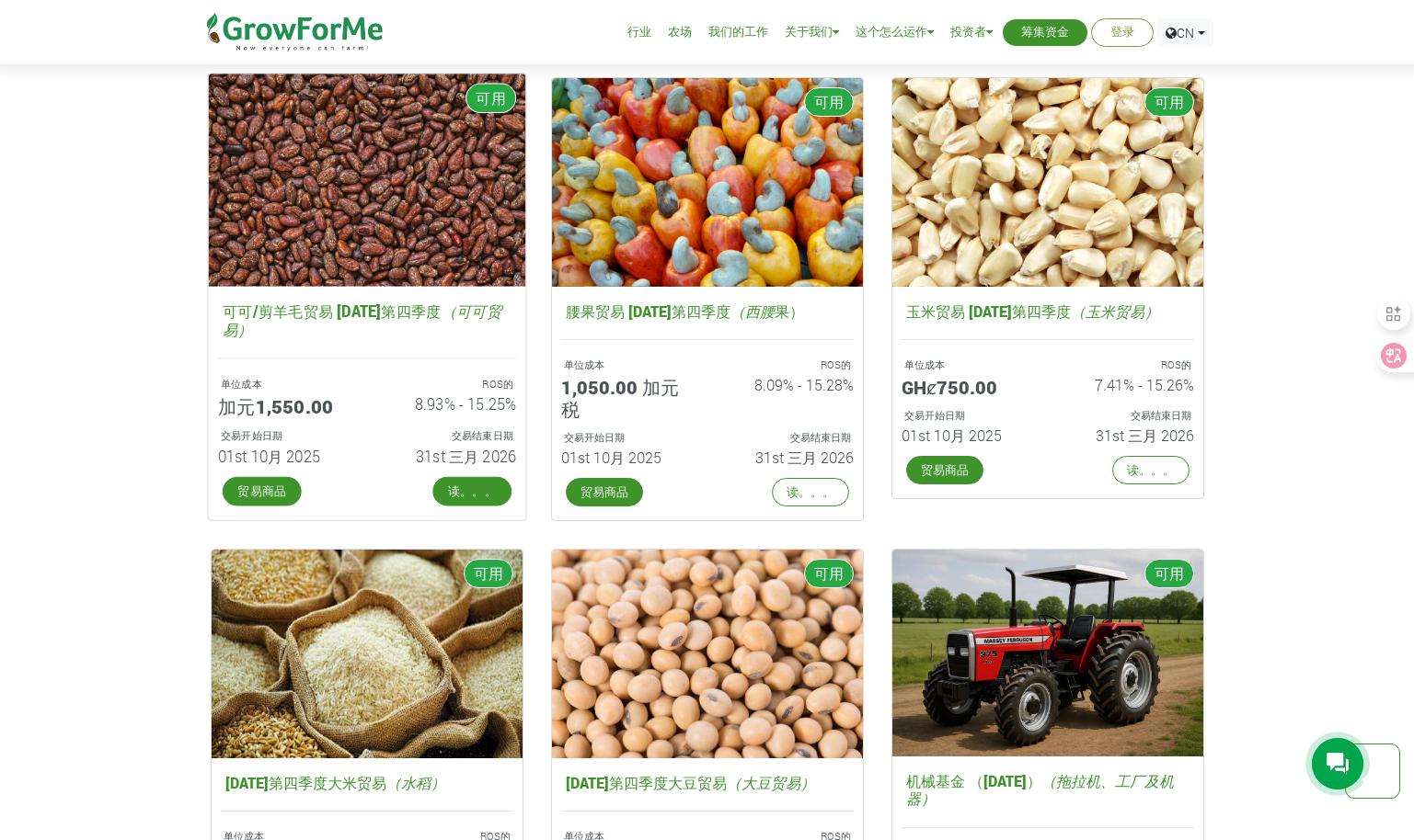
click at [482, 485] on link "读。。。" at bounding box center [472, 491] width 79 height 30
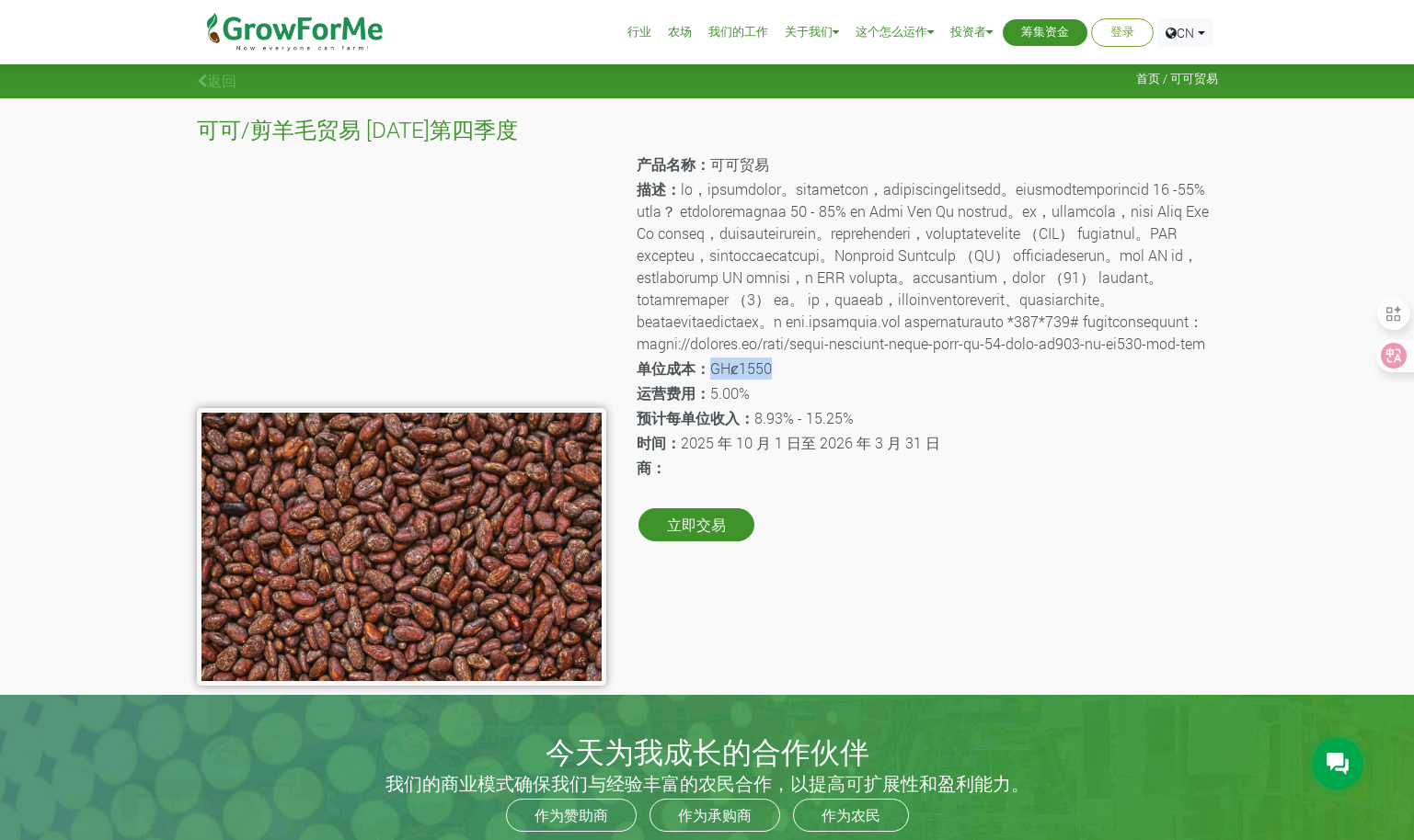
drag, startPoint x: 703, startPoint y: 480, endPoint x: 806, endPoint y: 482, distance: 103.0
click at [806, 380] on p "单位成本： GHȼ1550" at bounding box center [925, 368] width 578 height 22
drag, startPoint x: 806, startPoint y: 482, endPoint x: 708, endPoint y: 500, distance: 99.6
click at [708, 403] on b "运营费用：" at bounding box center [673, 393] width 73 height 19
drag, startPoint x: 703, startPoint y: 501, endPoint x: 794, endPoint y: 498, distance: 91.0
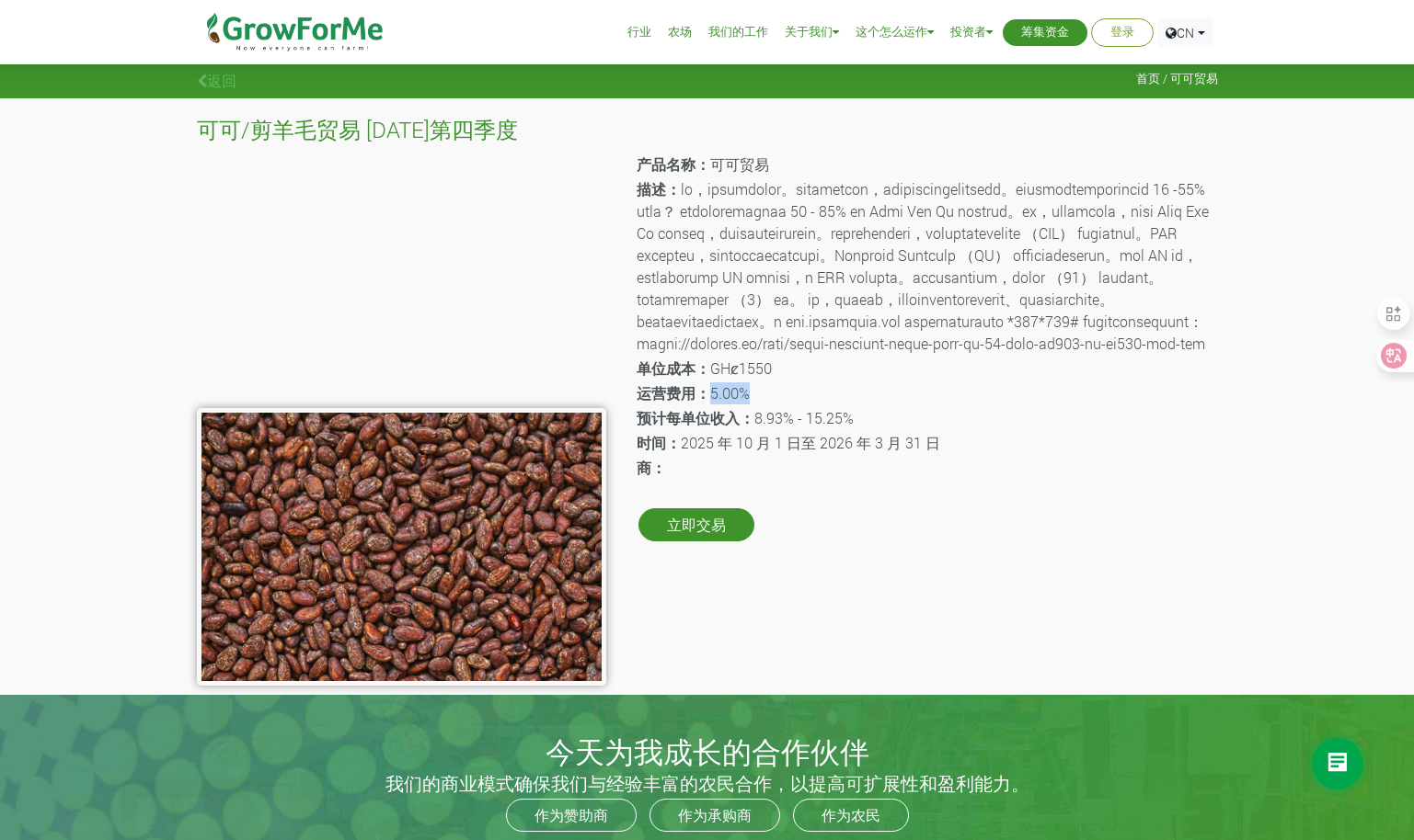
click at [794, 405] on p "运营费用： 5.00%" at bounding box center [925, 393] width 578 height 22
drag, startPoint x: 794, startPoint y: 498, endPoint x: 666, endPoint y: 508, distance: 128.4
click at [666, 403] on b "运营费用：" at bounding box center [673, 393] width 73 height 19
drag, startPoint x: 962, startPoint y: 260, endPoint x: 1199, endPoint y: 258, distance: 237.0
click at [1199, 258] on p "描述：" at bounding box center [925, 266] width 578 height 176
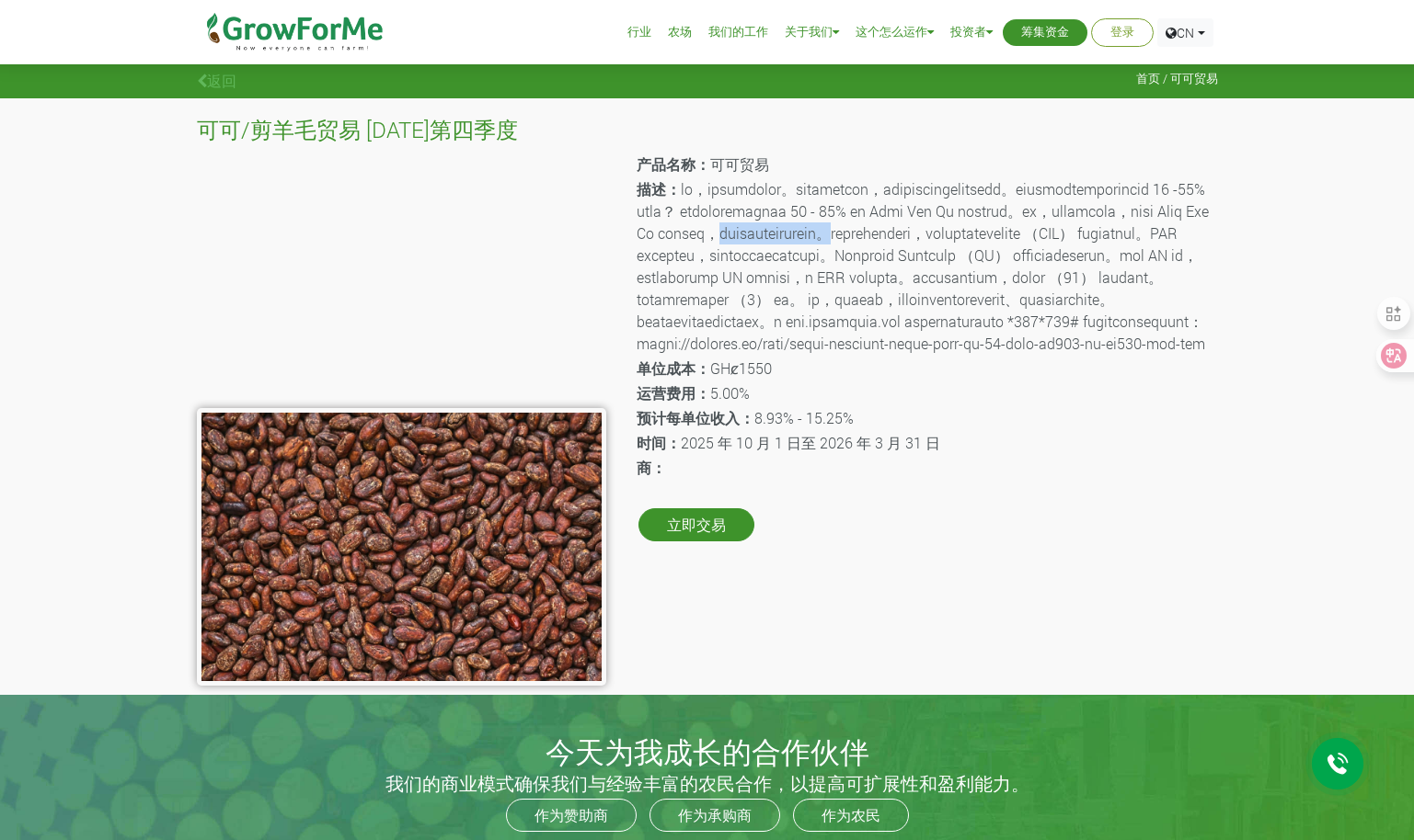
click at [744, 265] on p "描述：" at bounding box center [925, 266] width 578 height 176
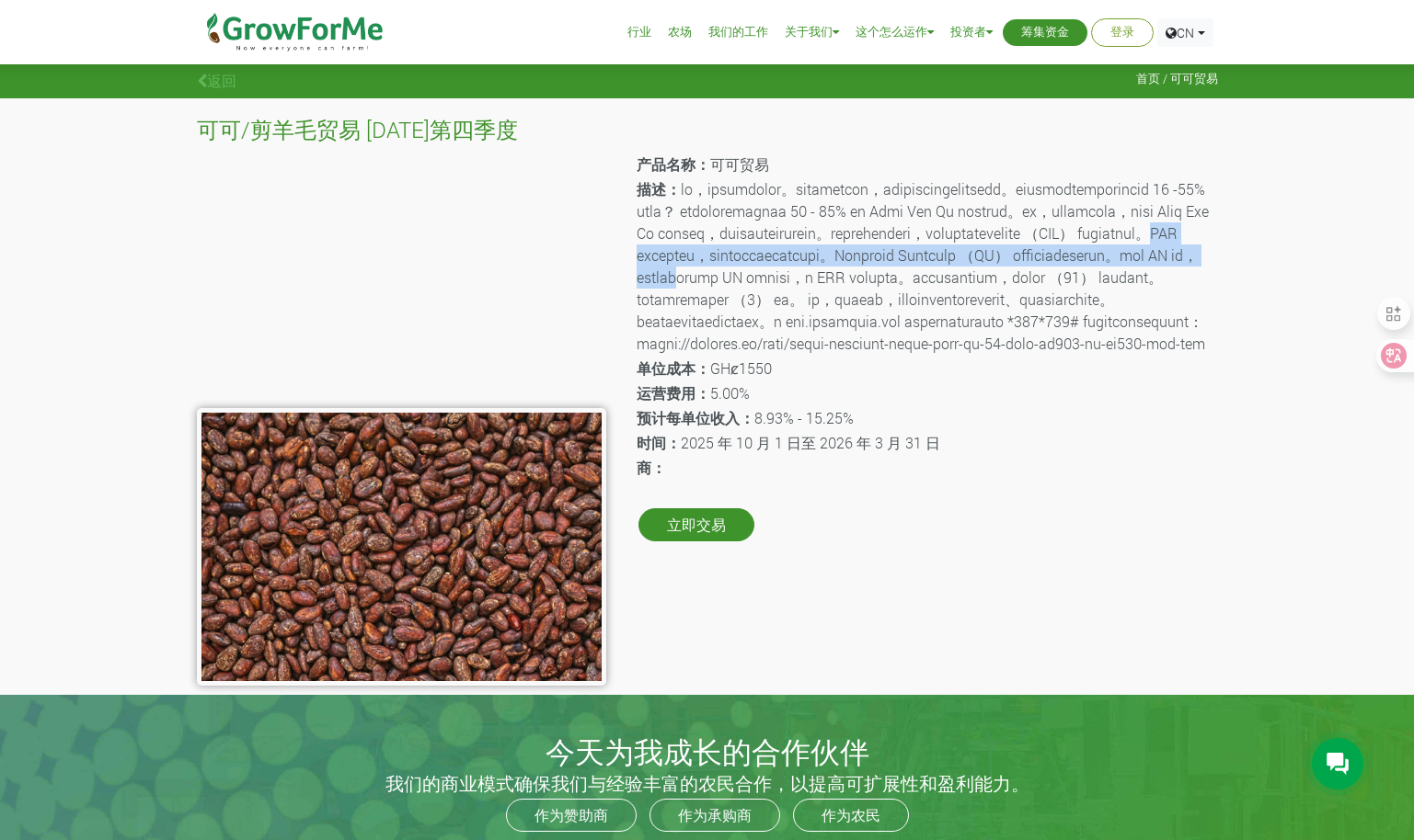
drag, startPoint x: 683, startPoint y: 300, endPoint x: 1105, endPoint y: 314, distance: 422.2
click at [1105, 314] on p "描述：" at bounding box center [925, 266] width 578 height 176
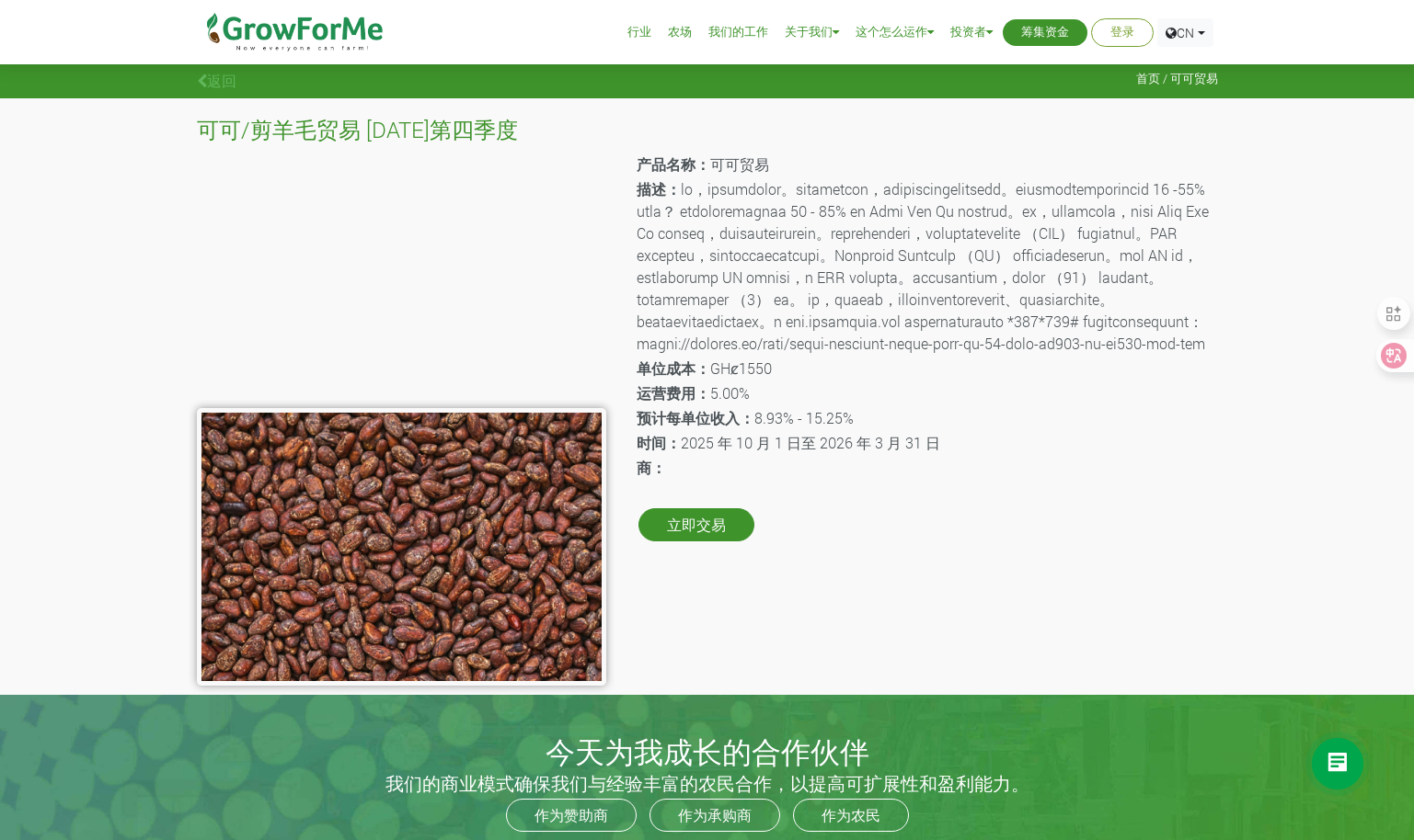
drag, startPoint x: 1105, startPoint y: 314, endPoint x: 879, endPoint y: 366, distance: 231.9
click at [879, 355] on p "描述：" at bounding box center [925, 266] width 578 height 176
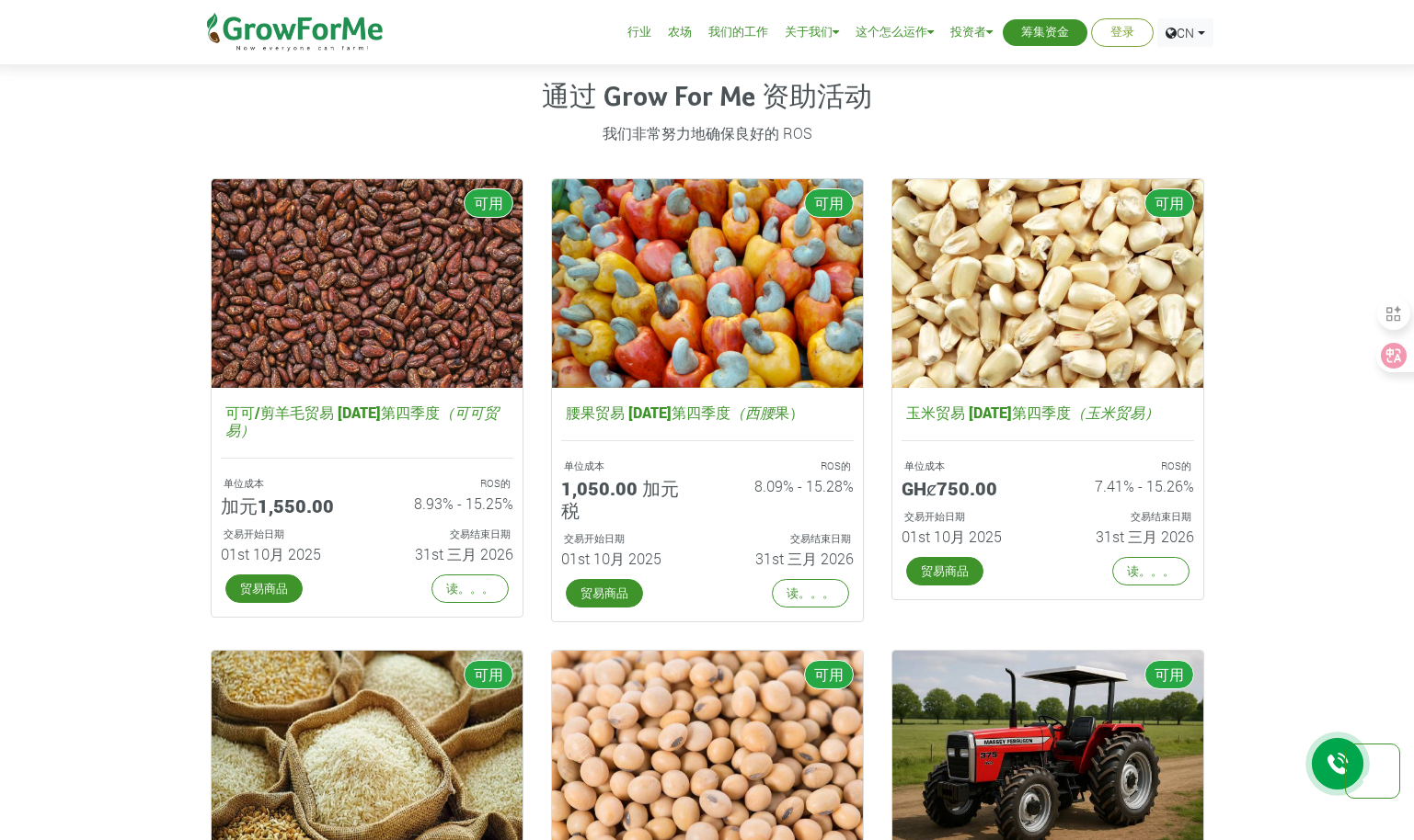
scroll to position [2657, 0]
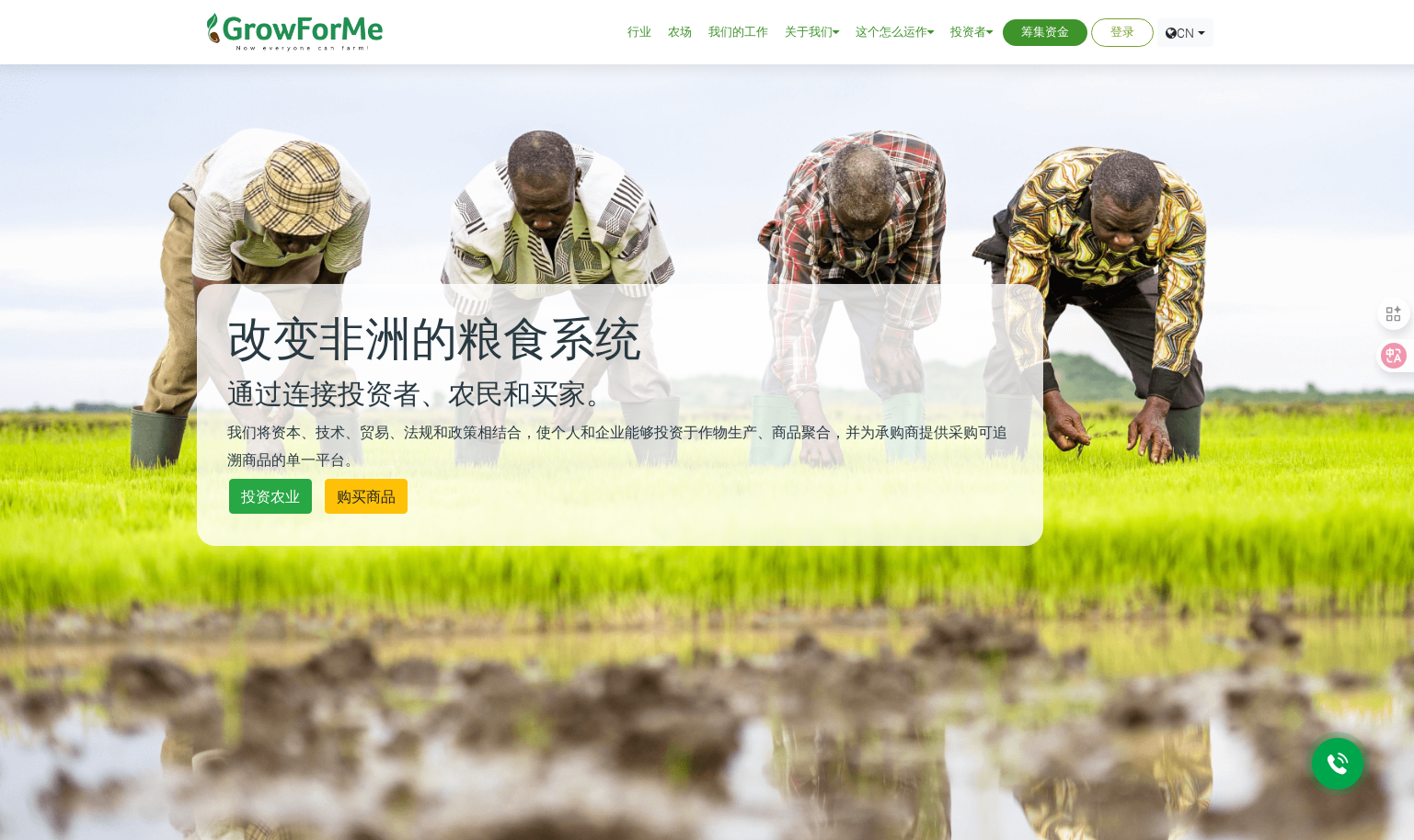
scroll to position [184, 0]
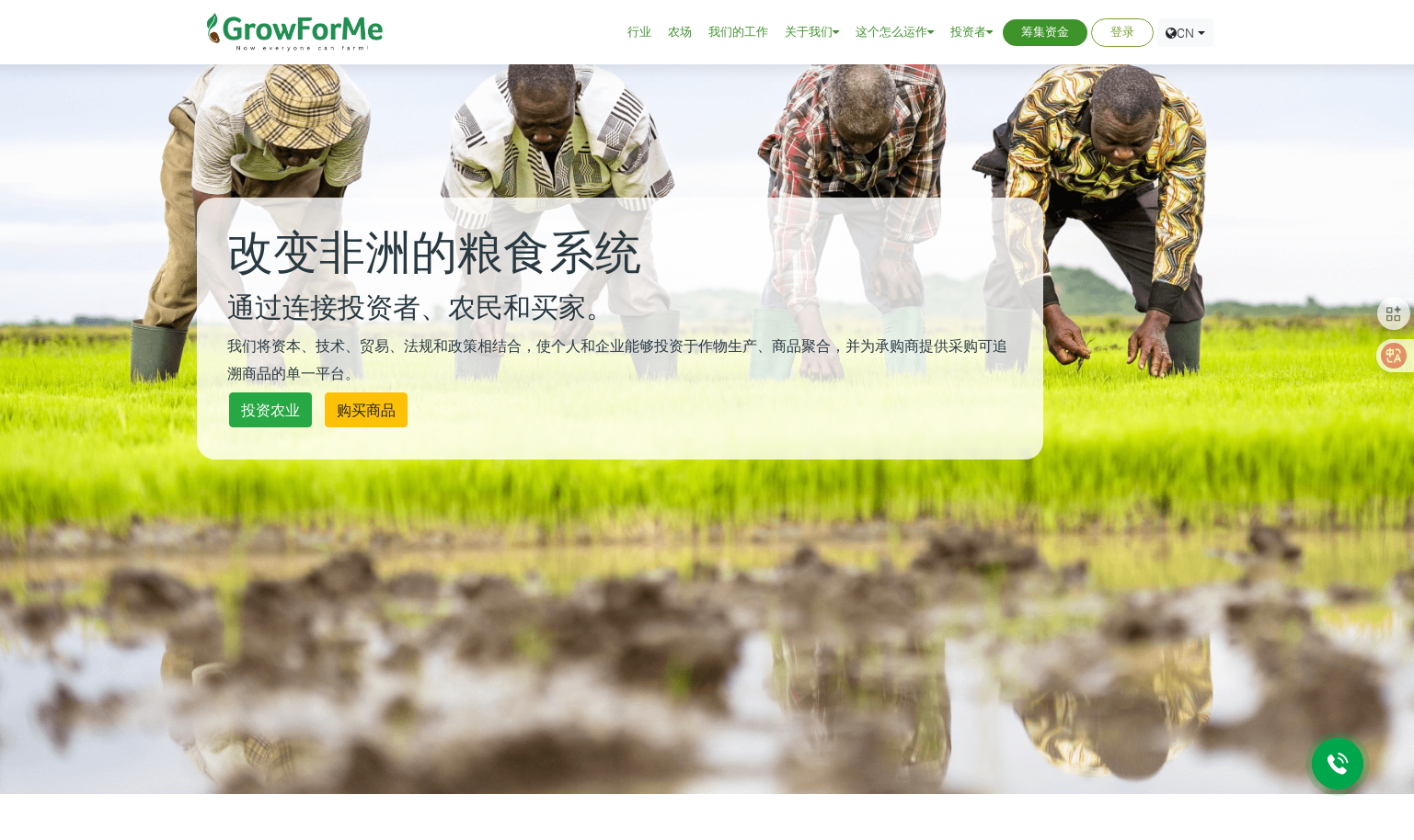
click at [644, 35] on link "行业" at bounding box center [638, 32] width 24 height 19
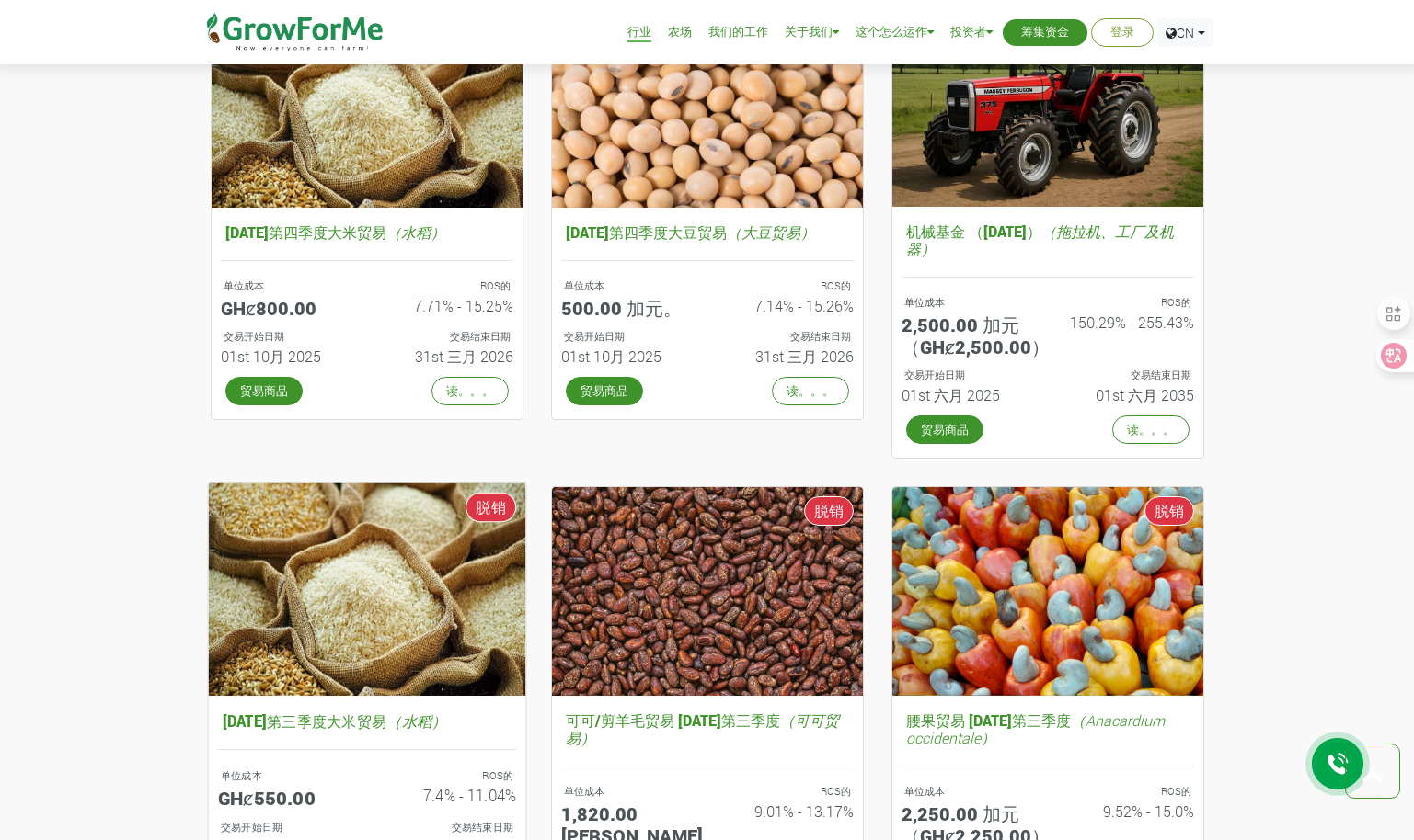
scroll to position [1287, 0]
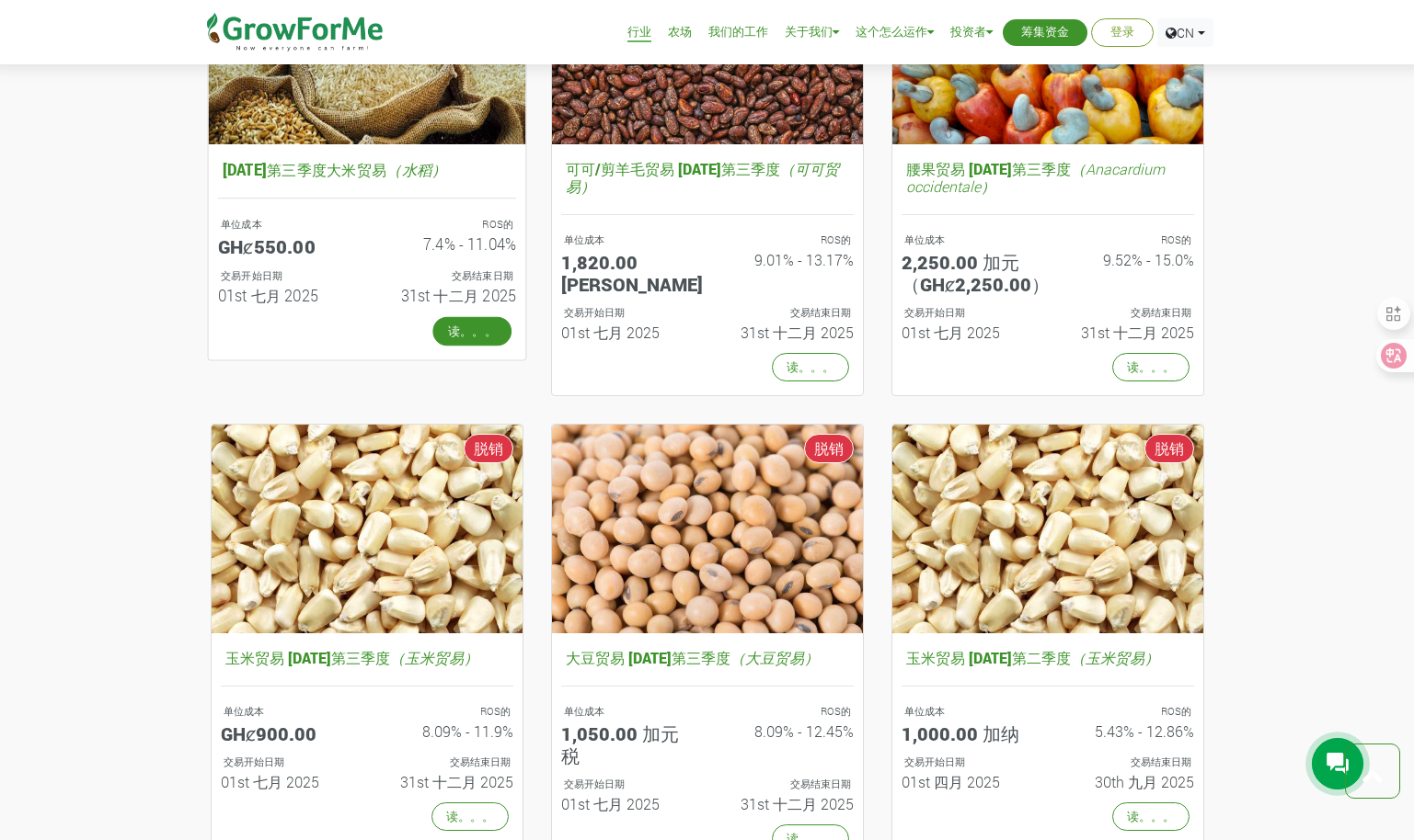
click at [475, 336] on link "读。。。" at bounding box center [472, 330] width 79 height 30
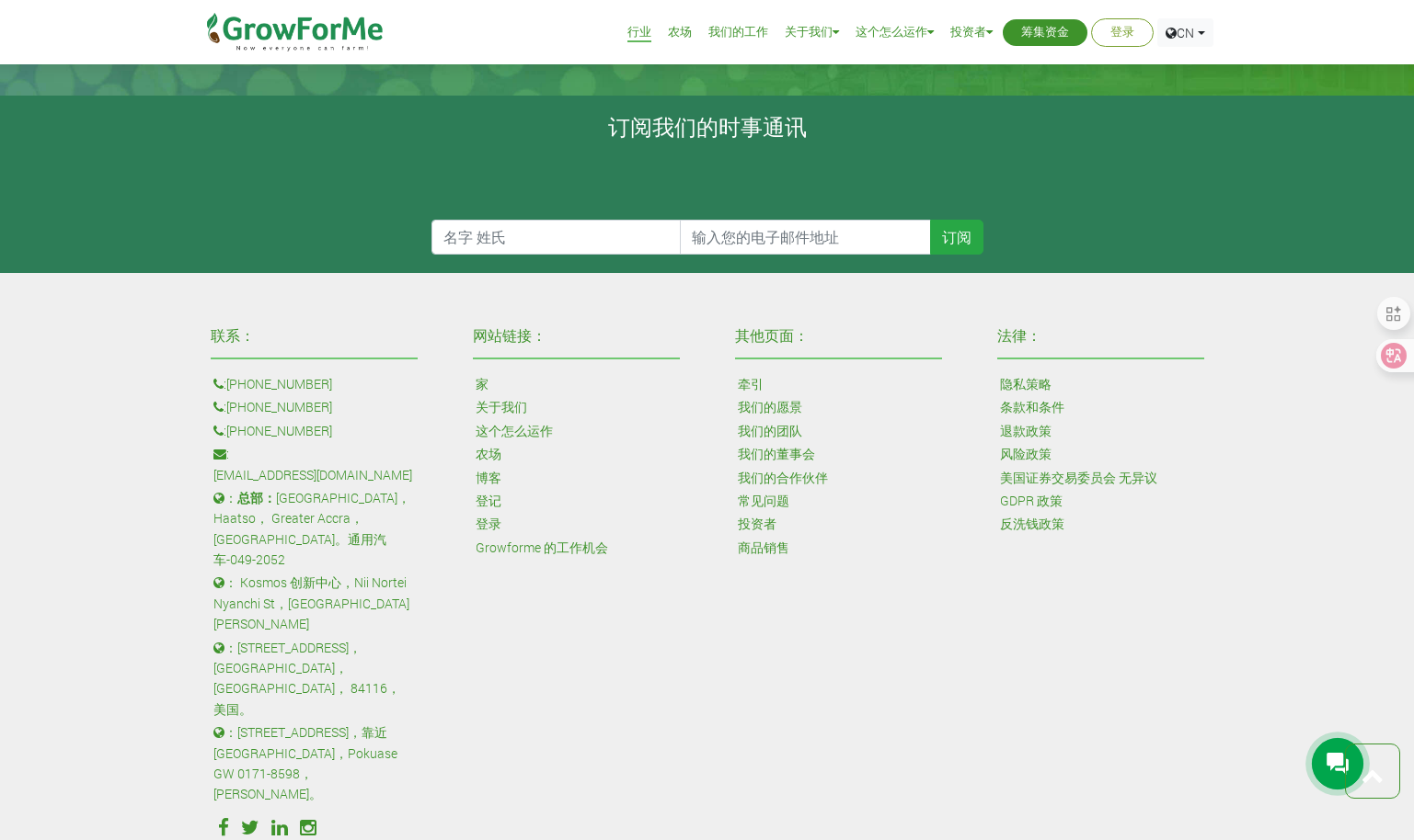
scroll to position [1563, 0]
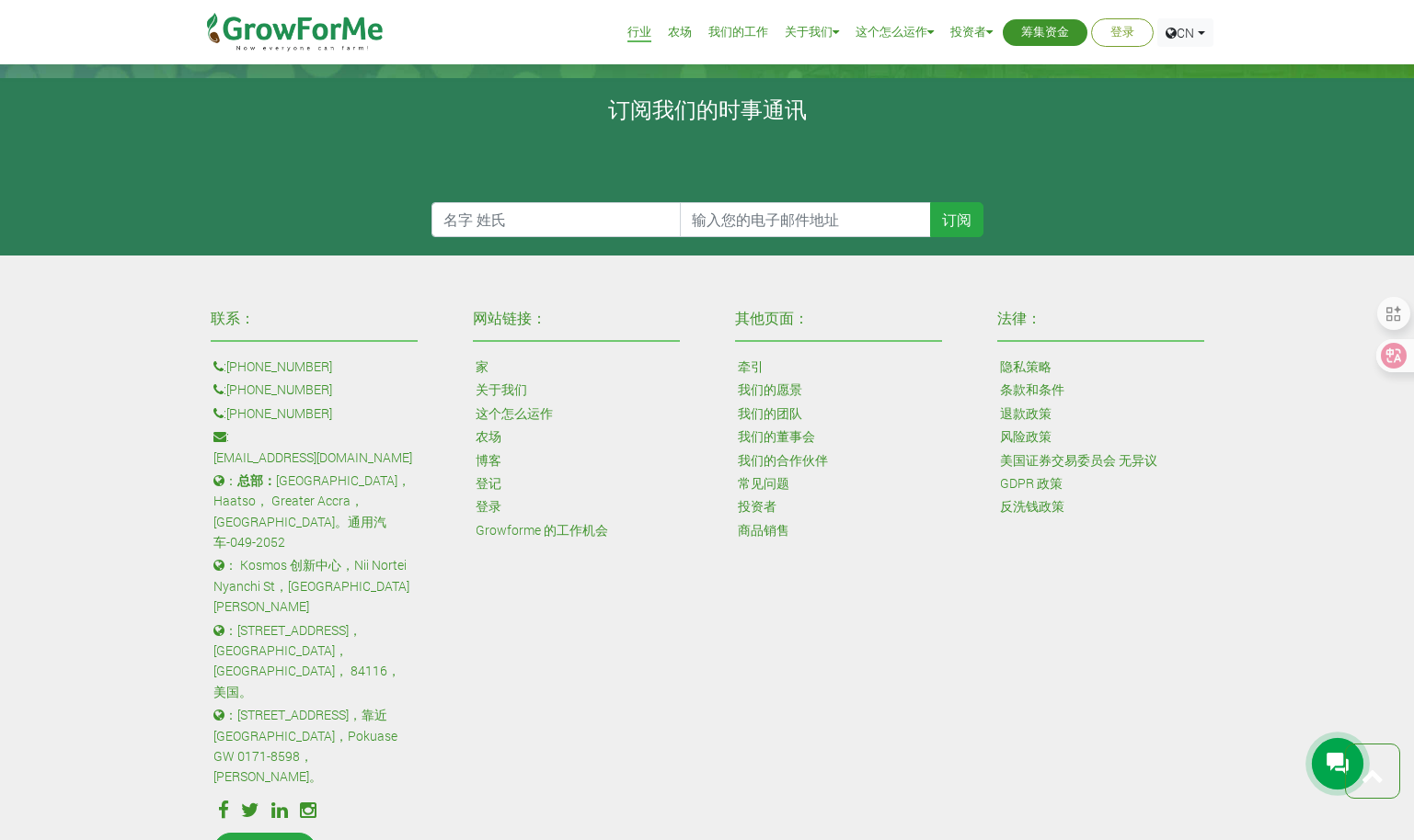
click at [746, 362] on link "牵引" at bounding box center [750, 367] width 26 height 20
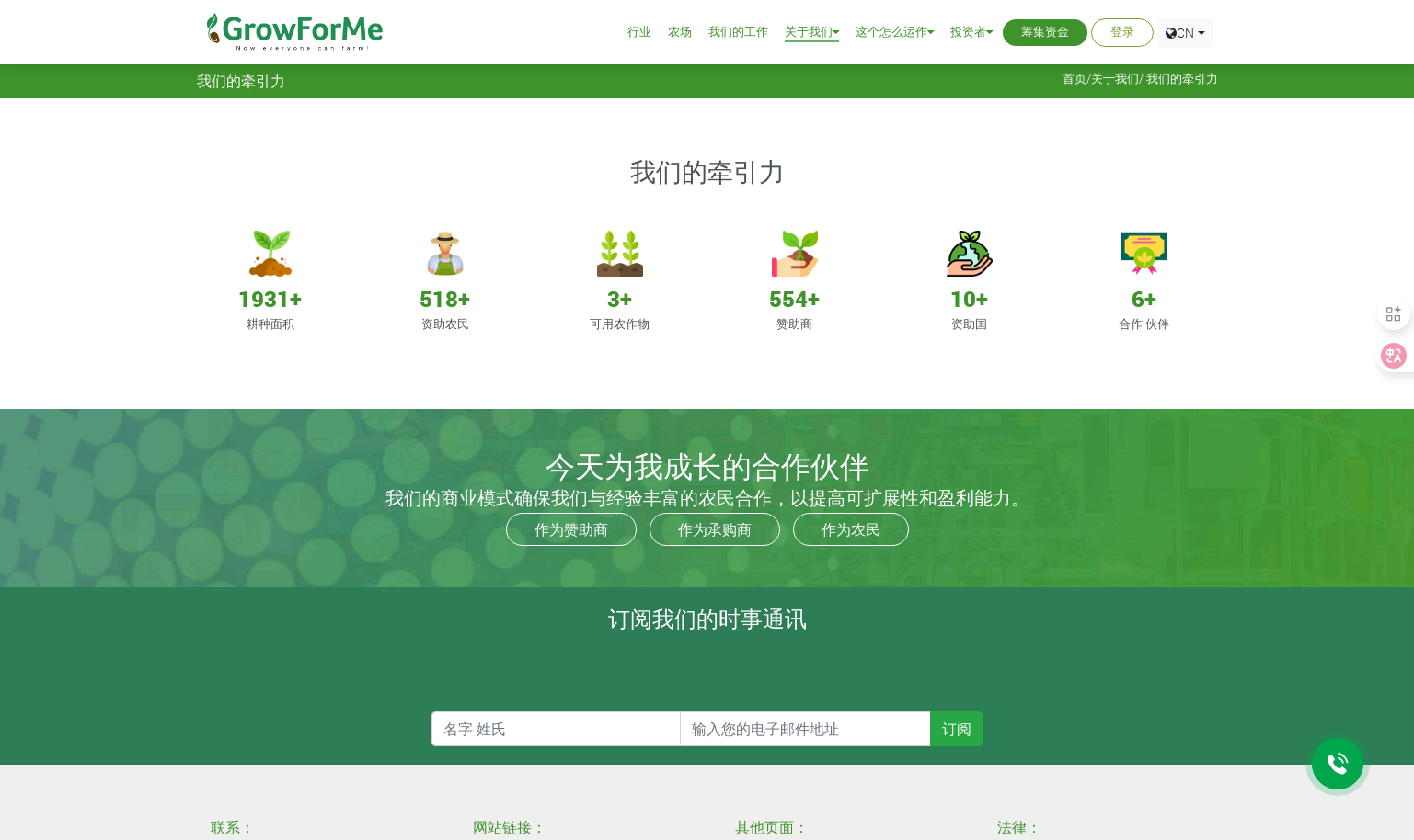
click at [795, 279] on div "554+ 赞助商" at bounding box center [795, 283] width 147 height 142
click at [967, 276] on img at bounding box center [969, 253] width 46 height 46
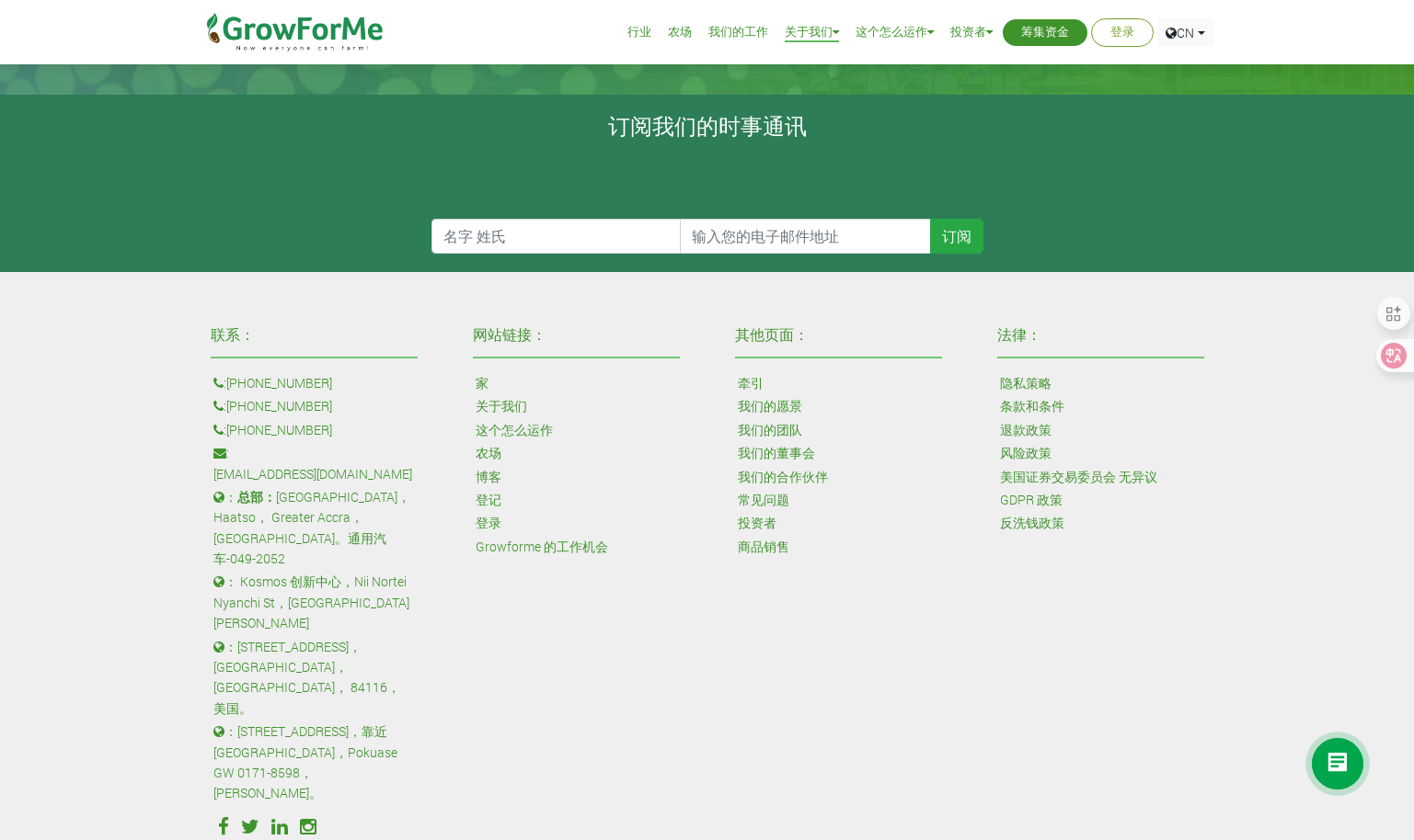
scroll to position [550, 0]
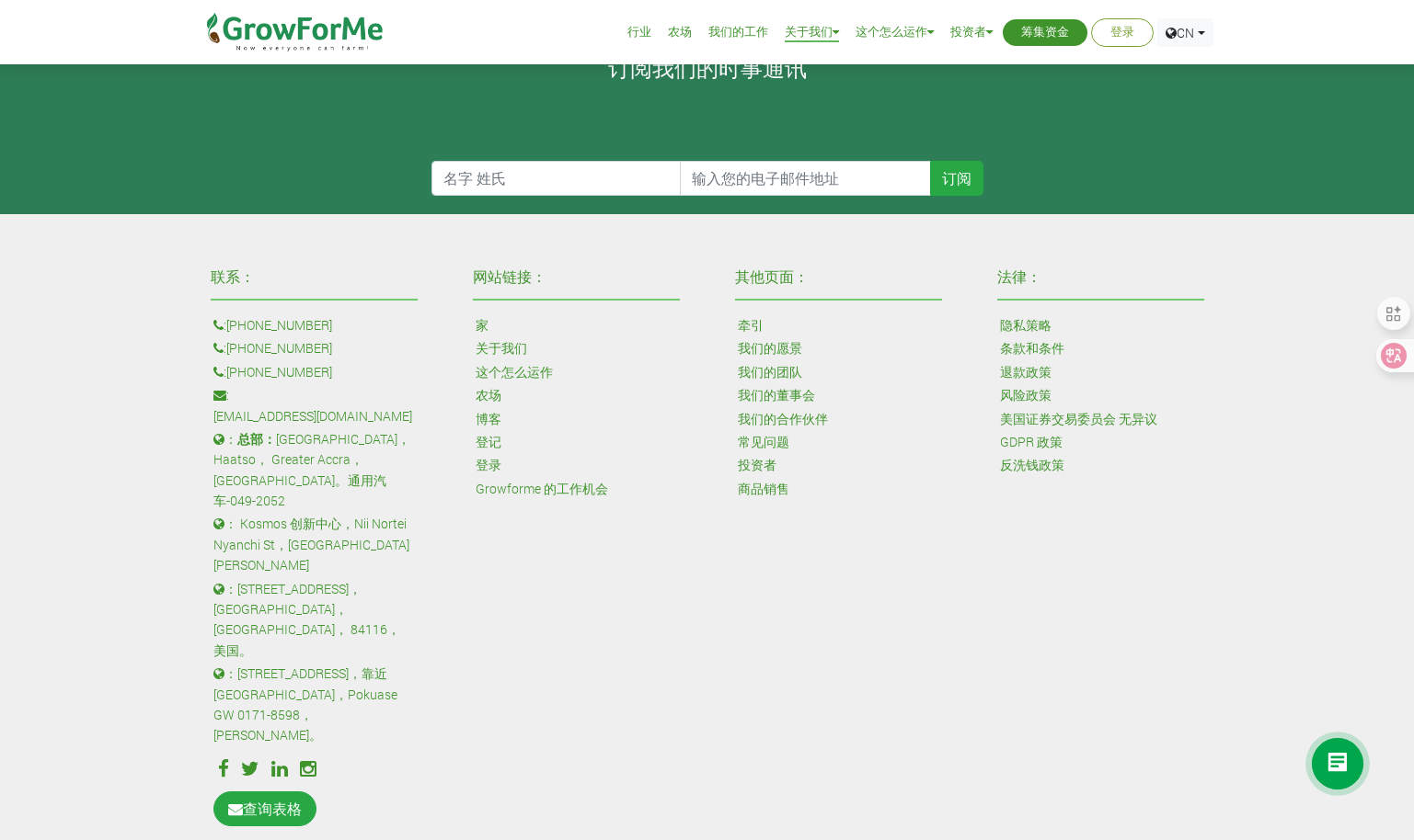
click at [1043, 344] on link "条款和条件" at bounding box center [1032, 348] width 65 height 20
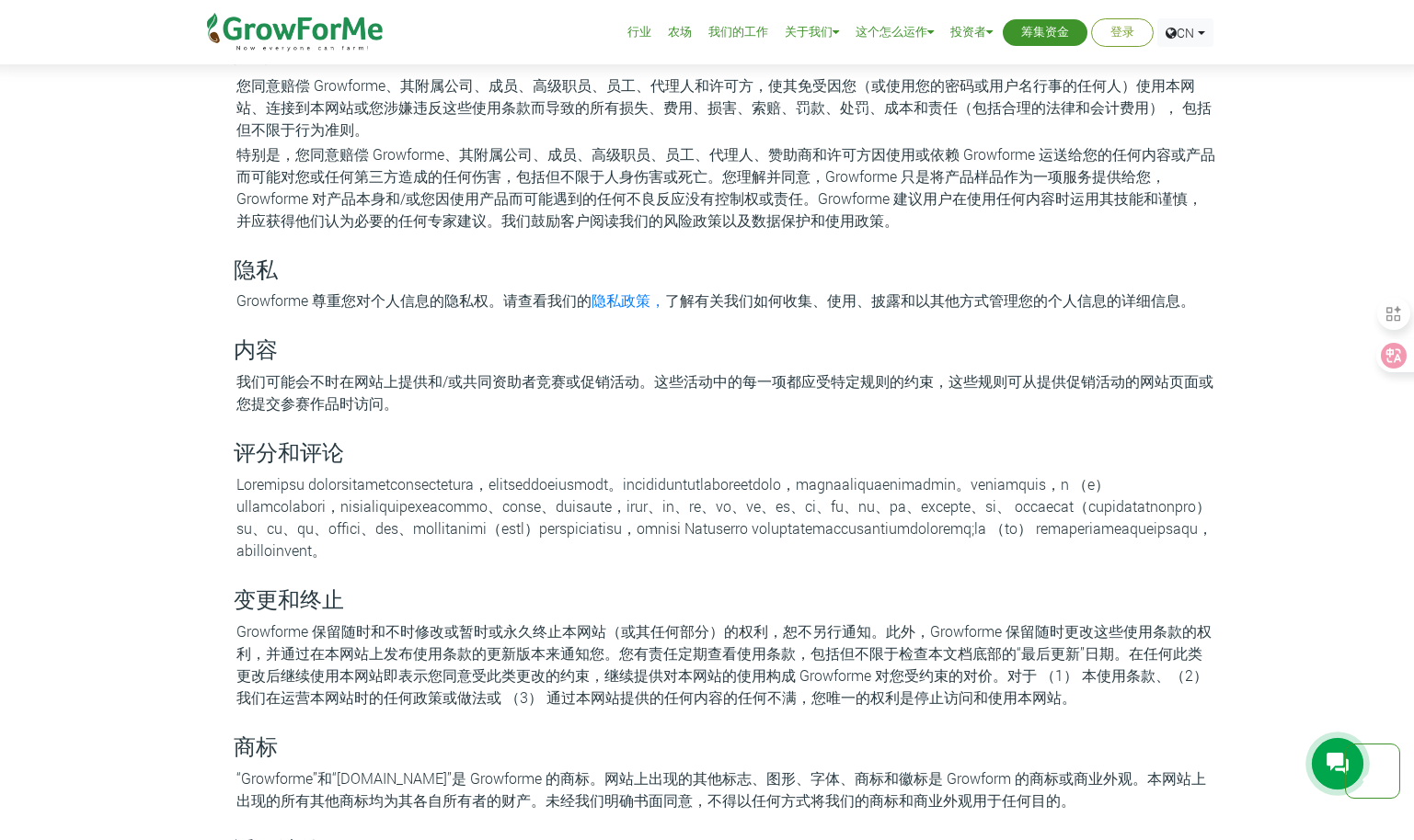
scroll to position [2023, 0]
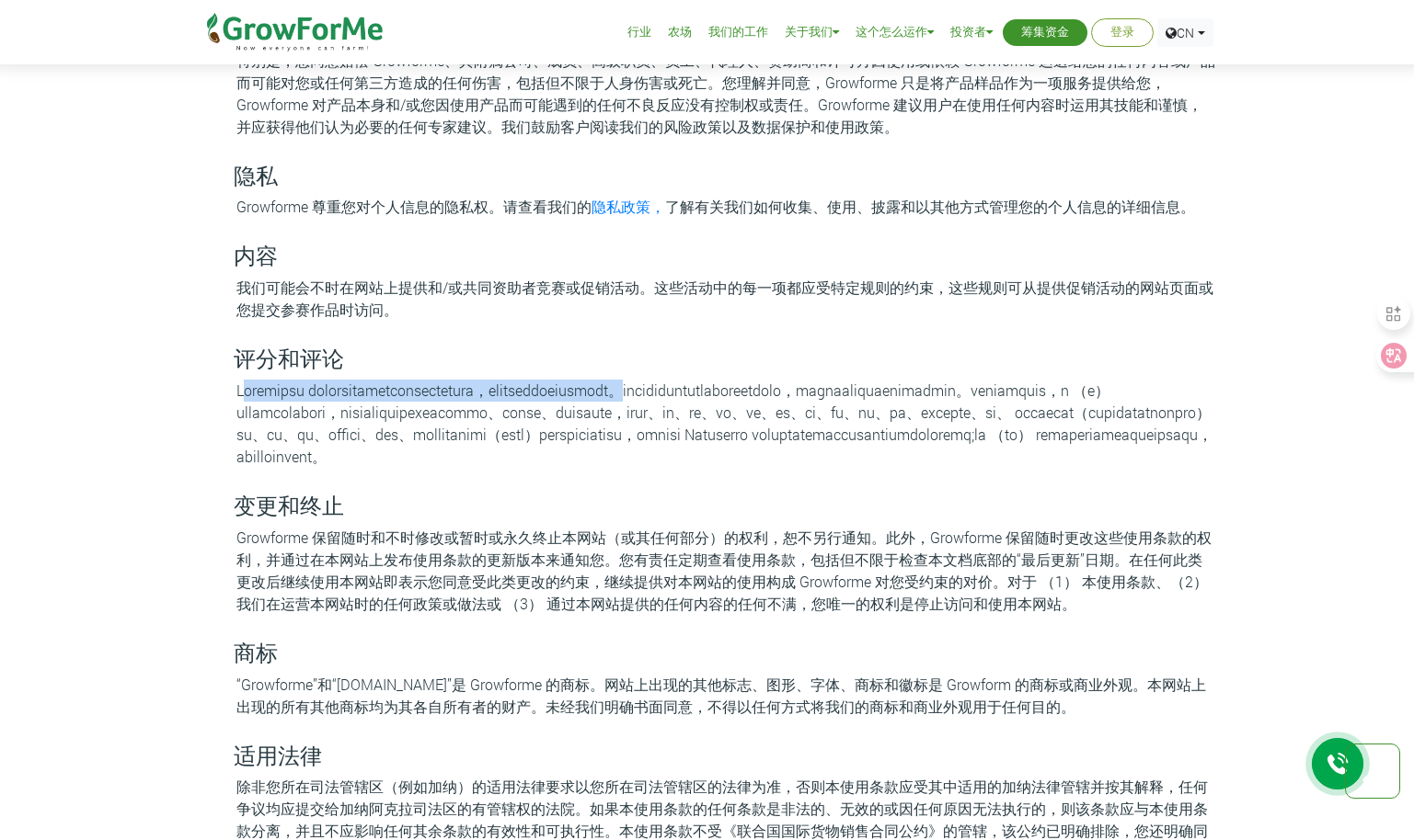
drag, startPoint x: 243, startPoint y: 397, endPoint x: 939, endPoint y: 397, distance: 696.0
click at [939, 397] on p at bounding box center [725, 424] width 979 height 89
drag, startPoint x: 939, startPoint y: 397, endPoint x: 768, endPoint y: 435, distance: 175.2
click at [768, 435] on p at bounding box center [725, 424] width 979 height 89
click at [835, 444] on p at bounding box center [725, 424] width 979 height 89
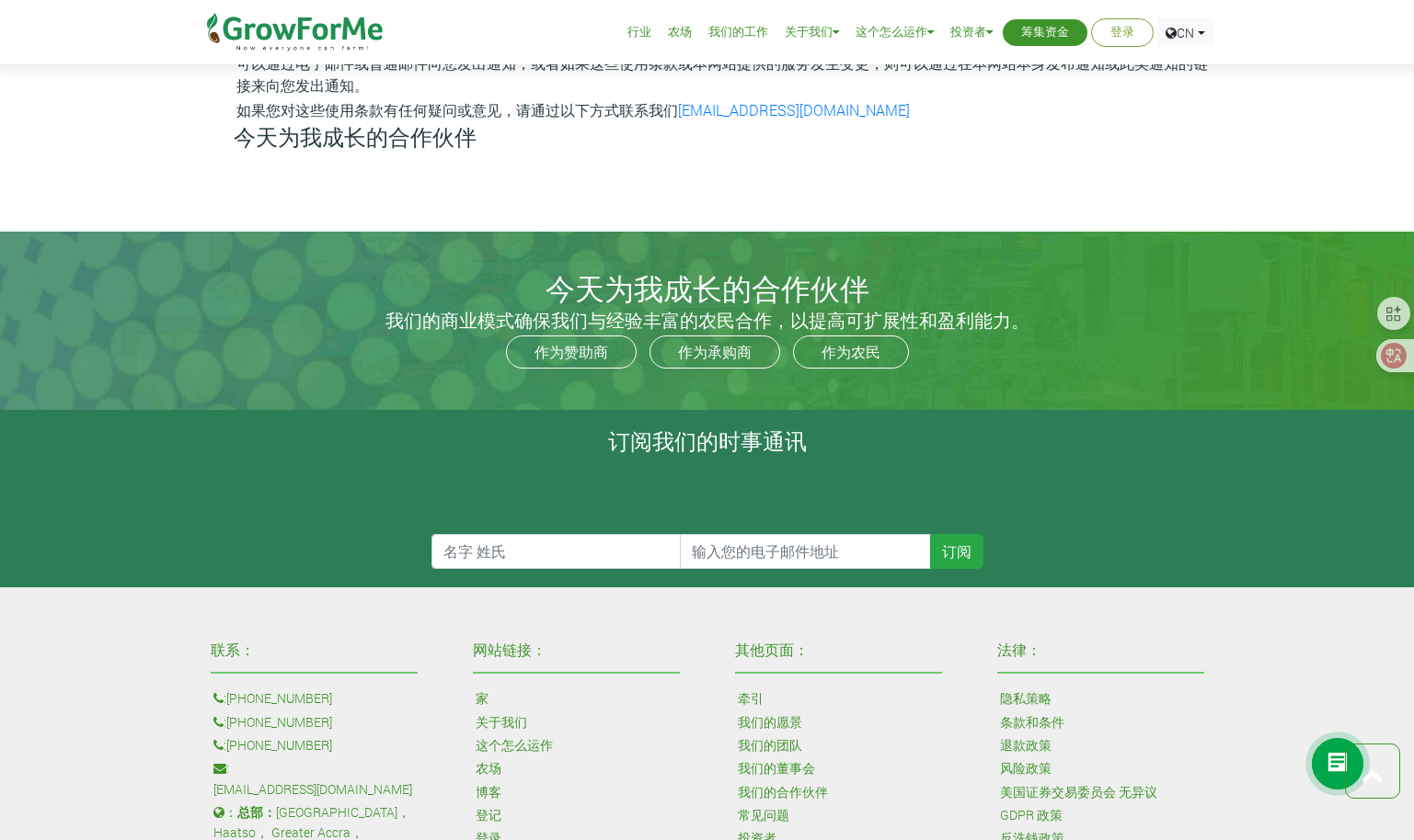
scroll to position [3126, 0]
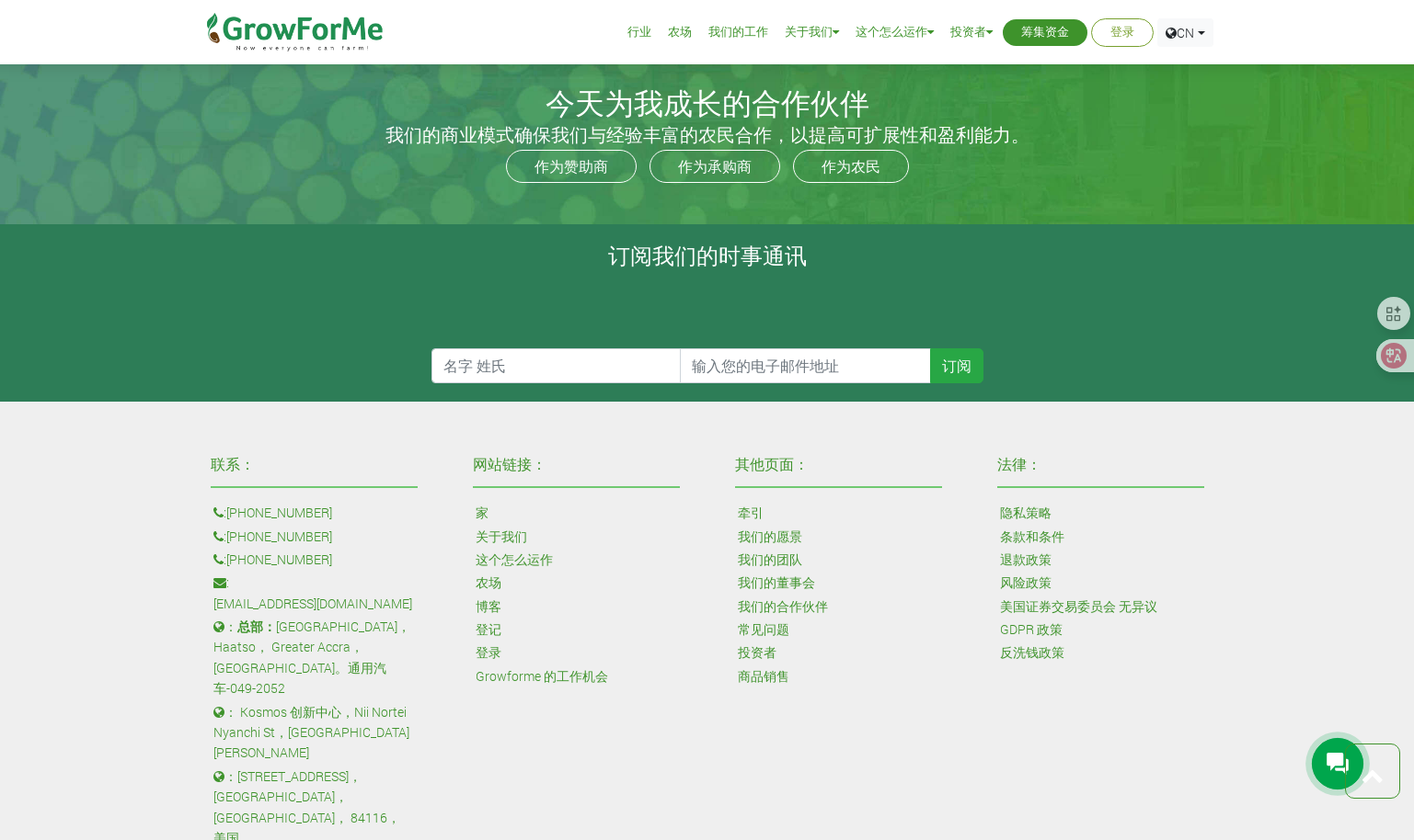
click at [500, 547] on link "关于我们" at bounding box center [501, 536] width 51 height 20
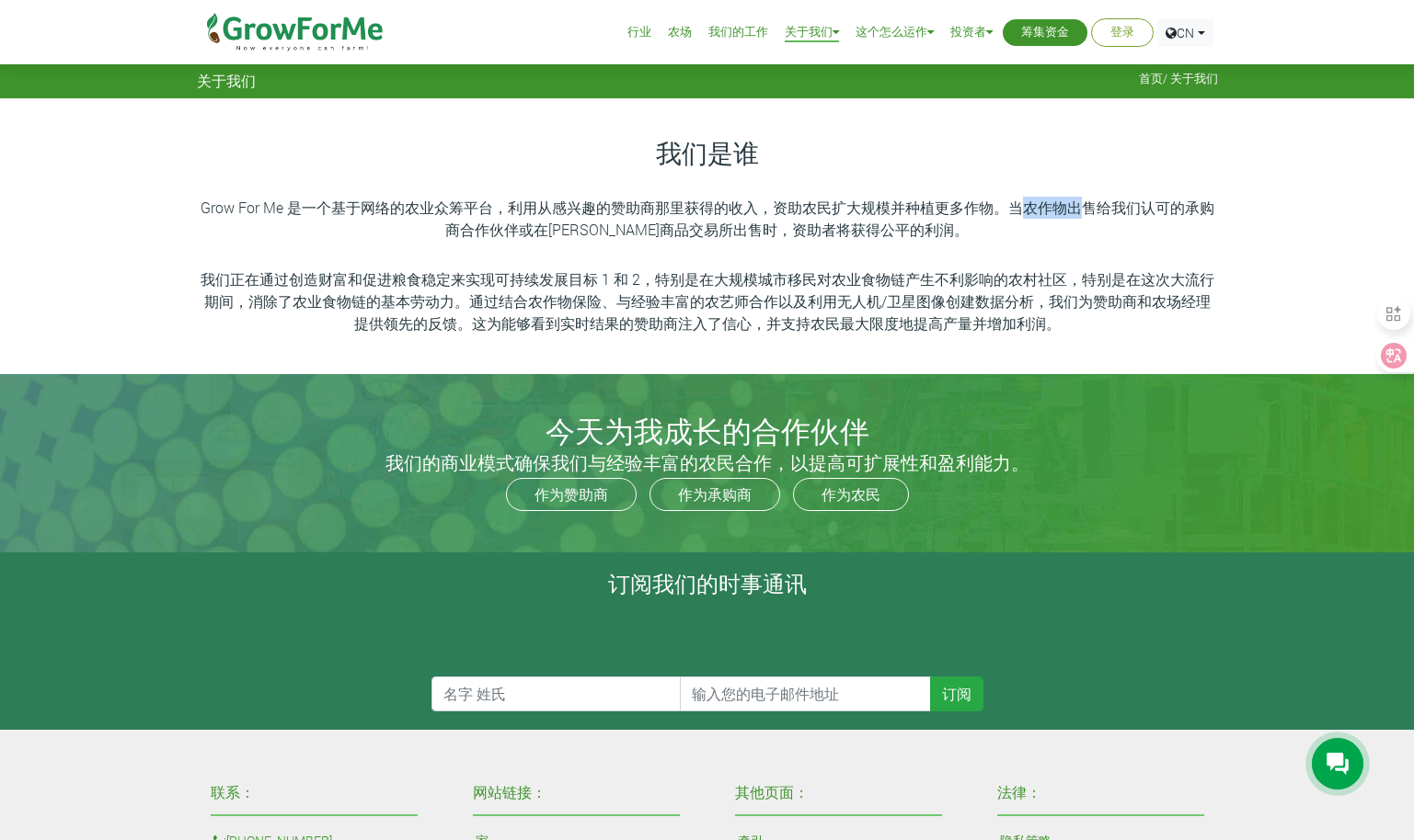
drag, startPoint x: 1020, startPoint y: 213, endPoint x: 1082, endPoint y: 215, distance: 62.0
click at [1082, 215] on p "Grow For Me 是一个基于网络的农业众筹平台，利用从感兴趣的赞助商那里获得的收入，资助农民扩大规模并种植更多作物。当农作物出售给我们认可的承购商合作伙…" at bounding box center [707, 219] width 1016 height 44
drag, startPoint x: 1082, startPoint y: 215, endPoint x: 986, endPoint y: 228, distance: 96.9
click at [986, 228] on p "Grow For Me 是一个基于网络的农业众筹平台，利用从感兴趣的赞助商那里获得的收入，资助农民扩大规模并种植更多作物。当农作物出售给我们认可的承购商合作伙…" at bounding box center [707, 219] width 1016 height 44
click at [1336, 755] on icon at bounding box center [1337, 764] width 22 height 22
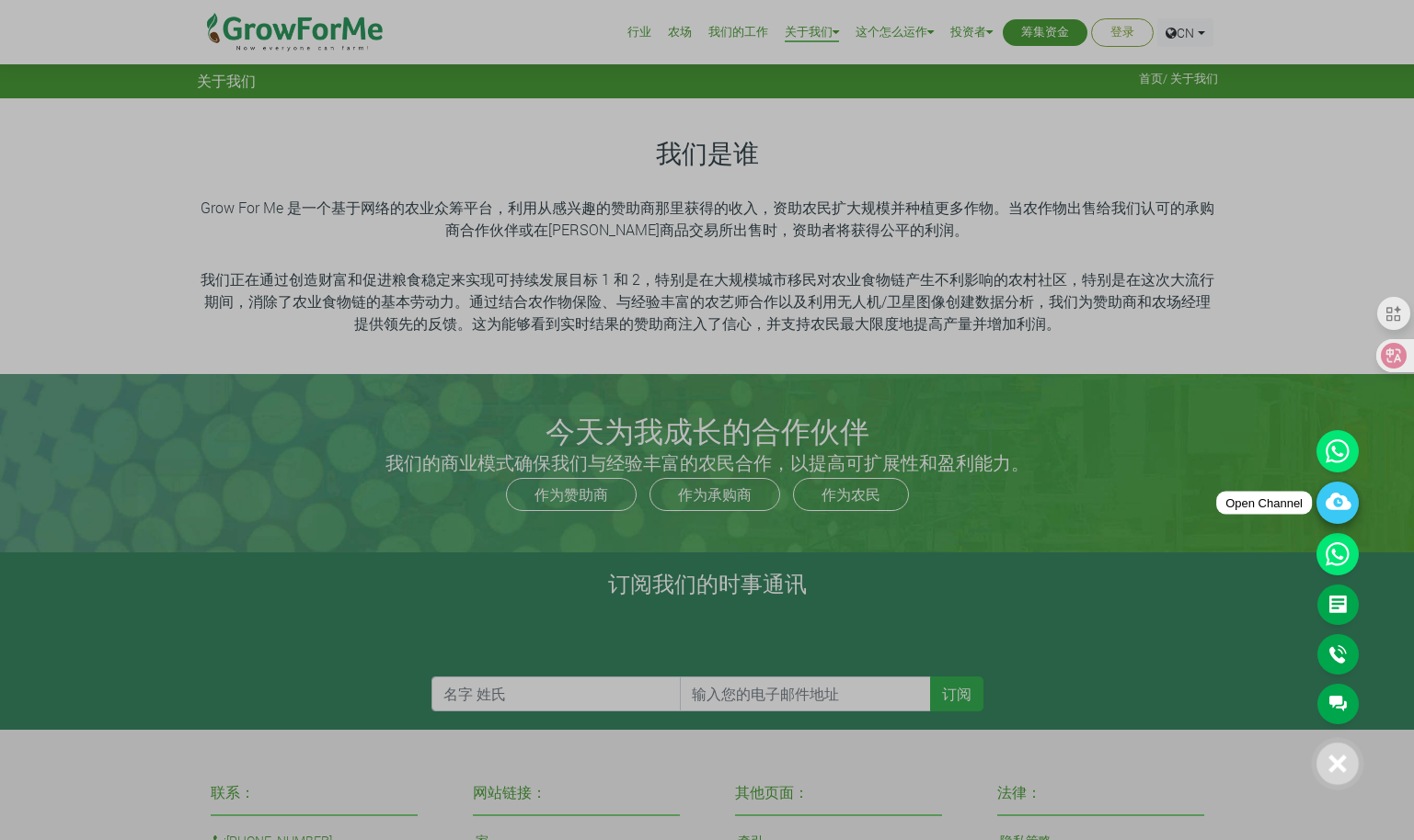
click at [1326, 501] on icon at bounding box center [1337, 503] width 42 height 42
click at [893, 348] on div at bounding box center [707, 420] width 1414 height 840
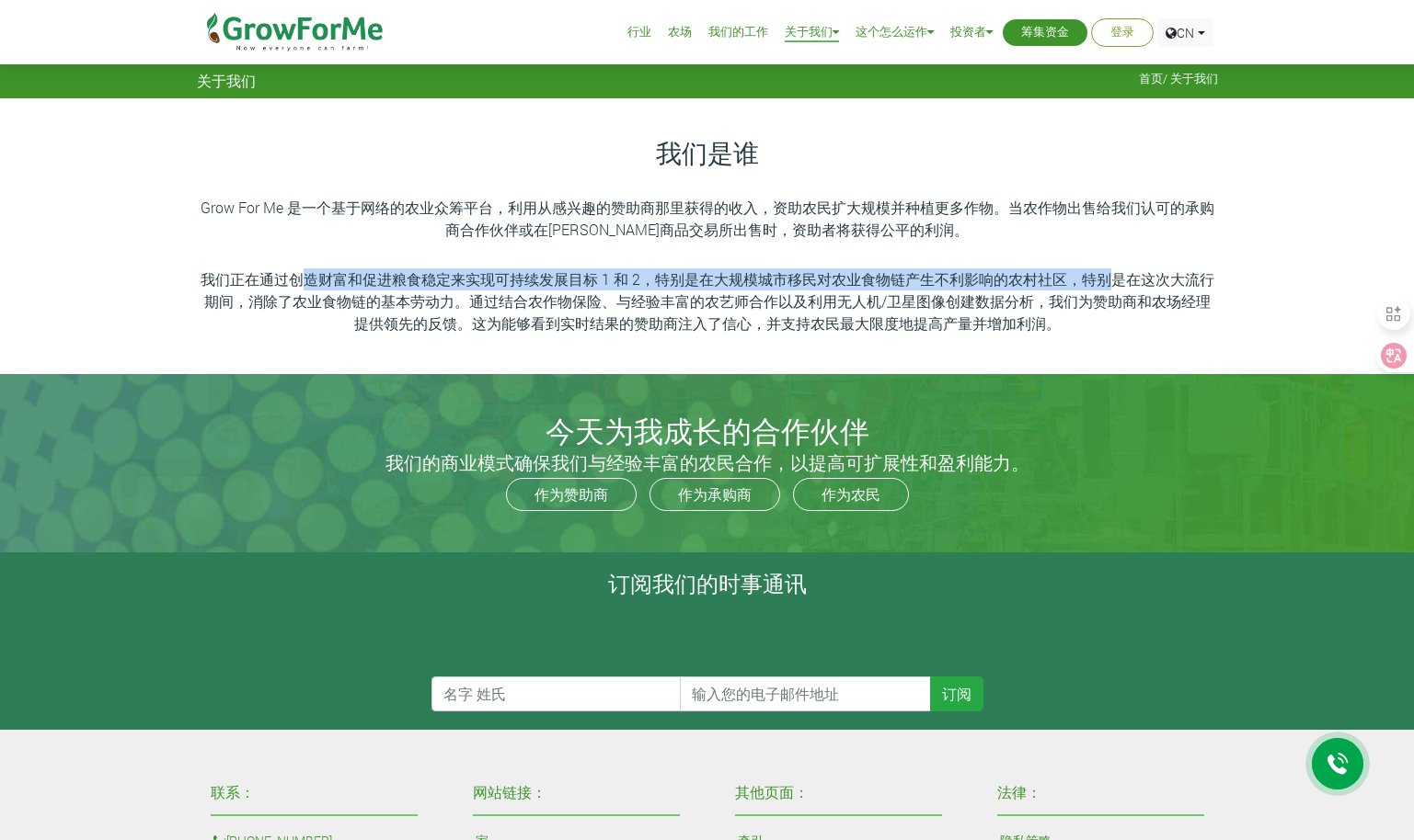
drag, startPoint x: 300, startPoint y: 283, endPoint x: 1104, endPoint y: 289, distance: 804.0
click at [1104, 289] on p "我们正在通过创造财富和促进粮食稳定来实现可持续发展目标 1 和 2，特别是在大规模城市移民对农业食物链产生不利影响的农村社区，特别是在这次大流行期间，消除了农…" at bounding box center [707, 301] width 1016 height 66
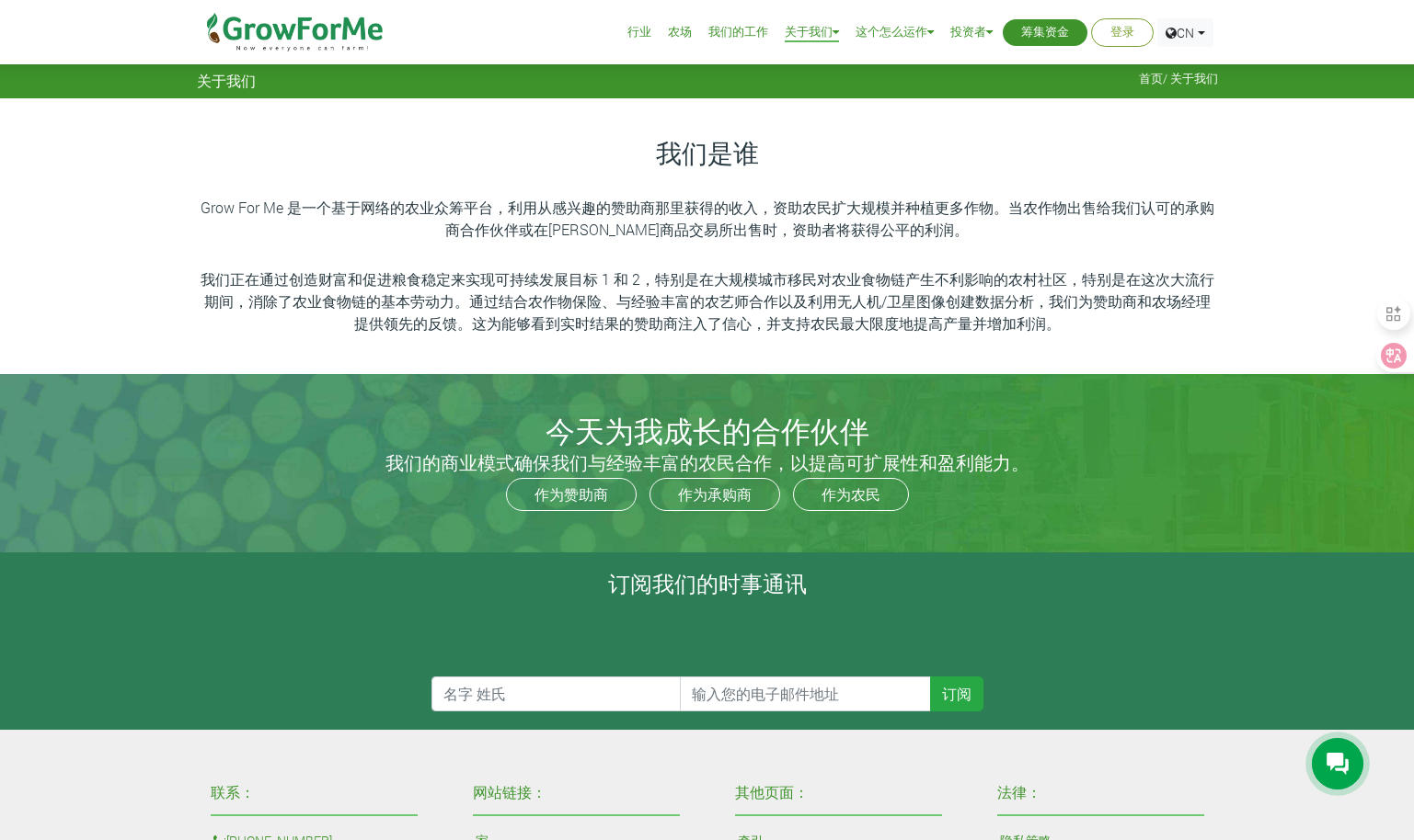
drag, startPoint x: 1104, startPoint y: 289, endPoint x: 749, endPoint y: 337, distance: 358.2
click at [749, 337] on div "我们是谁 Grow For Me 是一个基于网络的农业众筹平台，利用从感兴趣的赞助商那里获得的收入，资助农民扩大规模并种植更多作物。当农作物出售给我们认可的承…" at bounding box center [707, 236] width 1414 height 276
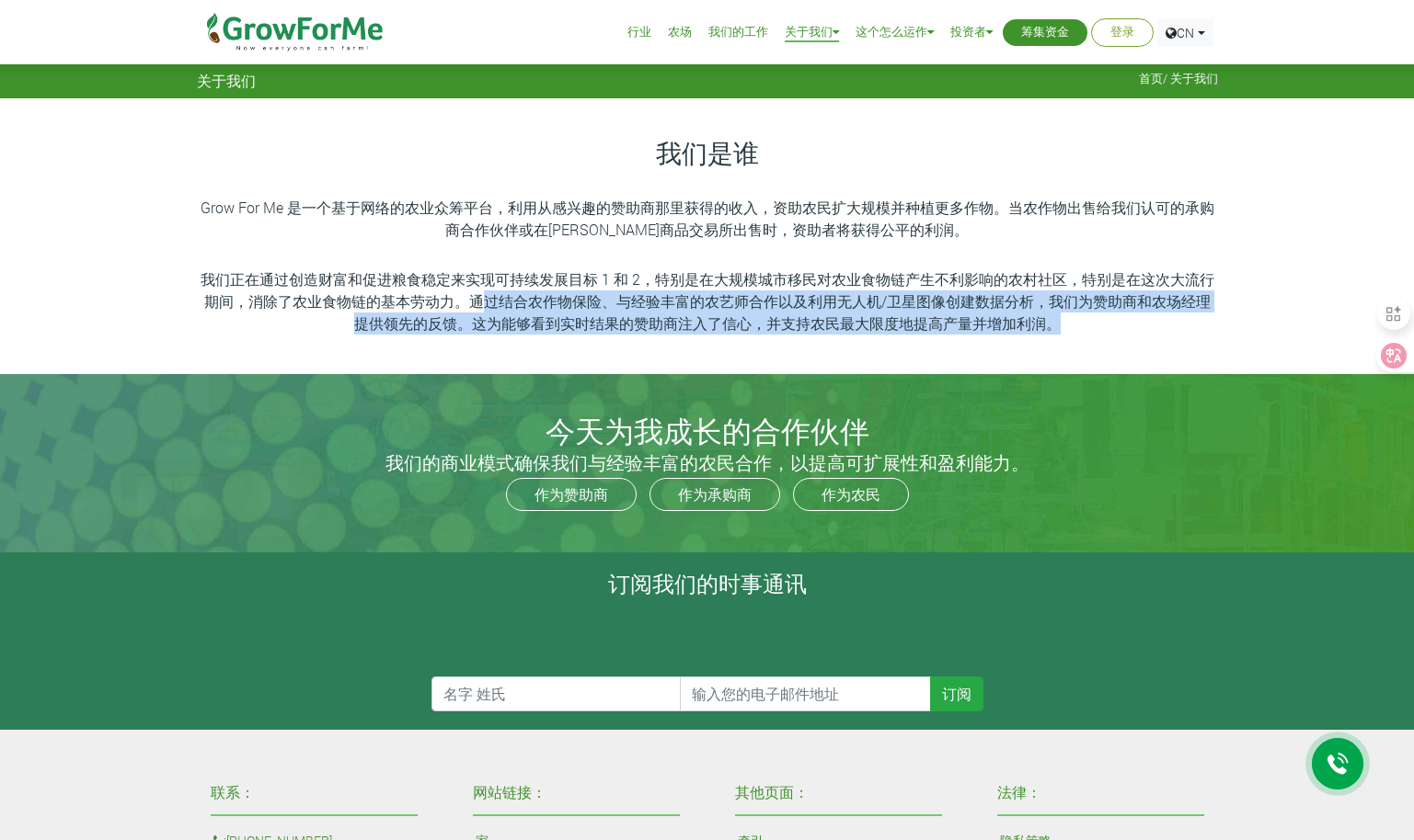
drag, startPoint x: 484, startPoint y: 303, endPoint x: 1098, endPoint y: 323, distance: 614.3
click at [1098, 323] on p "我们正在通过创造财富和促进粮食稳定来实现可持续发展目标 1 和 2，特别是在大规模城市移民对农业食物链产生不利影响的农村社区，特别是在这次大流行期间，消除了农…" at bounding box center [707, 301] width 1016 height 66
click at [761, 364] on div "我们是谁 Grow For Me 是一个基于网络的农业众筹平台，利用从感兴趣的赞助商那里获得的收入，资助农民扩大规模并种植更多作物。当农作物出售给我们认可的承…" at bounding box center [707, 236] width 1414 height 276
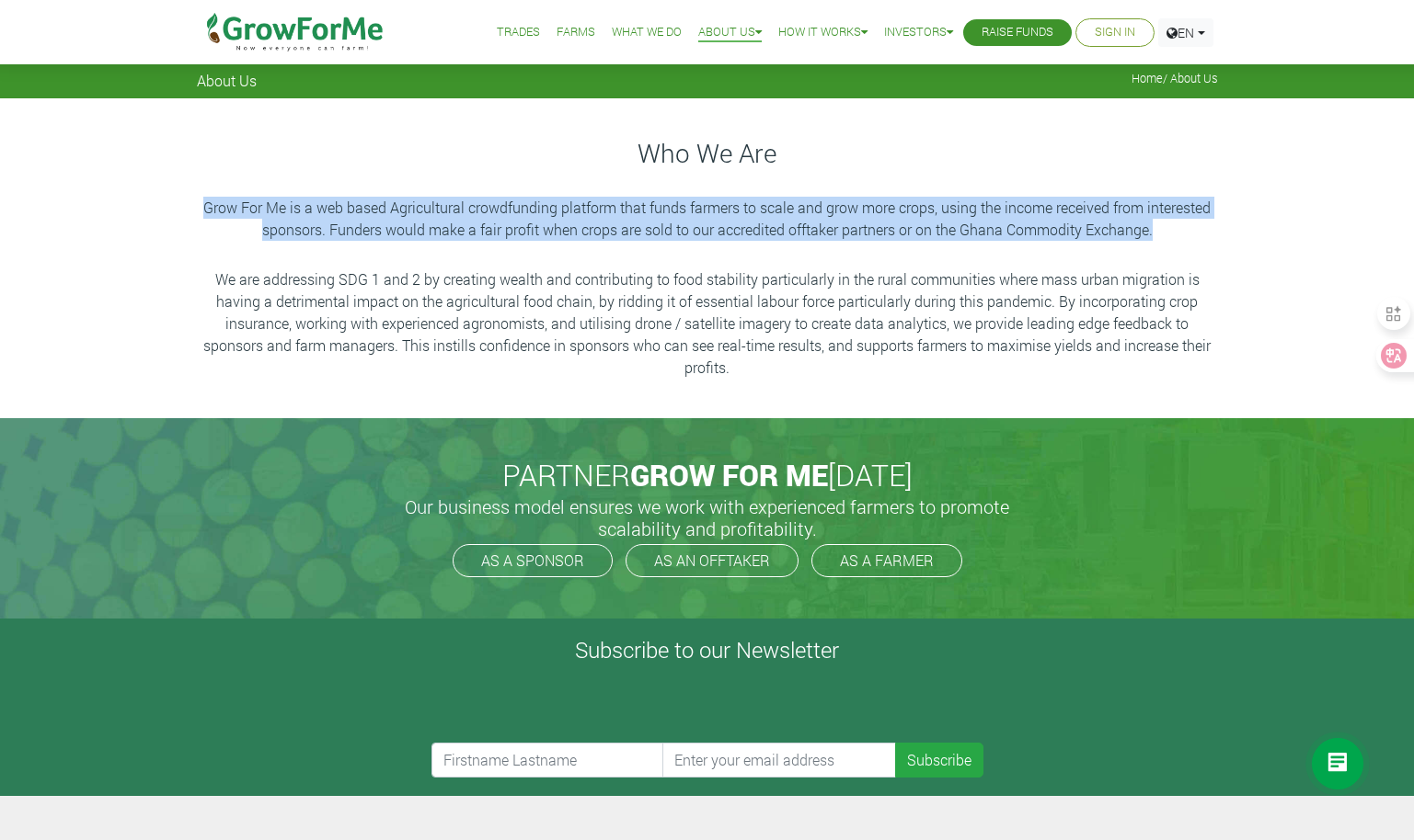
drag, startPoint x: 203, startPoint y: 202, endPoint x: 1160, endPoint y: 238, distance: 957.7
click at [1160, 238] on p "Grow For Me is a web based Agricultural crowdfunding platform that funds farmer…" at bounding box center [707, 219] width 1016 height 44
copy p "Grow For Me is a web based Agricultural crowdfunding platform that funds farmer…"
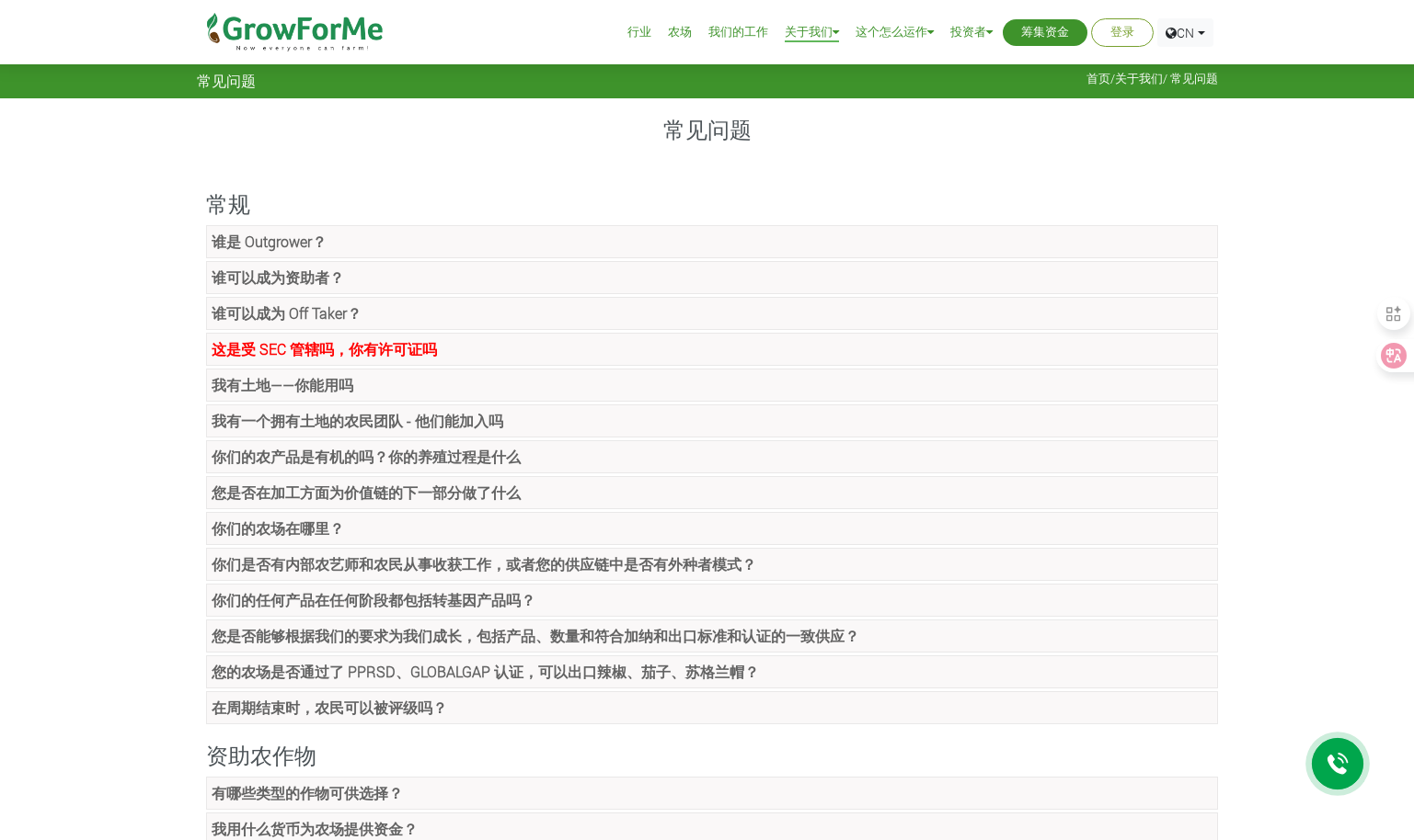
click at [292, 245] on strong "谁是 Outgrower？" at bounding box center [269, 241] width 115 height 19
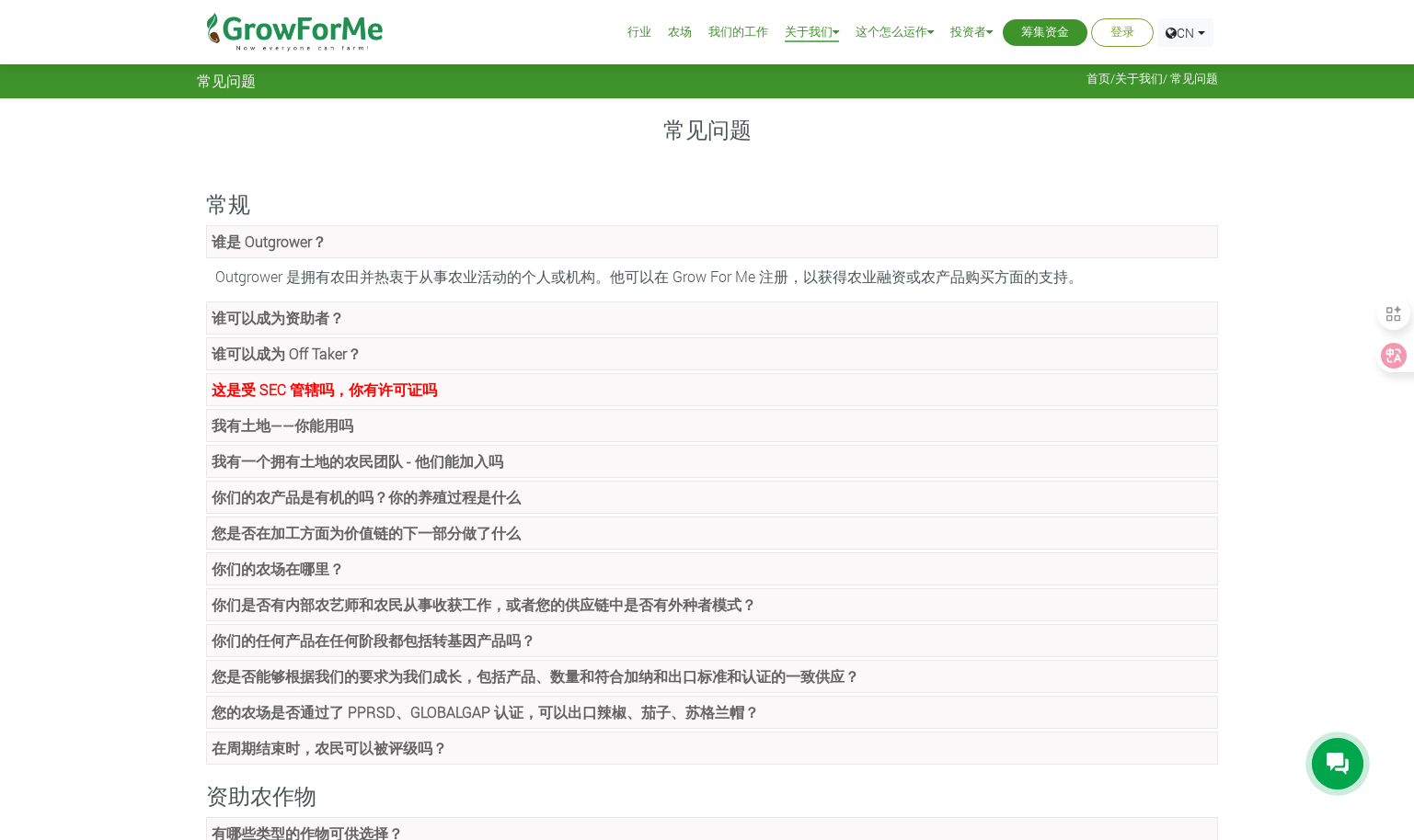
click at [330, 318] on strong "谁可以成为资助者？" at bounding box center [277, 317] width 132 height 19
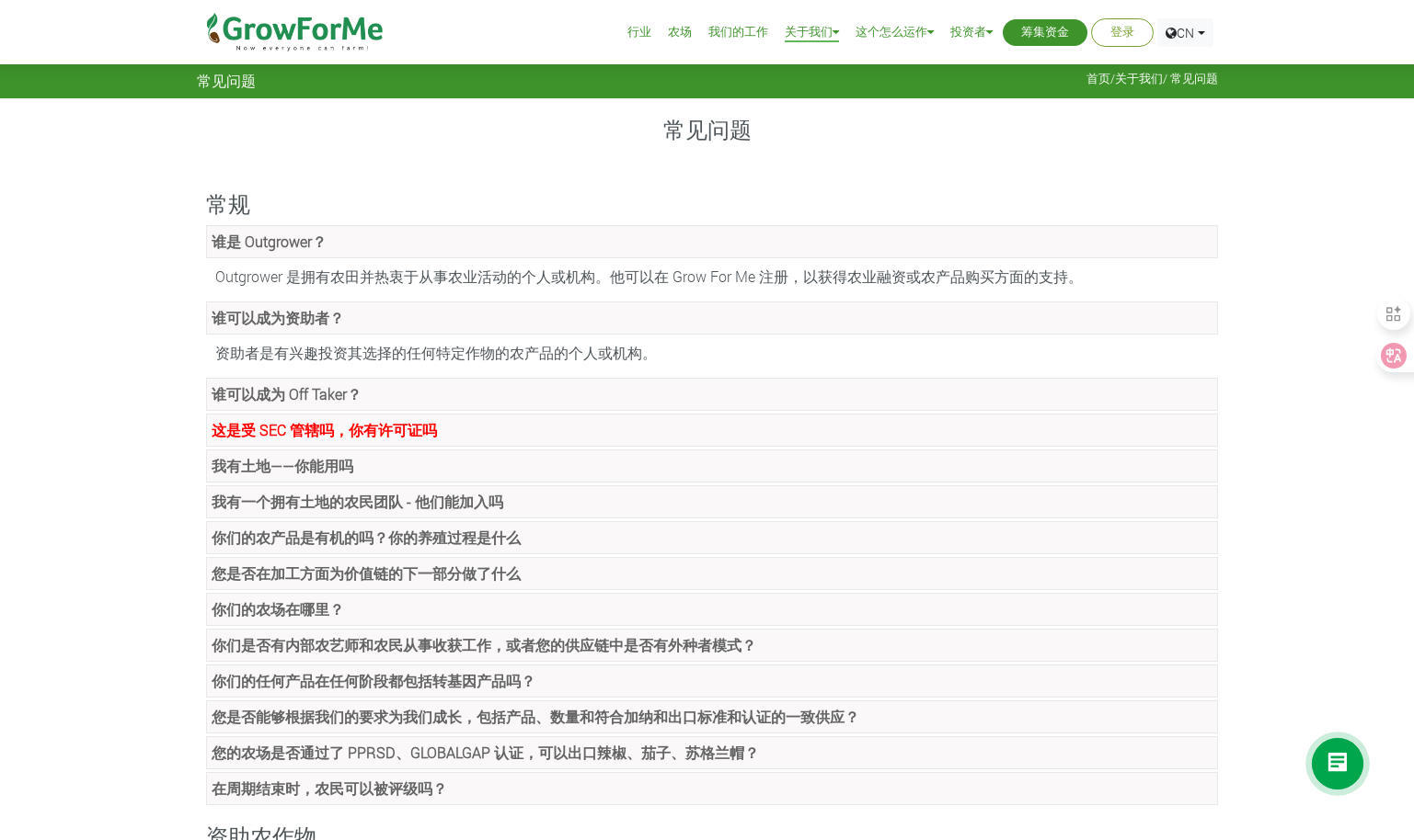
click at [426, 393] on link "谁可以成为 Off Taker？" at bounding box center [712, 394] width 1012 height 33
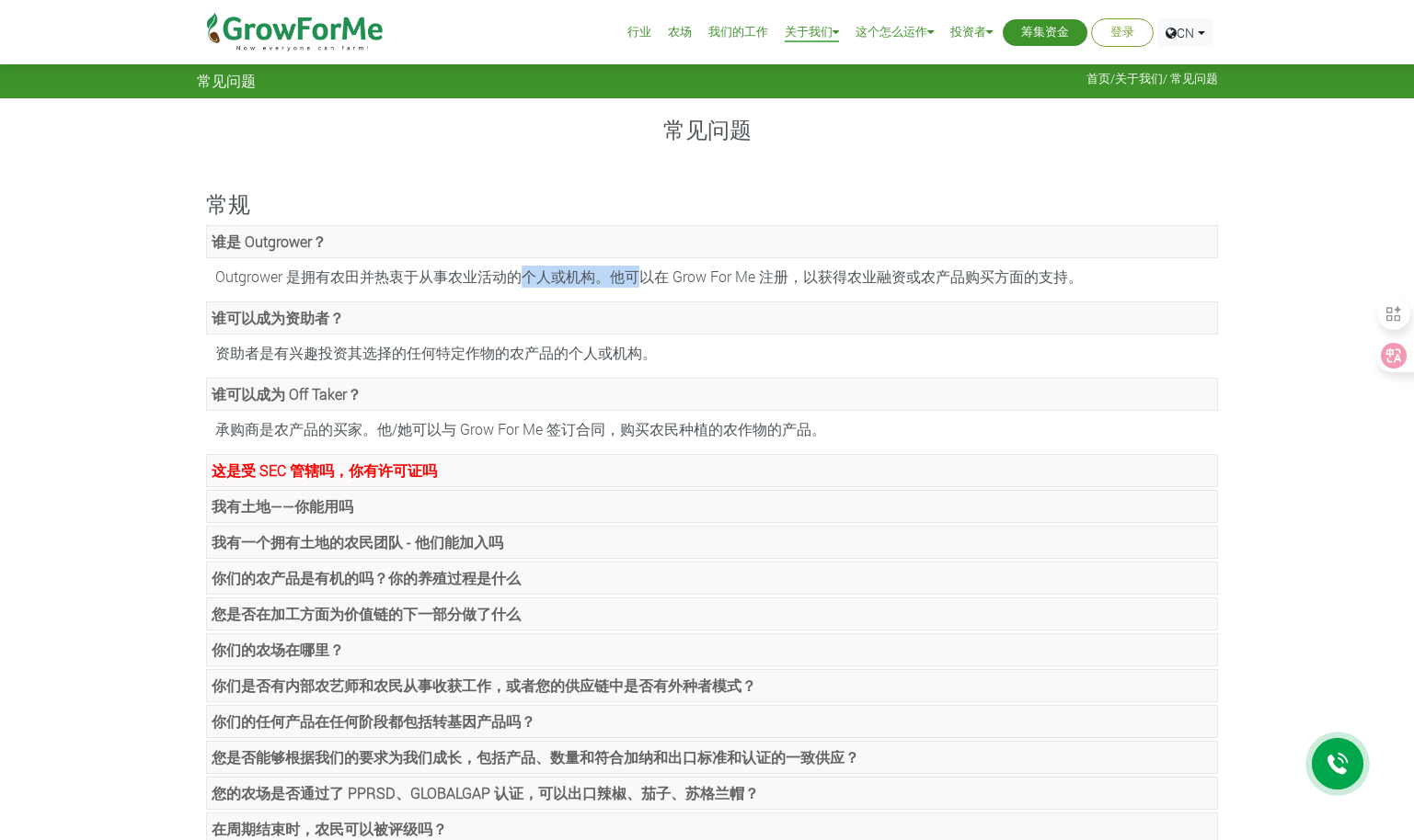
drag, startPoint x: 524, startPoint y: 277, endPoint x: 634, endPoint y: 276, distance: 110.0
click at [634, 276] on font "Outgrower 是拥有农田并热衷于从事农业活动的个人或机构。他可以在 Grow For Me 注册，以获得农业融资或农产品购买方面的支持。" at bounding box center [649, 276] width 867 height 19
drag, startPoint x: 634, startPoint y: 276, endPoint x: 905, endPoint y: 295, distance: 271.7
click at [905, 295] on ul "谁是 Outgrower？ Outgrower 是拥有农田并热衷于从事农业活动的个人或机构。他可以在 Grow For Me 注册，以获得农业融资或农产品购买…" at bounding box center [707, 535] width 1020 height 621
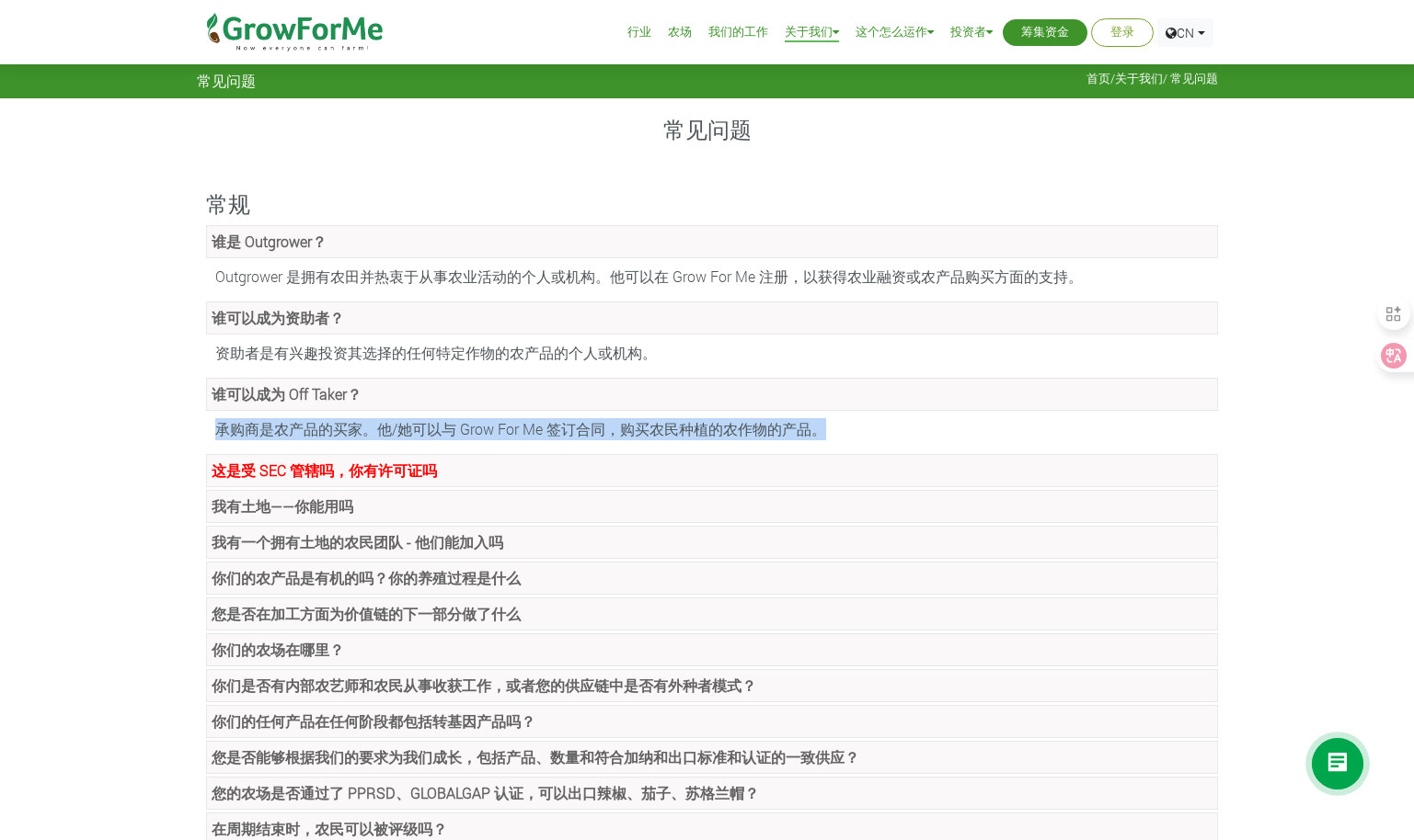
drag, startPoint x: 215, startPoint y: 428, endPoint x: 868, endPoint y: 413, distance: 653.2
click at [868, 413] on div "承购商是农产品的买家。他/她可以与 Grow For Me 签订合同，购买农民种植的农作物的产品。" at bounding box center [712, 429] width 1012 height 31
click at [513, 378] on link "谁可以成为 Off Taker？" at bounding box center [712, 394] width 1012 height 33
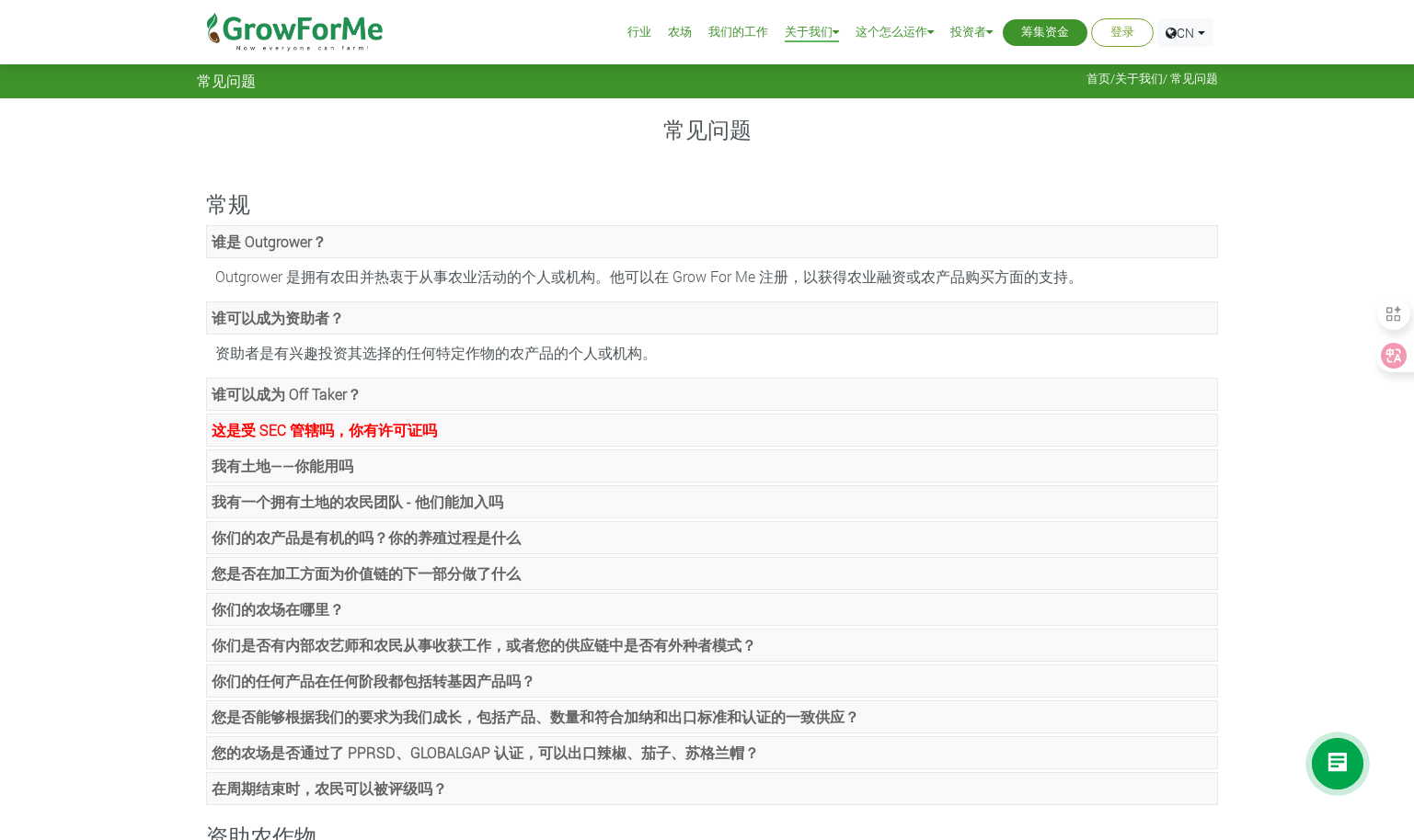
click at [513, 382] on link "谁可以成为 Off Taker？" at bounding box center [712, 394] width 1012 height 33
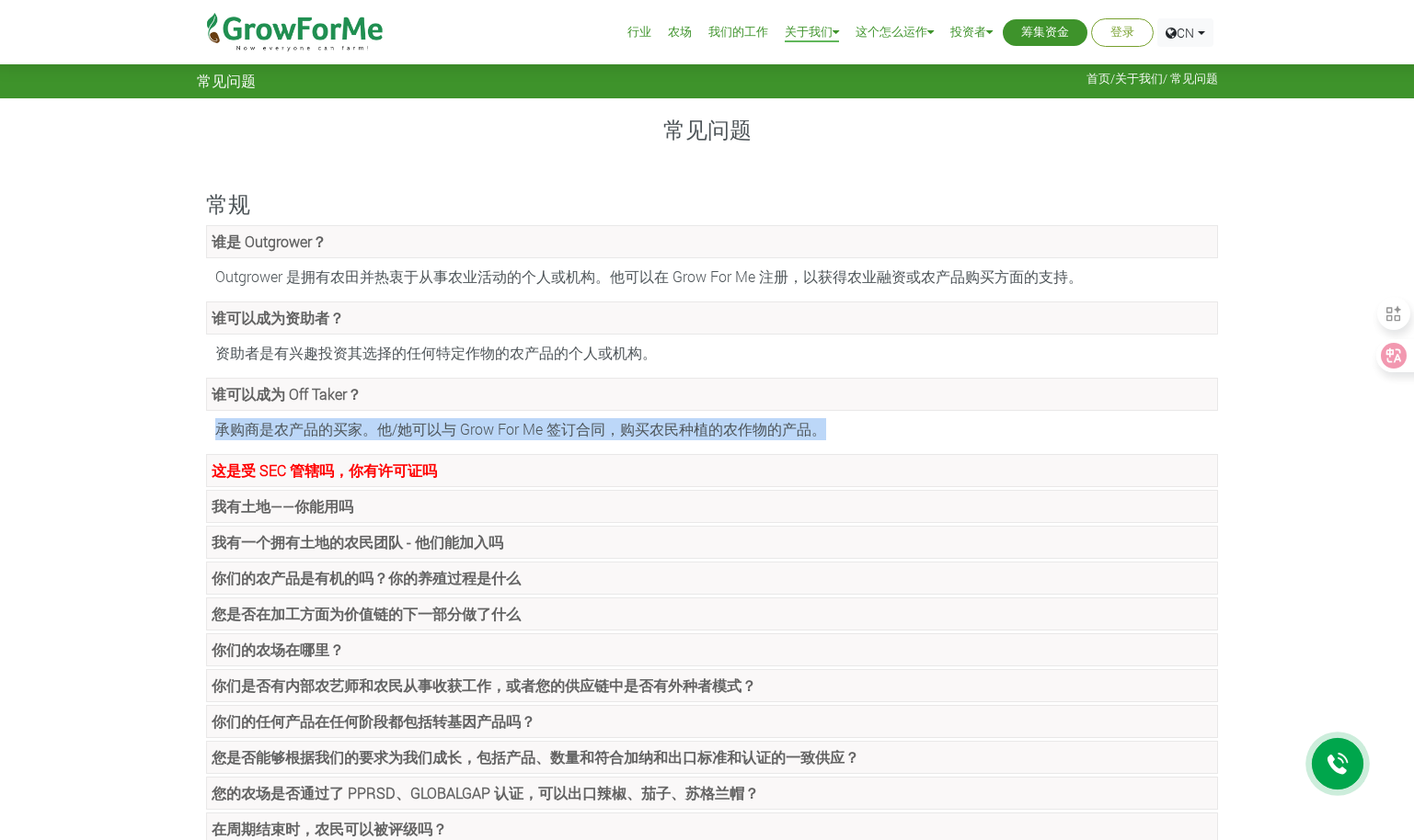
click at [914, 443] on div "承购商是农产品的买家。他/她可以与 Grow For Me 签订合同，购买农民种植的农作物的产品。" at bounding box center [712, 429] width 1012 height 31
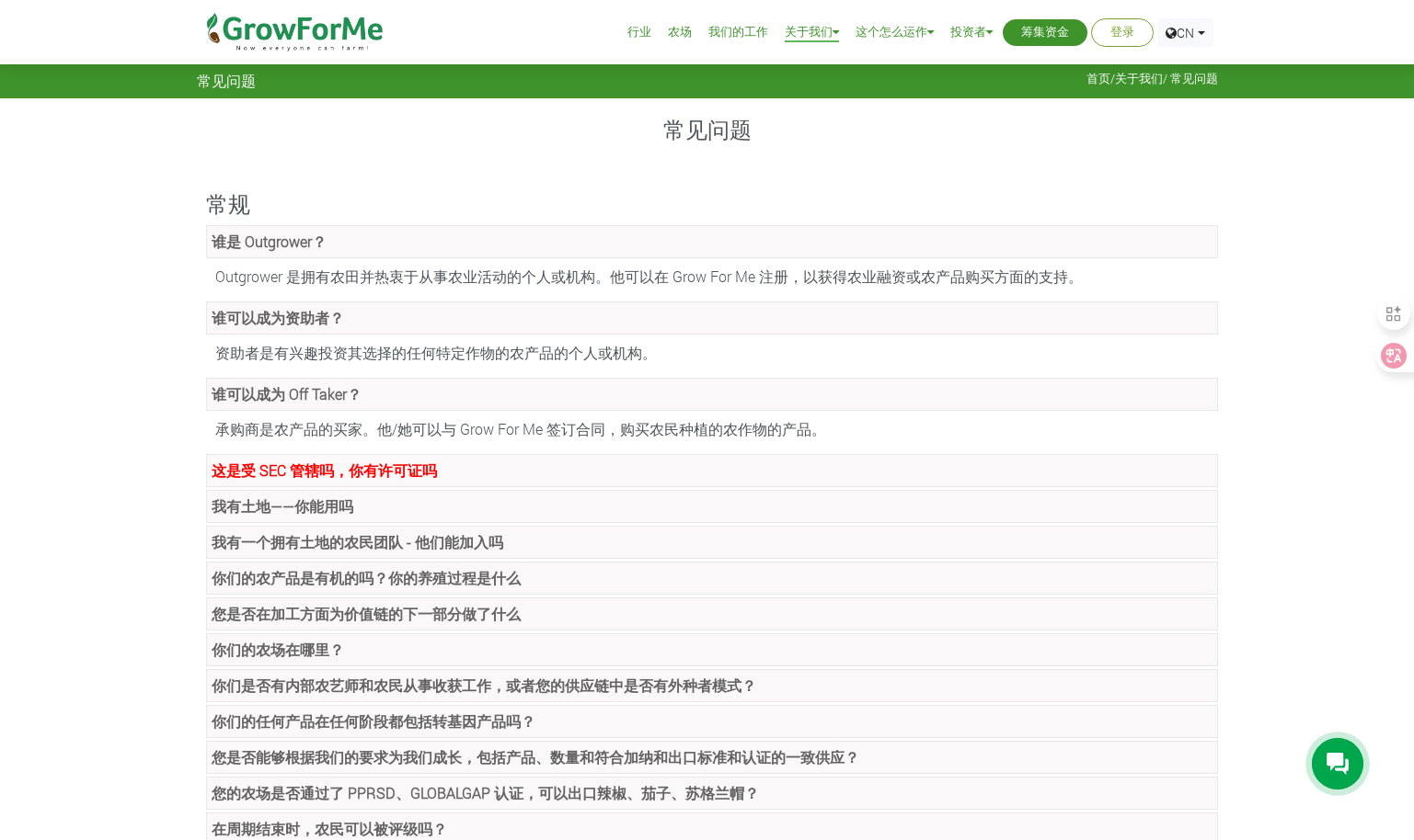
click at [570, 477] on link "这是受 SEC 管辖吗，你有许可证吗" at bounding box center [712, 470] width 1012 height 33
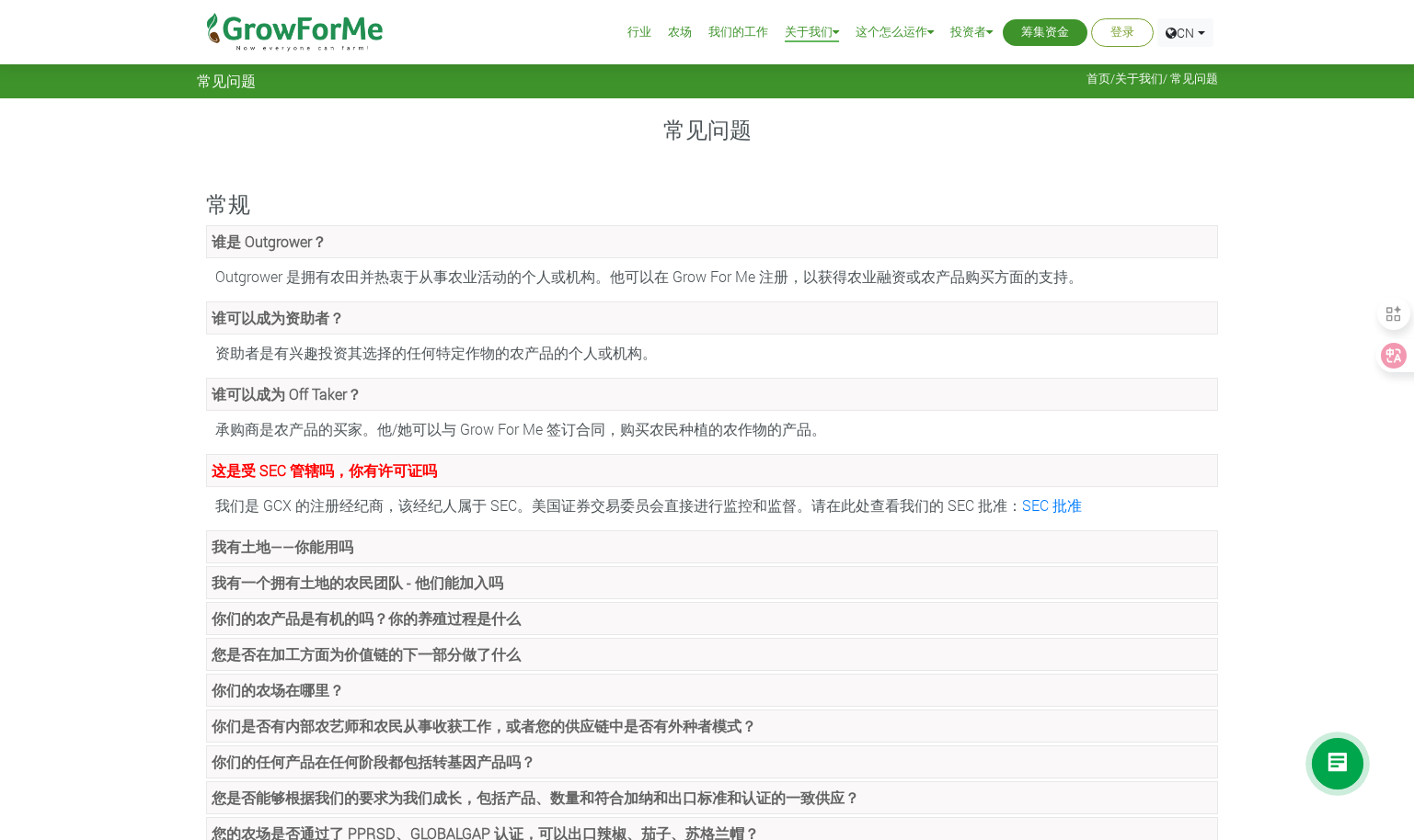
click at [505, 550] on link "我有土地——你能用吗" at bounding box center [712, 547] width 1012 height 33
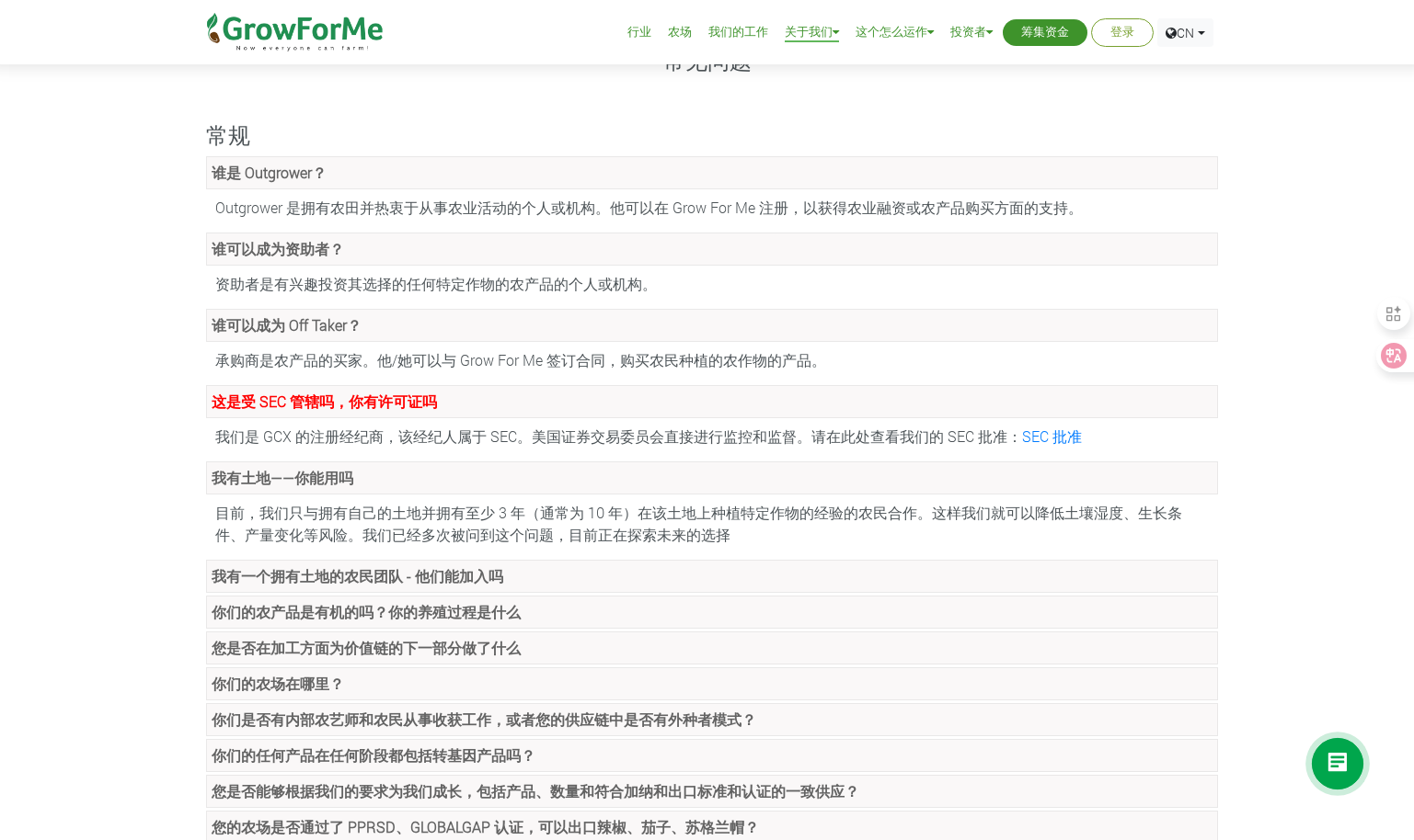
scroll to position [92, 0]
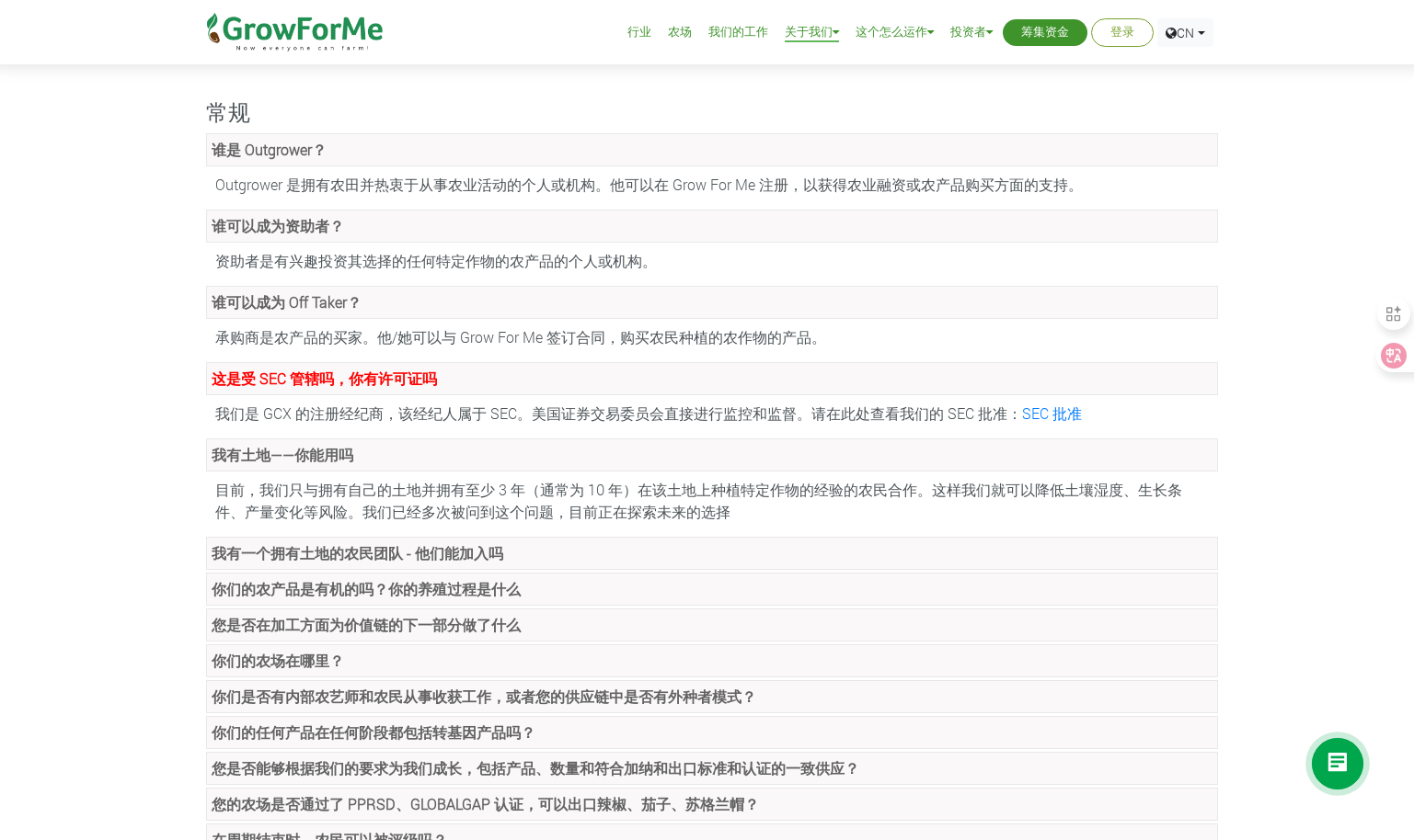
click at [420, 538] on link "我有一个拥有土地的农民团队 - 他们能加入吗" at bounding box center [712, 553] width 1012 height 33
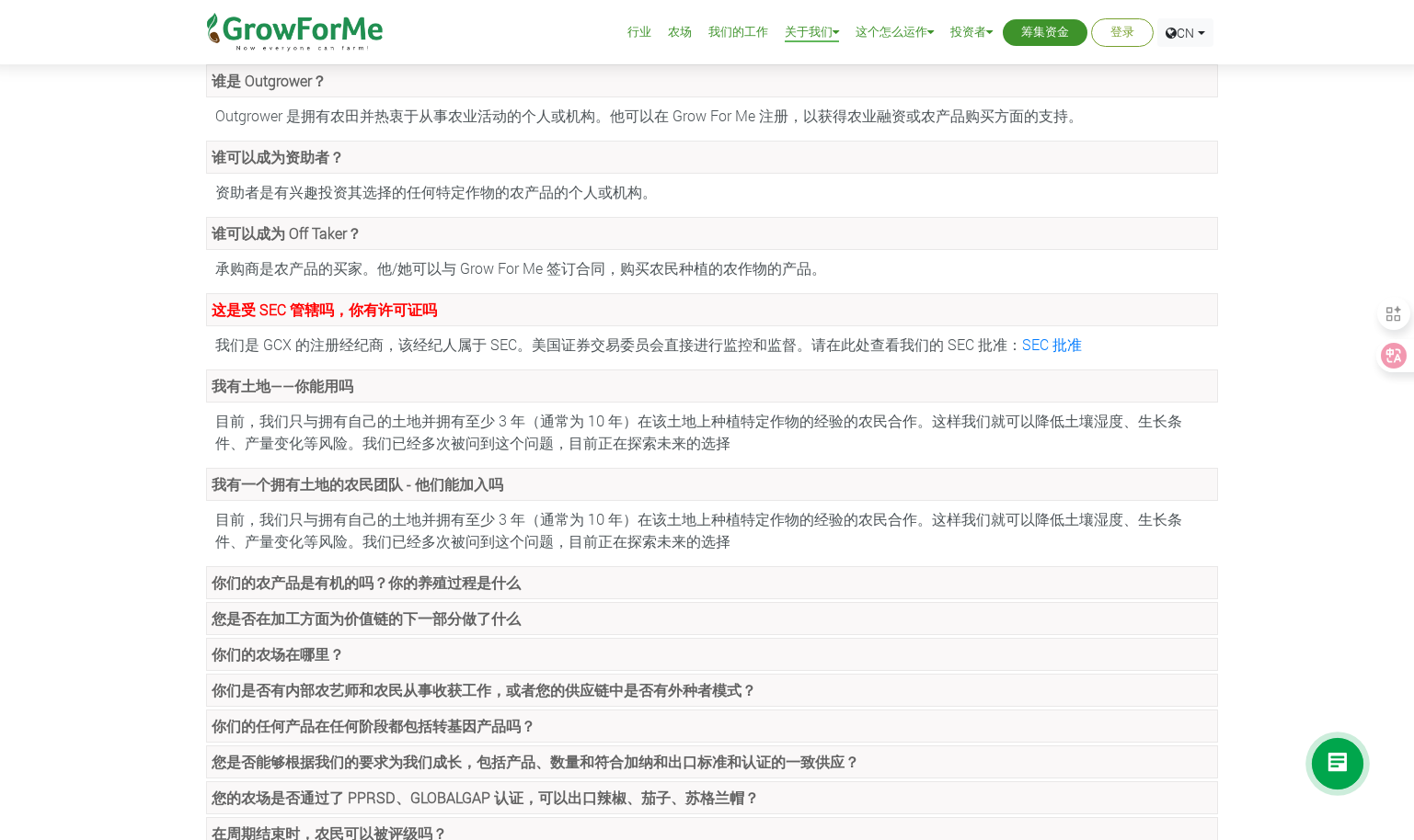
scroll to position [184, 0]
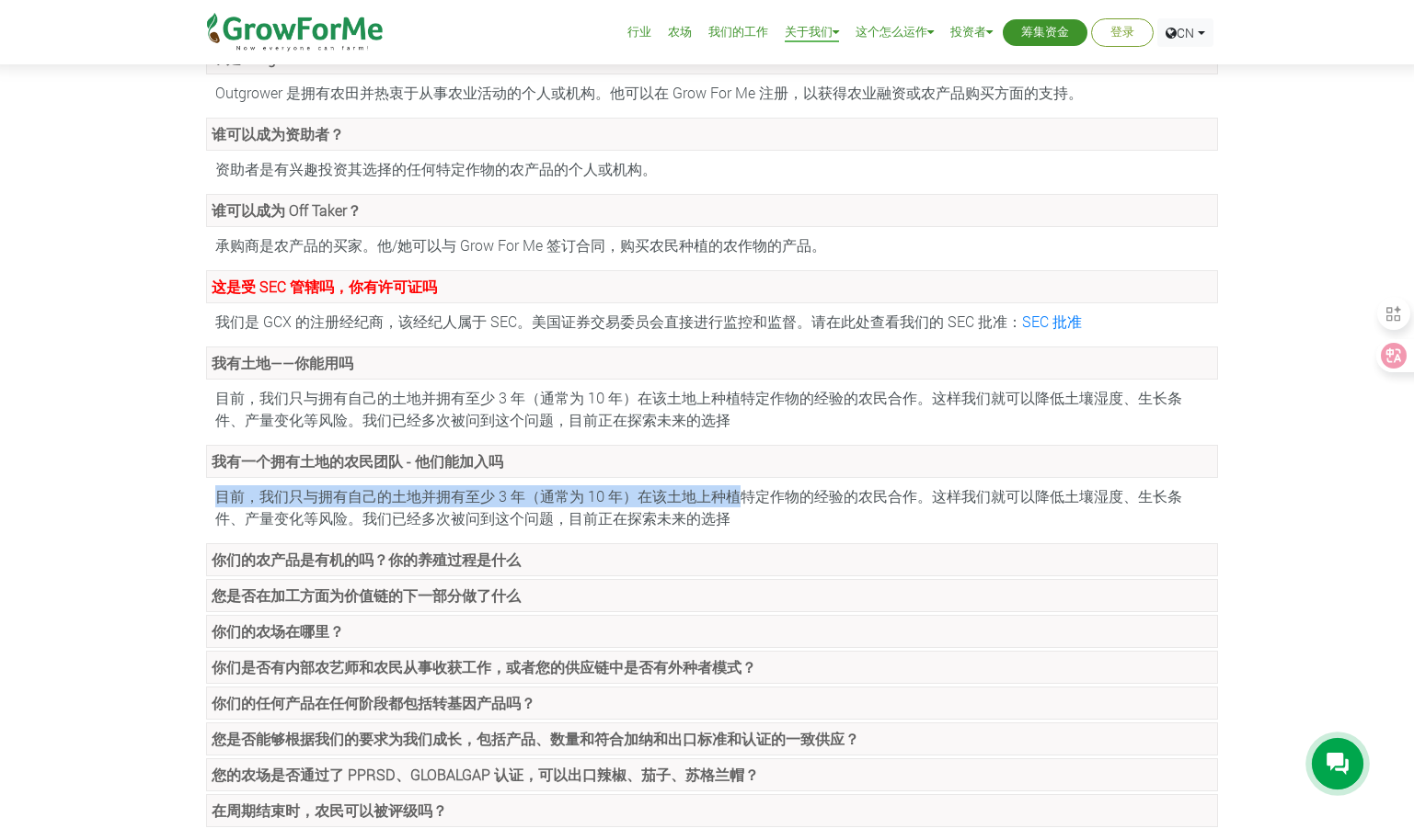
drag, startPoint x: 219, startPoint y: 498, endPoint x: 743, endPoint y: 507, distance: 524.1
click at [743, 507] on div "目前，我们只与拥有自己的土地并拥有至少 3 年（通常为 10 年）在该土地上种植特定作物的经验的农民合作。这样我们就可以降低土壤湿度、生长条件、产量变化等风险…" at bounding box center [712, 508] width 1012 height 53
click at [490, 569] on strong "你们的农产品是有机的吗？你的养殖过程是什么" at bounding box center [366, 559] width 309 height 19
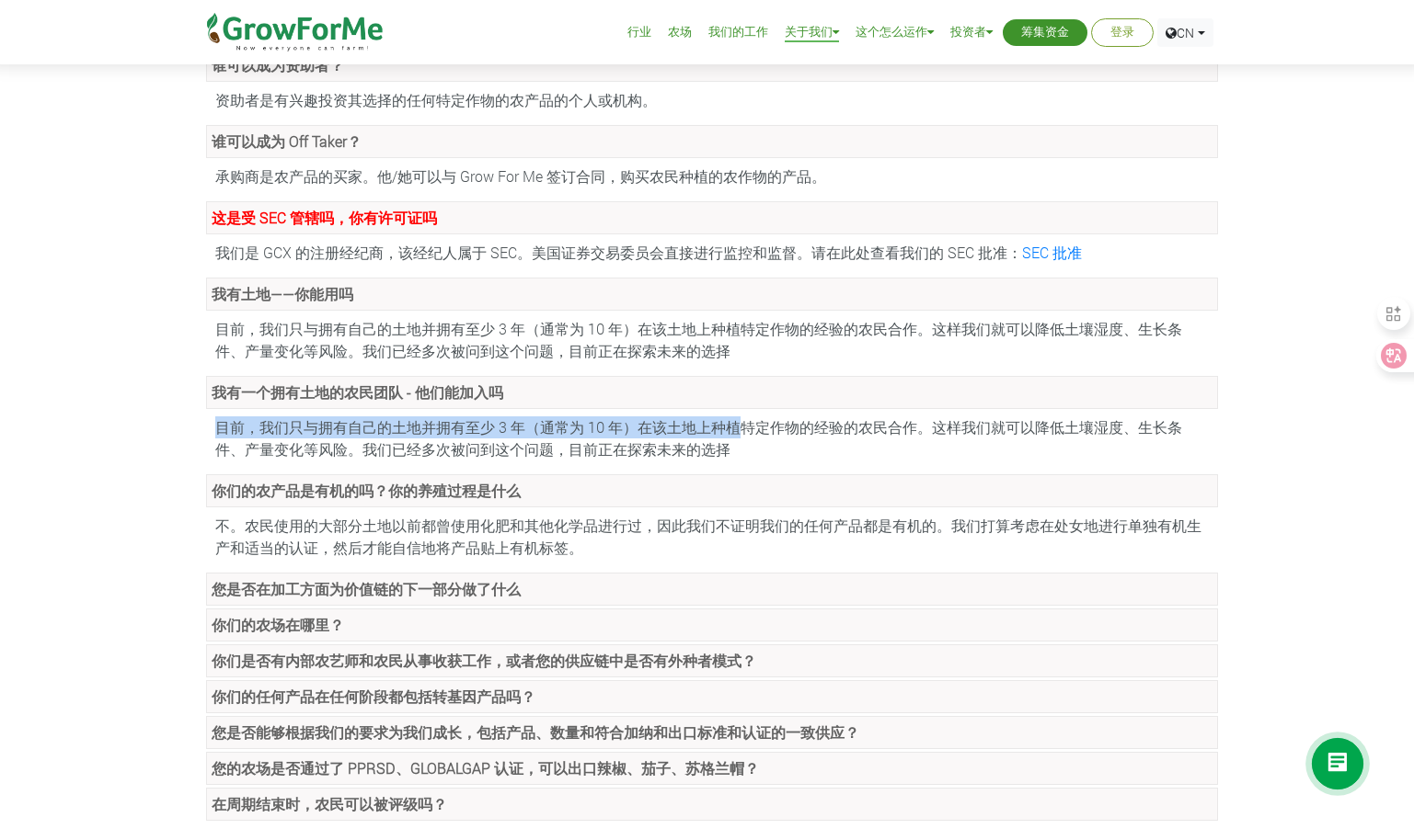
scroll to position [276, 0]
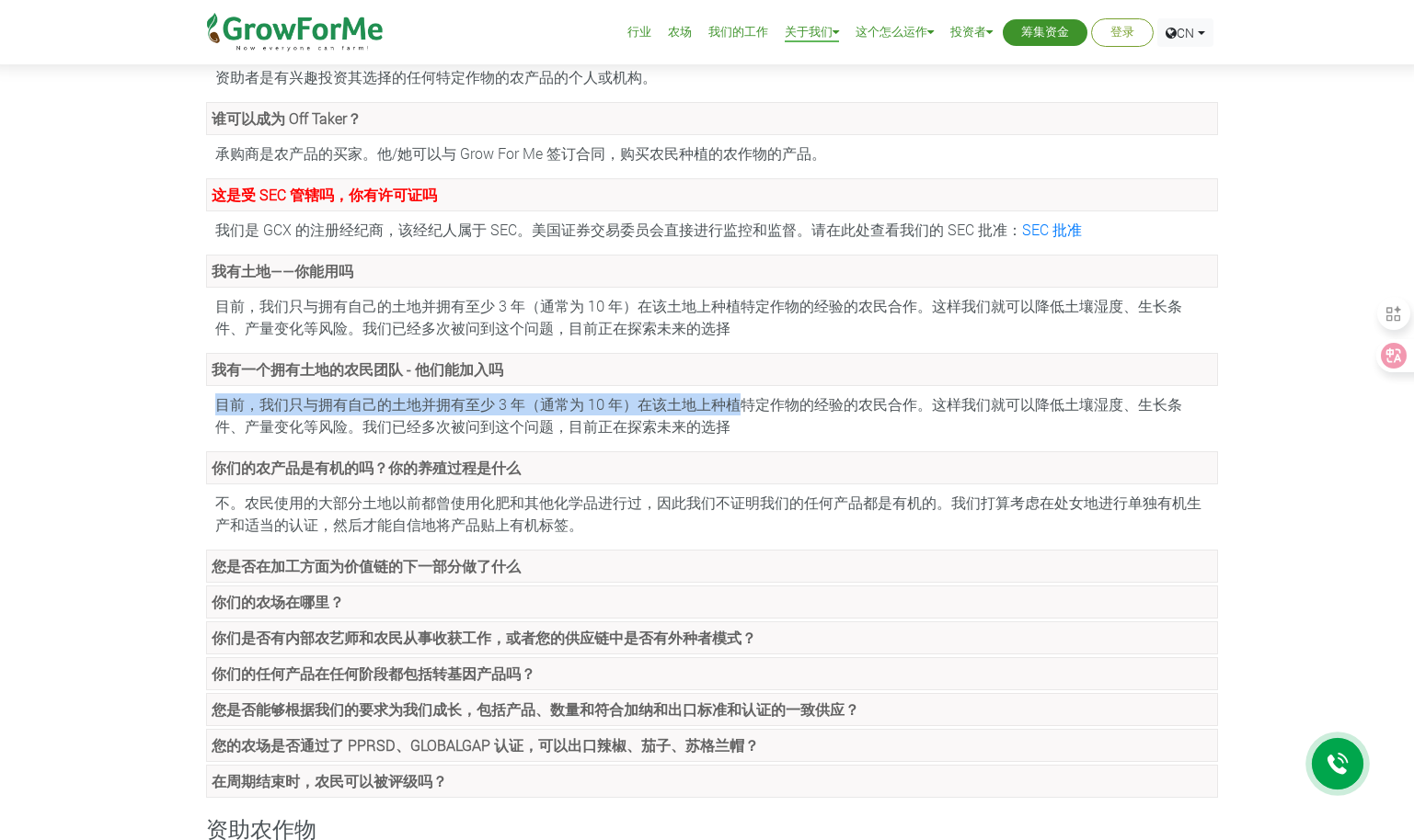
click at [431, 474] on strong "你们的农产品是有机的吗？你的养殖过程是什么" at bounding box center [366, 468] width 309 height 19
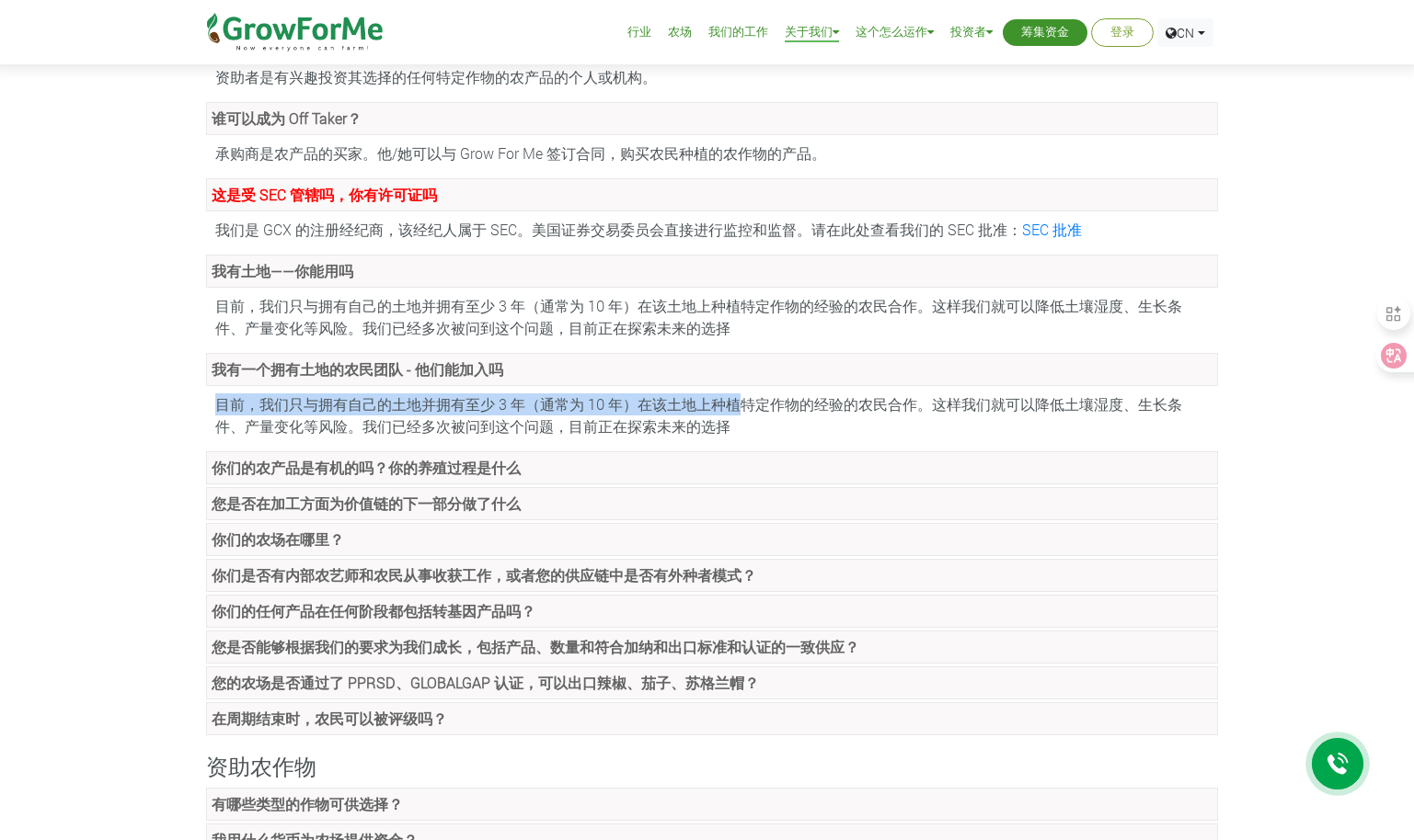
click at [374, 508] on strong "您是否在加工方面为价值链的下一部分做了什么" at bounding box center [366, 503] width 309 height 19
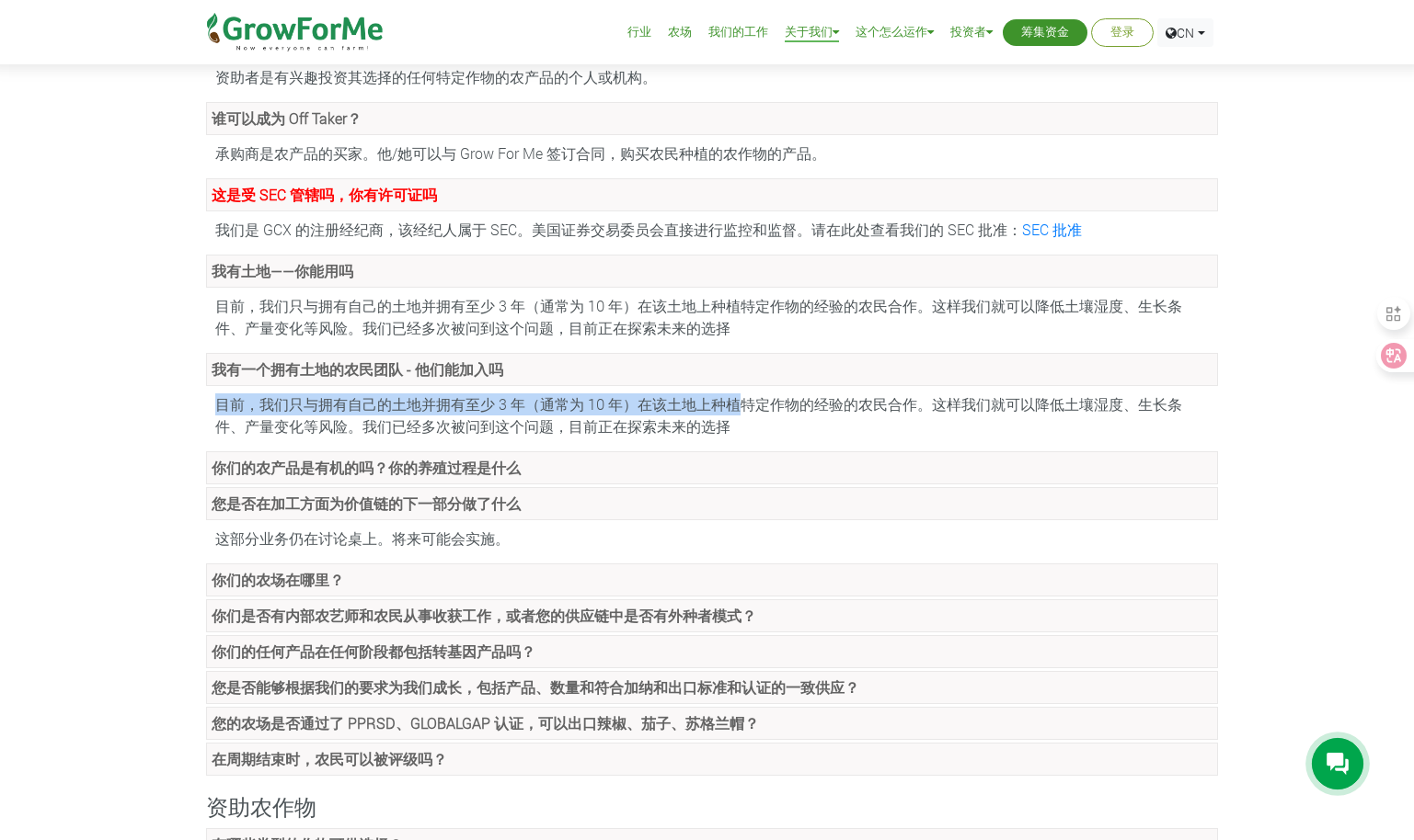
click at [395, 572] on link "你们的农场在哪里？" at bounding box center [712, 580] width 1012 height 33
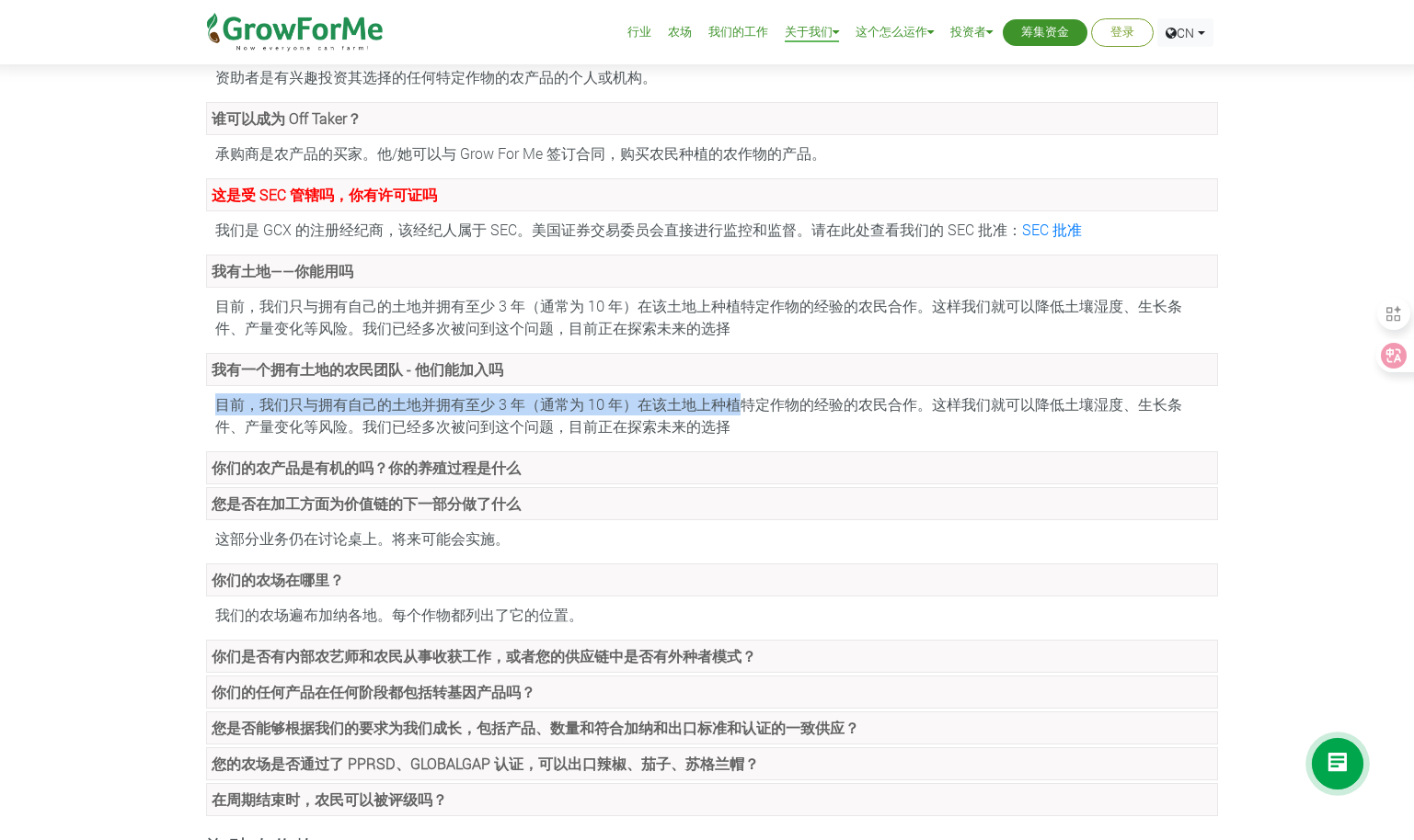
click at [384, 509] on strong "您是否在加工方面为价值链的下一部分做了什么" at bounding box center [366, 503] width 309 height 19
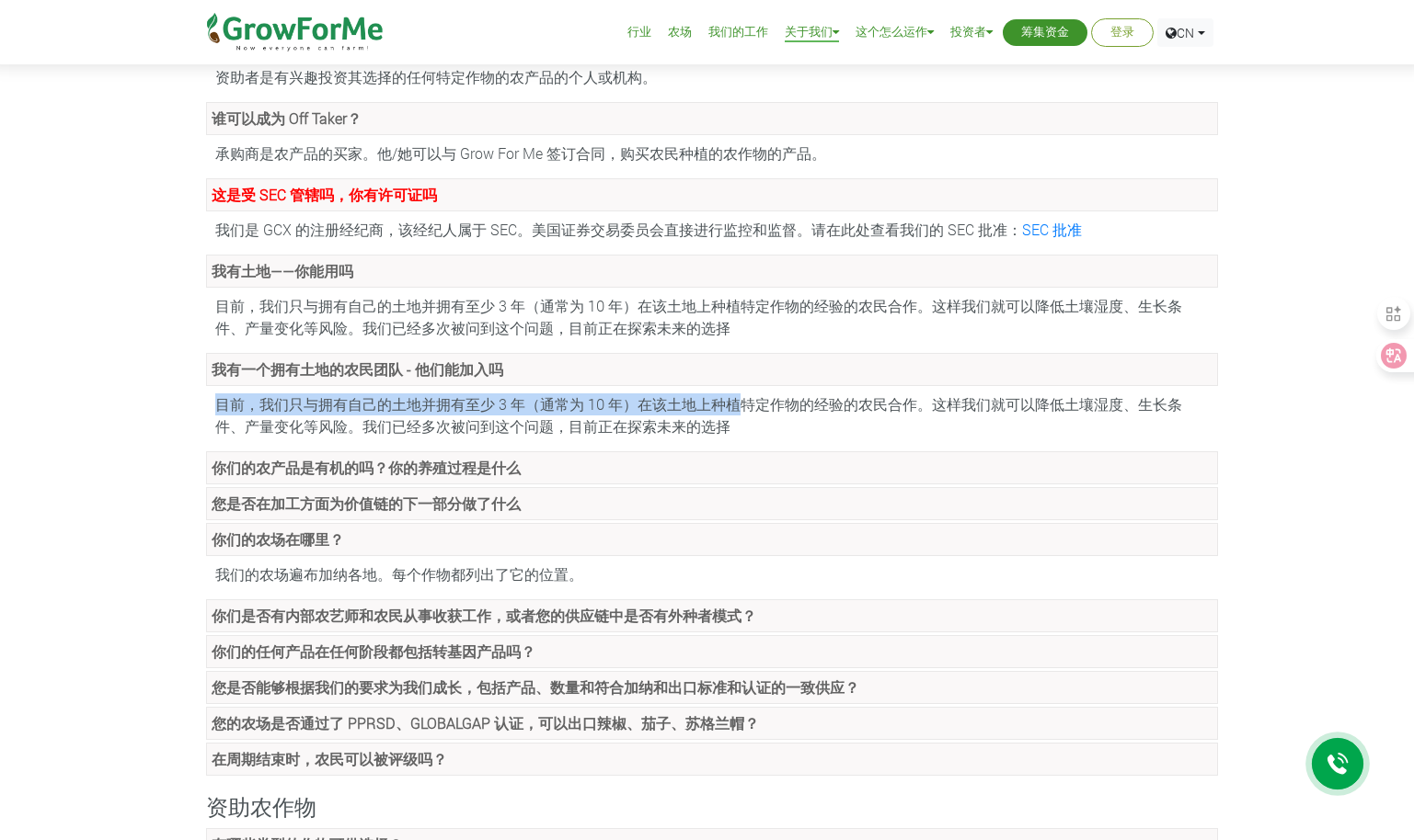
click at [426, 552] on link "你们的农场在哪里？" at bounding box center [712, 539] width 1012 height 33
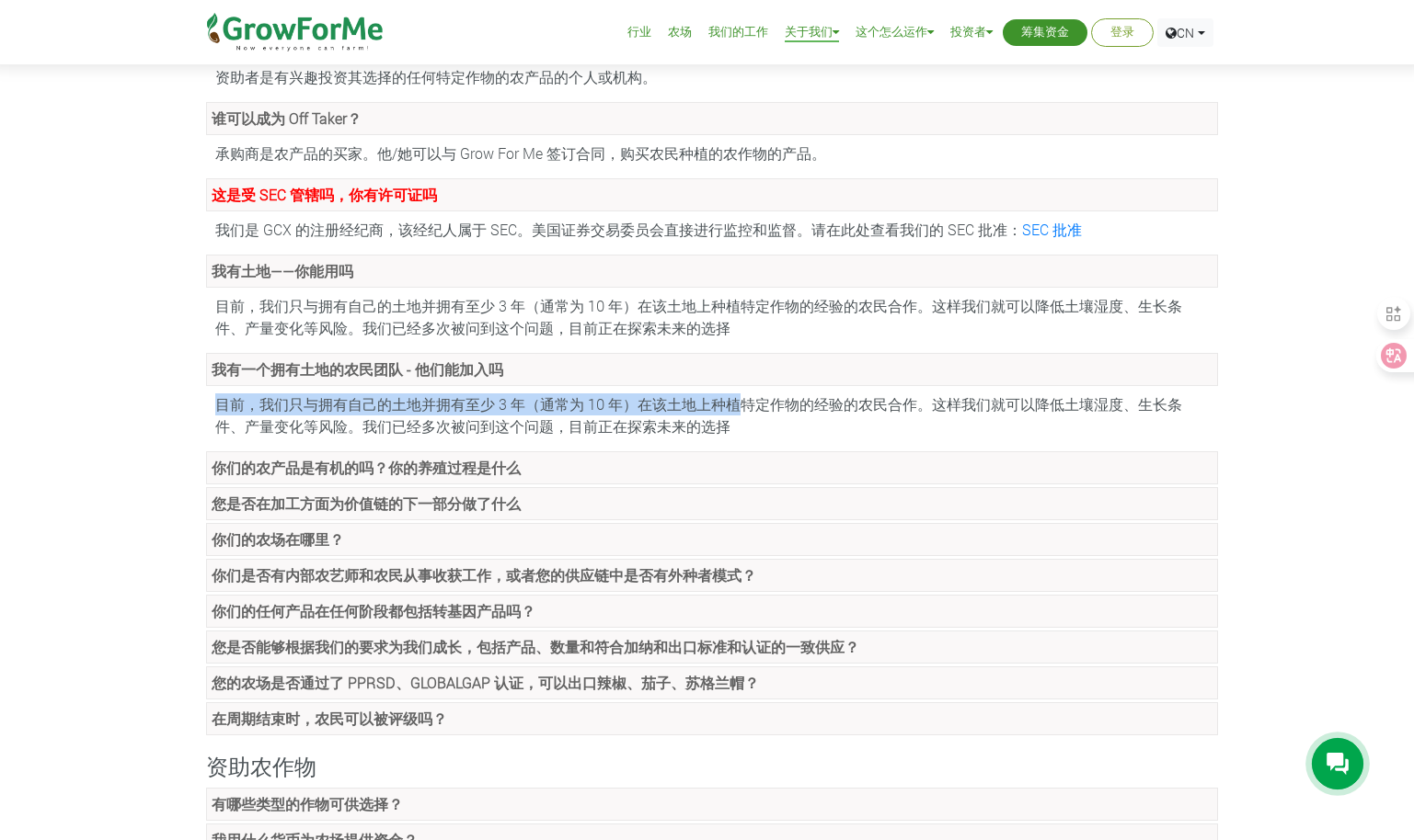
click at [416, 570] on strong "你们是否有内部农艺师和农民从事收获工作，或者您的供应链中是否有外种者模式？" at bounding box center [483, 575] width 544 height 19
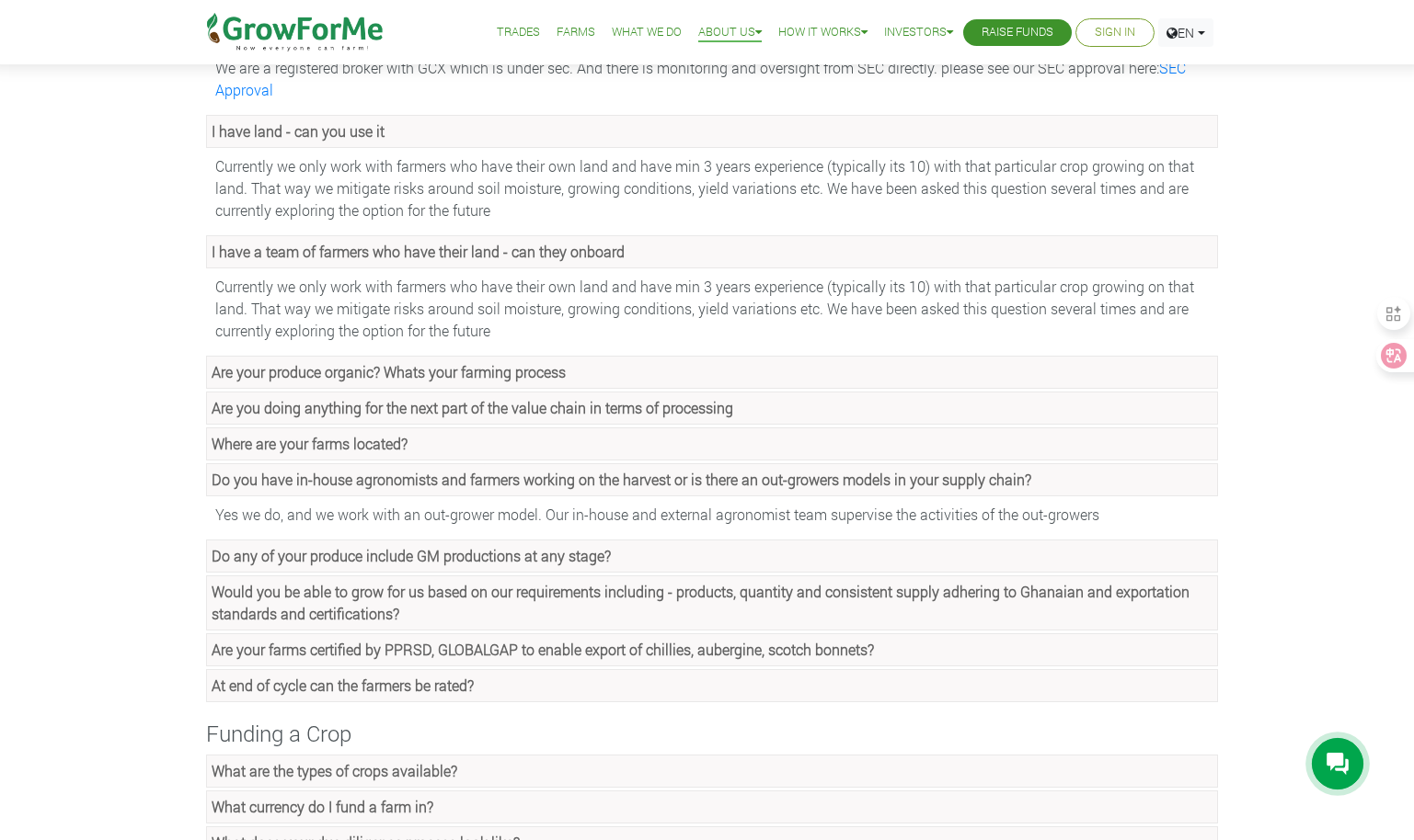
scroll to position [482, 0]
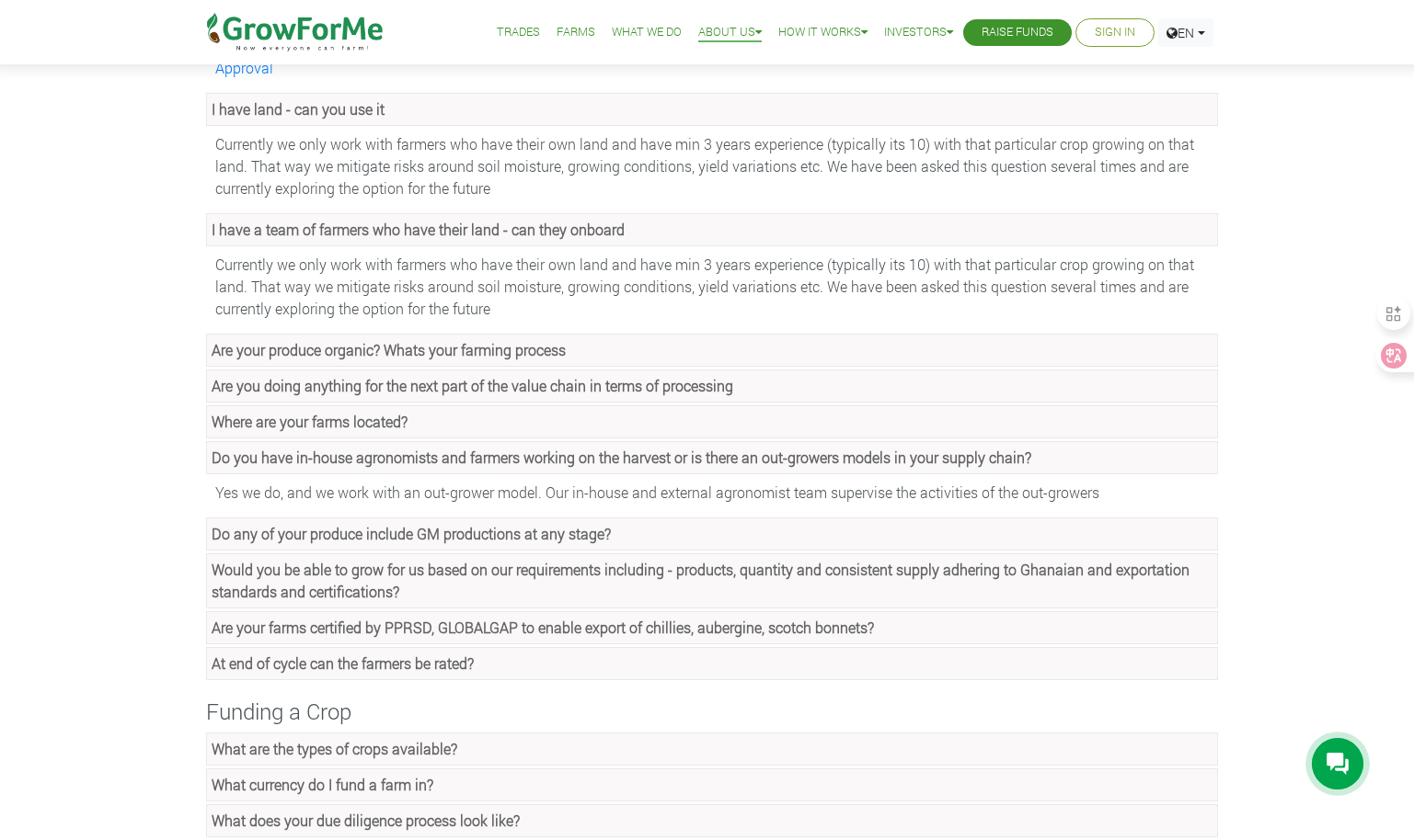
drag, startPoint x: 194, startPoint y: 490, endPoint x: 1146, endPoint y: 497, distance: 952.0
click at [1146, 497] on div "FAQ General Who is an Outgrower? Outgrower is an individual or a institution wh…" at bounding box center [707, 670] width 1048 height 2070
copy font "Yes we do, and we work with an out-grower model. Our in-house and external agro…"
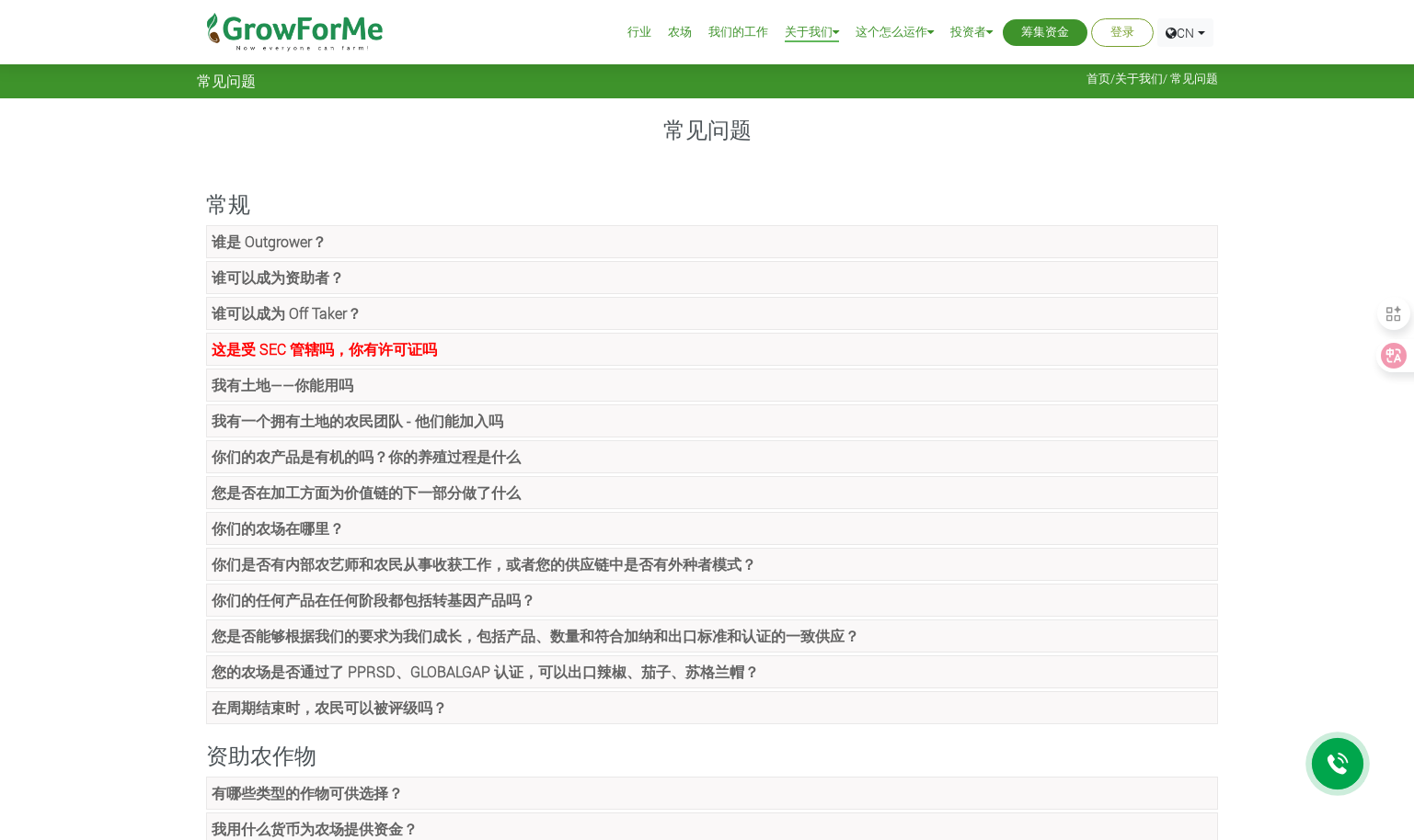
click at [363, 560] on strong "你们是否有内部农艺师和农民从事收获工作，或者您的供应链中是否有外种者模式？" at bounding box center [483, 564] width 544 height 19
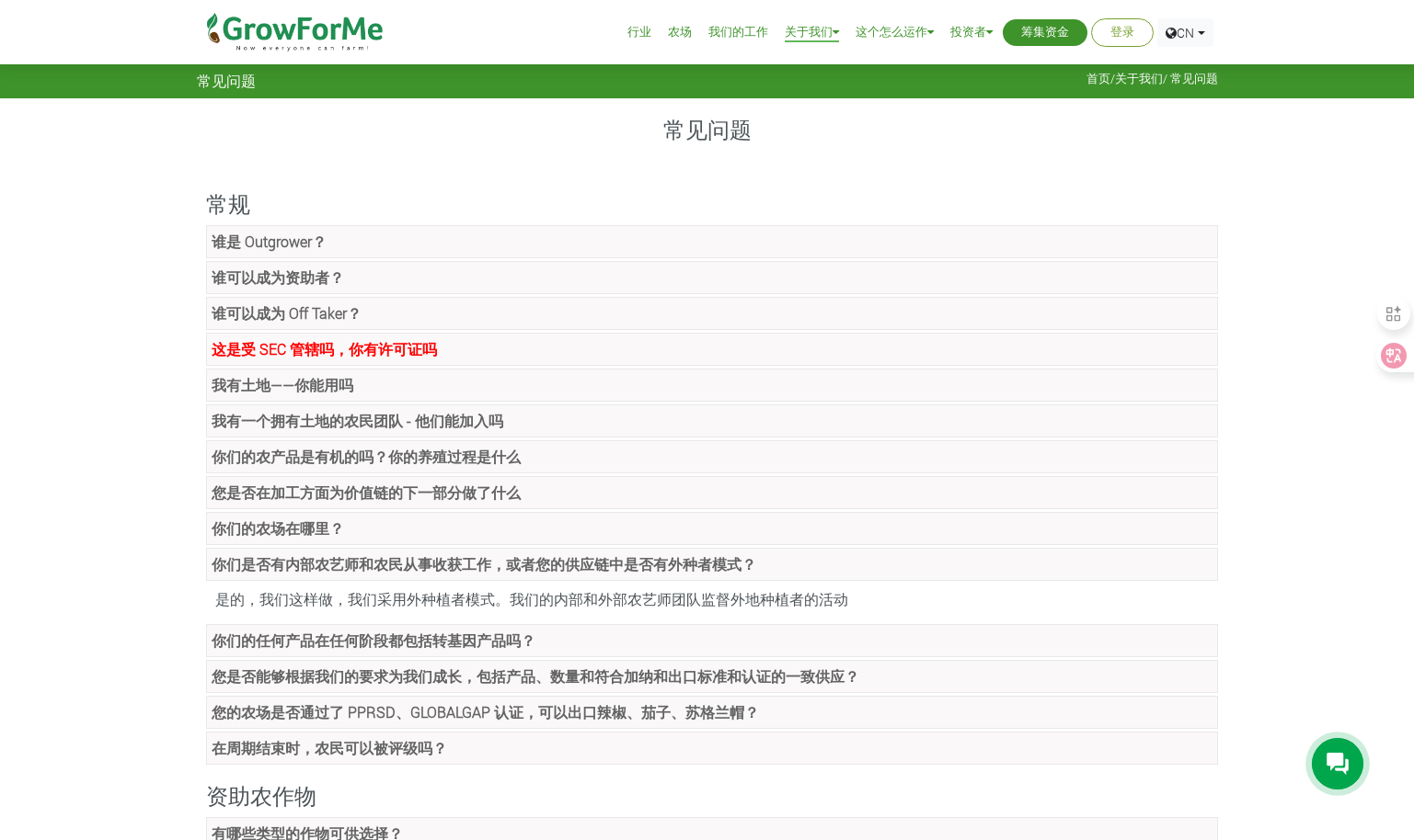
click at [377, 573] on link "你们是否有内部农艺师和农民从事收获工作，或者您的供应链中是否有外种者模式？" at bounding box center [712, 564] width 1012 height 33
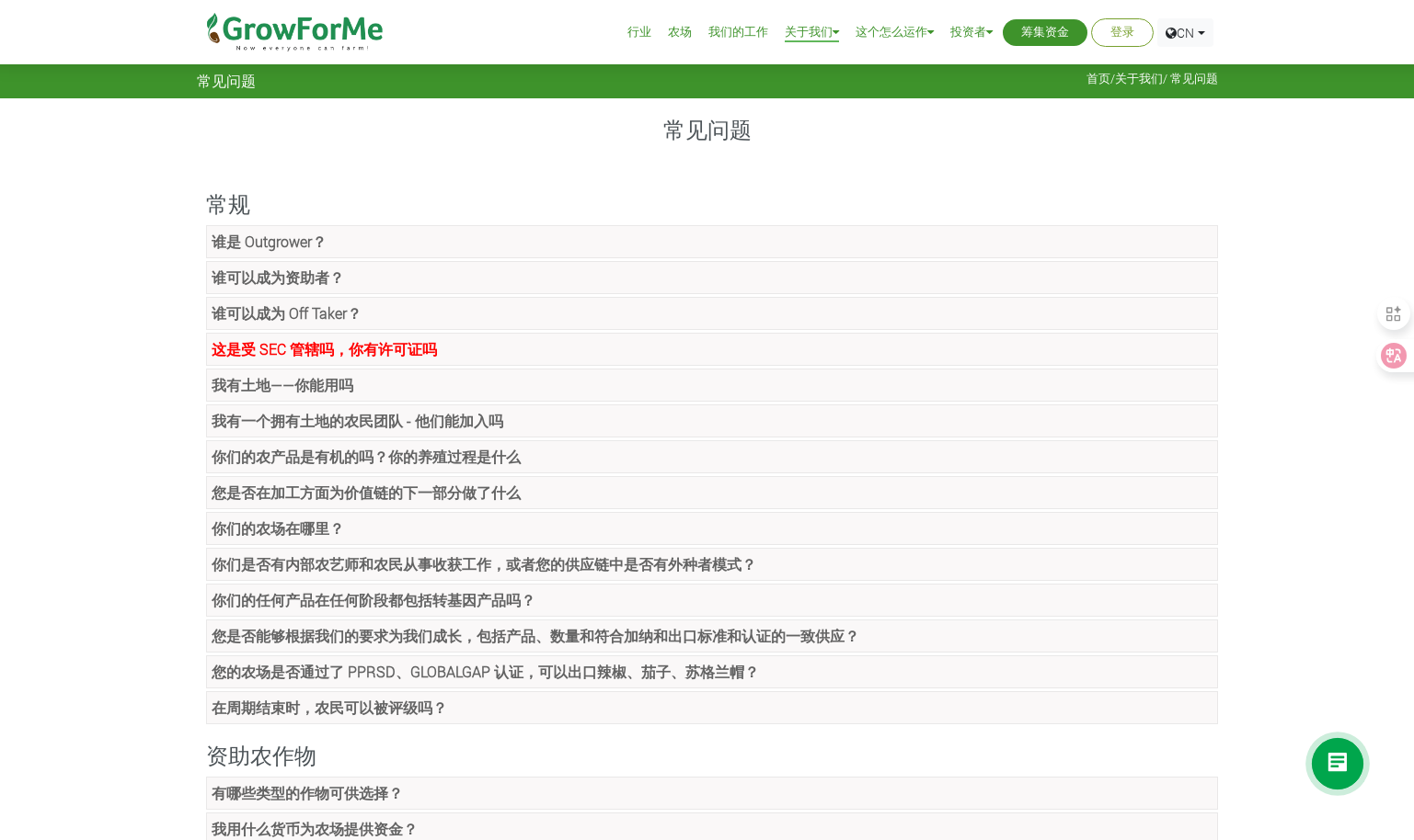
click at [327, 568] on strong "你们是否有内部农艺师和农民从事收获工作，或者您的供应链中是否有外种者模式？" at bounding box center [483, 564] width 544 height 19
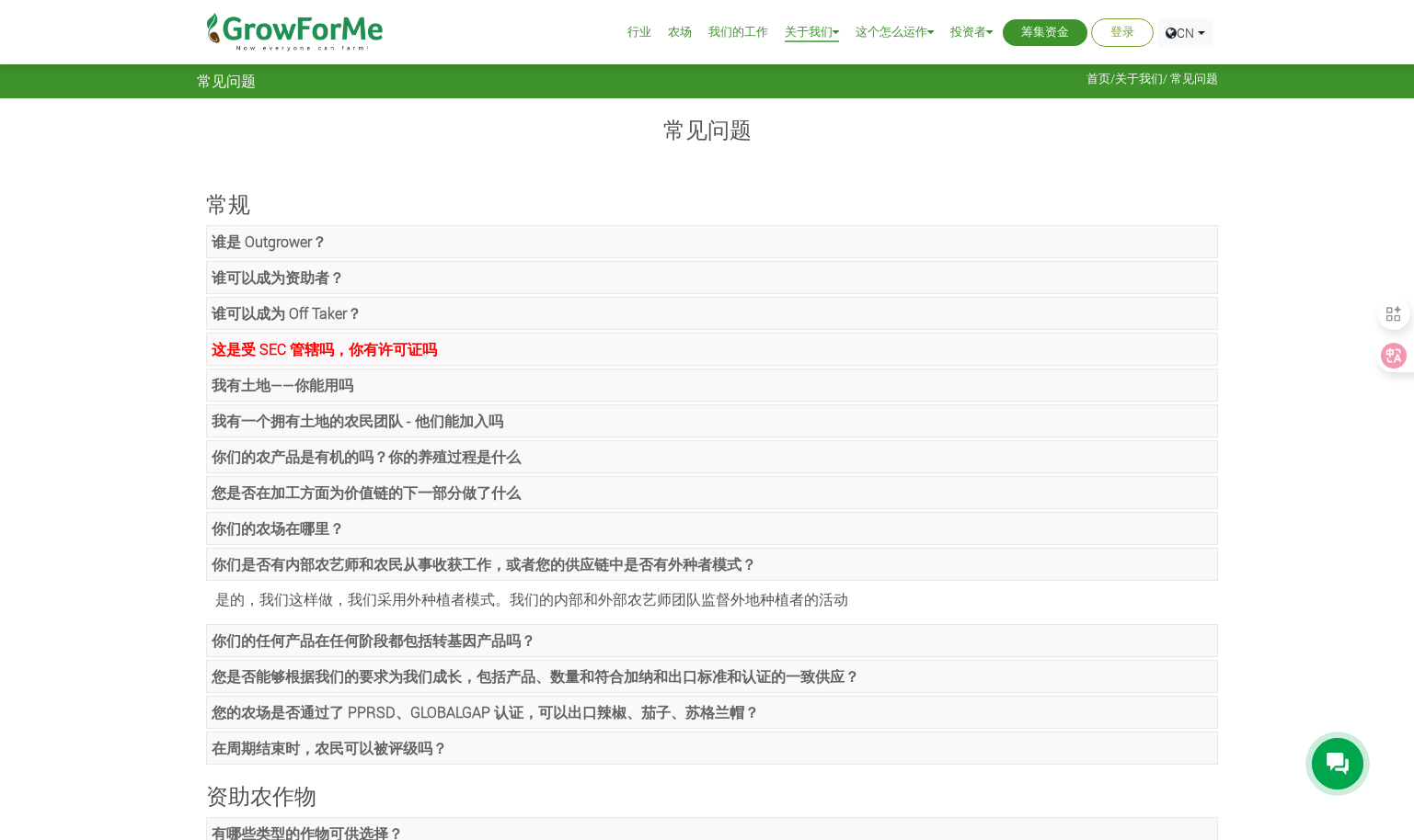
click at [369, 238] on link "谁是 Outgrower？" at bounding box center [712, 241] width 1012 height 33
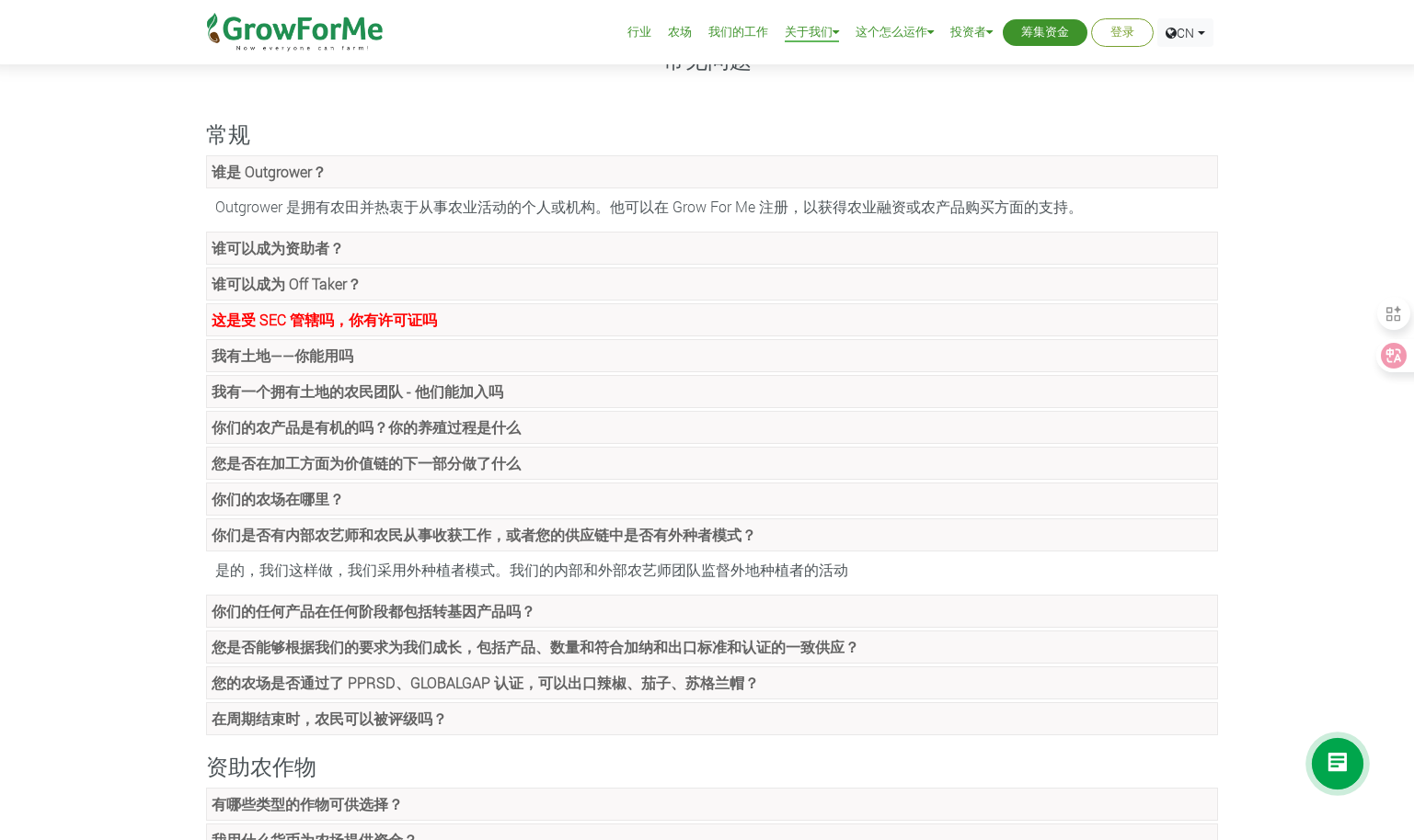
scroll to position [92, 0]
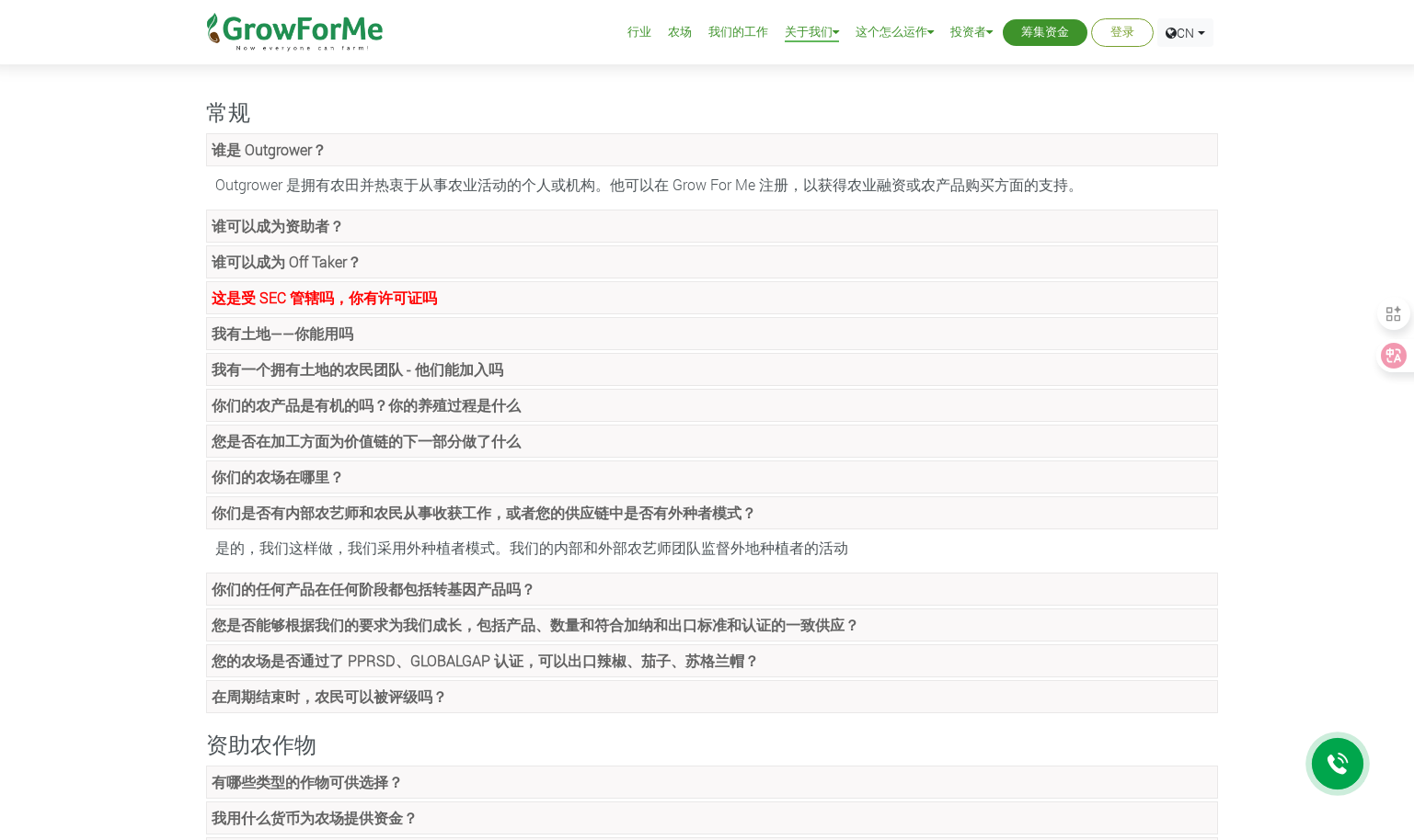
click at [313, 260] on strong "谁可以成为 Off Taker？" at bounding box center [286, 261] width 150 height 19
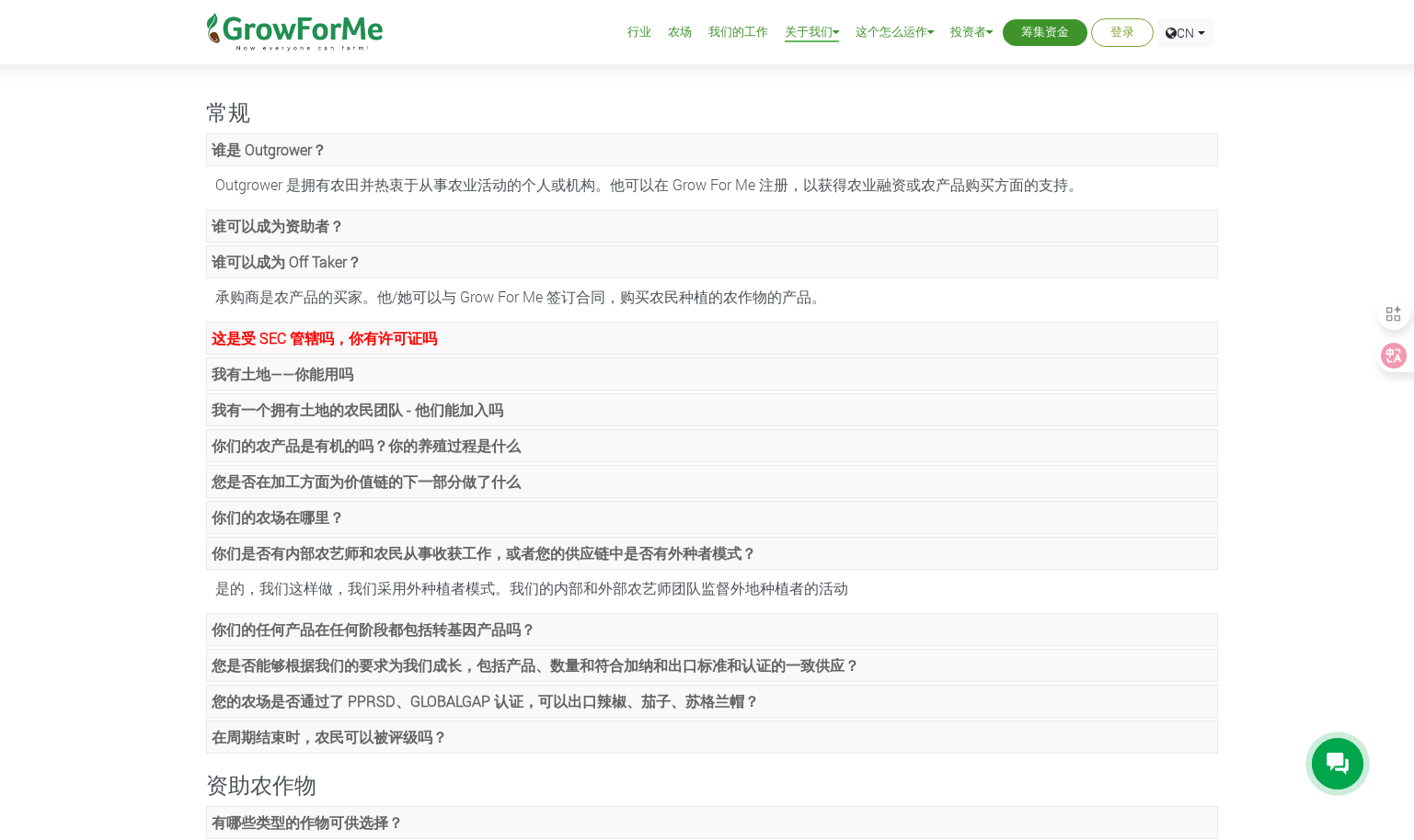
click at [396, 233] on link "谁可以成为资助者？" at bounding box center [712, 226] width 1012 height 33
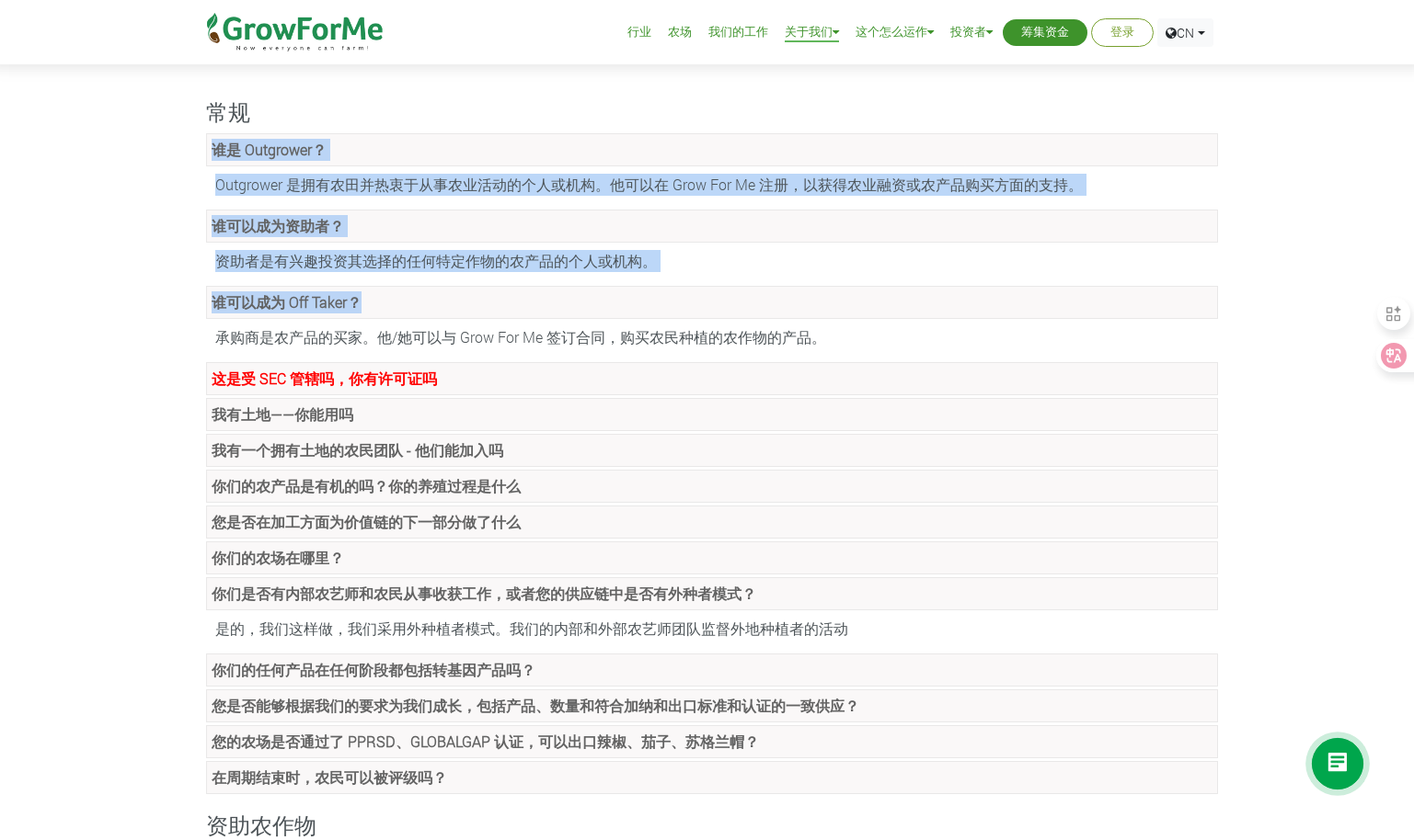
drag, startPoint x: 202, startPoint y: 137, endPoint x: 920, endPoint y: 289, distance: 733.9
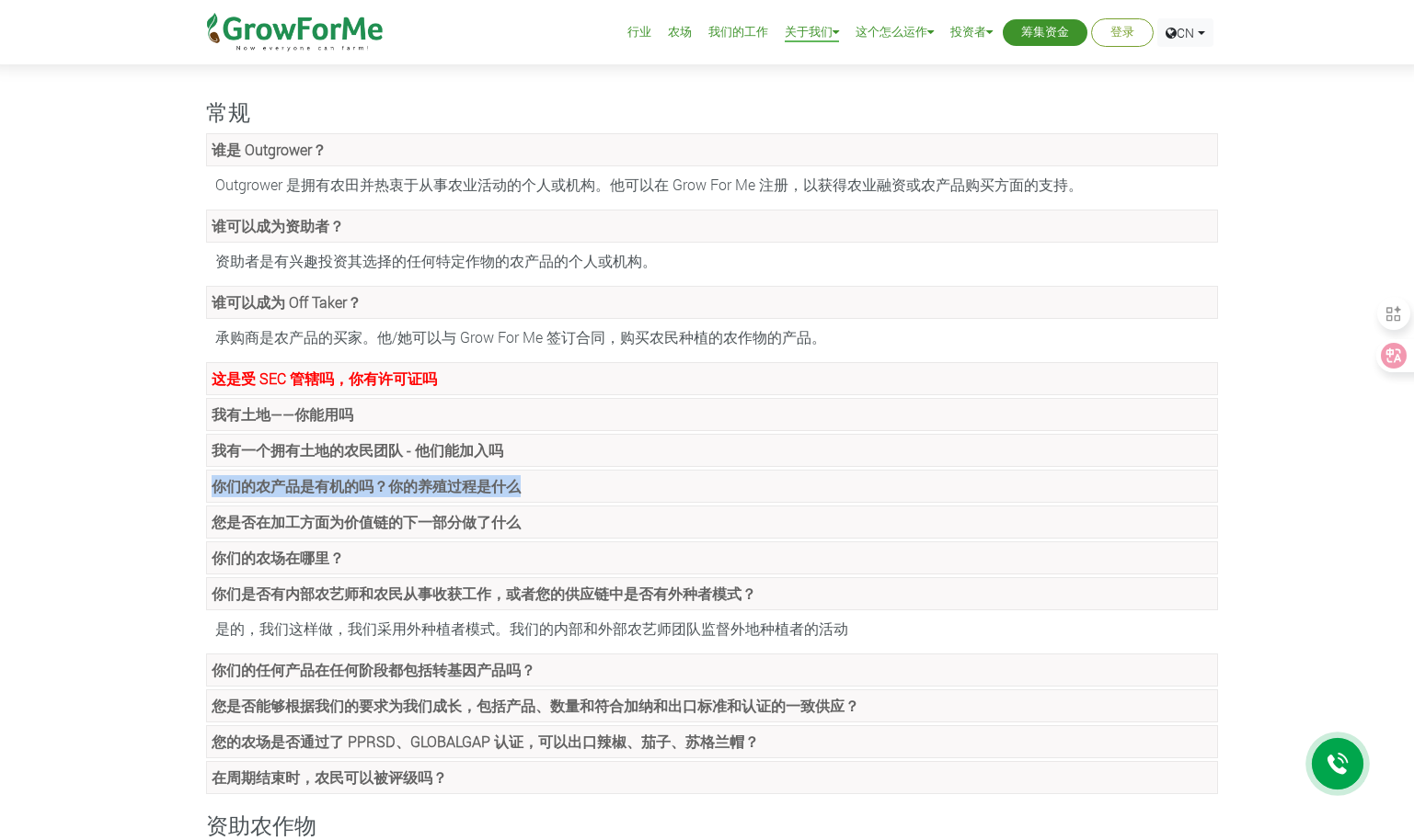
drag, startPoint x: 1340, startPoint y: 586, endPoint x: 1301, endPoint y: 585, distance: 39.0
click at [374, 595] on strong "你们是否有内部农艺师和农民从事收获工作，或者您的供应链中是否有外种者模式？" at bounding box center [483, 593] width 544 height 19
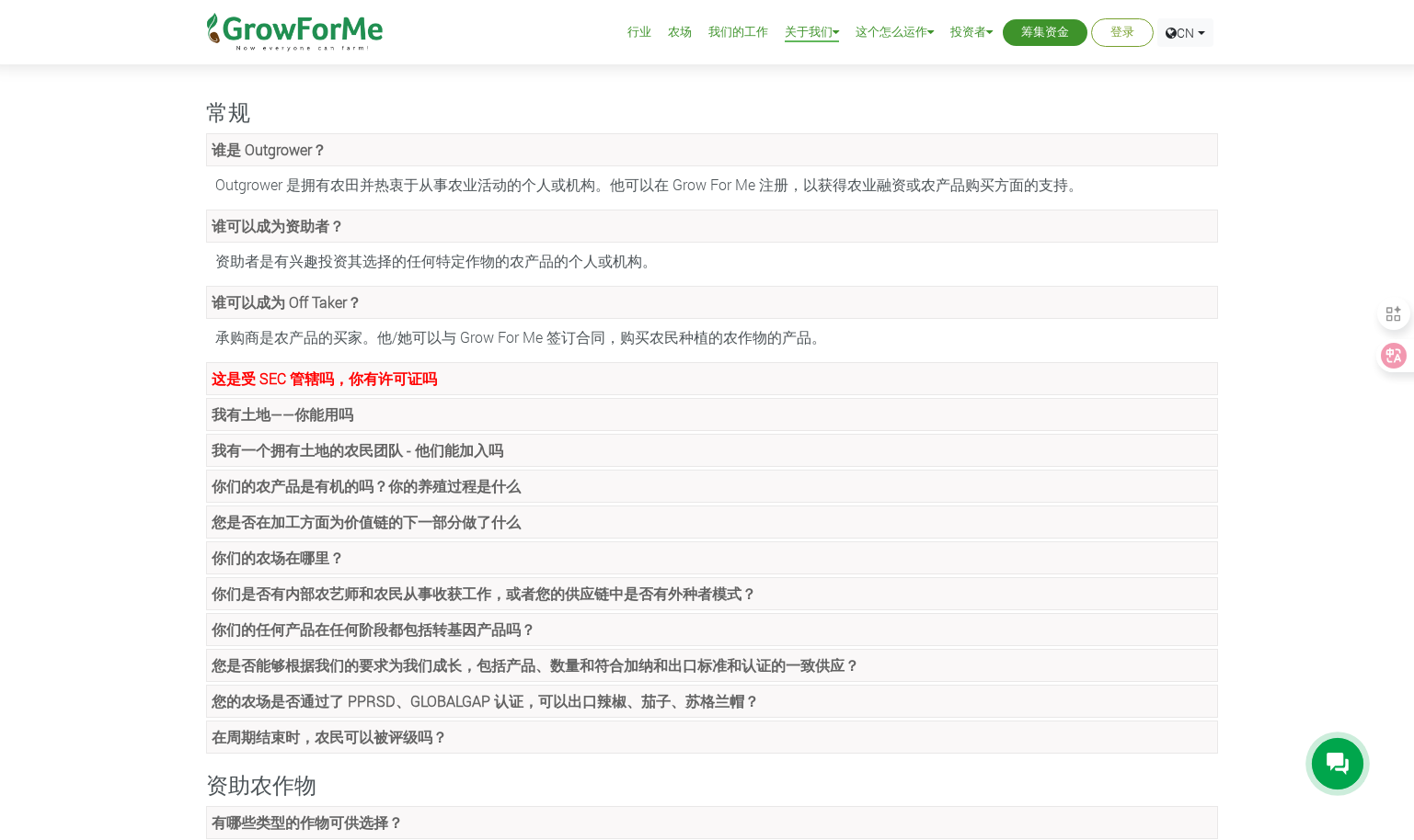
click at [373, 595] on strong "你们是否有内部农艺师和农民从事收获工作，或者您的供应链中是否有外种者模式？" at bounding box center [483, 593] width 544 height 19
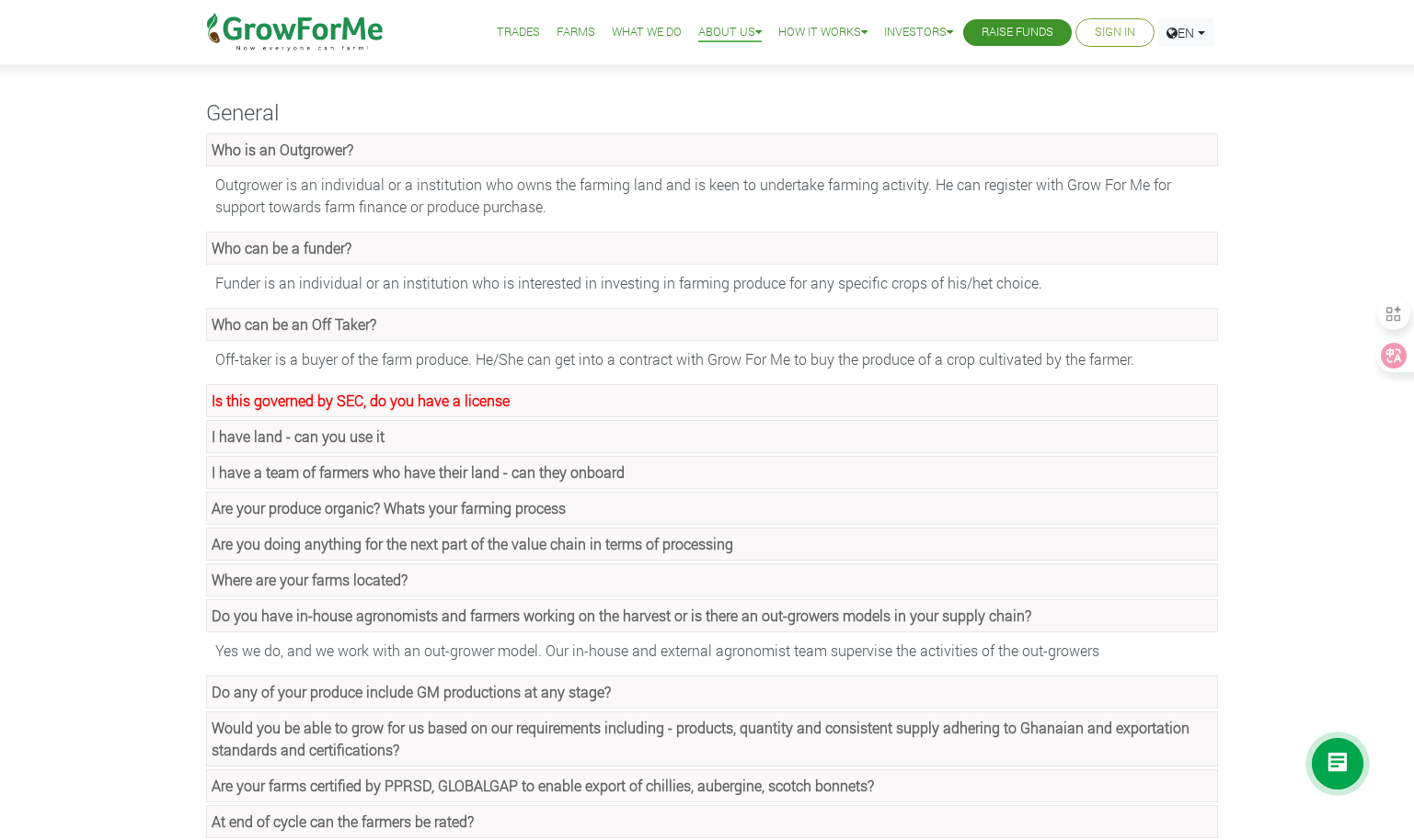
click at [212, 609] on strong "Do you have in-house agronomists and farmers working on the harvest or is there…" at bounding box center [621, 615] width 819 height 19
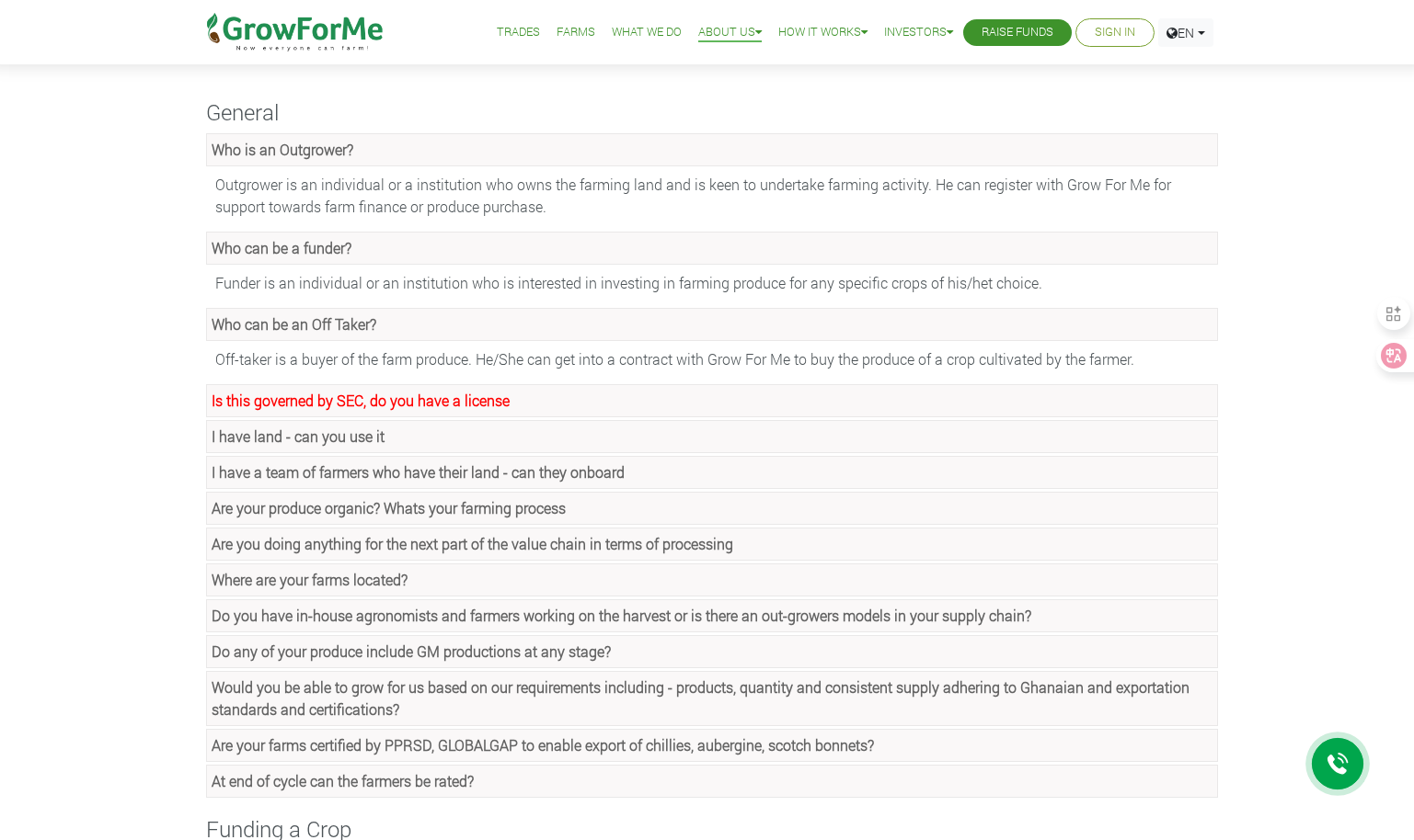
click at [221, 610] on strong "Do you have in-house agronomists and farmers working on the harvest or is there…" at bounding box center [621, 615] width 819 height 19
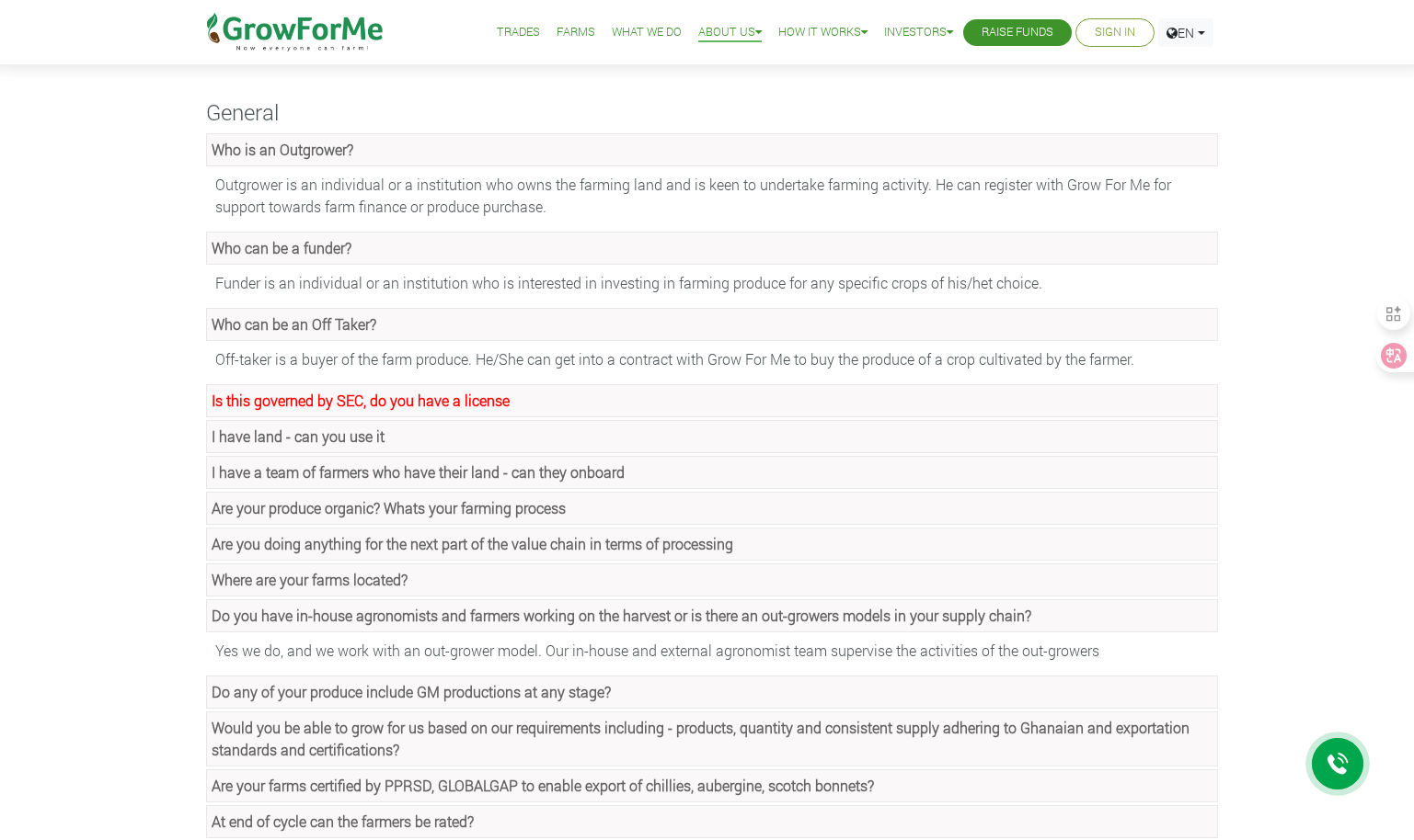
drag, startPoint x: 221, startPoint y: 610, endPoint x: 341, endPoint y: 607, distance: 120.0
click at [341, 607] on strong "Do you have in-house agronomists and farmers working on the harvest or is there…" at bounding box center [621, 615] width 819 height 19
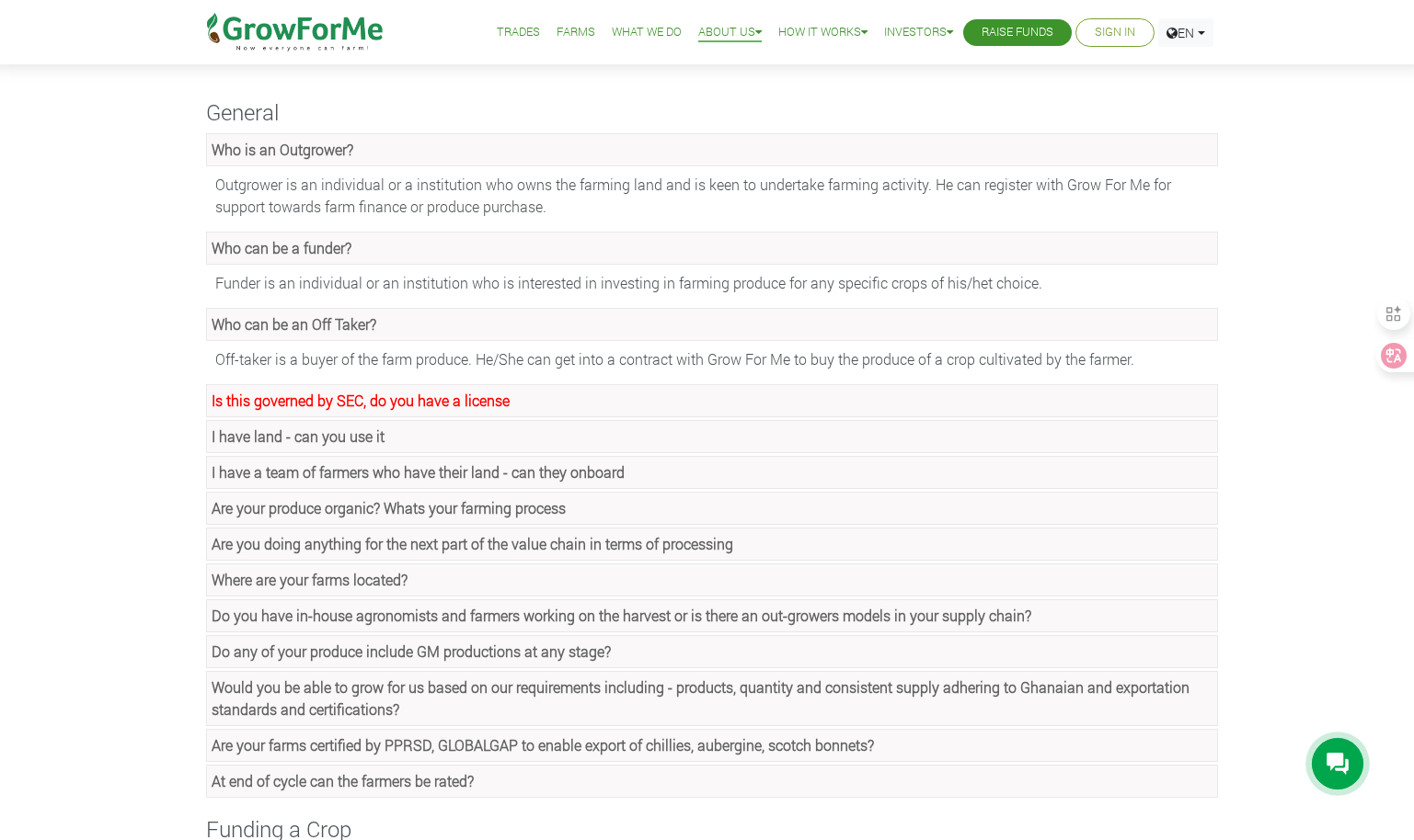
click at [301, 613] on strong "Do you have in-house agronomists and farmers working on the harvest or is there…" at bounding box center [621, 615] width 819 height 19
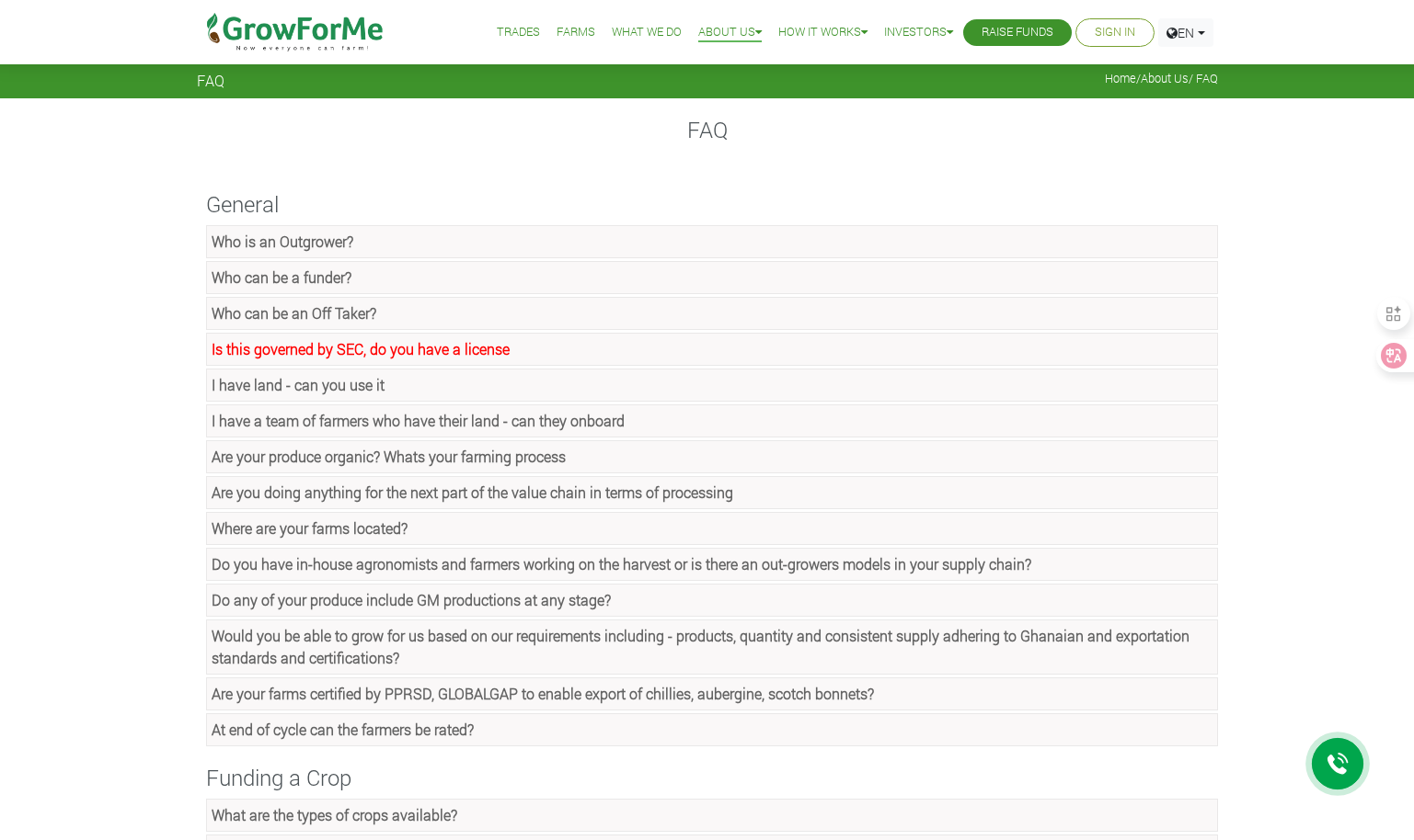
click at [358, 560] on strong "Do you have in-house agronomists and farmers working on the harvest or is there…" at bounding box center [621, 564] width 819 height 19
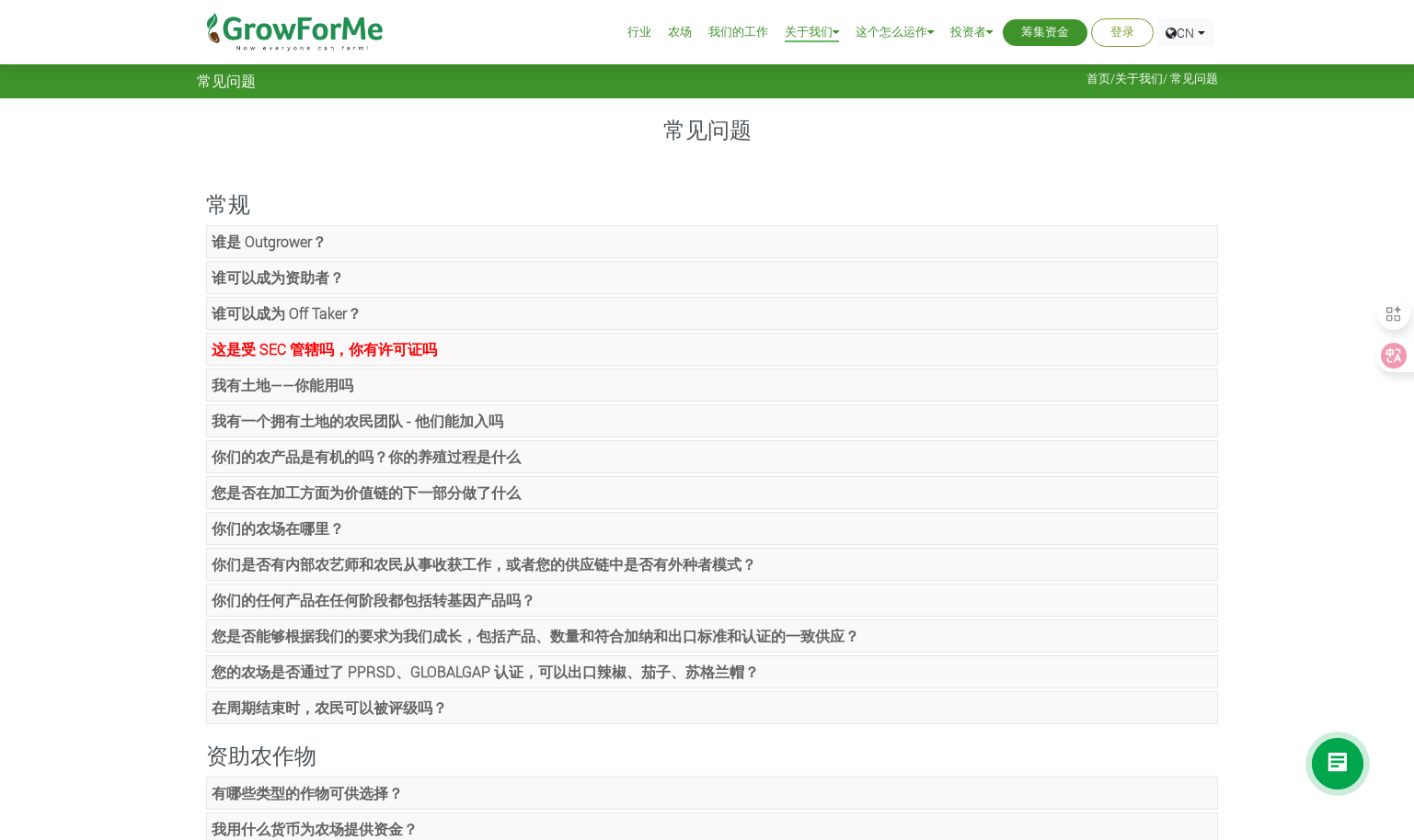
click at [397, 633] on strong "您是否能够根据我们的要求为我们成长，包括产品、数量和符合加纳和出口标准和认证的一致供应？" at bounding box center [535, 635] width 648 height 19
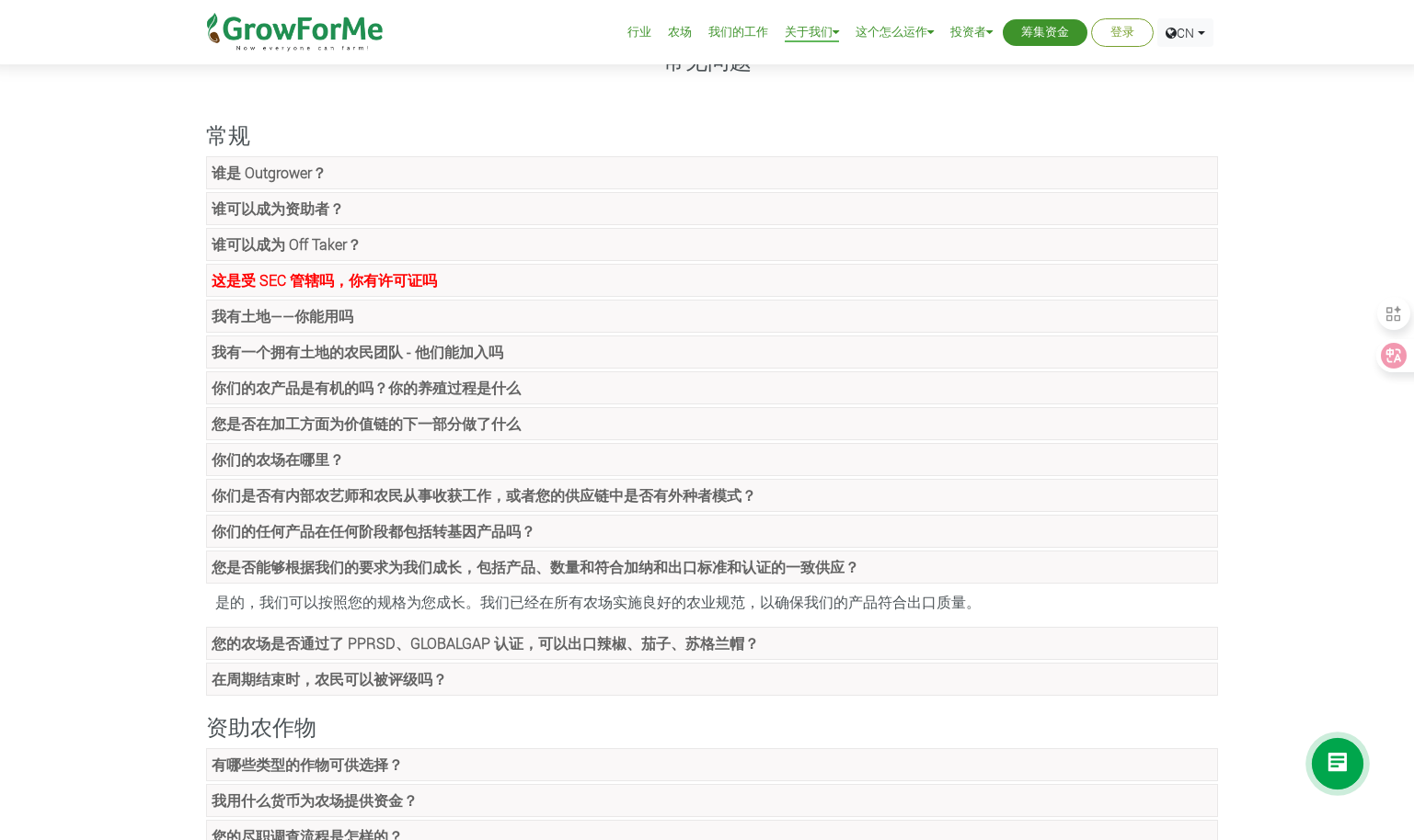
scroll to position [92, 0]
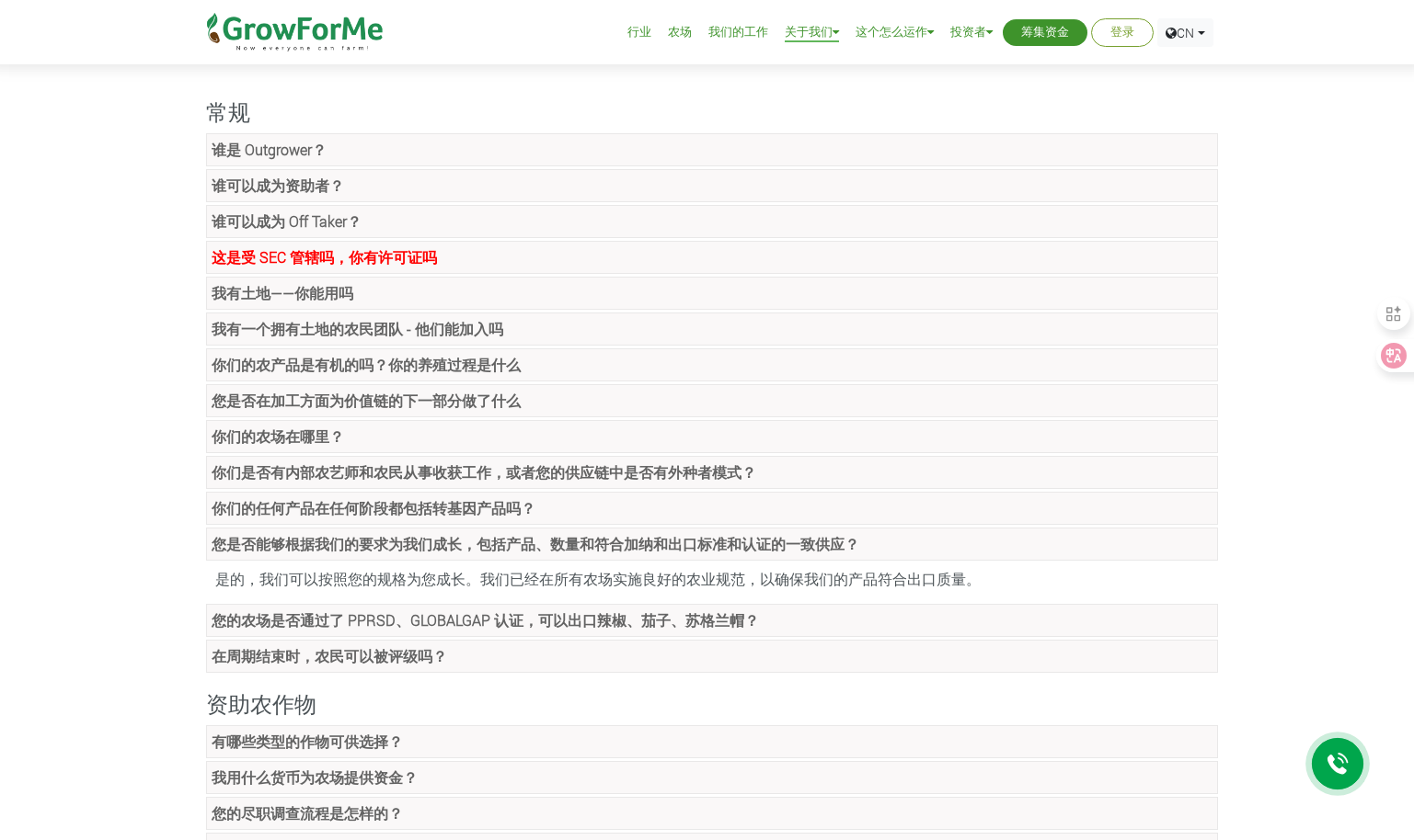
click at [543, 624] on strong "您的农场是否通过了 PPRSD、GLOBALGAP 认证，可以出口辣椒、茄子、苏格兰帽？" at bounding box center [485, 620] width 547 height 19
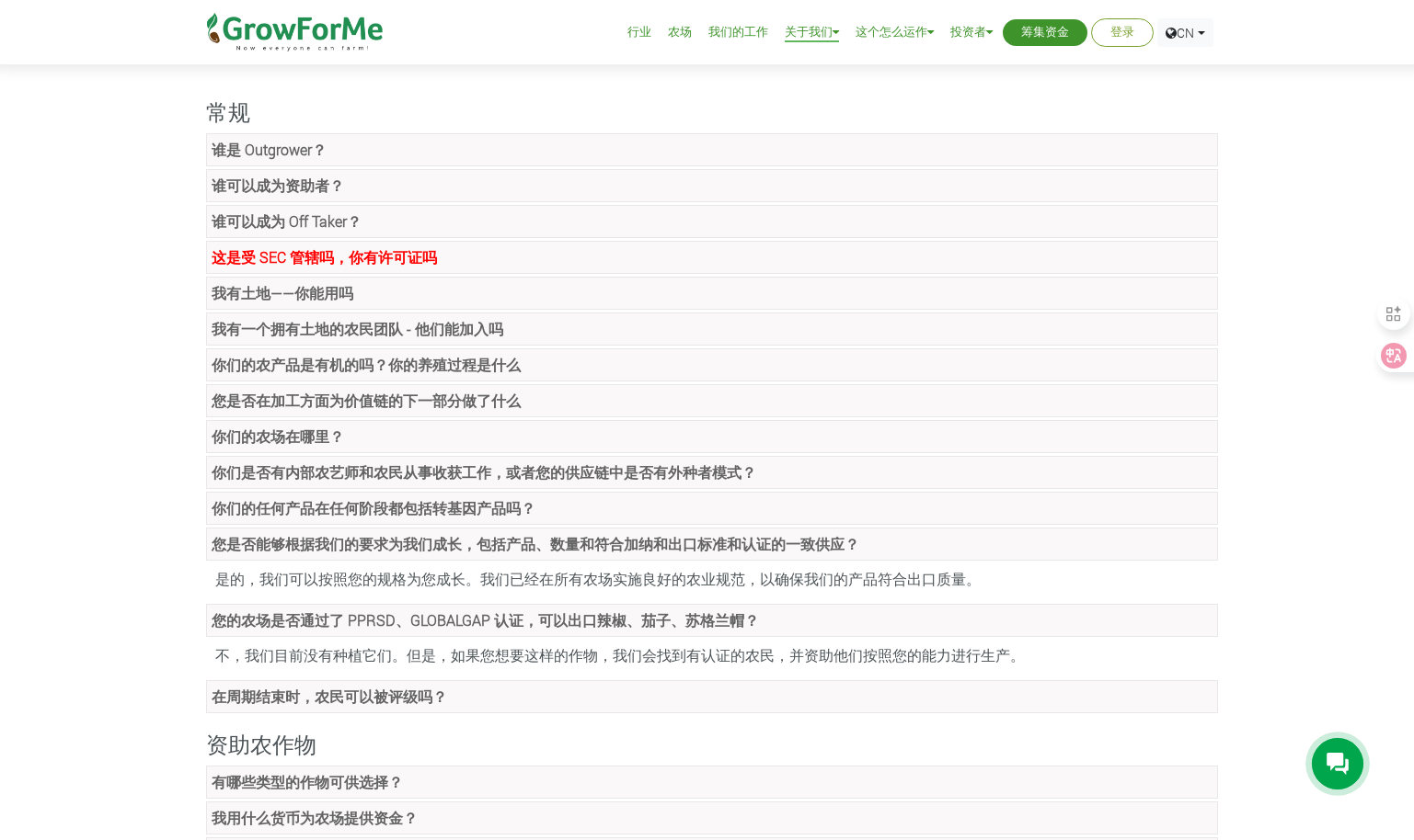
click at [505, 690] on link "在周期结束时，农民可以被评级吗？" at bounding box center [712, 696] width 1012 height 33
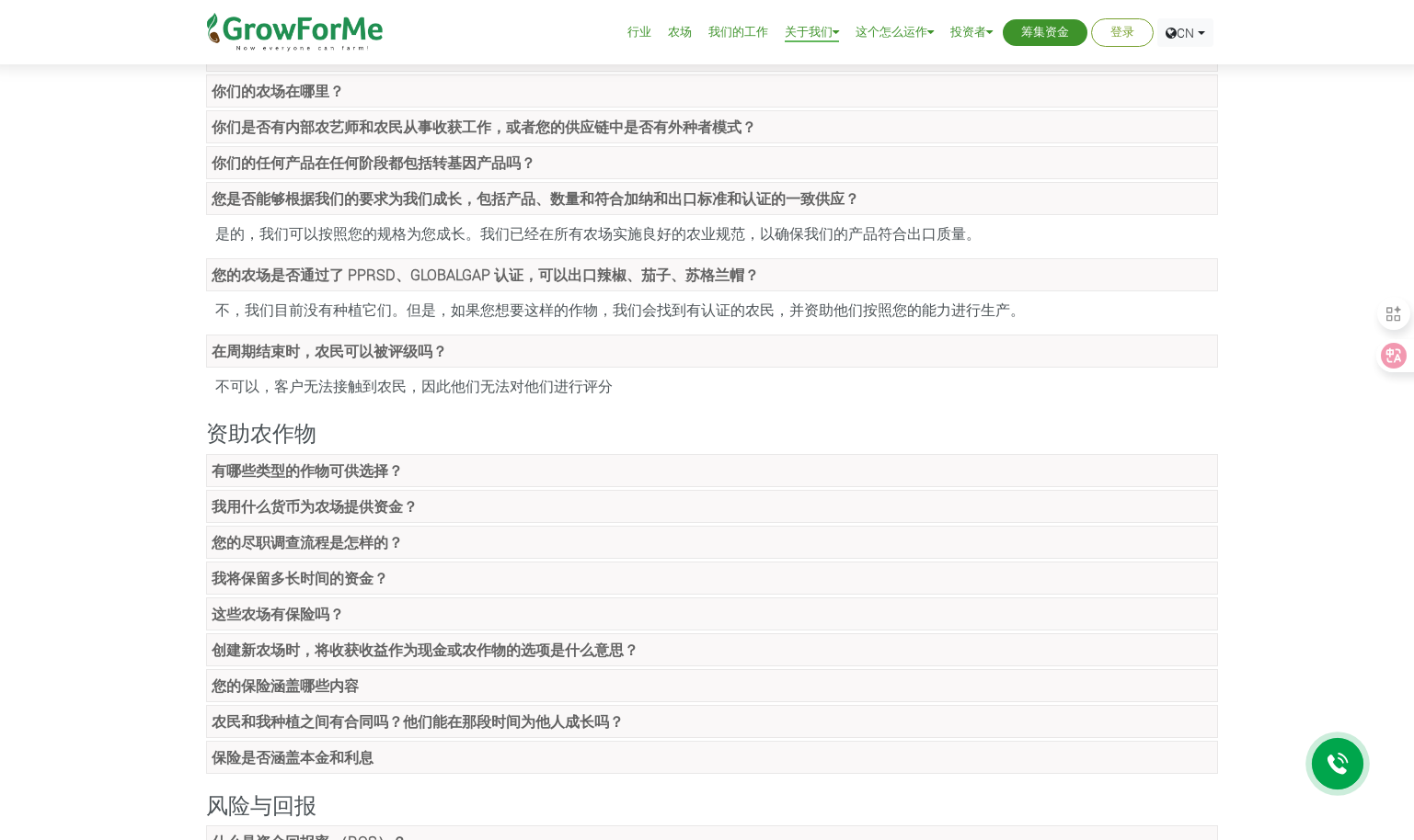
scroll to position [460, 0]
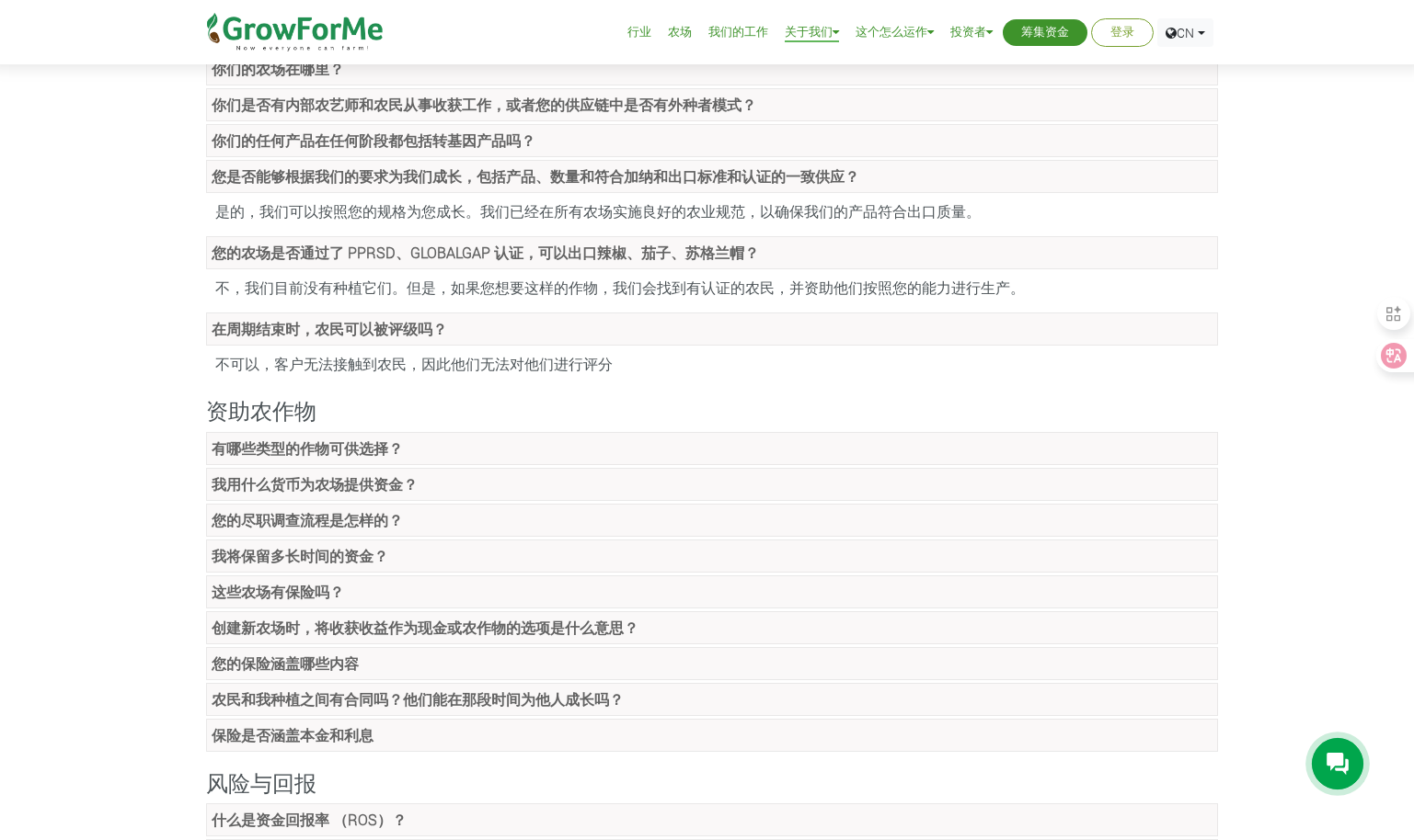
click at [331, 450] on strong "有哪些类型的作物可供选择？" at bounding box center [307, 448] width 192 height 19
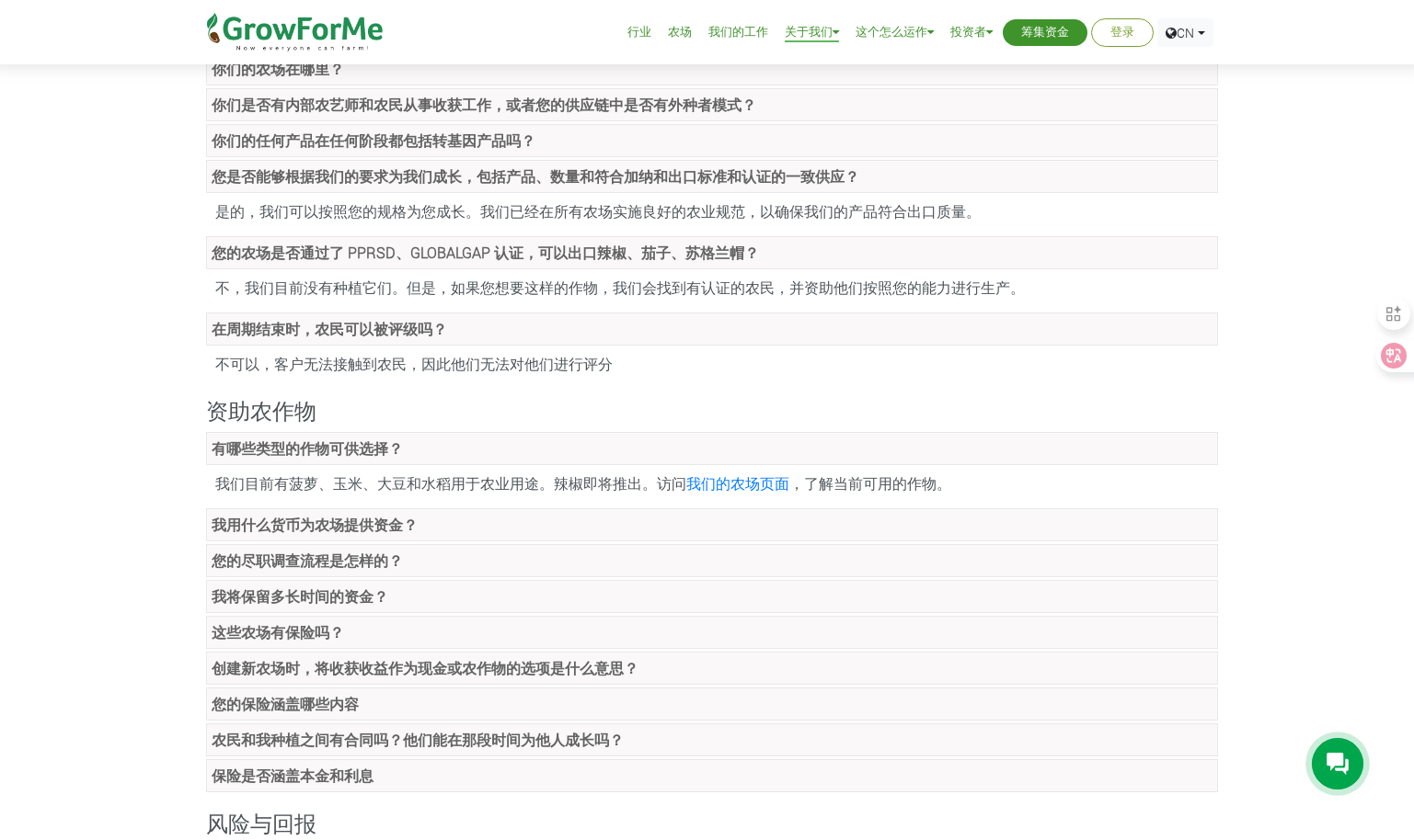
click at [333, 442] on strong "有哪些类型的作物可供选择？" at bounding box center [307, 448] width 192 height 19
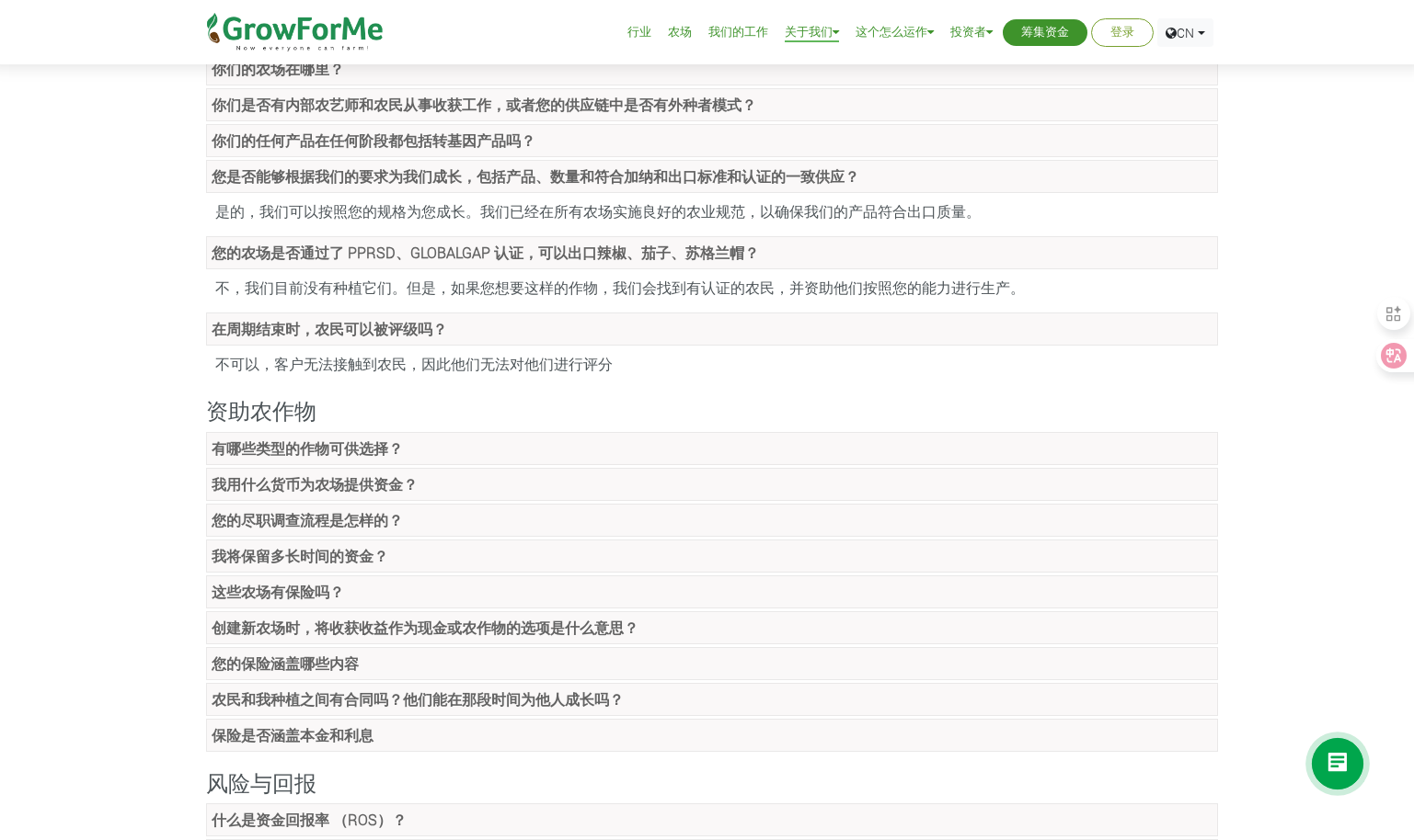
click at [339, 488] on strong "我用什么货币为农场提供资金？" at bounding box center [314, 484] width 206 height 19
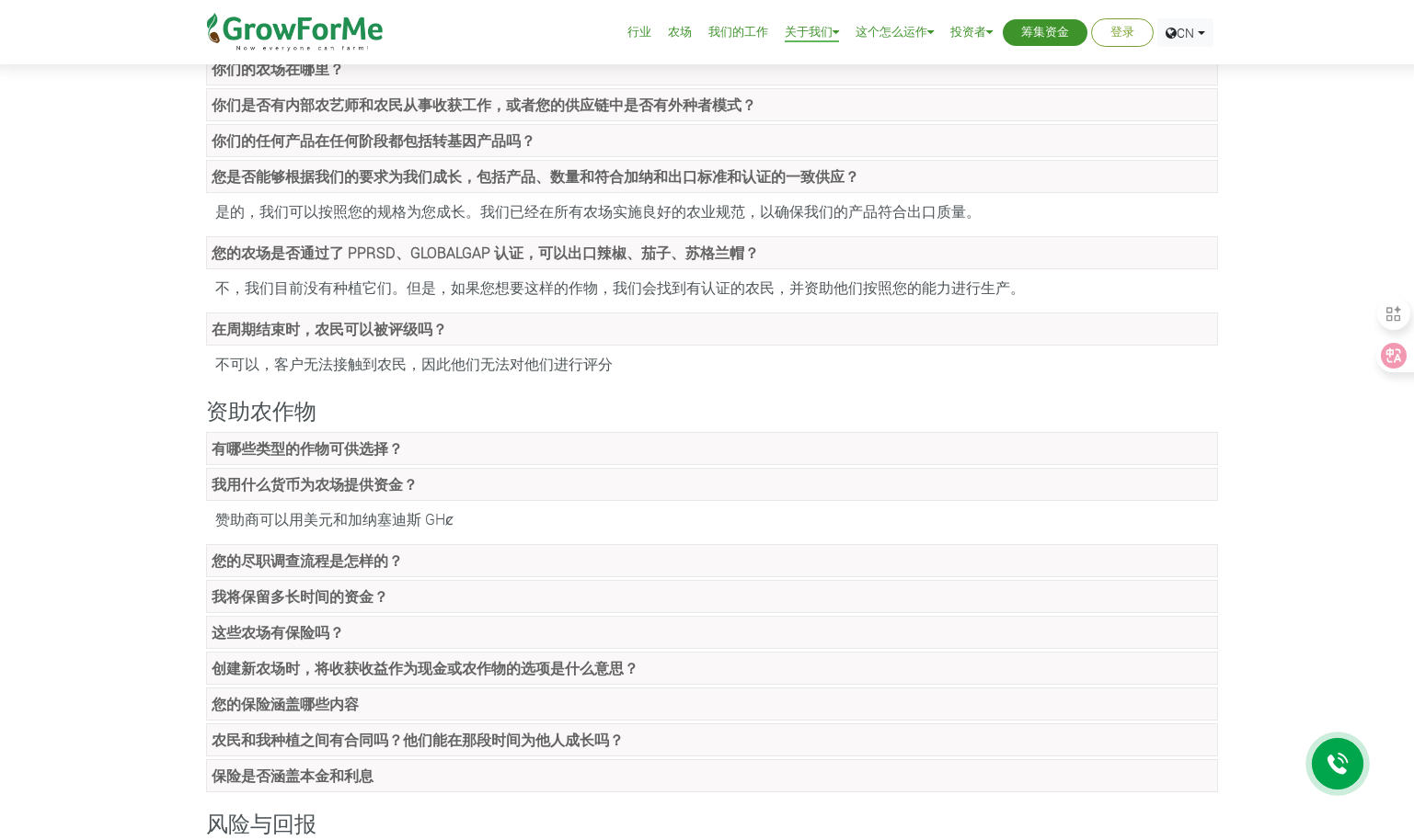
click at [350, 488] on strong "我用什么货币为农场提供资金？" at bounding box center [314, 484] width 206 height 19
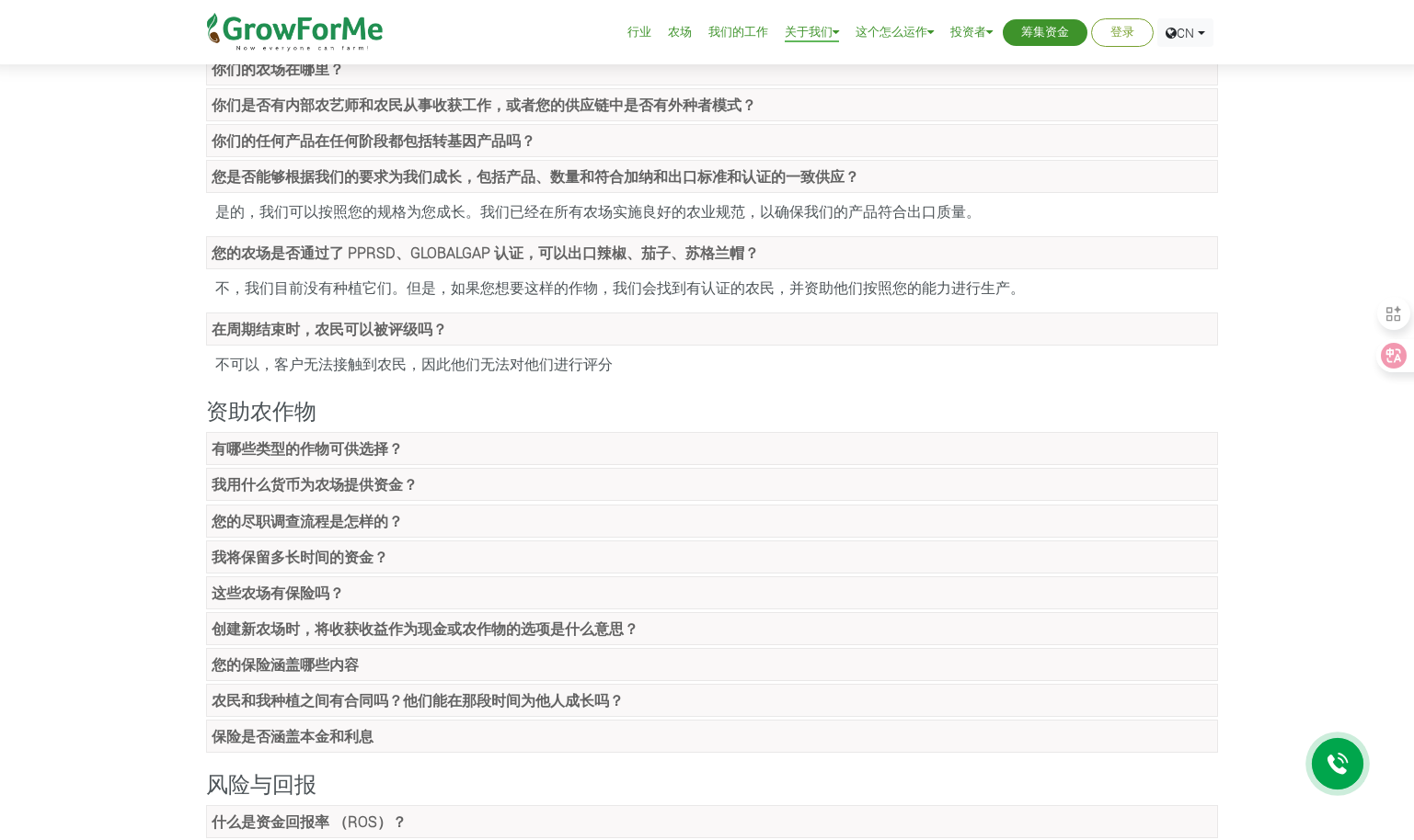
click at [342, 533] on link "您的尽职调查流程是怎样的？" at bounding box center [712, 521] width 1012 height 33
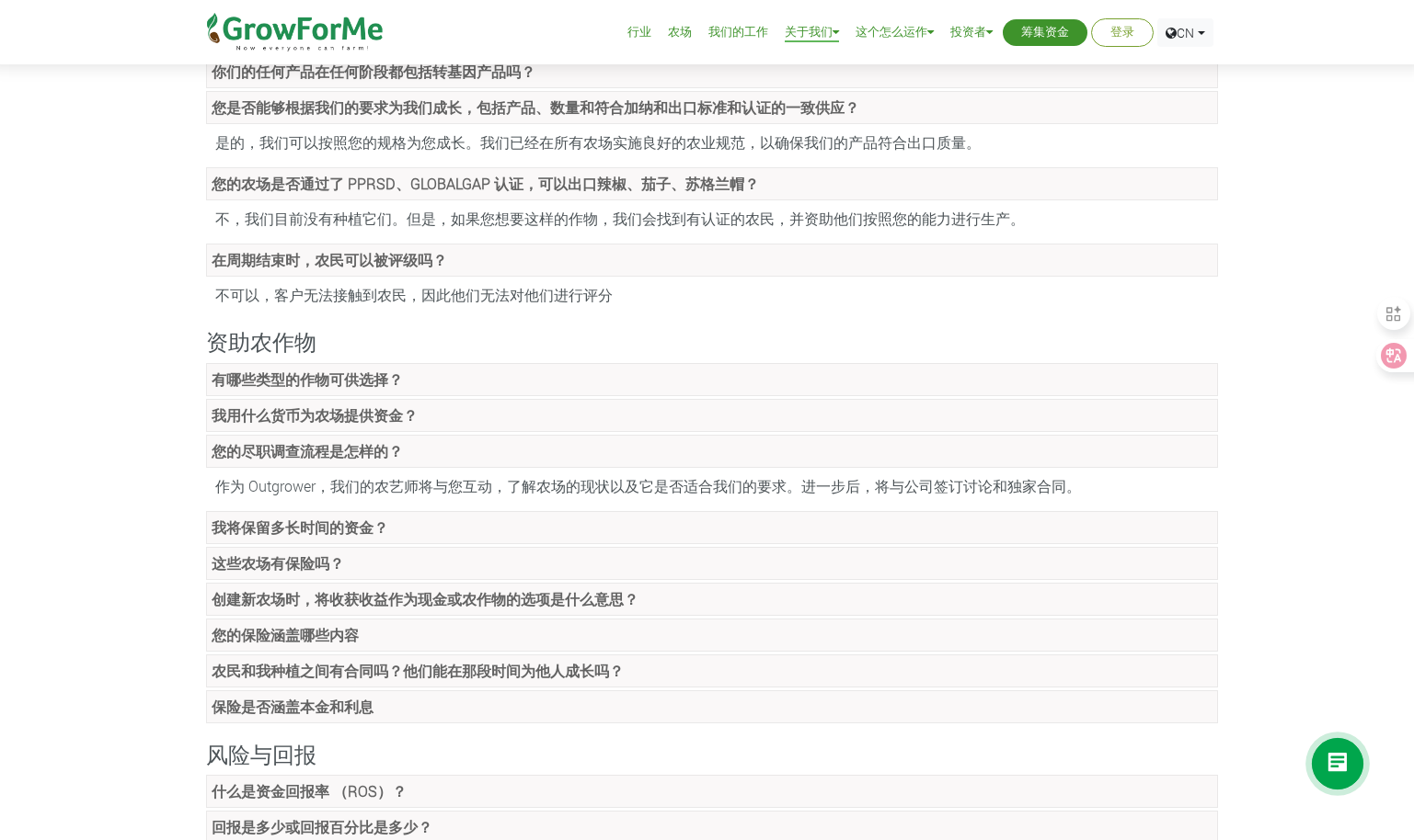
scroll to position [551, 0]
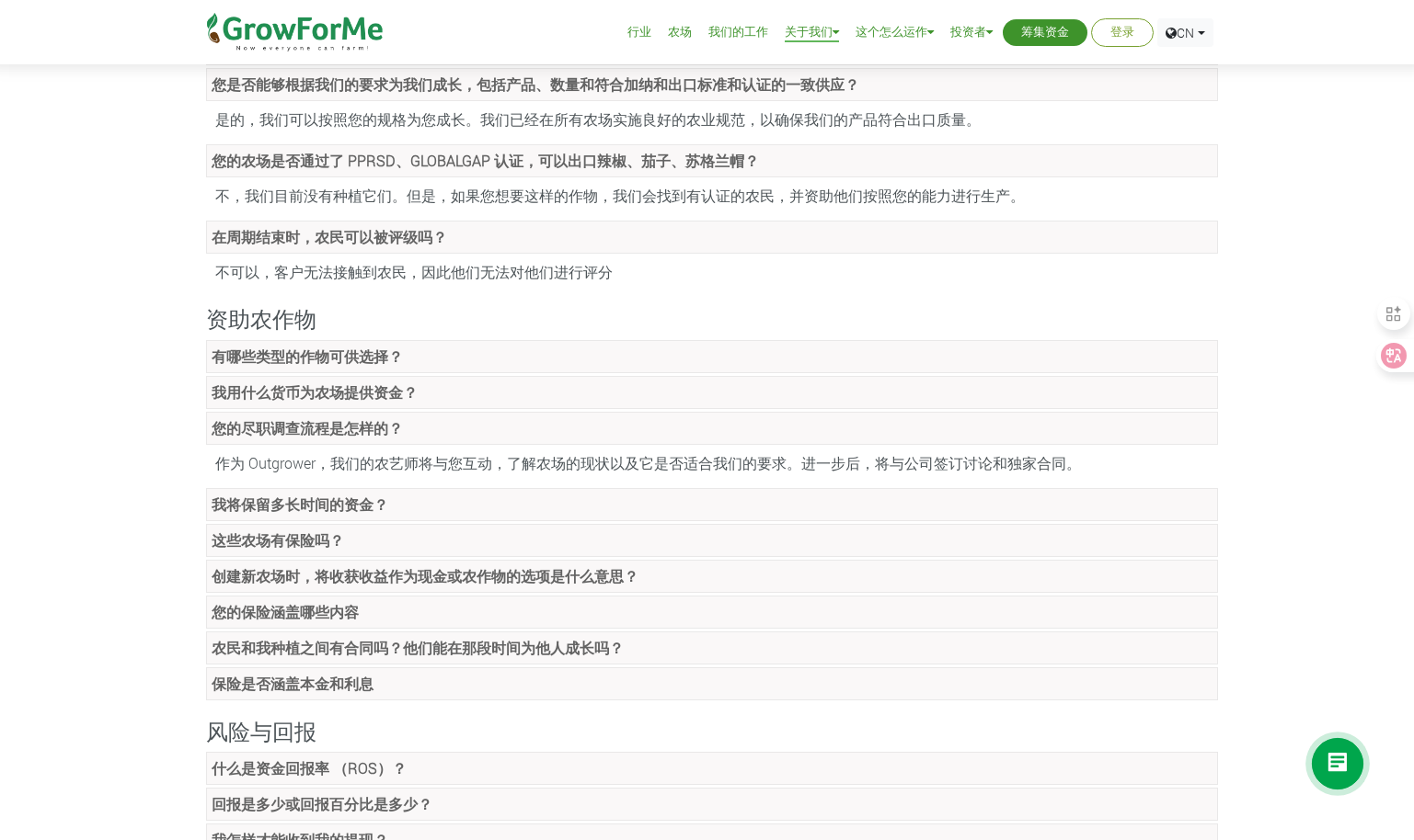
click at [430, 509] on link "我将保留多长时间的资金？" at bounding box center [712, 505] width 1012 height 33
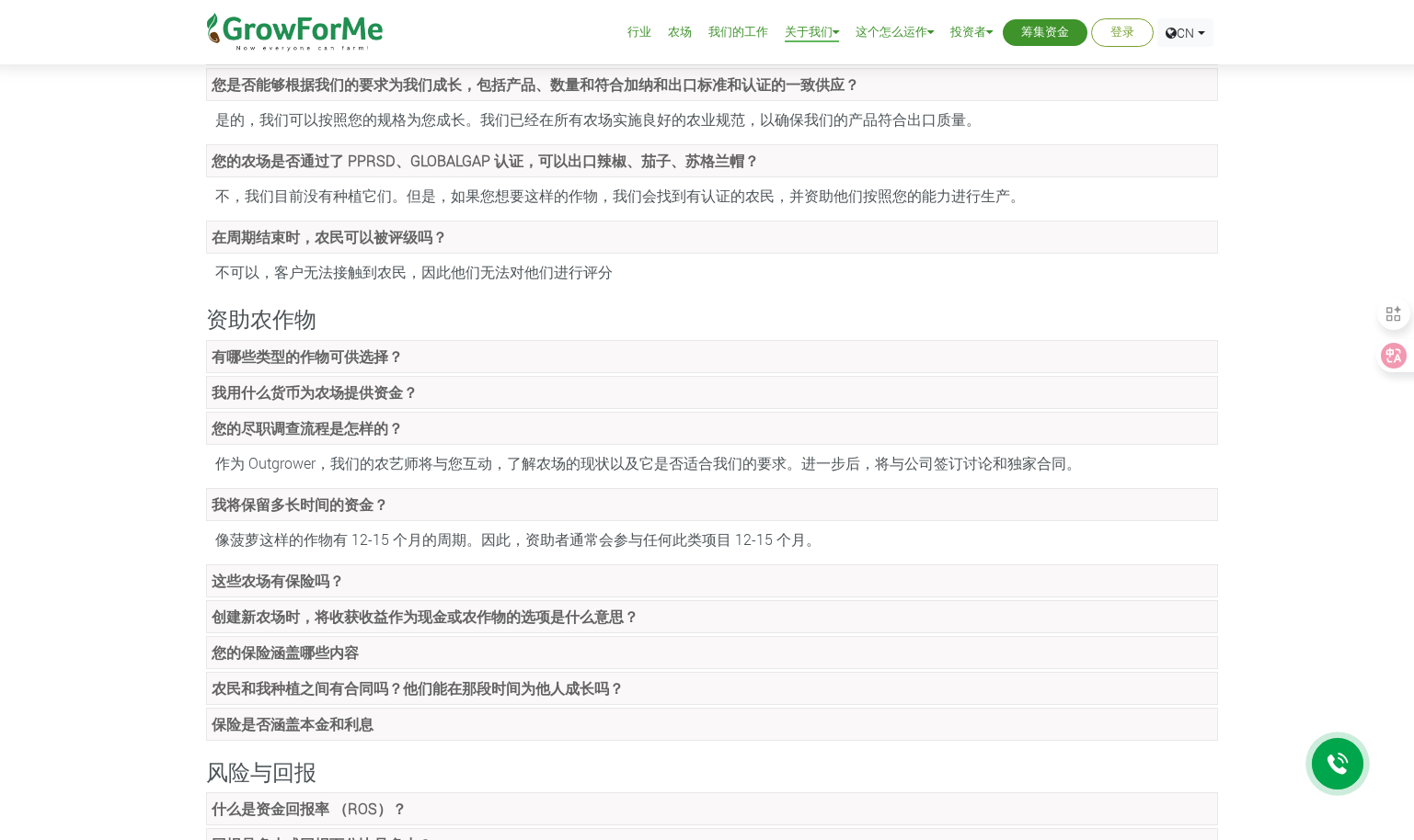
click at [438, 580] on link "这些农场有保险吗？" at bounding box center [712, 581] width 1012 height 33
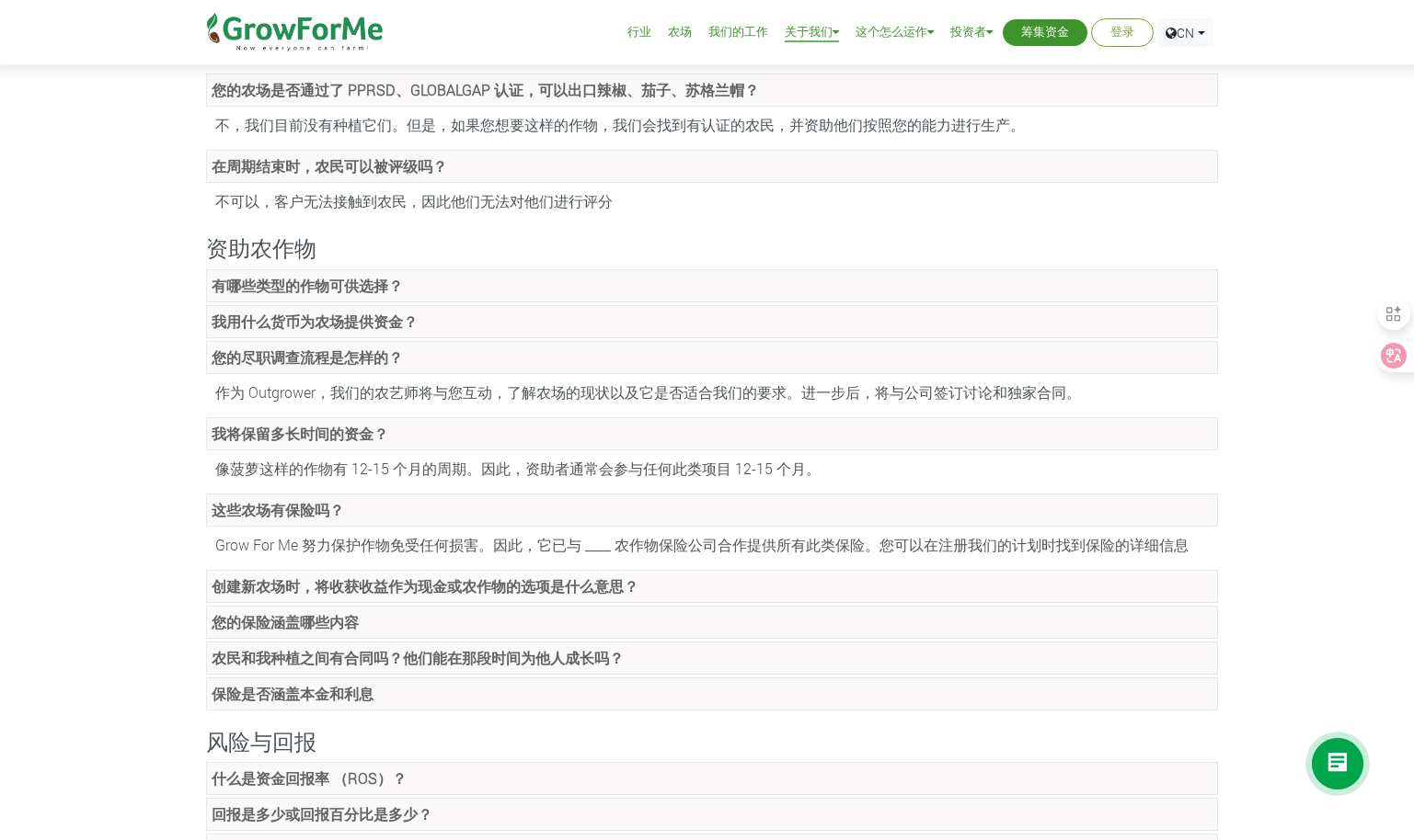
scroll to position [644, 0]
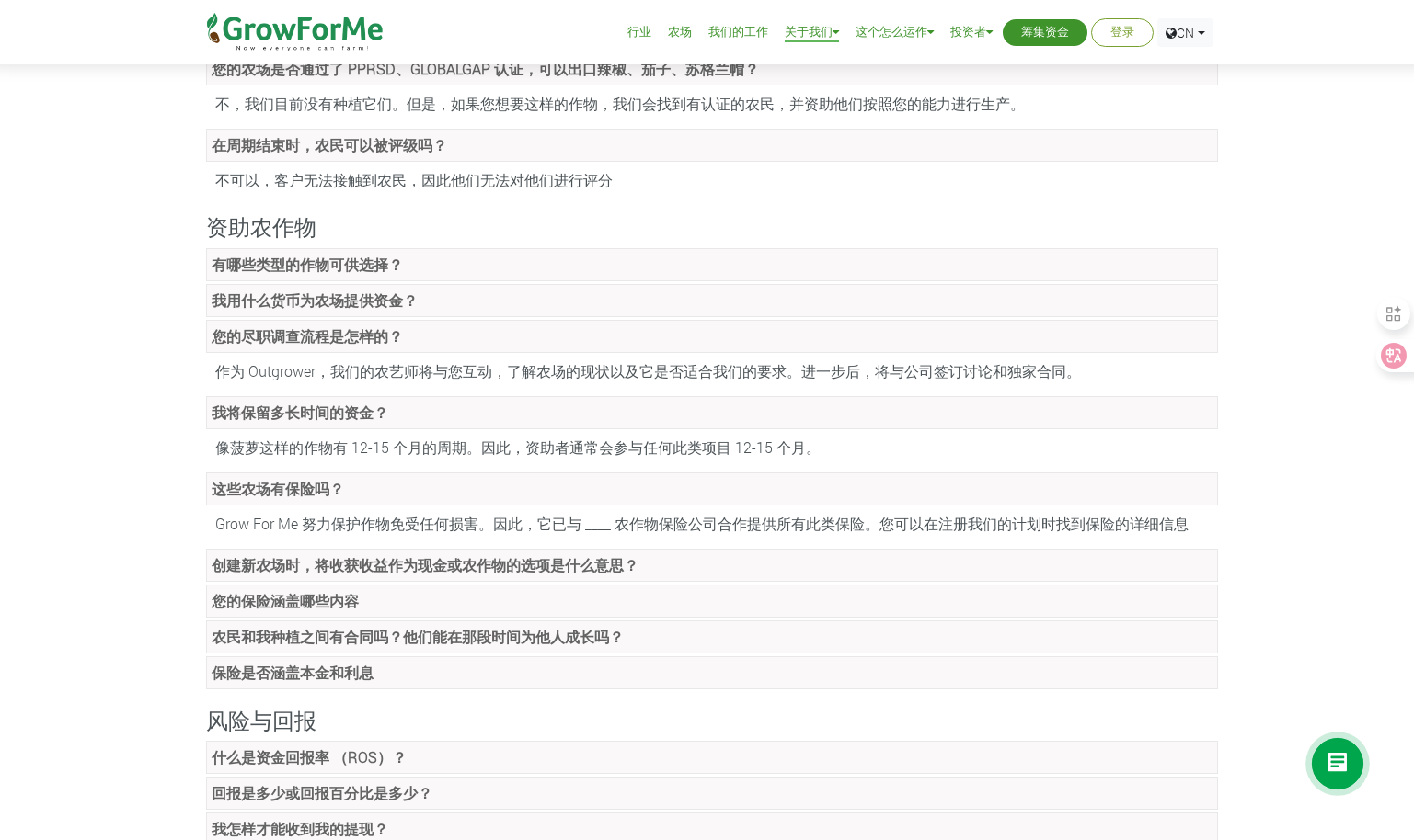
click at [546, 493] on link "这些农场有保险吗？" at bounding box center [712, 489] width 1012 height 33
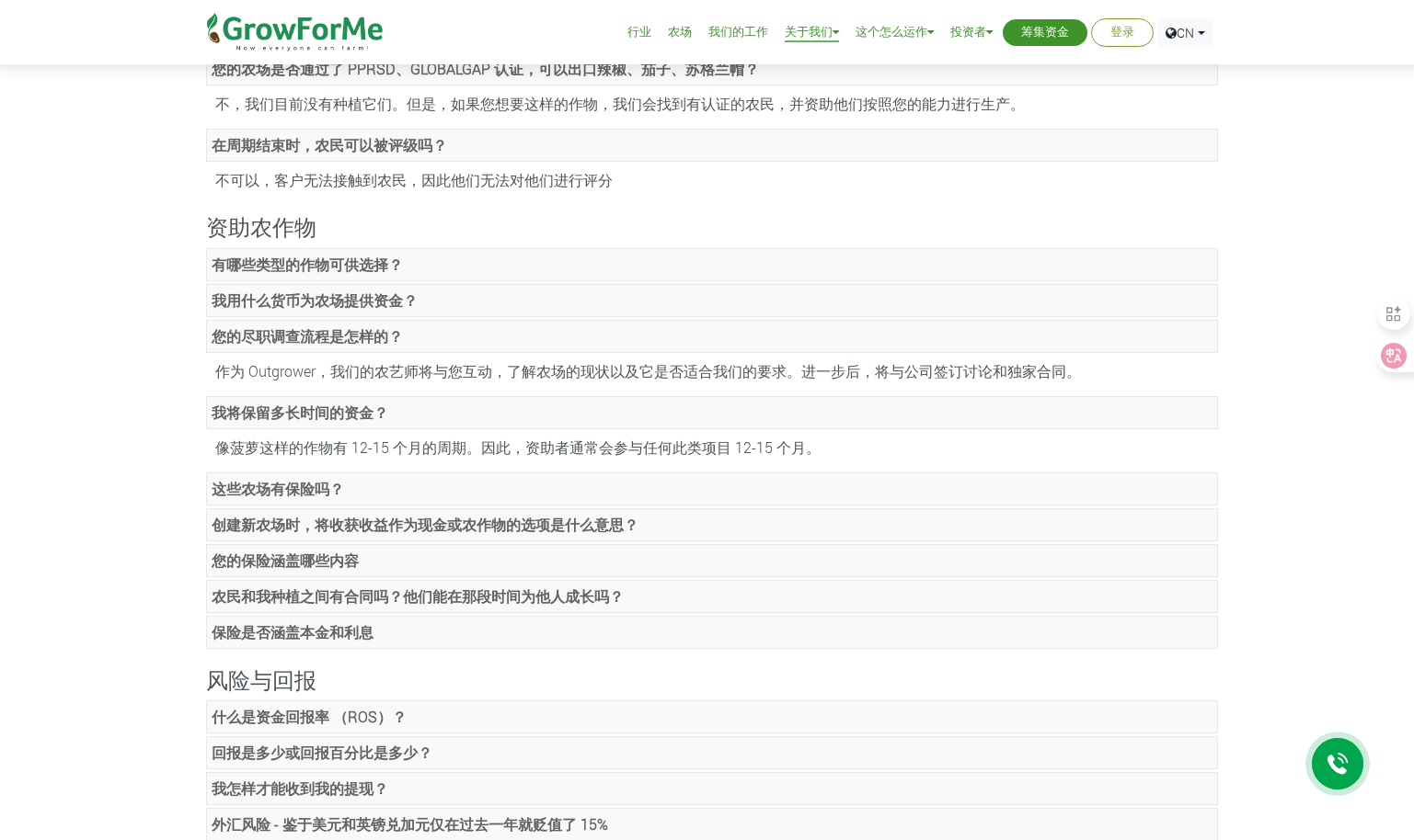
click at [436, 492] on link "这些农场有保险吗？" at bounding box center [712, 489] width 1012 height 33
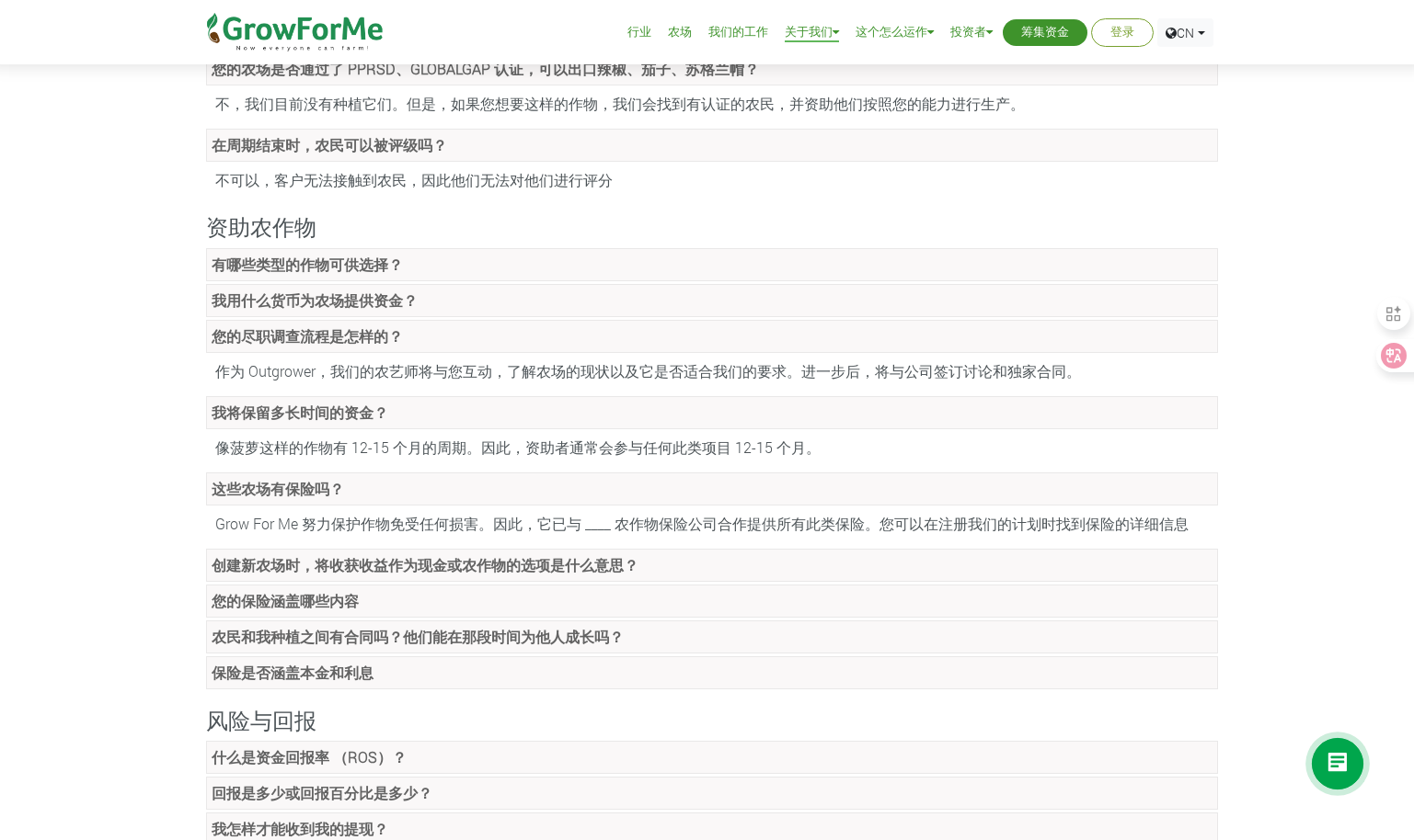
click at [437, 556] on strong "创建新农场时，将收获收益作为现金或农作物的选项是什么意思？" at bounding box center [425, 565] width 427 height 19
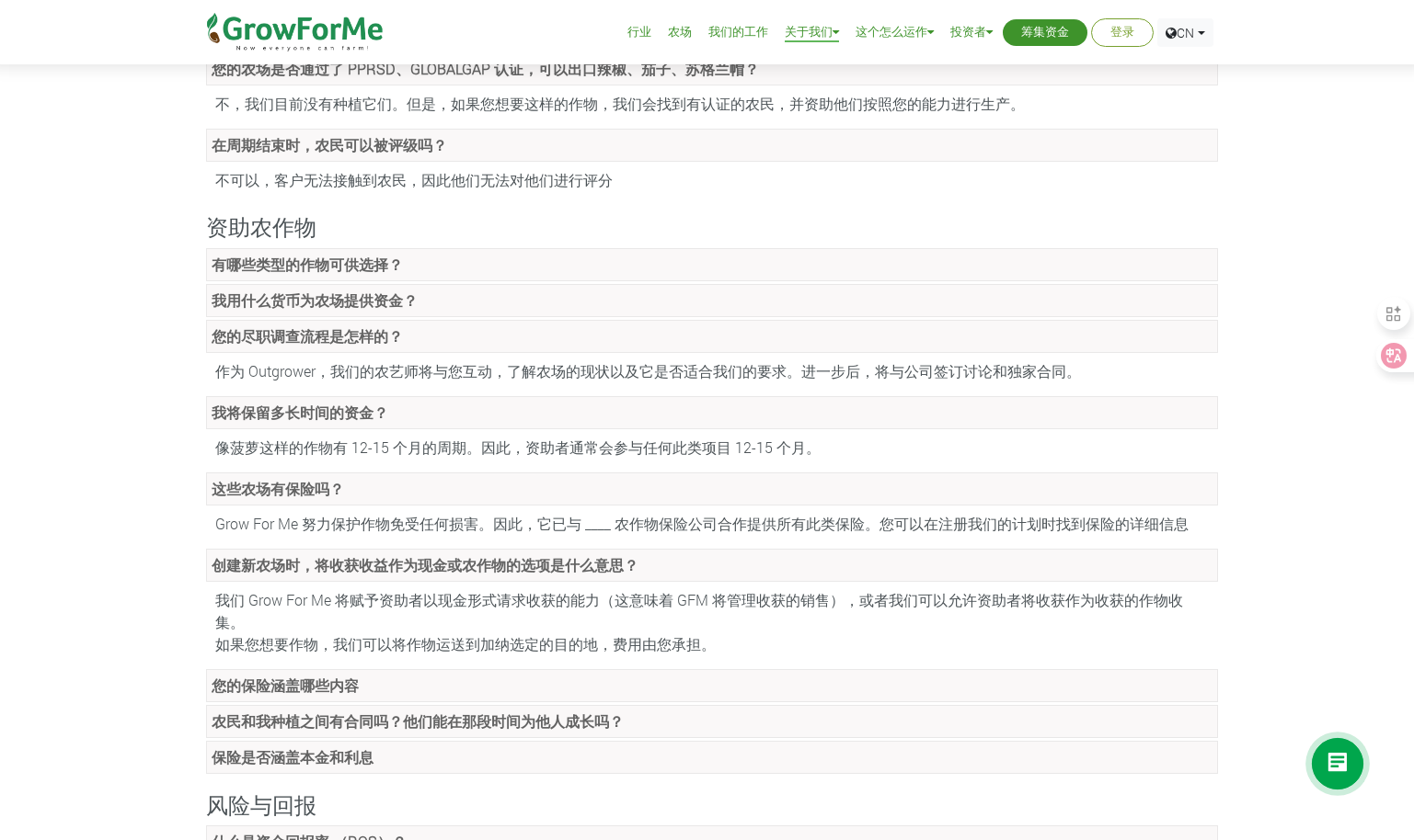
click at [350, 675] on strong "您的保险涵盖哪些内容" at bounding box center [285, 685] width 147 height 19
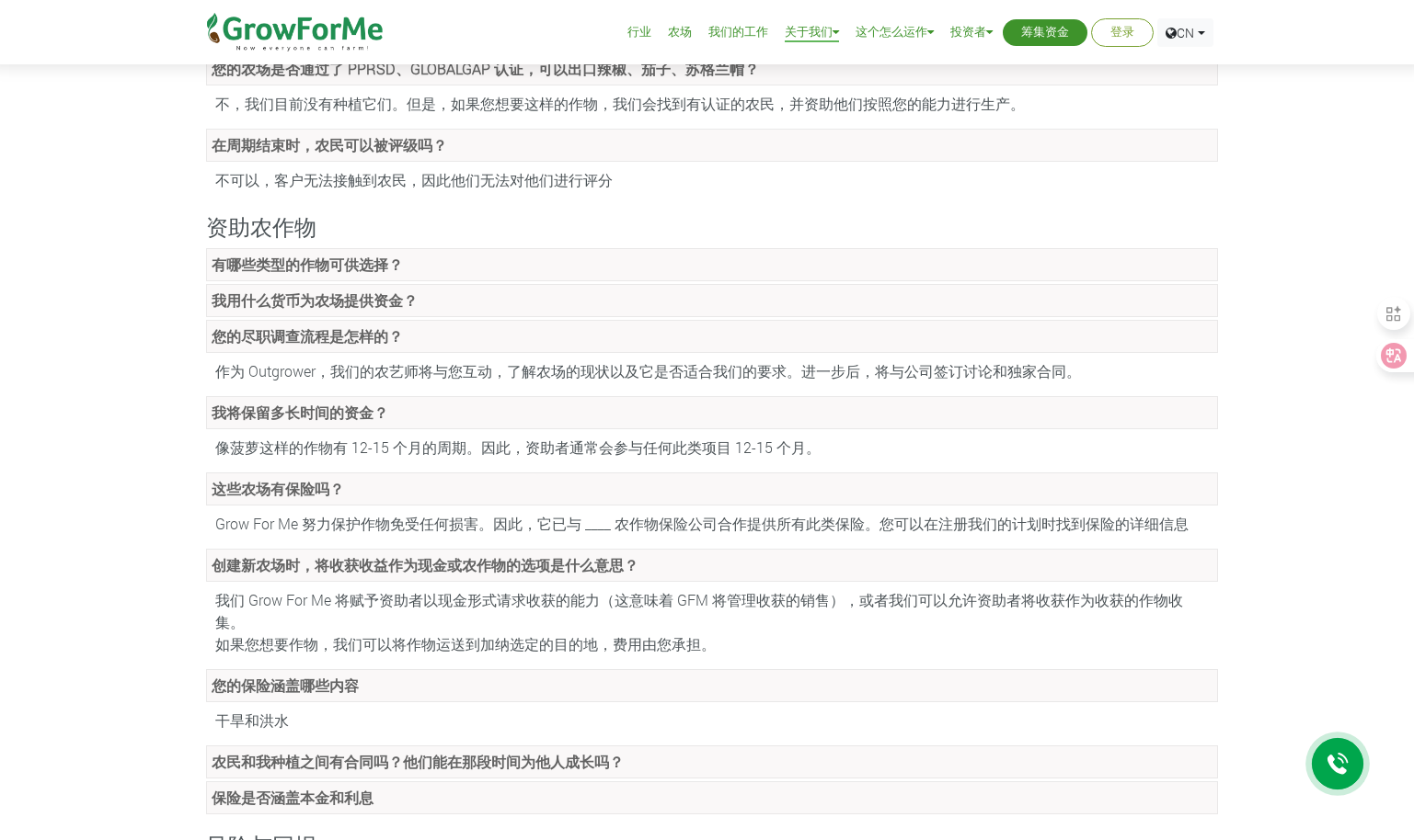
click at [351, 675] on strong "您的保险涵盖哪些内容" at bounding box center [285, 685] width 147 height 19
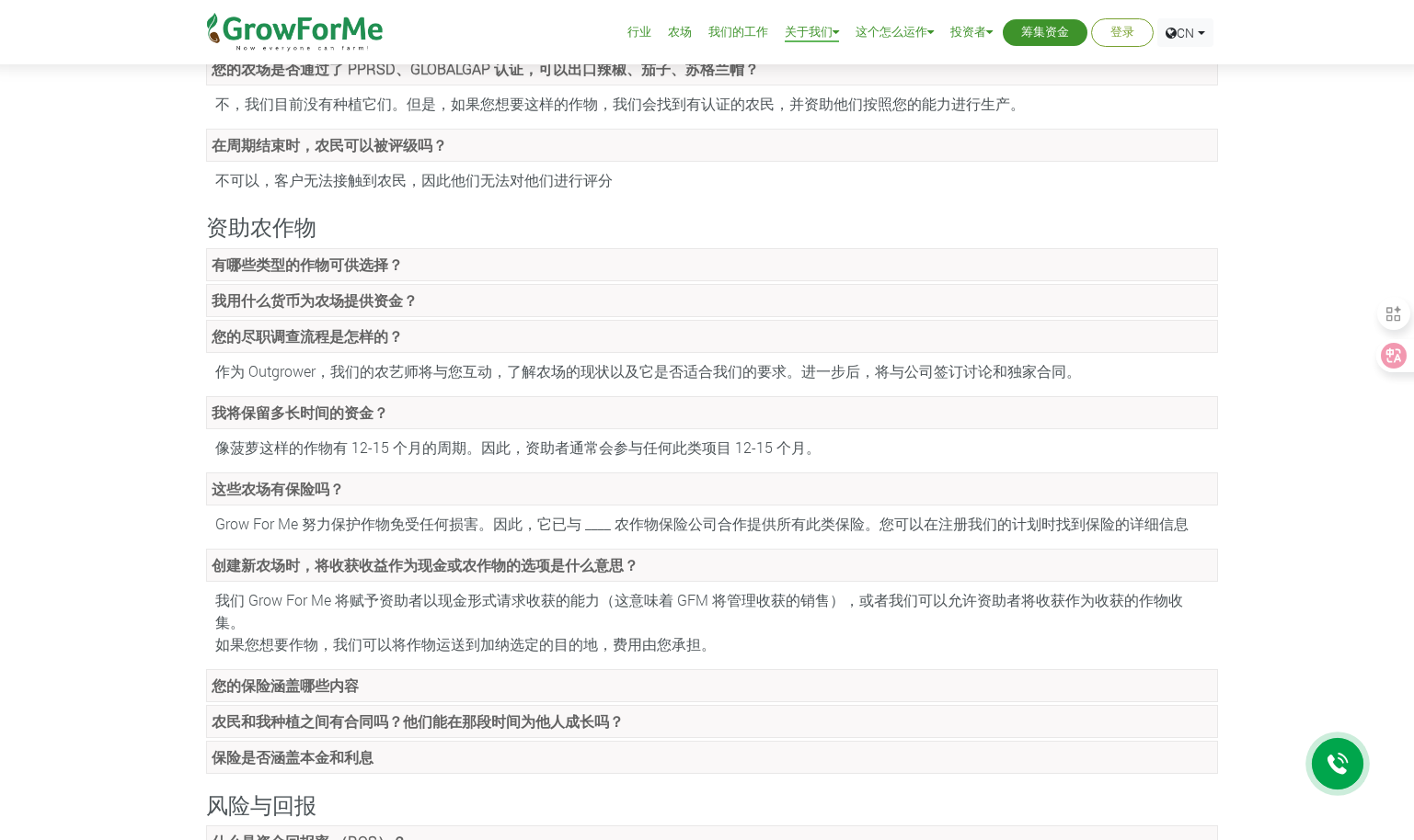
click at [351, 675] on strong "您的保险涵盖哪些内容" at bounding box center [285, 685] width 147 height 19
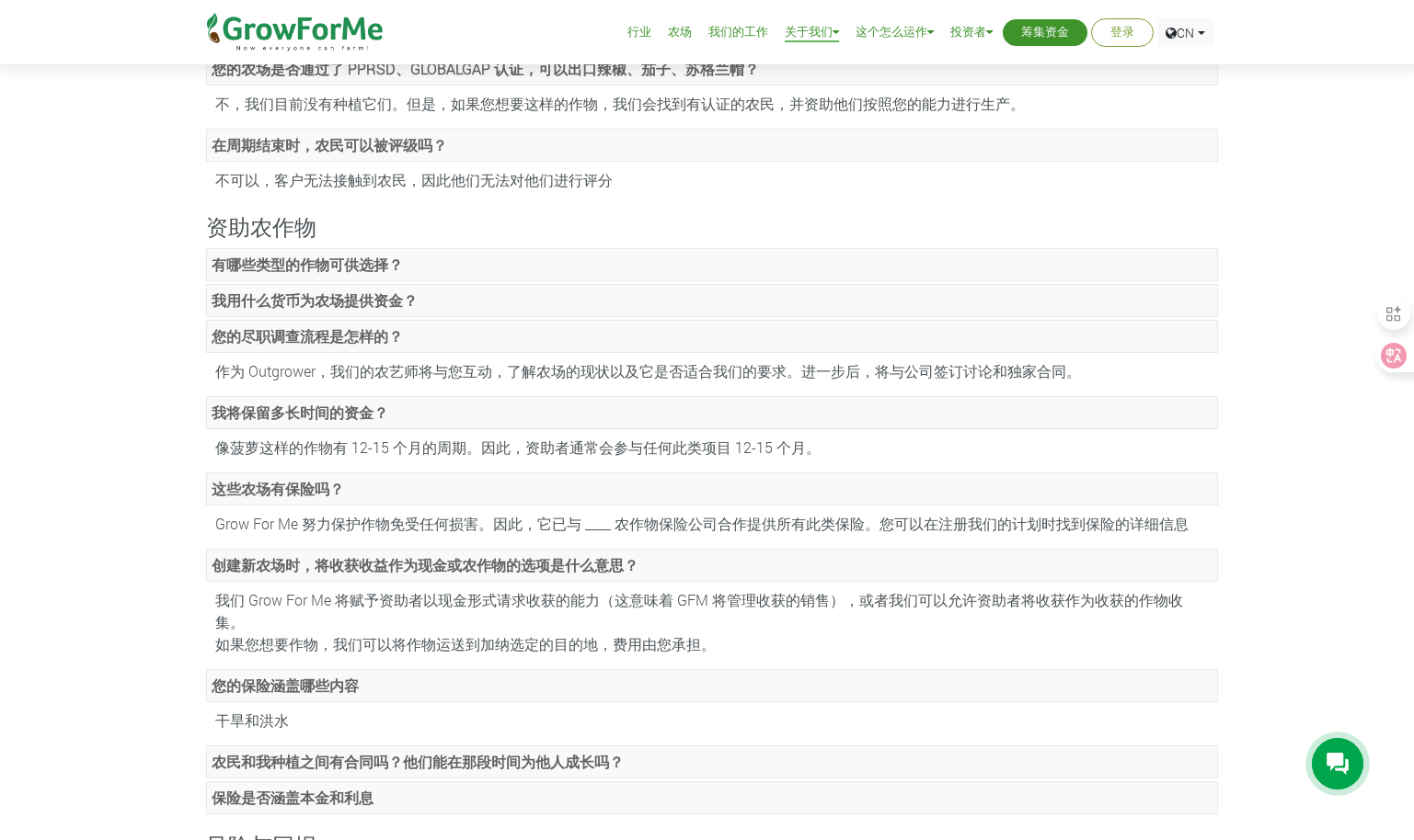
click at [351, 675] on strong "您的保险涵盖哪些内容" at bounding box center [285, 685] width 147 height 19
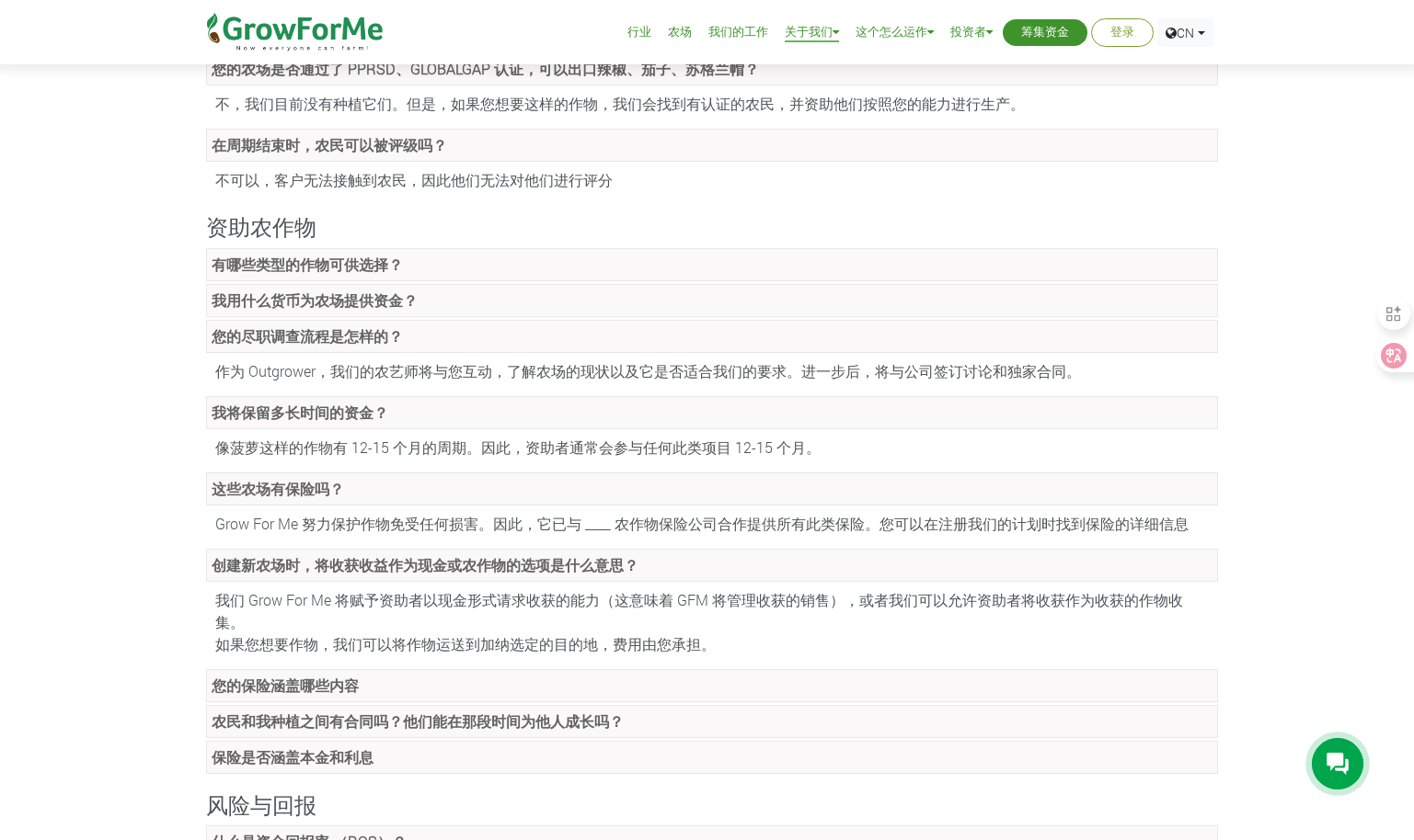
click at [335, 711] on strong "农民和我种植之间有合同吗？他们能在那段时间为他人成长吗？" at bounding box center [417, 721] width 412 height 19
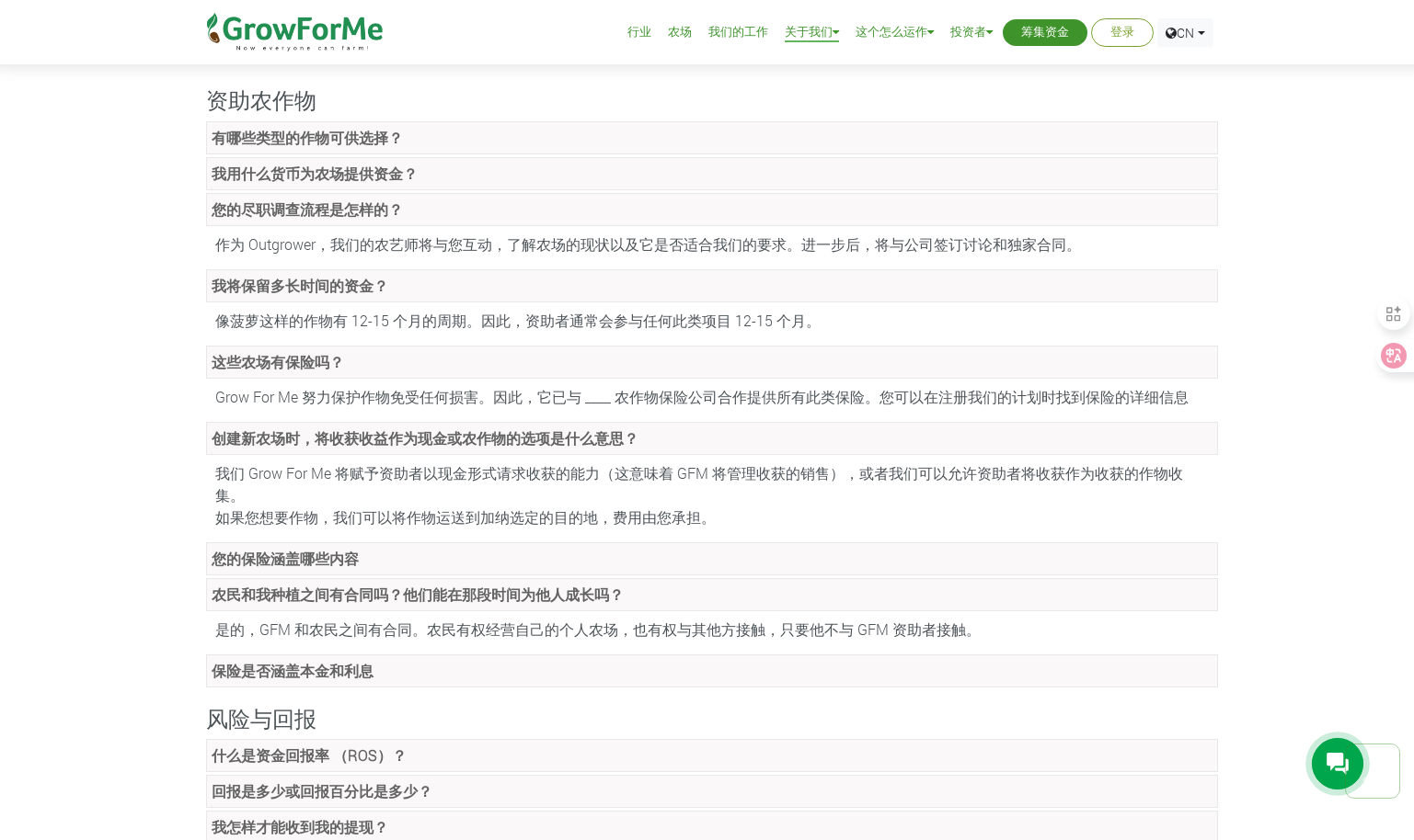
scroll to position [828, 0]
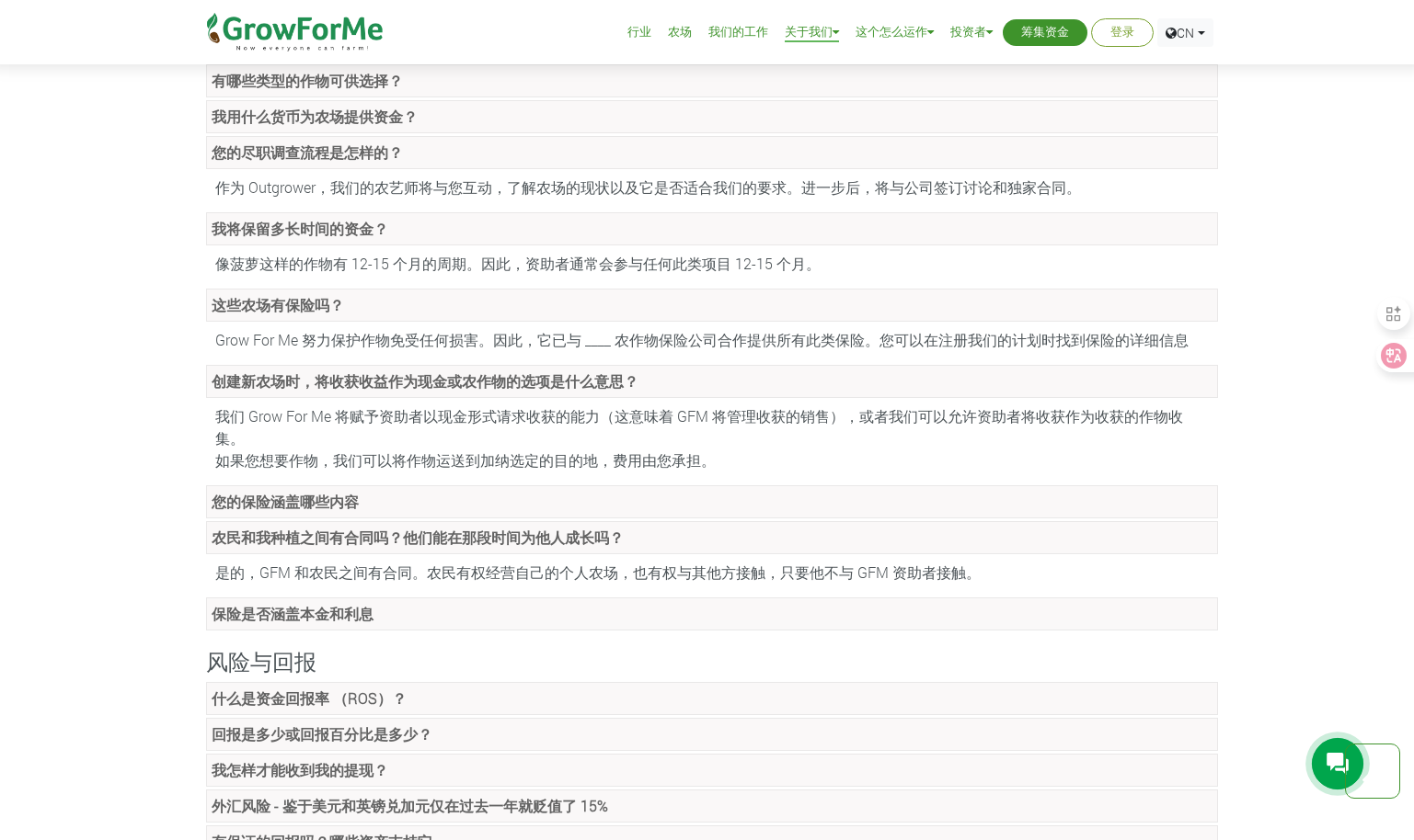
click at [411, 597] on link "保险是否涵盖本金和利息" at bounding box center [712, 613] width 1012 height 33
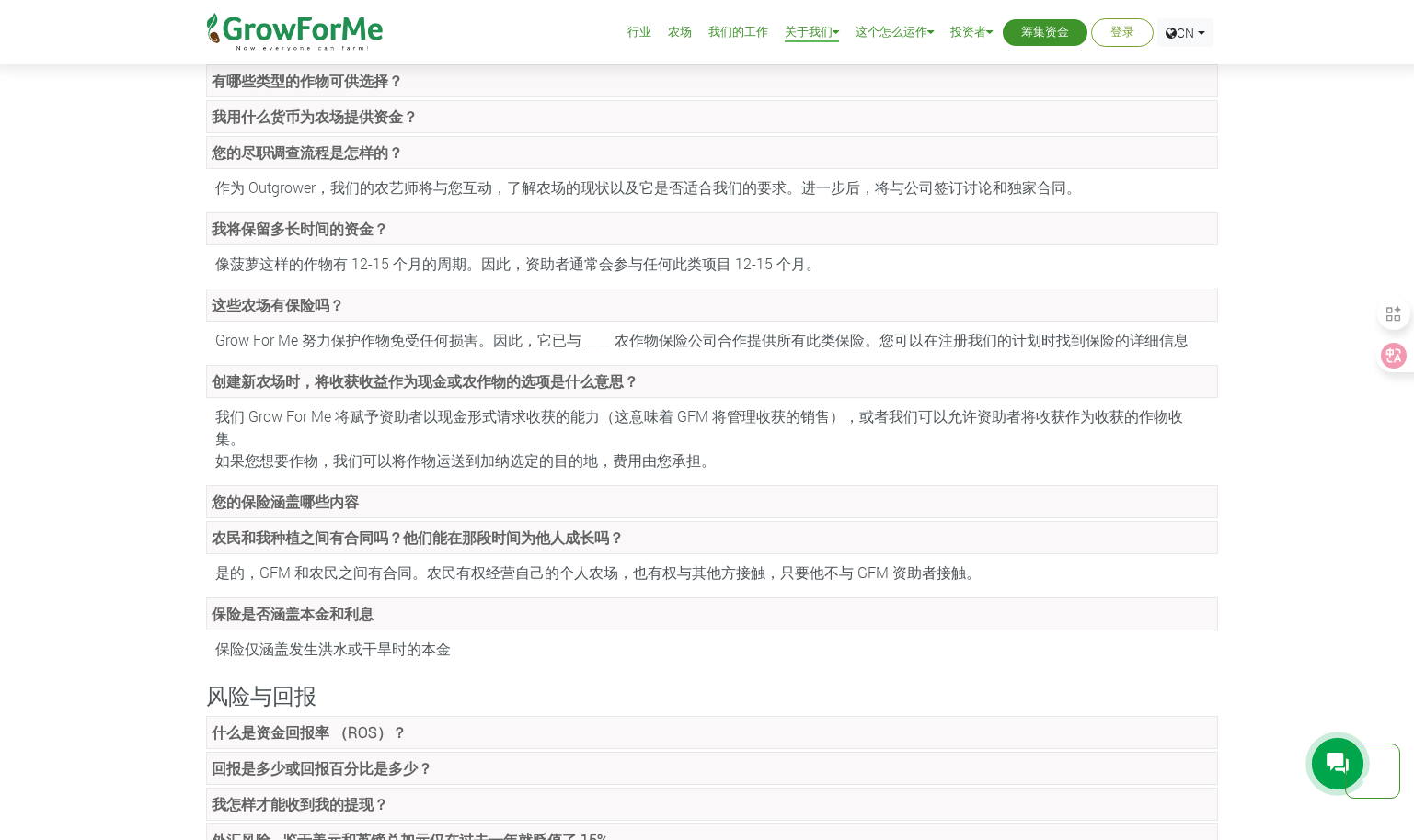
click at [412, 597] on link "保险是否涵盖本金和利息" at bounding box center [712, 613] width 1012 height 33
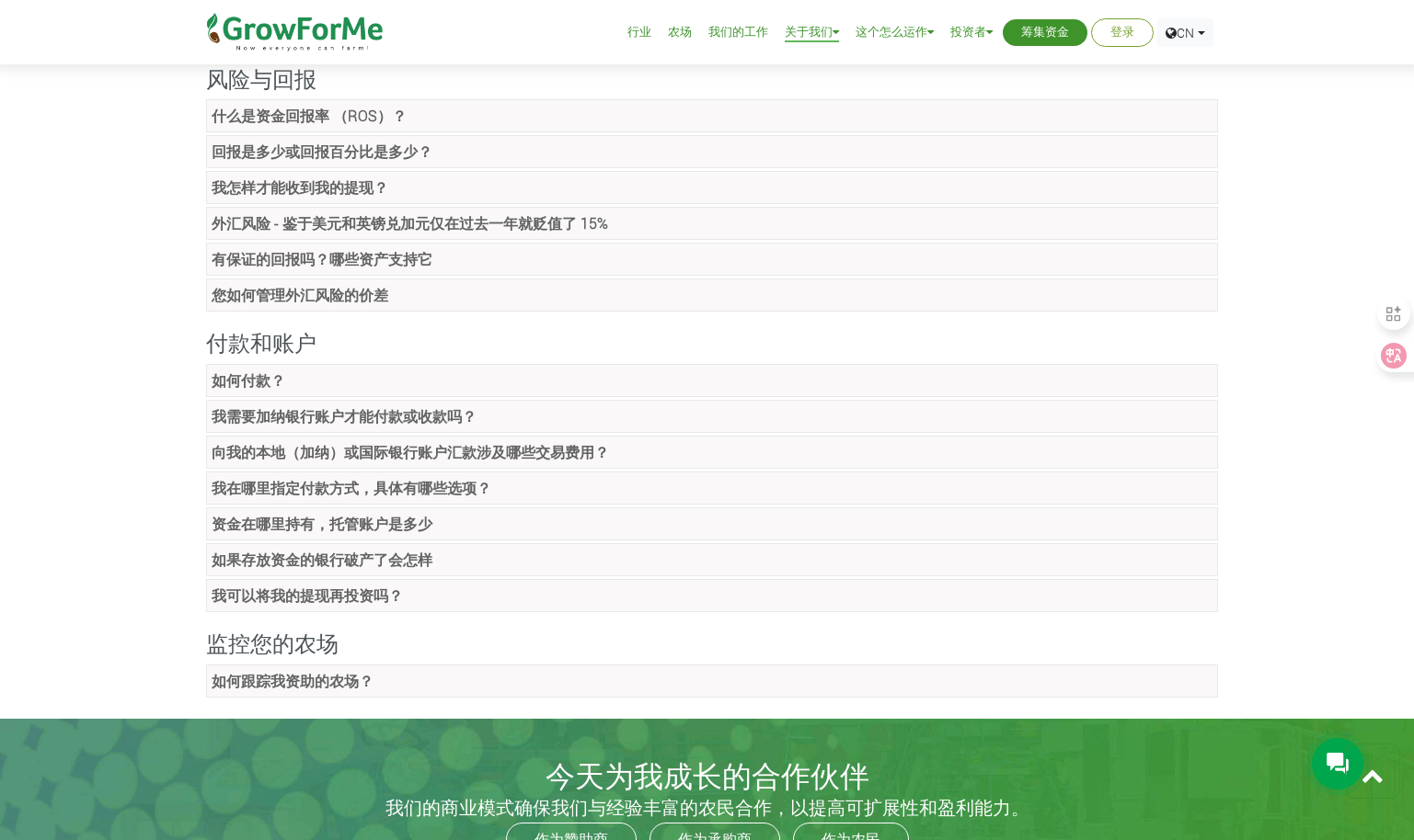
scroll to position [1287, 0]
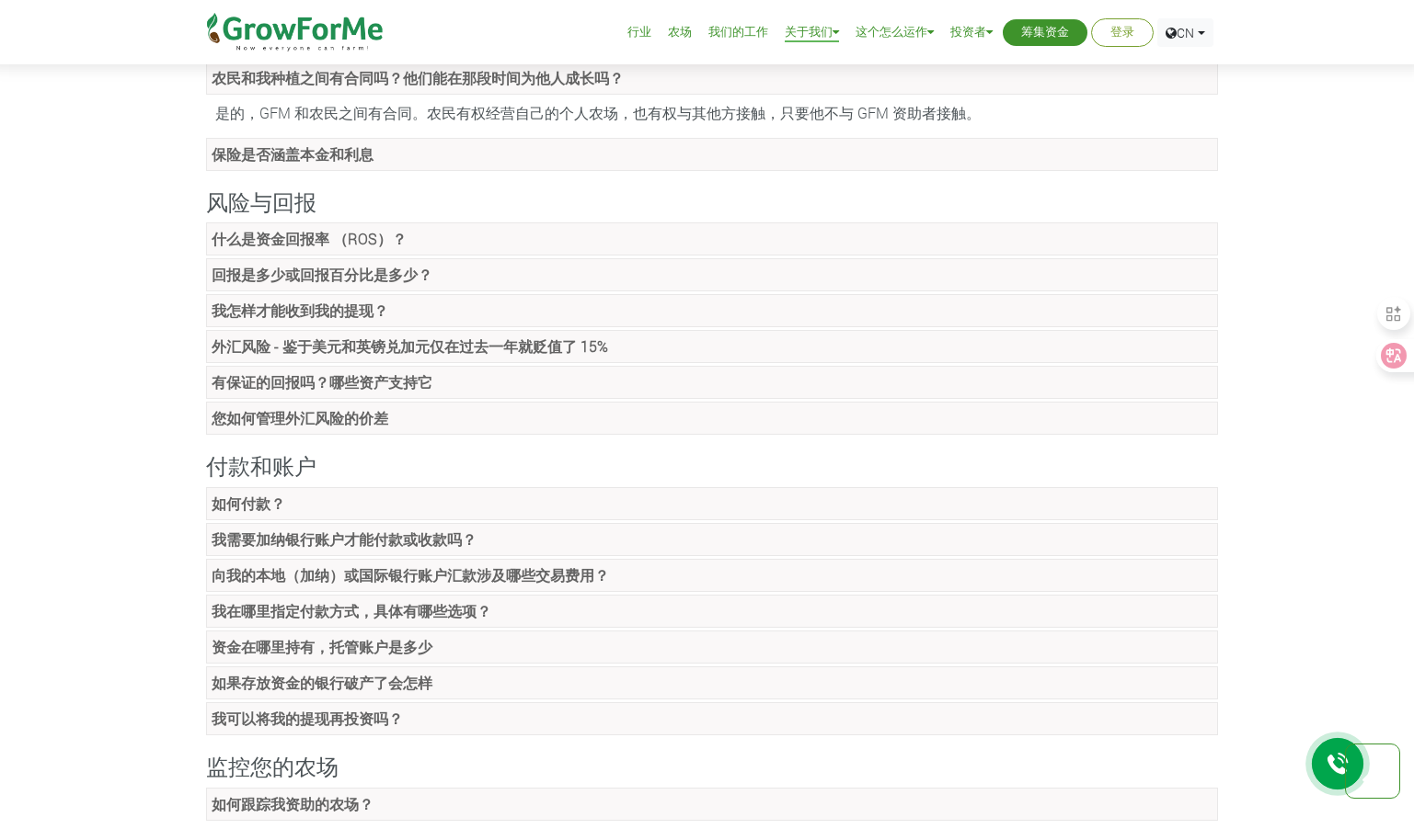
click at [366, 709] on strong "我可以将我的提现再投资吗？" at bounding box center [307, 718] width 192 height 19
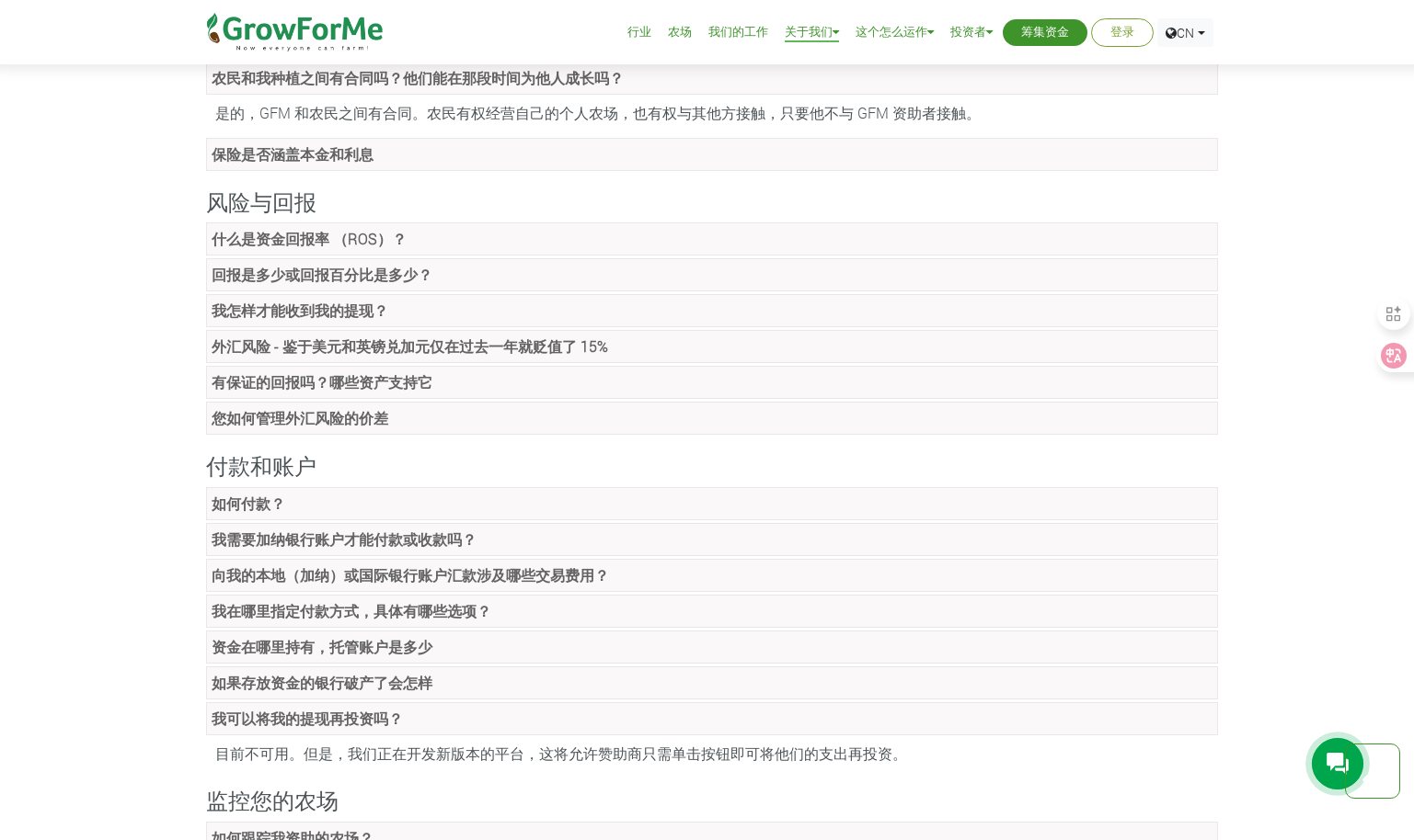
click at [366, 709] on strong "我可以将我的提现再投资吗？" at bounding box center [307, 718] width 192 height 19
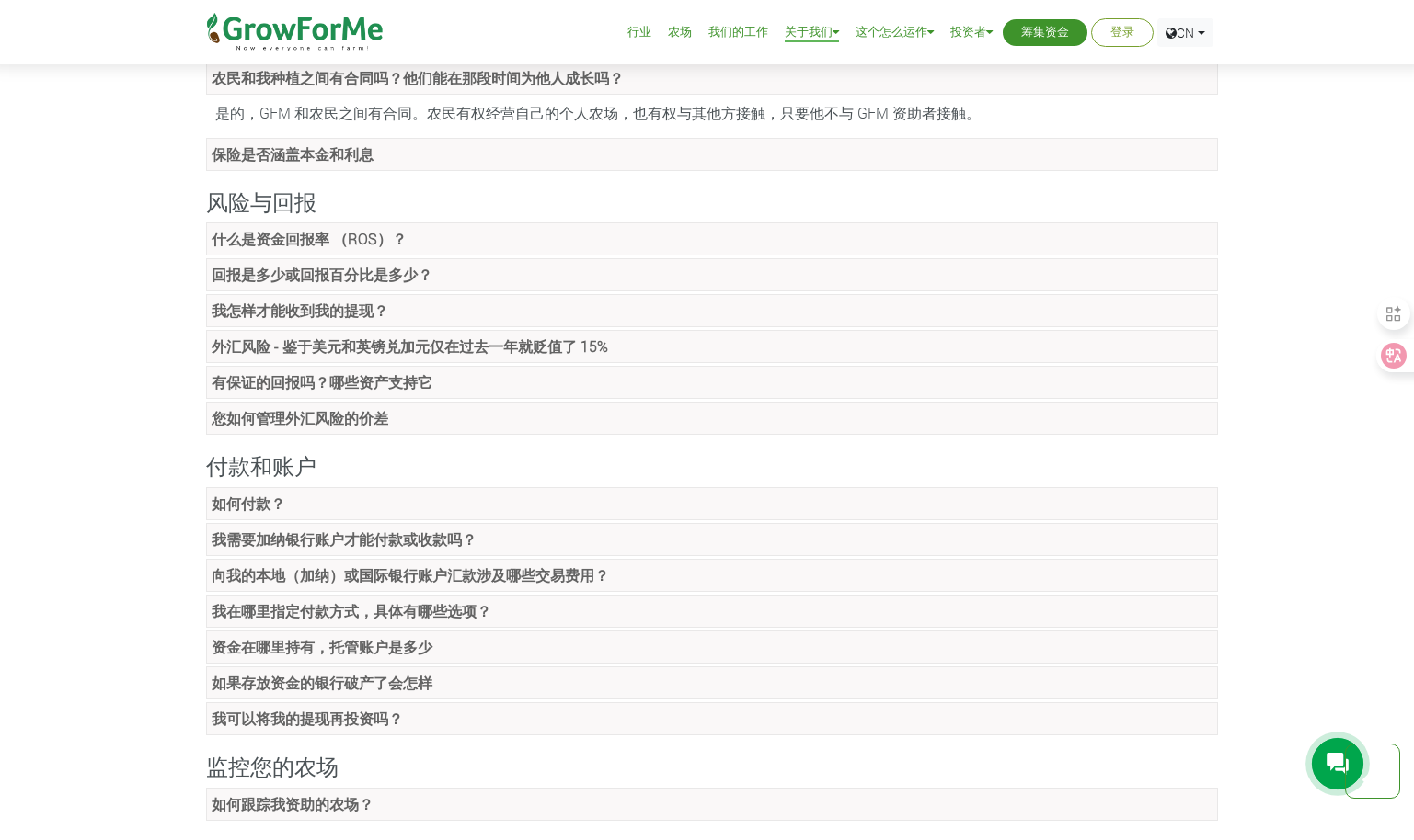
click at [328, 488] on link "如何付款？" at bounding box center [712, 504] width 1012 height 33
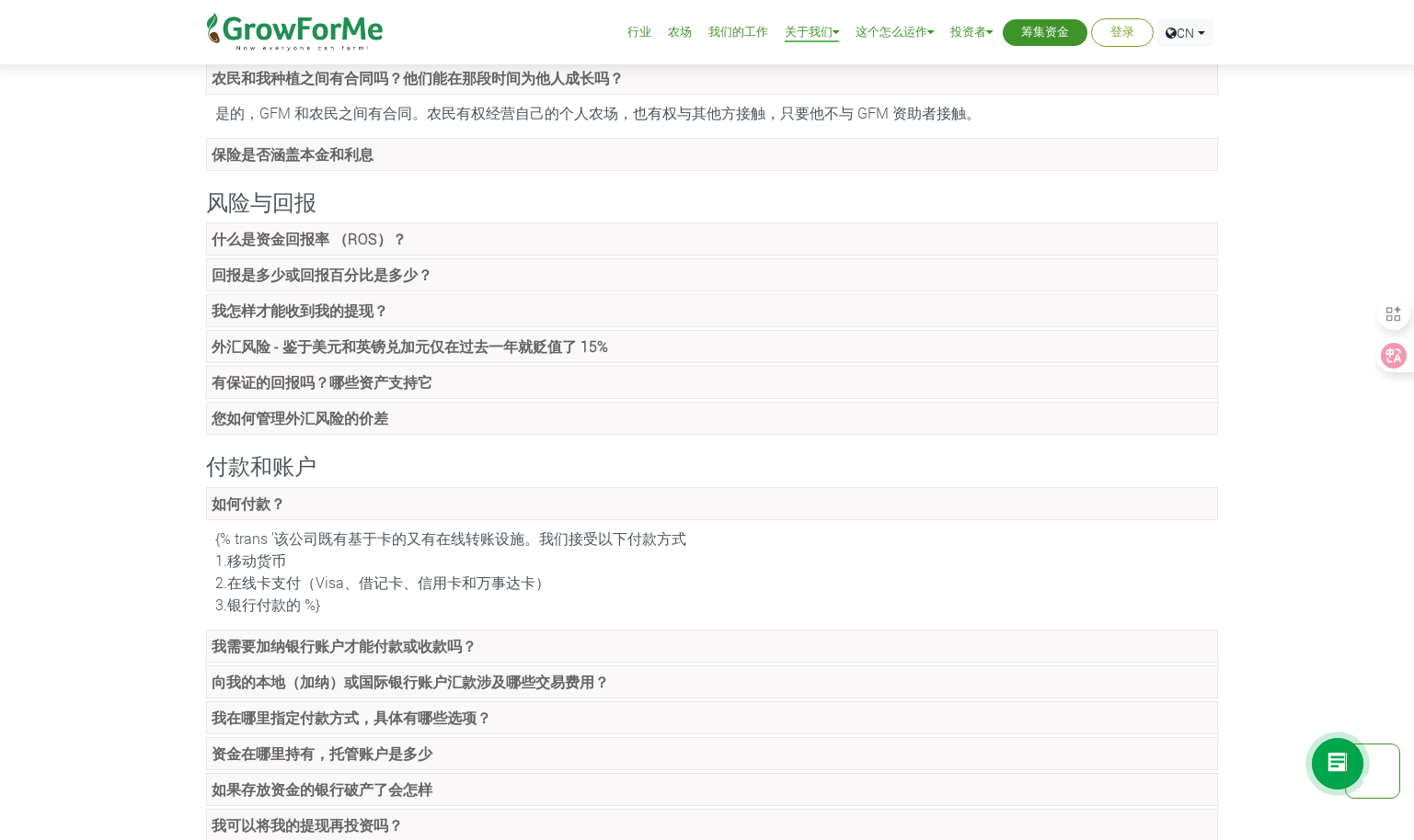
click at [328, 488] on link "如何付款？" at bounding box center [712, 504] width 1012 height 33
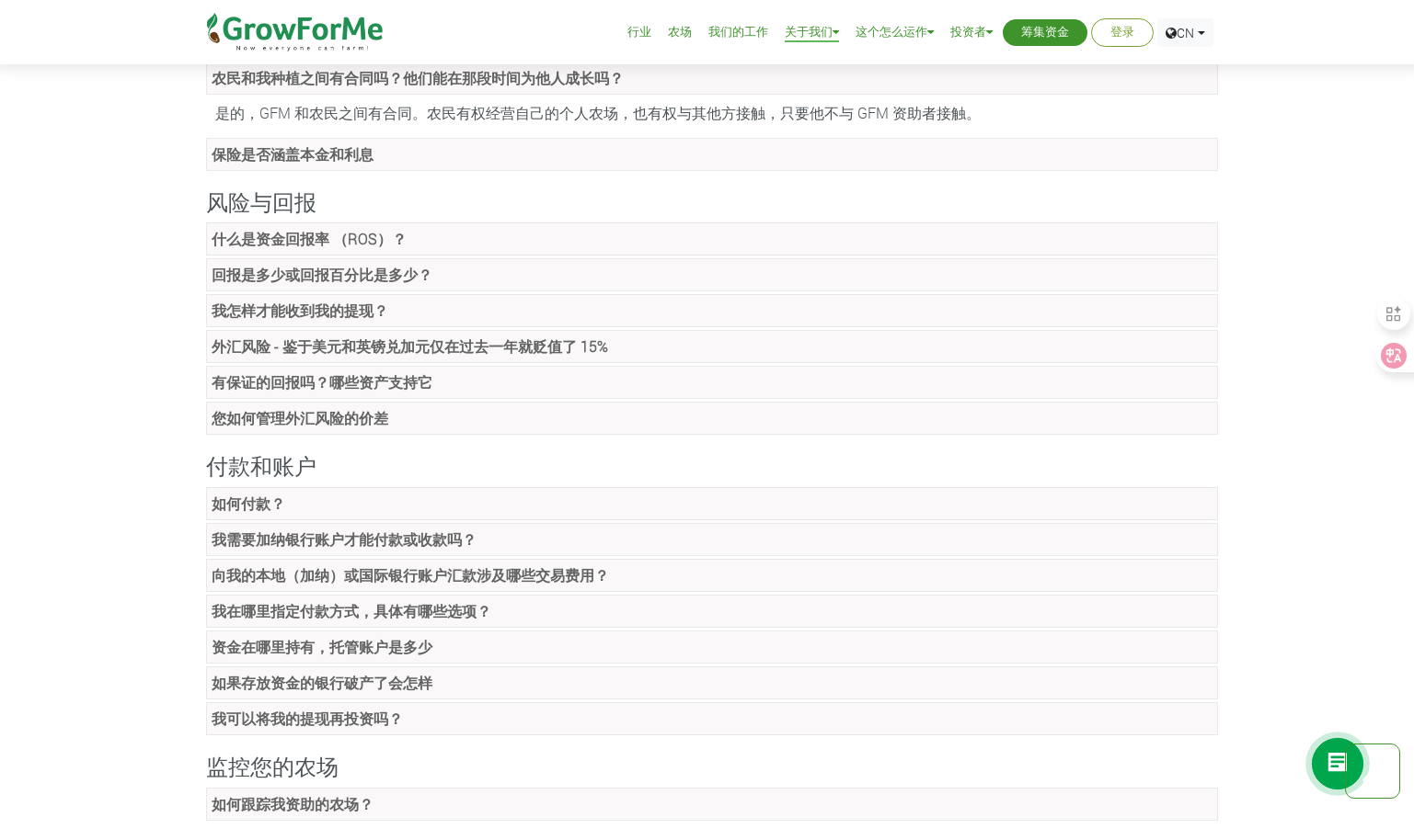
click at [315, 530] on strong "我需要加纳银行账户才能付款或收款吗？" at bounding box center [344, 539] width 265 height 19
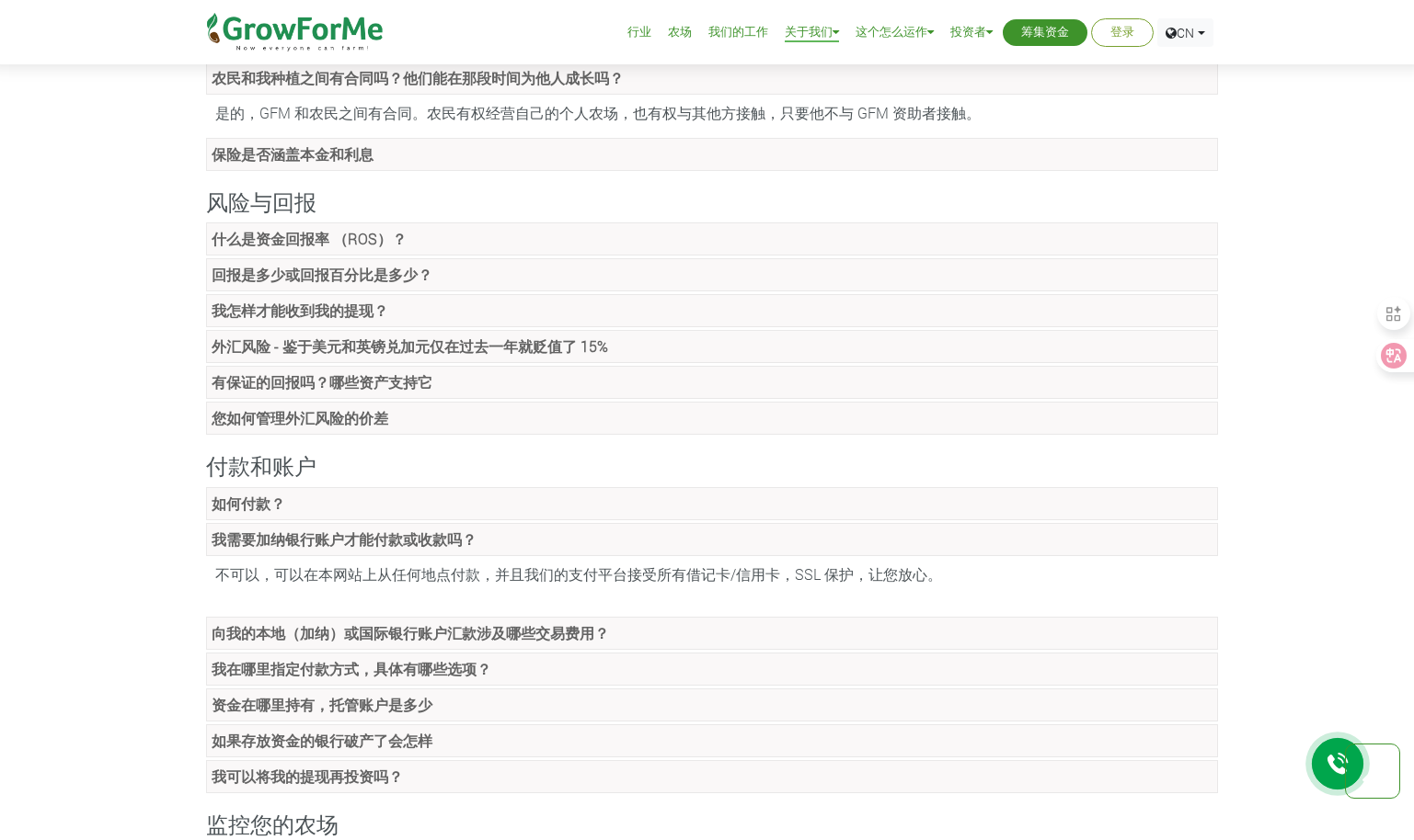
click at [315, 530] on strong "我需要加纳银行账户才能付款或收款吗？" at bounding box center [344, 539] width 265 height 19
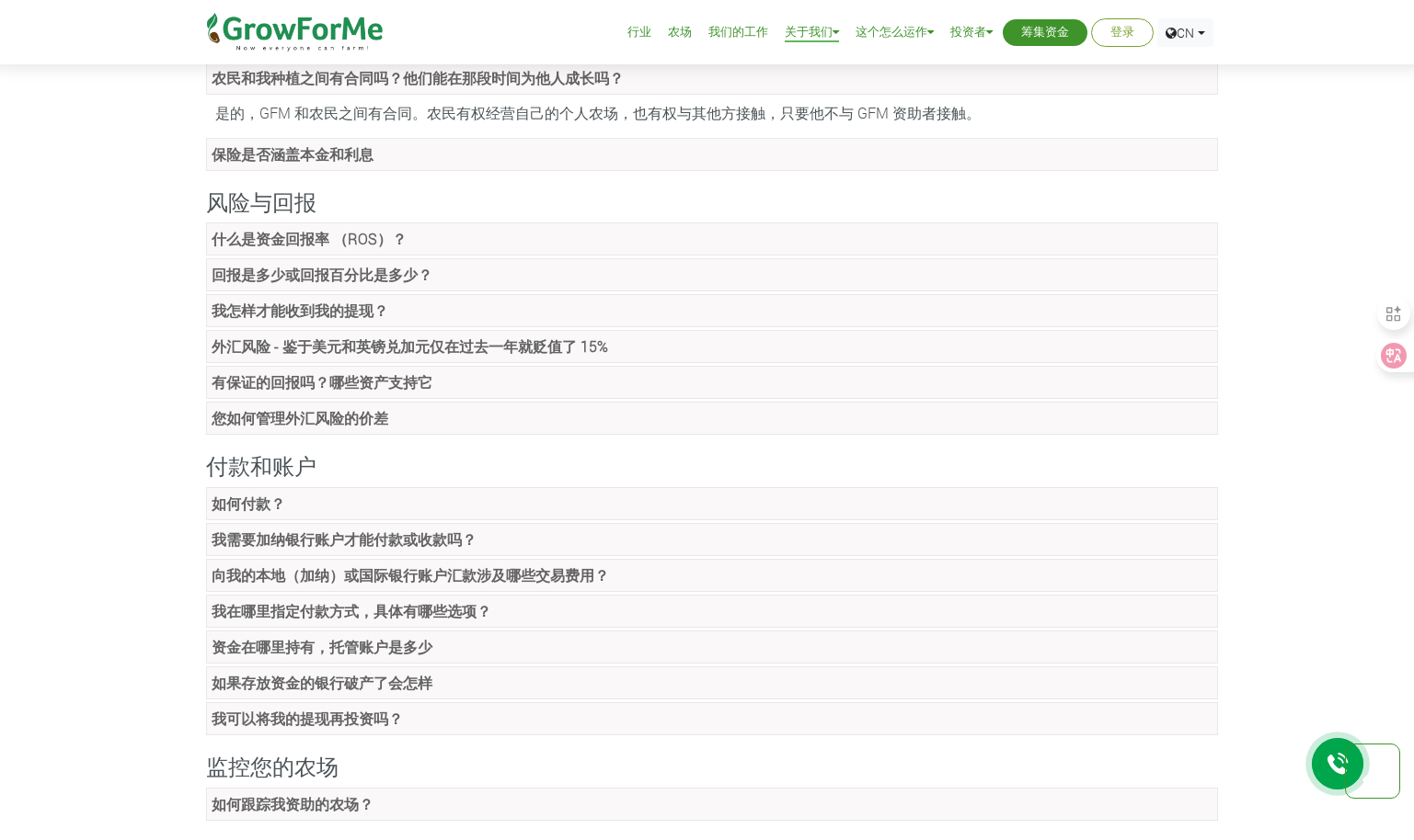
click at [324, 566] on strong "向我的本地（加纳）或国际银行账户汇款涉及哪些交易费用？" at bounding box center [410, 575] width 397 height 19
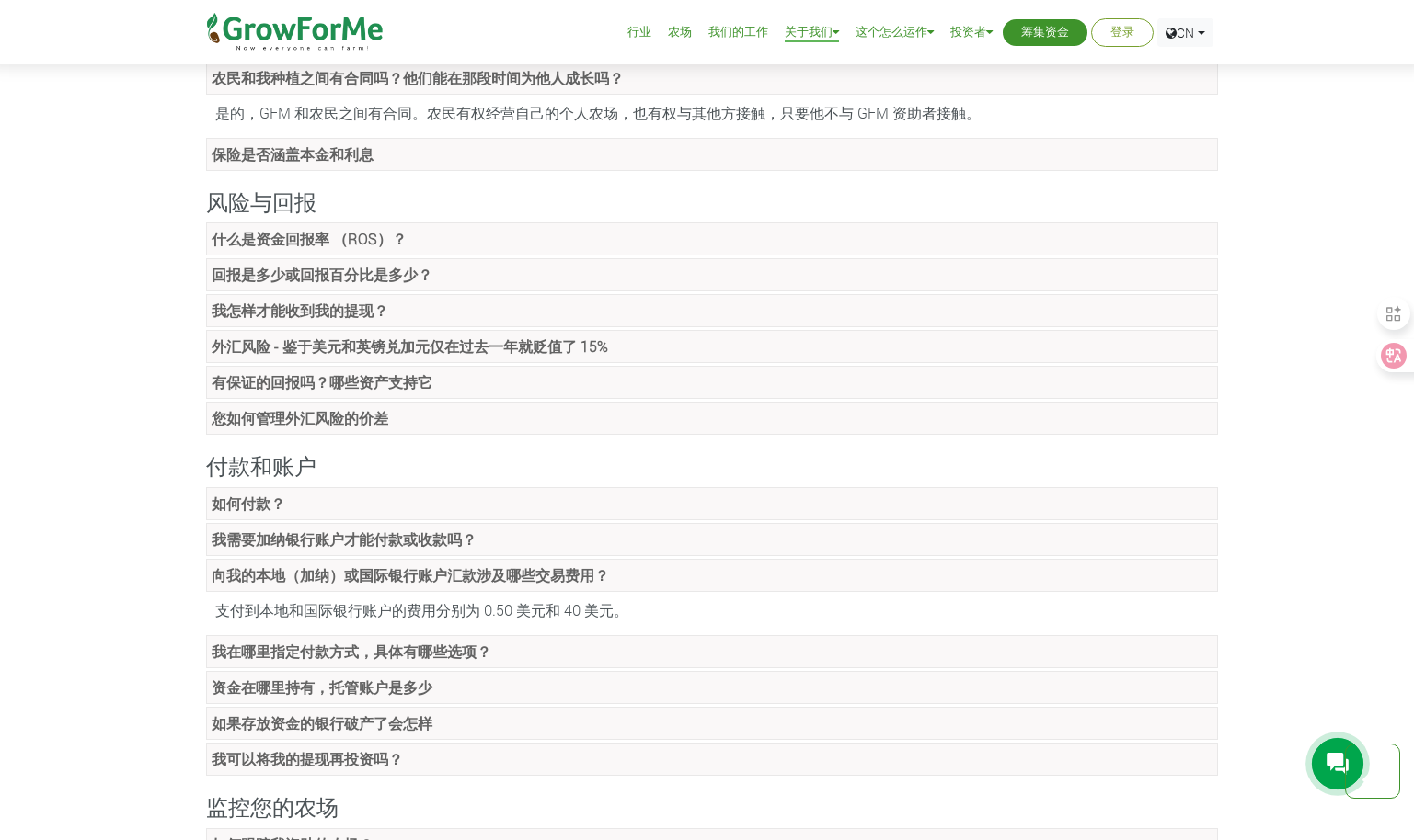
click at [324, 566] on strong "向我的本地（加纳）或国际银行账户汇款涉及哪些交易费用？" at bounding box center [410, 575] width 397 height 19
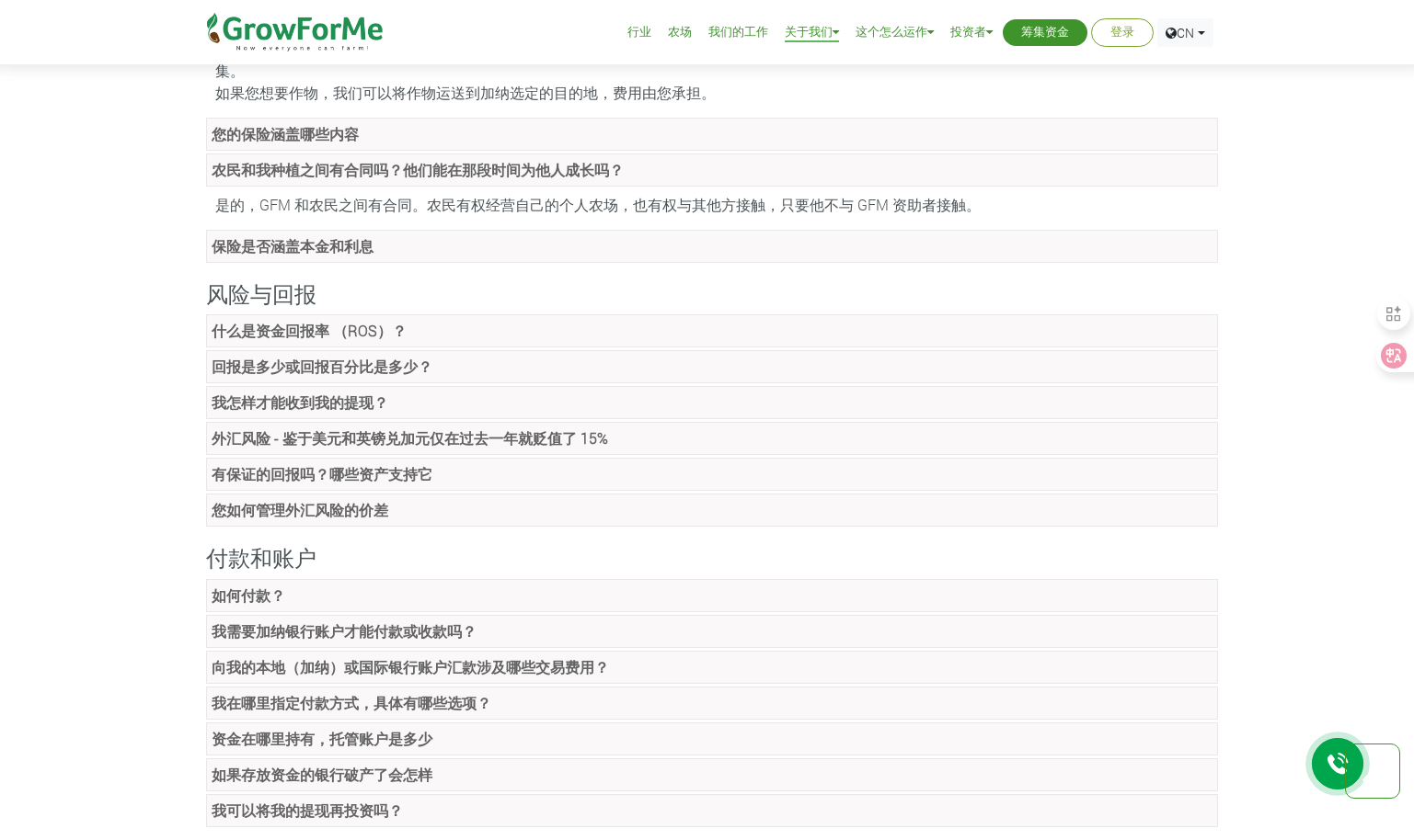
scroll to position [1011, 0]
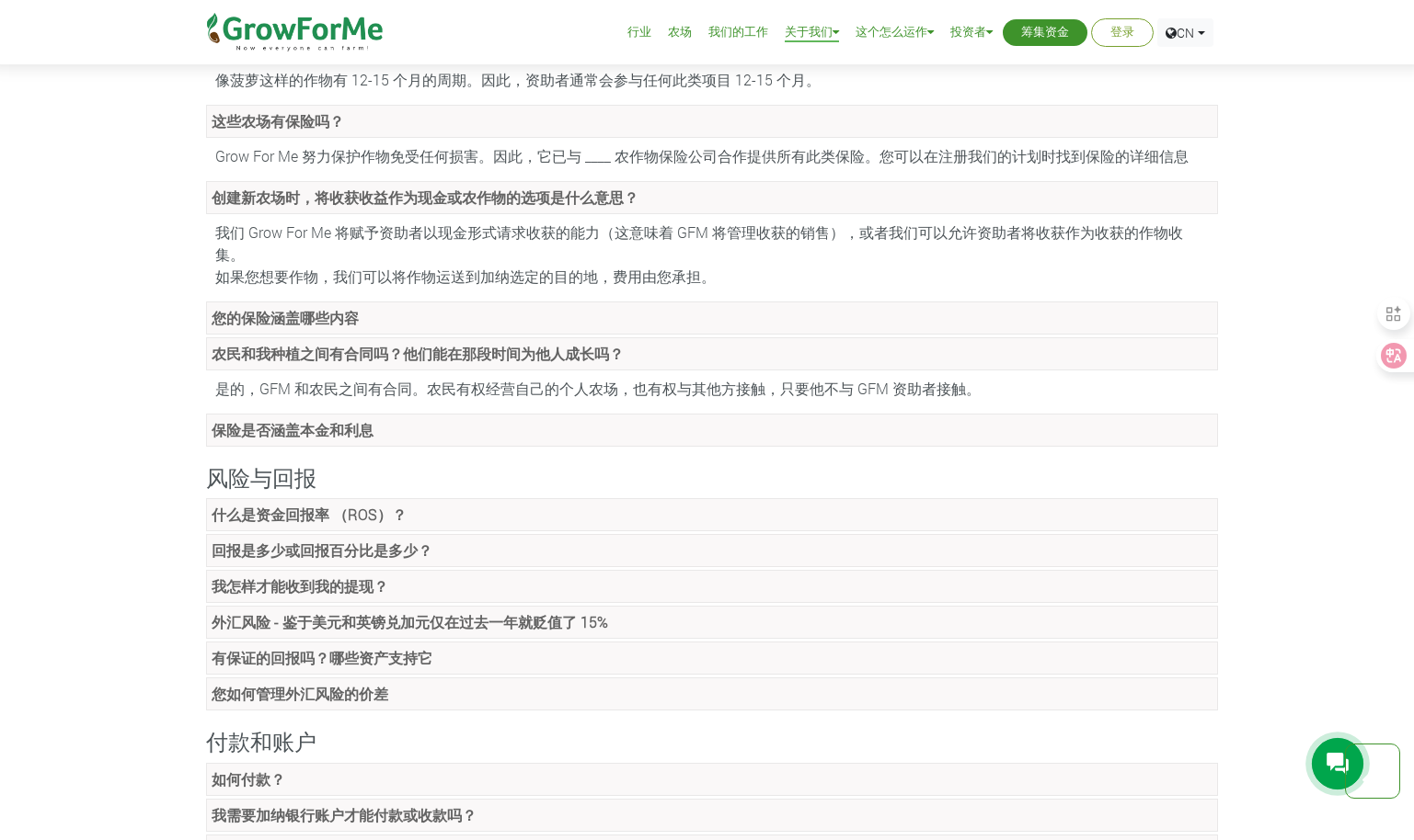
click at [371, 541] on strong "回报是多少或回报百分比是多少？" at bounding box center [322, 550] width 221 height 19
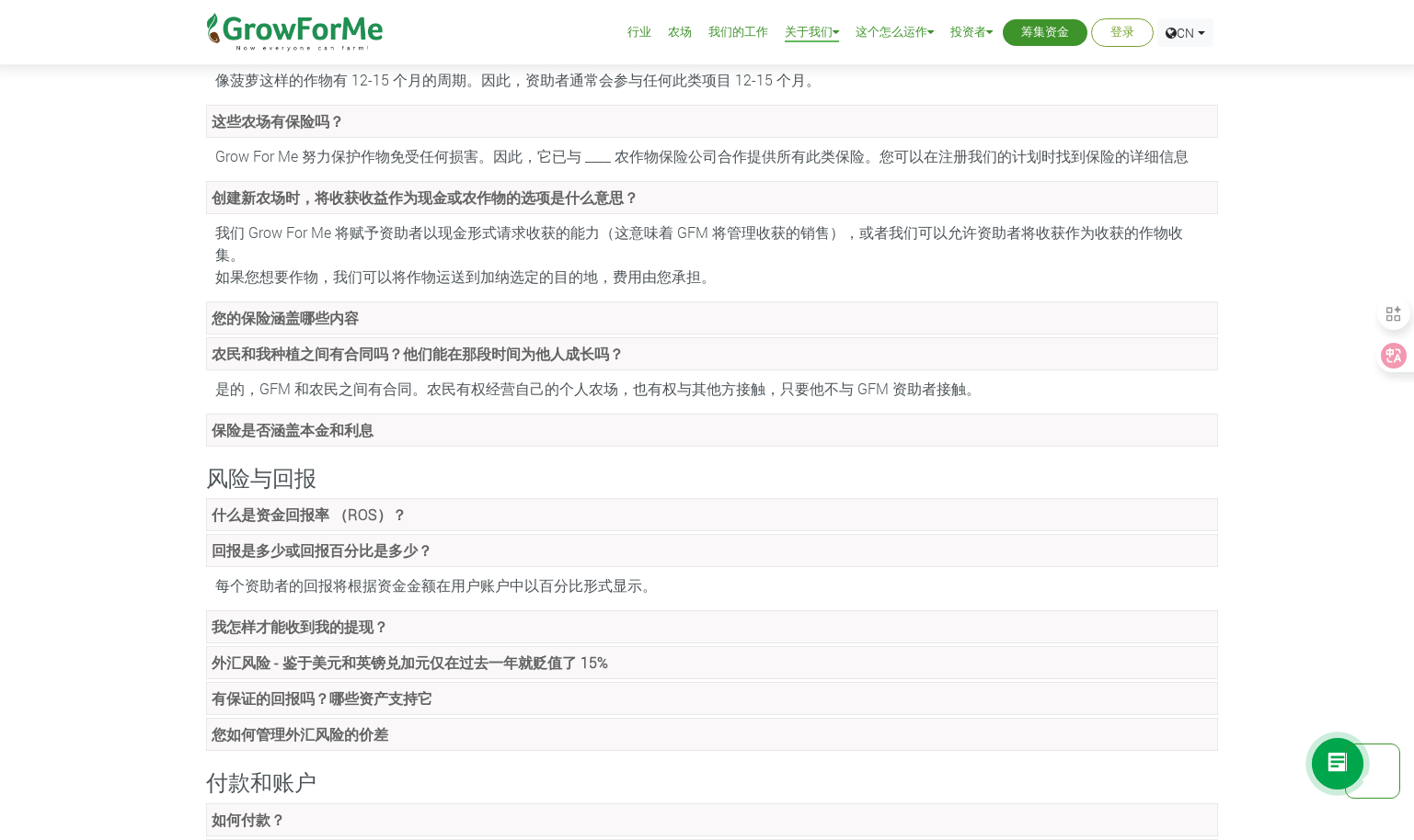
click at [304, 541] on strong "回报是多少或回报百分比是多少？" at bounding box center [322, 550] width 221 height 19
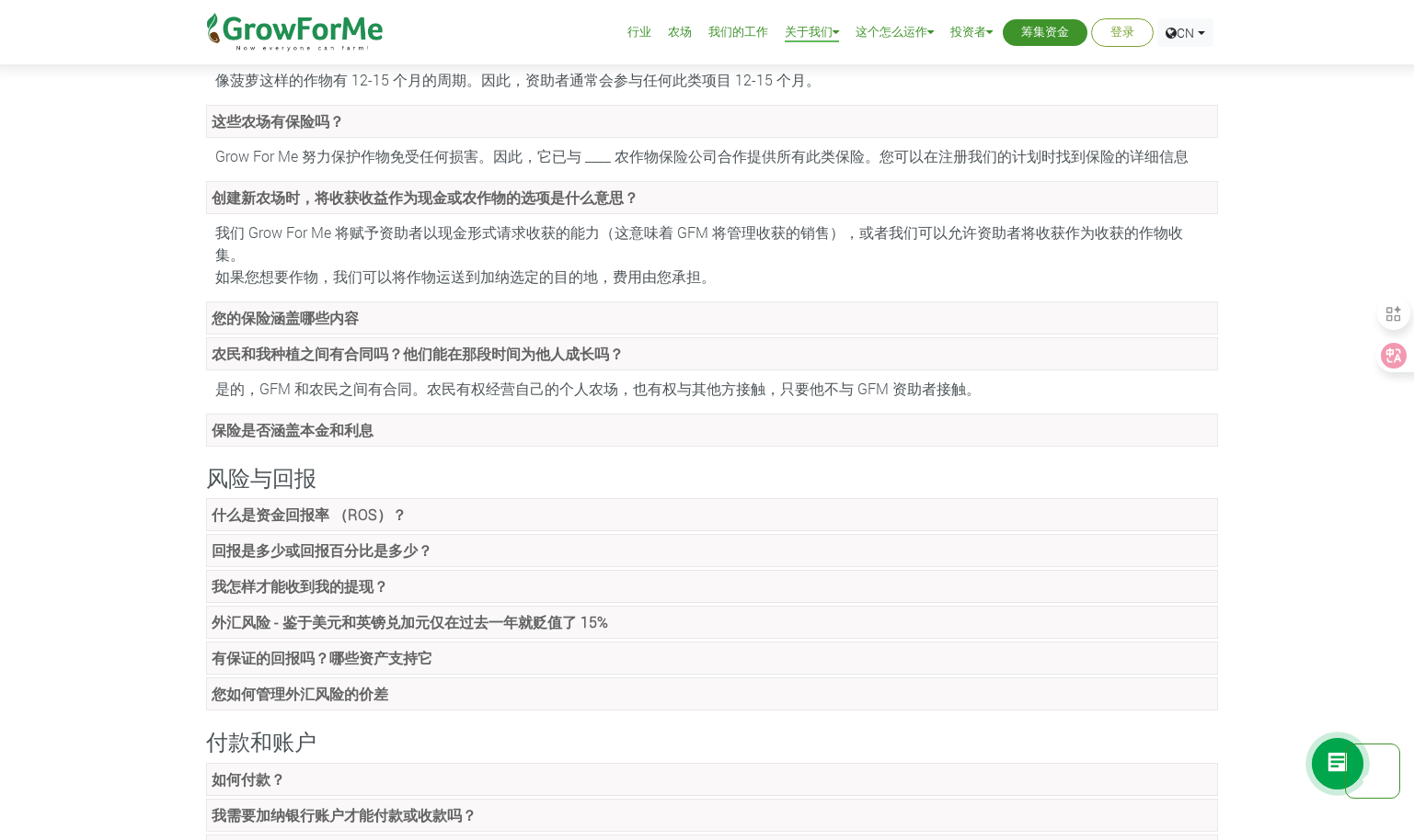
click at [313, 576] on strong "我怎样才能收到我的提现？" at bounding box center [299, 586] width 176 height 19
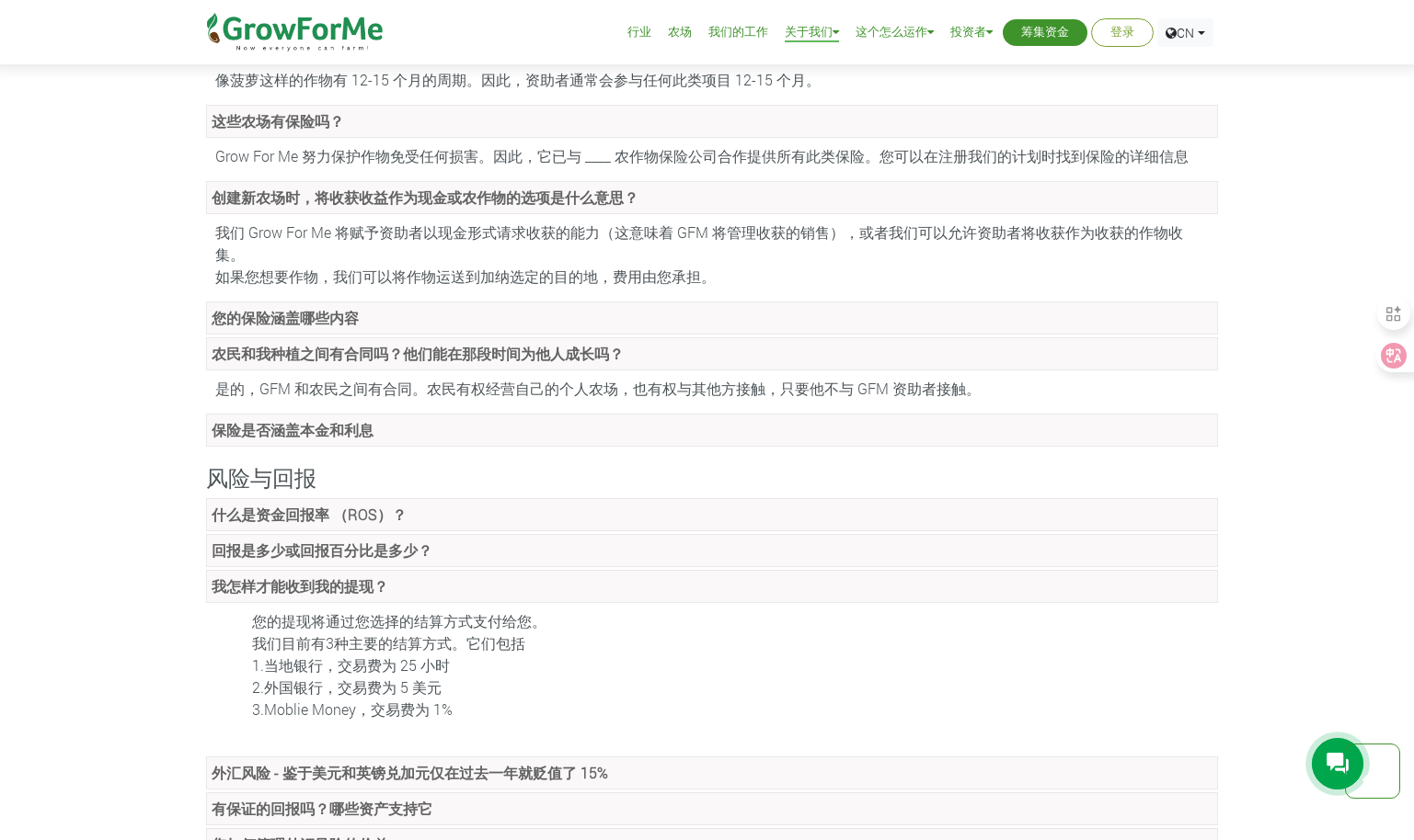
click at [313, 576] on strong "我怎样才能收到我的提现？" at bounding box center [299, 586] width 176 height 19
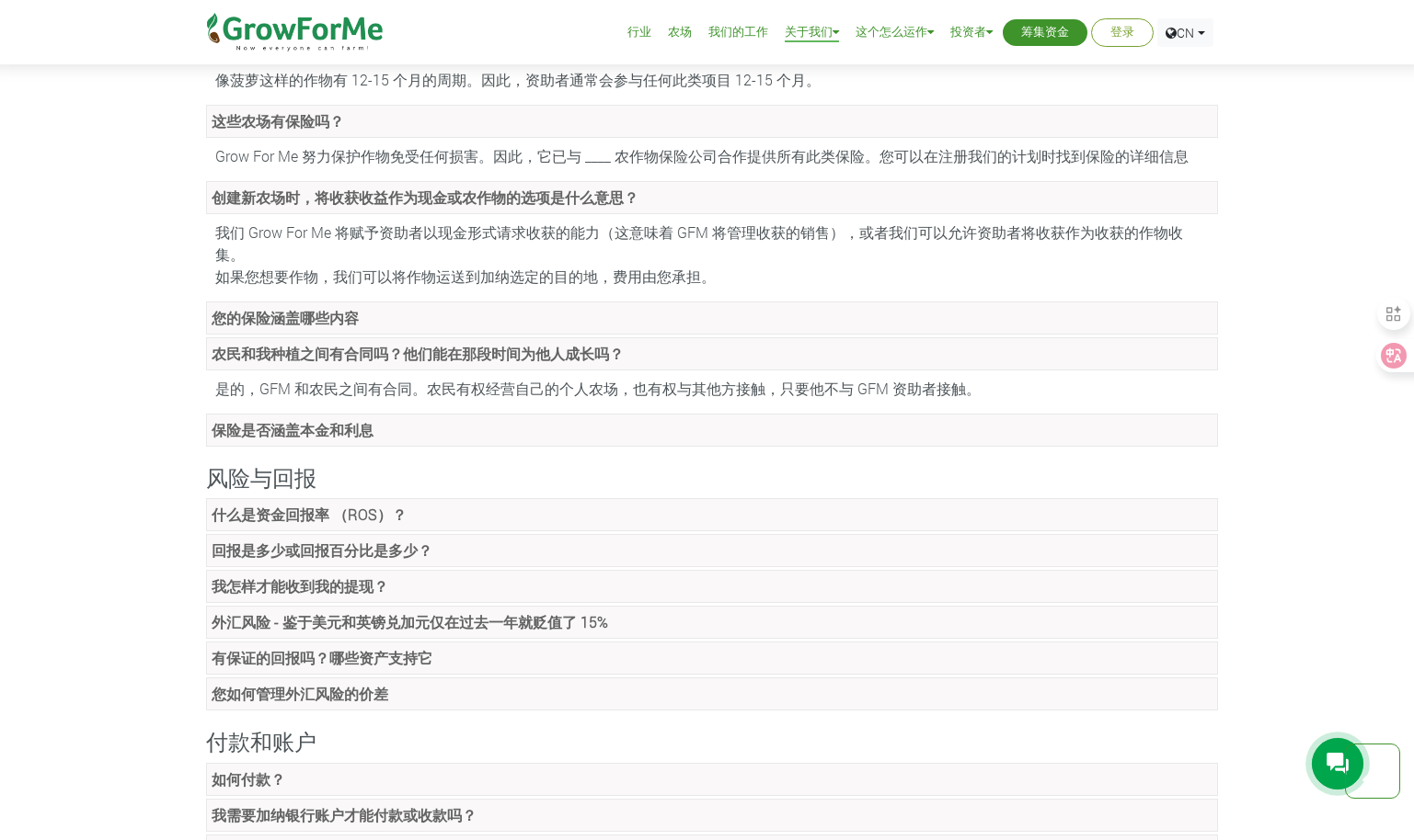
click at [308, 612] on strong "外汇风险 - 鉴于美元和英镑兑加元仅在过去一年就贬值了 15%" at bounding box center [410, 622] width 396 height 19
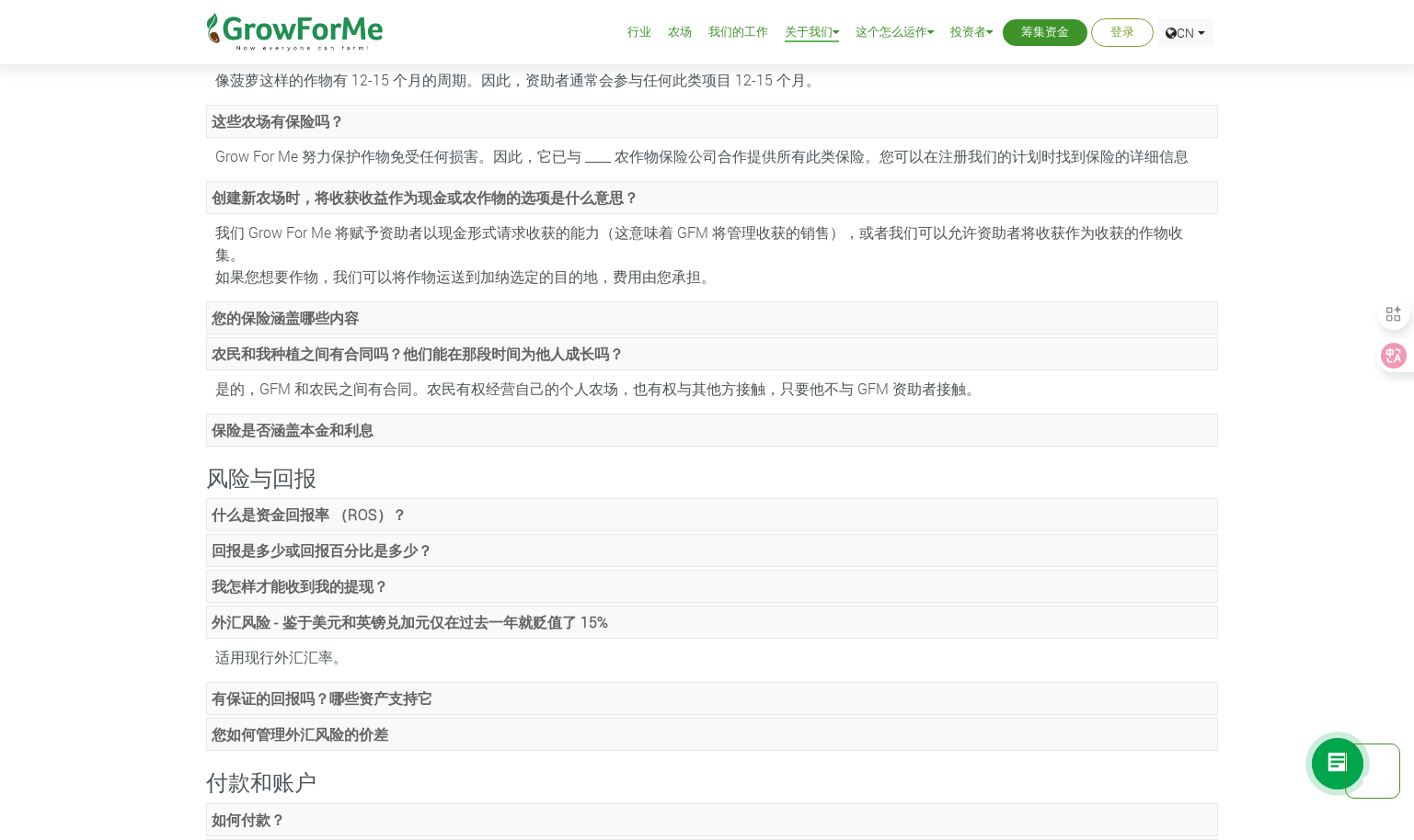
click at [308, 612] on strong "外汇风险 - 鉴于美元和英镑兑加元仅在过去一年就贬值了 15%" at bounding box center [410, 622] width 396 height 19
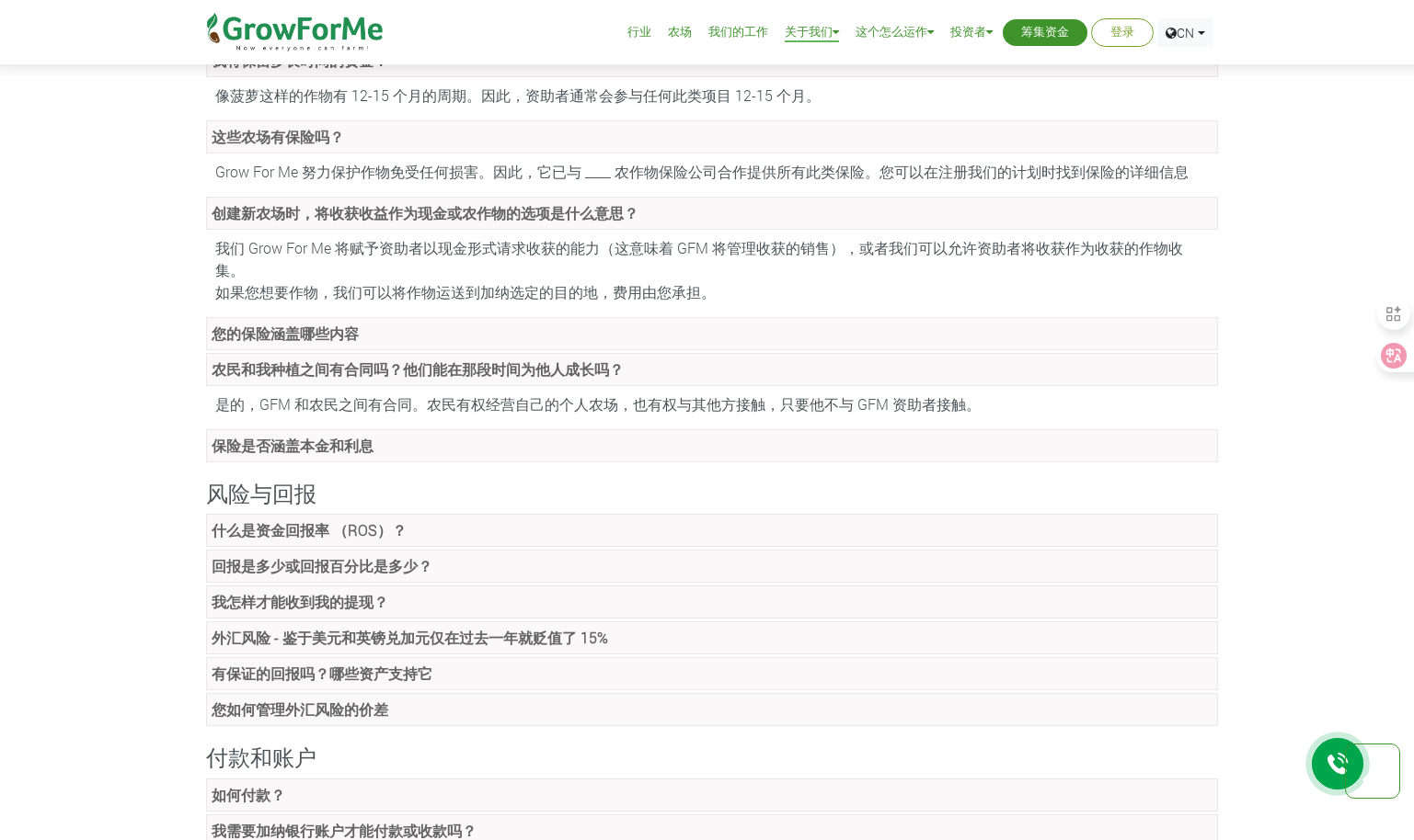
scroll to position [919, 0]
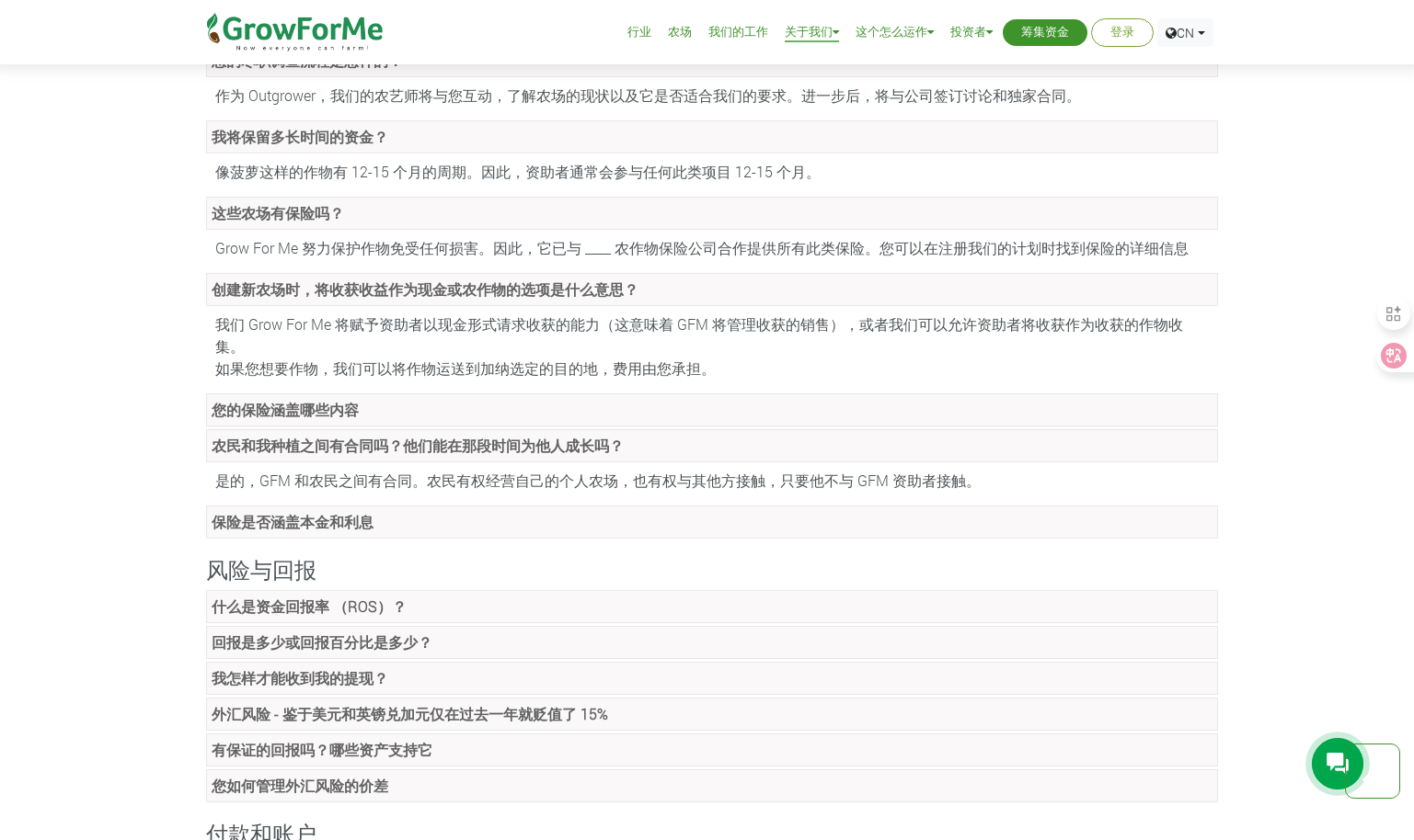
click at [337, 506] on link "保险是否涵盖本金和利息" at bounding box center [712, 522] width 1012 height 33
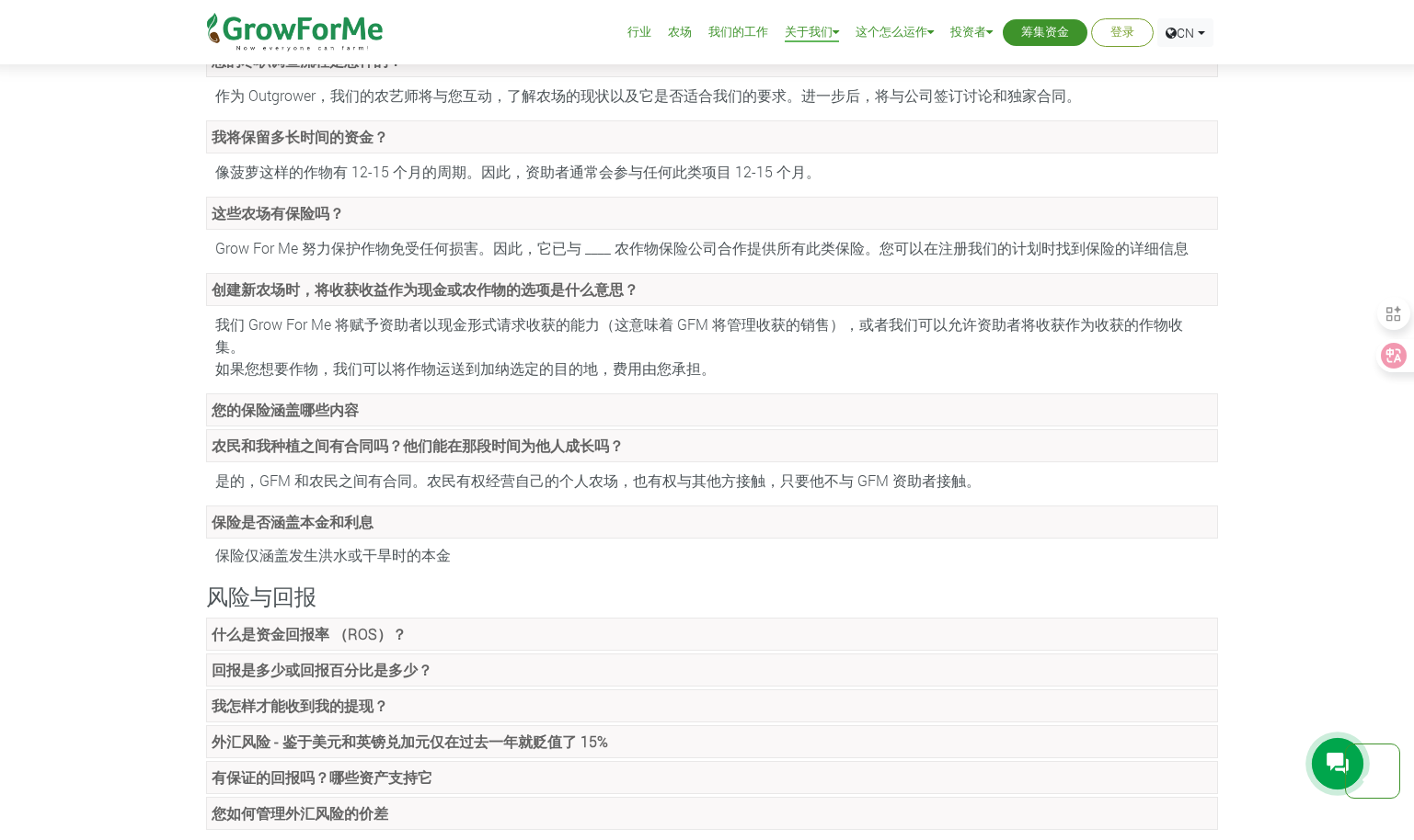
click at [337, 506] on link "保险是否涵盖本金和利息" at bounding box center [712, 522] width 1012 height 33
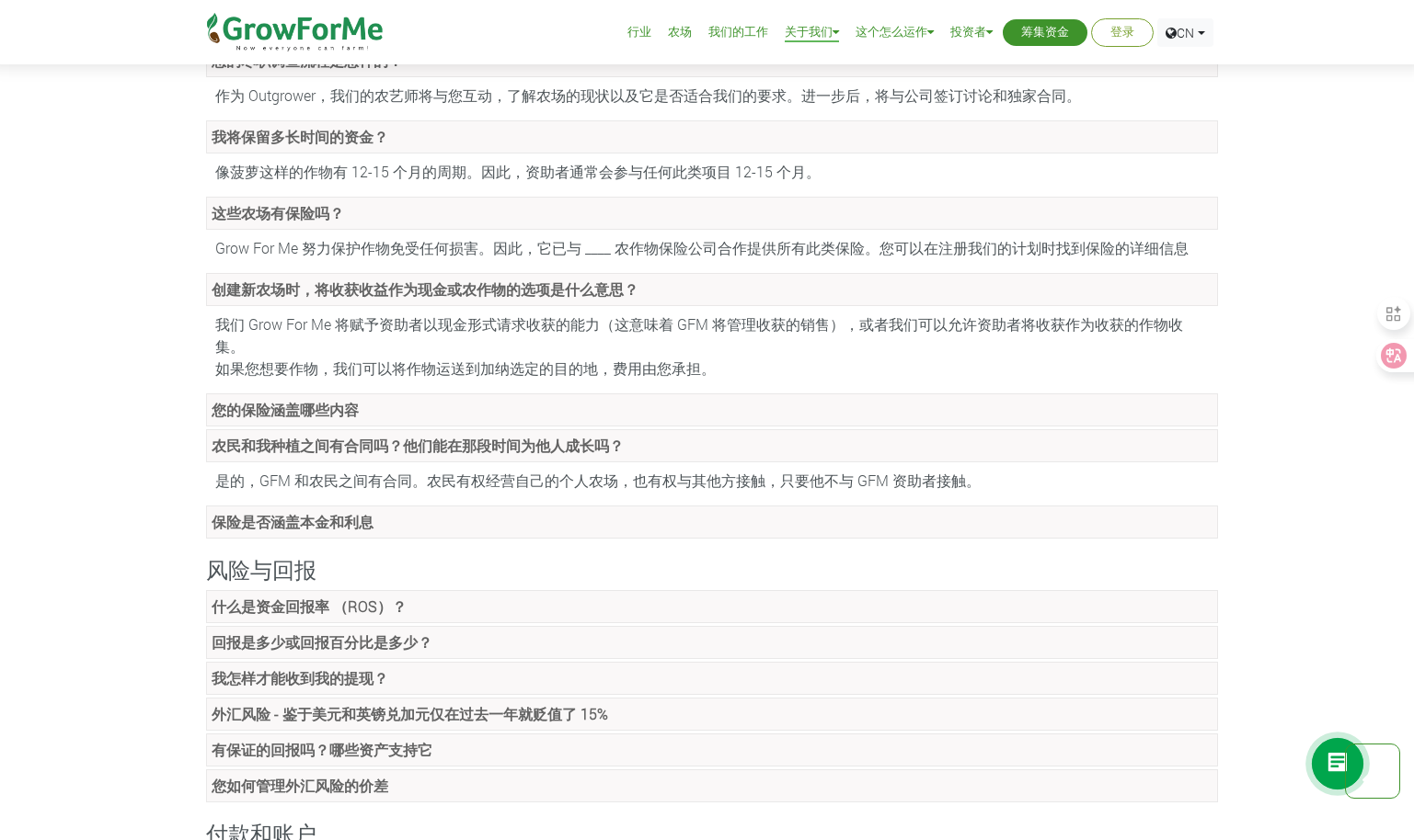
click at [355, 436] on strong "农民和我种植之间有合同吗？他们能在那段时间为他人成长吗？" at bounding box center [417, 446] width 412 height 19
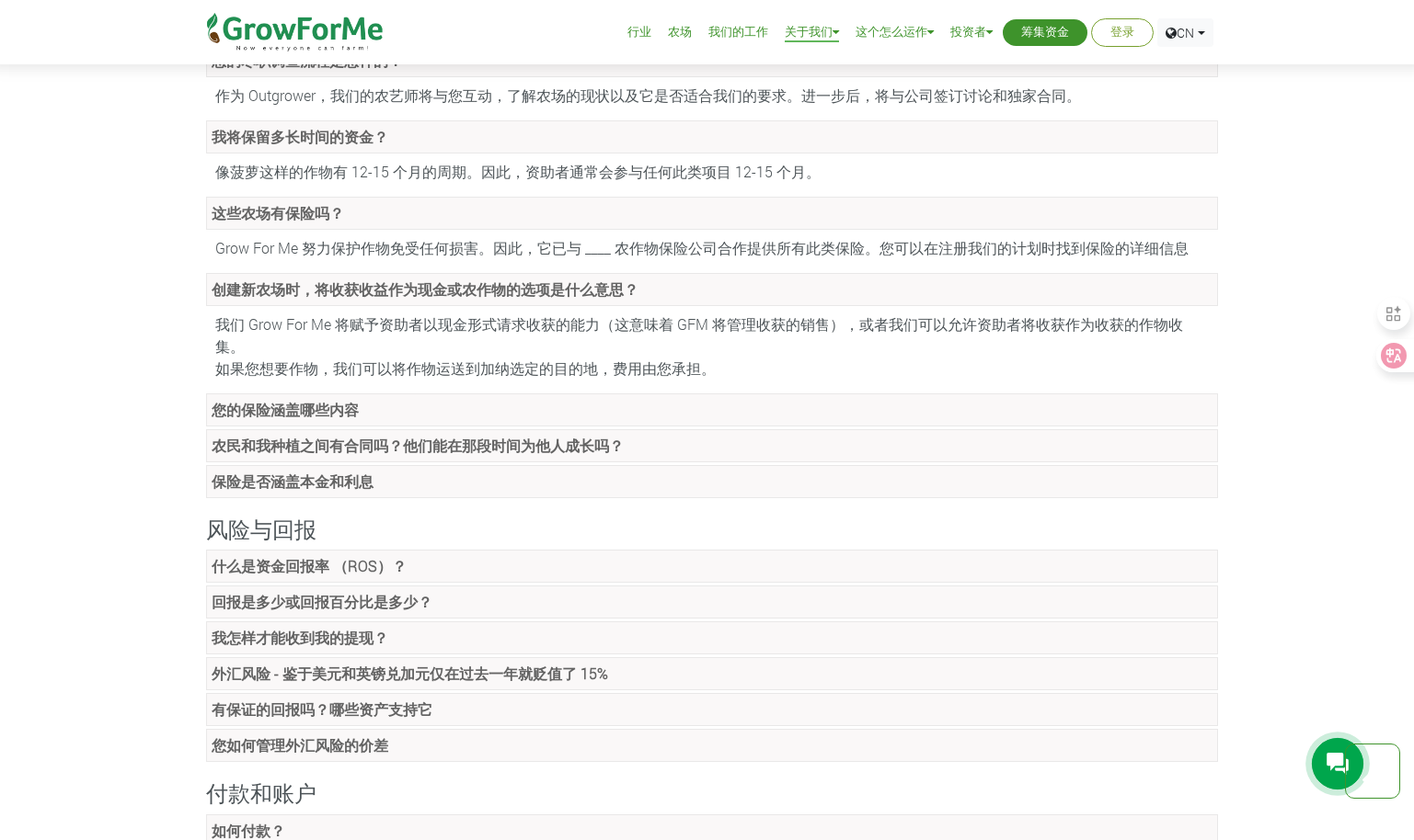
click at [465, 279] on strong "创建新农场时，将收获收益作为现金或农作物的选项是什么意思？" at bounding box center [425, 289] width 427 height 19
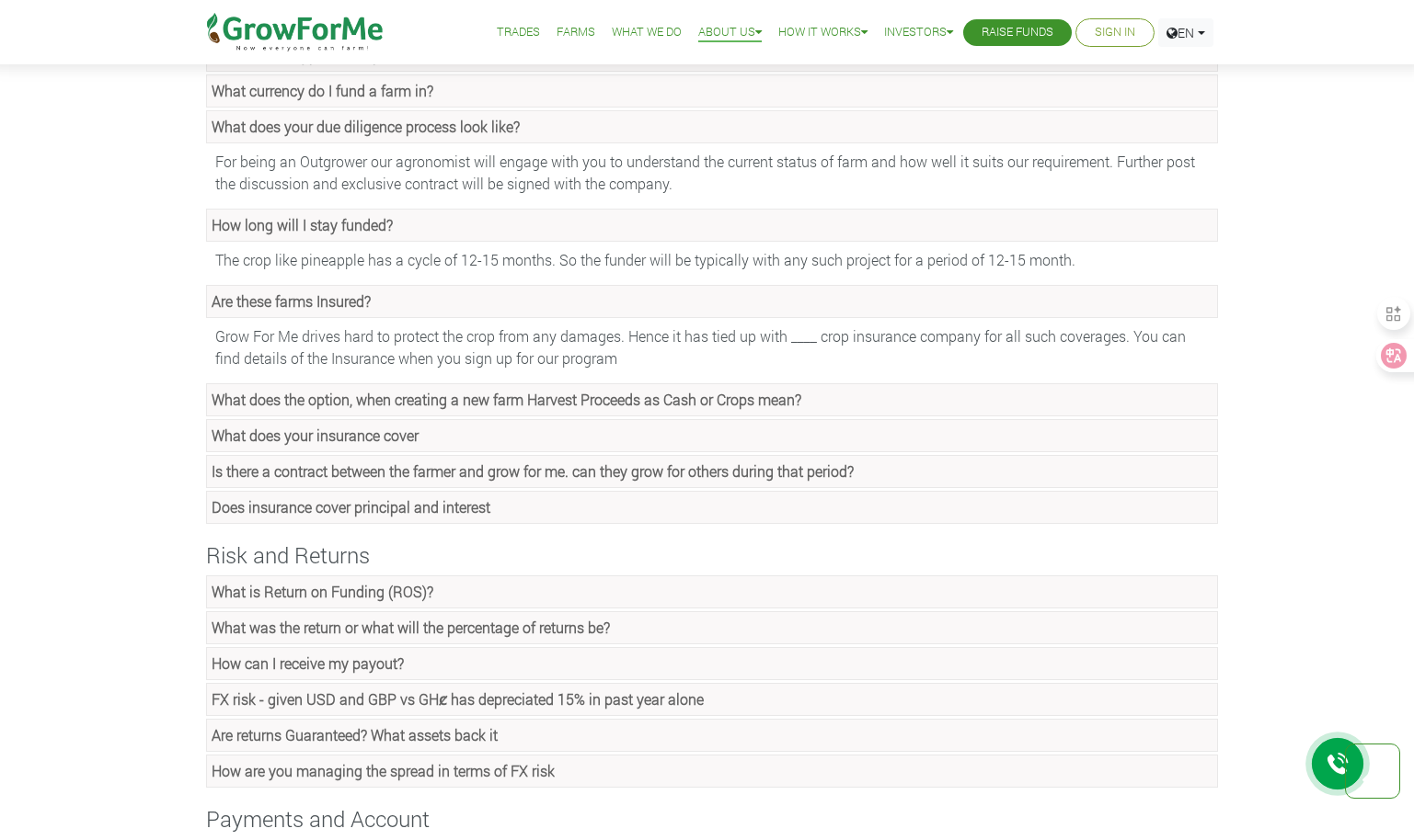
scroll to position [986, 0]
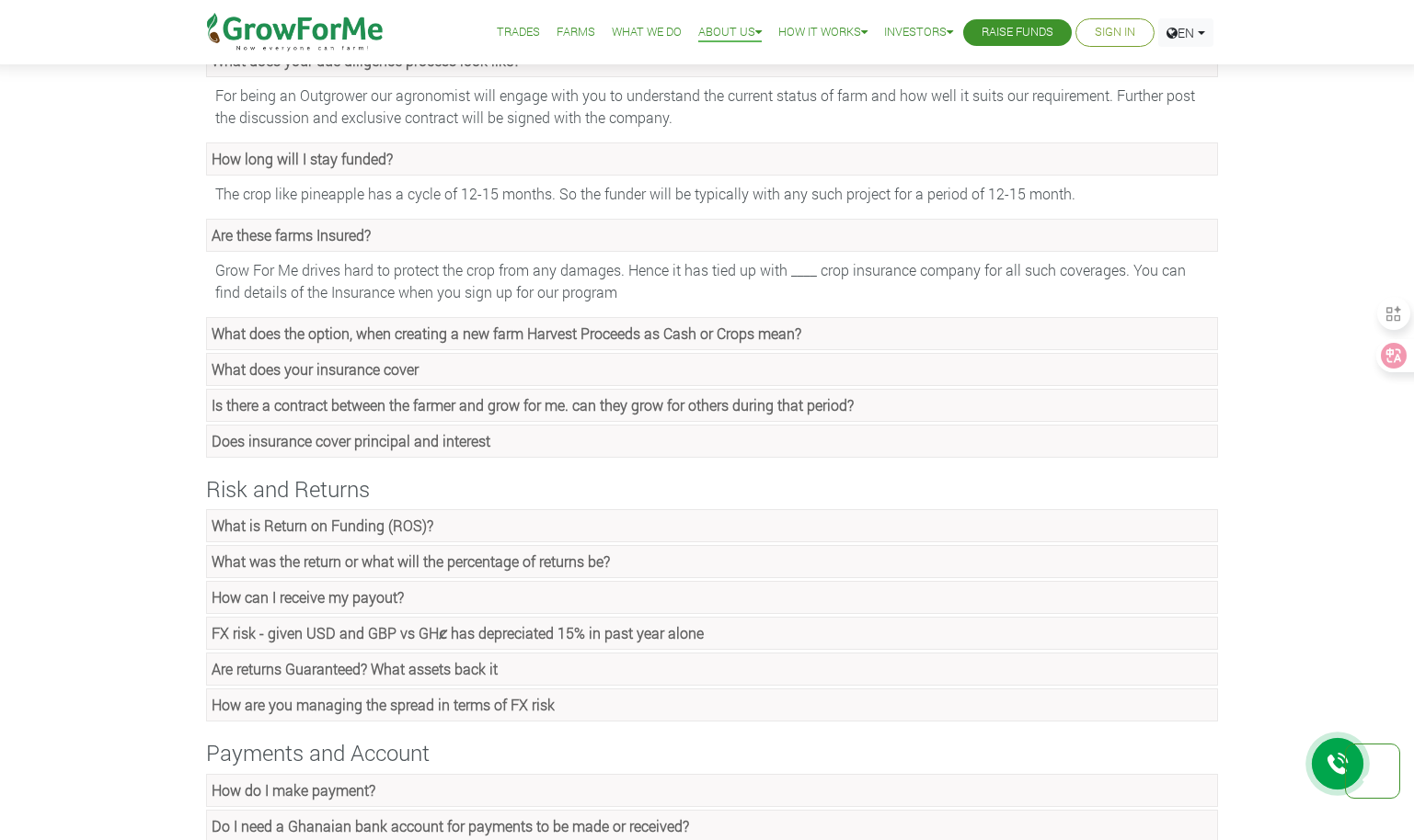
click at [385, 335] on strong "What does the option, when creating a new farm Harvest Proceeds as Cash or Crop…" at bounding box center [506, 333] width 590 height 19
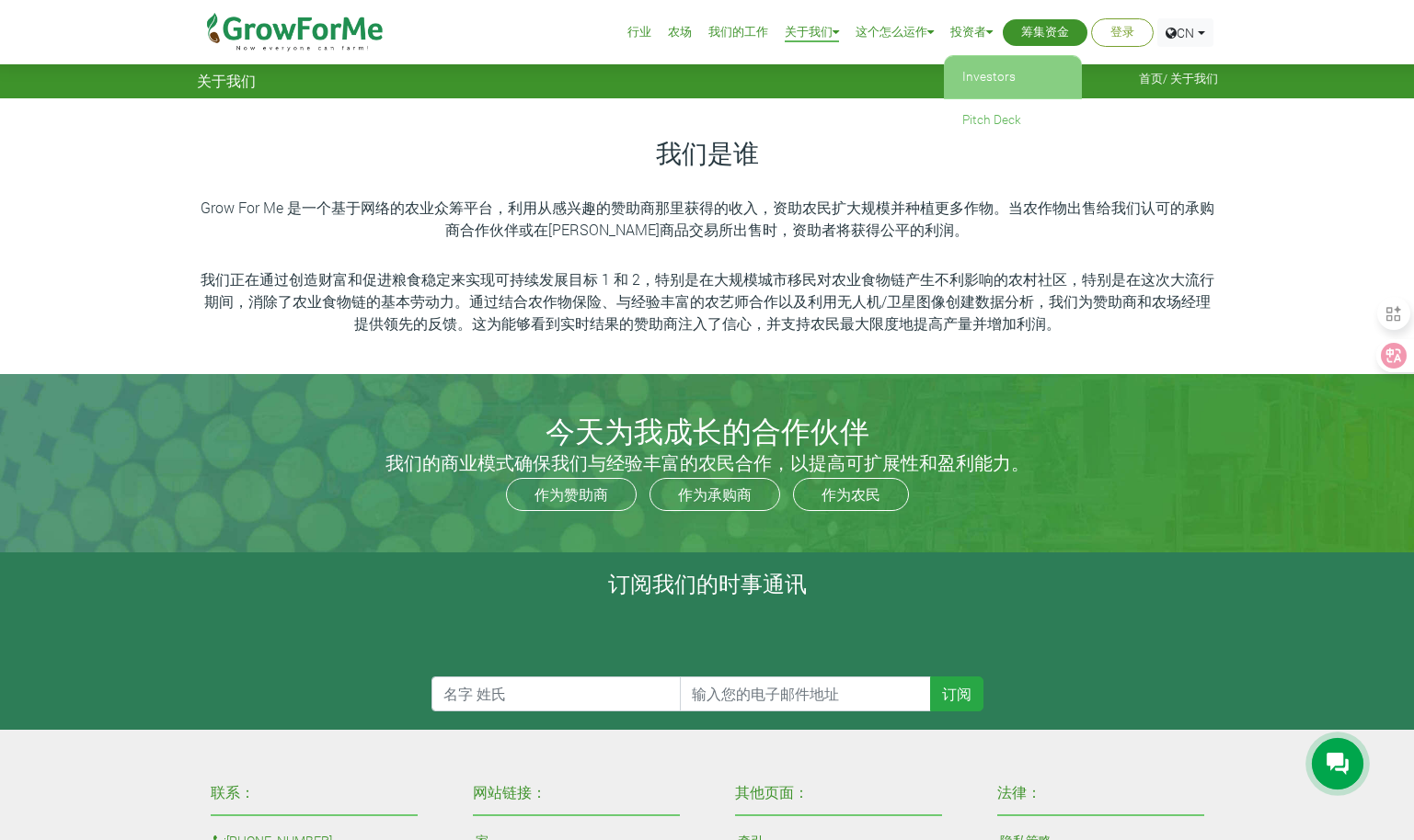
click at [991, 73] on link "Investors" at bounding box center [1012, 77] width 138 height 42
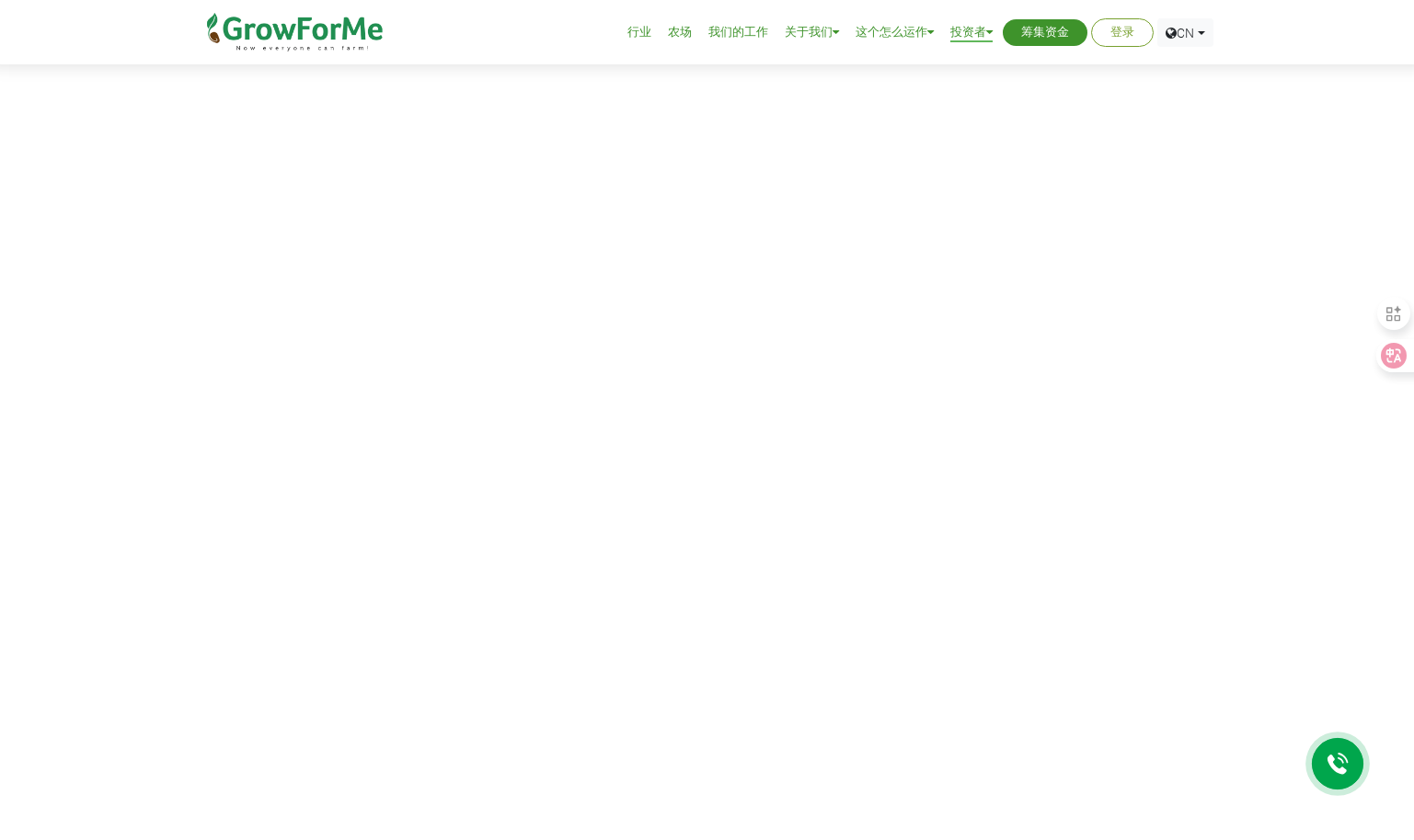
scroll to position [460, 0]
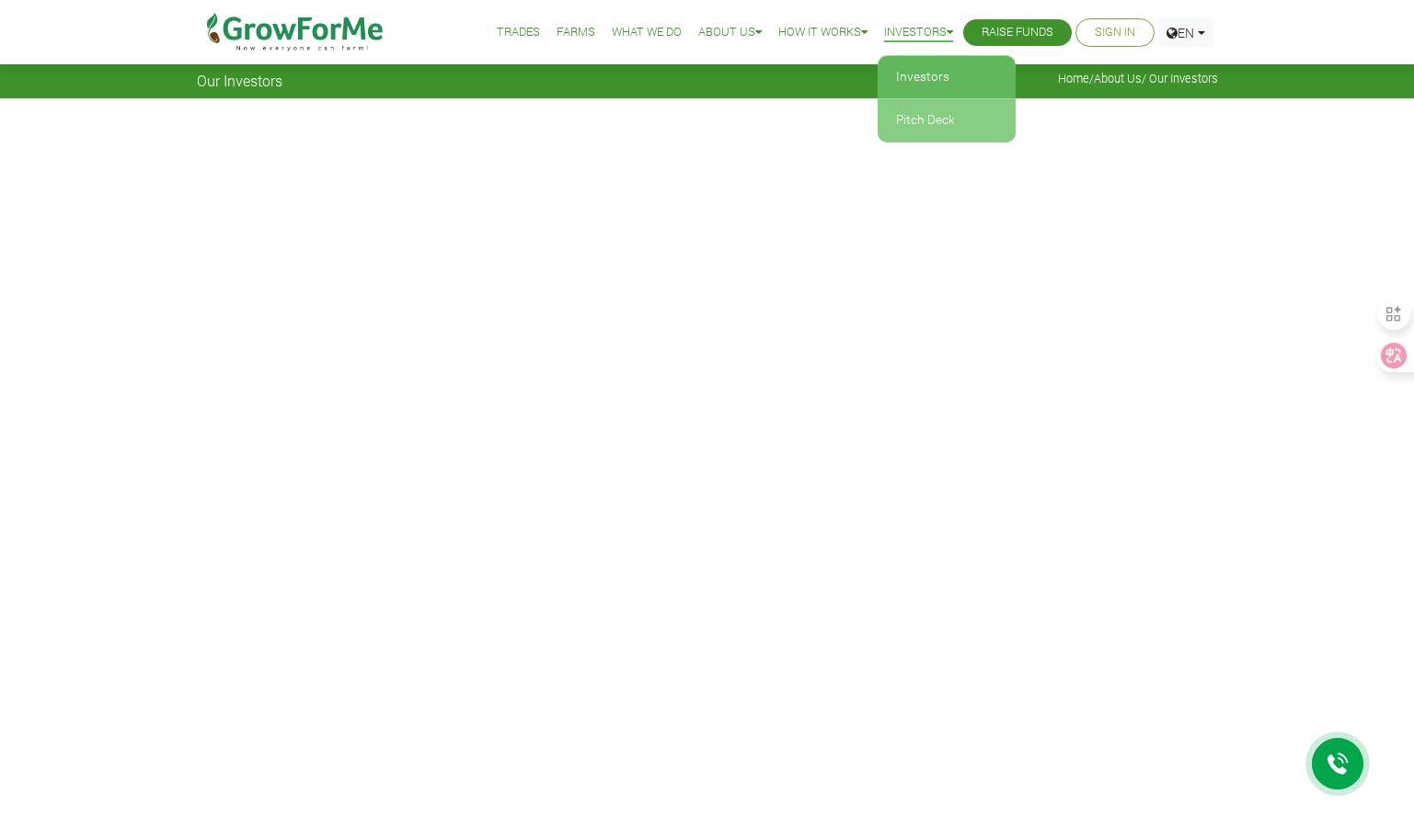
click at [910, 123] on link "Pitch Deck" at bounding box center [946, 120] width 138 height 42
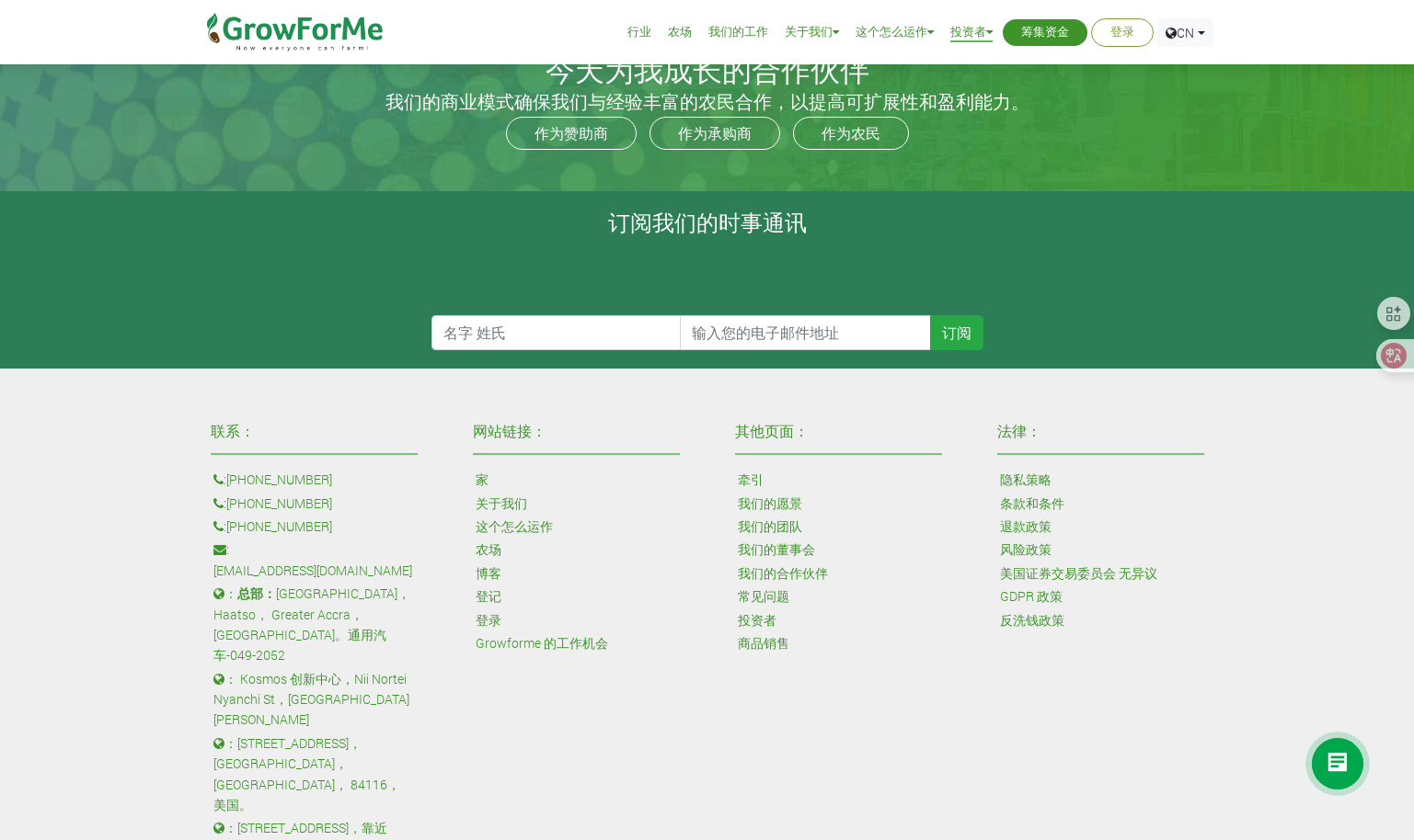
scroll to position [813, 0]
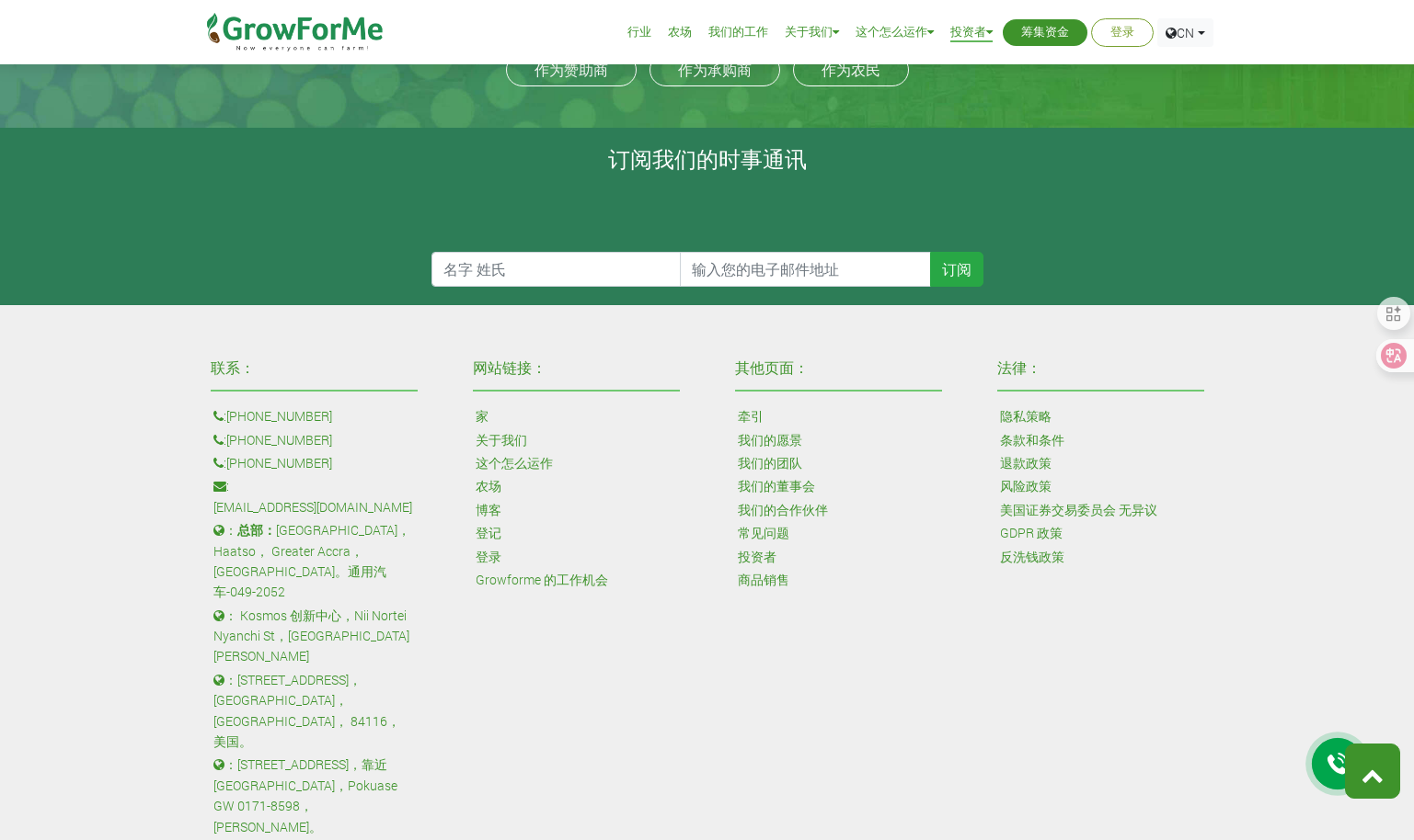
click at [1364, 766] on icon at bounding box center [1372, 774] width 22 height 22
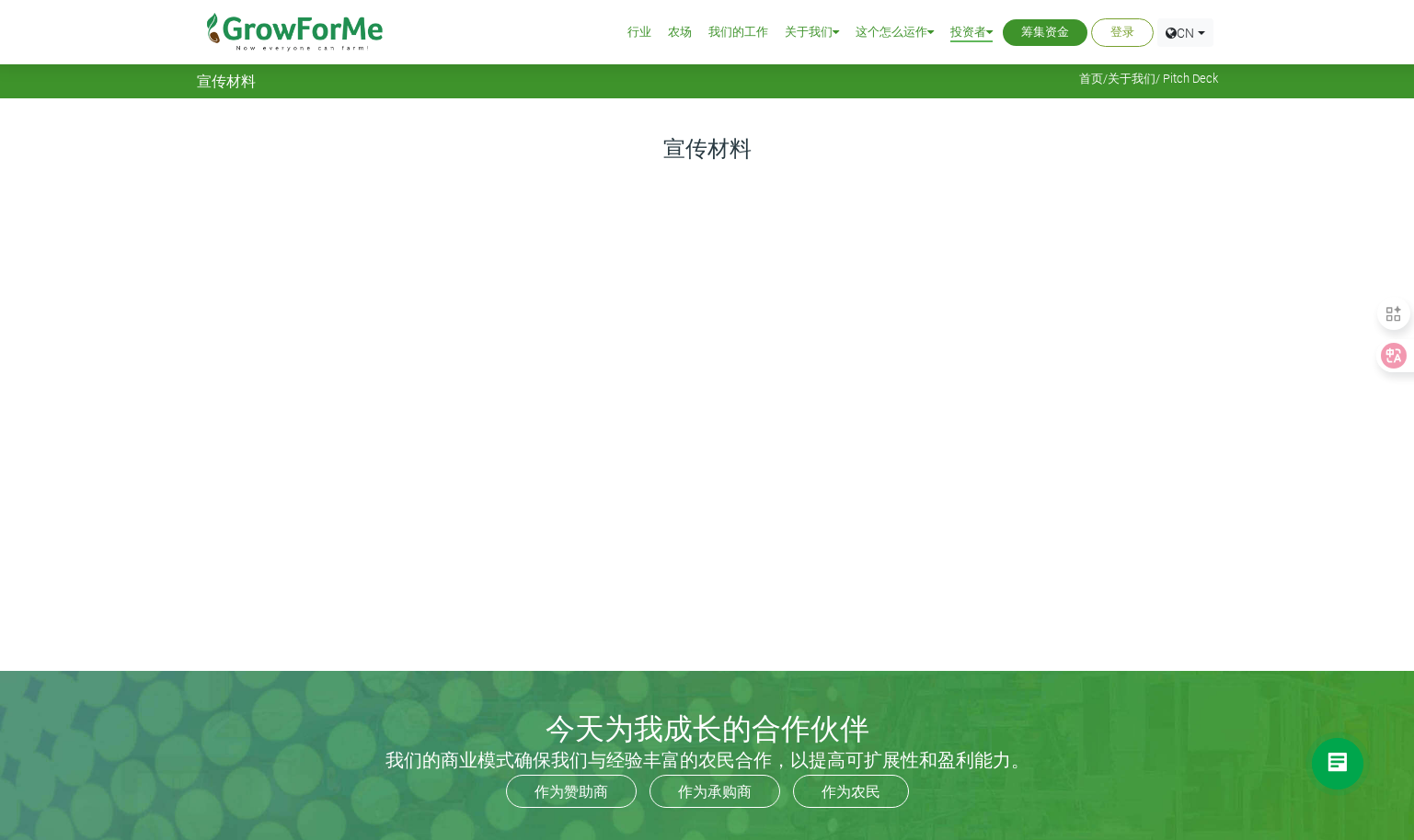
click at [1347, 767] on icon at bounding box center [1337, 764] width 22 height 22
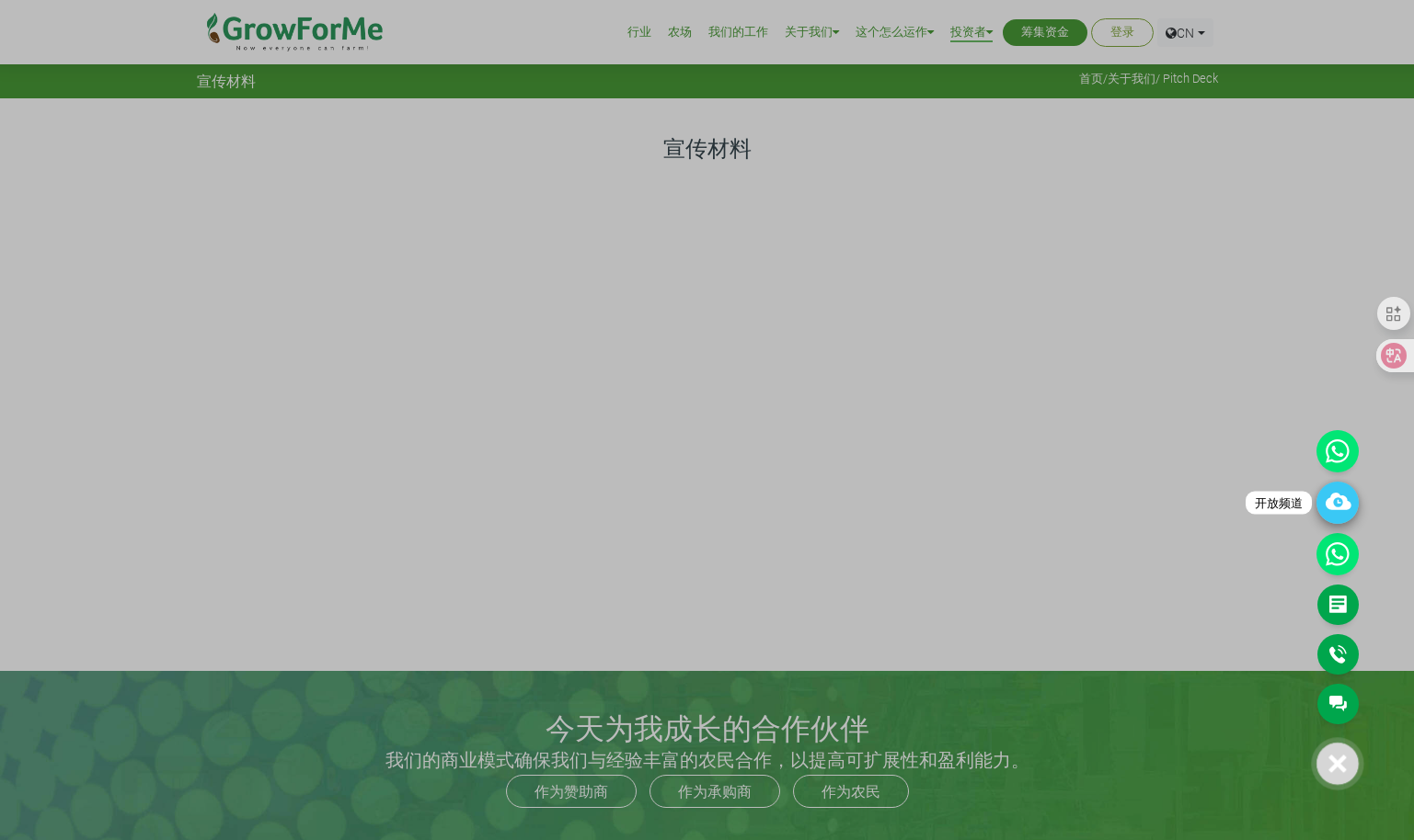
click at [1334, 500] on icon at bounding box center [1337, 503] width 42 height 42
click at [1348, 765] on div at bounding box center [1337, 764] width 42 height 42
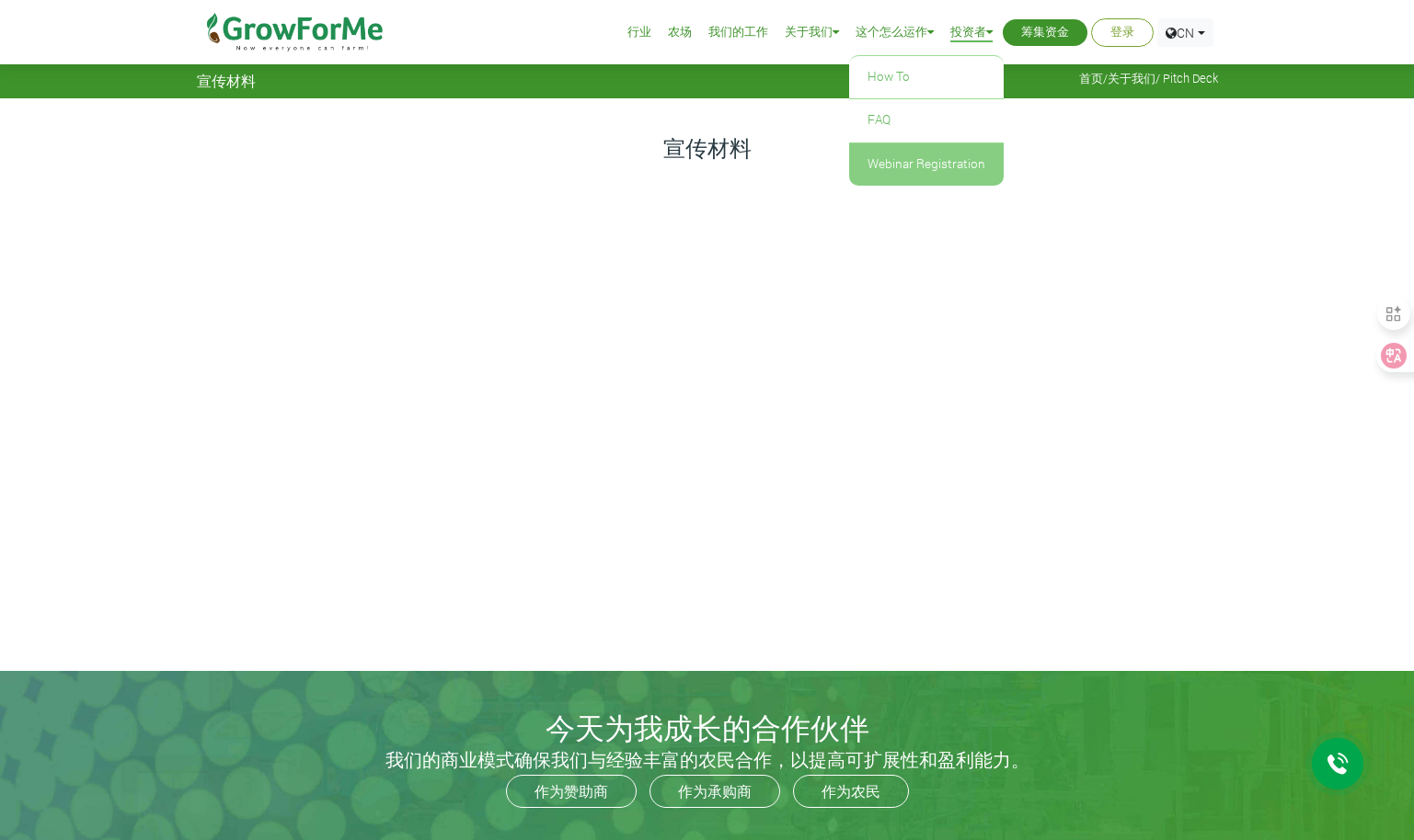
click at [920, 162] on link "Webinar Registration" at bounding box center [926, 165] width 154 height 42
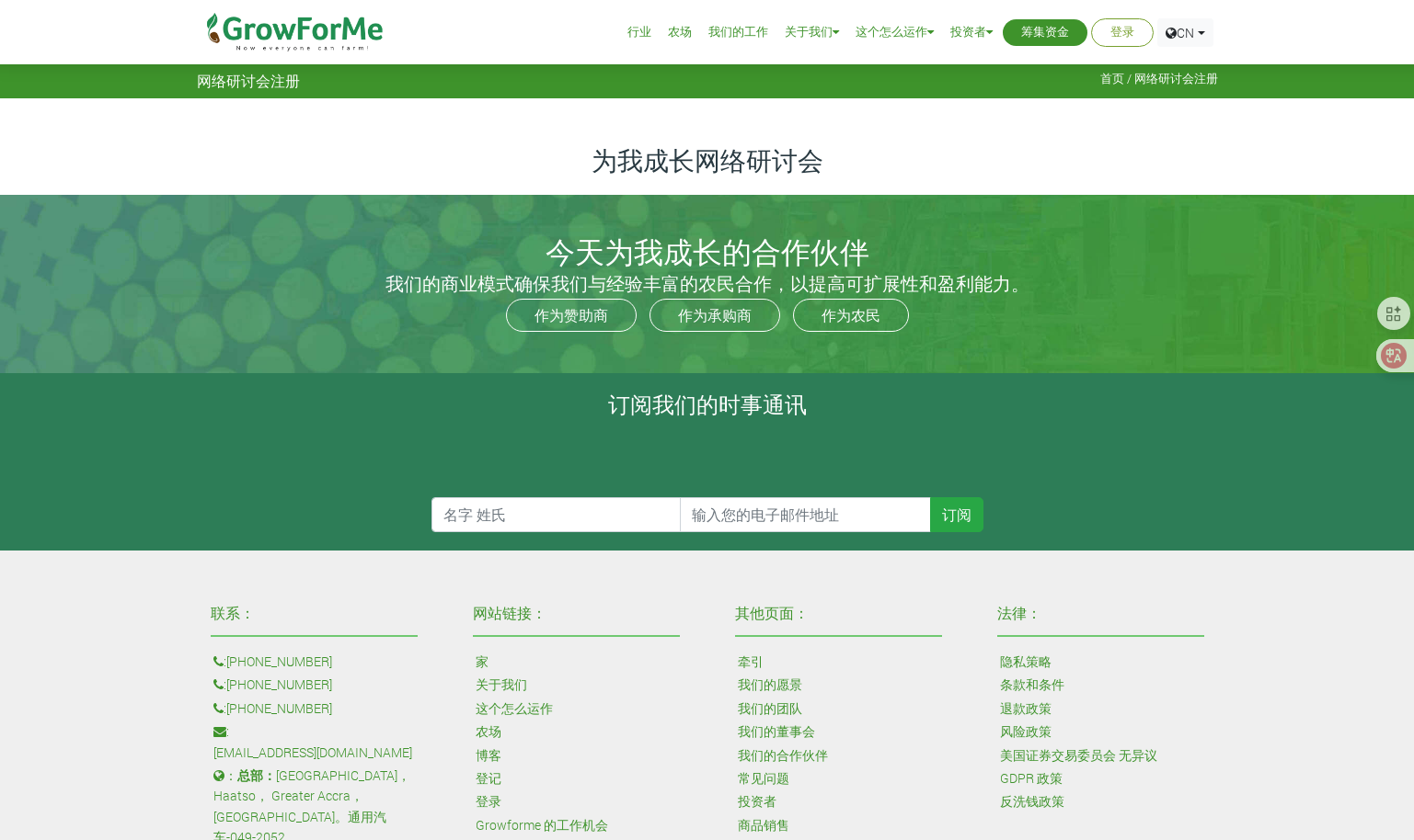
click at [589, 169] on h3 "为我成长网络研讨会" at bounding box center [707, 161] width 1016 height 31
click at [709, 224] on div "今天为 我成长 的合作伙伴 我们的商业模式确保我们与经验丰富的农民合作，以提高可扩展性和盈利能力。 作为赞助商 作为承购商 作为农民" at bounding box center [707, 284] width 1048 height 178
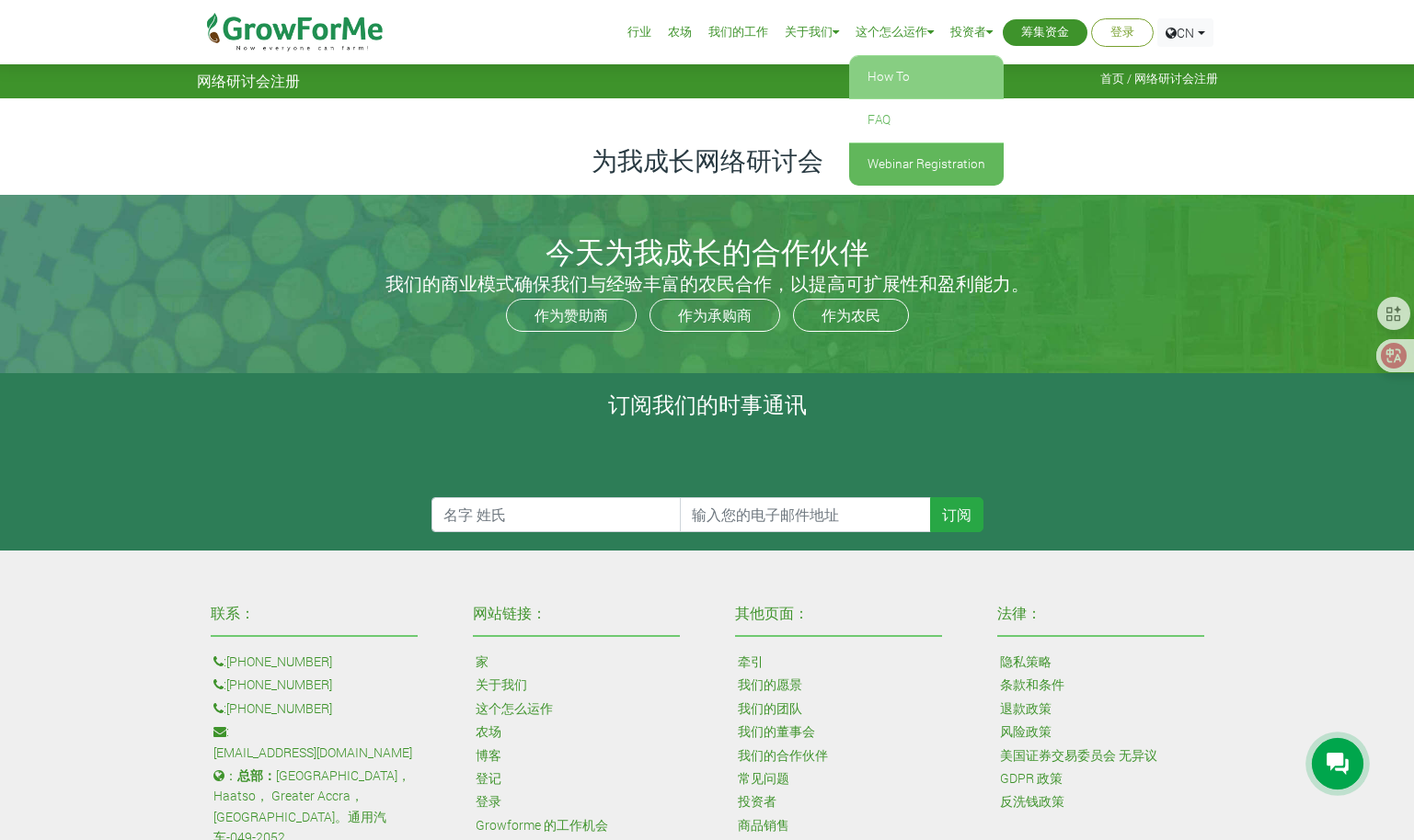
click at [895, 78] on link "How To" at bounding box center [926, 77] width 154 height 42
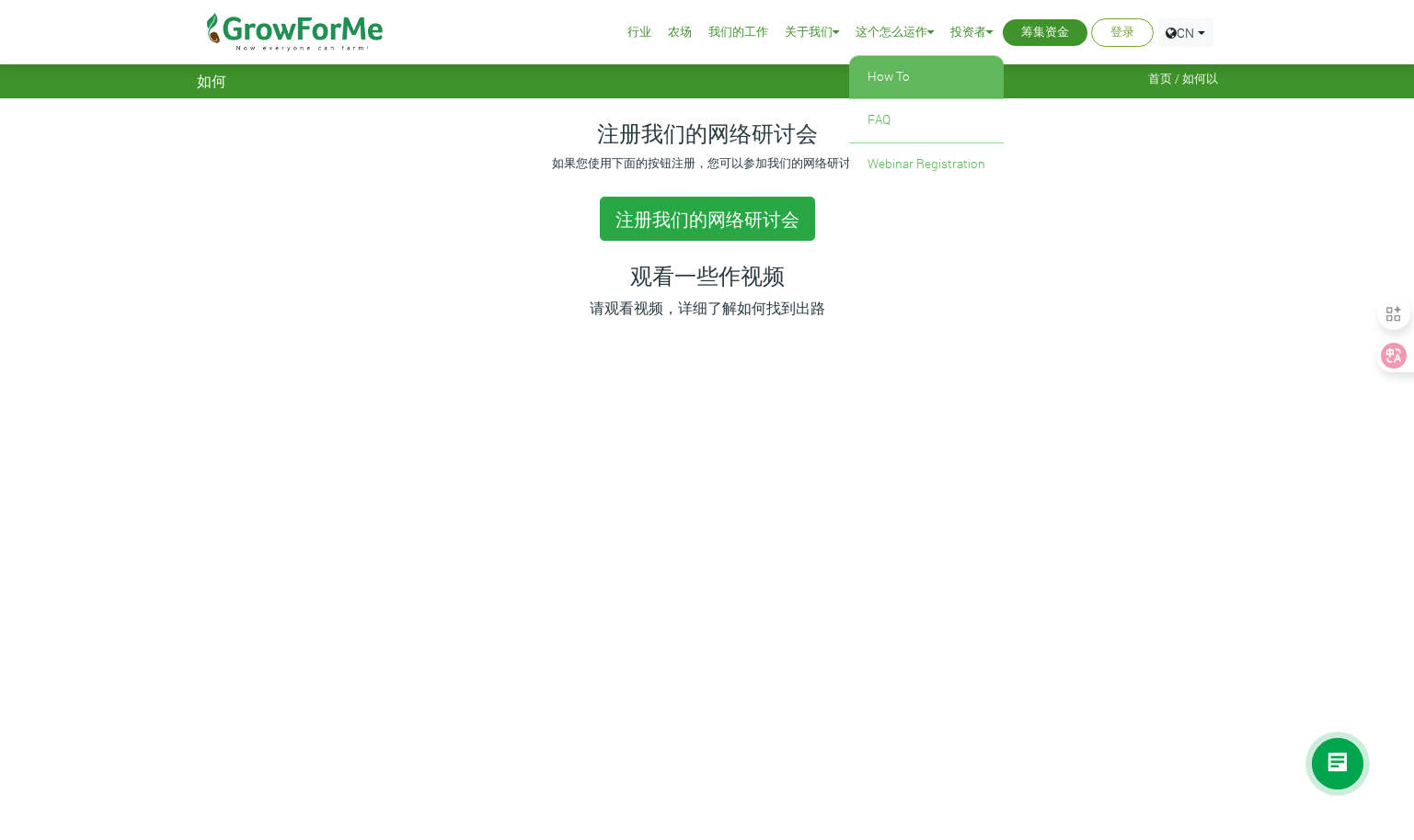
click at [898, 74] on link "How To" at bounding box center [926, 77] width 154 height 42
click at [934, 157] on link "Webinar Registration" at bounding box center [926, 165] width 154 height 42
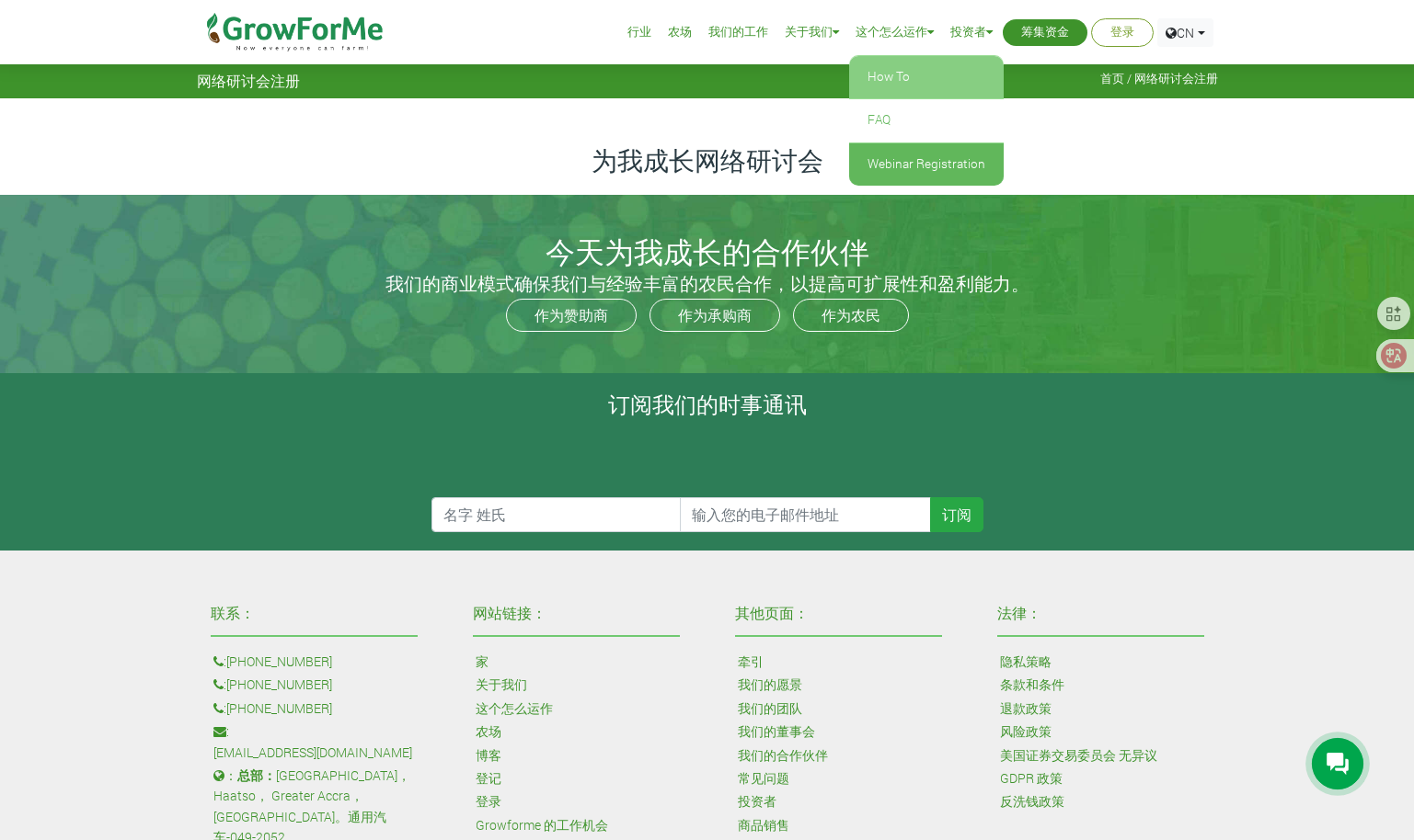
click at [885, 70] on link "How To" at bounding box center [926, 77] width 154 height 42
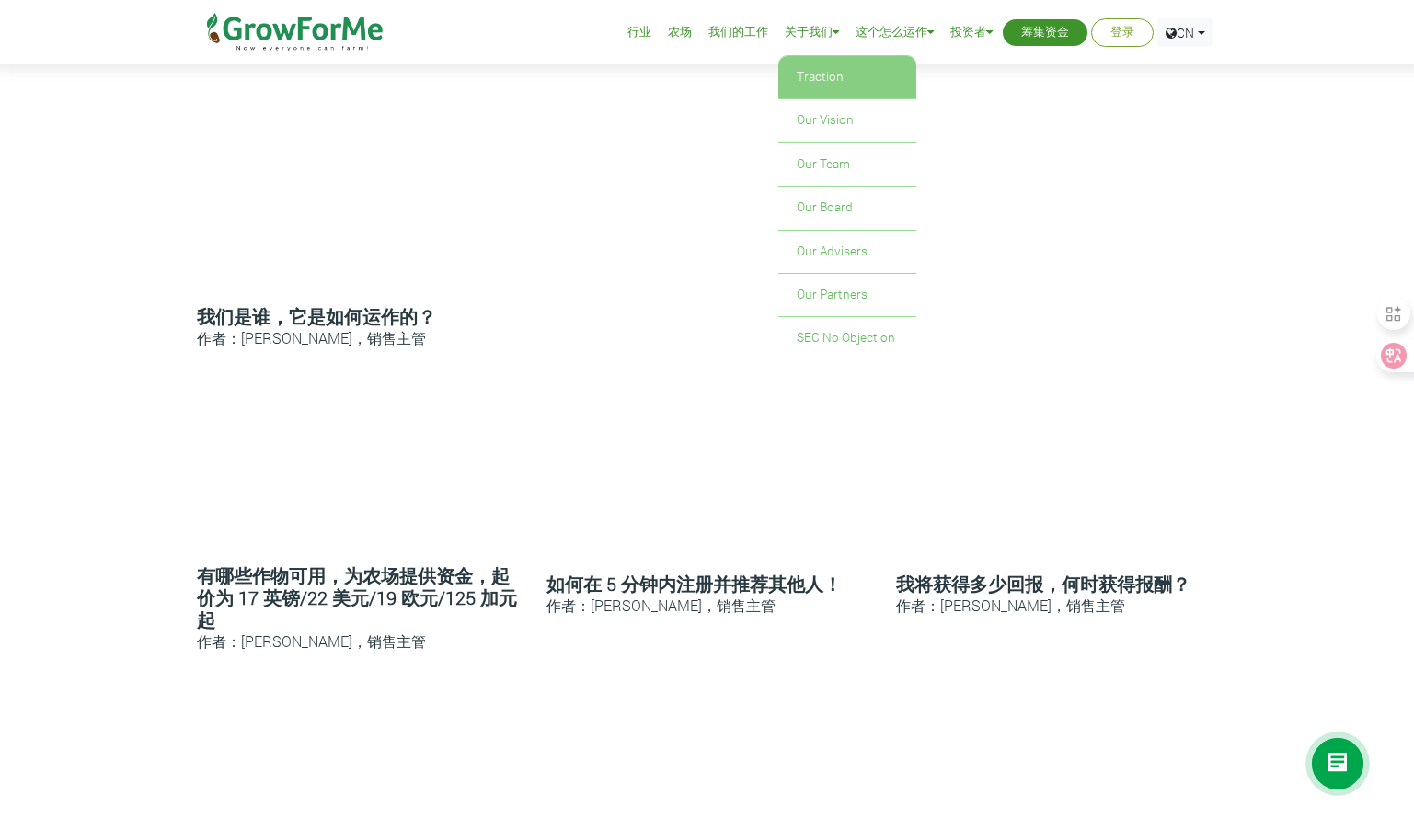
scroll to position [551, 0]
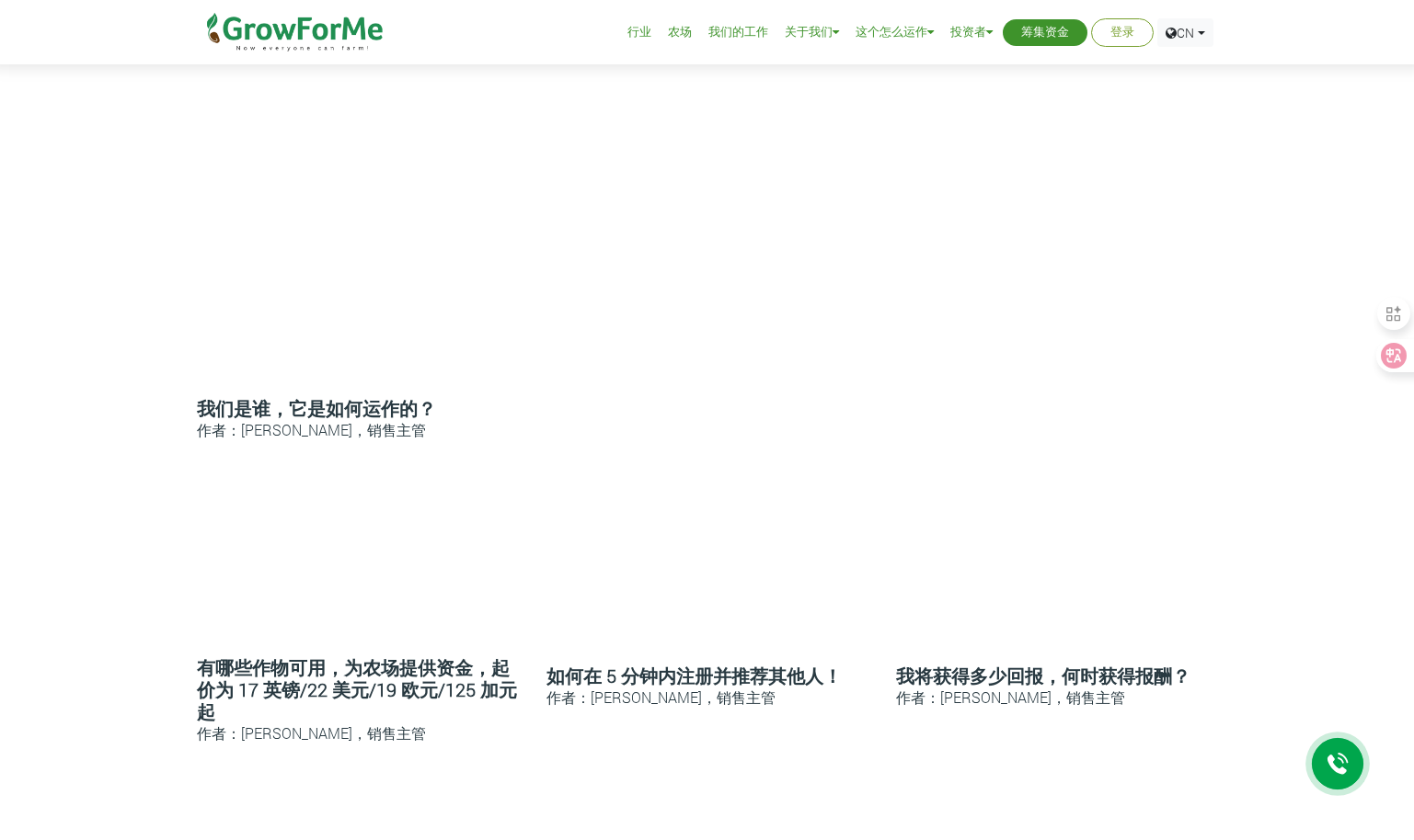
click at [736, 30] on link "我们的工作" at bounding box center [737, 32] width 60 height 19
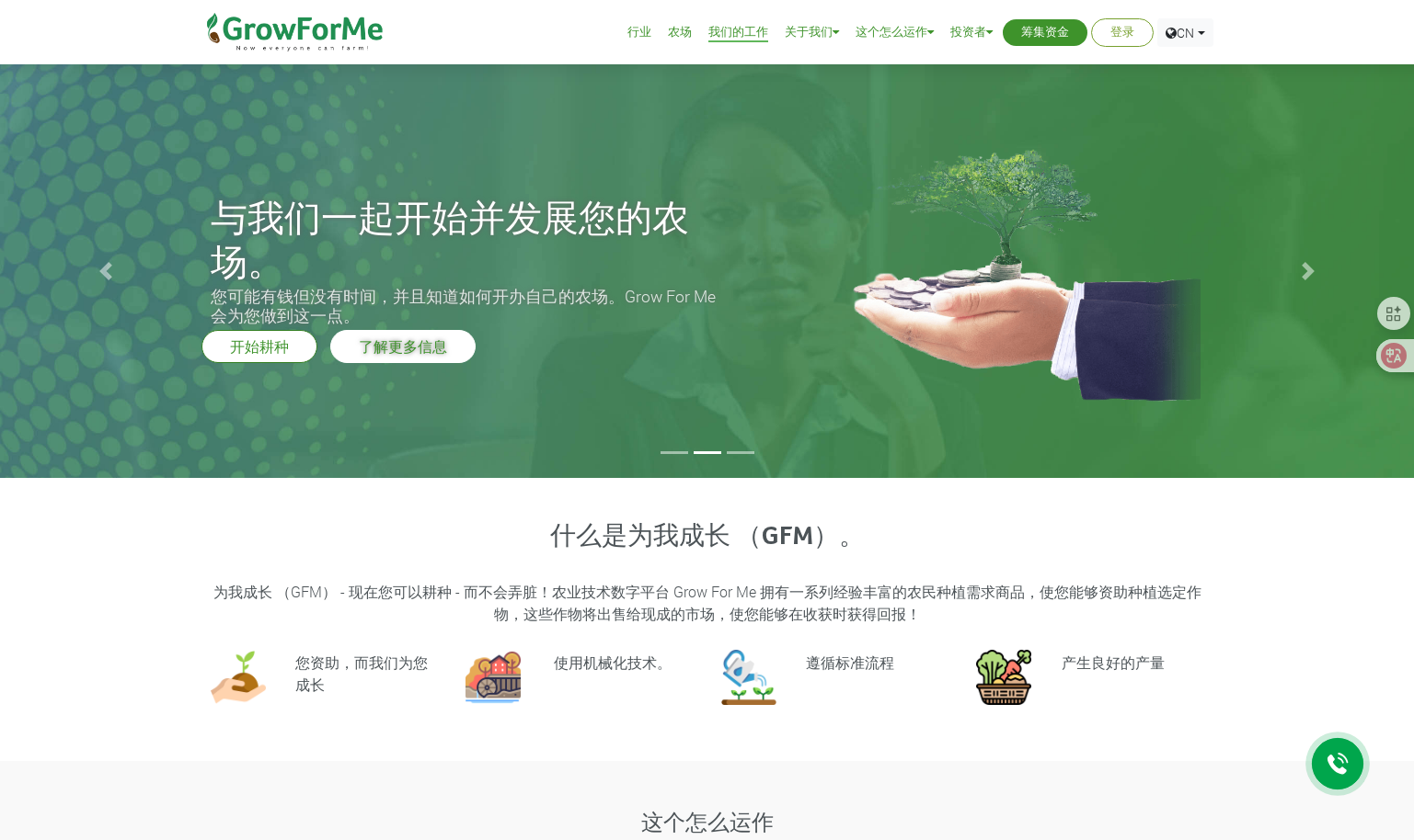
click at [443, 342] on link "了解更多信息" at bounding box center [403, 347] width 146 height 33
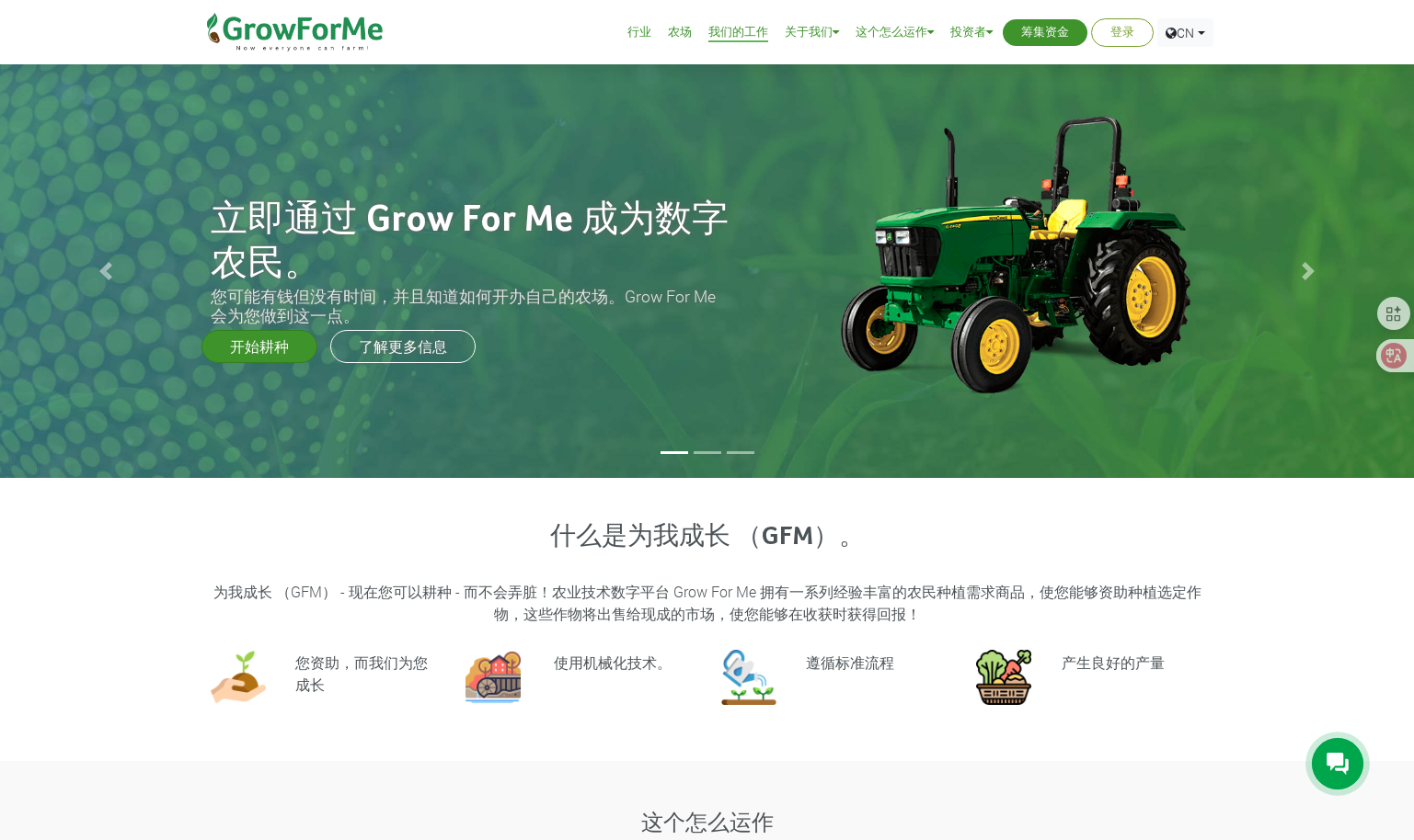
click at [273, 344] on link "开始耕种" at bounding box center [259, 347] width 116 height 33
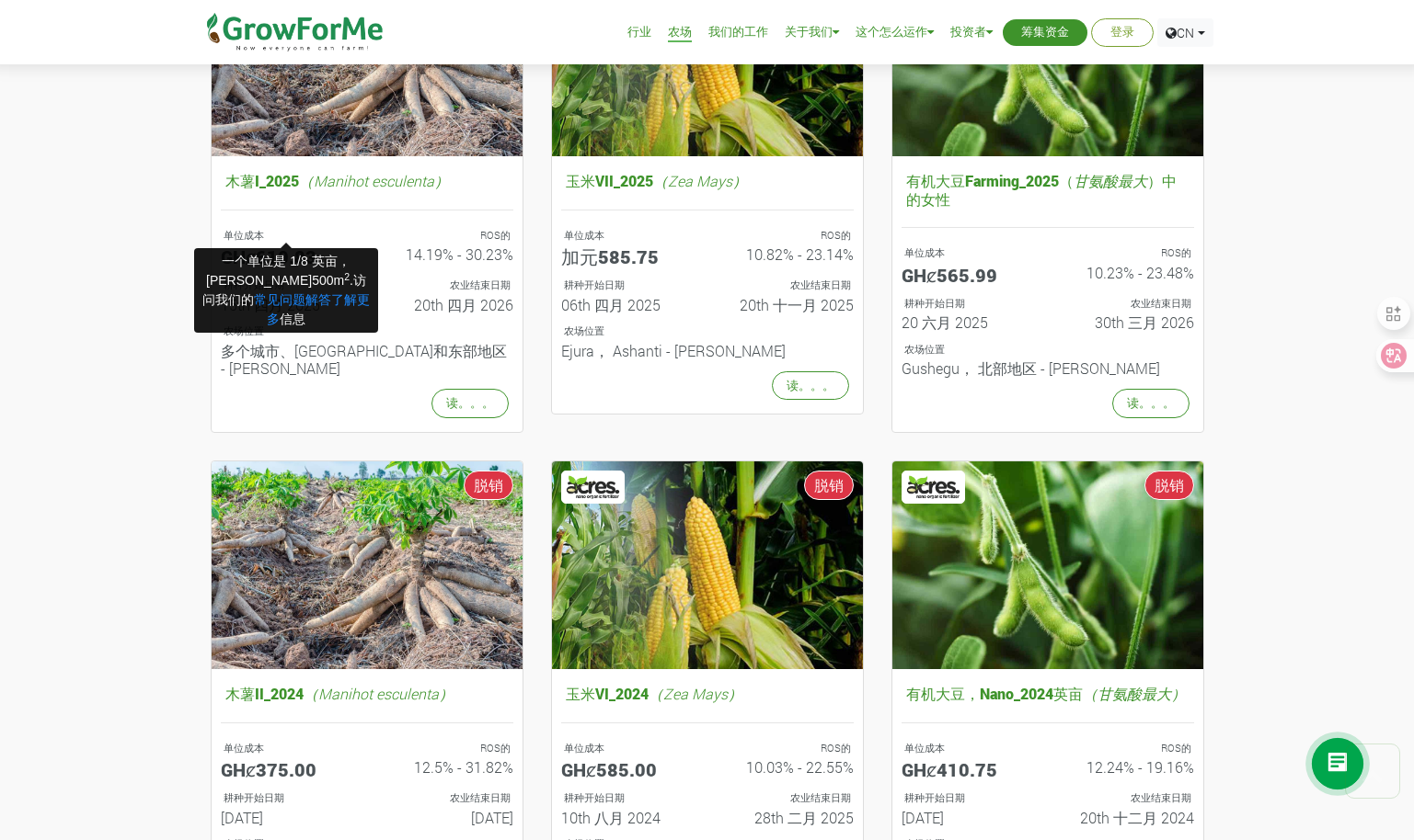
scroll to position [276, 0]
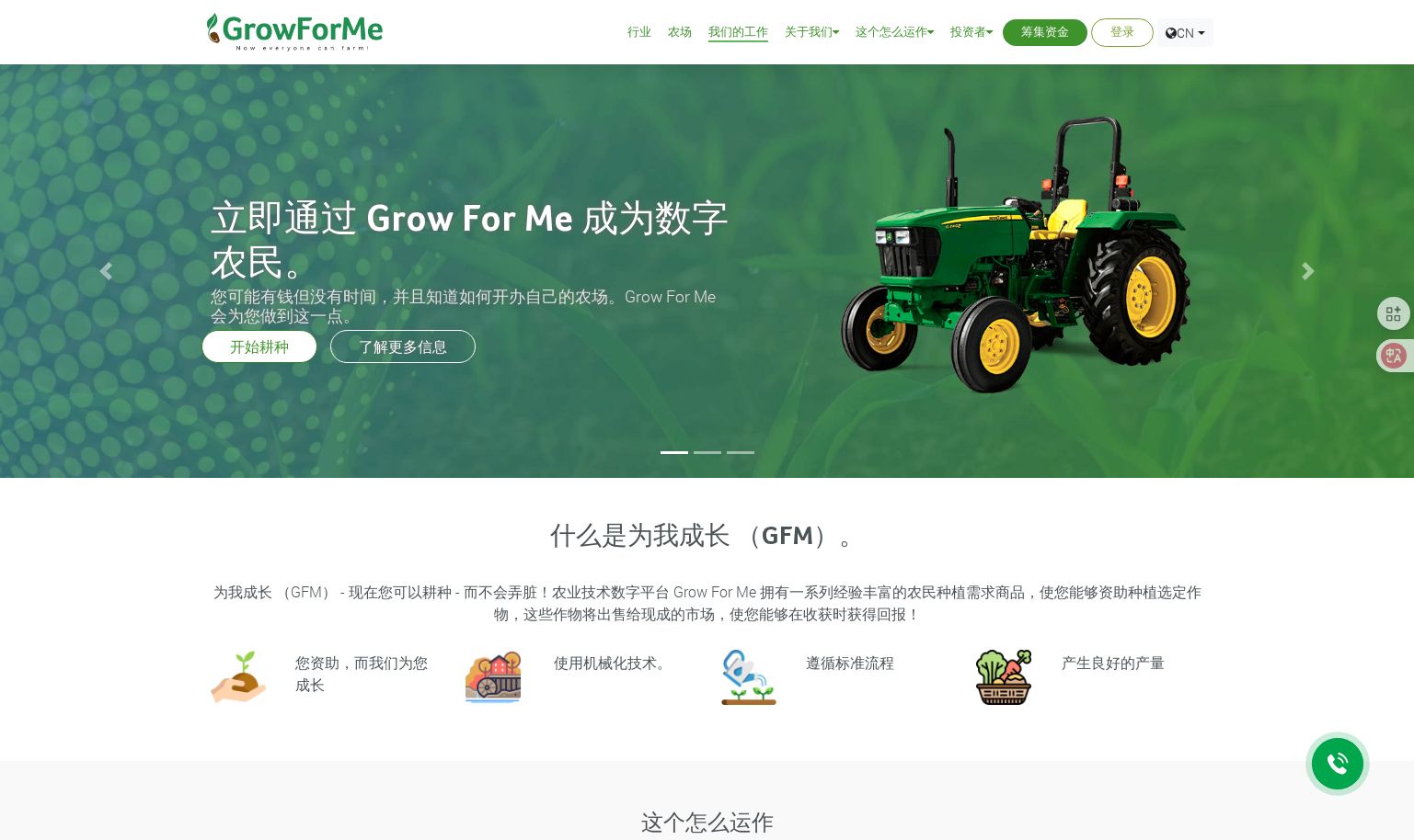
scroll to position [184, 0]
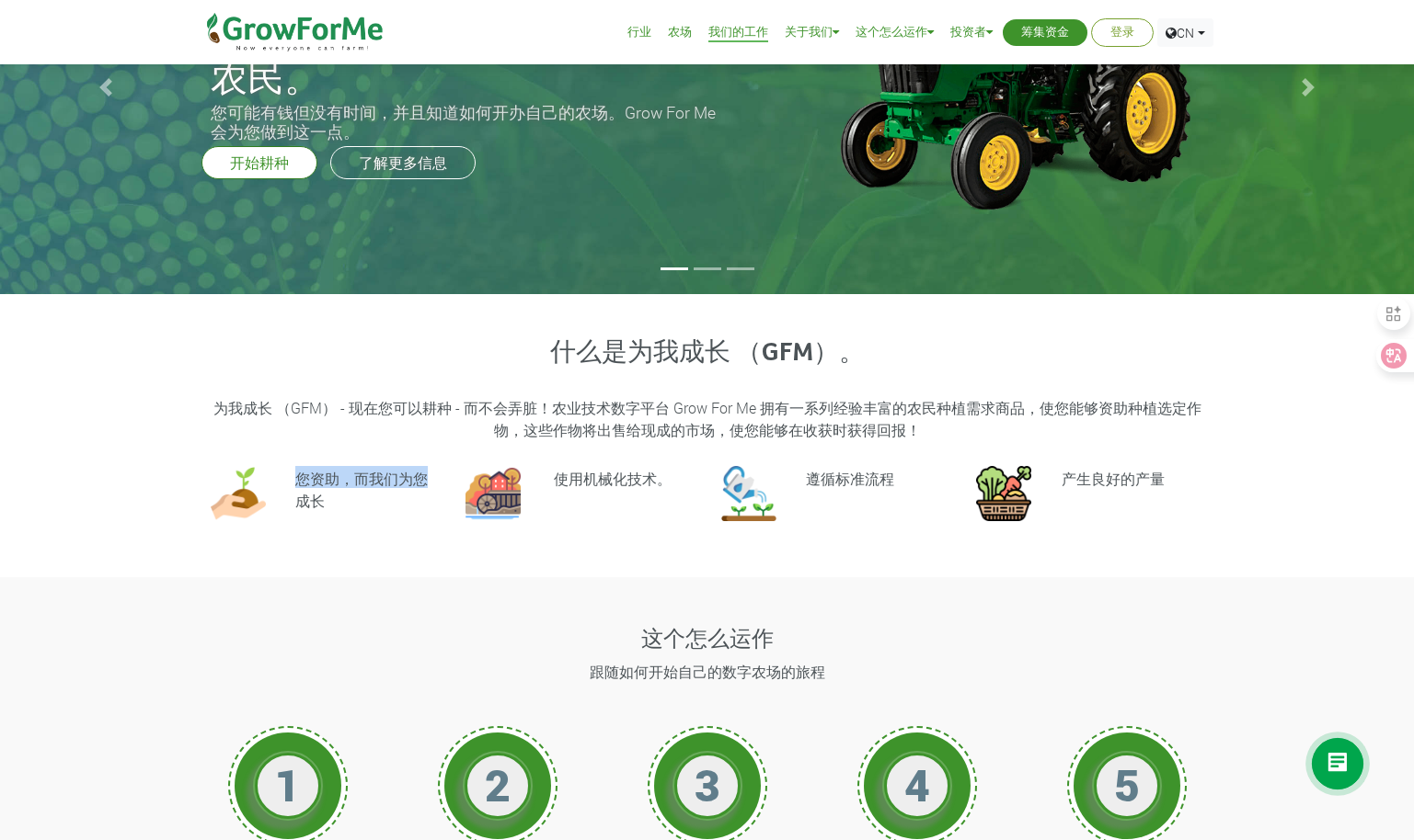
drag, startPoint x: 299, startPoint y: 479, endPoint x: 427, endPoint y: 474, distance: 128.1
click at [427, 474] on h6 "您资助，而我们为您成长" at bounding box center [361, 489] width 132 height 41
drag, startPoint x: 427, startPoint y: 474, endPoint x: 387, endPoint y: 421, distance: 66.4
click at [387, 421] on p "为我成长 （GFM） - 现在您可以耕种 - 而不会弄脏！农业技术数字平台 Grow For Me 拥有一系列经验丰富的农民种植需求商品，使您能够资助种植选定…" at bounding box center [707, 419] width 988 height 44
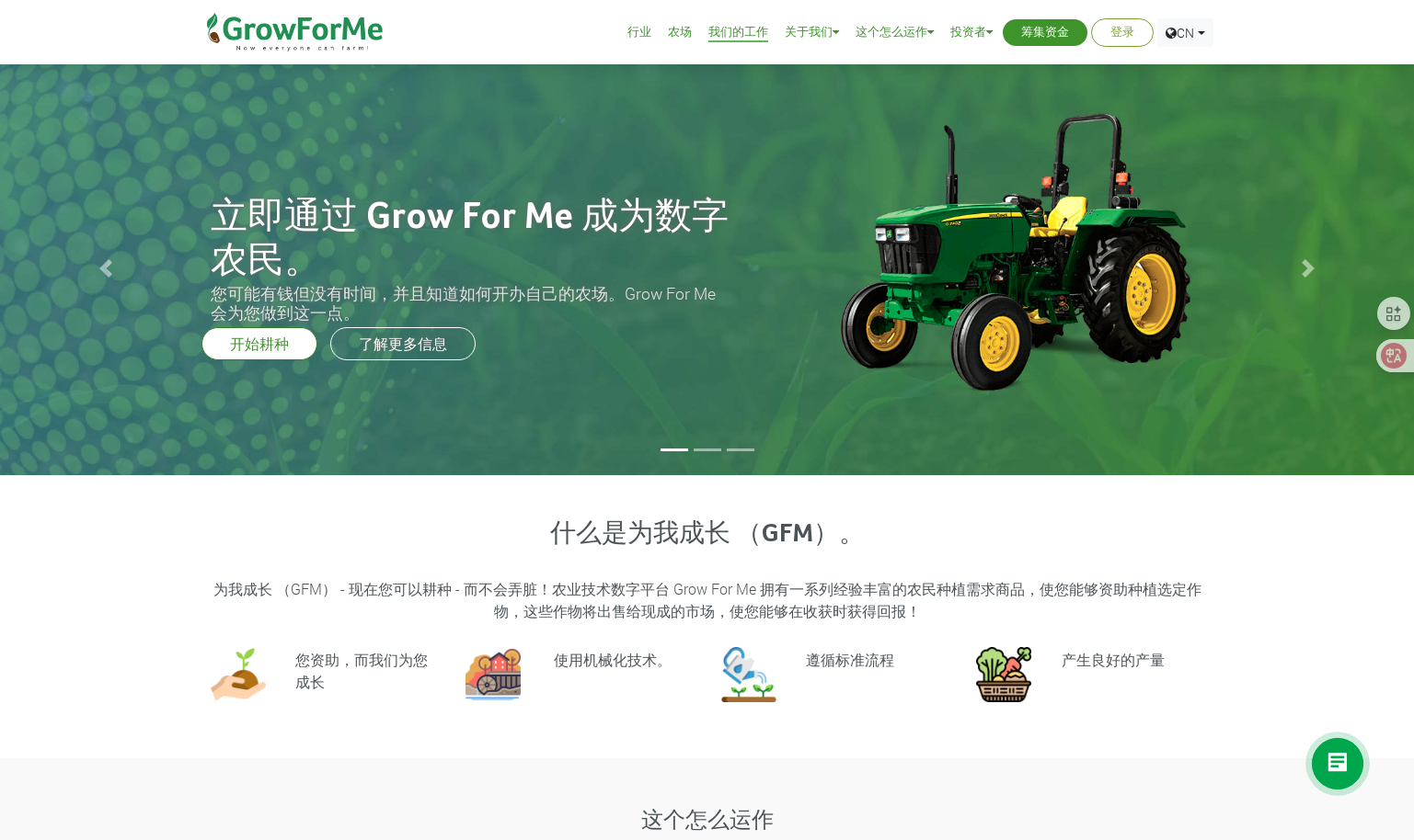
scroll to position [0, 0]
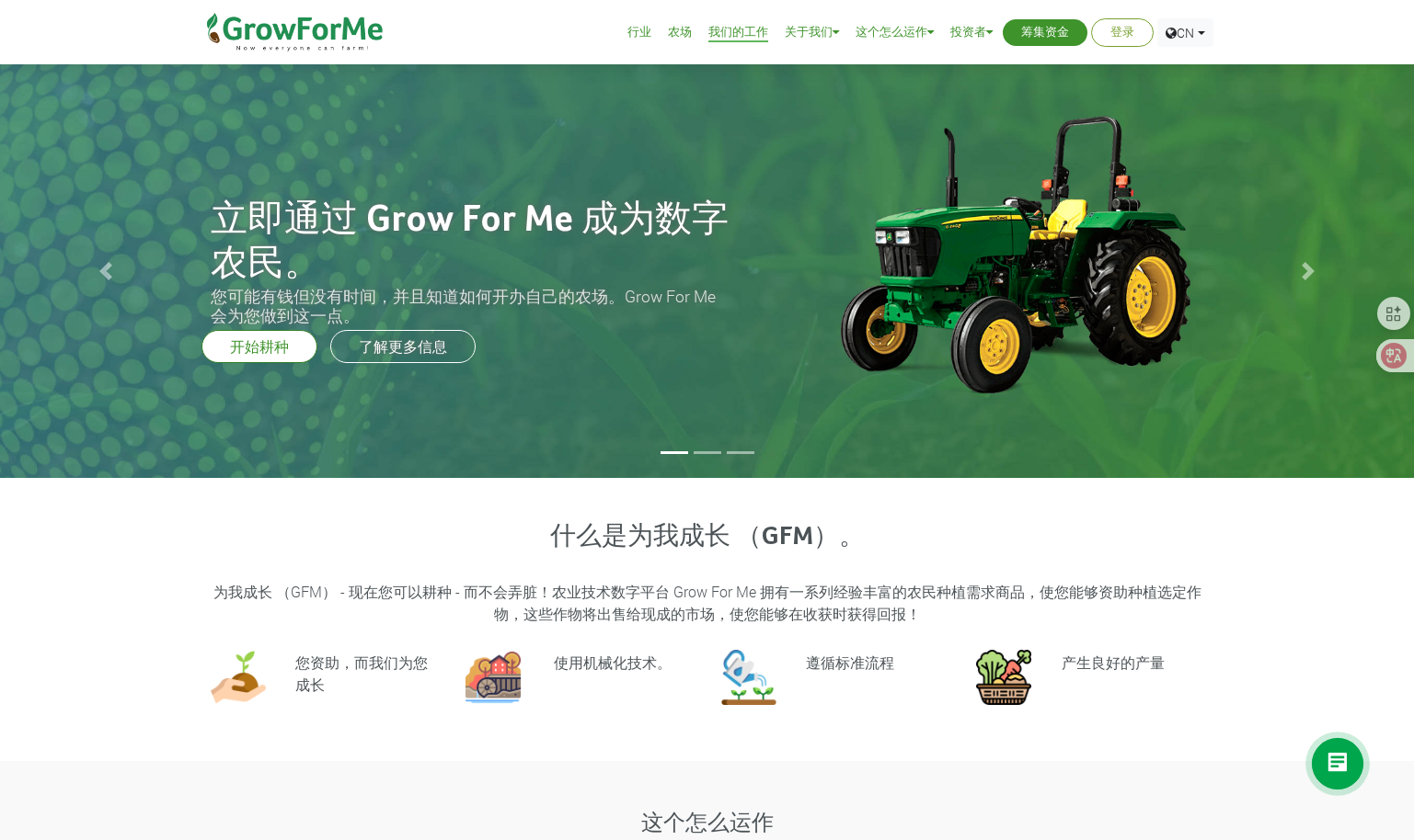
click at [707, 454] on li at bounding box center [707, 452] width 28 height 3
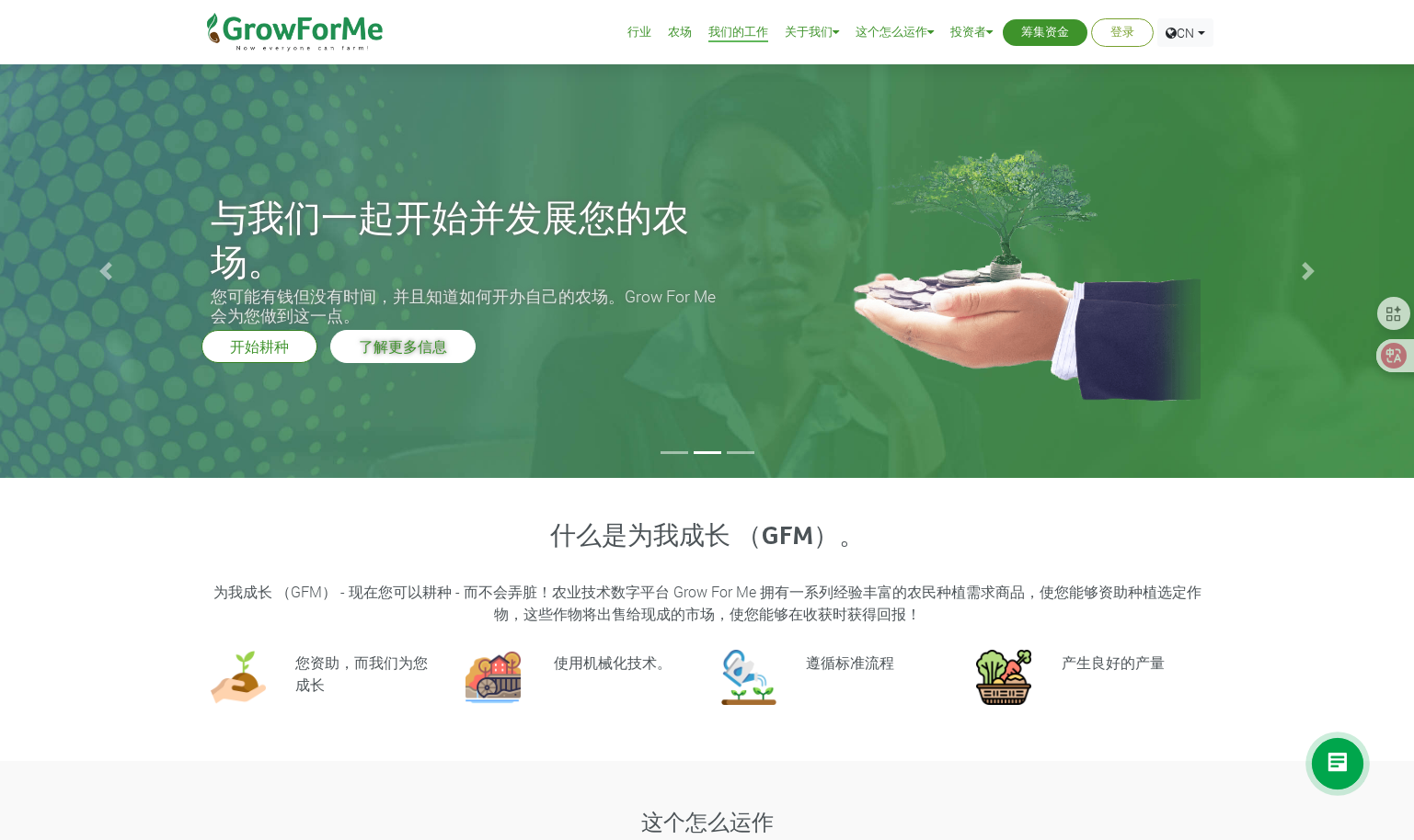
click at [398, 343] on link "了解更多信息" at bounding box center [403, 347] width 146 height 33
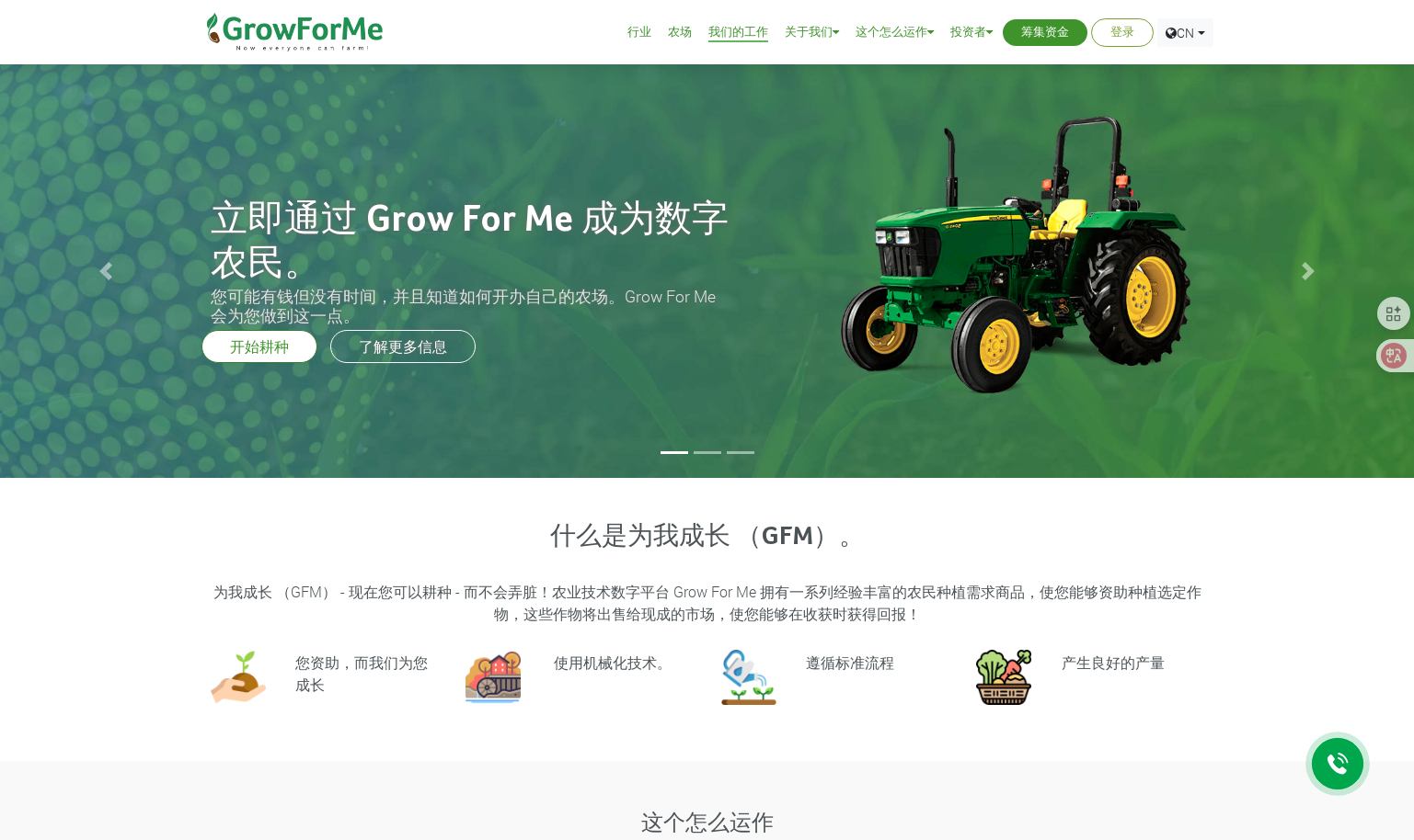
click at [706, 451] on li at bounding box center [707, 452] width 28 height 3
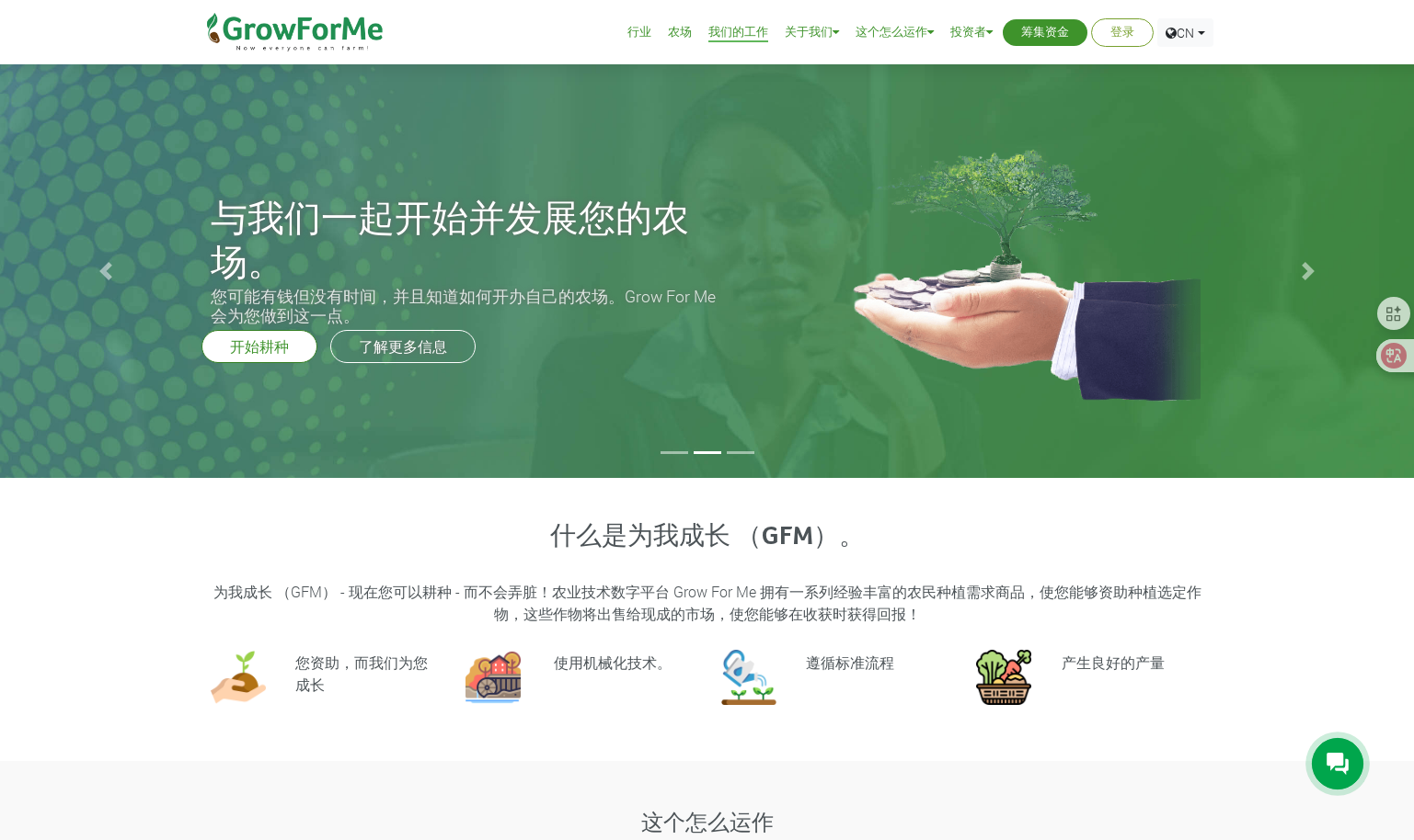
click at [736, 451] on li at bounding box center [740, 452] width 28 height 3
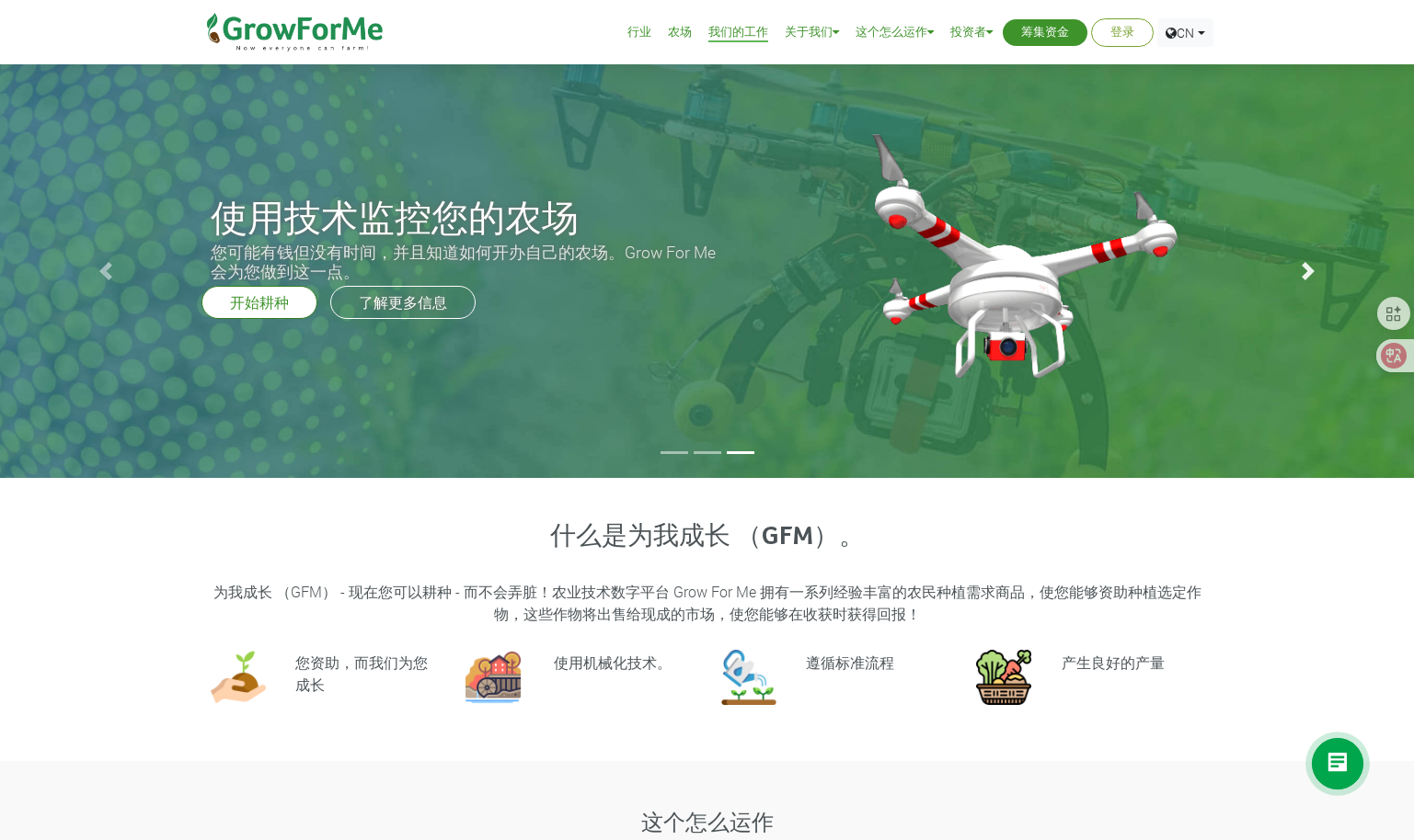
click at [1290, 262] on link "下一个" at bounding box center [1307, 271] width 212 height 413
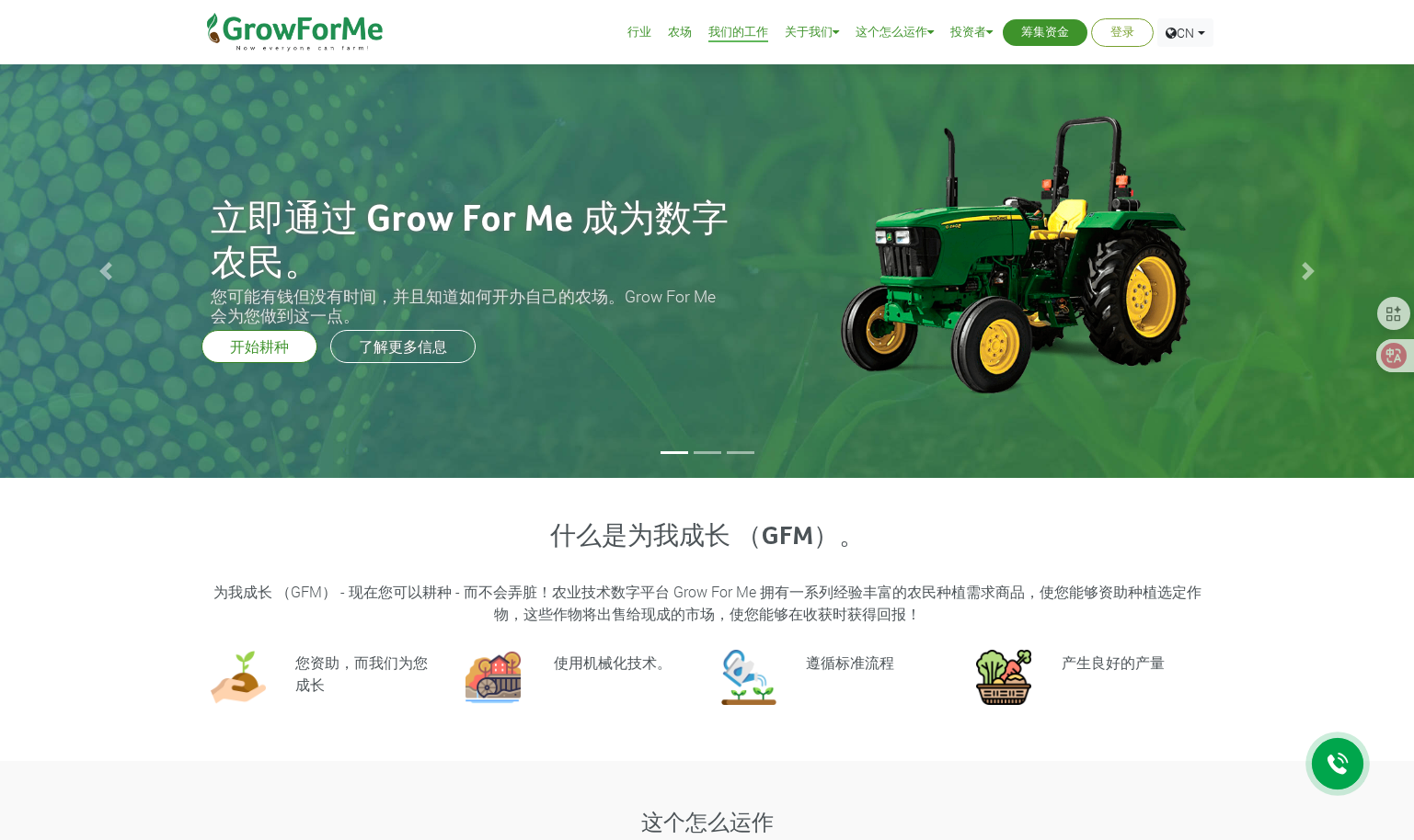
click at [727, 451] on li at bounding box center [740, 452] width 28 height 3
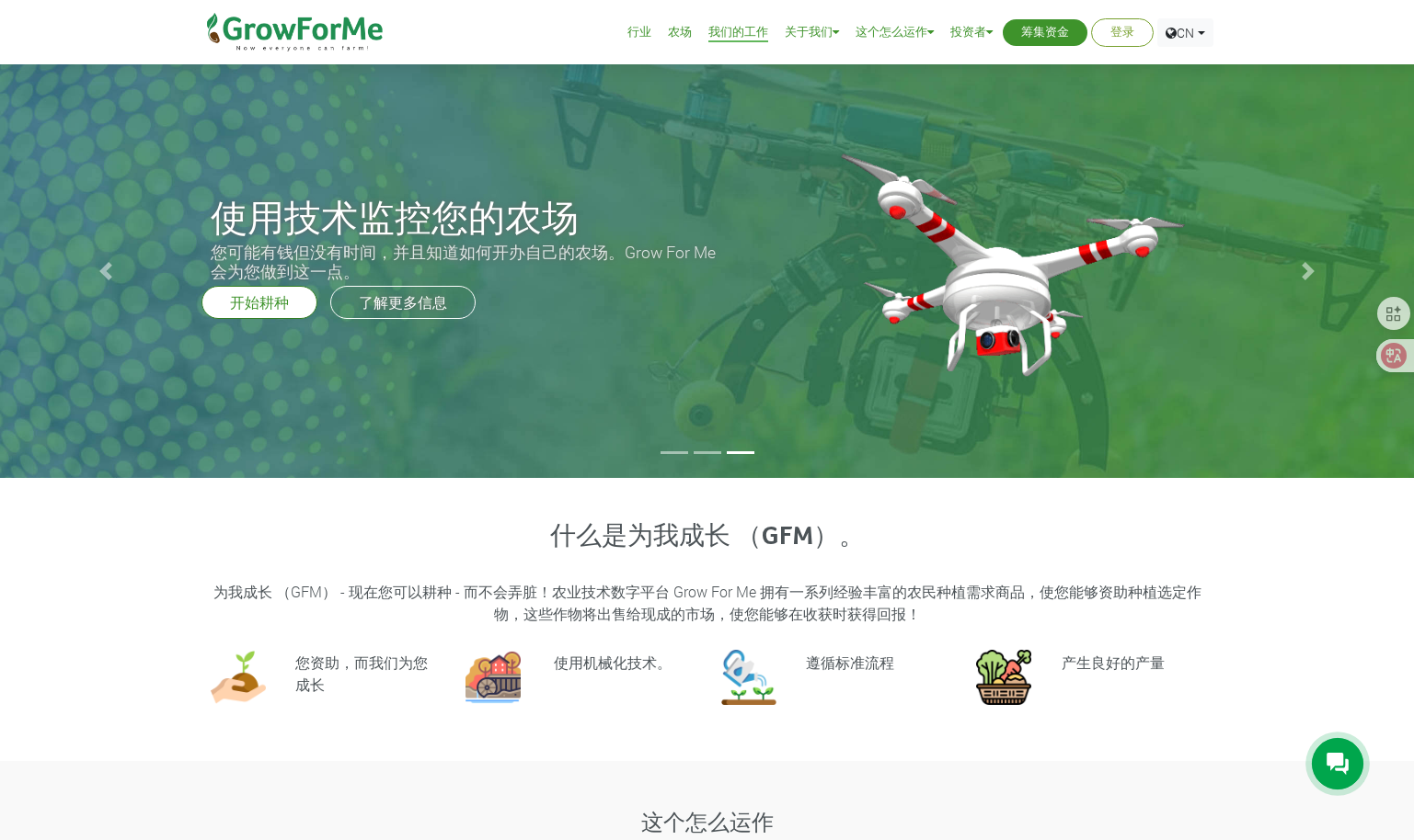
click at [709, 454] on li at bounding box center [707, 452] width 28 height 3
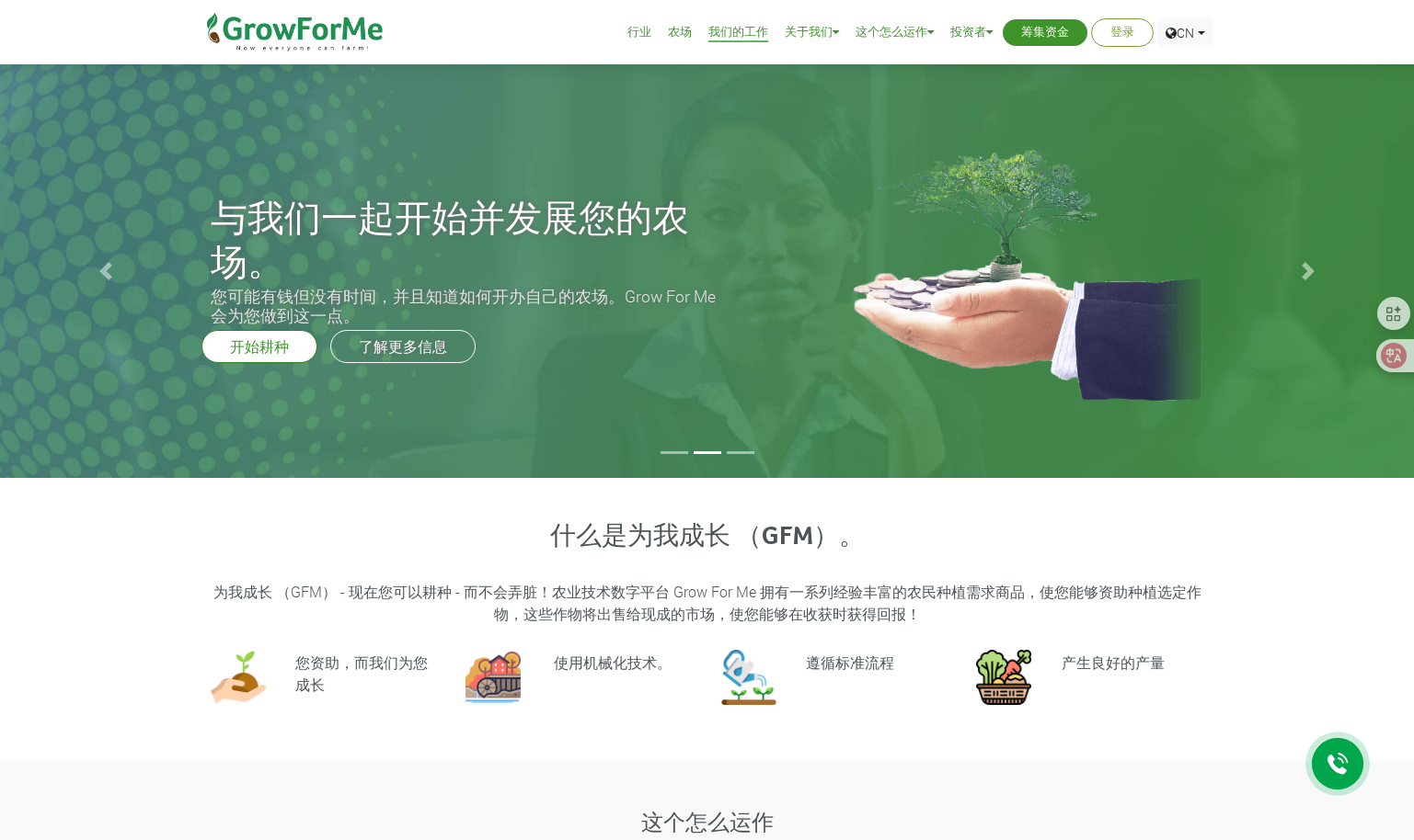
click at [747, 451] on li at bounding box center [740, 452] width 28 height 3
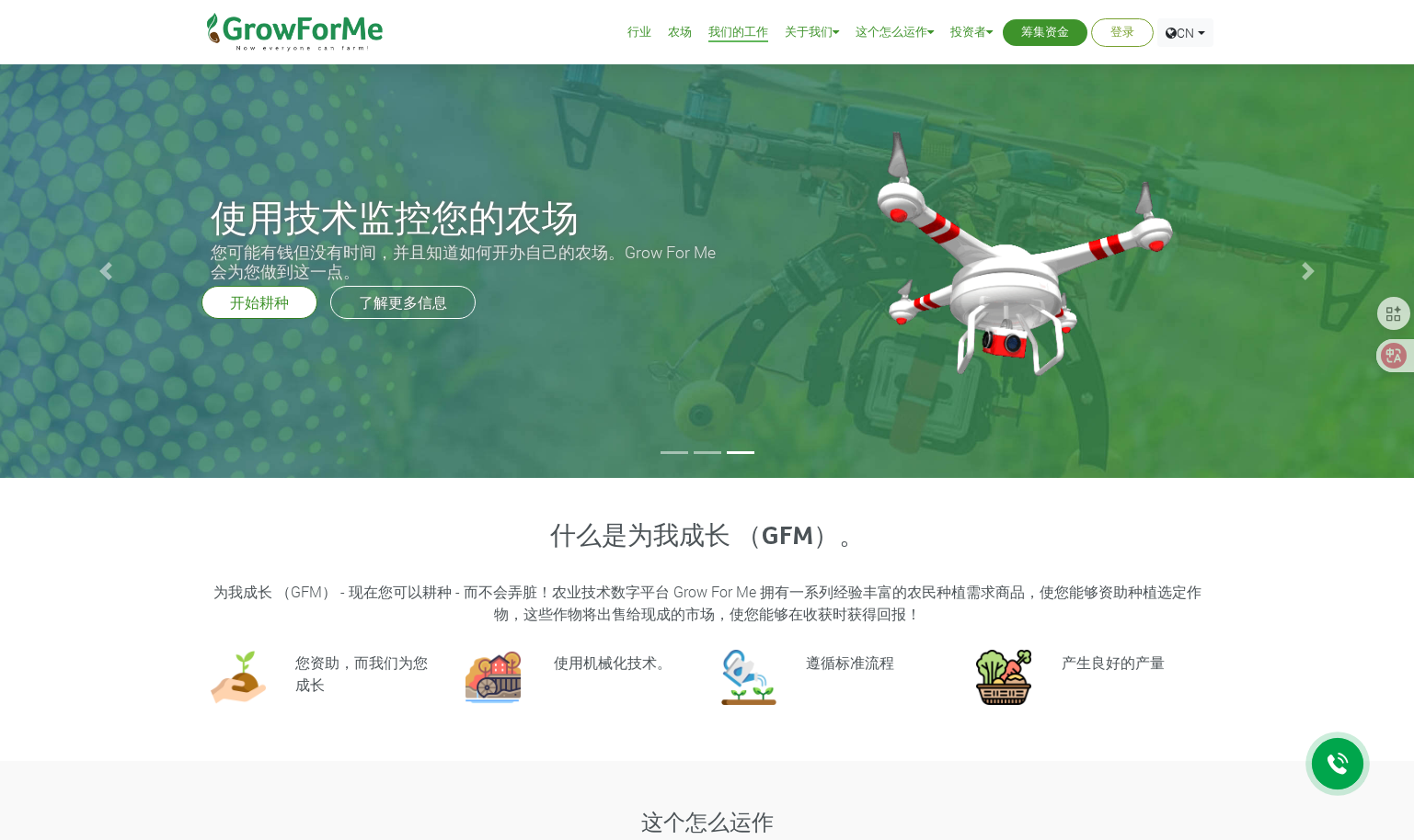
click at [728, 36] on link "我们的工作" at bounding box center [737, 32] width 60 height 19
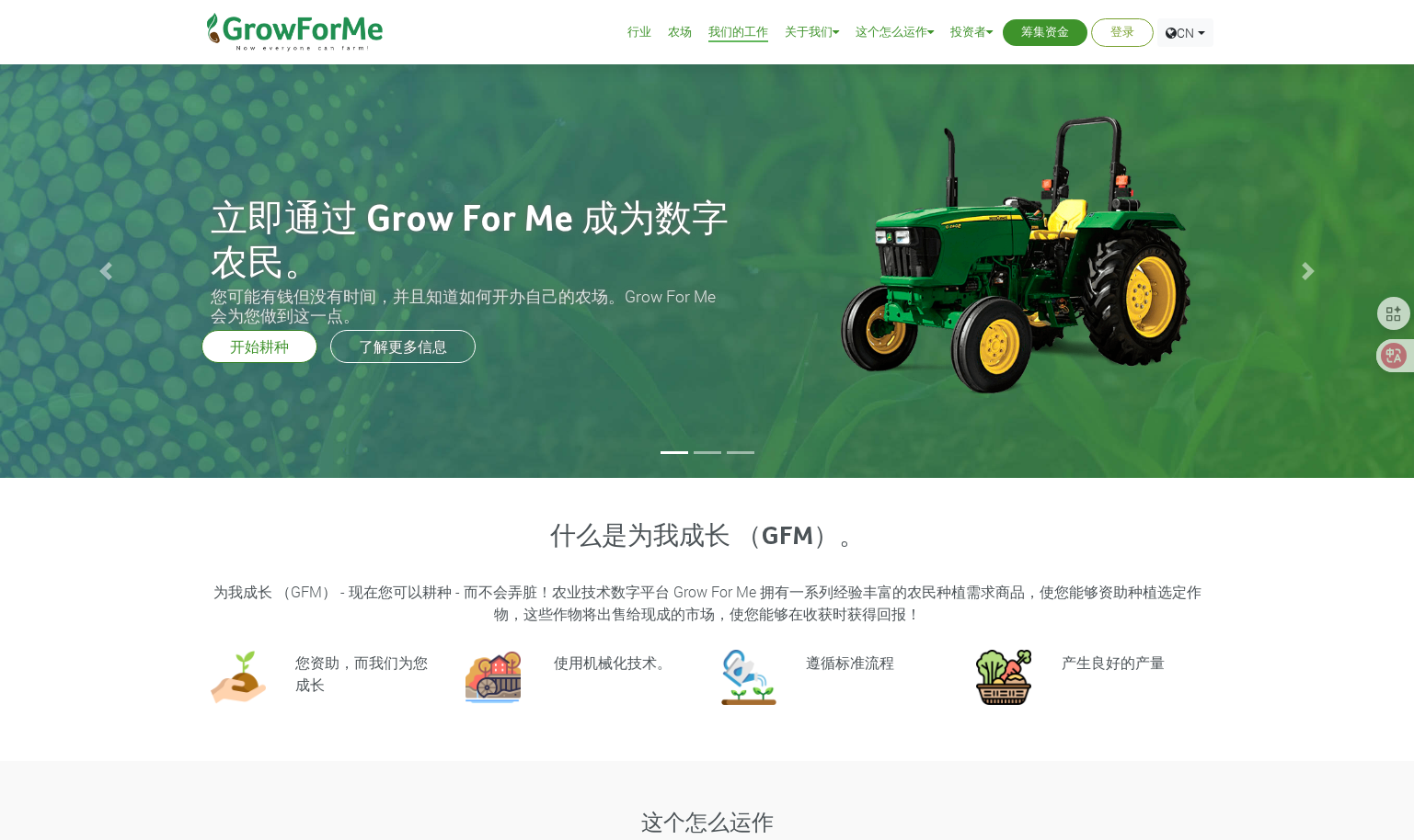
click at [738, 34] on link "我们的工作" at bounding box center [737, 32] width 60 height 19
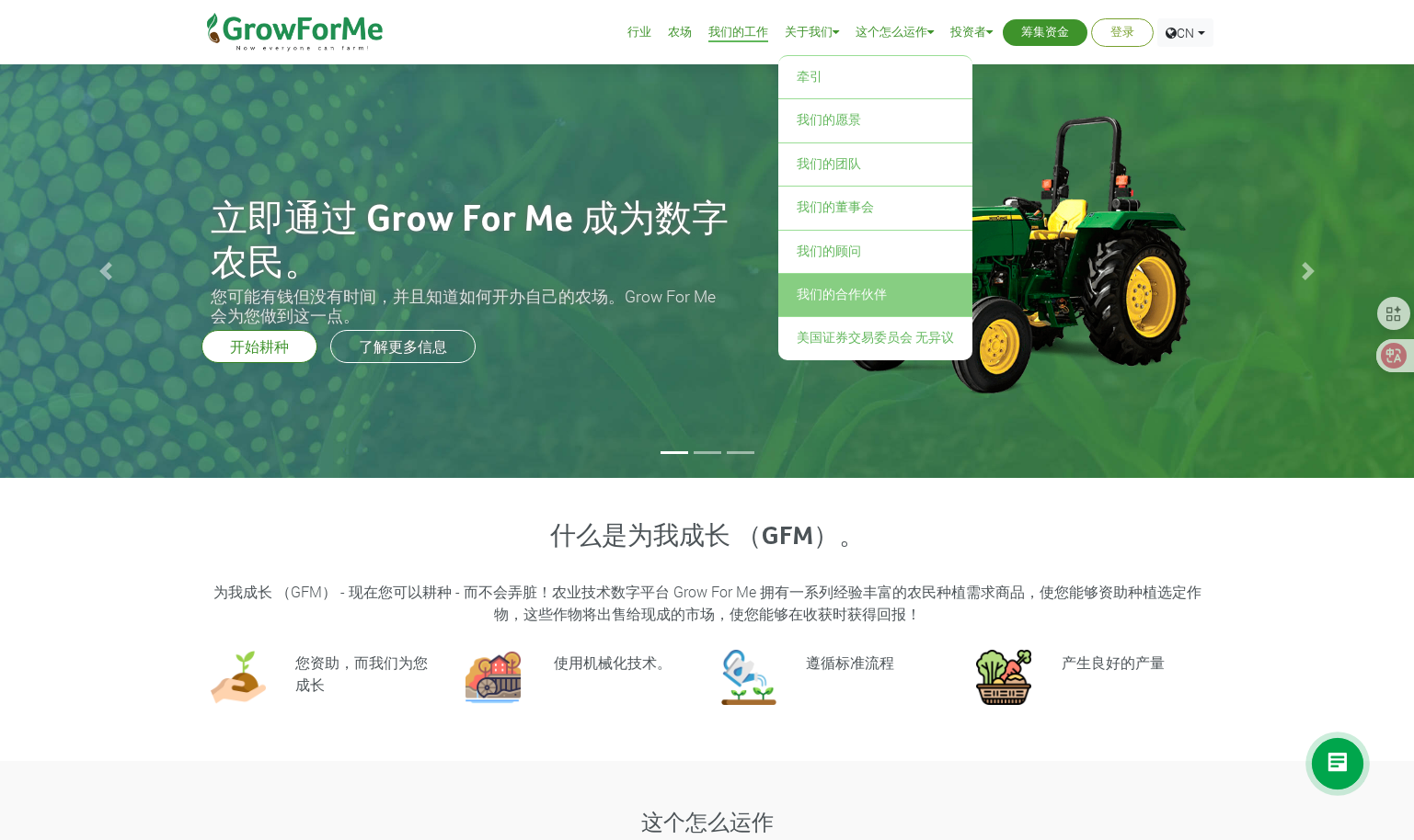
click at [869, 301] on link "我们的合作伙伴" at bounding box center [876, 295] width 194 height 42
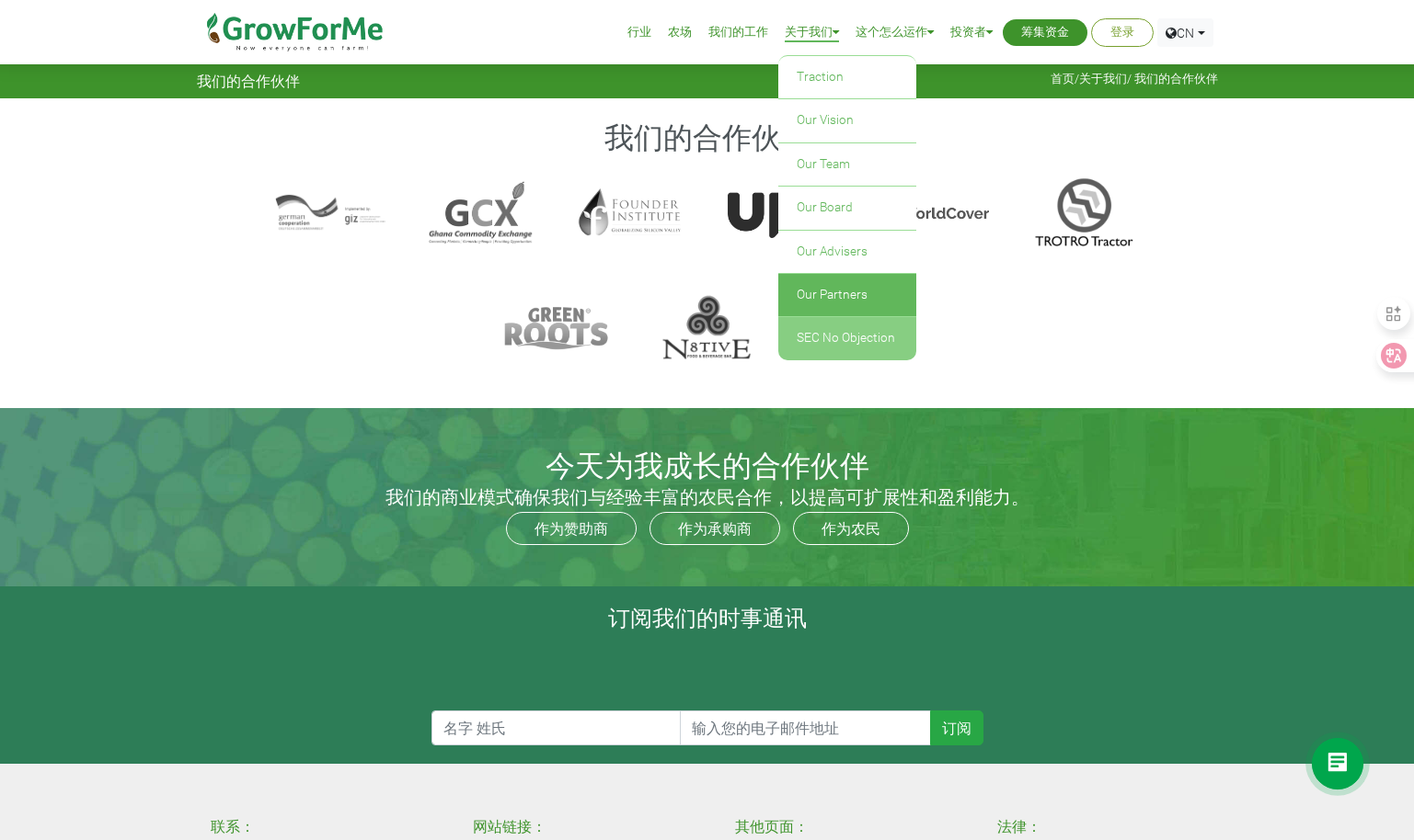
click at [862, 327] on link "SEC No Objection" at bounding box center [847, 338] width 138 height 42
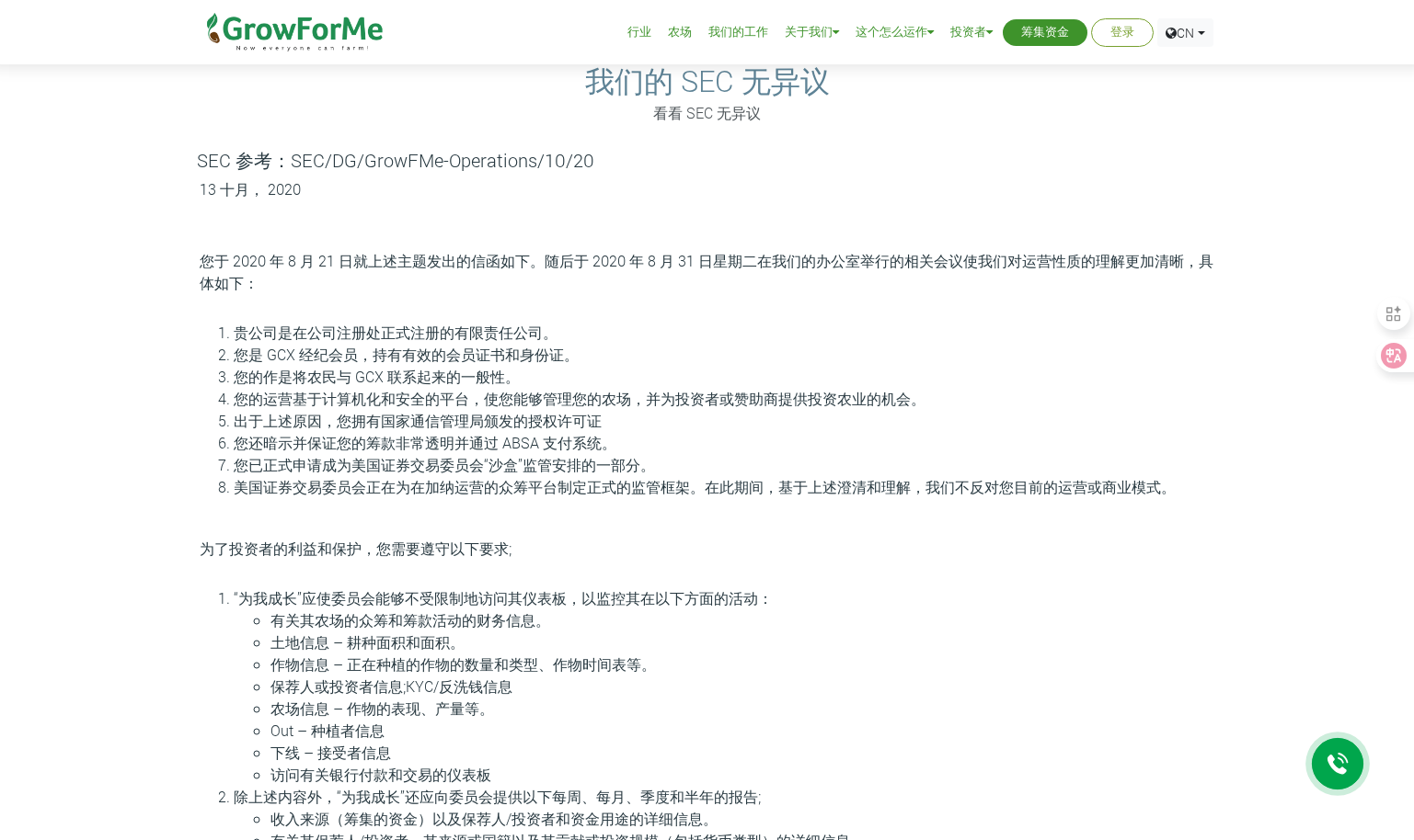
scroll to position [184, 0]
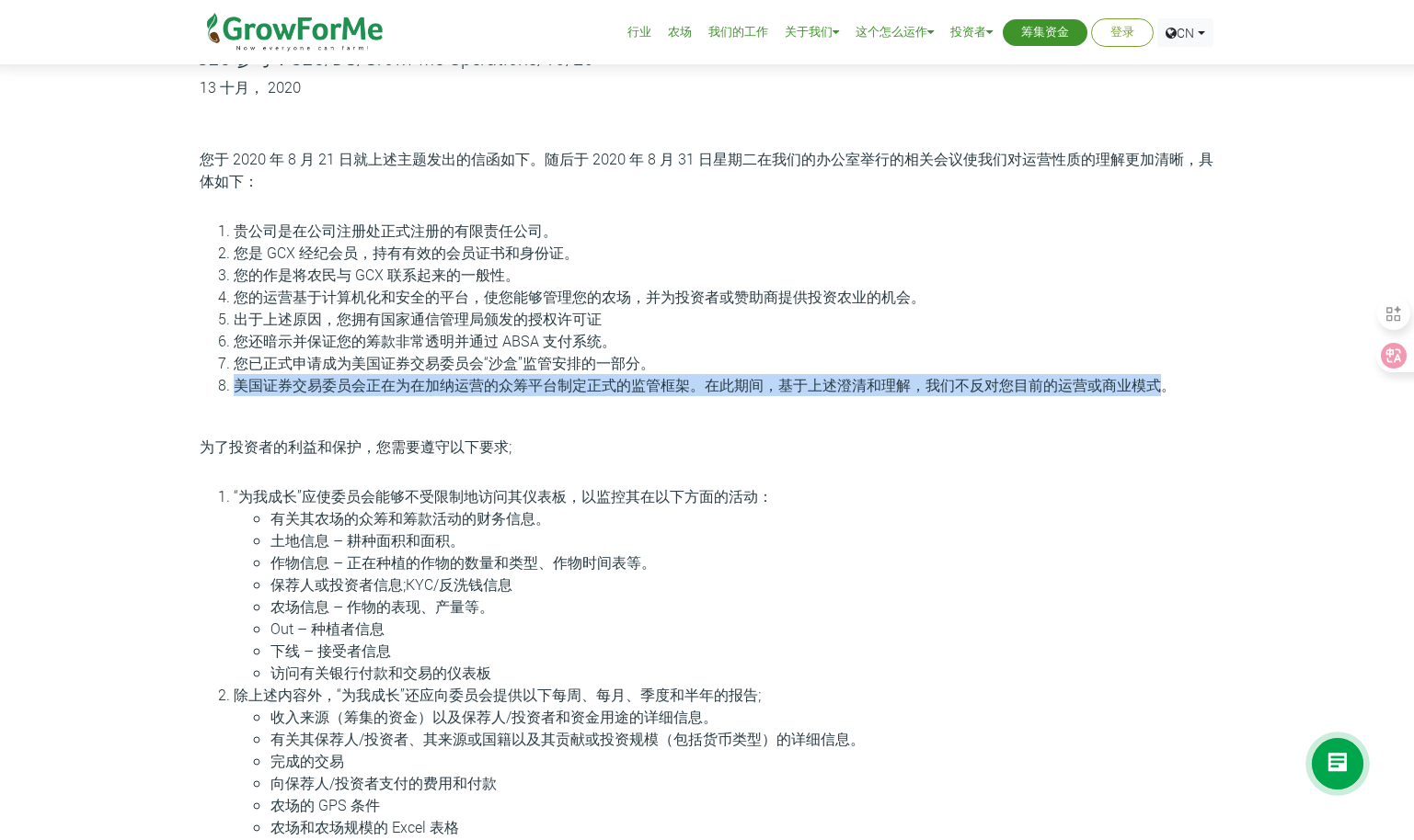
drag, startPoint x: 238, startPoint y: 390, endPoint x: 1165, endPoint y: 394, distance: 927.0
click at [1165, 394] on li "美国证券交易委员会正在为在加纳运营的众筹平台制定正式的监管框架。在此期间，基于上述澄清和理解，我们不反对您目前的运营或商业模式。" at bounding box center [725, 385] width 984 height 22
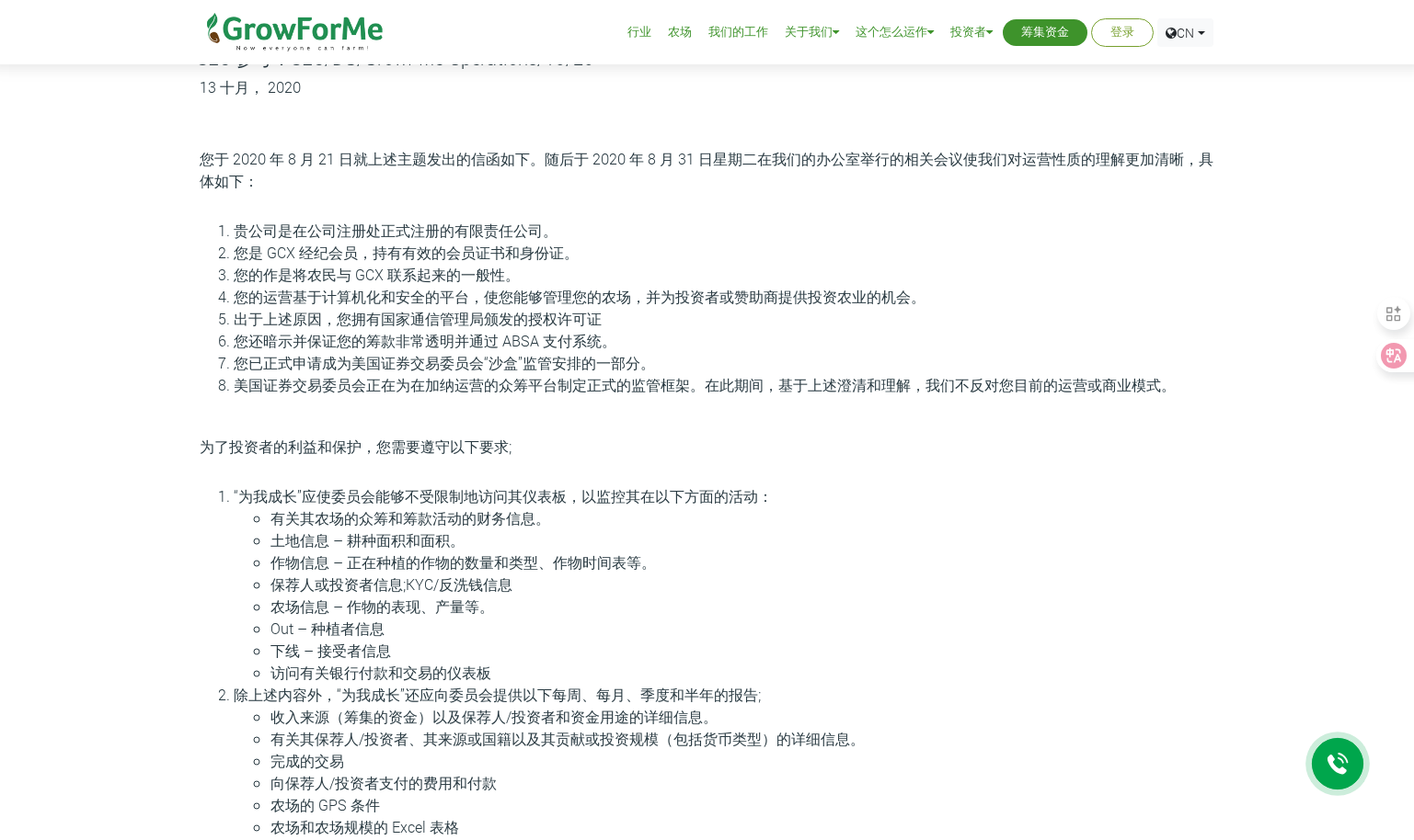
drag, startPoint x: 1165, startPoint y: 394, endPoint x: 993, endPoint y: 364, distance: 174.6
click at [993, 364] on li "您已正式申请成为美国证券交易委员会“沙盒”监管安排的一部分。" at bounding box center [725, 363] width 984 height 22
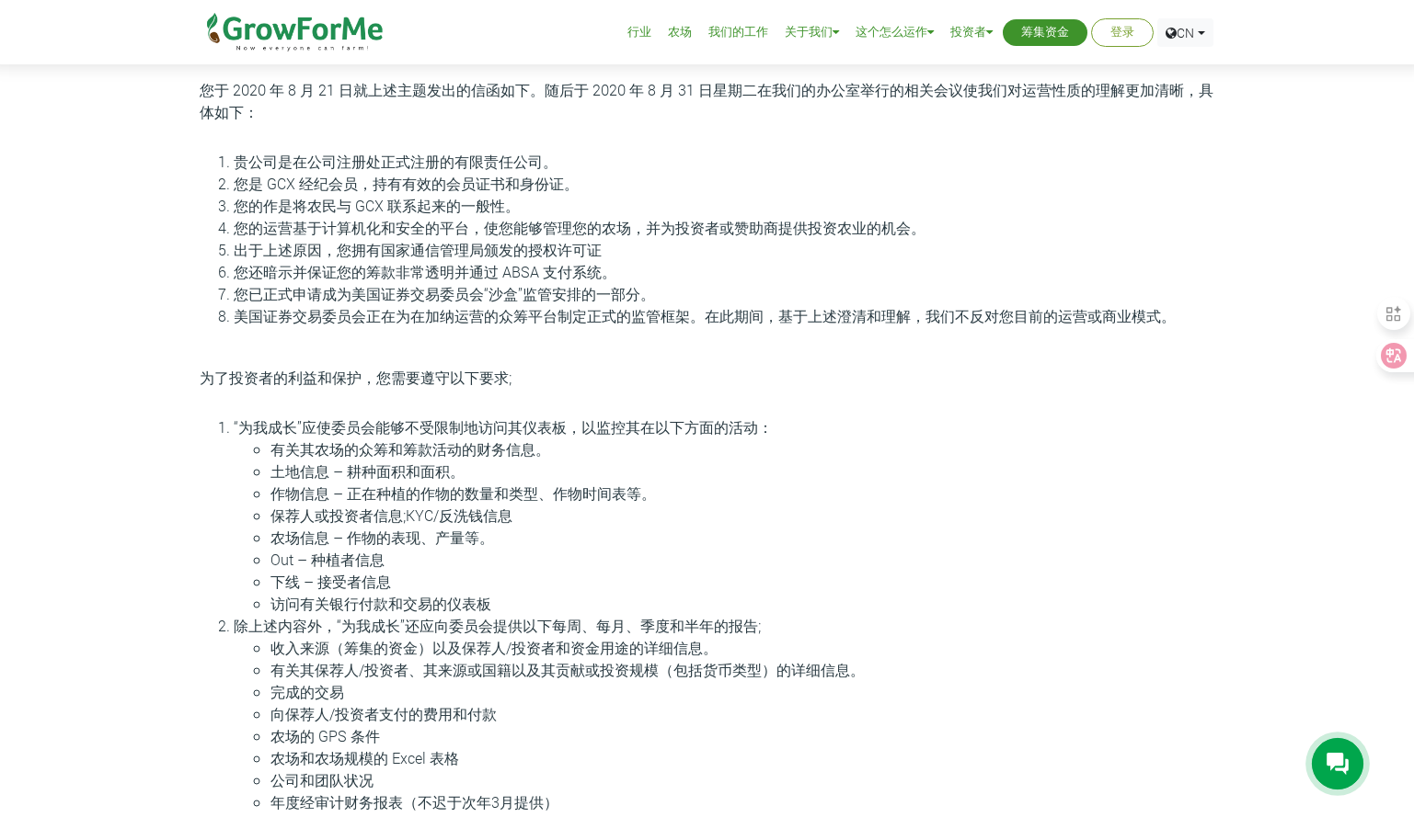
scroll to position [276, 0]
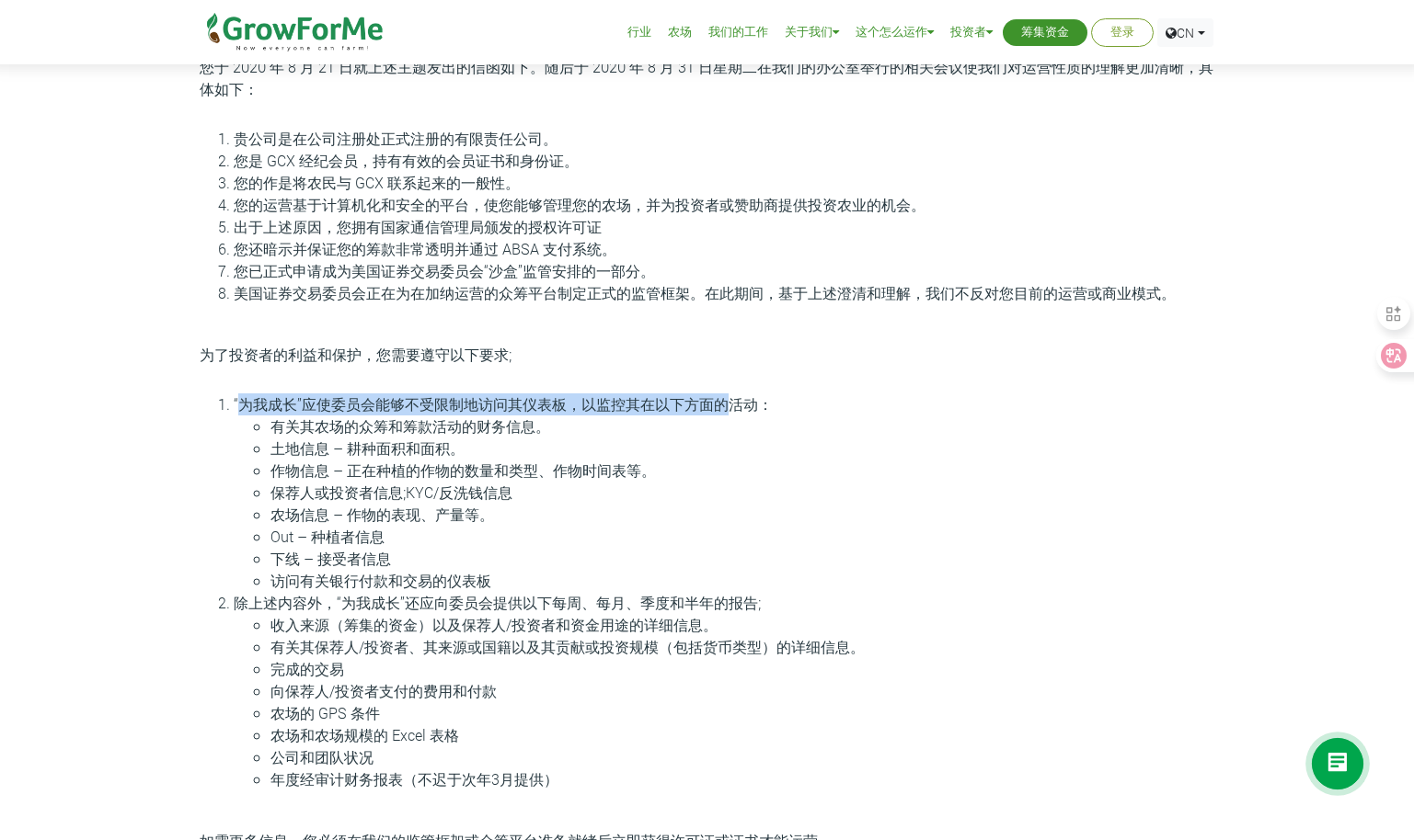
drag, startPoint x: 243, startPoint y: 404, endPoint x: 725, endPoint y: 411, distance: 482.1
click at [725, 411] on font "“为我成长”应使委员会能够不受限制地访问其仪表板，以监控其在以下方面的活动：" at bounding box center [503, 404] width 539 height 19
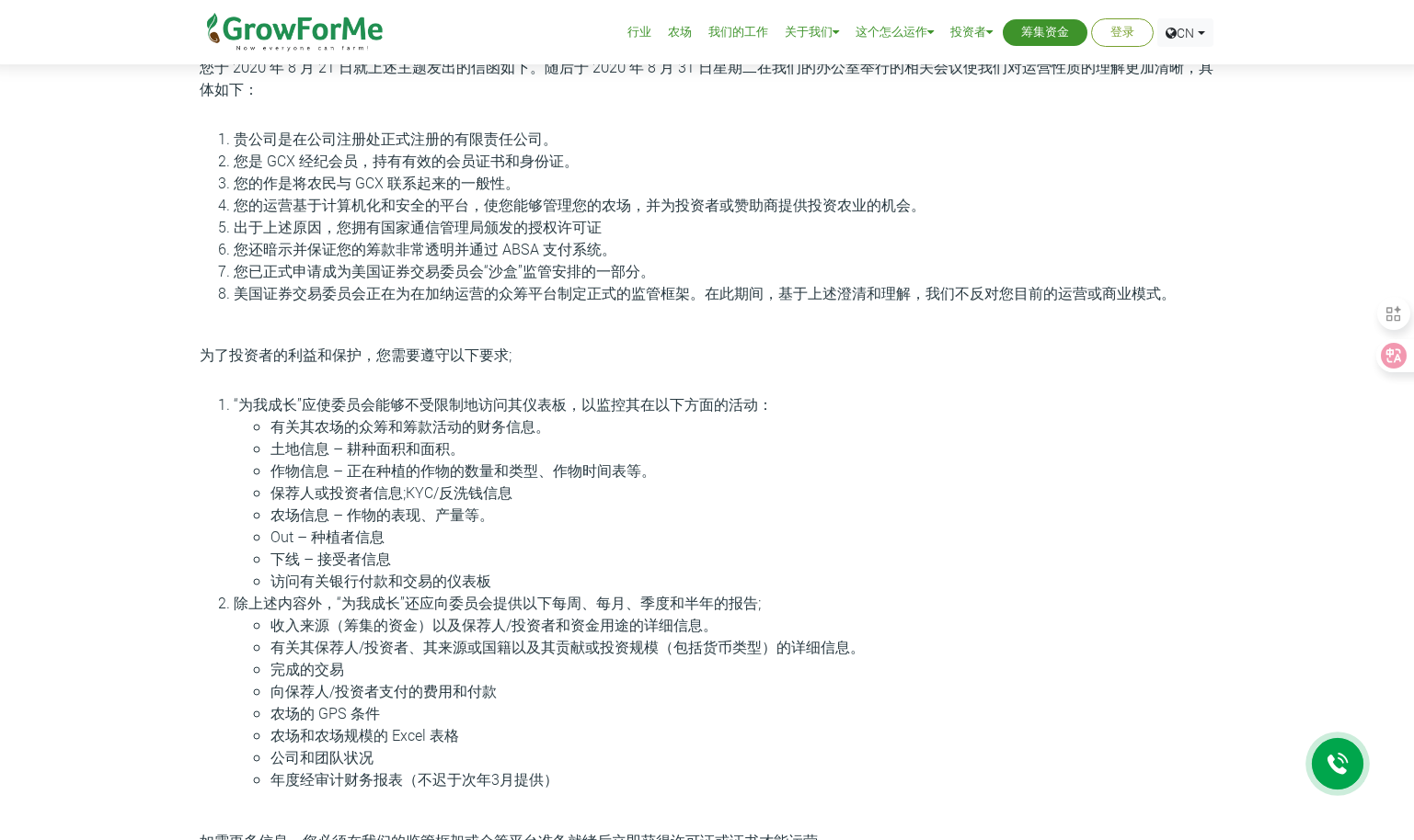
drag, startPoint x: 725, startPoint y: 411, endPoint x: 555, endPoint y: 439, distance: 172.3
click at [555, 439] on li "土地信息 – 耕种面积和面积。" at bounding box center [744, 448] width 947 height 22
drag, startPoint x: 275, startPoint y: 427, endPoint x: 537, endPoint y: 422, distance: 262.0
click at [537, 422] on li "有关其农场的众筹和筹款活动的财务信息。" at bounding box center [744, 426] width 947 height 22
drag, startPoint x: 537, startPoint y: 422, endPoint x: 386, endPoint y: 453, distance: 154.1
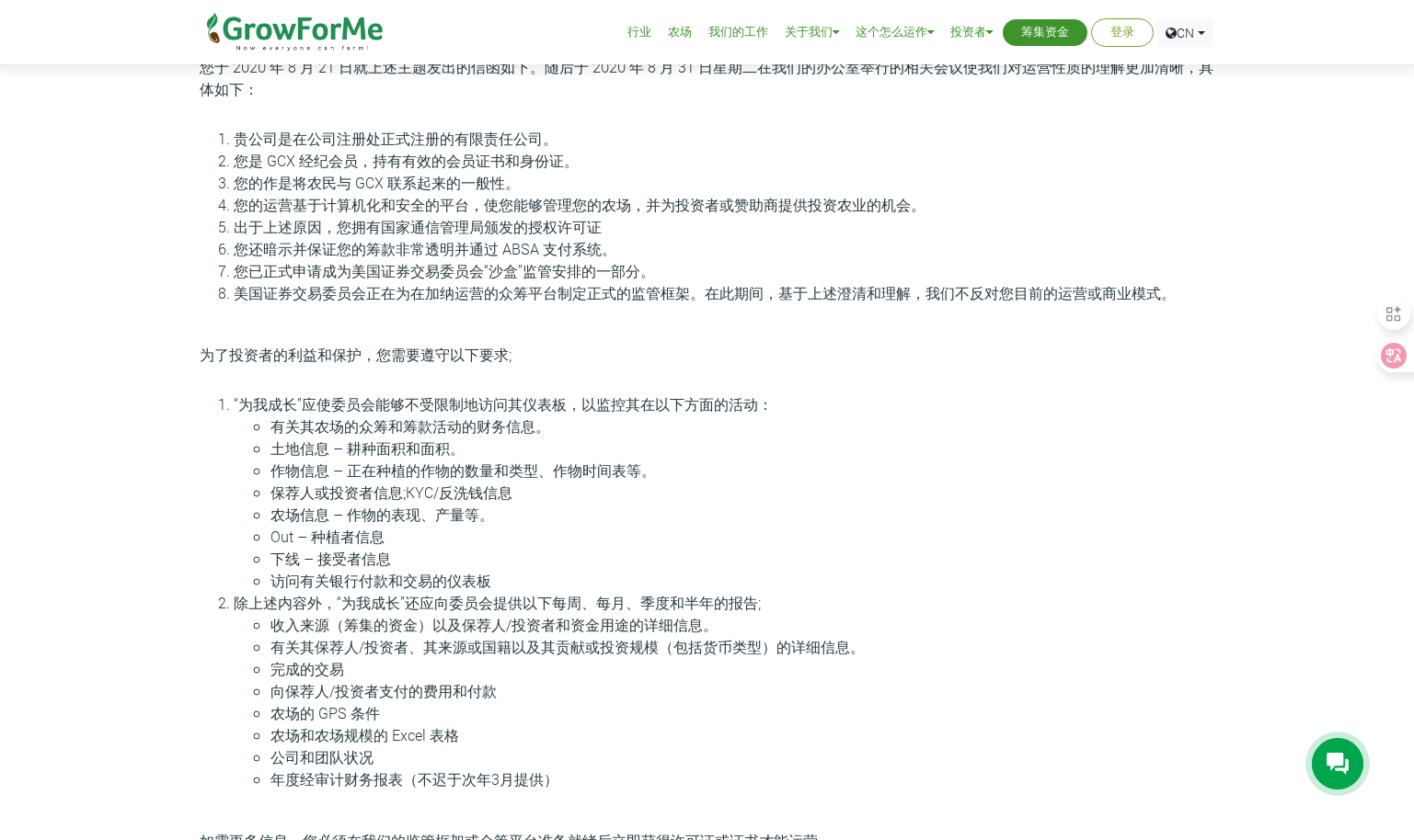
click at [386, 453] on li "土地信息 – 耕种面积和面积。" at bounding box center [744, 448] width 947 height 22
drag, startPoint x: 348, startPoint y: 470, endPoint x: 631, endPoint y: 470, distance: 283.0
click at [631, 470] on li "作物信息 – 正在种植的作物的数量和类型、作物时间表等。" at bounding box center [744, 470] width 947 height 22
drag, startPoint x: 631, startPoint y: 470, endPoint x: 542, endPoint y: 510, distance: 97.6
click at [542, 510] on li "农场信息 – 作物的表现、产量等。" at bounding box center [744, 514] width 947 height 22
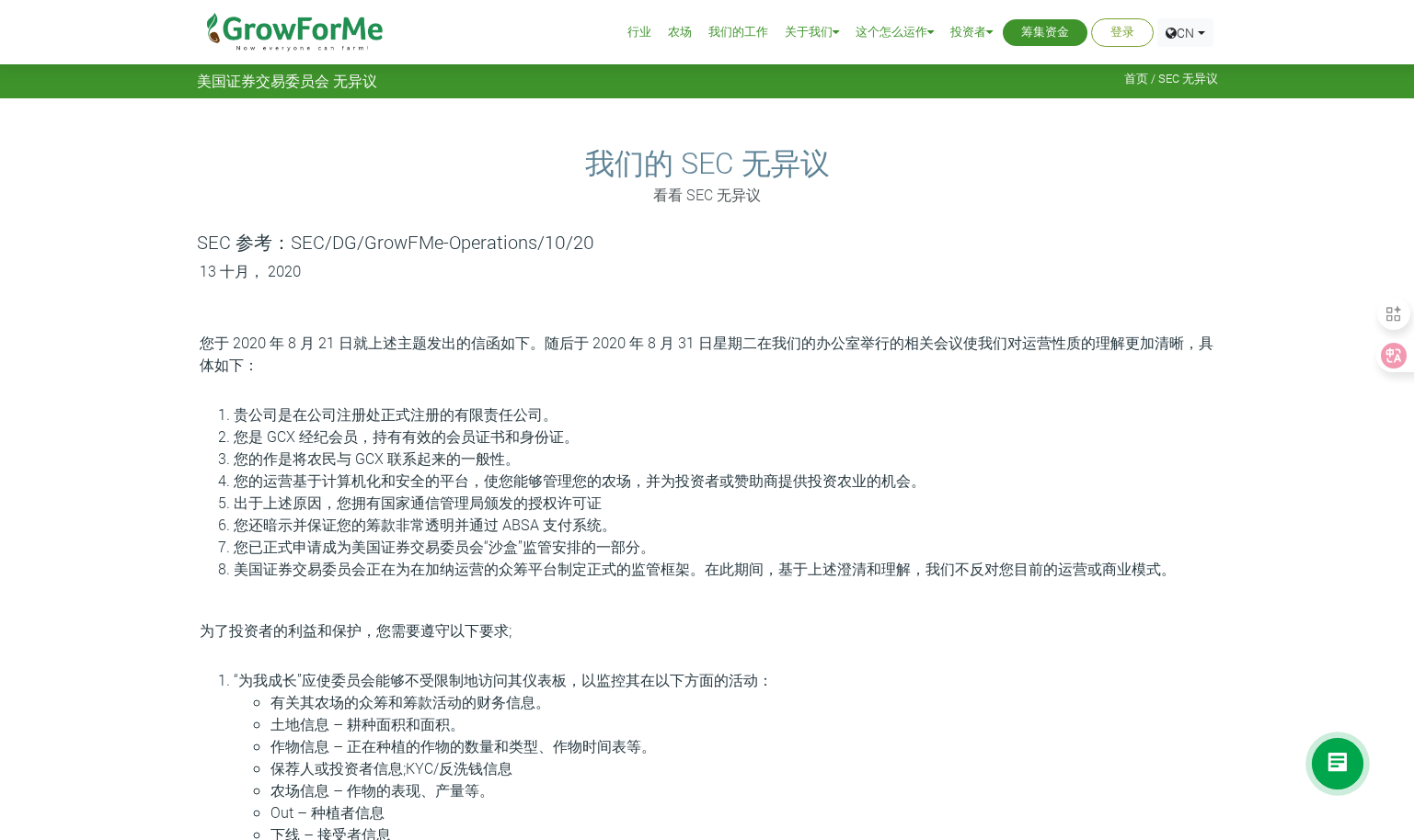
scroll to position [184, 0]
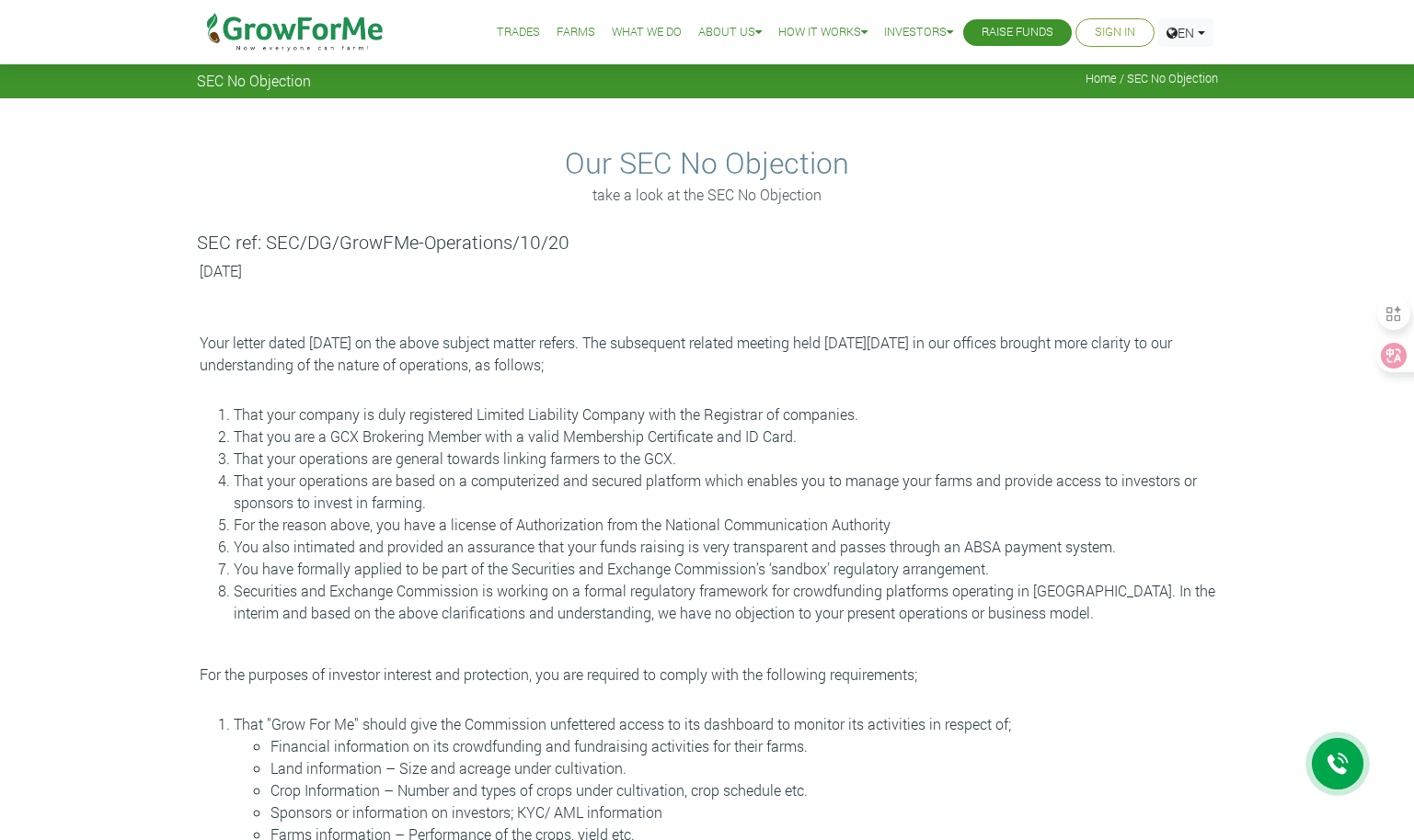
click at [837, 259] on div "Our SEC No Objection take a look at the SEC No Objection SEC ref: SEC/DG/GrowFM…" at bounding box center [707, 647] width 1048 height 1097
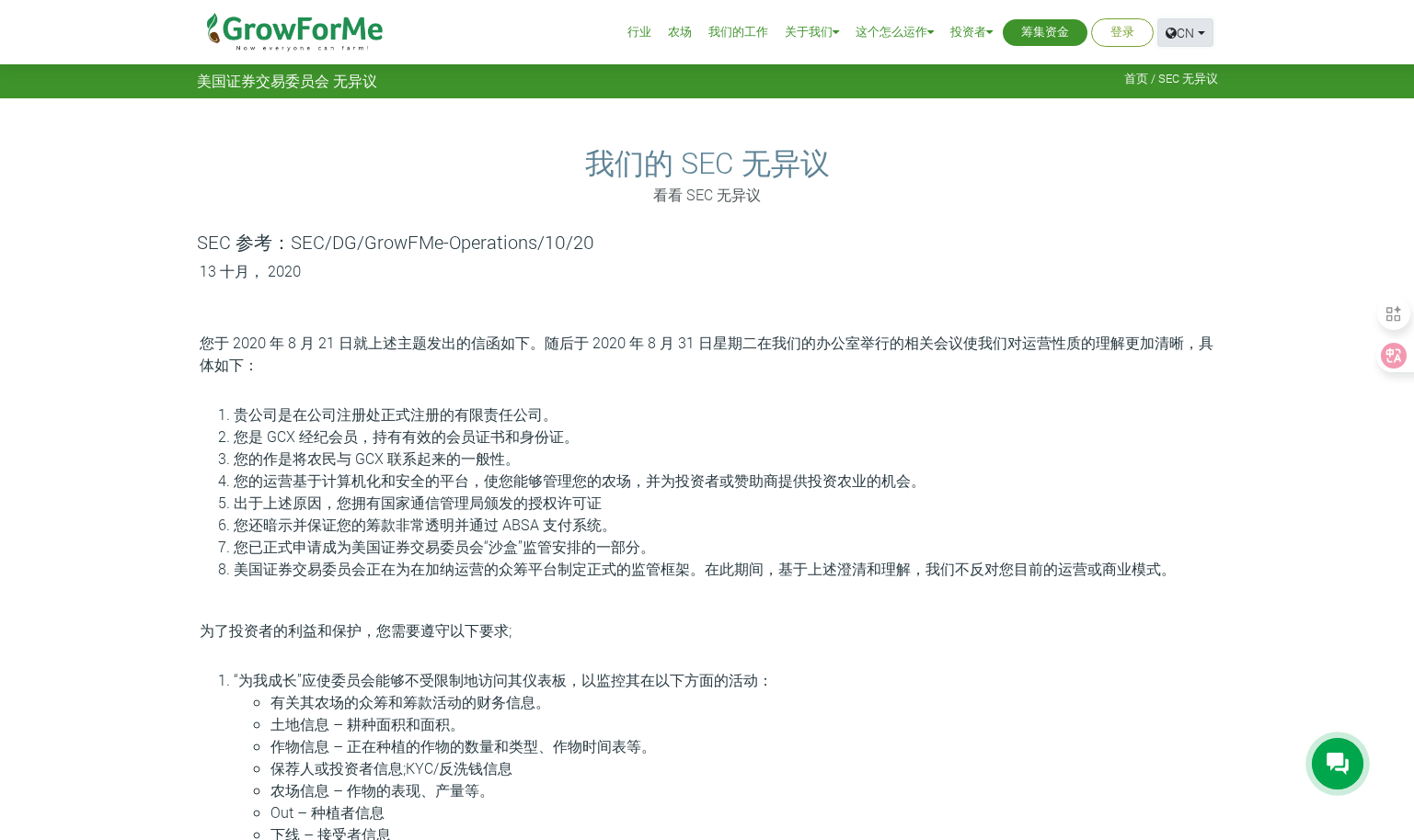
click at [1203, 30] on link "CN" at bounding box center [1184, 32] width 56 height 29
click at [1175, 40] on link "CN" at bounding box center [1184, 32] width 56 height 29
click at [1177, 38] on font "CN" at bounding box center [1185, 32] width 17 height 17
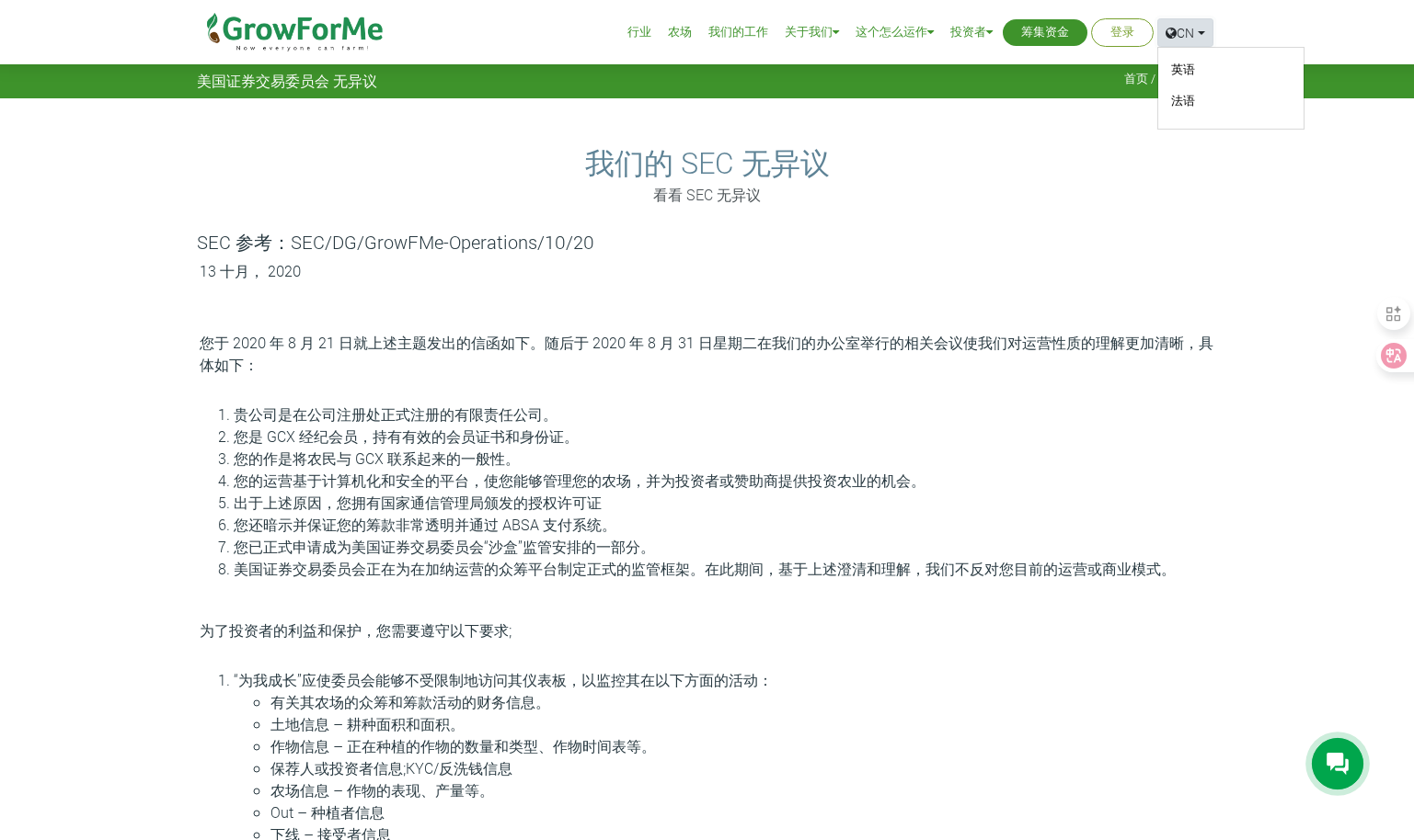
click at [1177, 38] on font "CN" at bounding box center [1185, 32] width 17 height 17
click at [1179, 36] on font "CN" at bounding box center [1185, 32] width 17 height 17
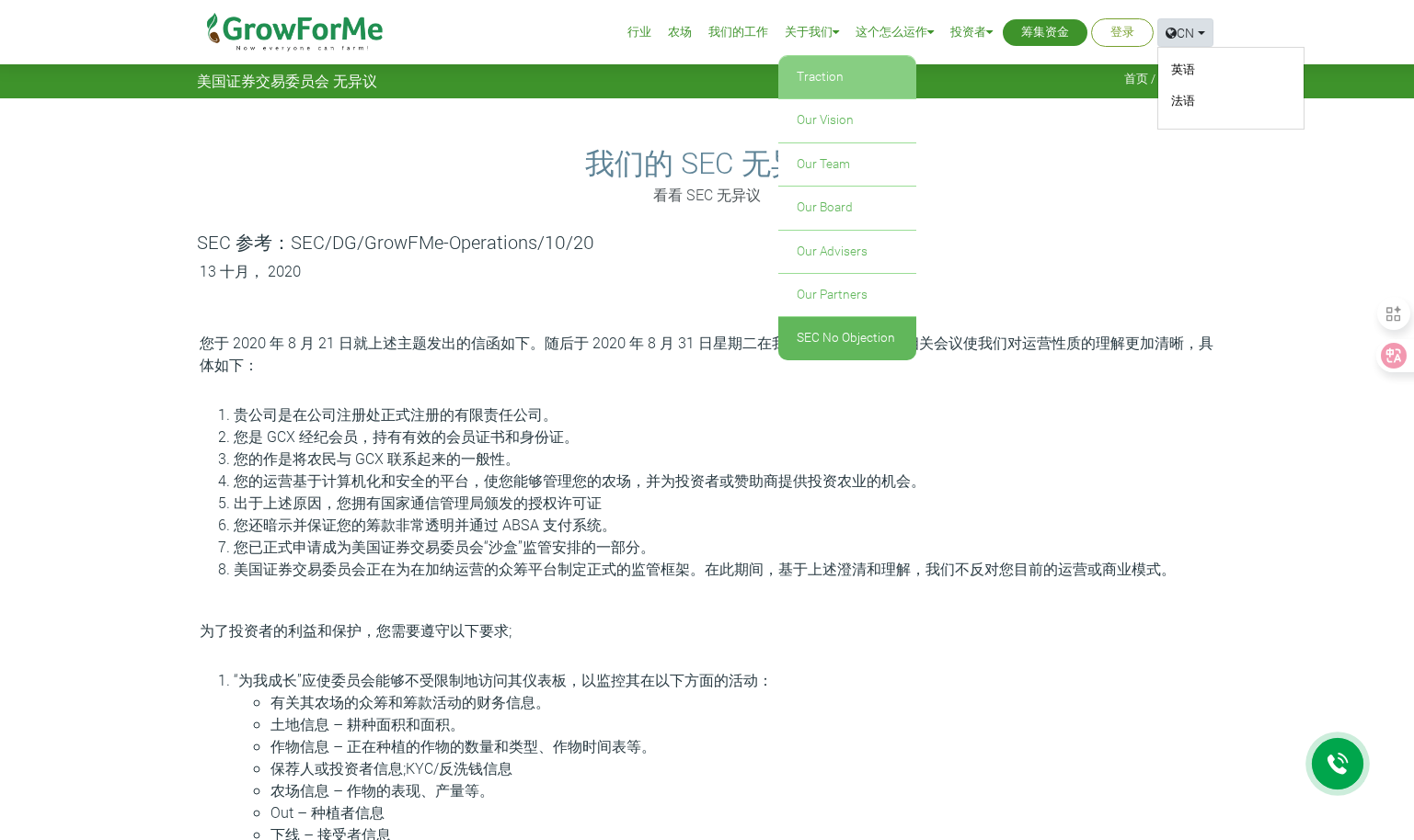
click at [844, 76] on link "Traction" at bounding box center [847, 77] width 138 height 42
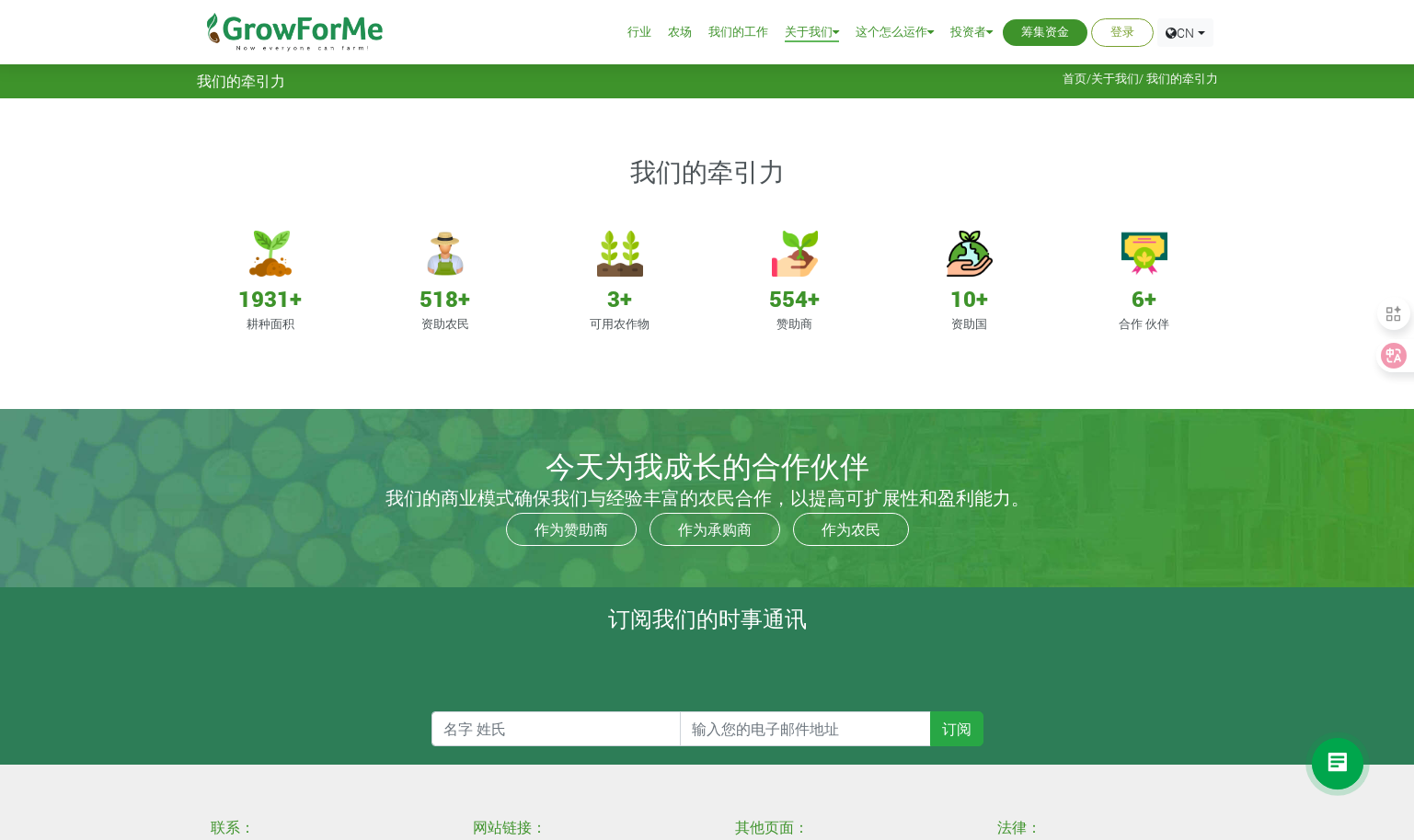
click at [616, 245] on img at bounding box center [619, 253] width 46 height 46
click at [800, 301] on h4 "554+" at bounding box center [794, 299] width 129 height 27
click at [965, 270] on img at bounding box center [969, 253] width 46 height 46
click at [1151, 241] on img at bounding box center [1144, 253] width 46 height 46
click at [733, 32] on link "我们的工作" at bounding box center [737, 32] width 60 height 19
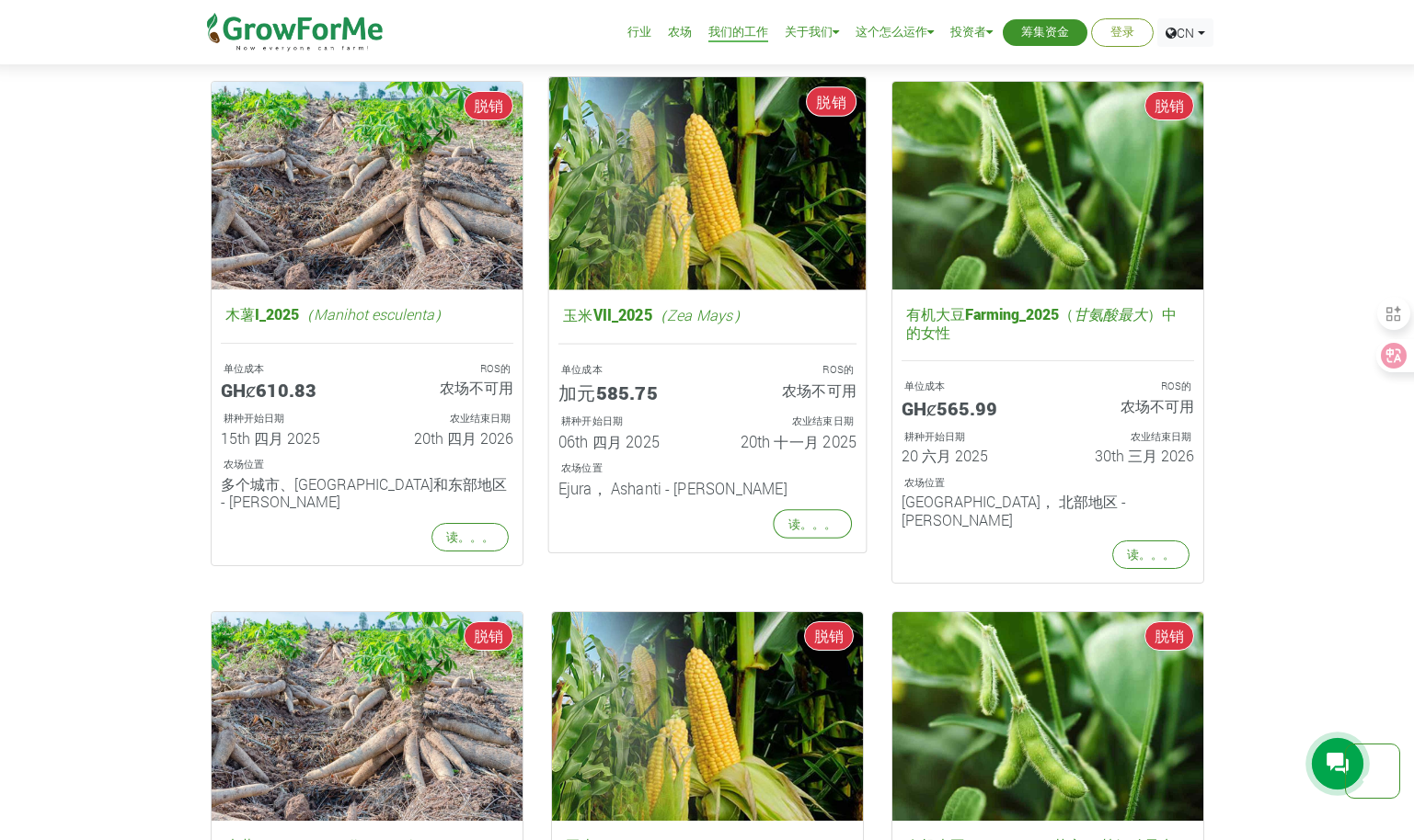
scroll to position [1103, 0]
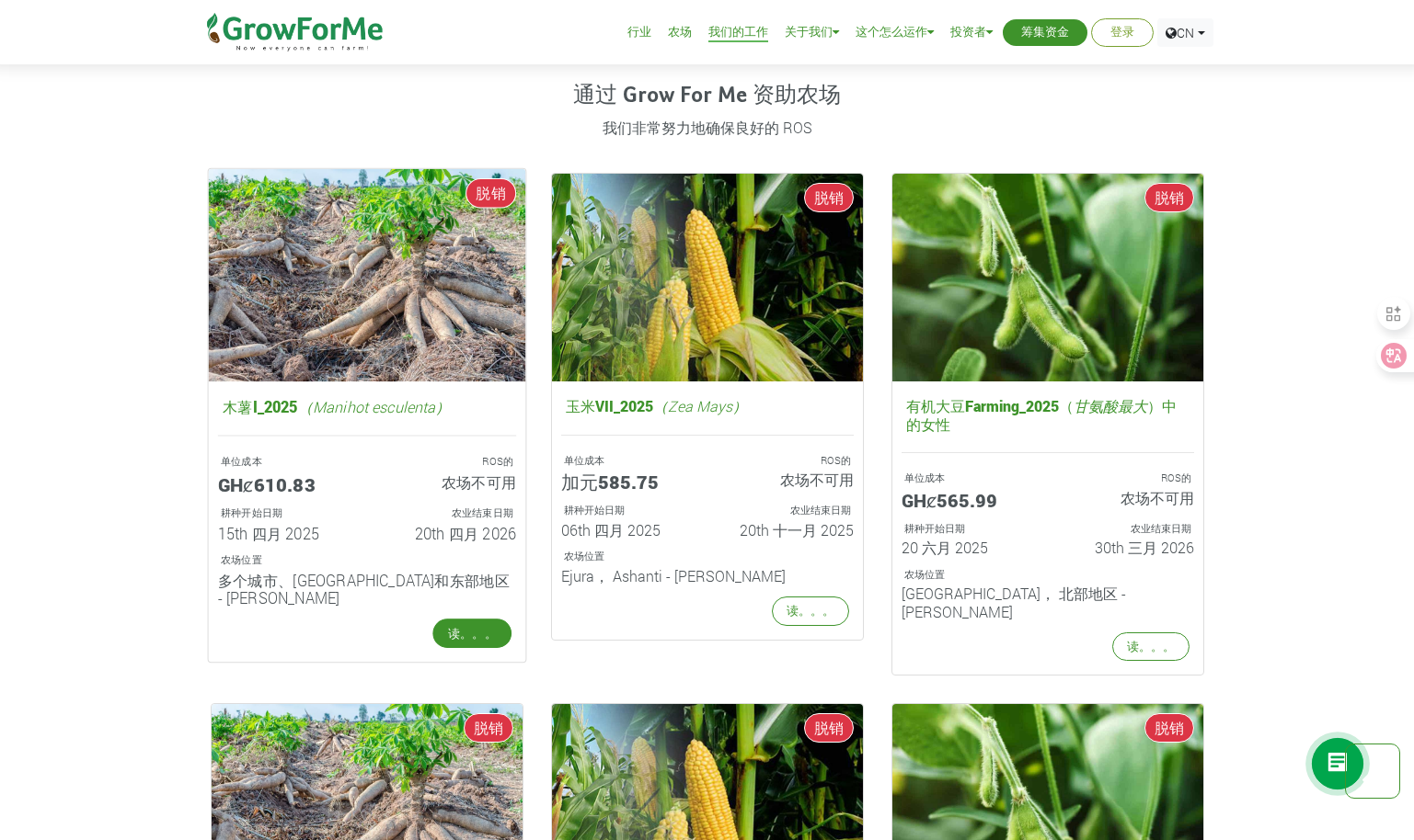
click at [482, 628] on link "读。。。" at bounding box center [472, 633] width 79 height 30
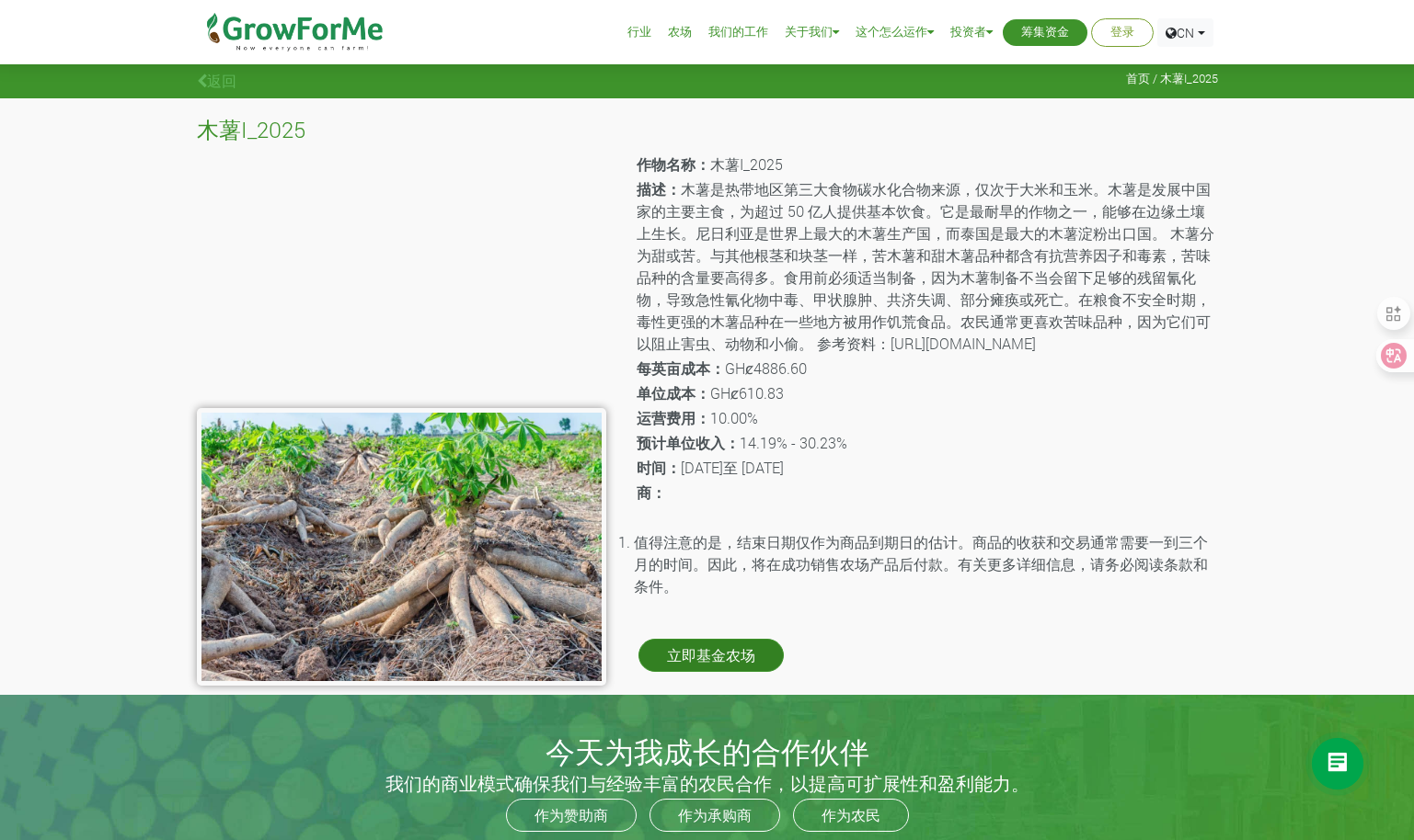
click at [736, 658] on link "立即基金农场" at bounding box center [711, 655] width 146 height 33
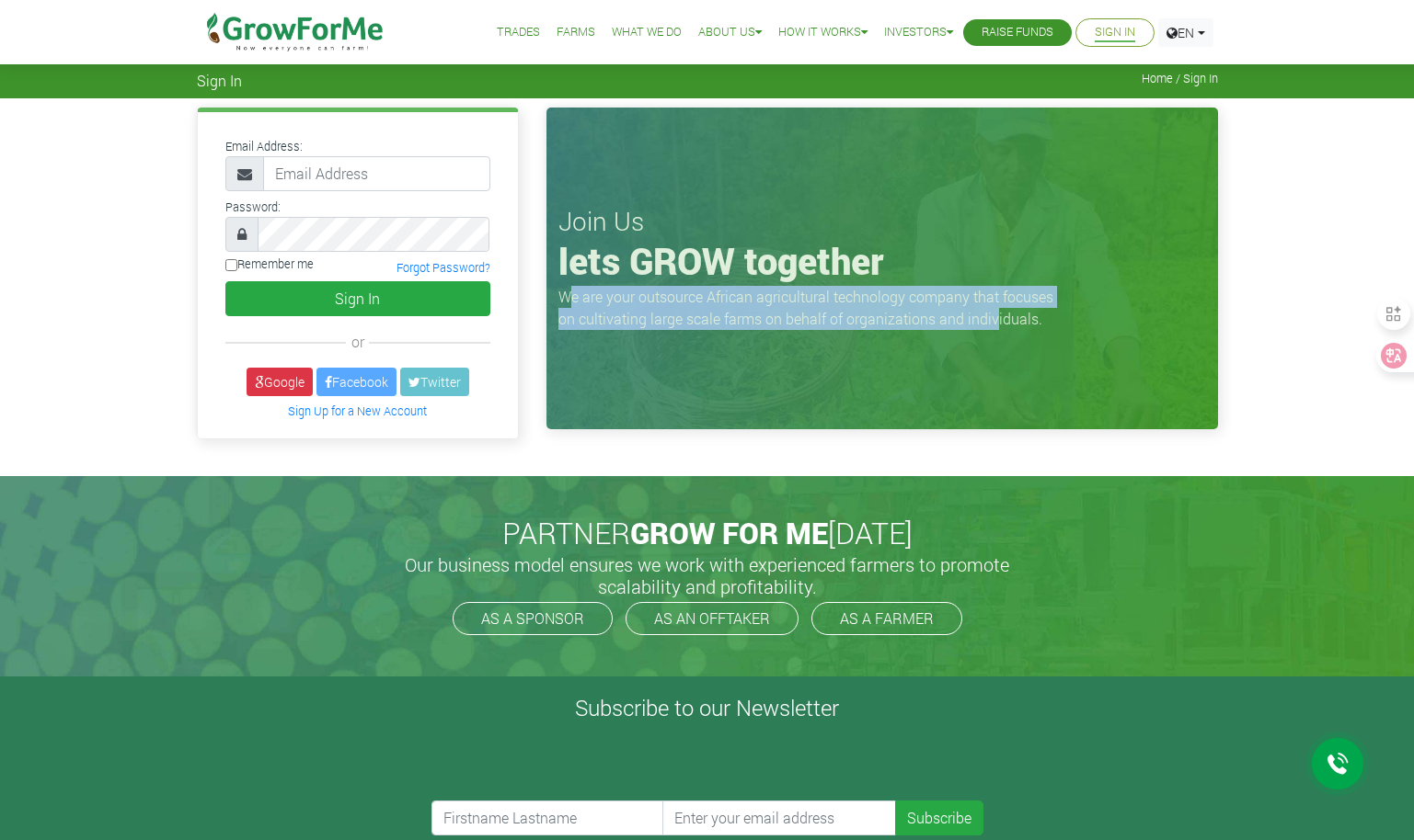
drag, startPoint x: 566, startPoint y: 304, endPoint x: 990, endPoint y: 311, distance: 424.1
click at [990, 311] on p "We are your outsource African agricultural technology company that focuses on c…" at bounding box center [811, 308] width 506 height 44
click at [663, 344] on div "Join Us lets GROW together We are your outsource African agricultural technolog…" at bounding box center [881, 269] width 672 height 322
drag, startPoint x: 557, startPoint y: 292, endPoint x: 1170, endPoint y: 323, distance: 613.8
click at [1170, 323] on div "Join Us lets GROW together We are your outsource African agricultural technolog…" at bounding box center [881, 269] width 672 height 322
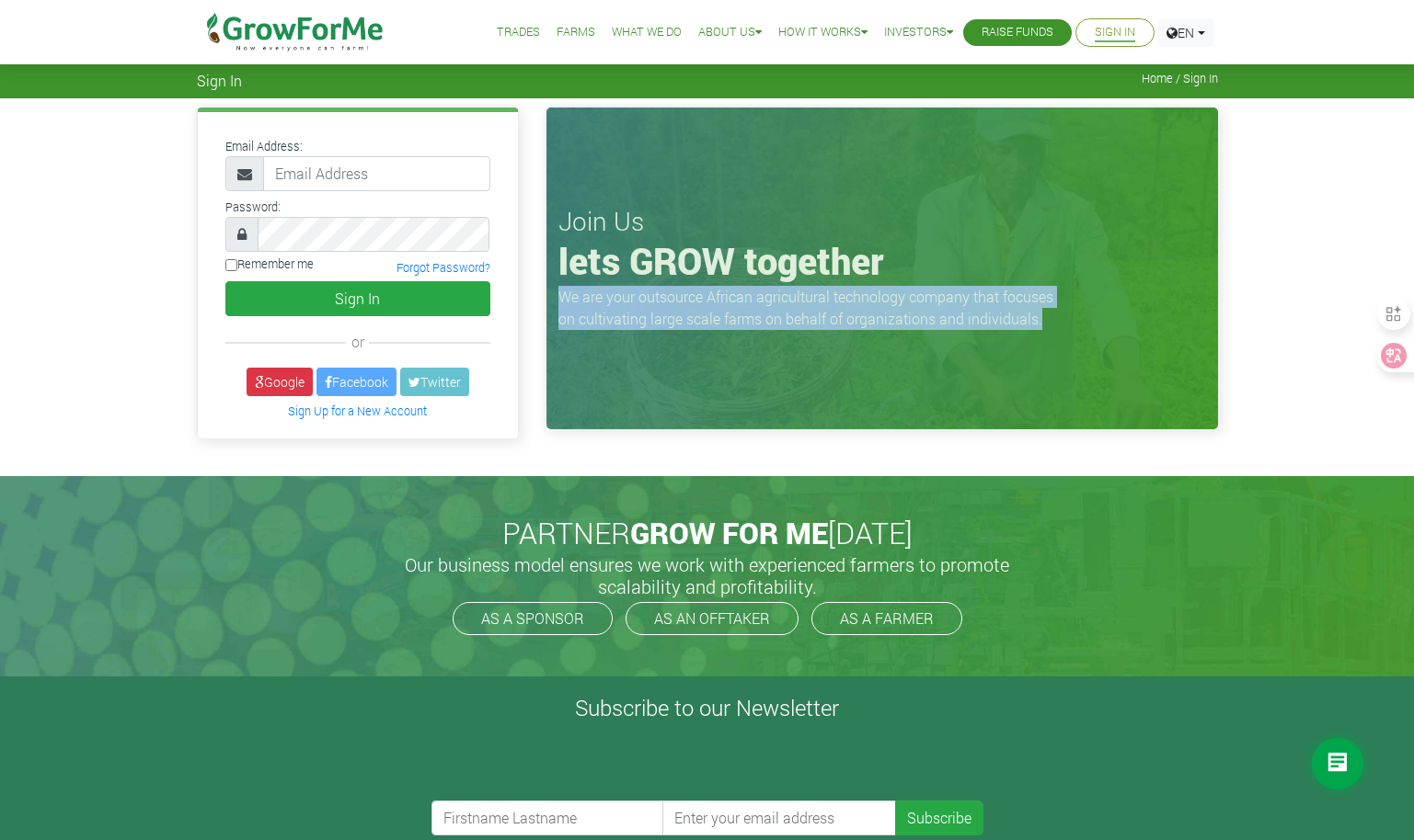
drag, startPoint x: 1170, startPoint y: 323, endPoint x: 1082, endPoint y: 339, distance: 89.4
click at [1035, 329] on div at bounding box center [1035, 329] width 0 height 0
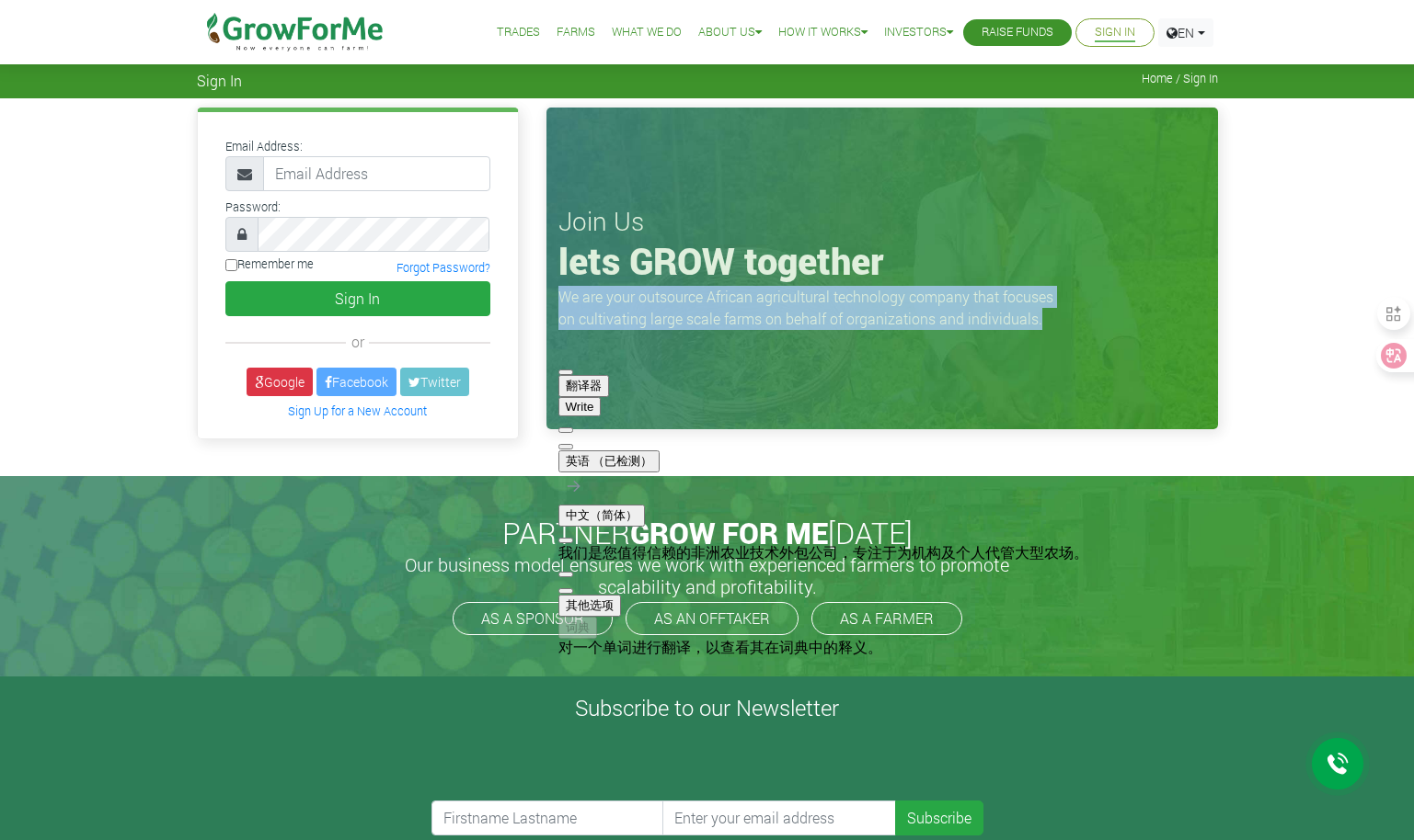
drag, startPoint x: 593, startPoint y: 483, endPoint x: 895, endPoint y: 490, distance: 302.1
click at [895, 544] on div "我们是您值得信赖的非洲农业技术外包公司，专注于为机构及个人代管大型农场。" at bounding box center [823, 551] width 530 height 16
click at [1177, 390] on div "Join Us lets GROW together We are your outsource African agricultural technolog…" at bounding box center [881, 269] width 672 height 322
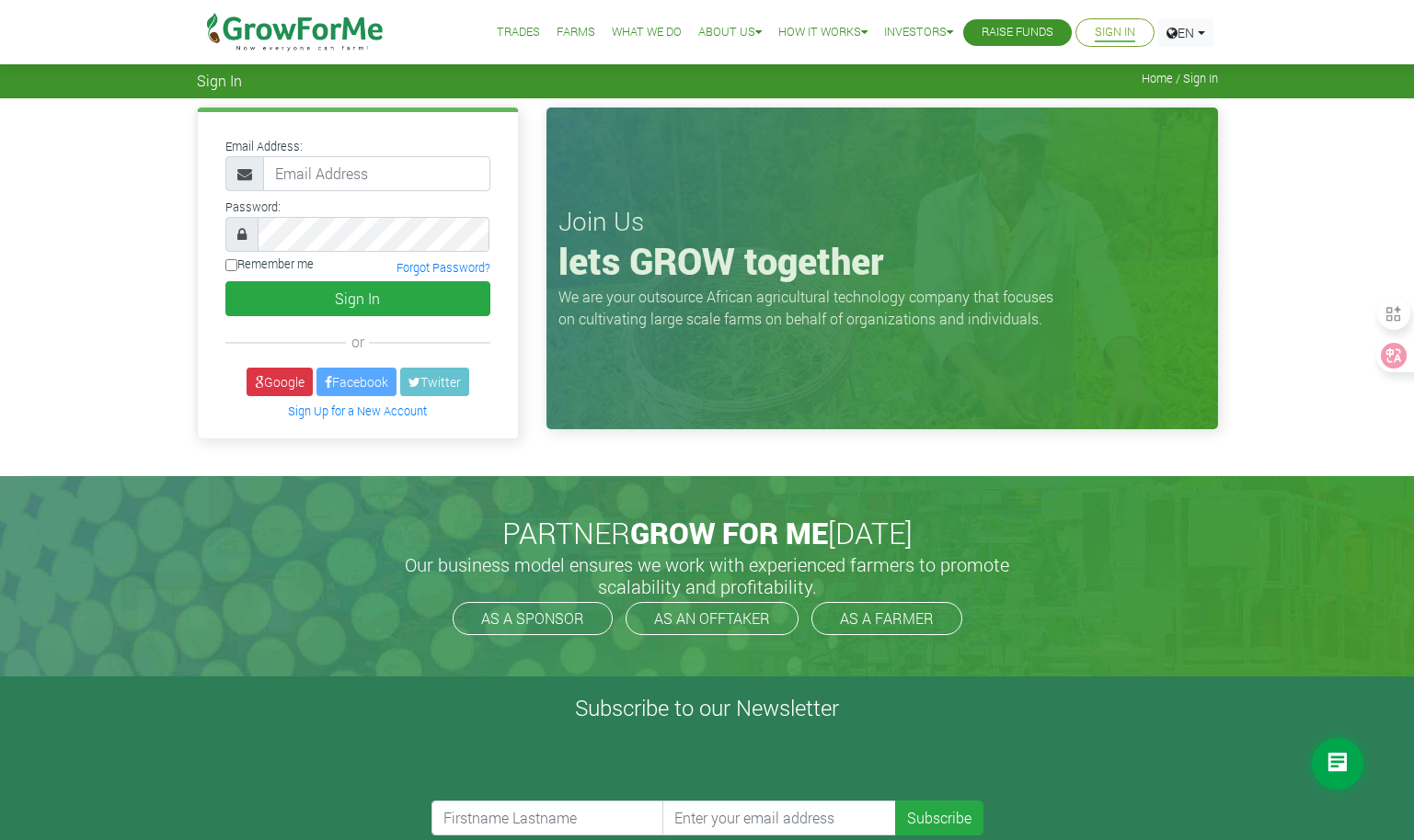
click at [1145, 389] on div "Join Us lets GROW together We are your outsource African agricultural technolog…" at bounding box center [881, 269] width 672 height 322
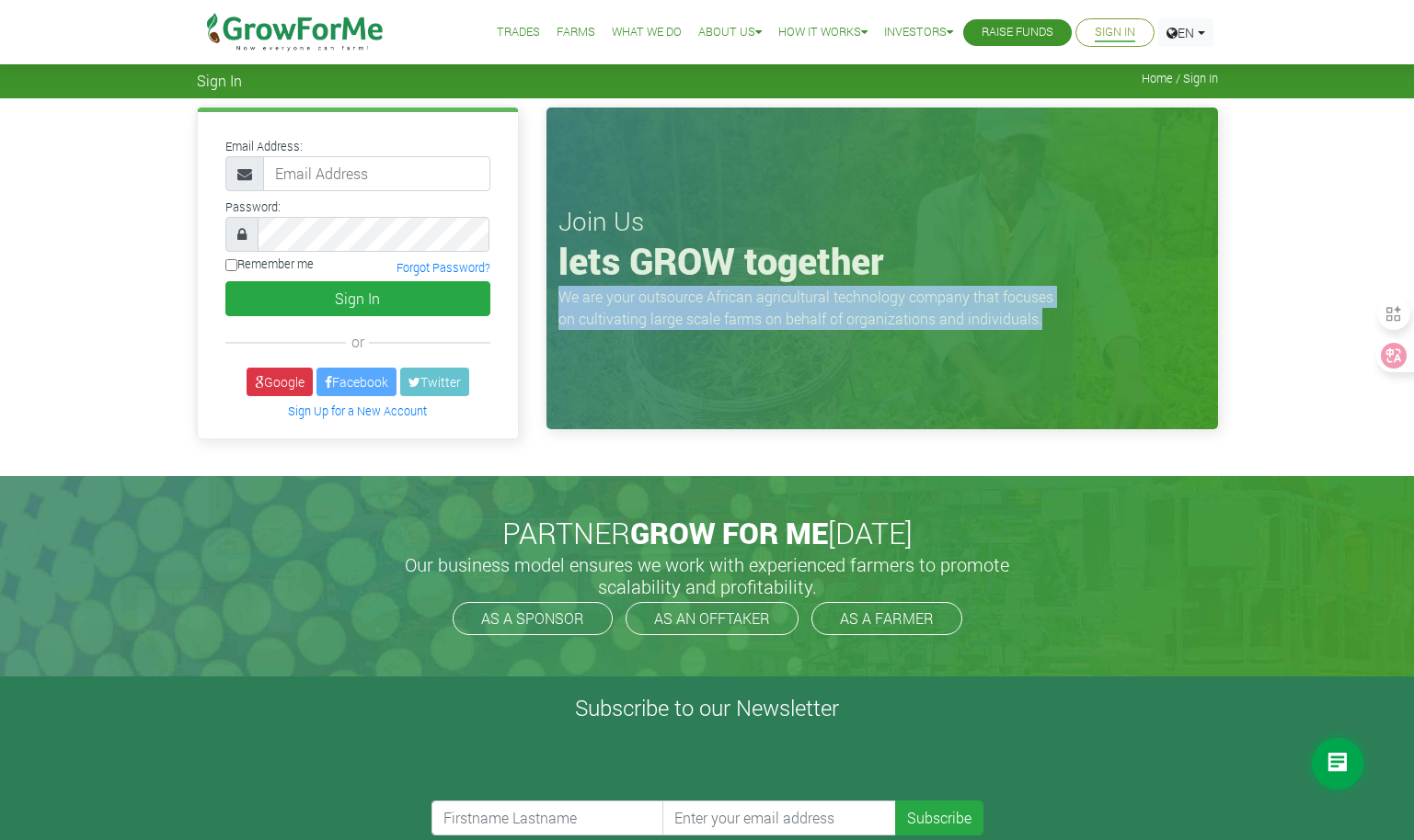
drag, startPoint x: 562, startPoint y: 294, endPoint x: 1079, endPoint y: 324, distance: 517.9
click at [1079, 324] on div "Join Us lets GROW together We are your outsource African agricultural technolog…" at bounding box center [881, 269] width 672 height 322
drag, startPoint x: 1079, startPoint y: 324, endPoint x: 1087, endPoint y: 335, distance: 13.6
click at [1035, 329] on div at bounding box center [1035, 329] width 0 height 0
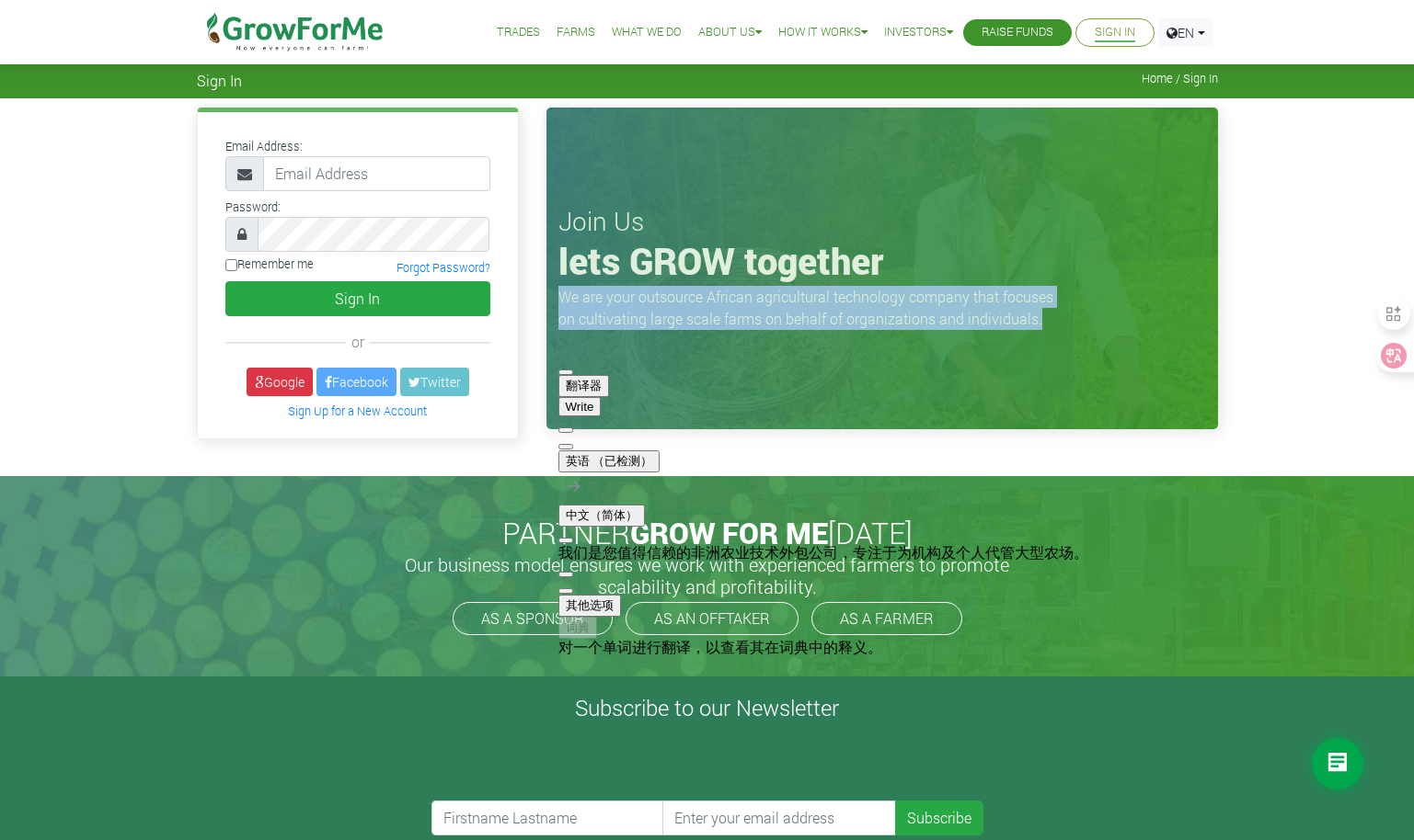
click at [573, 589] on button "button" at bounding box center [565, 591] width 14 height 6
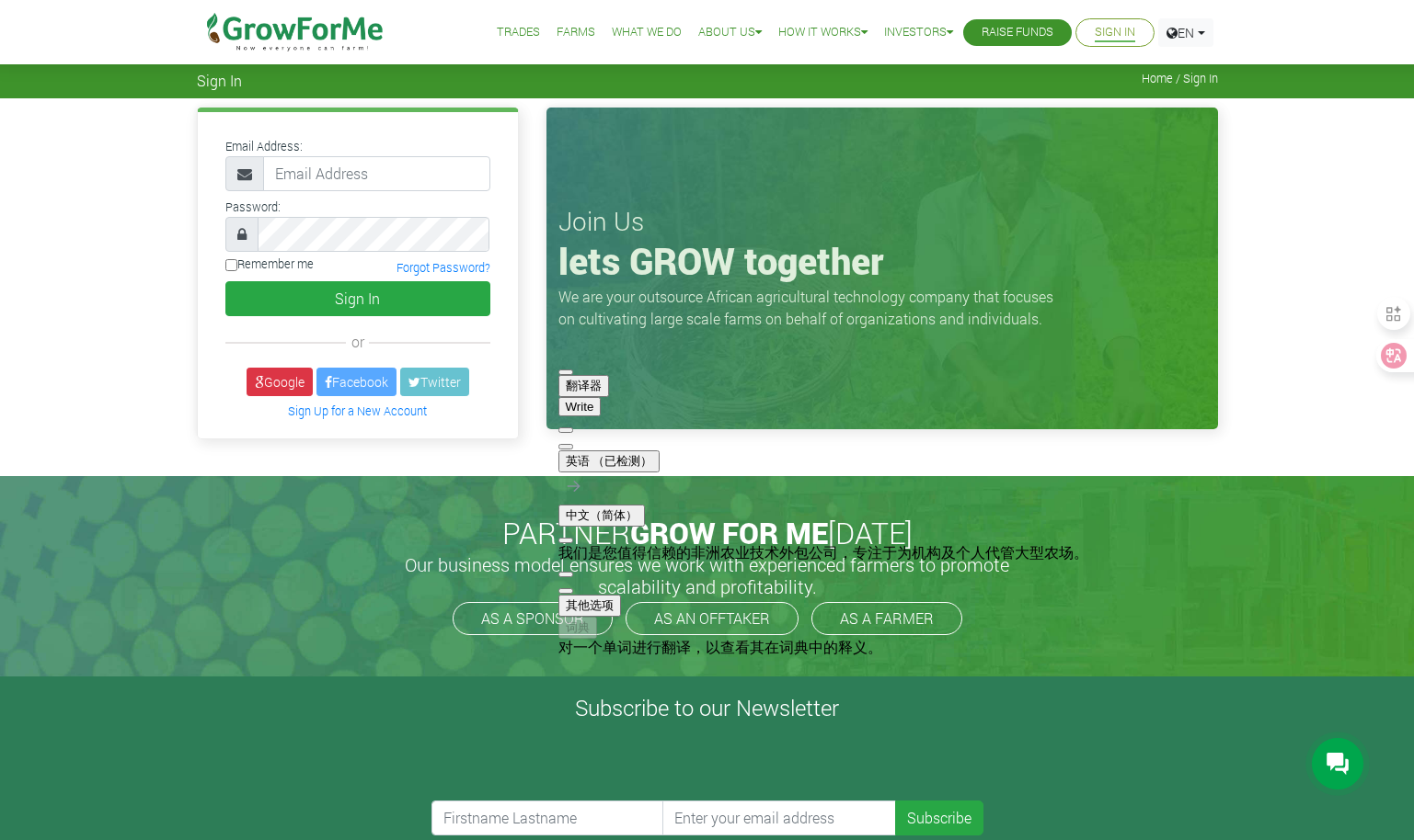
click at [1227, 421] on div "Join Us lets GROW together We are your outsource African agricultural technolog…" at bounding box center [882, 277] width 699 height 340
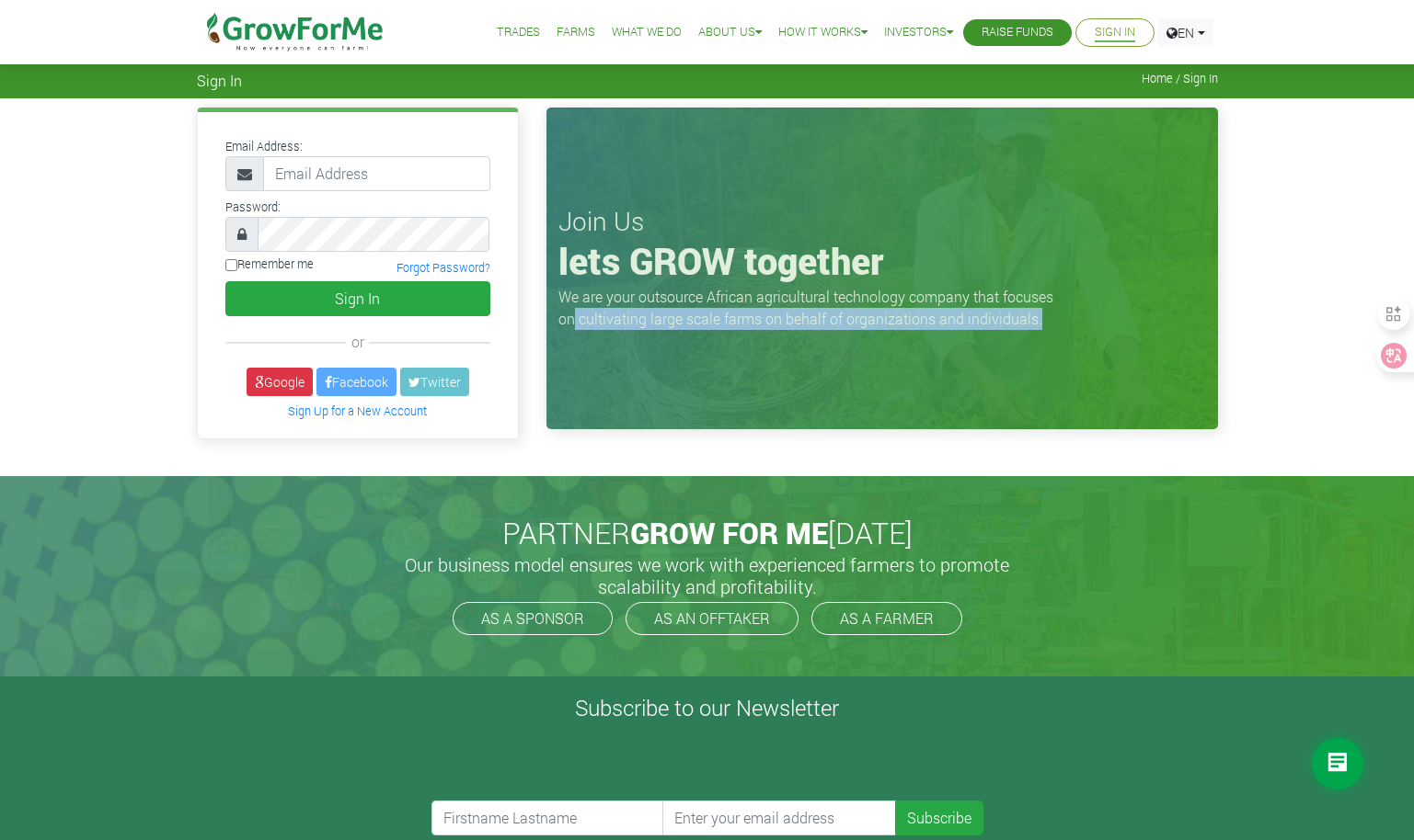
drag, startPoint x: 575, startPoint y: 324, endPoint x: 1074, endPoint y: 321, distance: 499.0
click at [1074, 321] on div "Join Us lets GROW together We are your outsource African agricultural technolog…" at bounding box center [881, 269] width 672 height 322
drag, startPoint x: 1074, startPoint y: 321, endPoint x: 919, endPoint y: 369, distance: 162.3
click at [919, 369] on div "Join Us lets GROW together We are your outsource African agricultural technolog…" at bounding box center [881, 269] width 672 height 322
click at [842, 381] on div "Join Us lets GROW together We are your outsource African agricultural technolog…" at bounding box center [881, 269] width 672 height 322
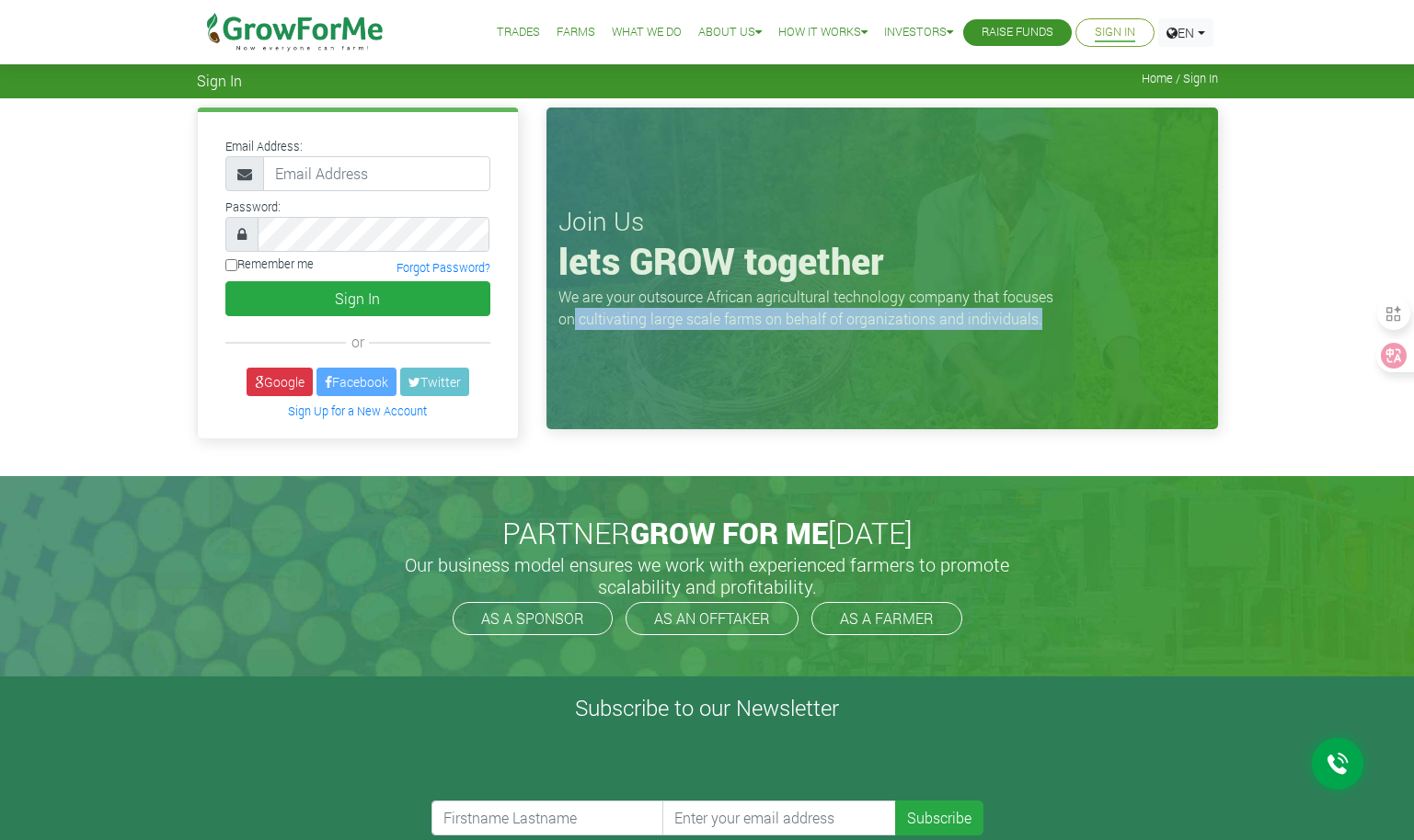
click at [678, 384] on div "Join Us lets GROW together We are your outsource African agricultural technolog…" at bounding box center [881, 269] width 672 height 322
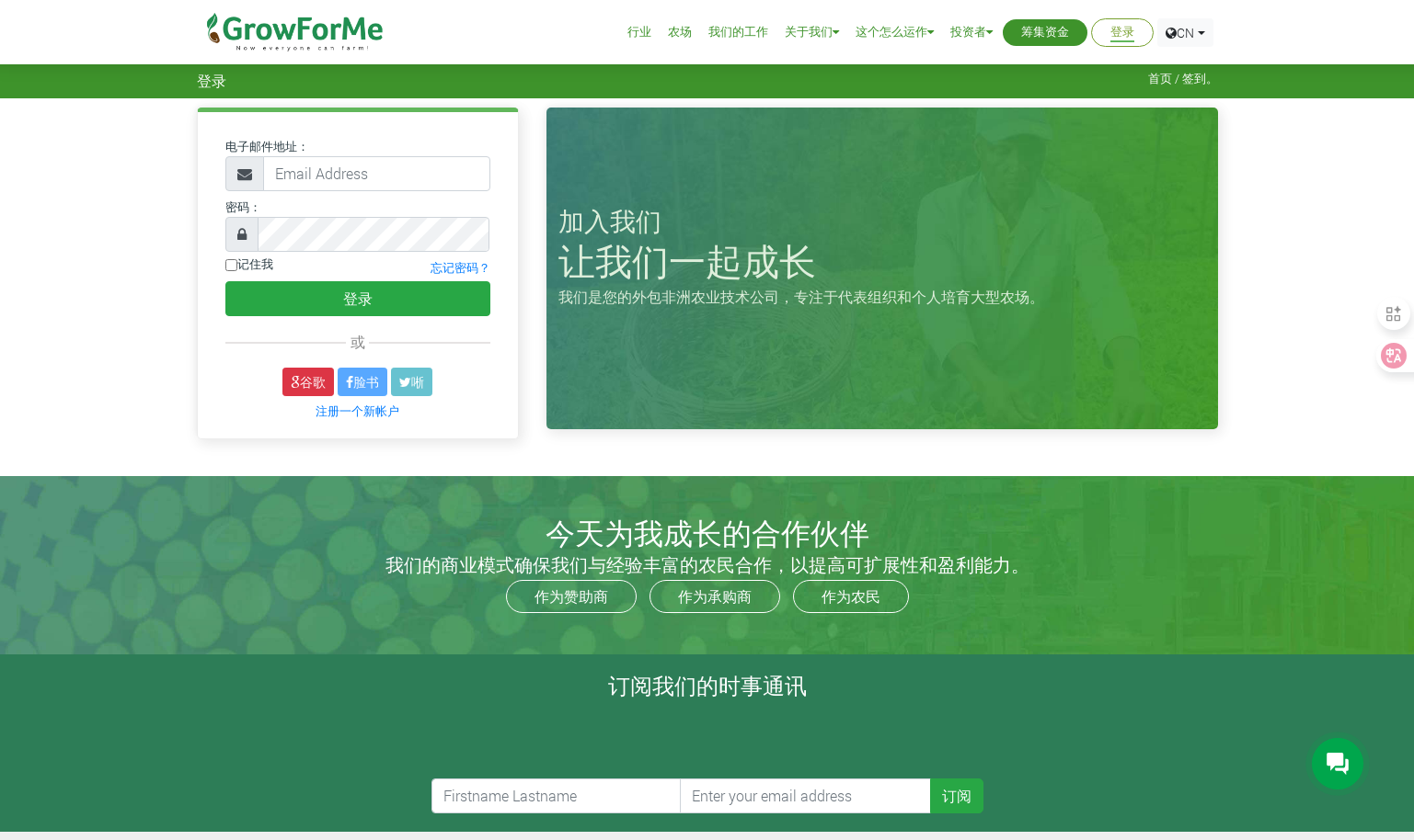
click at [636, 35] on link "行业" at bounding box center [638, 32] width 24 height 19
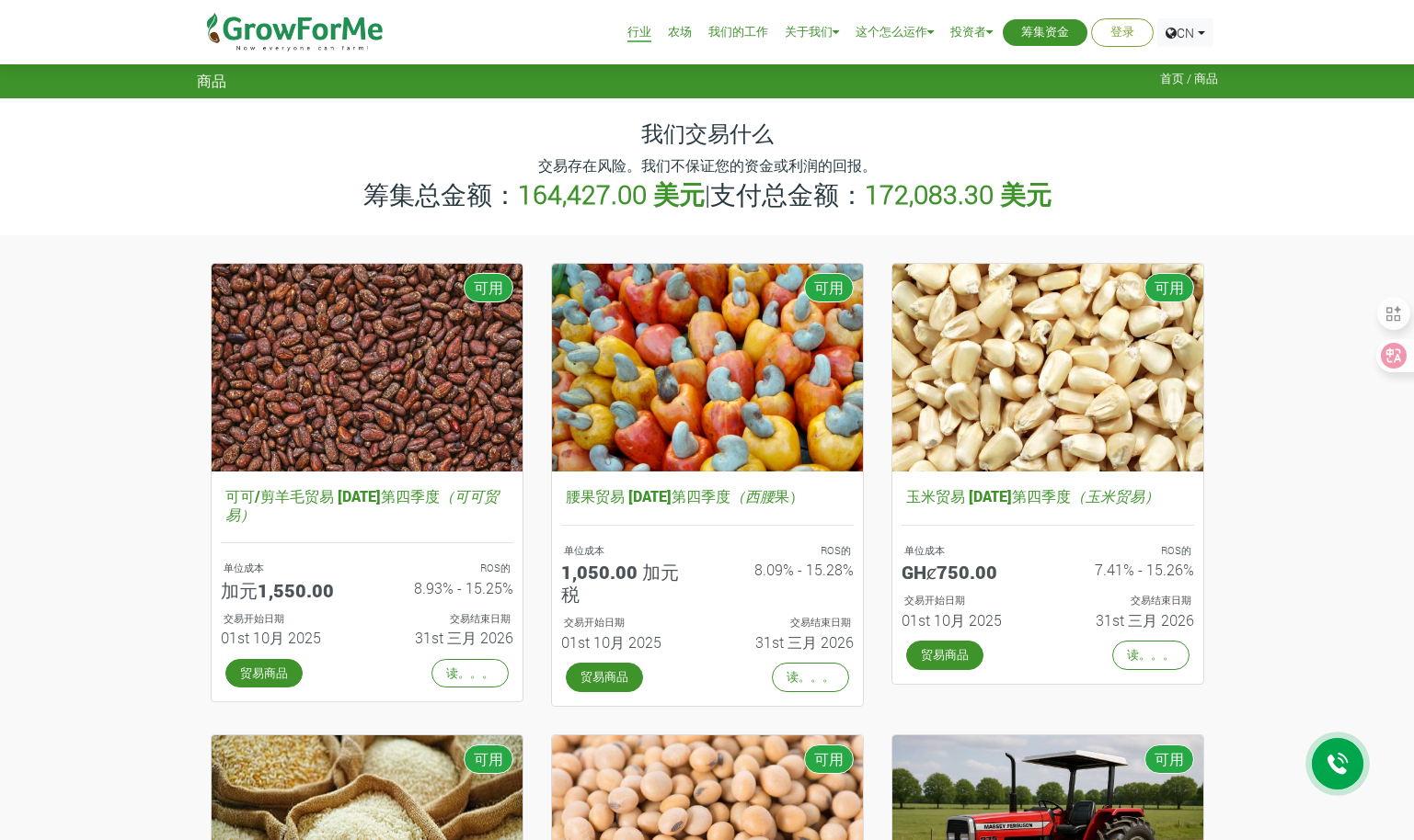
click at [210, 84] on span "商品" at bounding box center [212, 80] width 30 height 17
click at [1158, 74] on div "商品 首页 / 商品" at bounding box center [707, 78] width 1048 height 20
click at [1173, 77] on span "首页 / 商品" at bounding box center [1188, 78] width 58 height 13
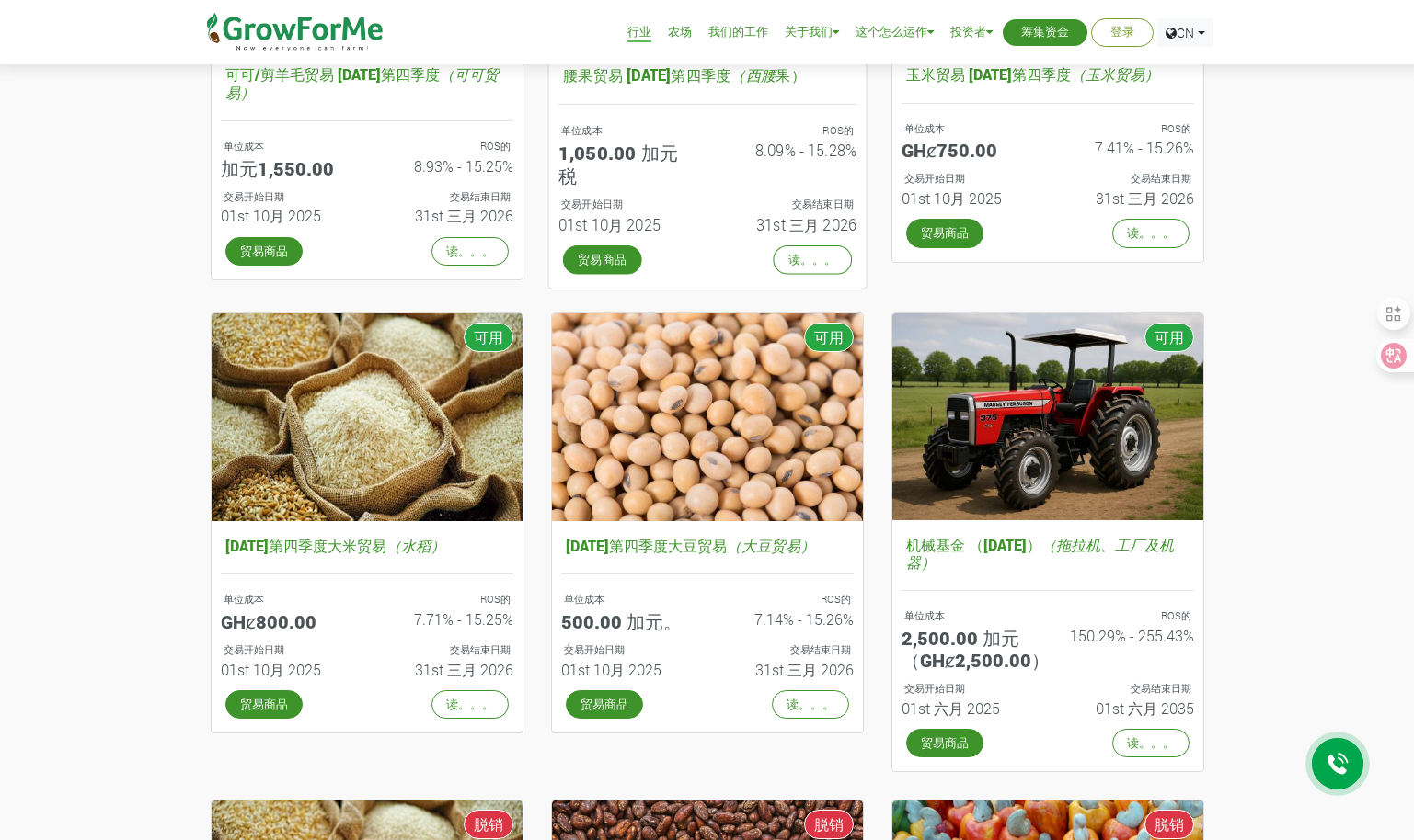
scroll to position [460, 0]
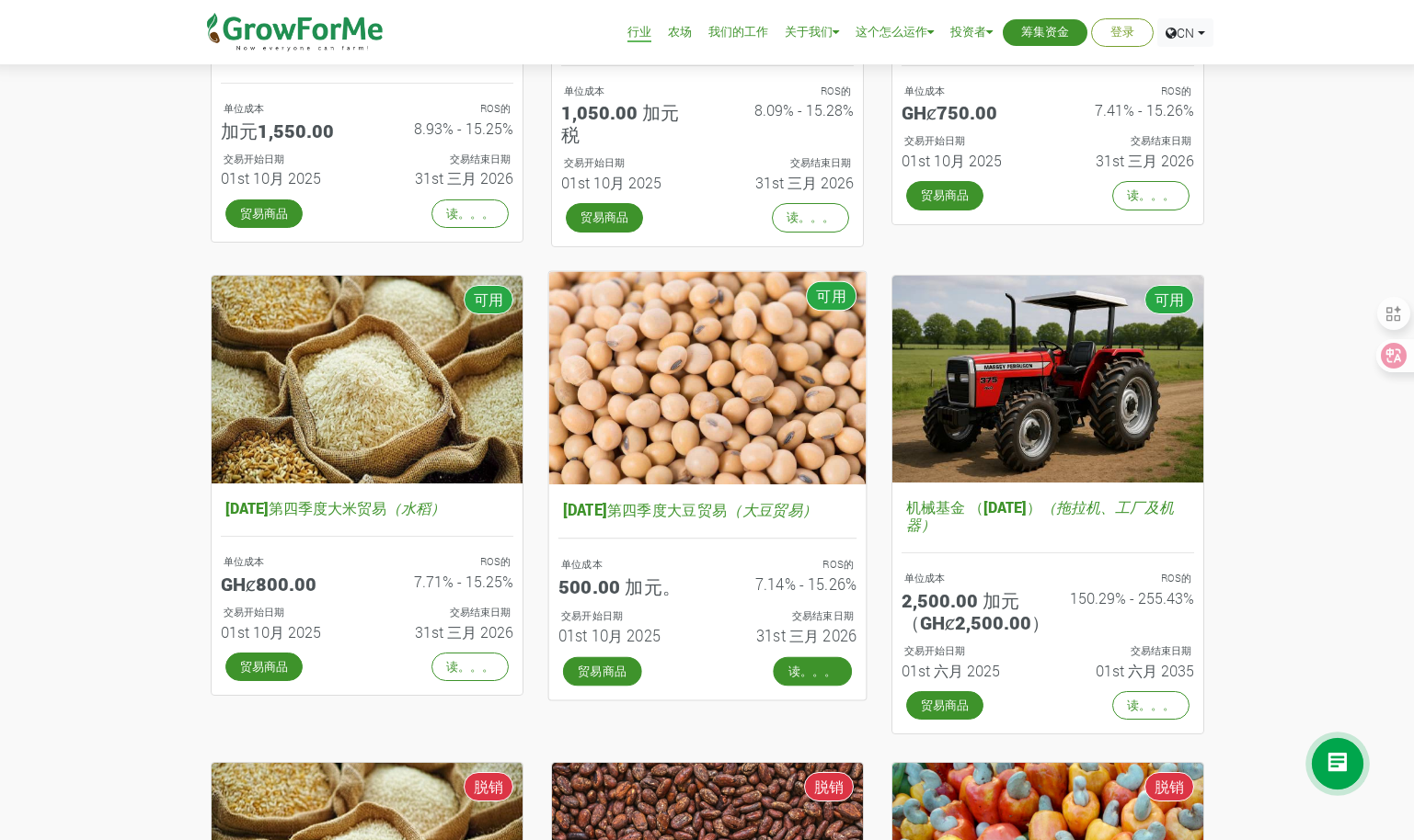
click at [818, 671] on link "读。。。" at bounding box center [812, 670] width 79 height 30
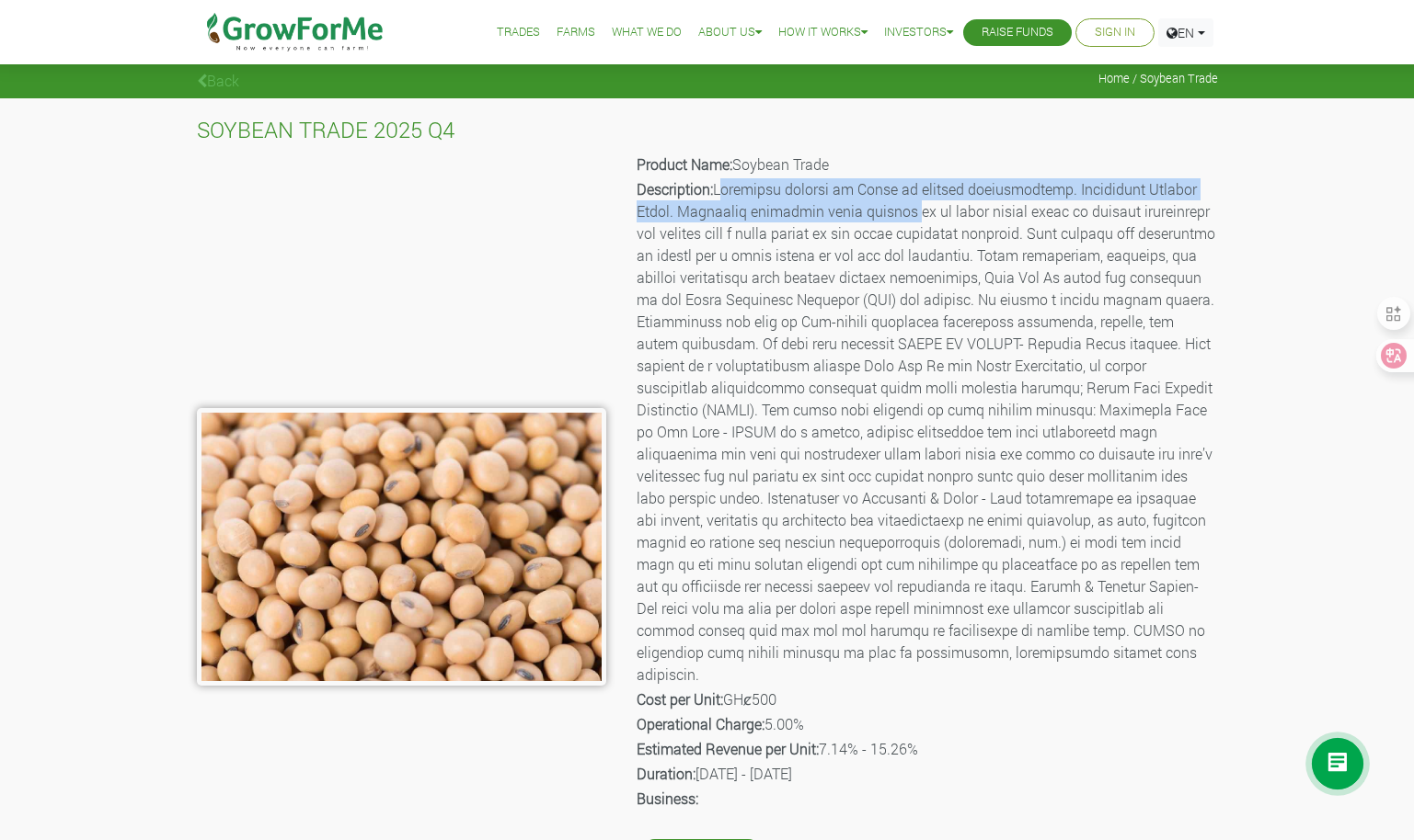
drag, startPoint x: 721, startPoint y: 192, endPoint x: 918, endPoint y: 202, distance: 197.3
click at [918, 202] on p "Description:" at bounding box center [925, 431] width 578 height 508
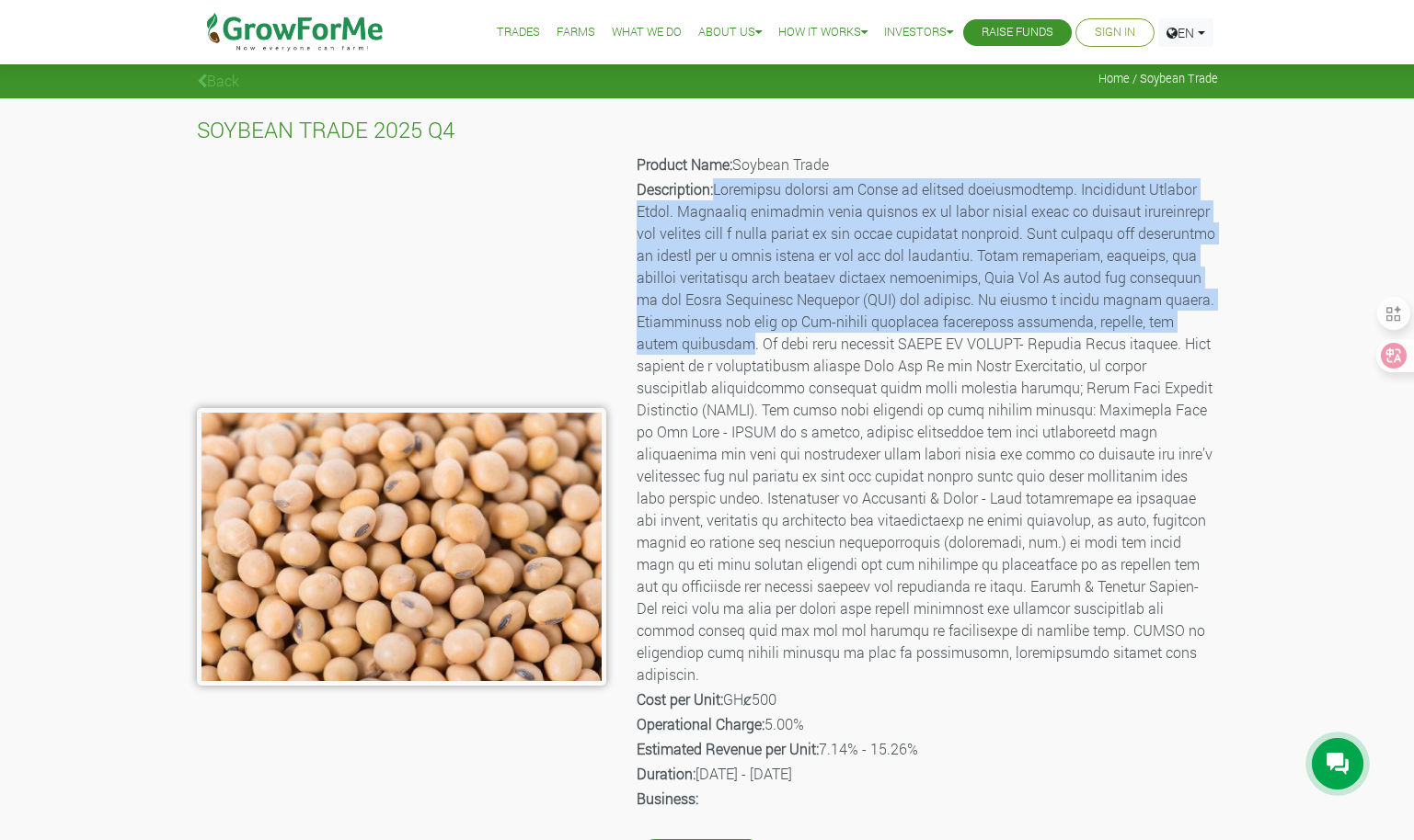
drag, startPoint x: 716, startPoint y: 189, endPoint x: 867, endPoint y: 338, distance: 212.1
click at [867, 338] on p "Description:" at bounding box center [925, 431] width 578 height 508
copy p "Commodity trading in [GEOGRAPHIC_DATA] is growing significantly. Especially Soy…"
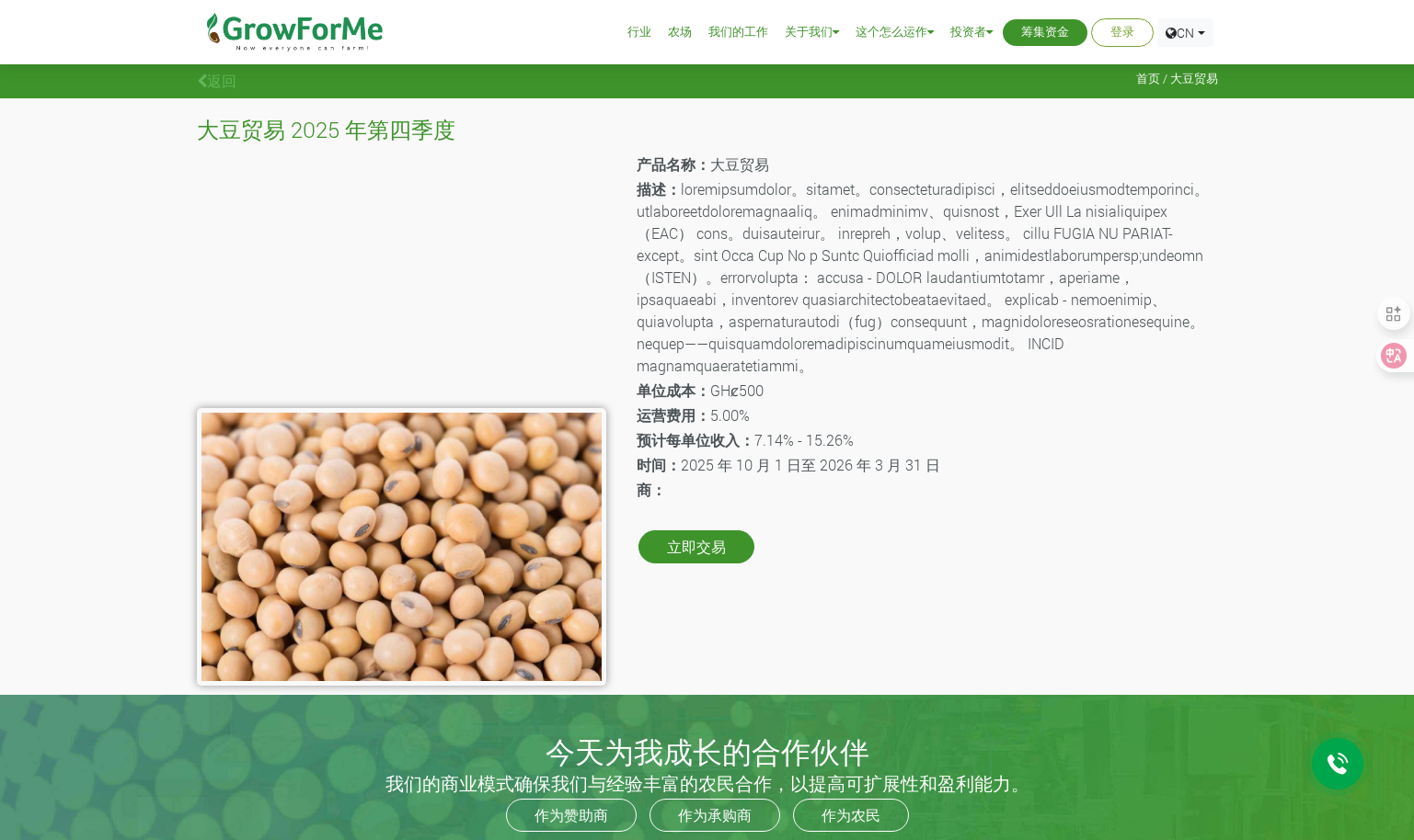
click at [641, 34] on link "行业" at bounding box center [638, 32] width 24 height 19
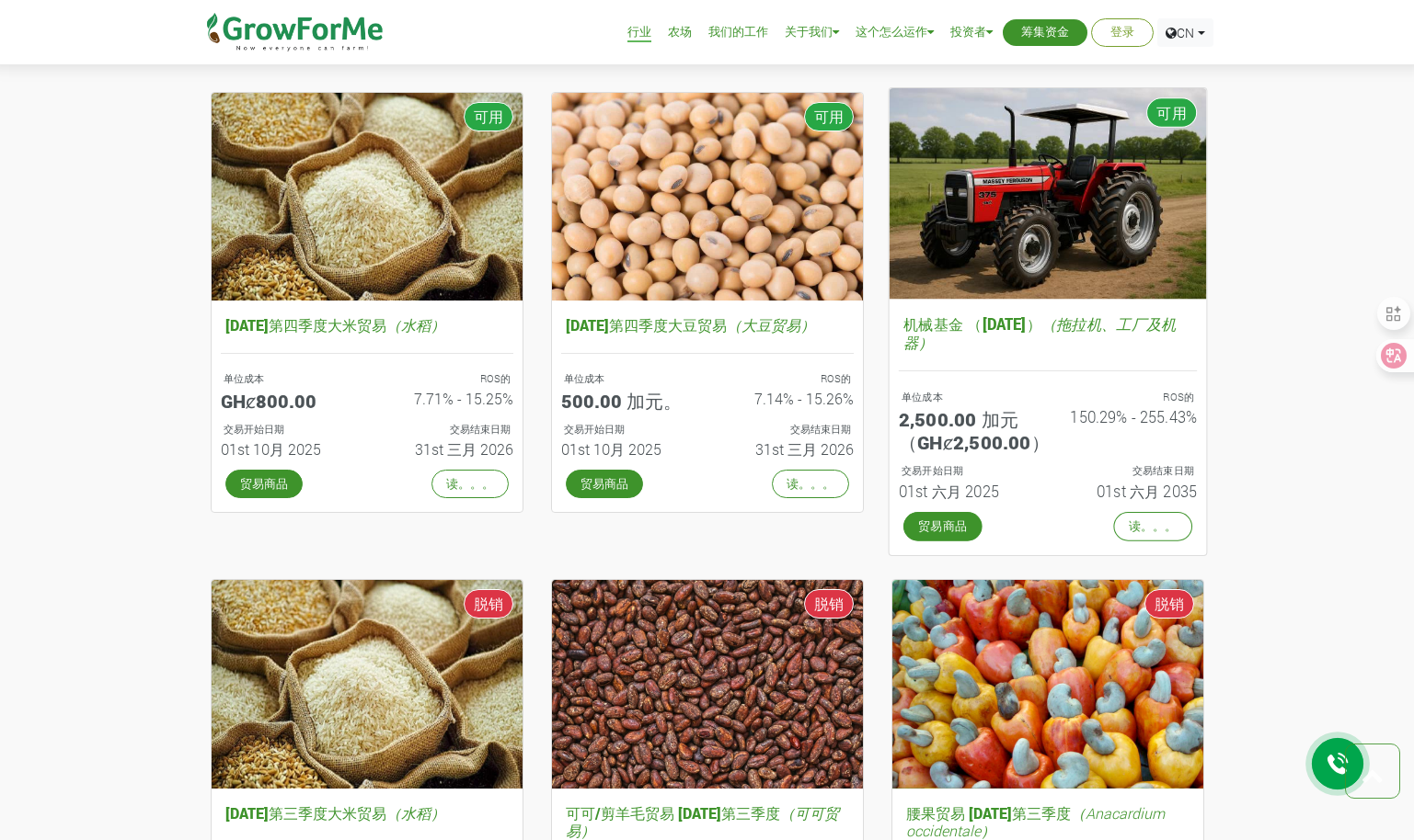
scroll to position [551, 0]
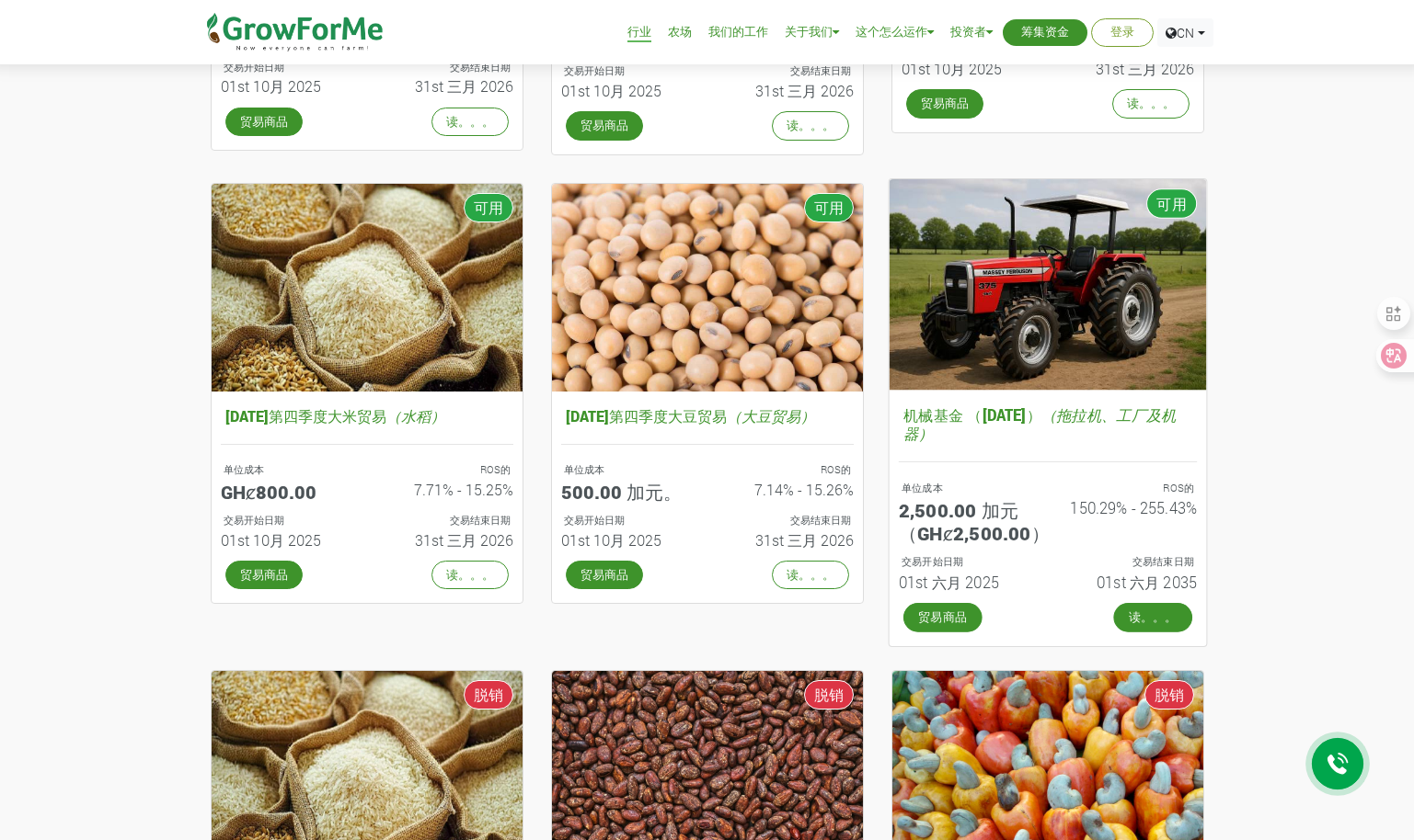
click at [1162, 622] on link "读。。。" at bounding box center [1152, 617] width 79 height 30
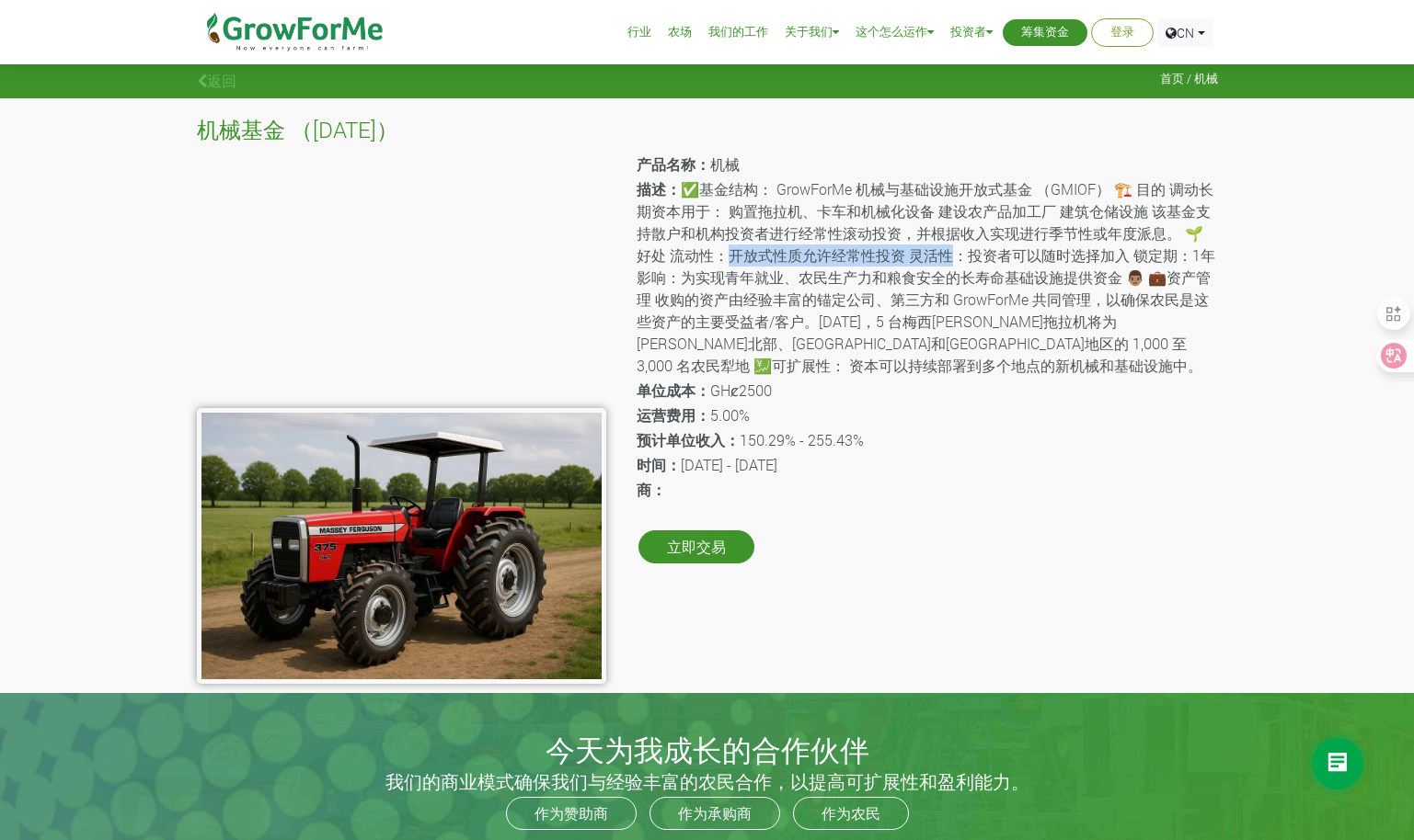
drag, startPoint x: 755, startPoint y: 259, endPoint x: 974, endPoint y: 260, distance: 219.0
click at [974, 260] on p "描述： ✅基金结构： GrowForMe 机械与基础设施开放式基金 （GMIOF） 🏗️ 目的 调动长期资本用于： 购置拖拉机、卡车和机械化设备 建设农产品加…" at bounding box center [925, 277] width 578 height 198
drag, startPoint x: 974, startPoint y: 260, endPoint x: 875, endPoint y: 298, distance: 106.0
click at [875, 298] on p "描述： ✅基金结构： GrowForMe 机械与基础设施开放式基金 （GMIOF） 🏗️ 目的 调动长期资本用于： 购置拖拉机、卡车和机械化设备 建设农产品加…" at bounding box center [925, 277] width 578 height 198
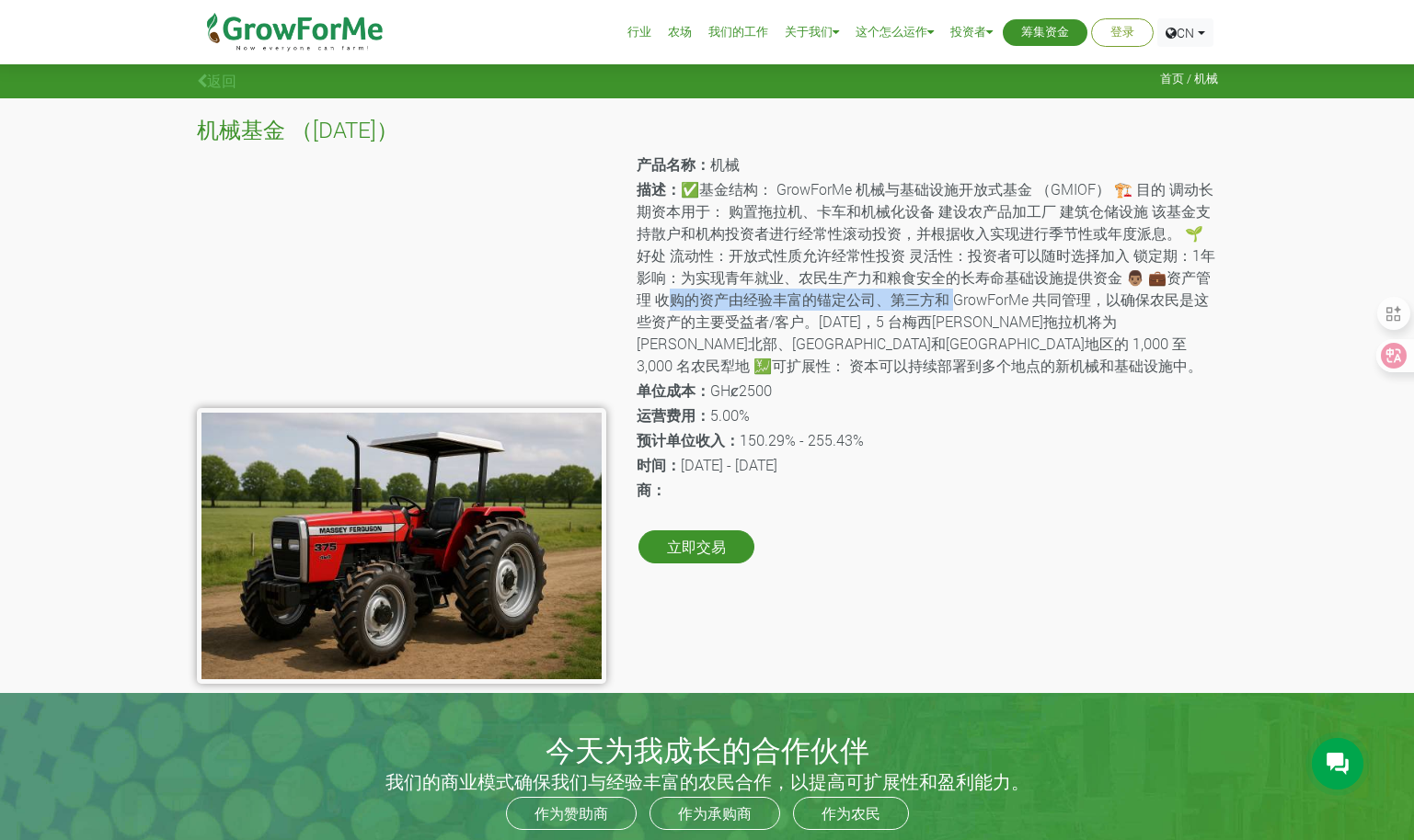
drag, startPoint x: 733, startPoint y: 300, endPoint x: 1019, endPoint y: 299, distance: 286.0
click at [1019, 299] on p "描述： ✅基金结构： GrowForMe 机械与基础设施开放式基金 （GMIOF） 🏗️ 目的 调动长期资本用于： 购置拖拉机、卡车和机械化设备 建设农产品加…" at bounding box center [925, 277] width 578 height 198
drag, startPoint x: 1019, startPoint y: 299, endPoint x: 867, endPoint y: 335, distance: 156.2
click at [867, 335] on p "描述： ✅基金结构： GrowForMe 机械与基础设施开放式基金 （GMIOF） 🏗️ 目的 调动长期资本用于： 购置拖拉机、卡车和机械化设备 建设农产品加…" at bounding box center [925, 277] width 578 height 198
click at [651, 33] on link "行业" at bounding box center [638, 32] width 24 height 19
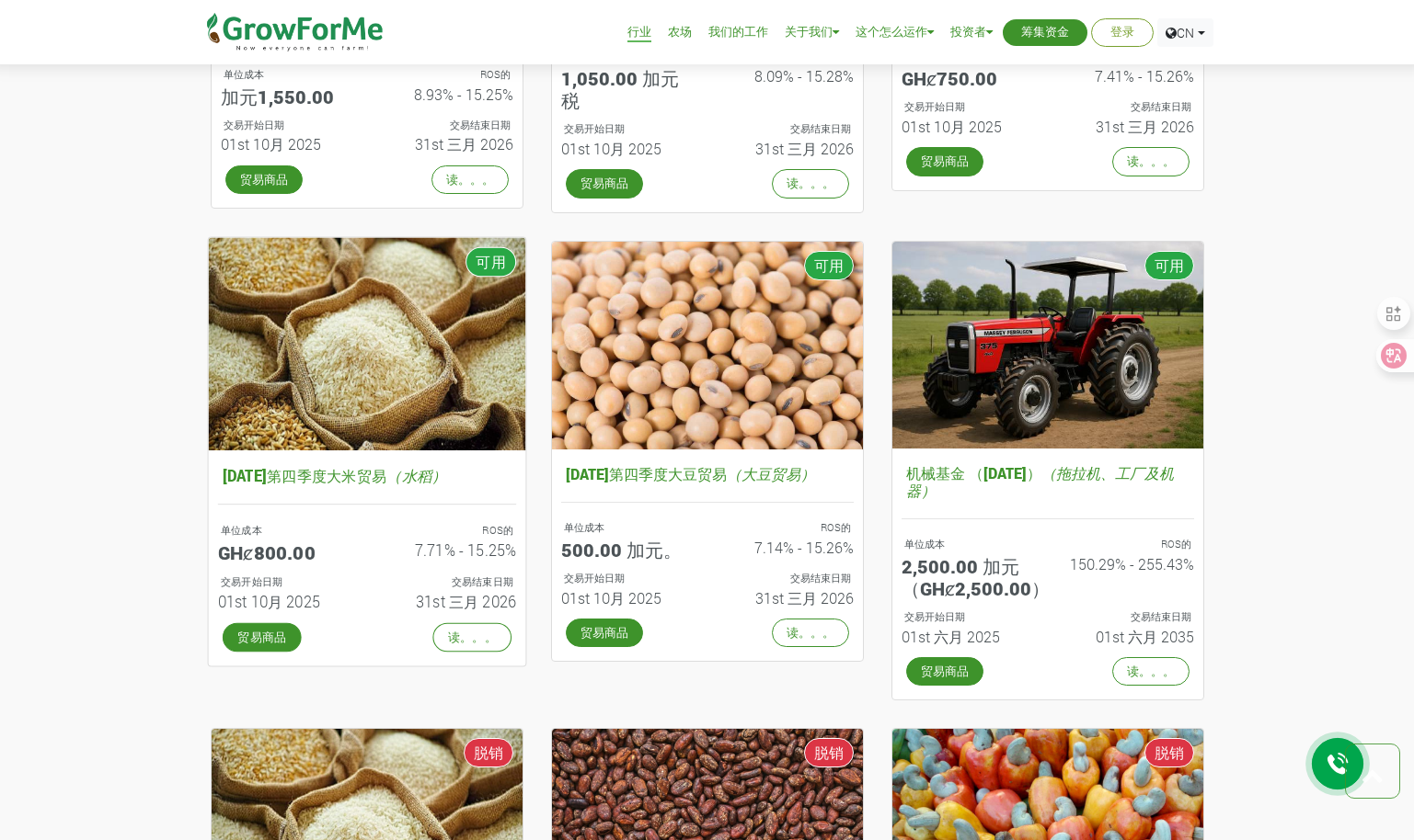
scroll to position [368, 0]
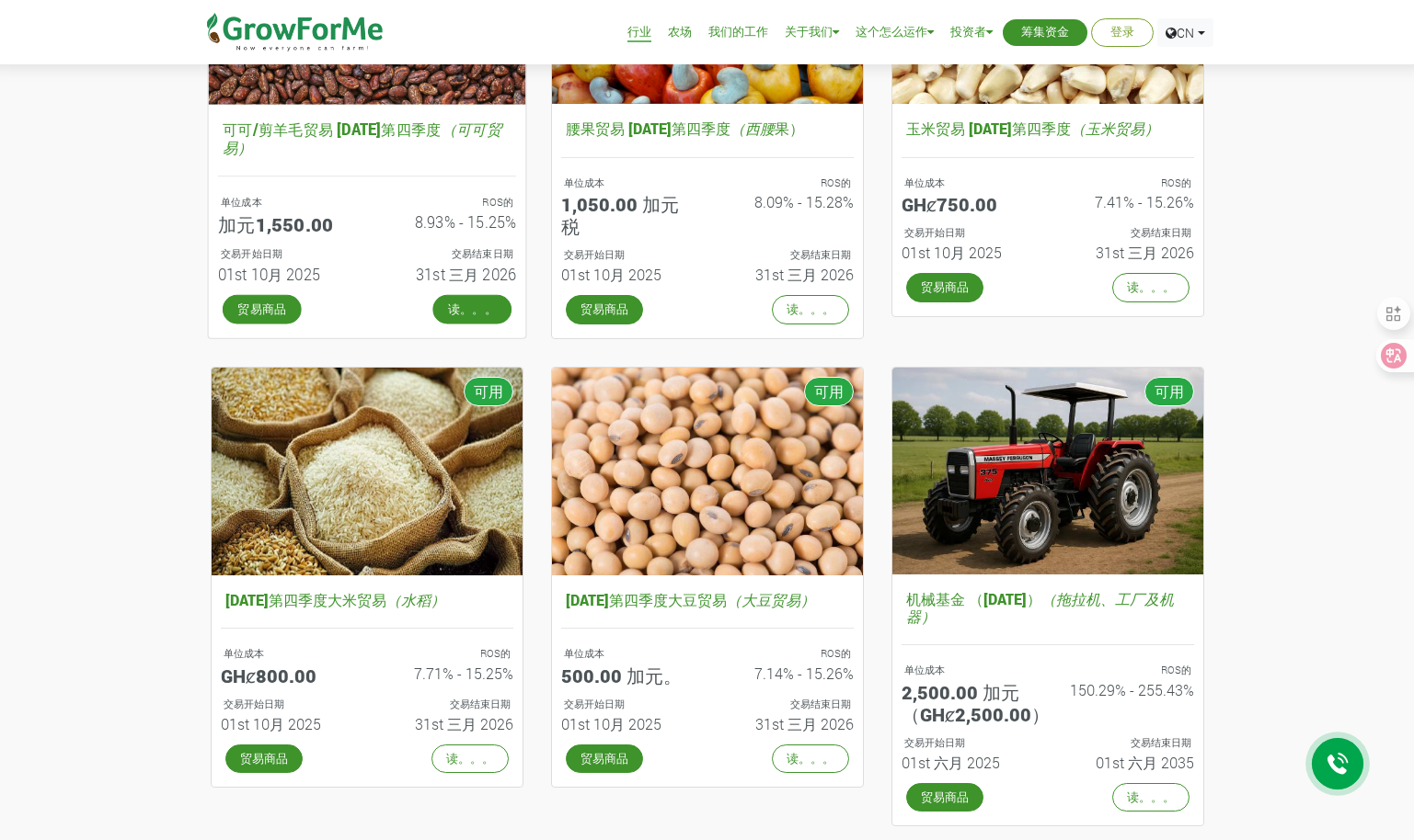
click at [475, 302] on link "读。。。" at bounding box center [472, 309] width 79 height 30
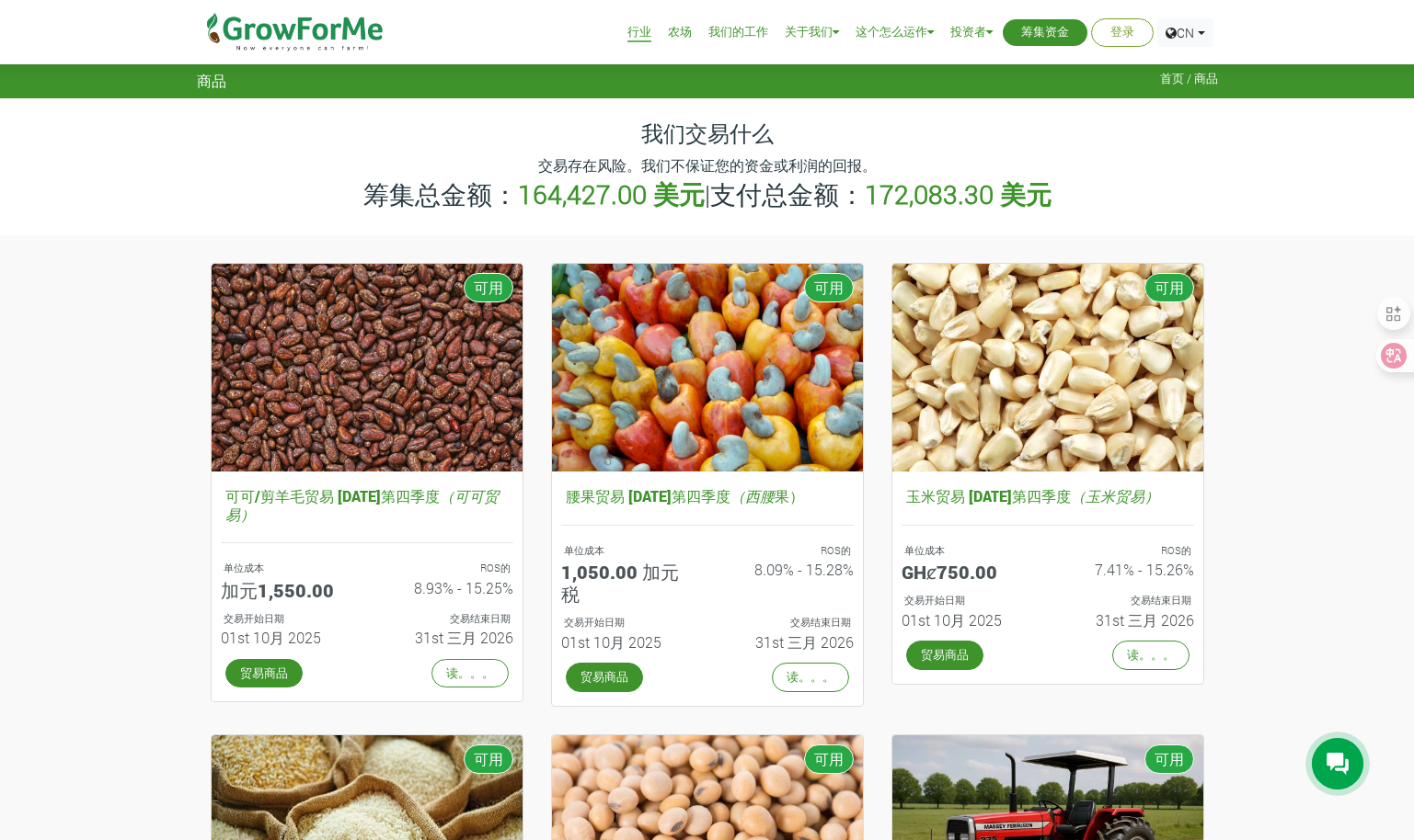
click at [676, 32] on link "农场" at bounding box center [679, 32] width 24 height 19
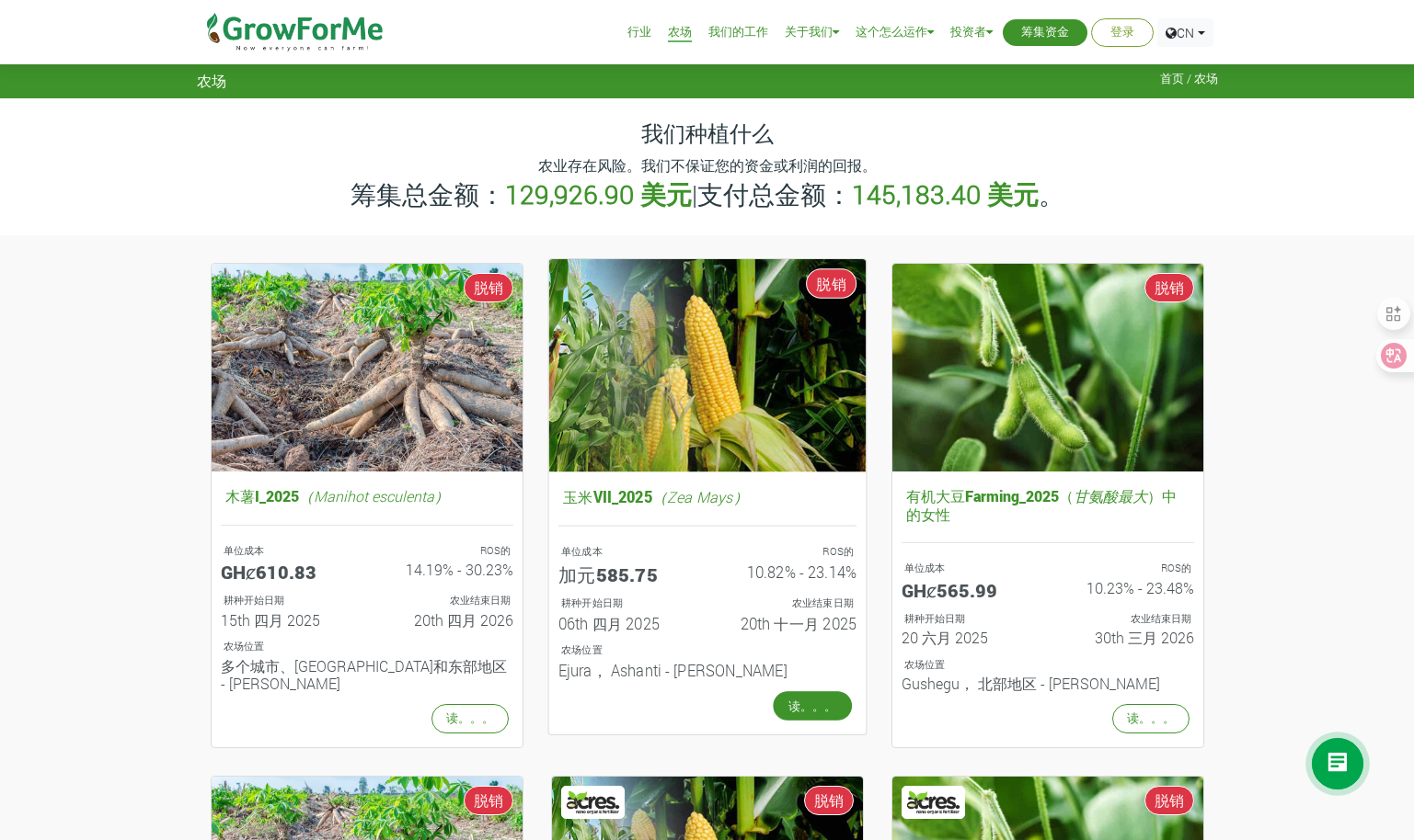
click at [820, 701] on link "读。。。" at bounding box center [812, 705] width 79 height 30
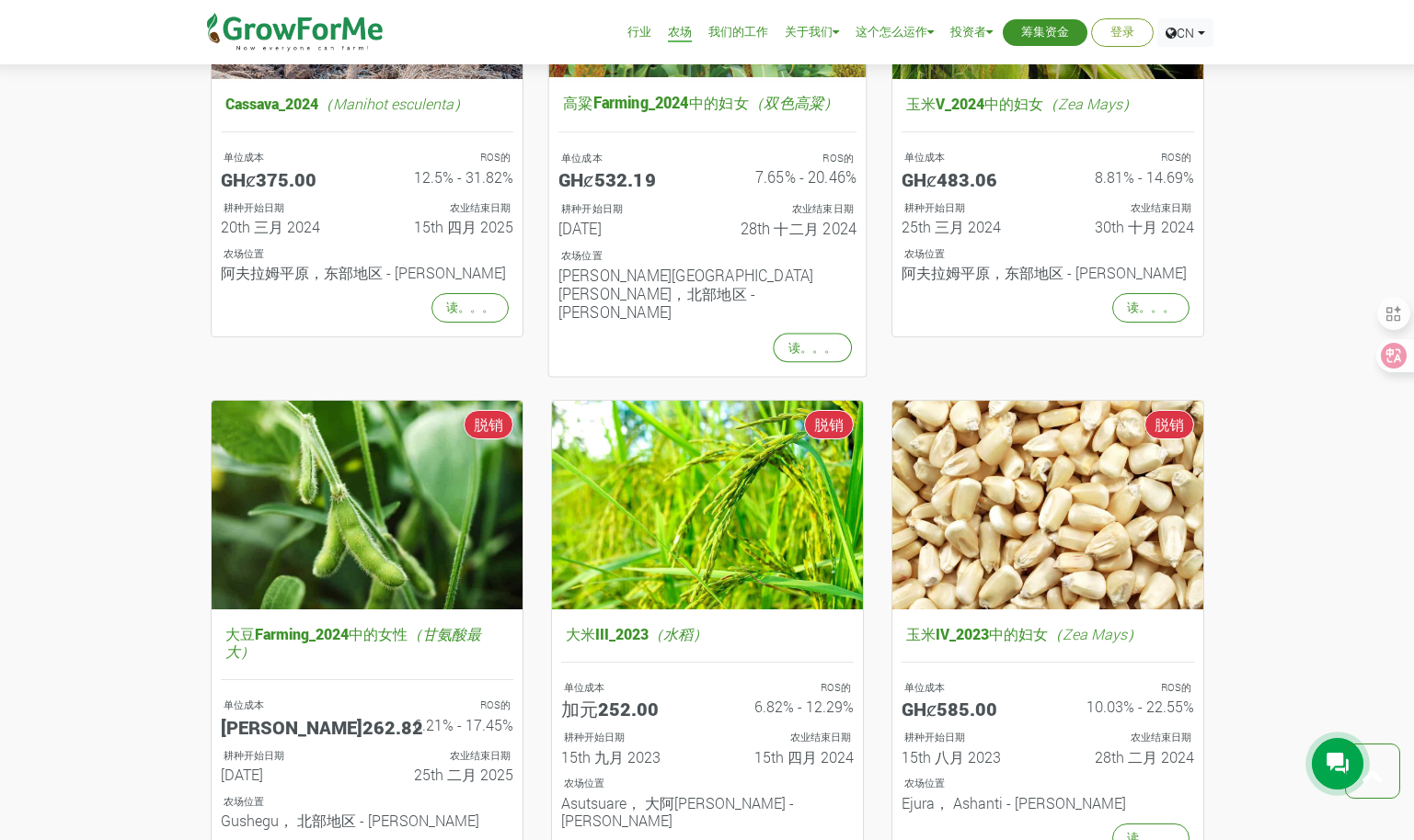
scroll to position [1563, 0]
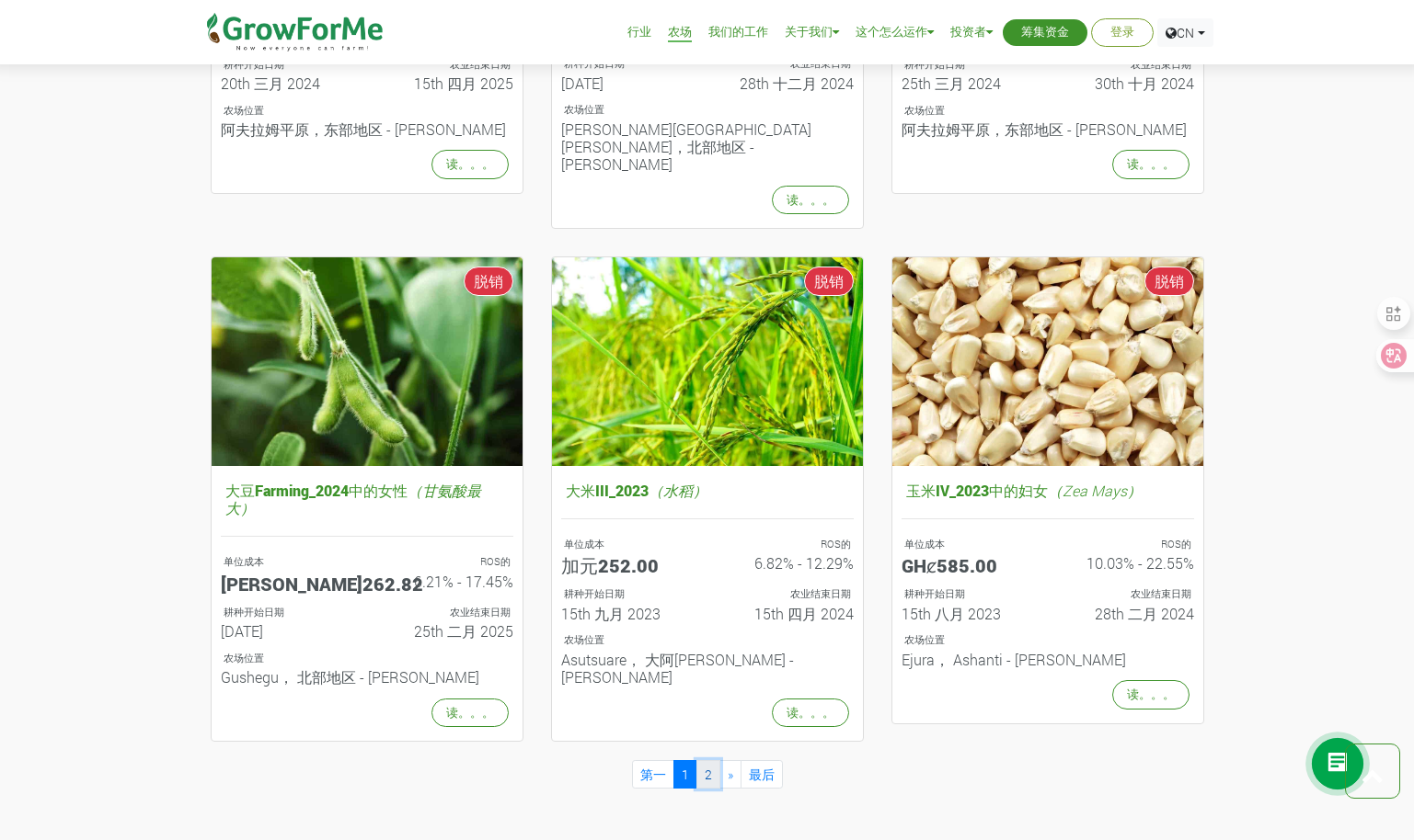
click at [713, 743] on link "2" at bounding box center [708, 757] width 24 height 29
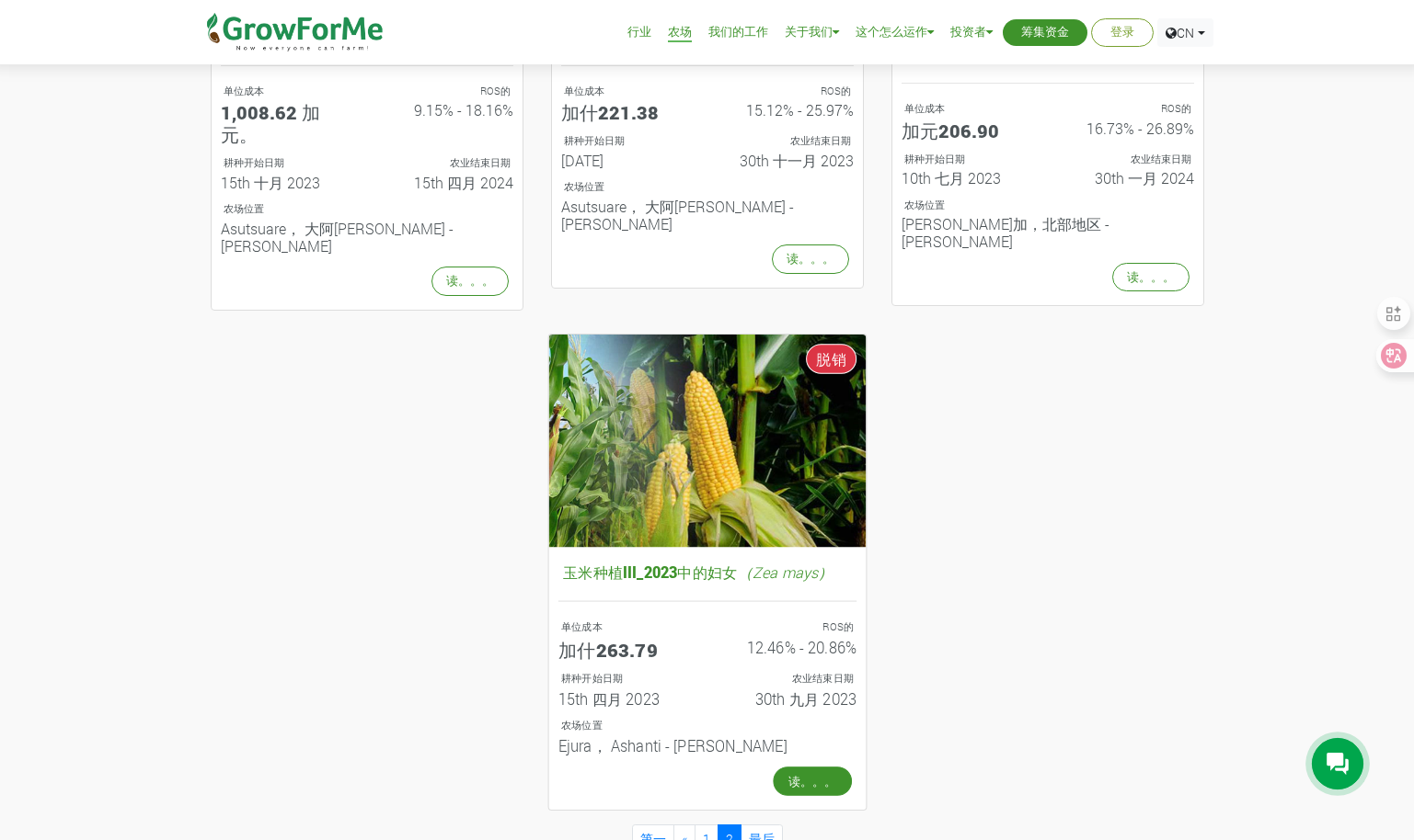
click at [828, 767] on link "读。。。" at bounding box center [812, 781] width 79 height 30
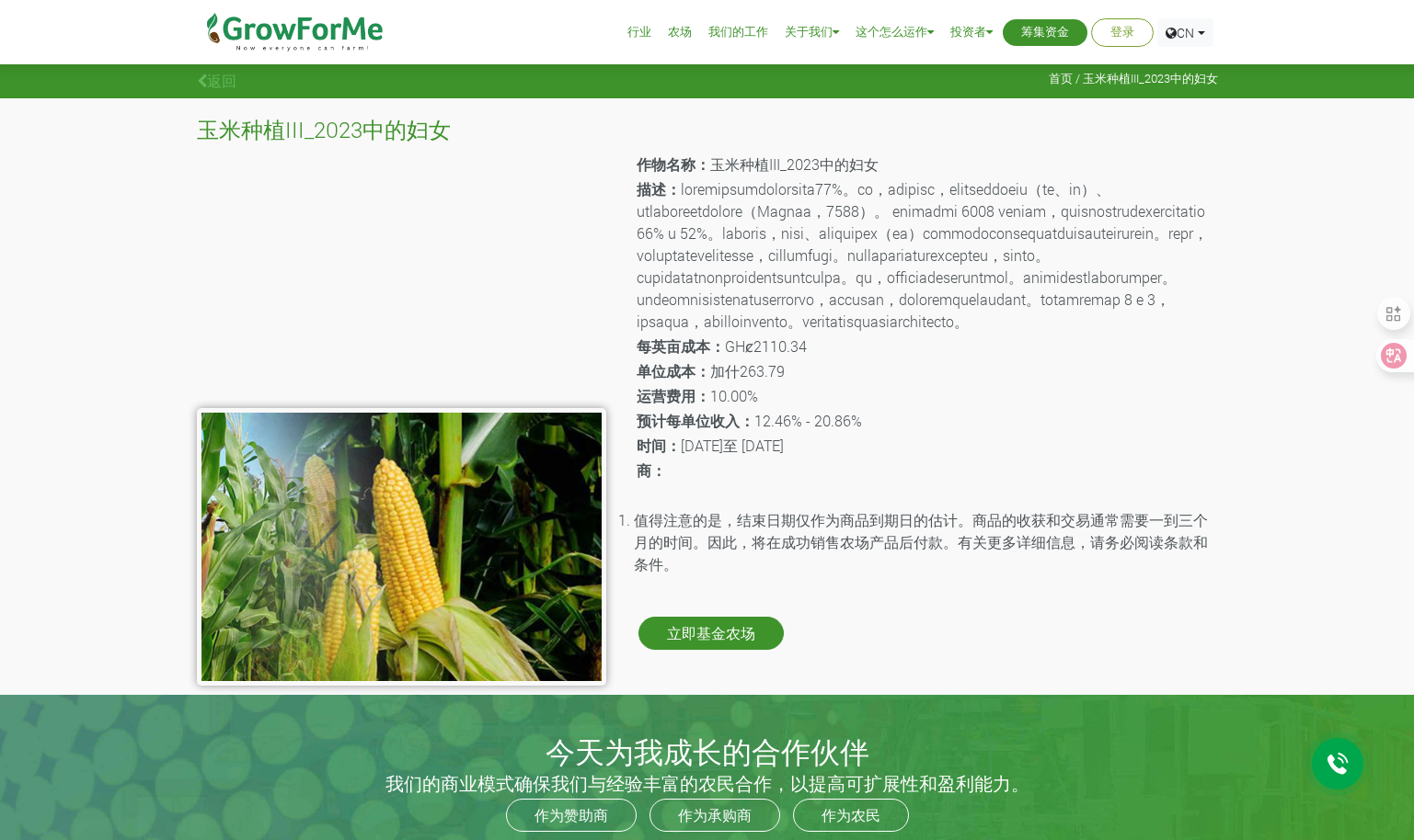
click at [744, 33] on link "我们的工作" at bounding box center [737, 32] width 60 height 19
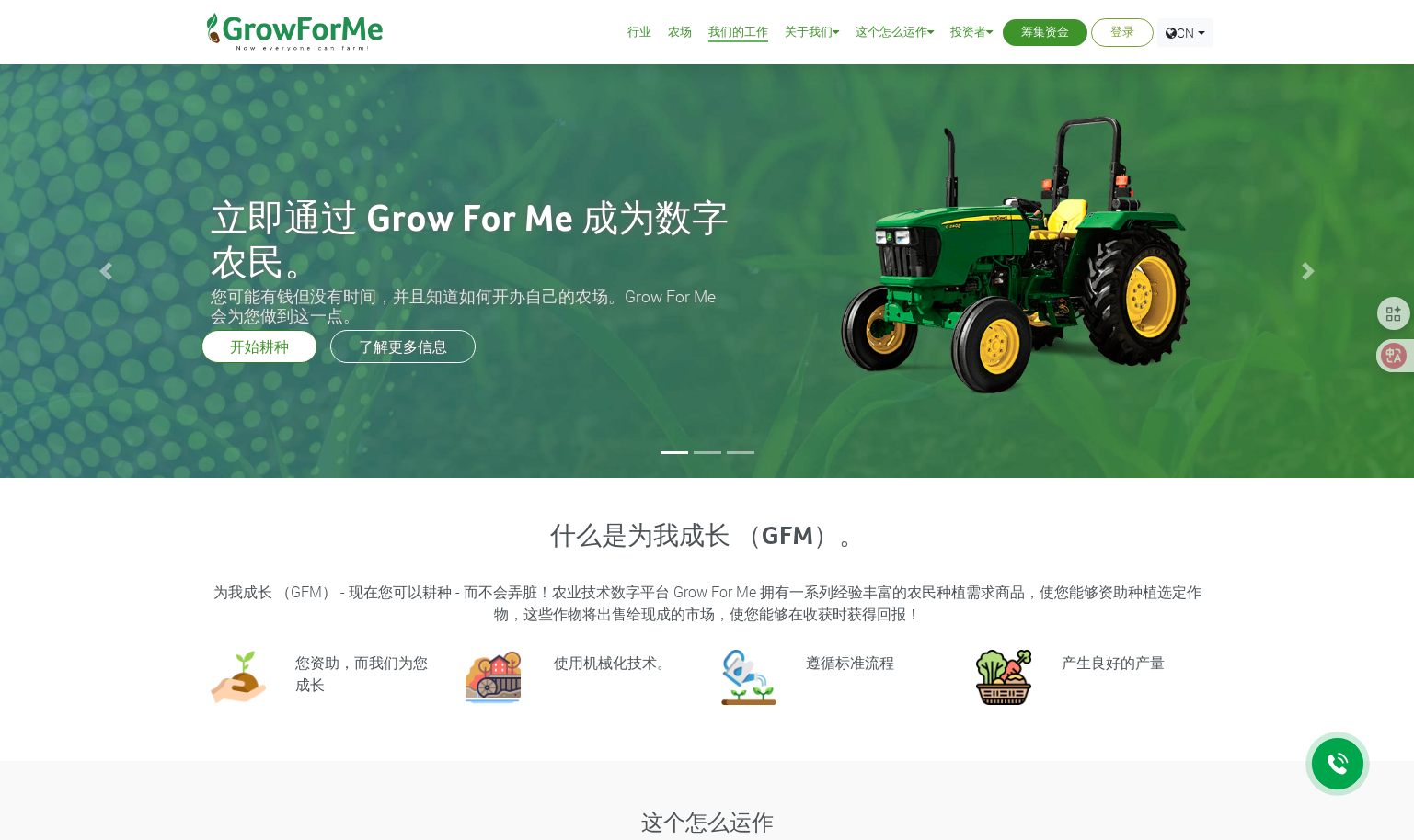
click at [303, 28] on img at bounding box center [295, 32] width 189 height 65
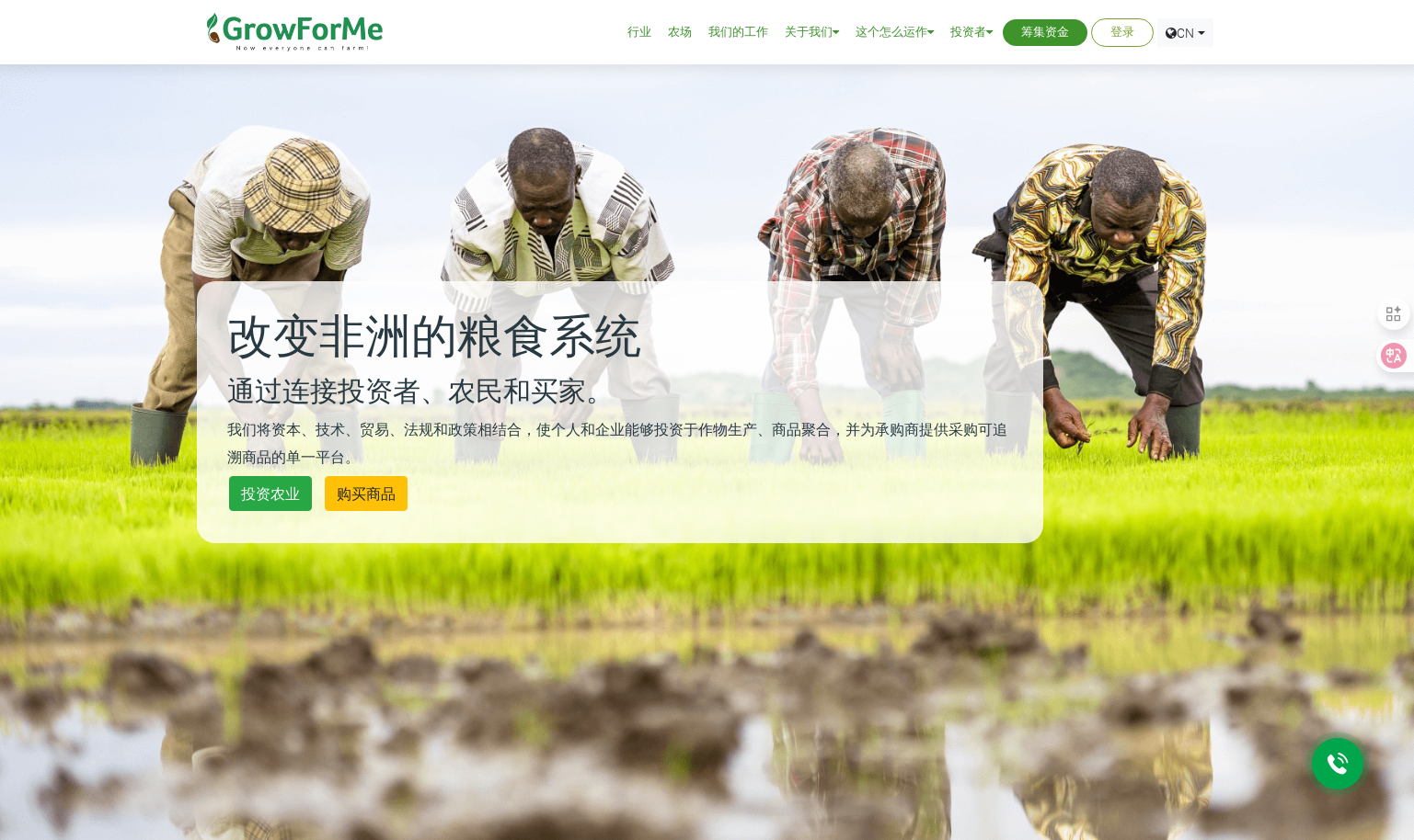
scroll to position [184, 0]
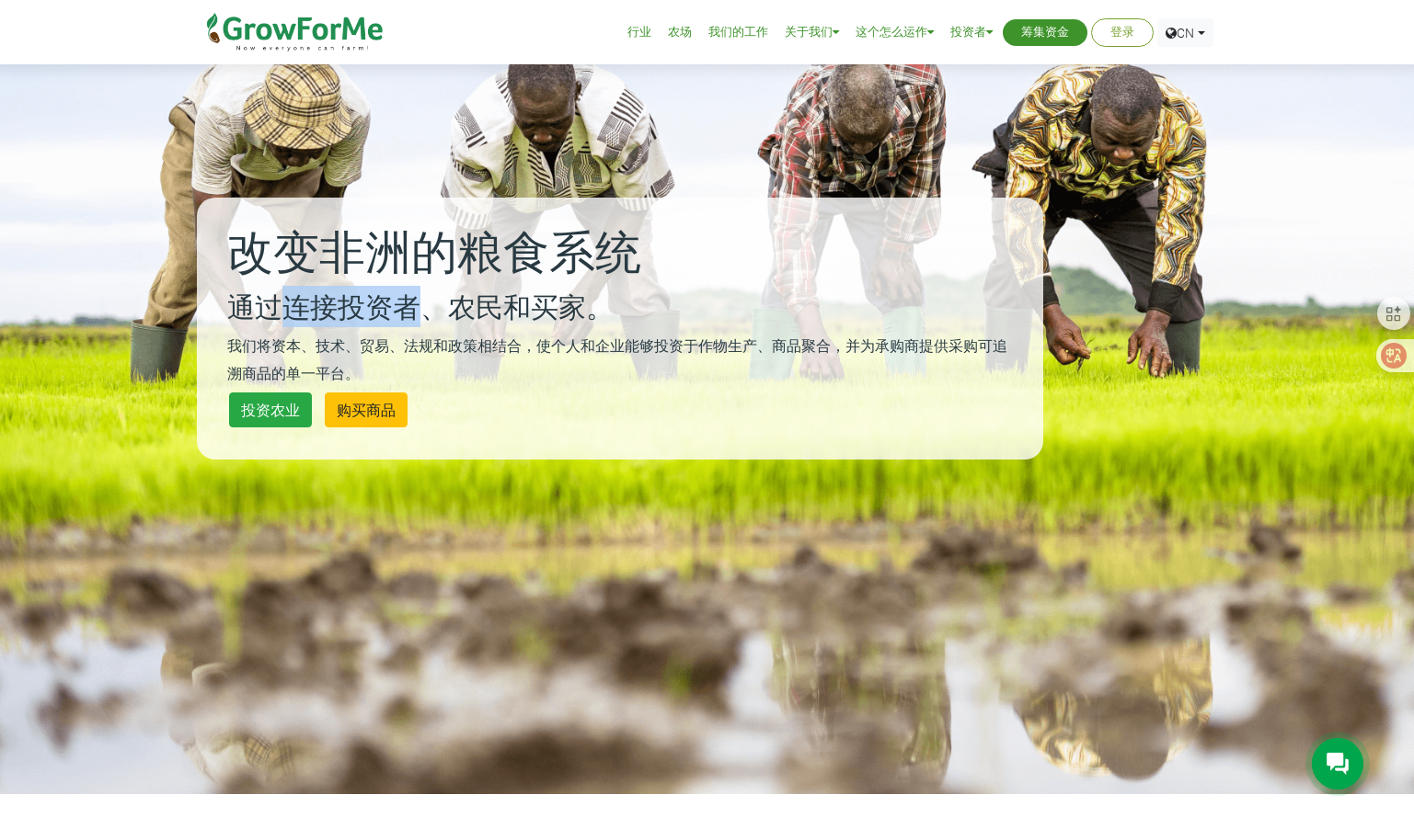
drag, startPoint x: 289, startPoint y: 315, endPoint x: 424, endPoint y: 287, distance: 137.9
click at [424, 287] on p "通过连接投资者、农民和买家。" at bounding box center [619, 306] width 785 height 41
drag, startPoint x: 424, startPoint y: 287, endPoint x: 386, endPoint y: 381, distance: 101.4
click at [386, 382] on p "我们将资本、技术、贸易、法规和政策相结合，使个人和企业能够投资于作物生产、商品聚合，并为承购商提供采购可追溯商品的单一平台。" at bounding box center [619, 358] width 785 height 55
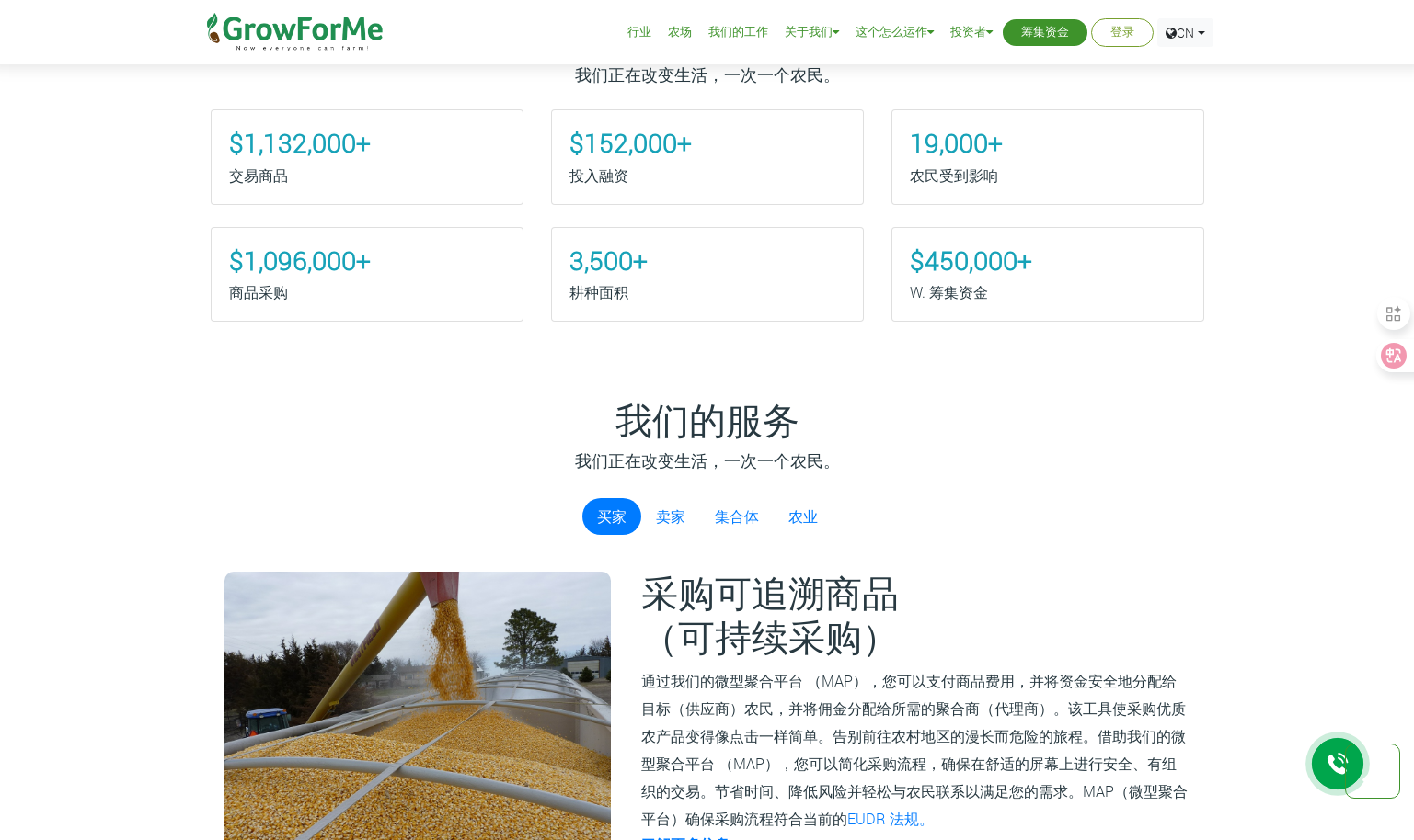
scroll to position [1287, 0]
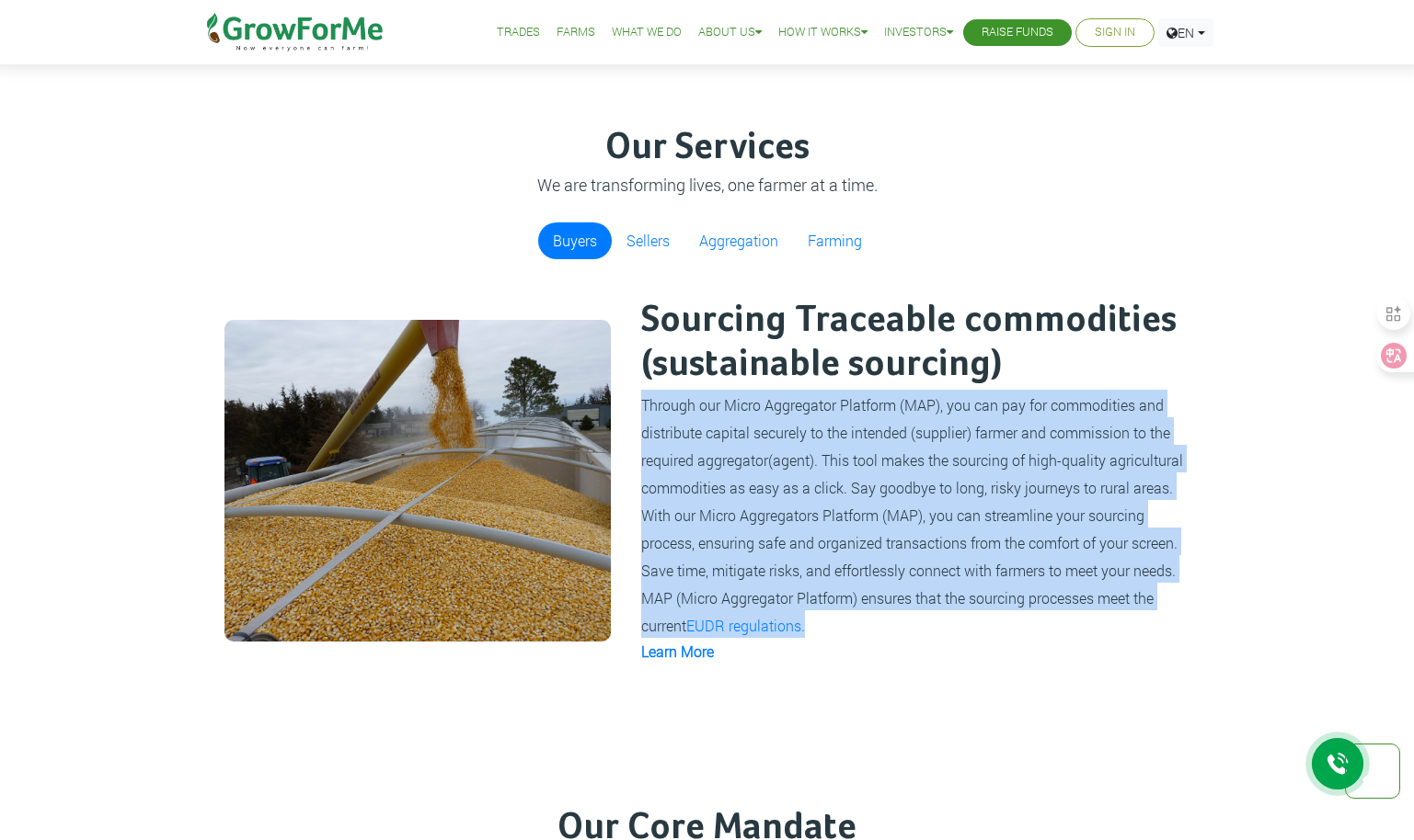
drag, startPoint x: 640, startPoint y: 407, endPoint x: 901, endPoint y: 613, distance: 332.5
click at [901, 613] on p "Through our Micro Aggregator Platform (MAP), you can pay for commodities and di…" at bounding box center [914, 513] width 546 height 249
copy small "Through our Micro Aggregator Platform (MAP), you can pay for commodities and di…"
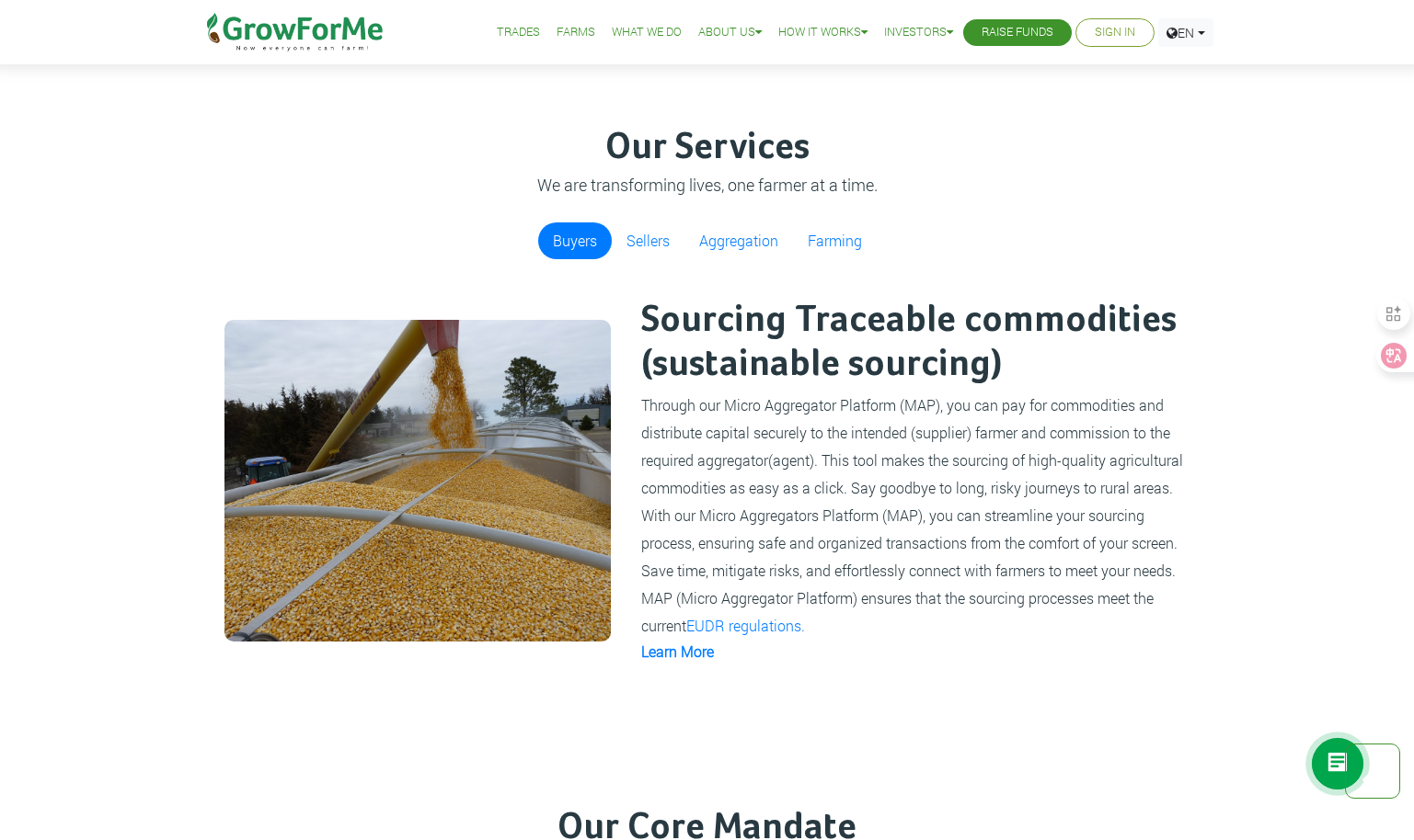
click at [1054, 275] on div "Our Services We are transforming lives, one farmer at a time. Buyers Sellers Ag…" at bounding box center [707, 395] width 1020 height 540
click at [643, 246] on link "Sellers" at bounding box center [648, 241] width 72 height 37
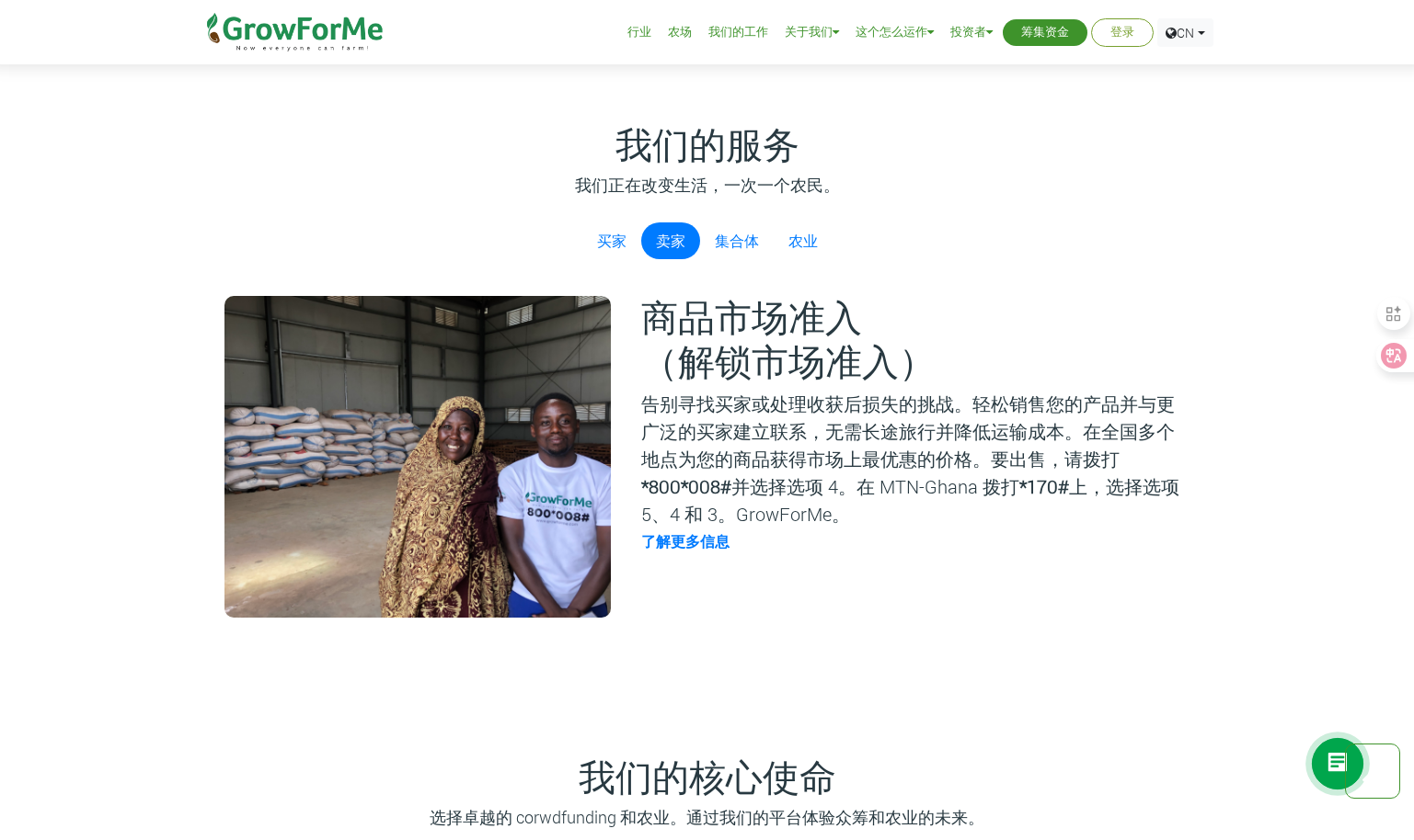
click at [1037, 329] on h2 "商品市场准入 （解锁市场准入）" at bounding box center [914, 343] width 546 height 89
click at [735, 251] on link "集合体" at bounding box center [737, 241] width 73 height 37
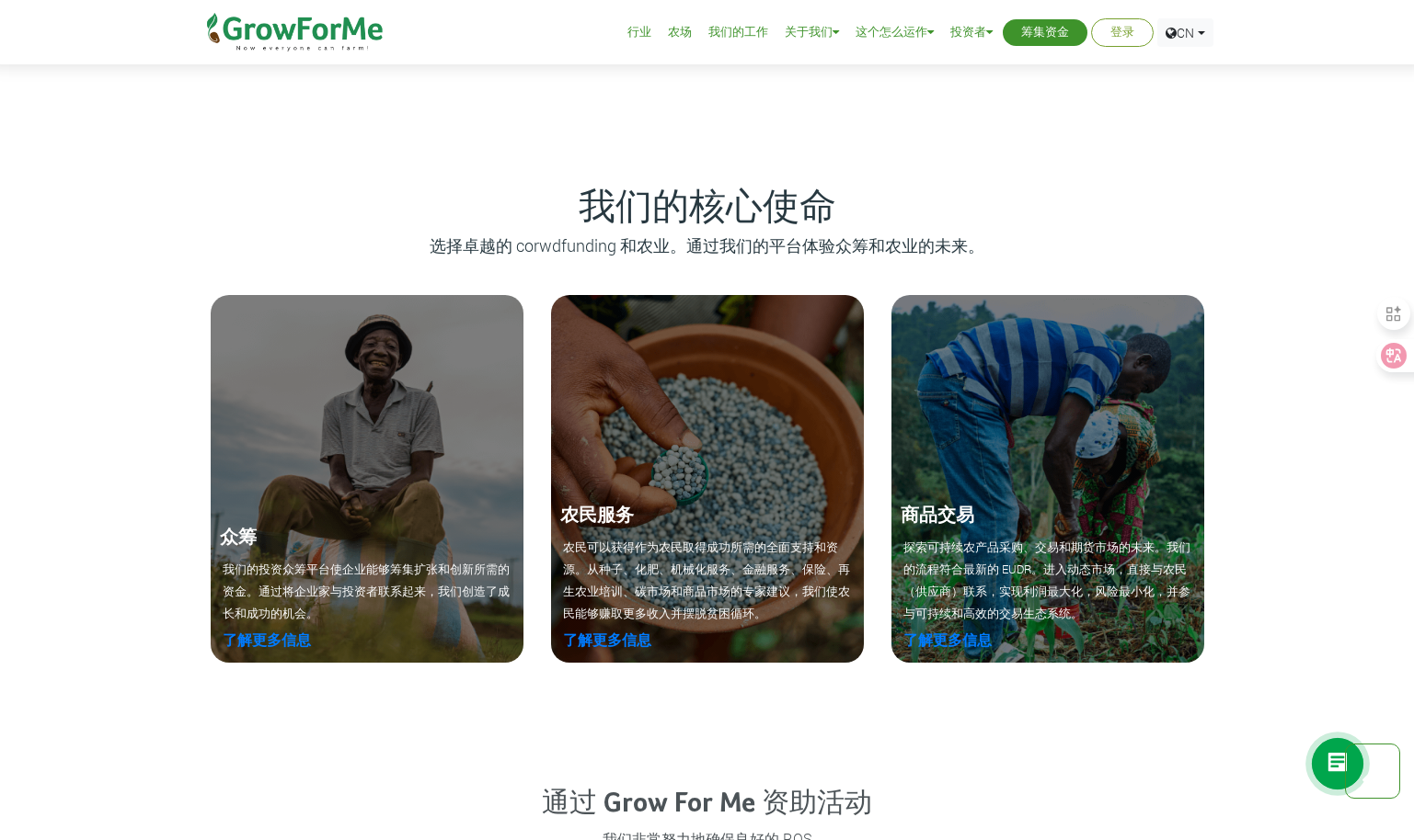
scroll to position [1930, 0]
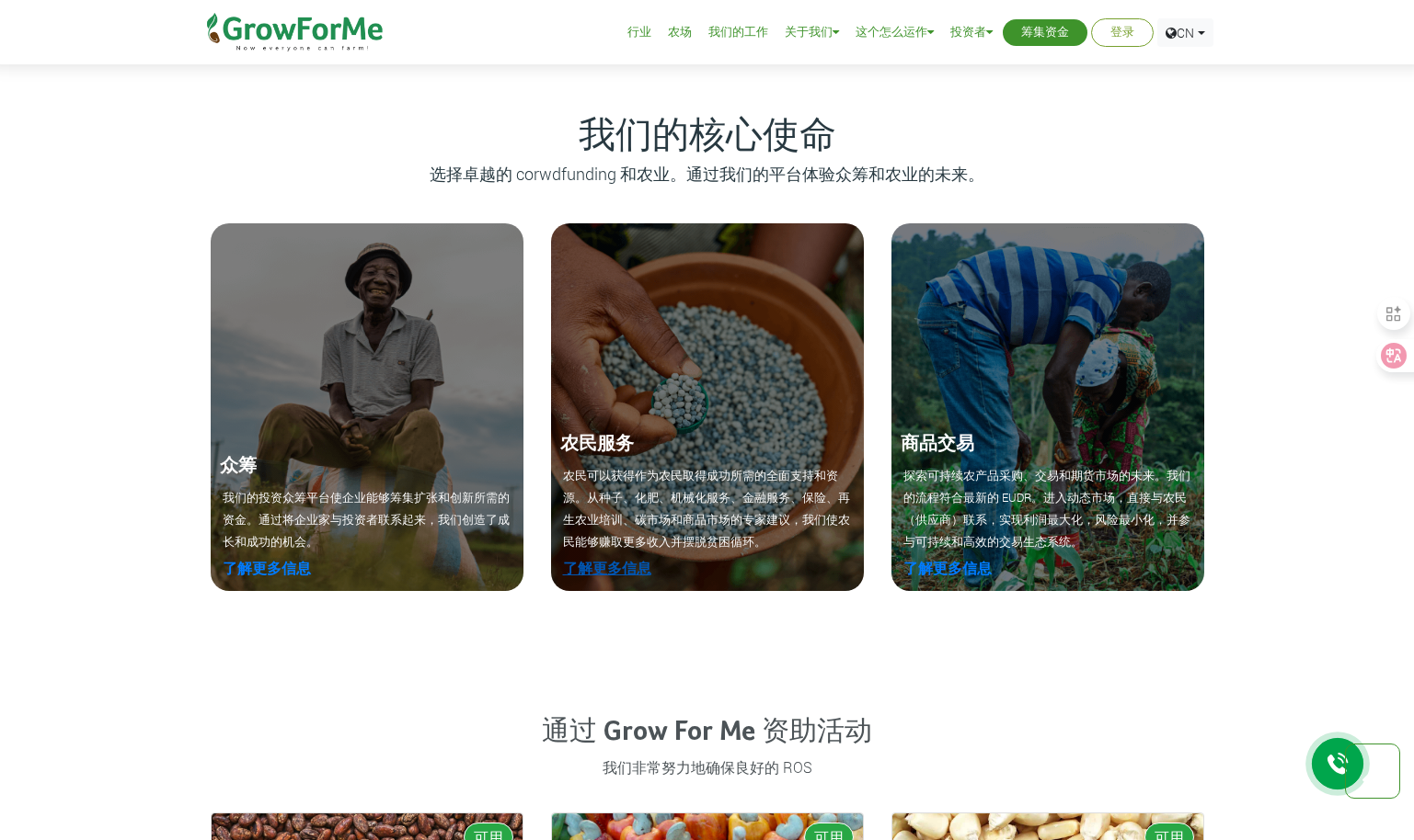
click at [596, 567] on link "了解更多信息" at bounding box center [607, 568] width 89 height 19
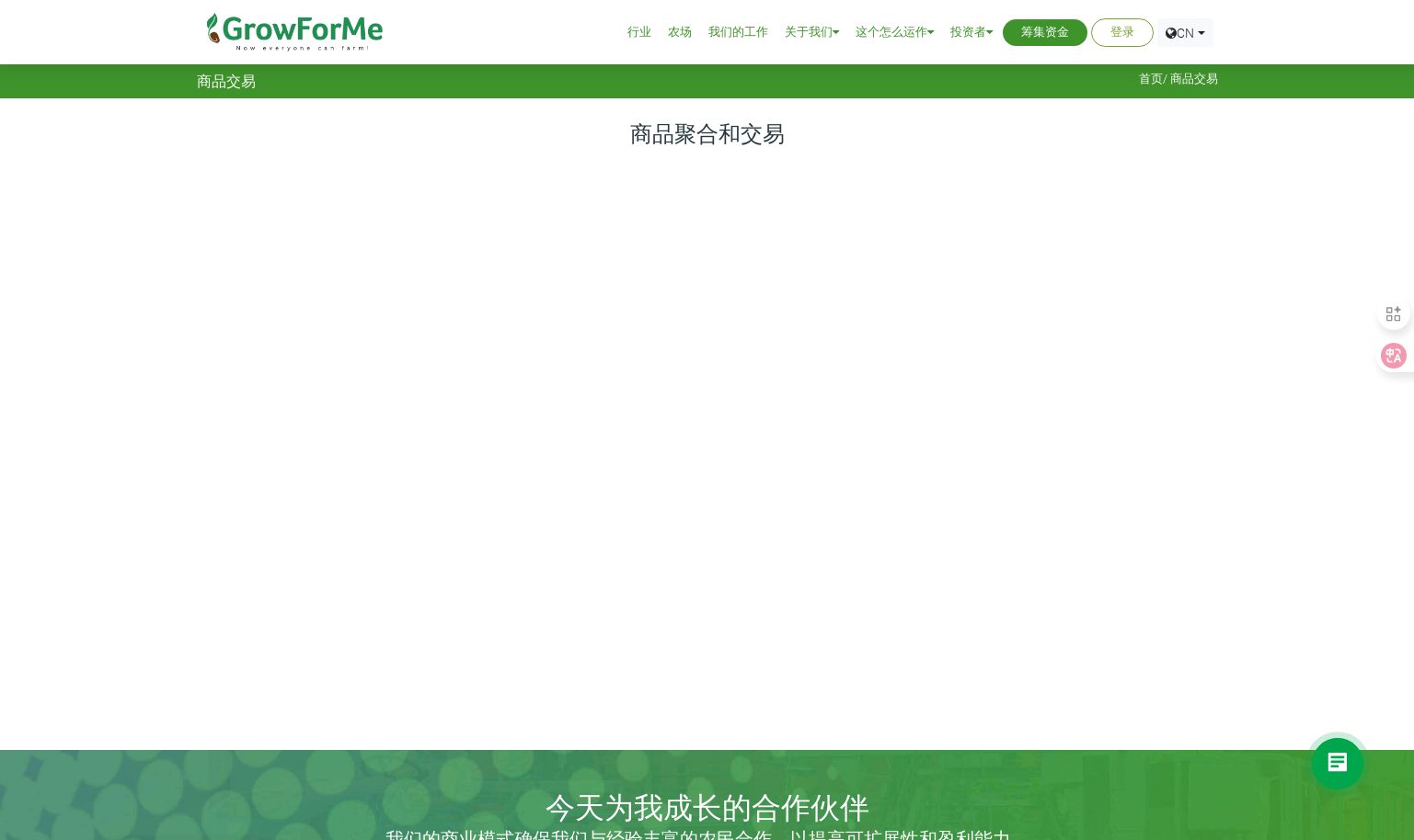
click at [285, 30] on img at bounding box center [295, 32] width 189 height 65
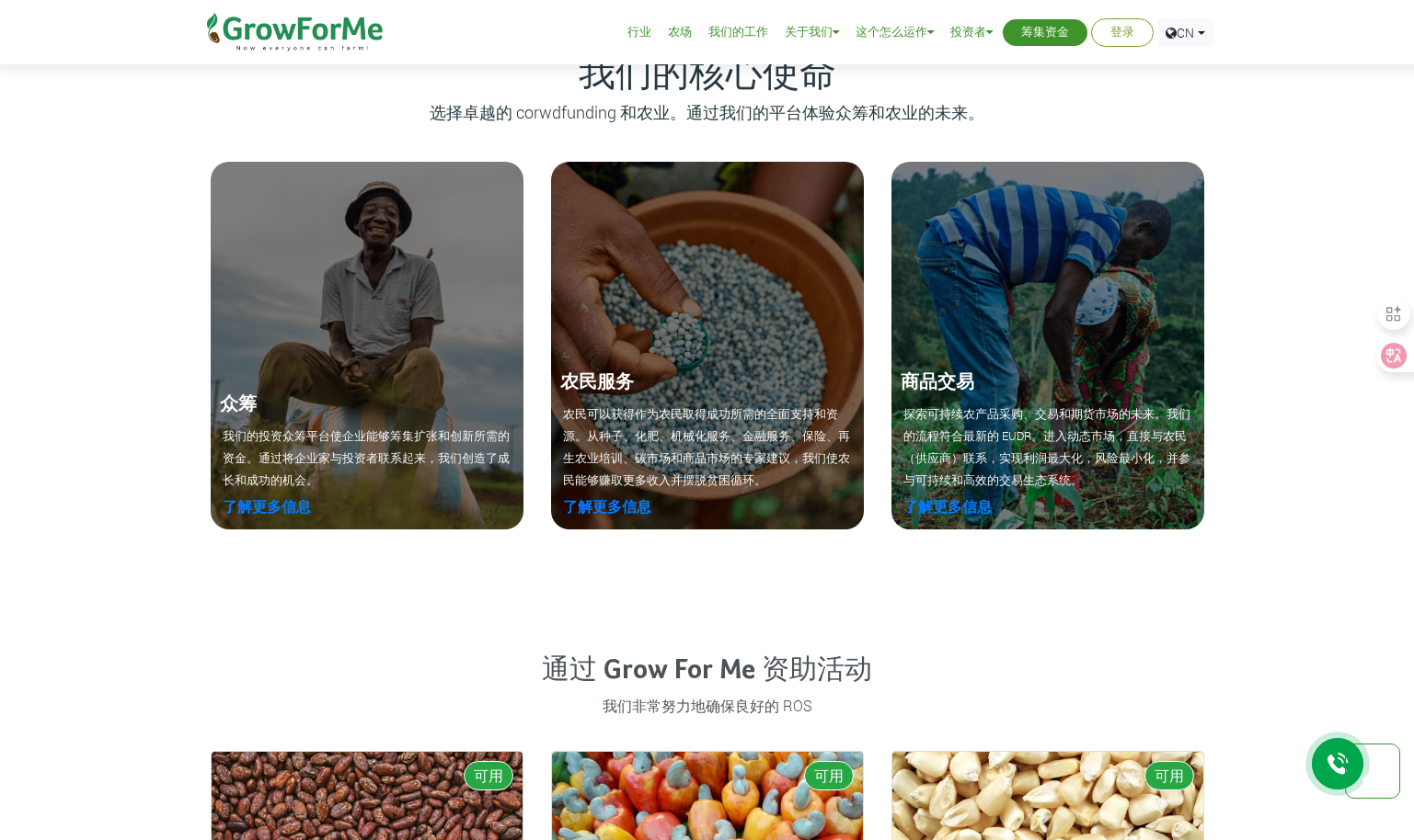
scroll to position [2114, 0]
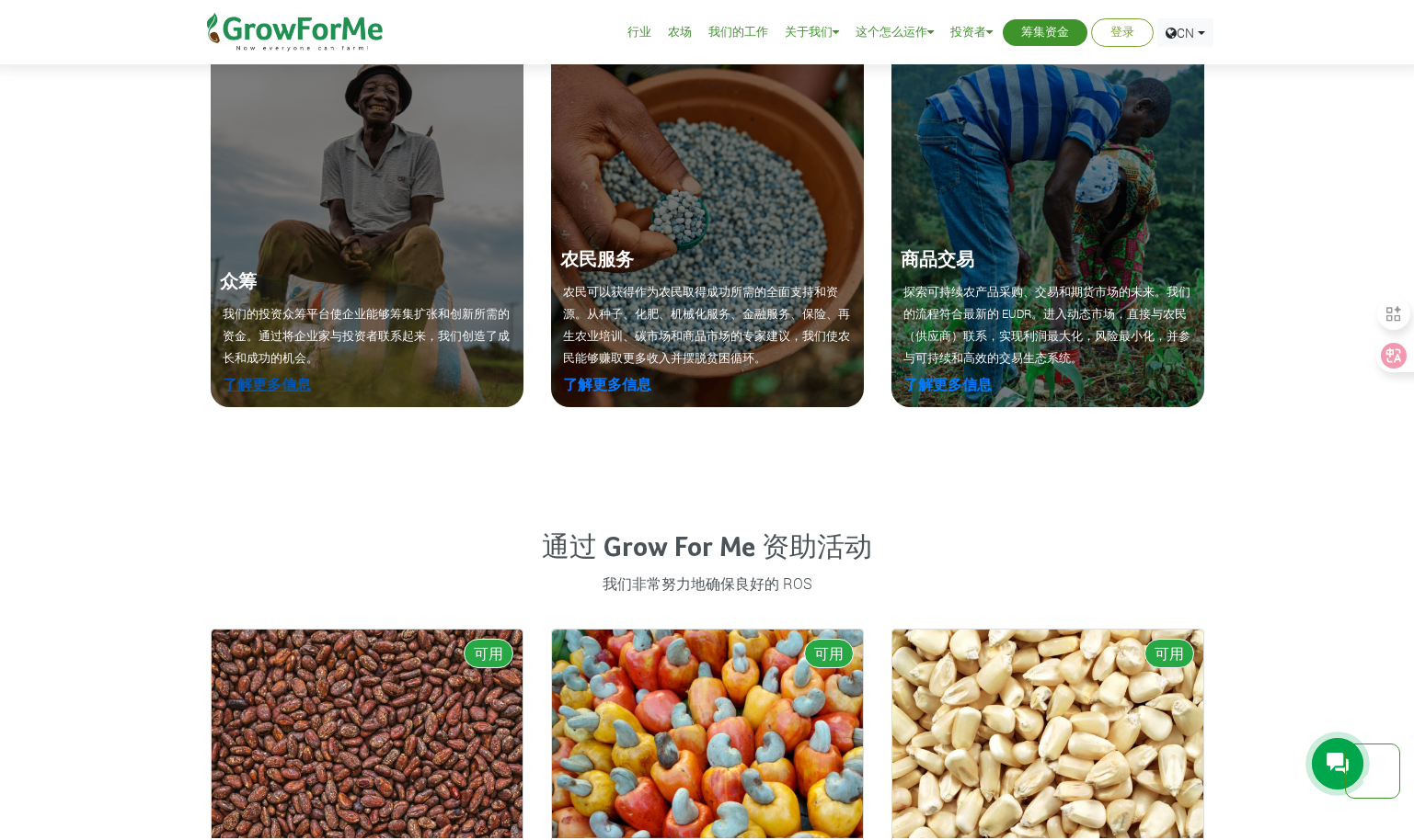
click at [281, 387] on link "了解更多信息" at bounding box center [267, 384] width 89 height 19
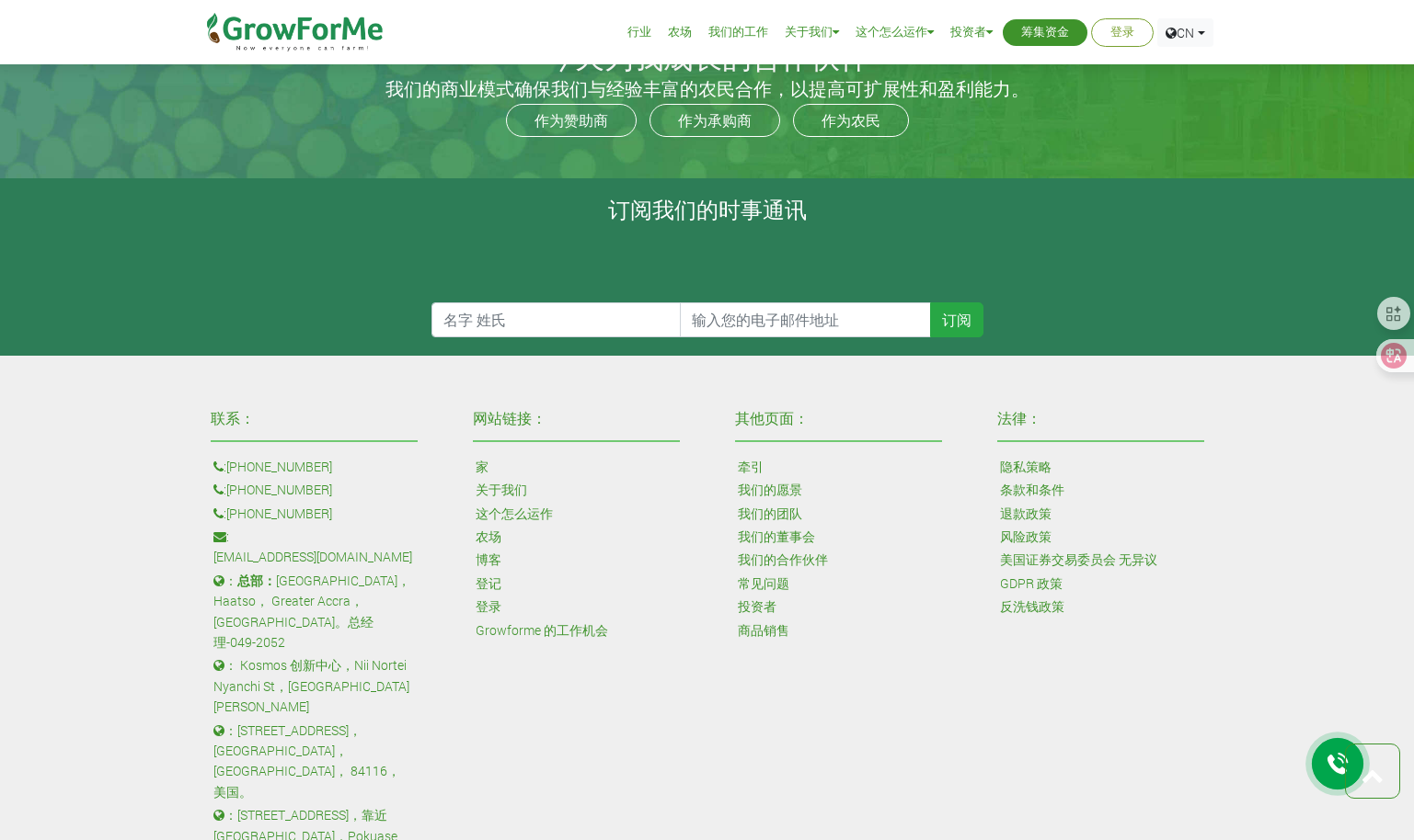
scroll to position [4076, 0]
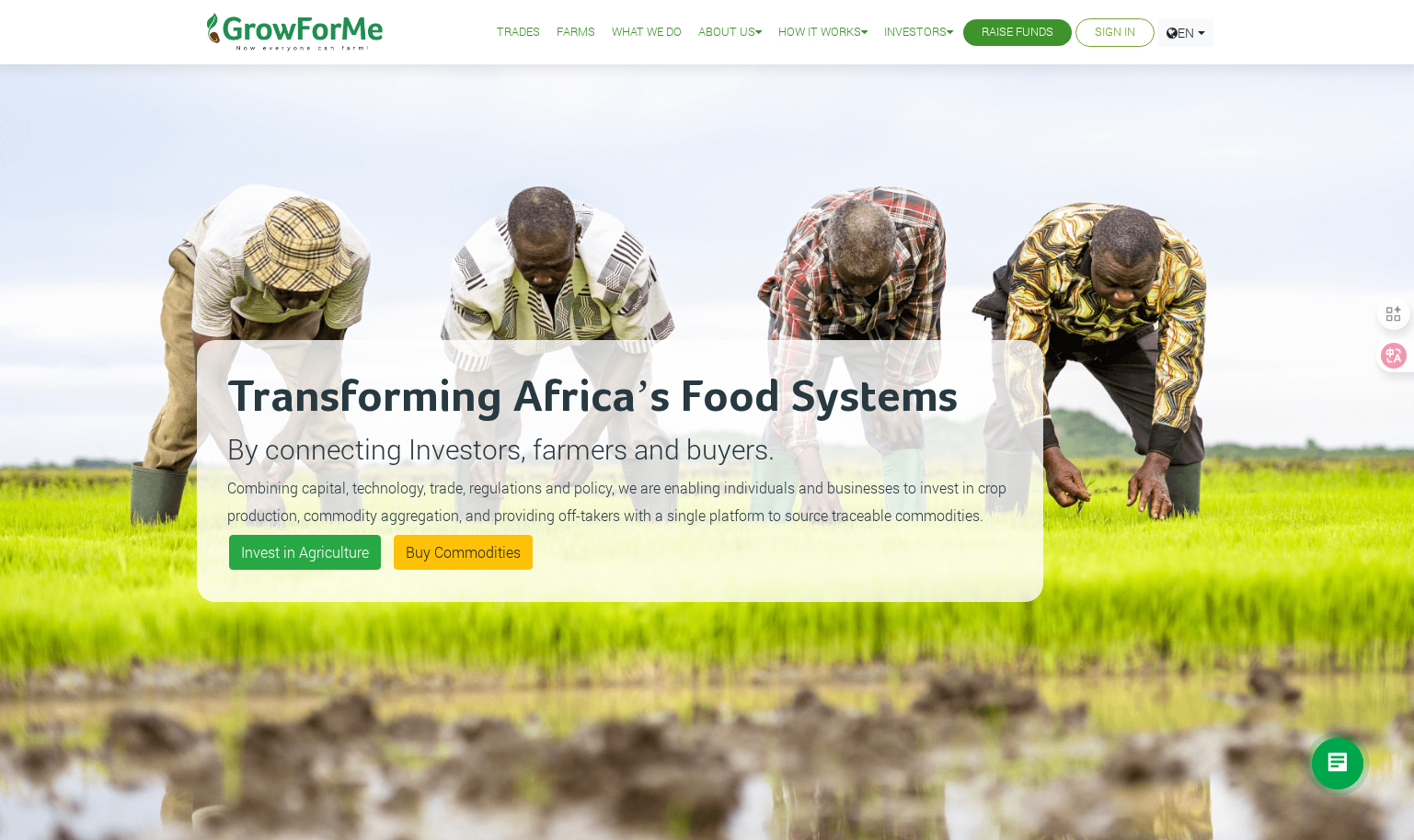
scroll to position [92, 0]
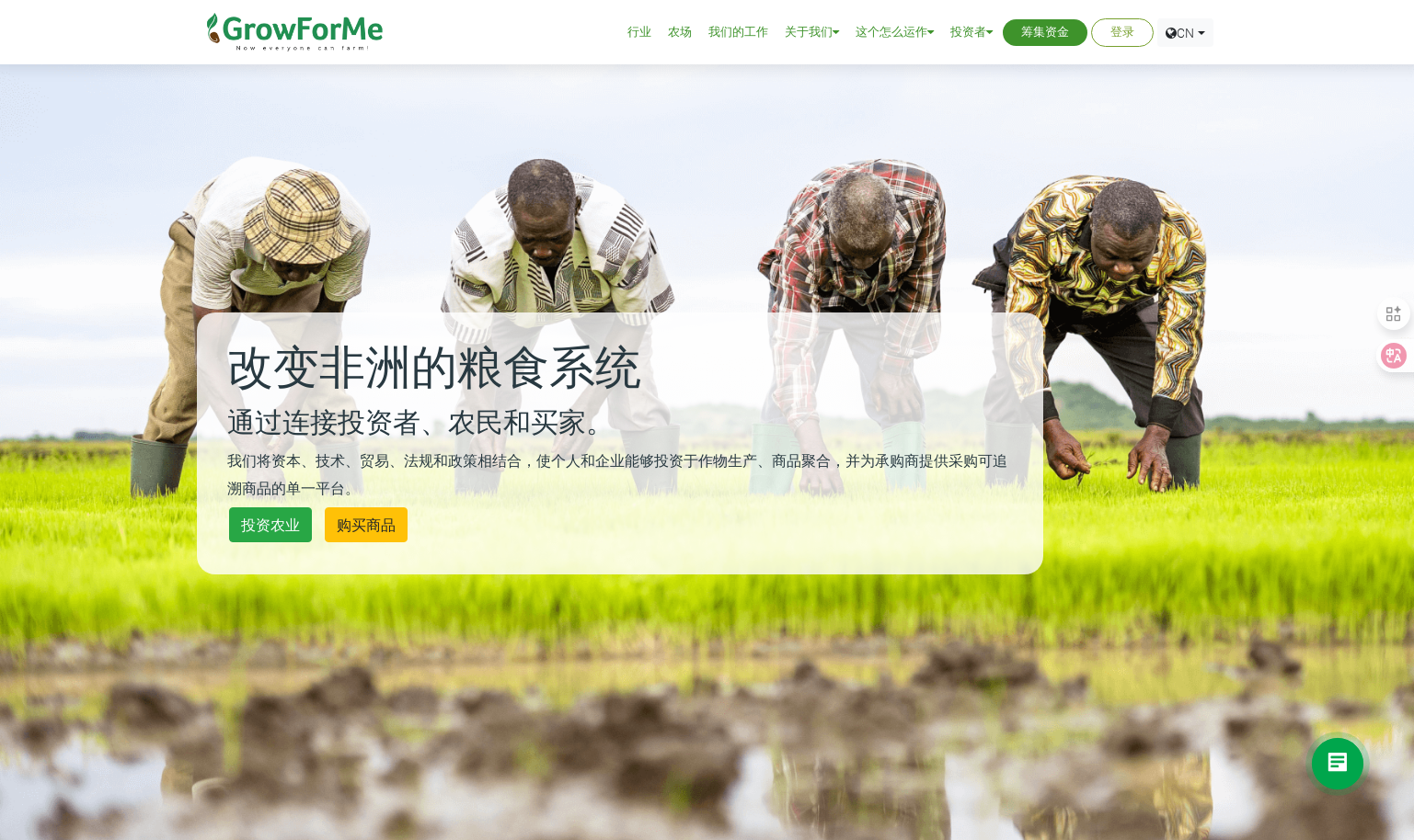
scroll to position [92, 0]
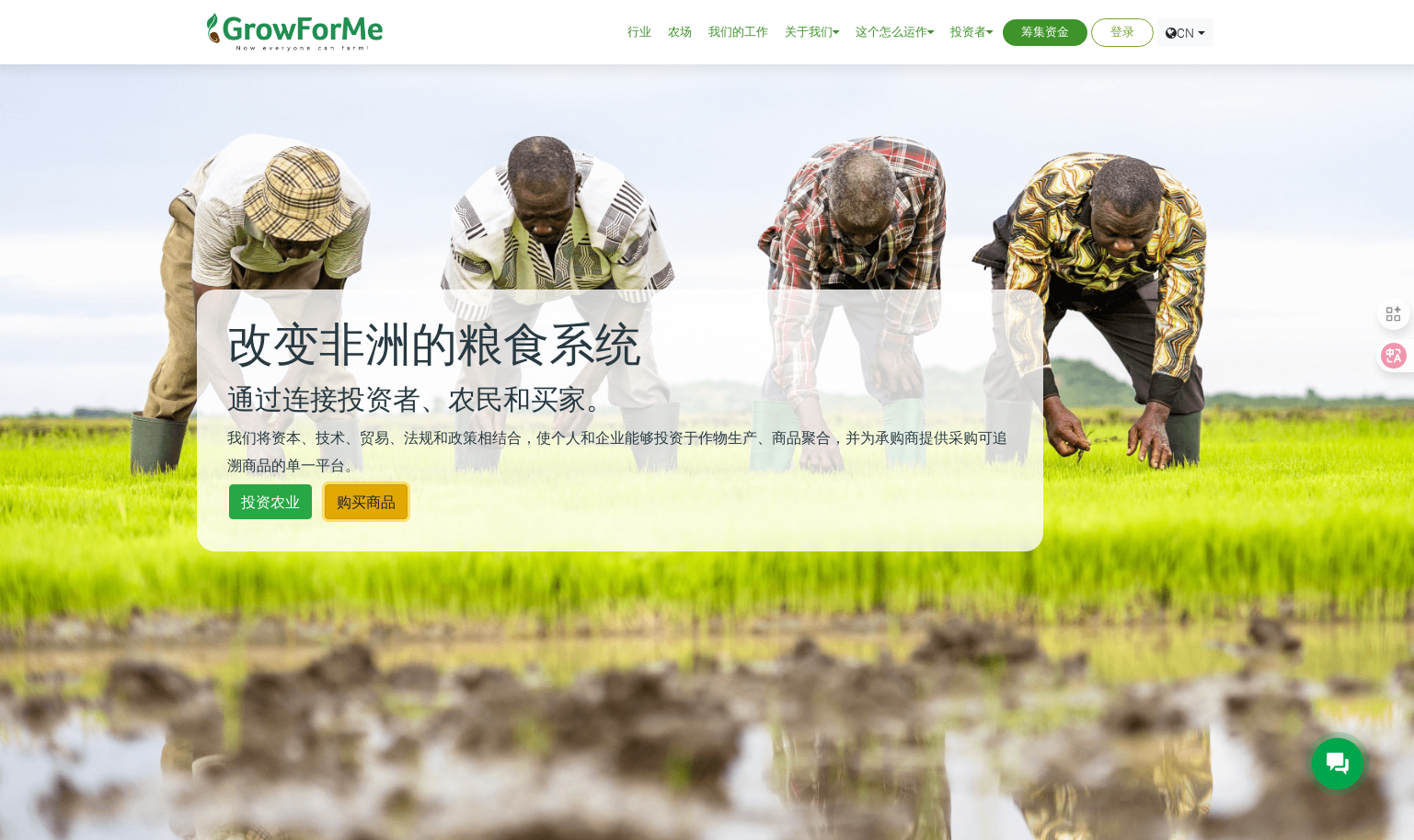
click at [357, 499] on link "购买商品" at bounding box center [366, 502] width 83 height 35
click at [256, 511] on link "投资农业" at bounding box center [270, 502] width 83 height 35
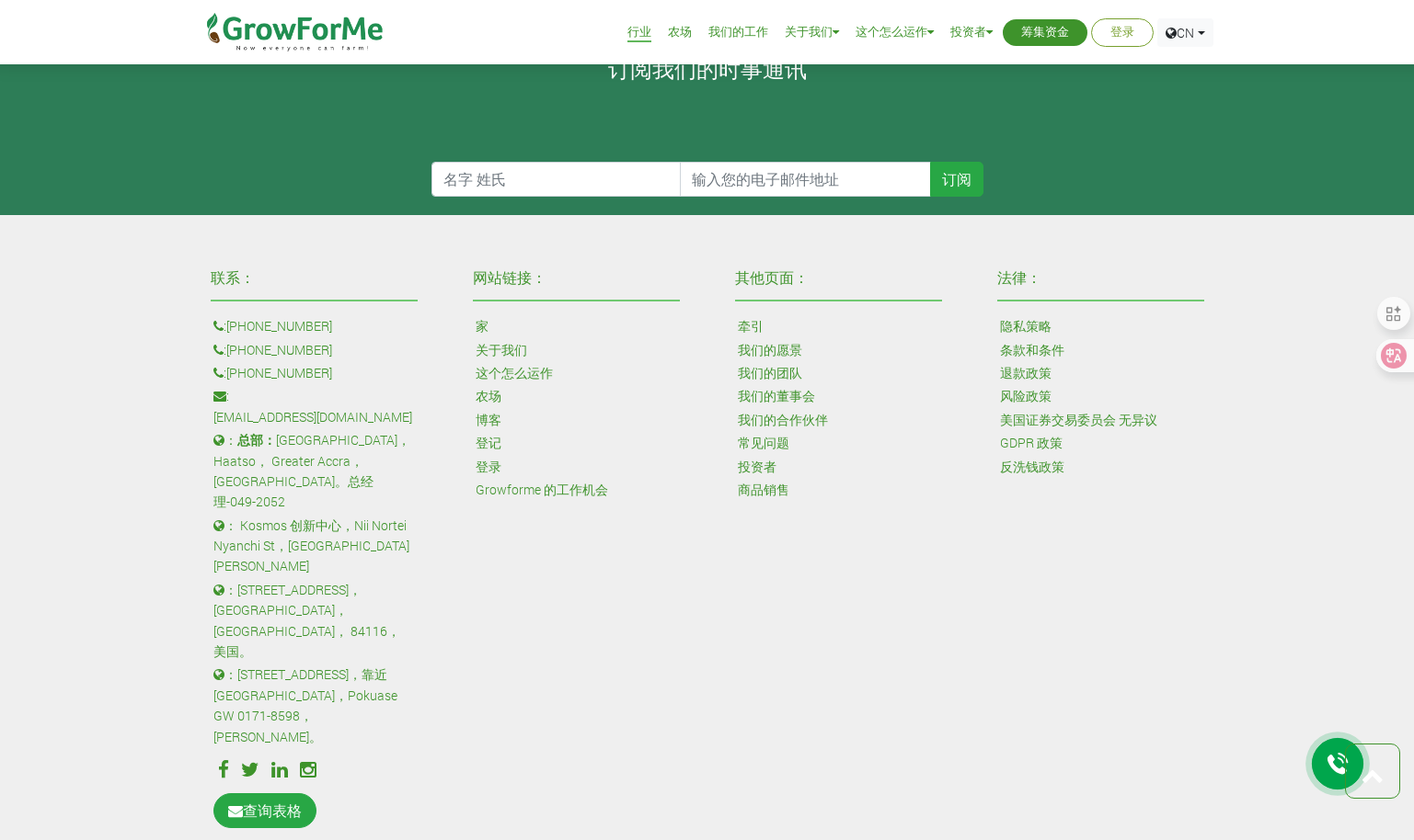
scroll to position [2397, 0]
